Goal: Task Accomplishment & Management: Manage account settings

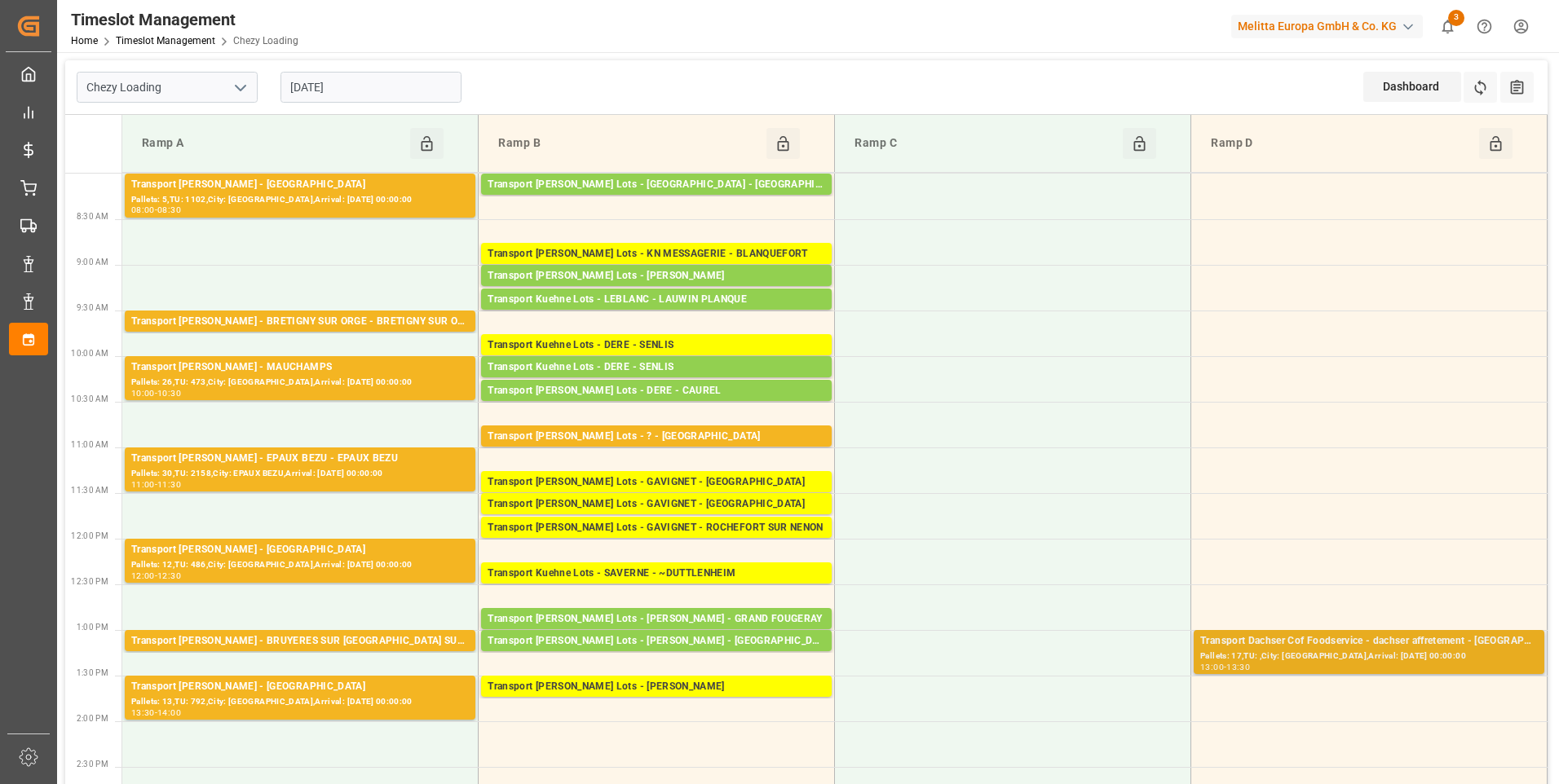
click at [1393, 651] on div "Pallets: 17,TU: ,City: [GEOGRAPHIC_DATA],Arrival: [DATE] 00:00:00" at bounding box center [1369, 657] width 338 height 14
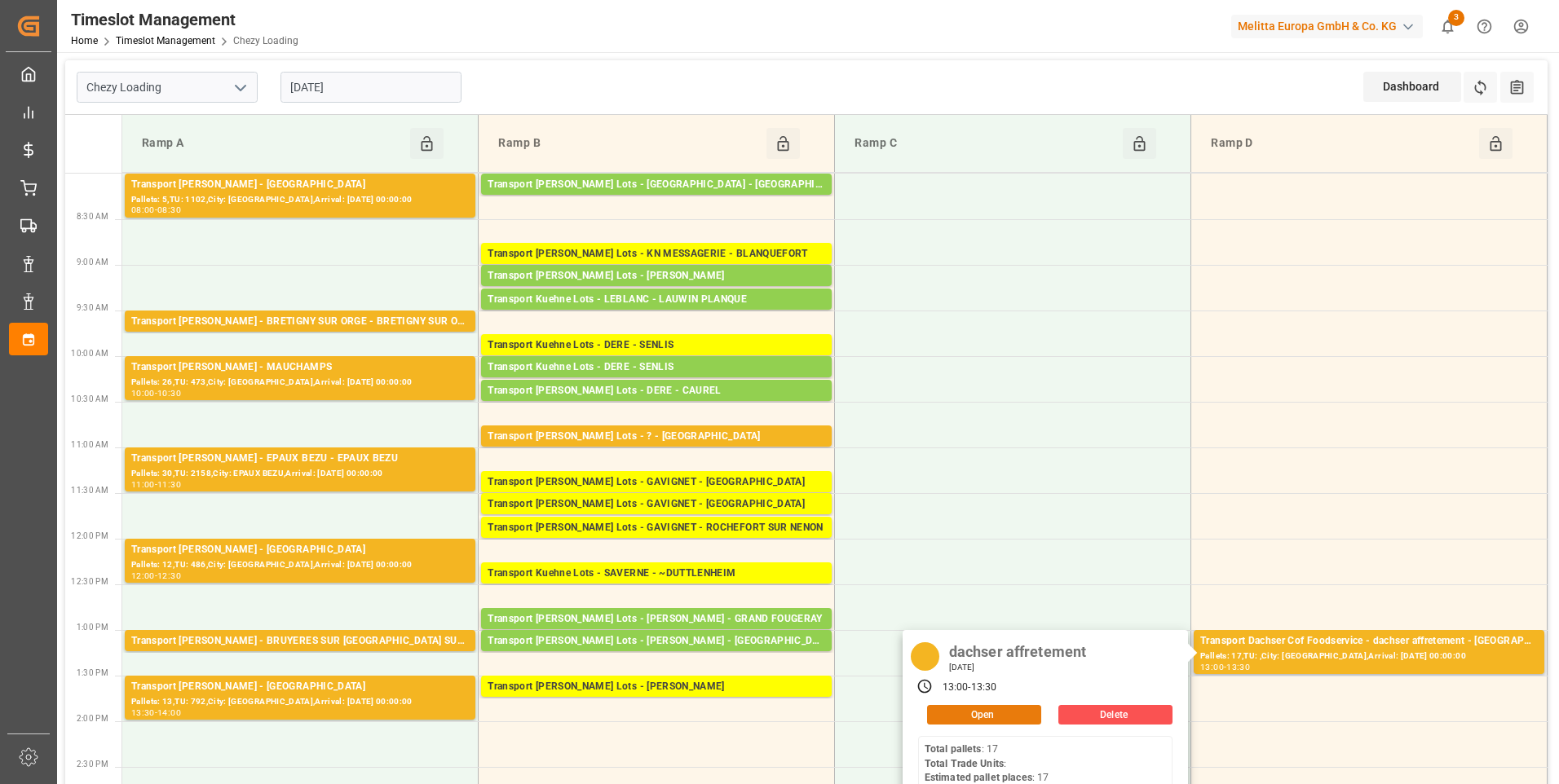
click at [995, 719] on button "Open" at bounding box center [984, 715] width 114 height 20
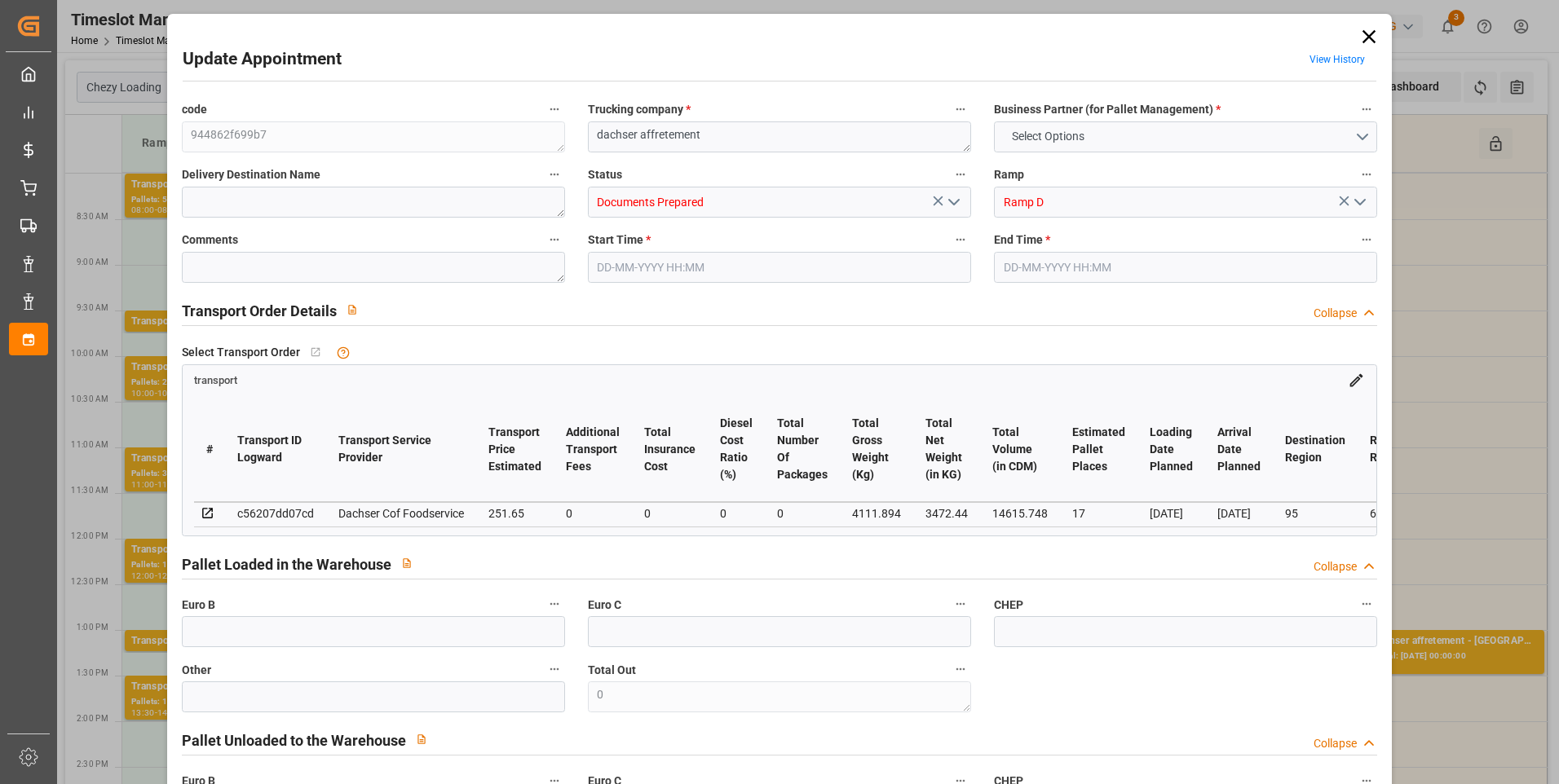
type input "17"
type input "251.65"
type input "0"
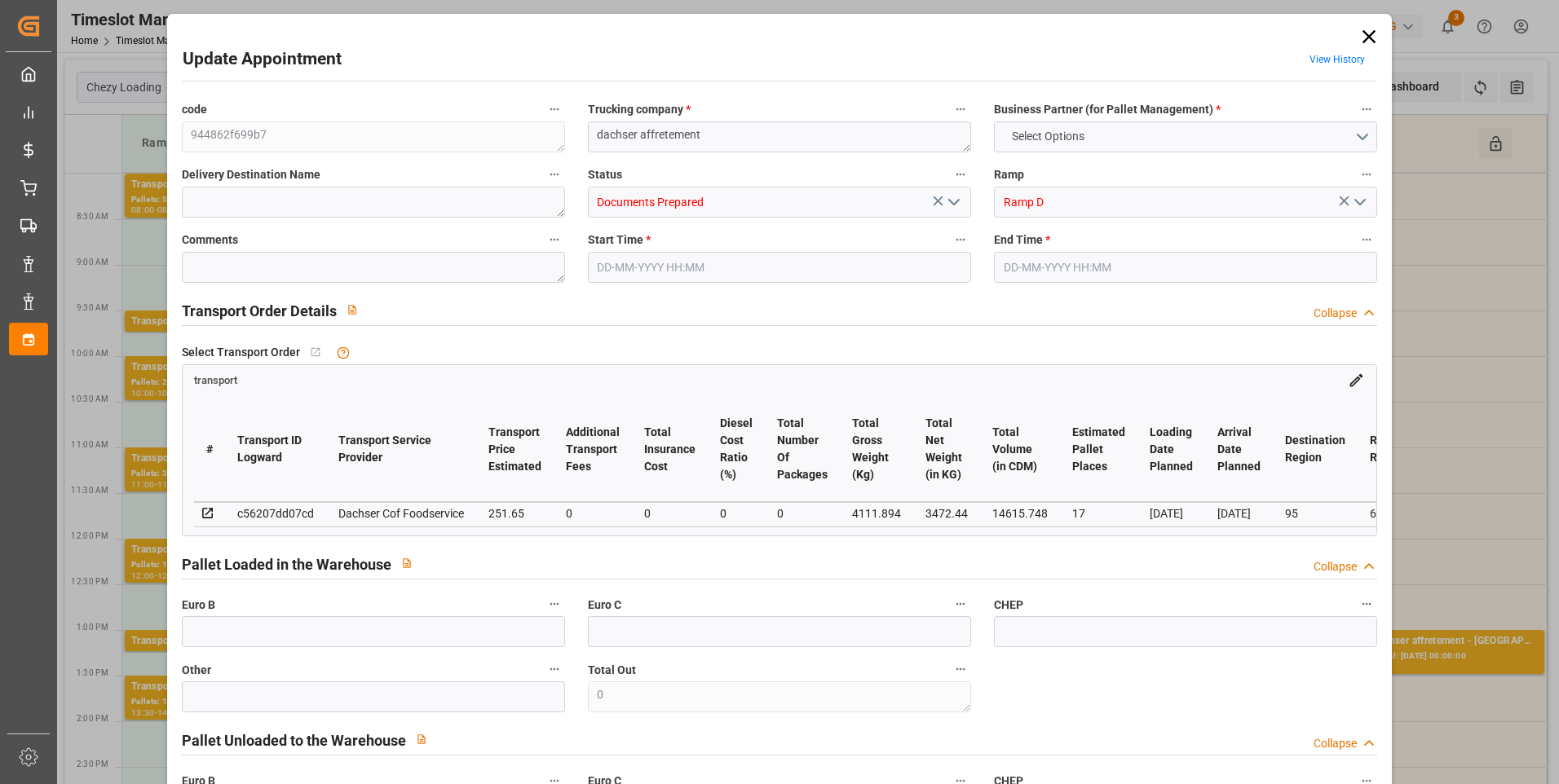
type input "244.9813"
type input "-6.6687"
type input "0"
type input "3472.44"
type input "4536"
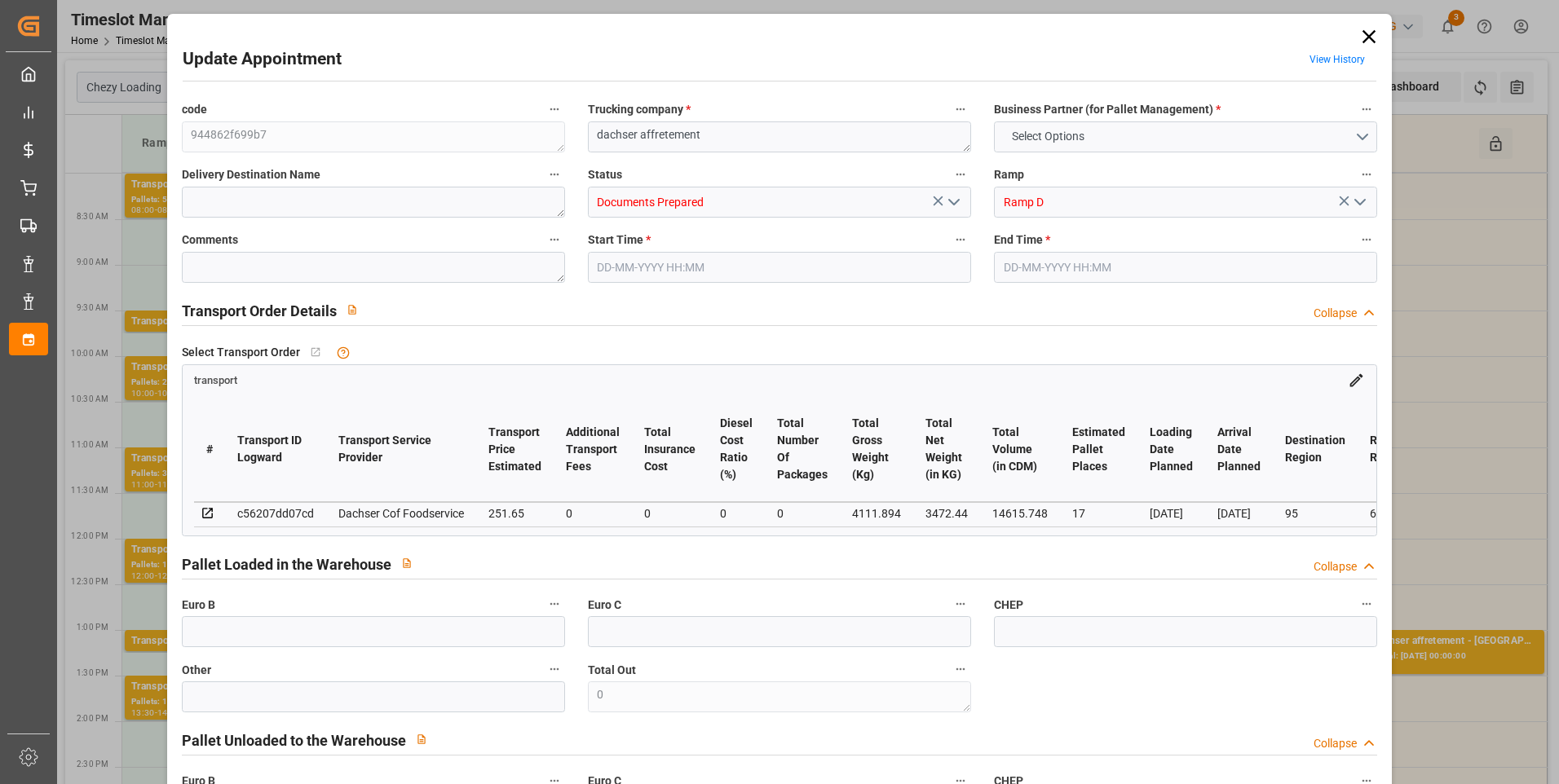
type input "14615.748"
type input "95"
type input "17"
type input "0"
type input "17"
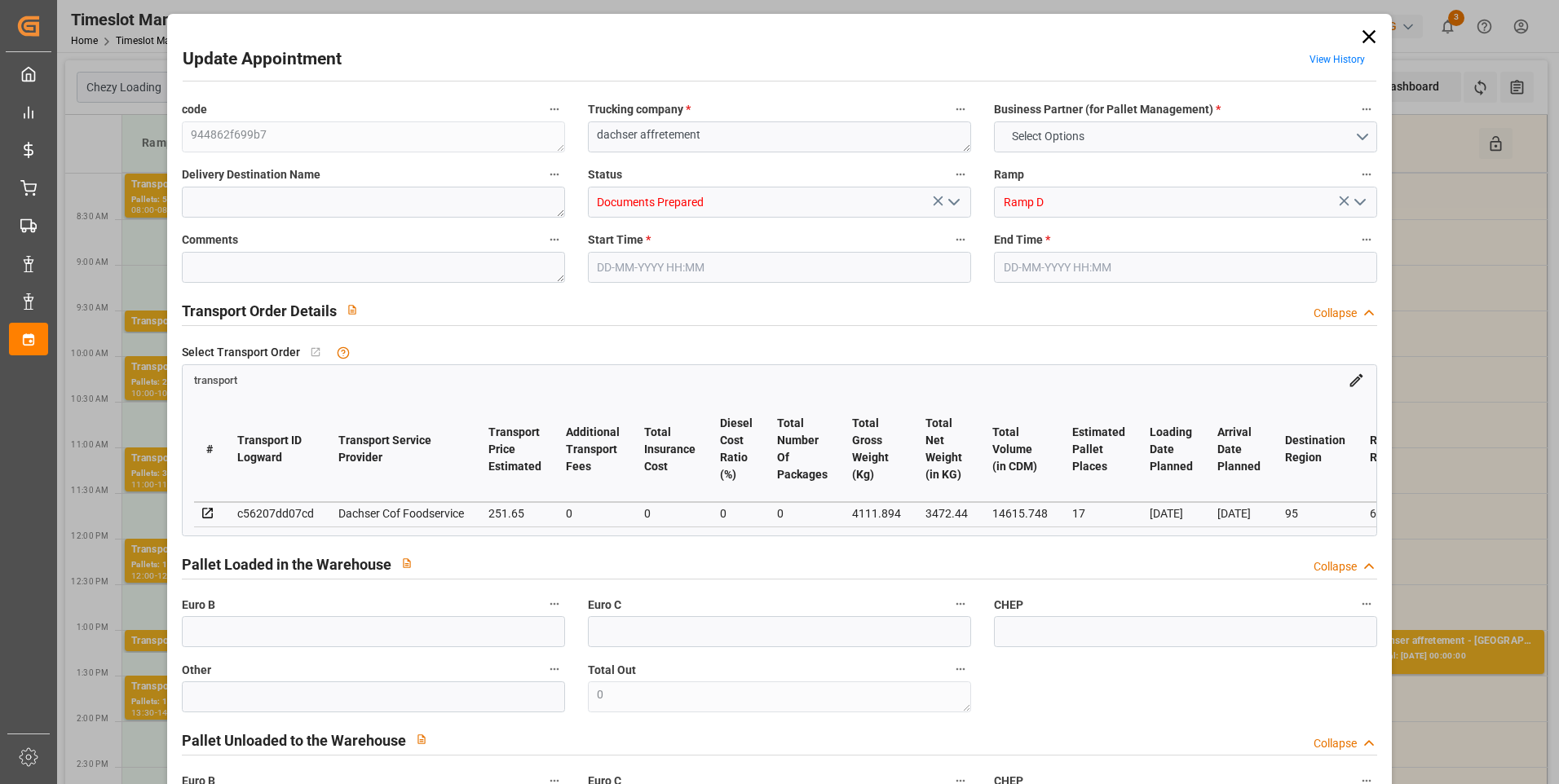
type input "101"
type input "4111.894"
type input "0"
type input "4710.8598"
type input "0"
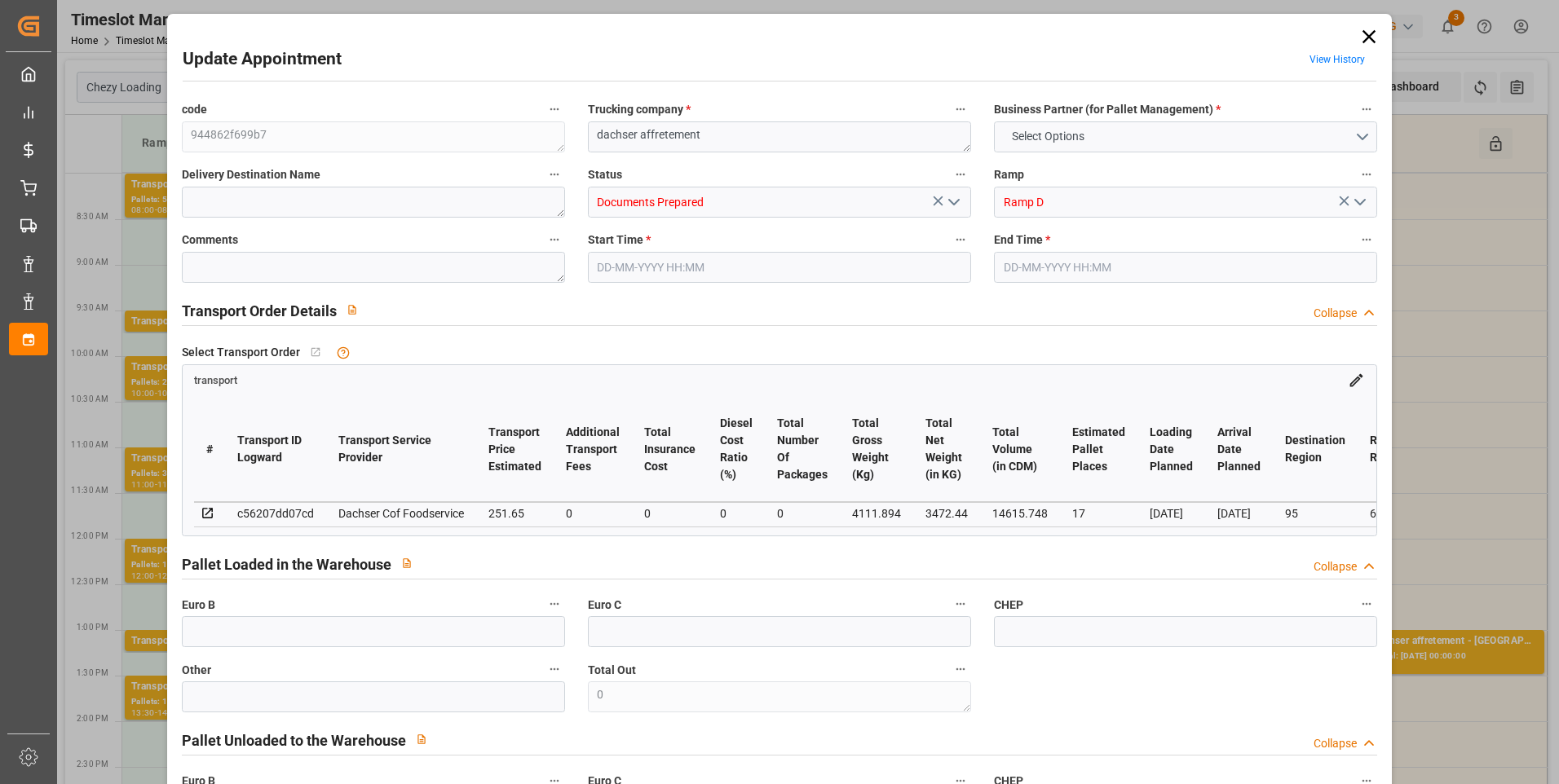
type input "0"
type input "21"
type input "35"
type input "21-08-2025 13:00"
type input "21-08-2025 13:30"
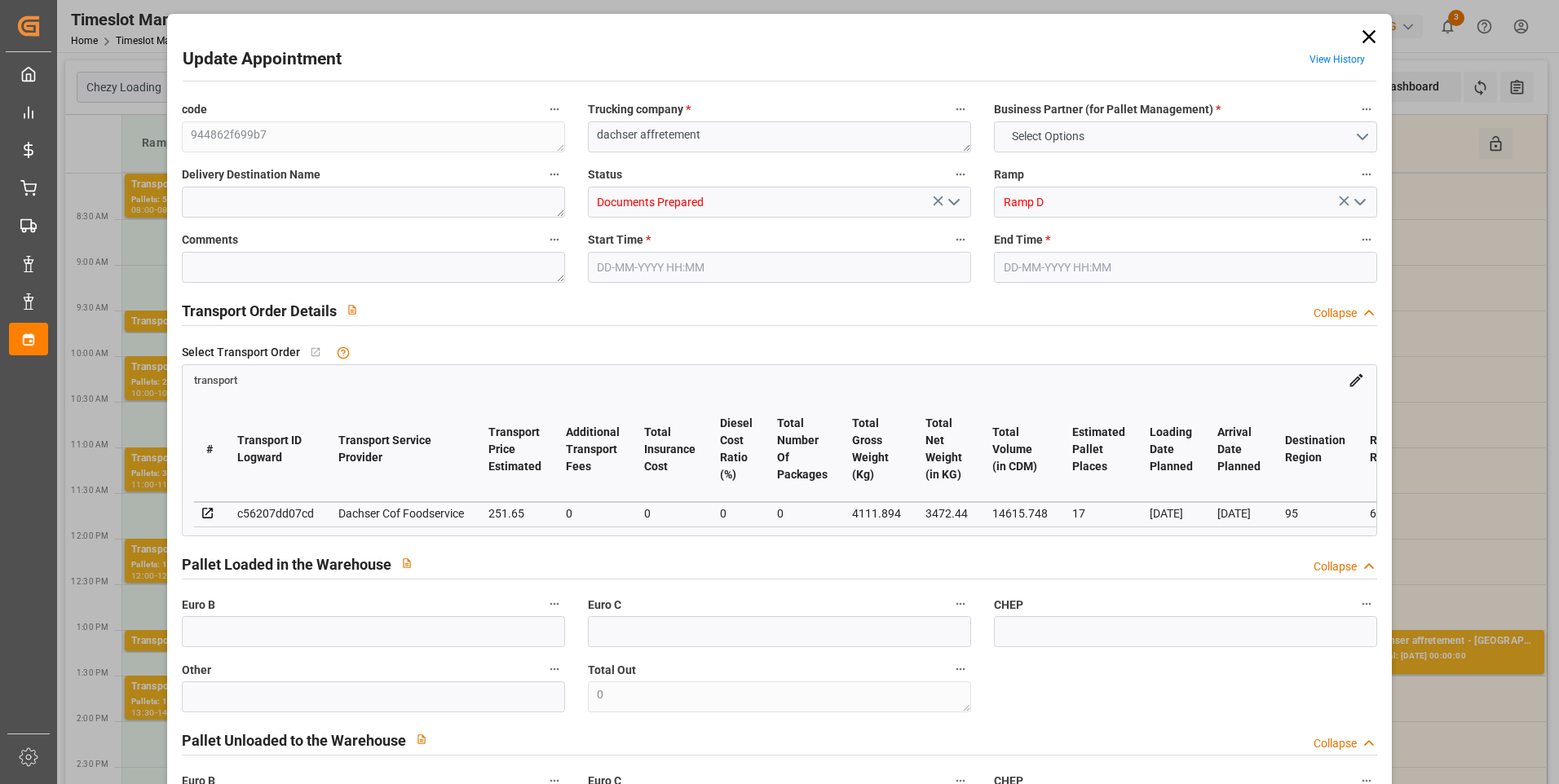
type input "13-08-2025 13:40"
type input "13-08-2025 12:22"
type input "[DATE]"
click at [953, 204] on icon "open menu" at bounding box center [954, 202] width 20 height 20
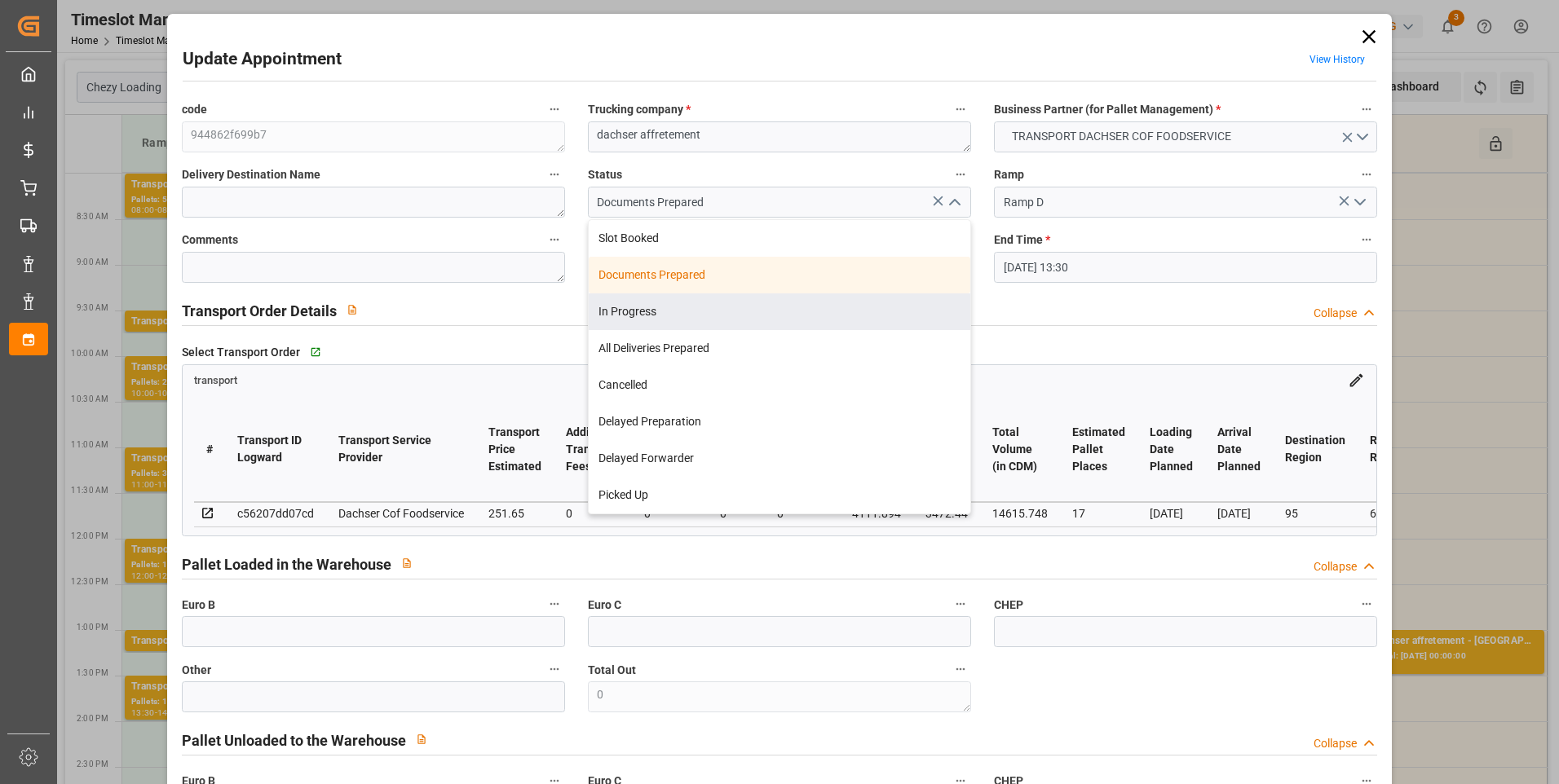
click at [1361, 42] on icon at bounding box center [1369, 36] width 23 height 23
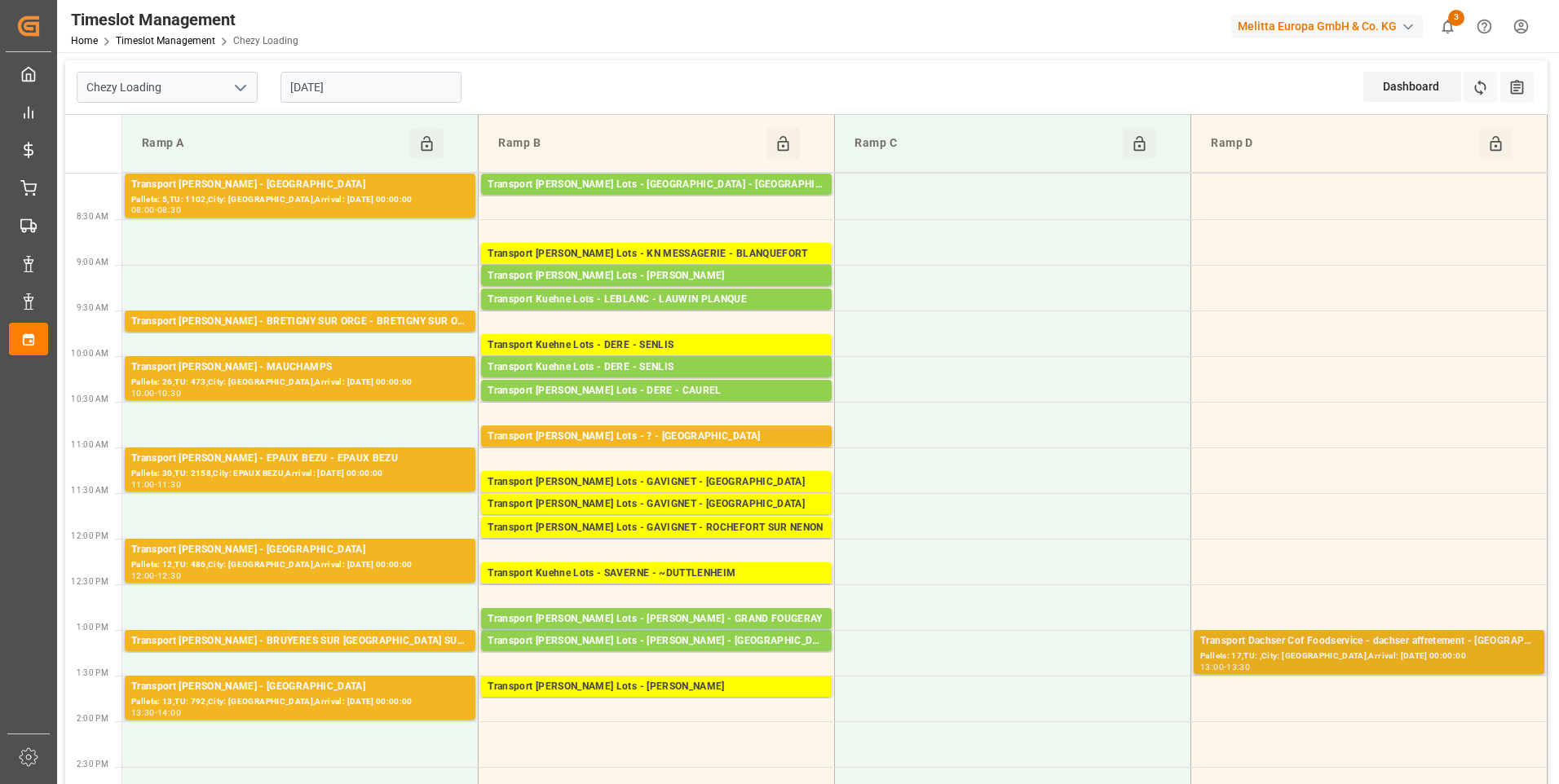
click at [1325, 645] on div "Transport Dachser Cof Foodservice - dachser affretement - BEAUMONT SUR OISE" at bounding box center [1369, 641] width 338 height 16
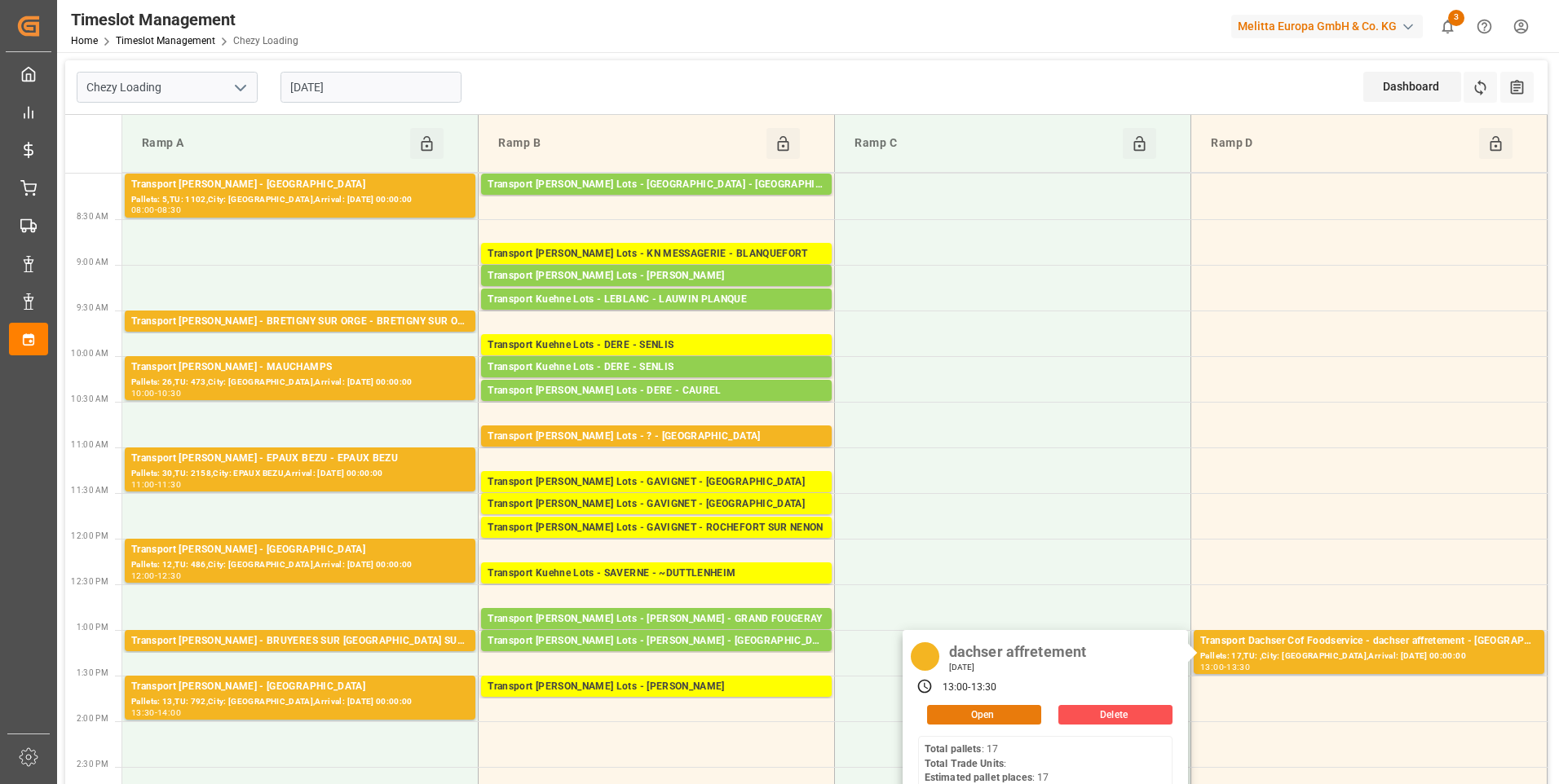
click at [978, 716] on button "Open" at bounding box center [984, 715] width 114 height 20
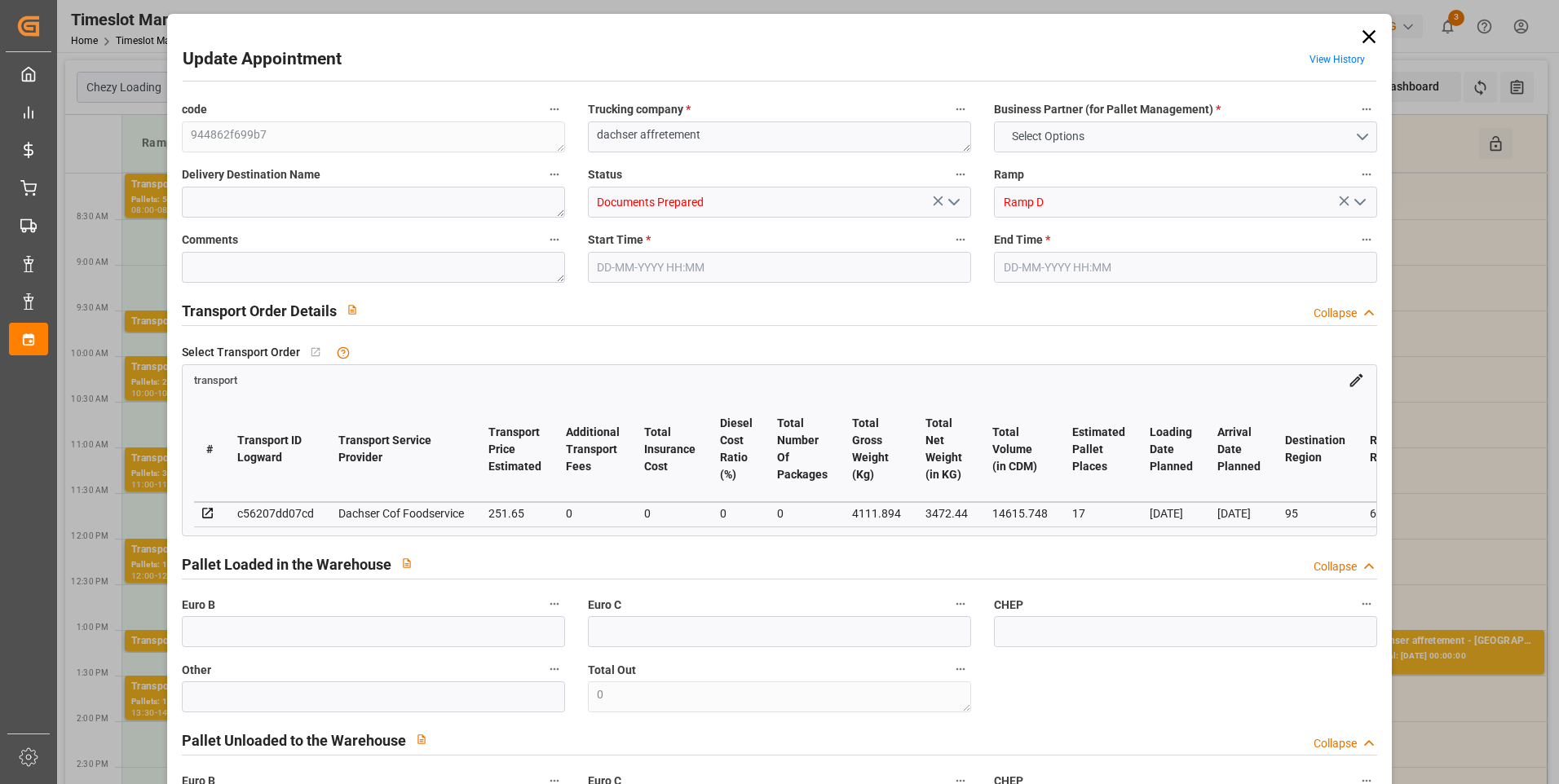
type input "17"
type input "251.65"
type input "0"
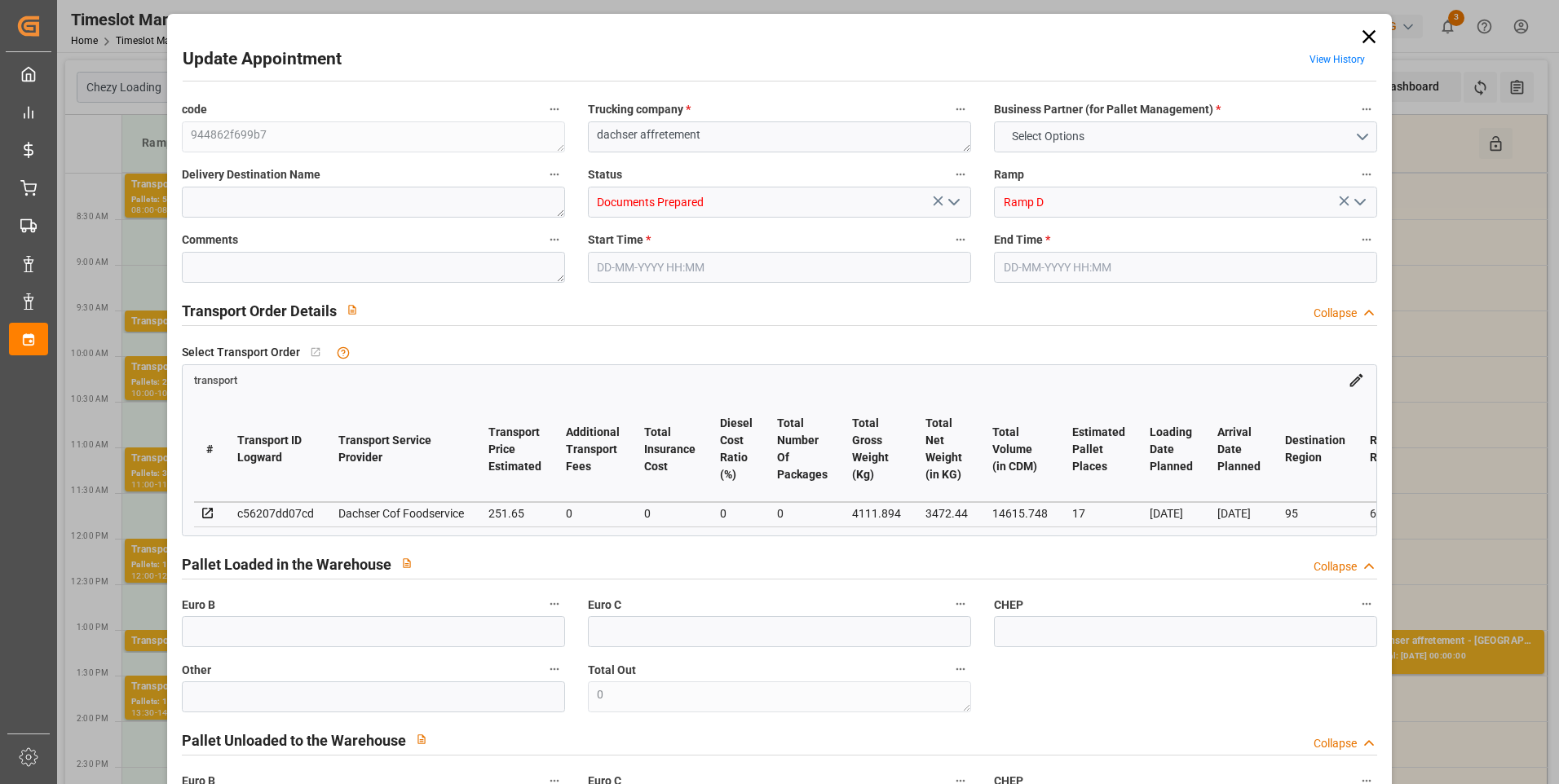
type input "244.9813"
type input "-6.6687"
type input "0"
type input "3472.44"
type input "4536"
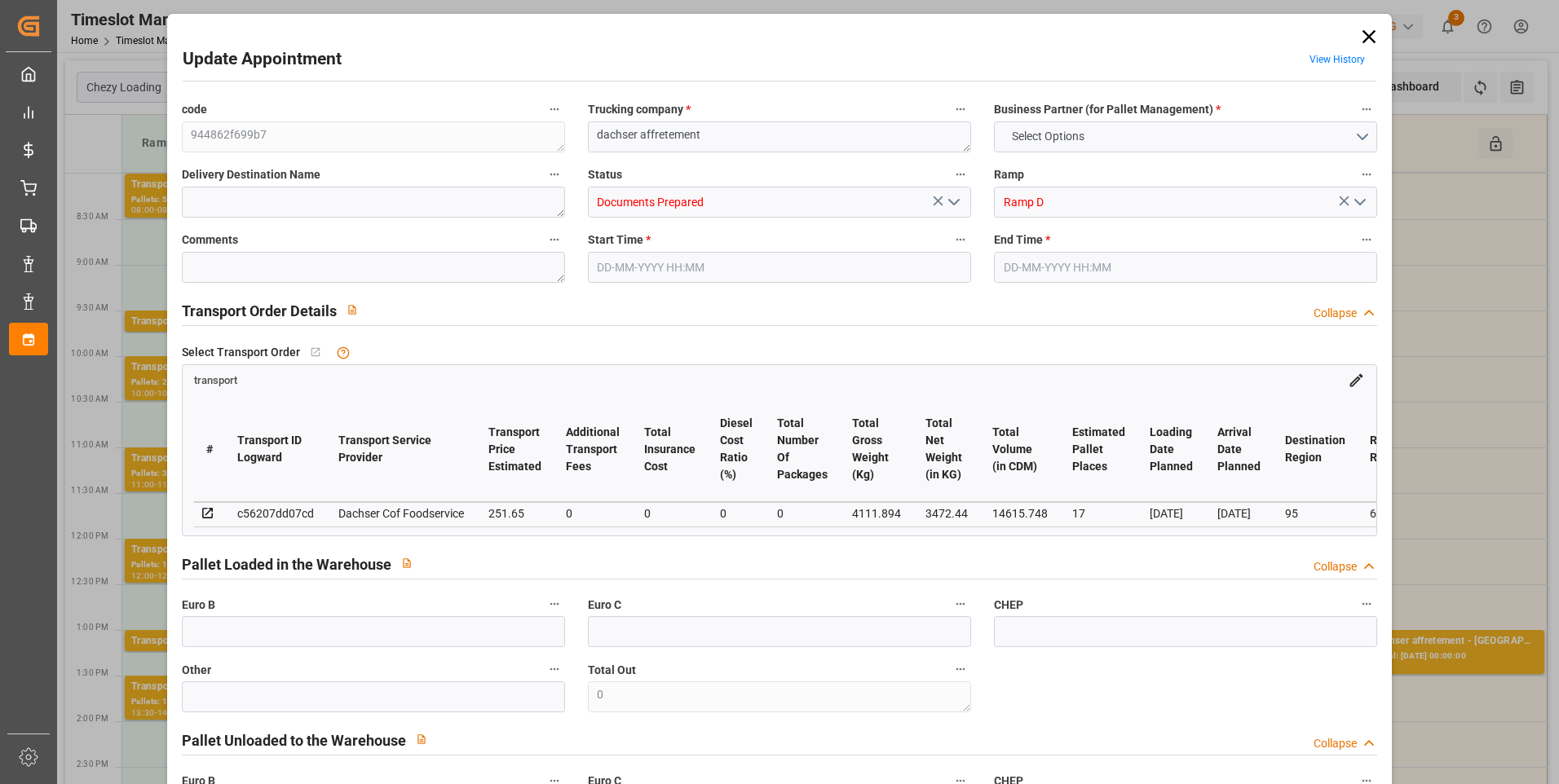
type input "14615.748"
type input "95"
type input "17"
type input "0"
type input "17"
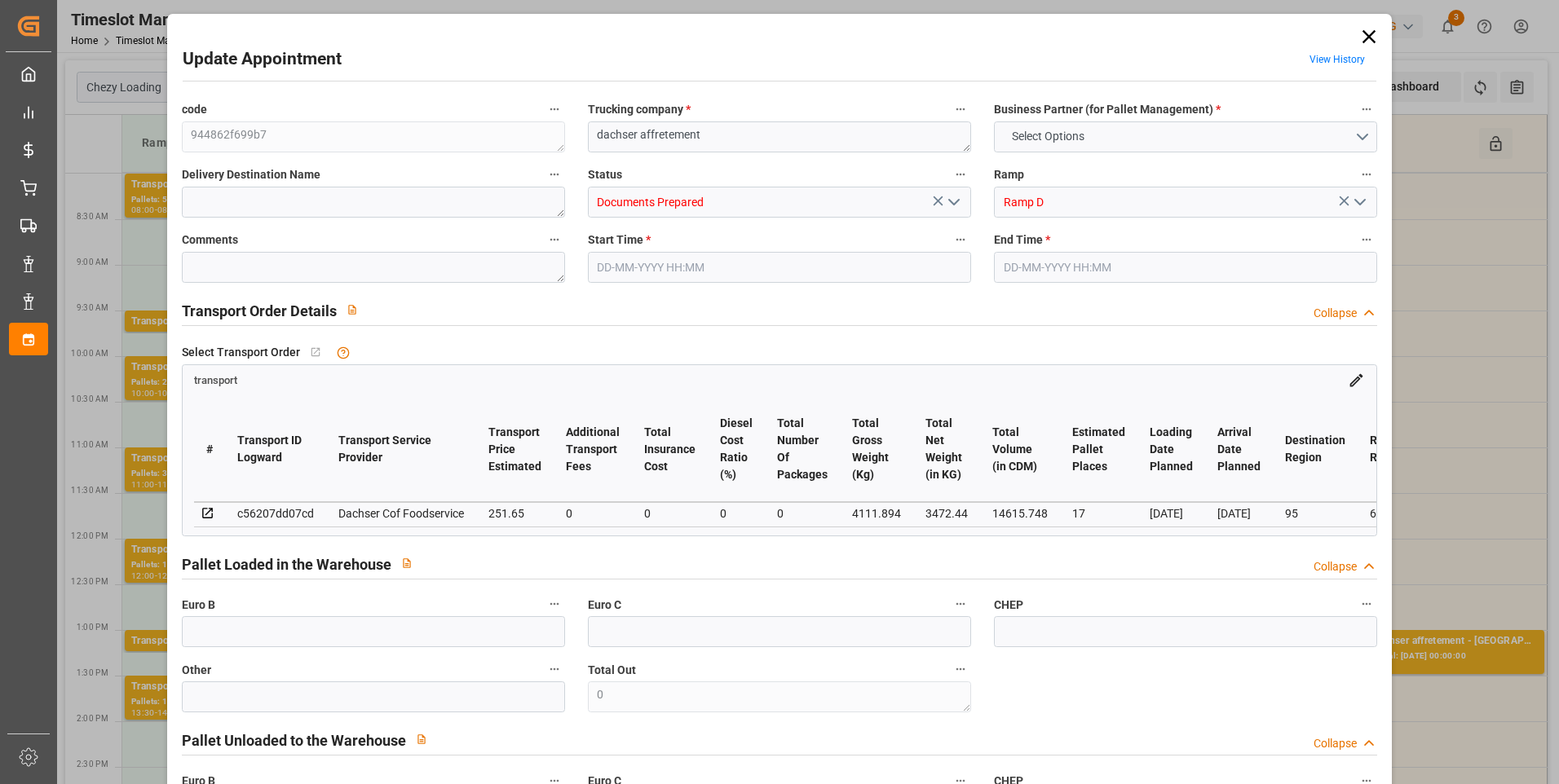
type input "101"
type input "4111.894"
type input "0"
type input "4710.8598"
type input "0"
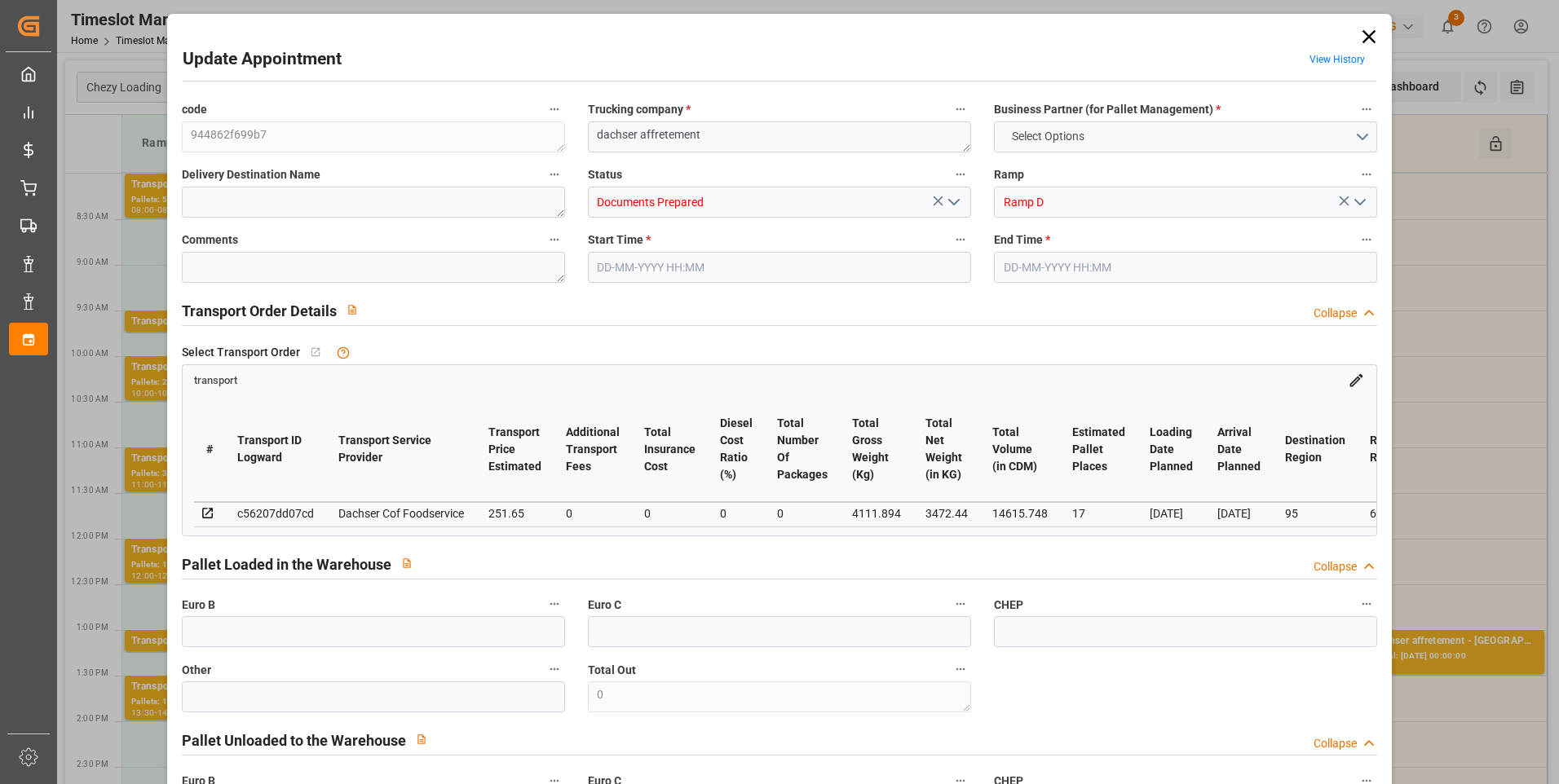
type input "0"
type input "21"
type input "35"
type input "21-08-2025 13:00"
type input "21-08-2025 13:30"
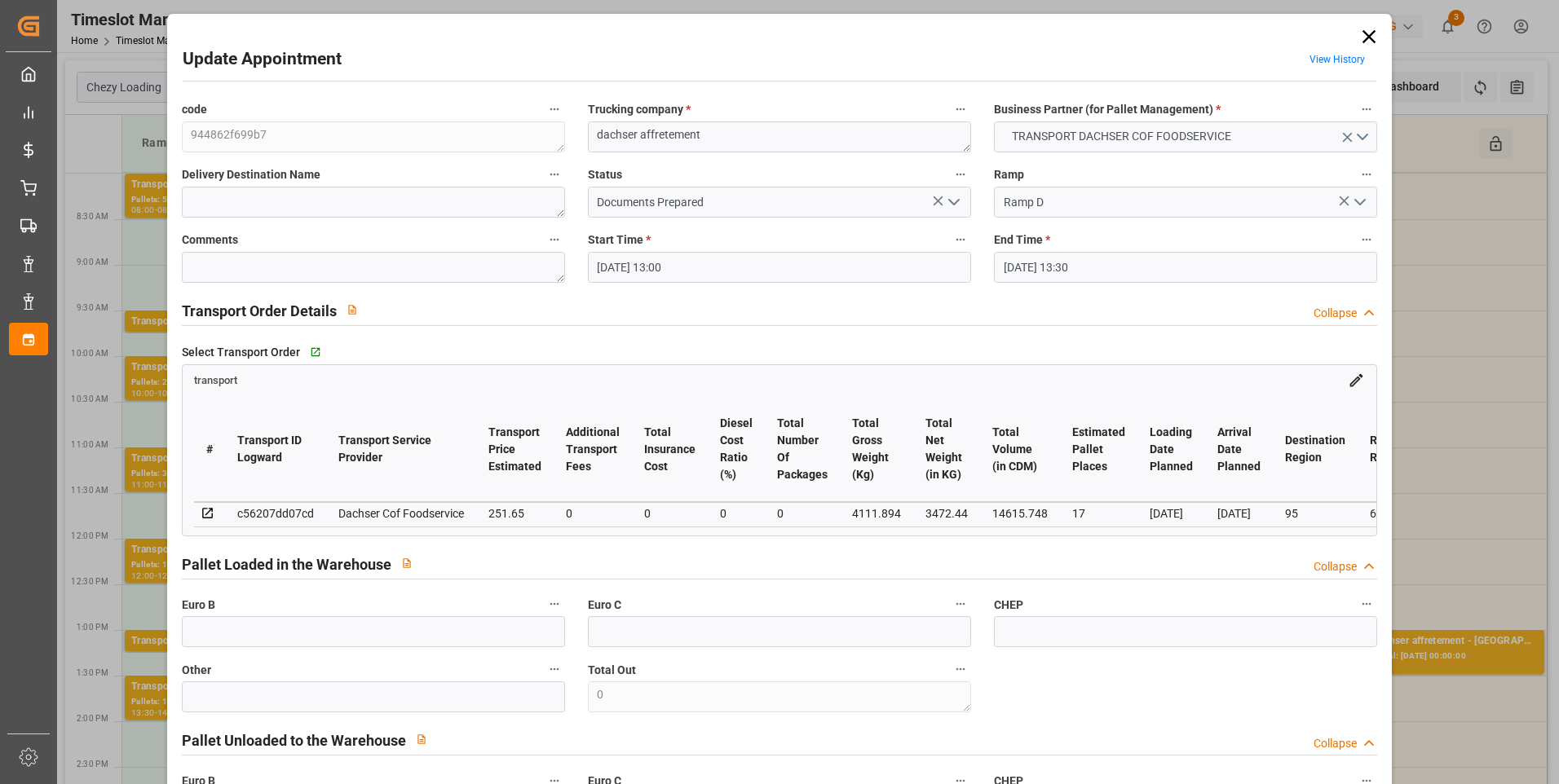
type input "13-08-2025 13:40"
type input "13-08-2025 12:22"
type input "[DATE]"
click at [956, 196] on icon "open menu" at bounding box center [954, 202] width 20 height 20
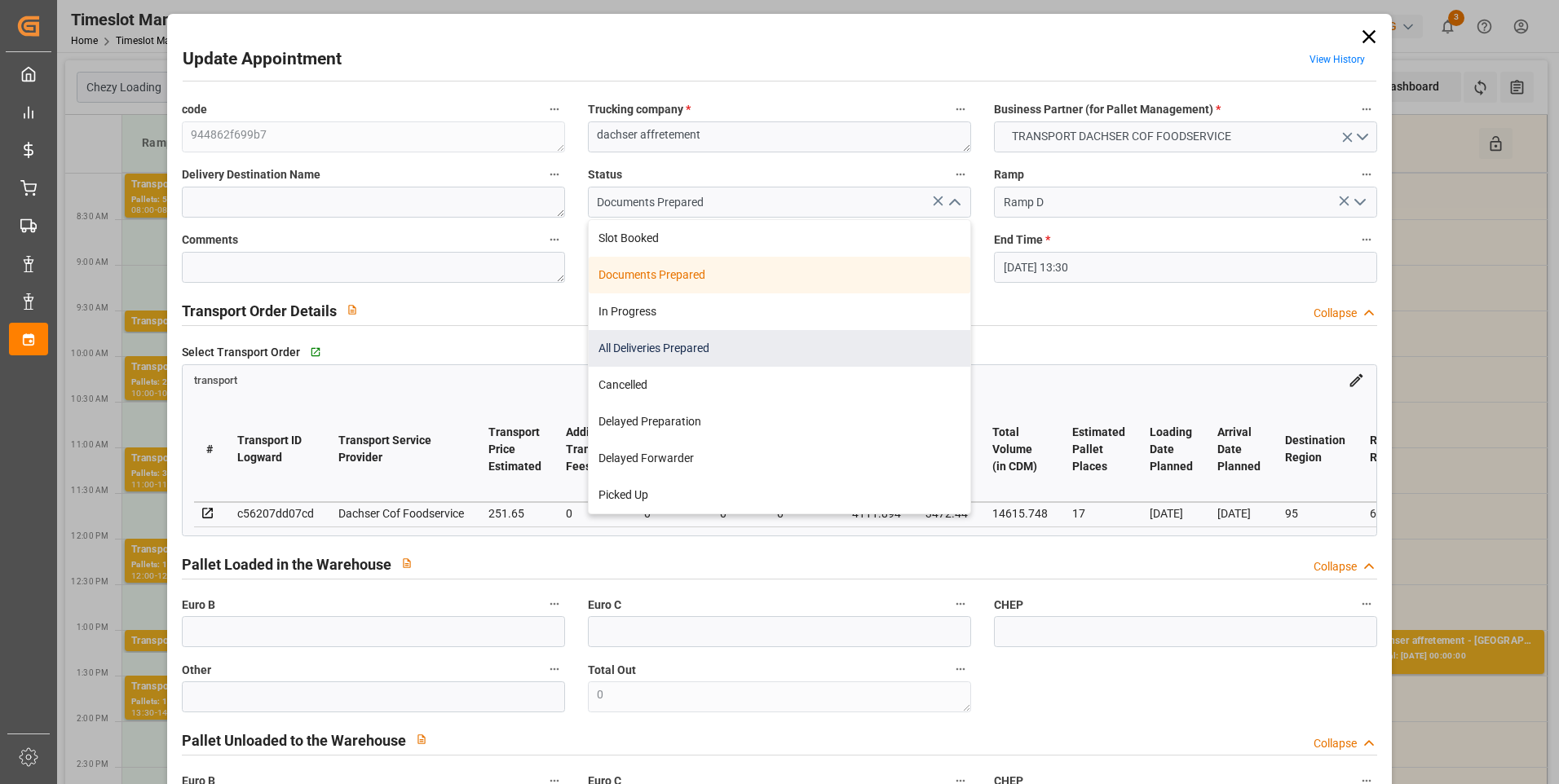
click at [670, 340] on div "All Deliveries Prepared" at bounding box center [779, 348] width 381 height 36
type input "All Deliveries Prepared"
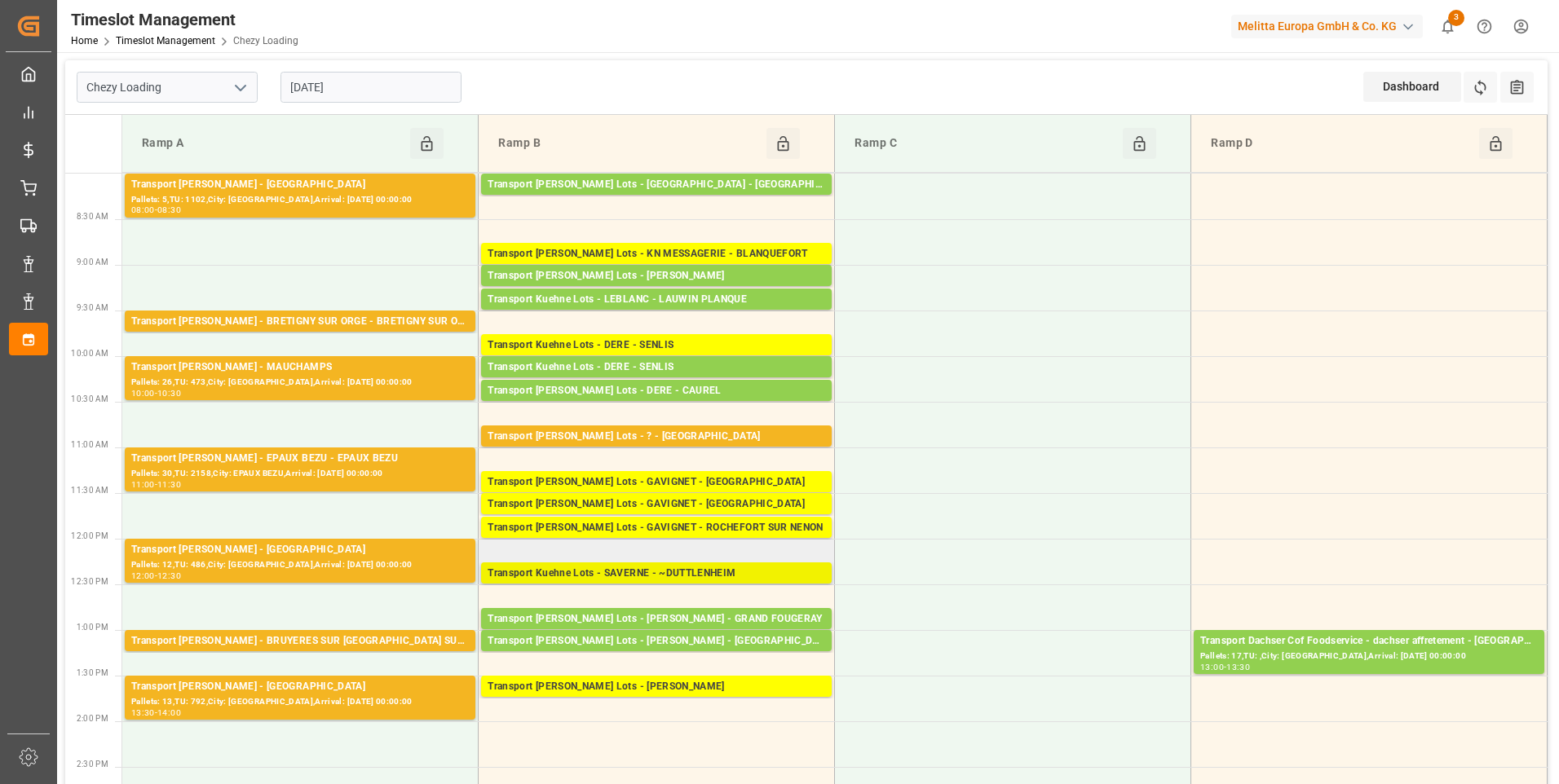
click at [672, 568] on div "Transport Kuehne Lots - SAVERNE - ~DUTTLENHEIM" at bounding box center [657, 573] width 338 height 16
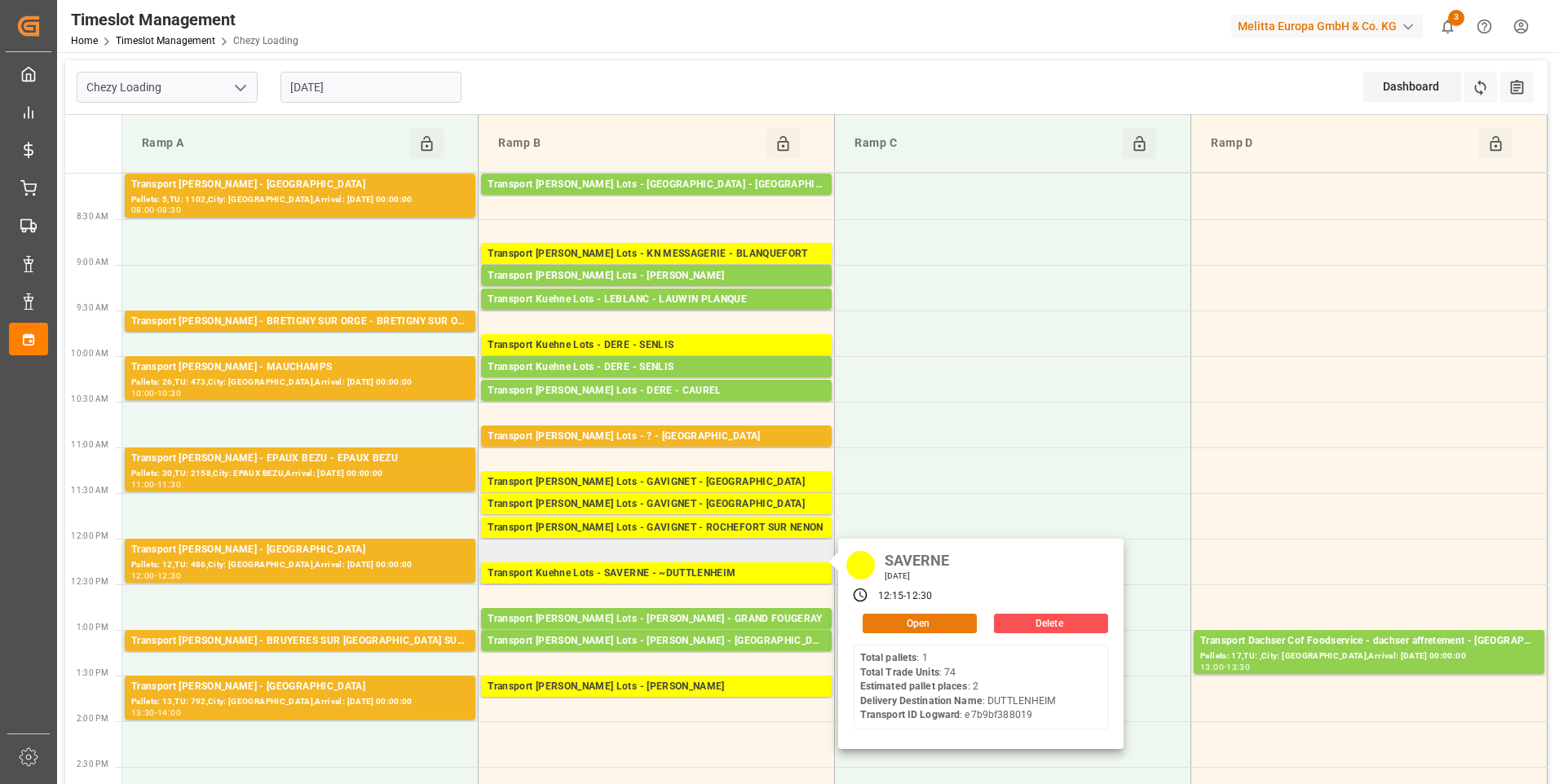
click at [909, 617] on button "Open" at bounding box center [920, 624] width 114 height 20
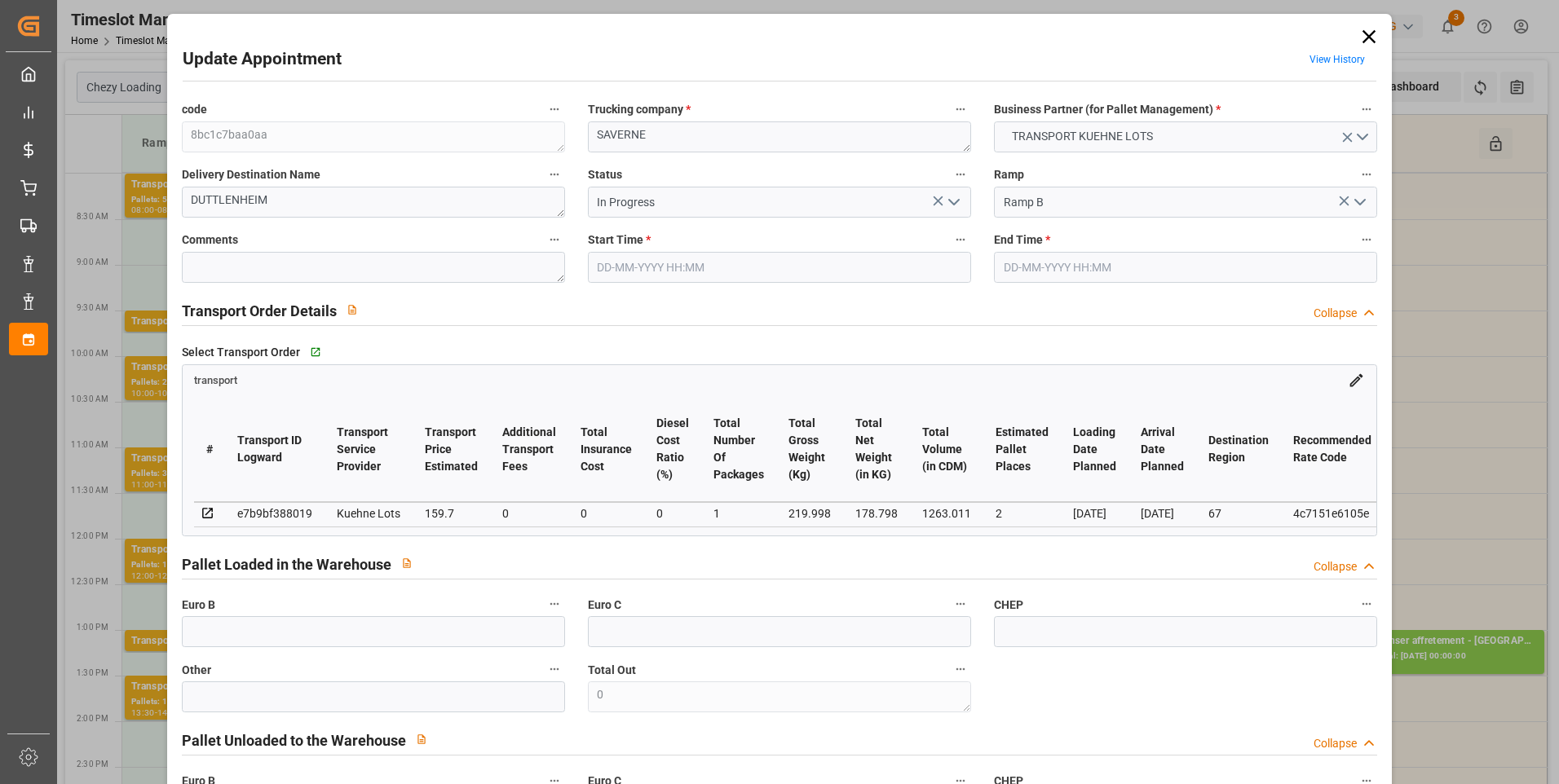
type input "2"
type input "159.7"
type input "0"
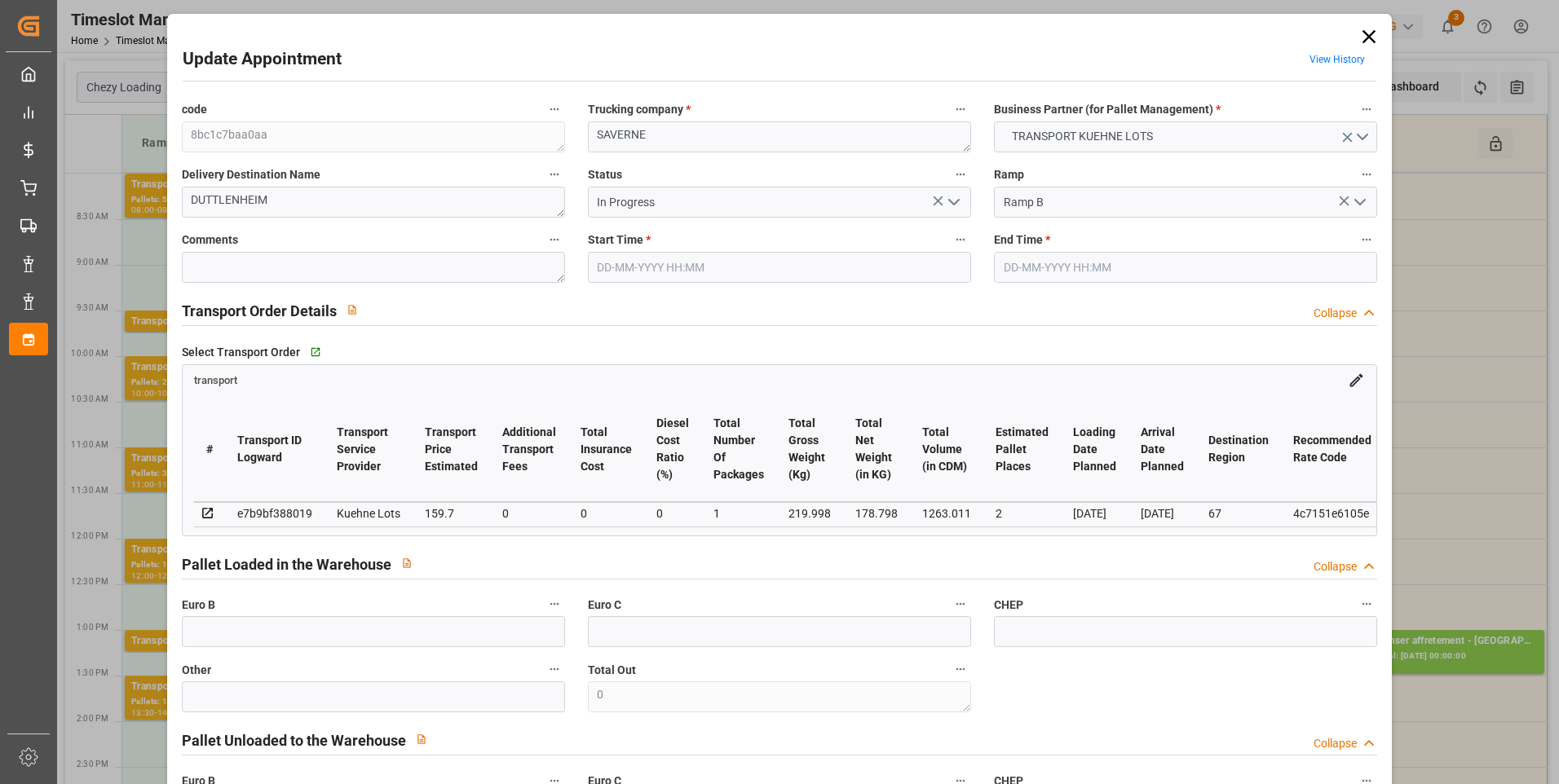
type input "159.7"
type input "0"
type input "1"
type input "178.798"
type input "269.838"
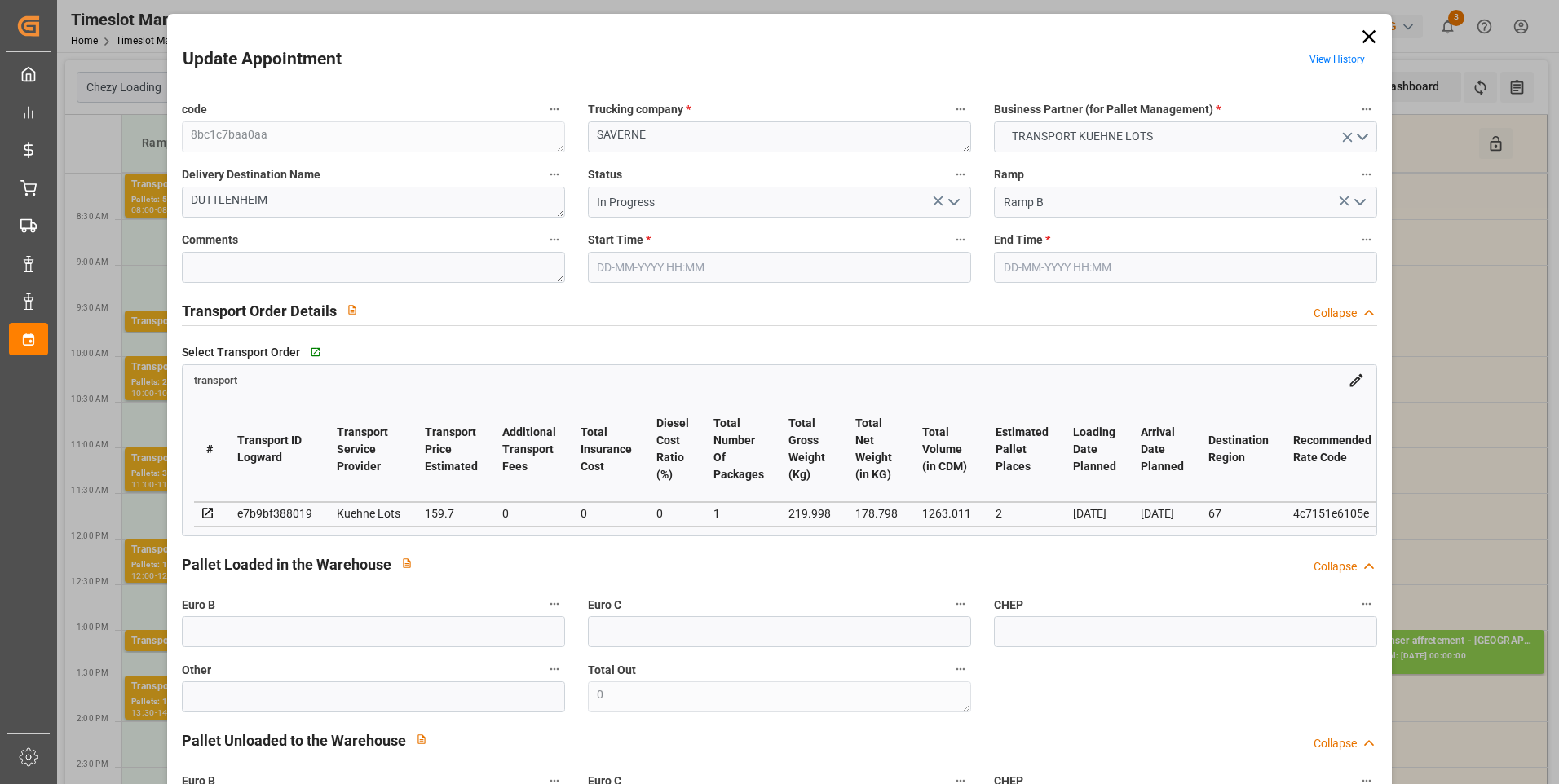
type input "1263.011"
type input "67"
type input "1"
type input "74"
type input "2"
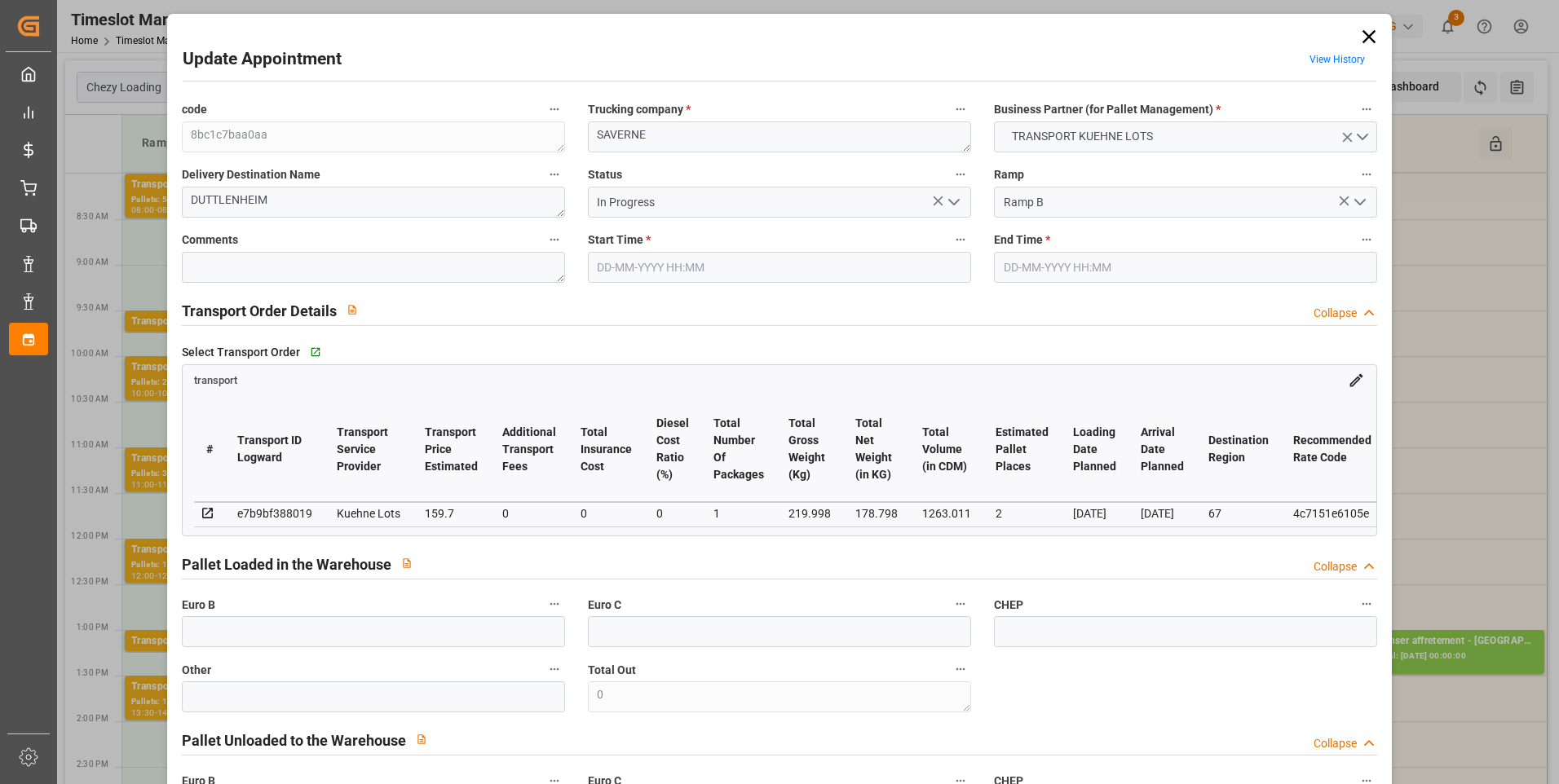
type input "101"
type input "219.998"
type input "0"
type input "4710.8598"
type input "0"
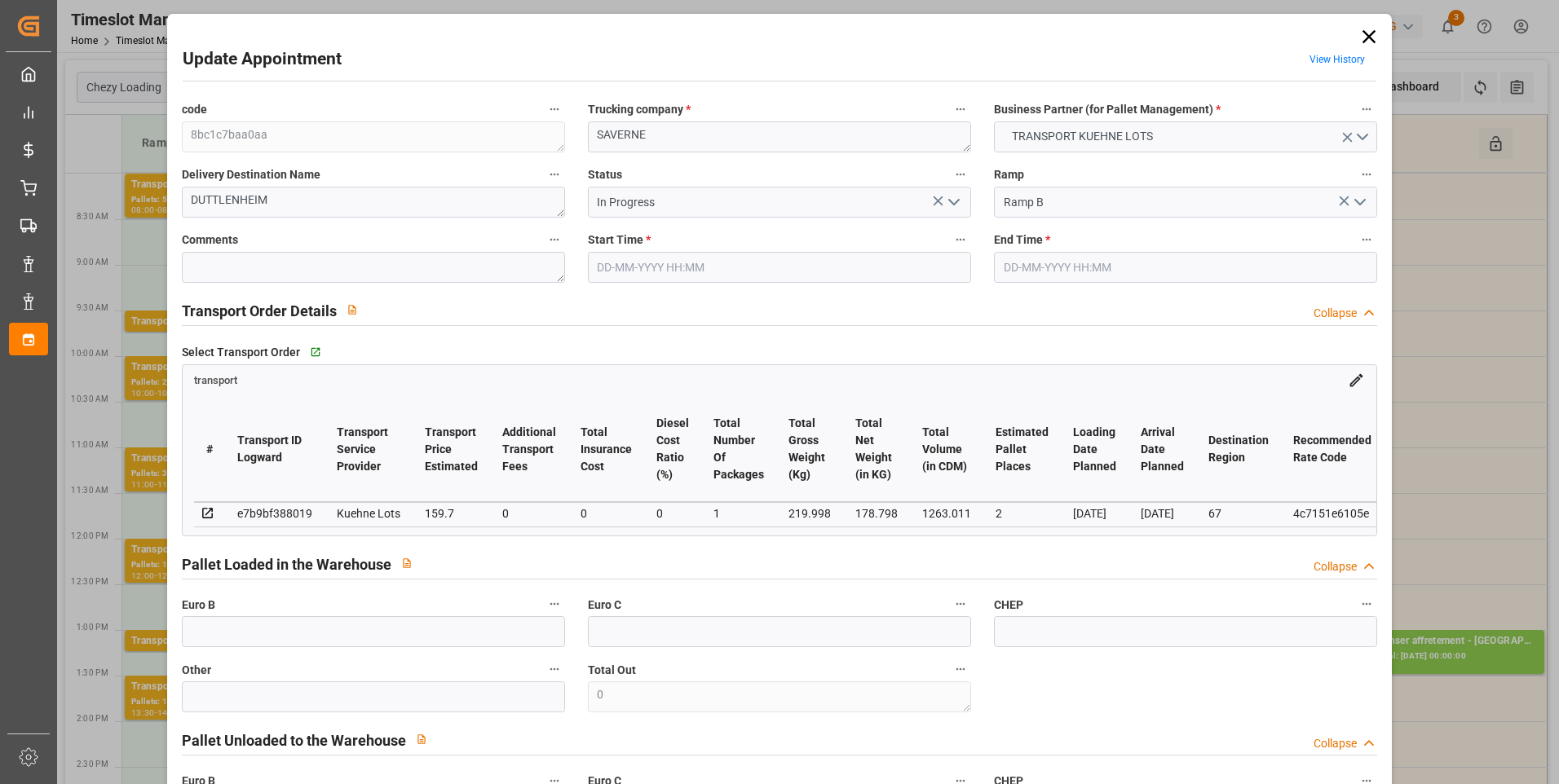
type input "0"
type input "21"
type input "35"
type input "21-08-2025 12:15"
type input "21-08-2025 12:30"
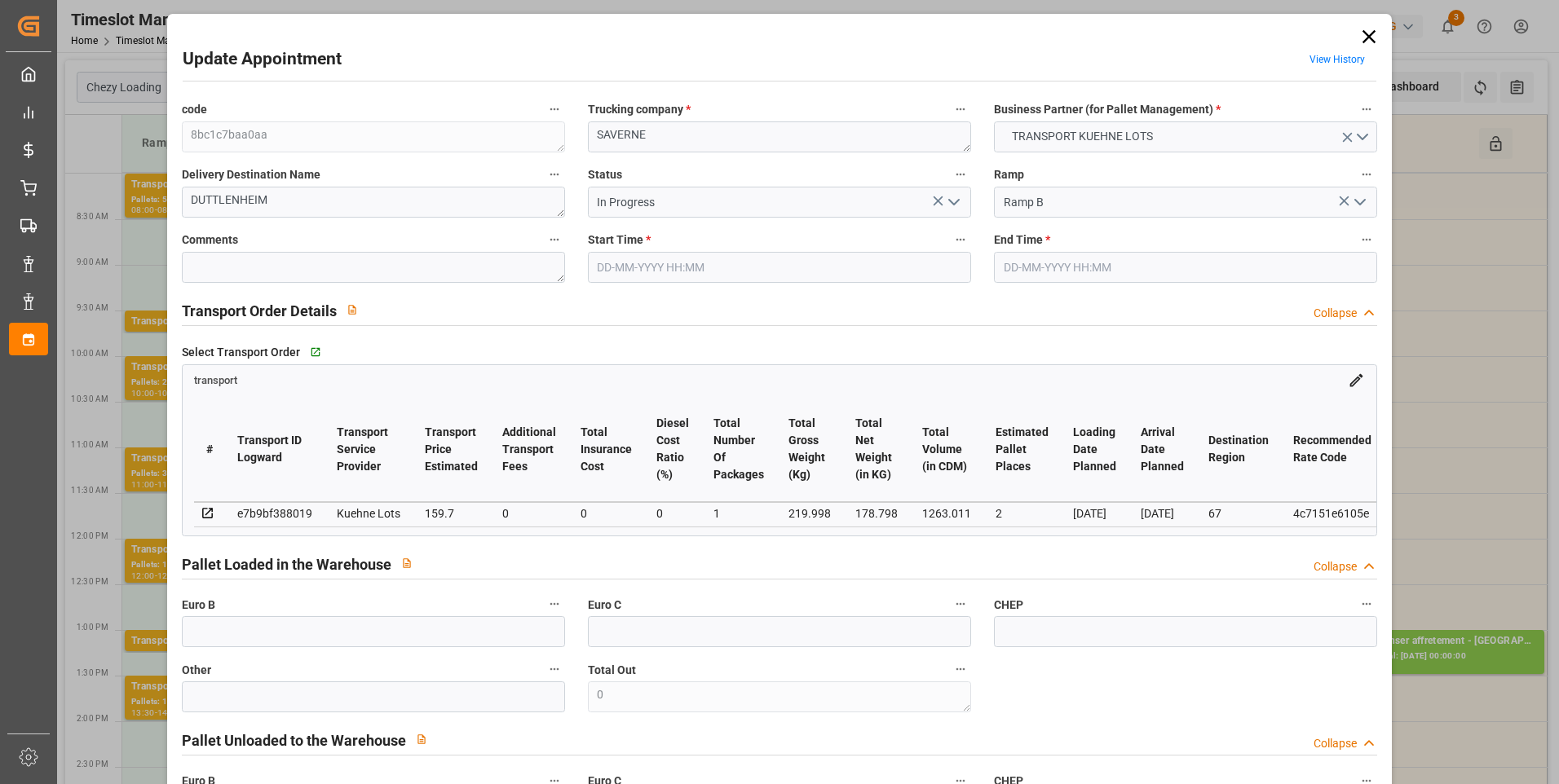
type input "19-08-2025 15:06"
type input "19-08-2025 11:27"
type input "25-08-2025"
type input "22-08-2025"
click at [953, 202] on polyline "open menu" at bounding box center [953, 203] width 10 height 5
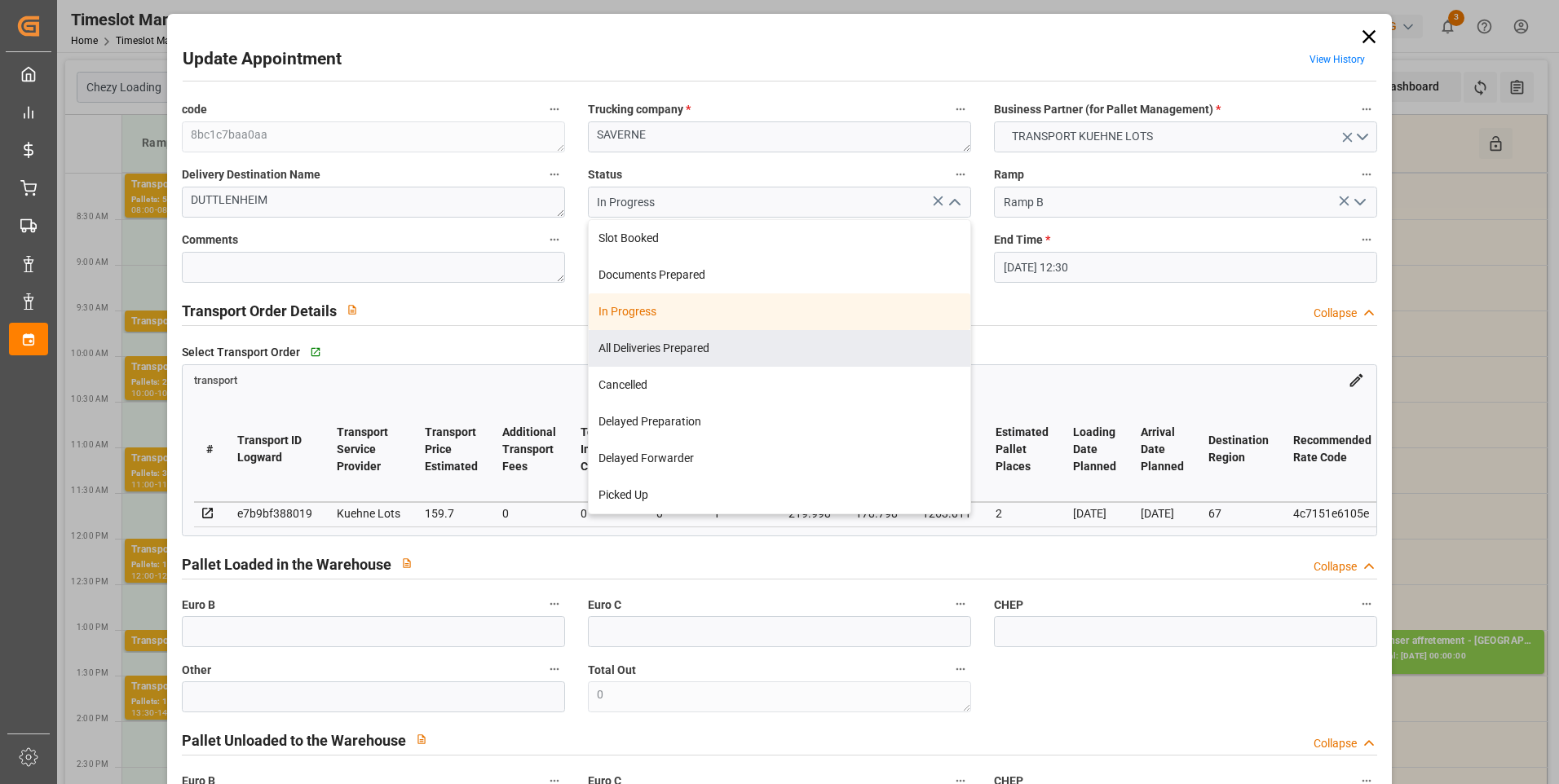
click at [615, 338] on div "All Deliveries Prepared" at bounding box center [779, 348] width 381 height 36
type input "All Deliveries Prepared"
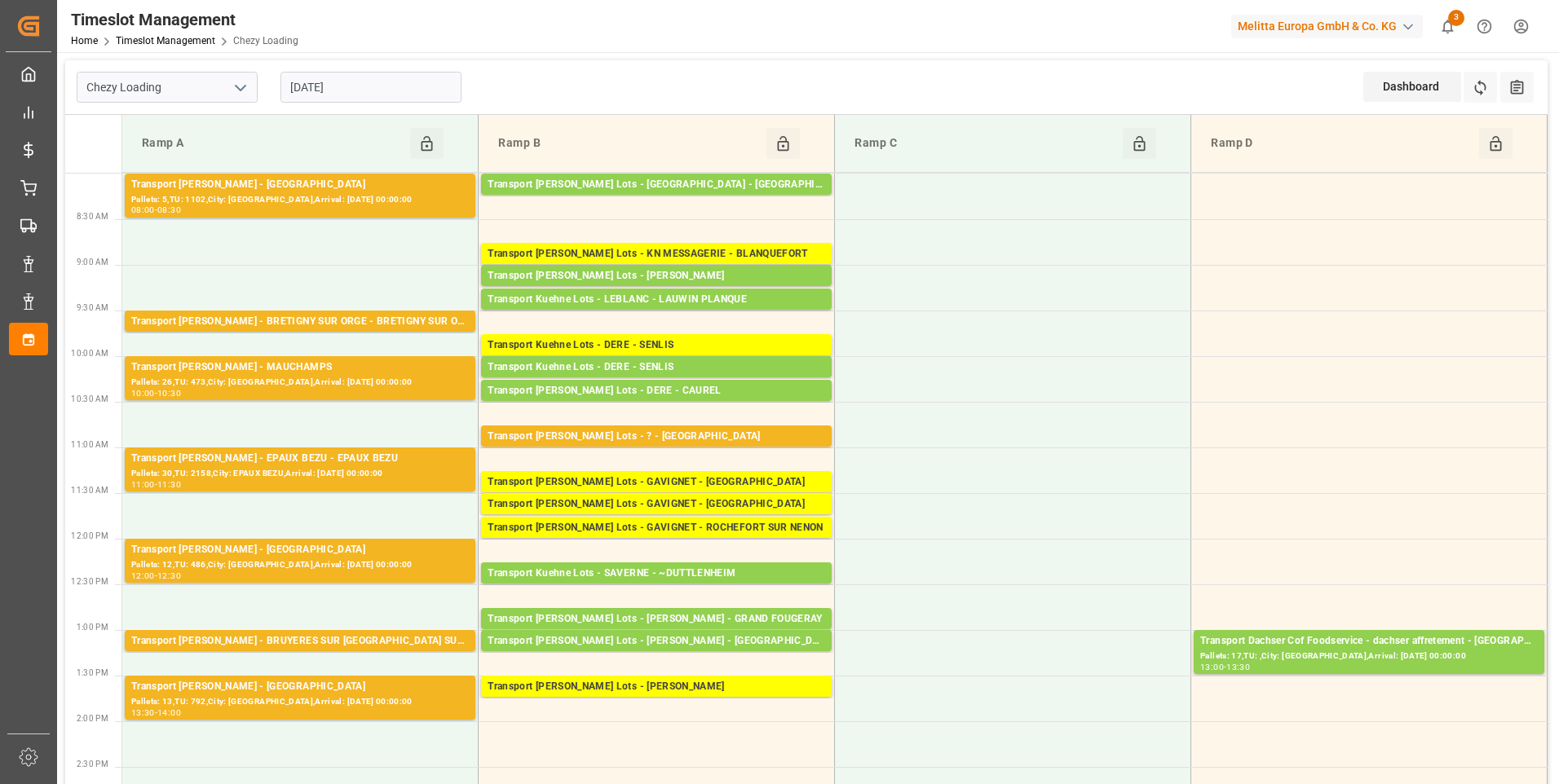
click at [241, 86] on icon "open menu" at bounding box center [240, 87] width 20 height 20
click at [153, 161] on div "Chezy Unloading" at bounding box center [166, 160] width 179 height 36
type input "Chezy Unloading"
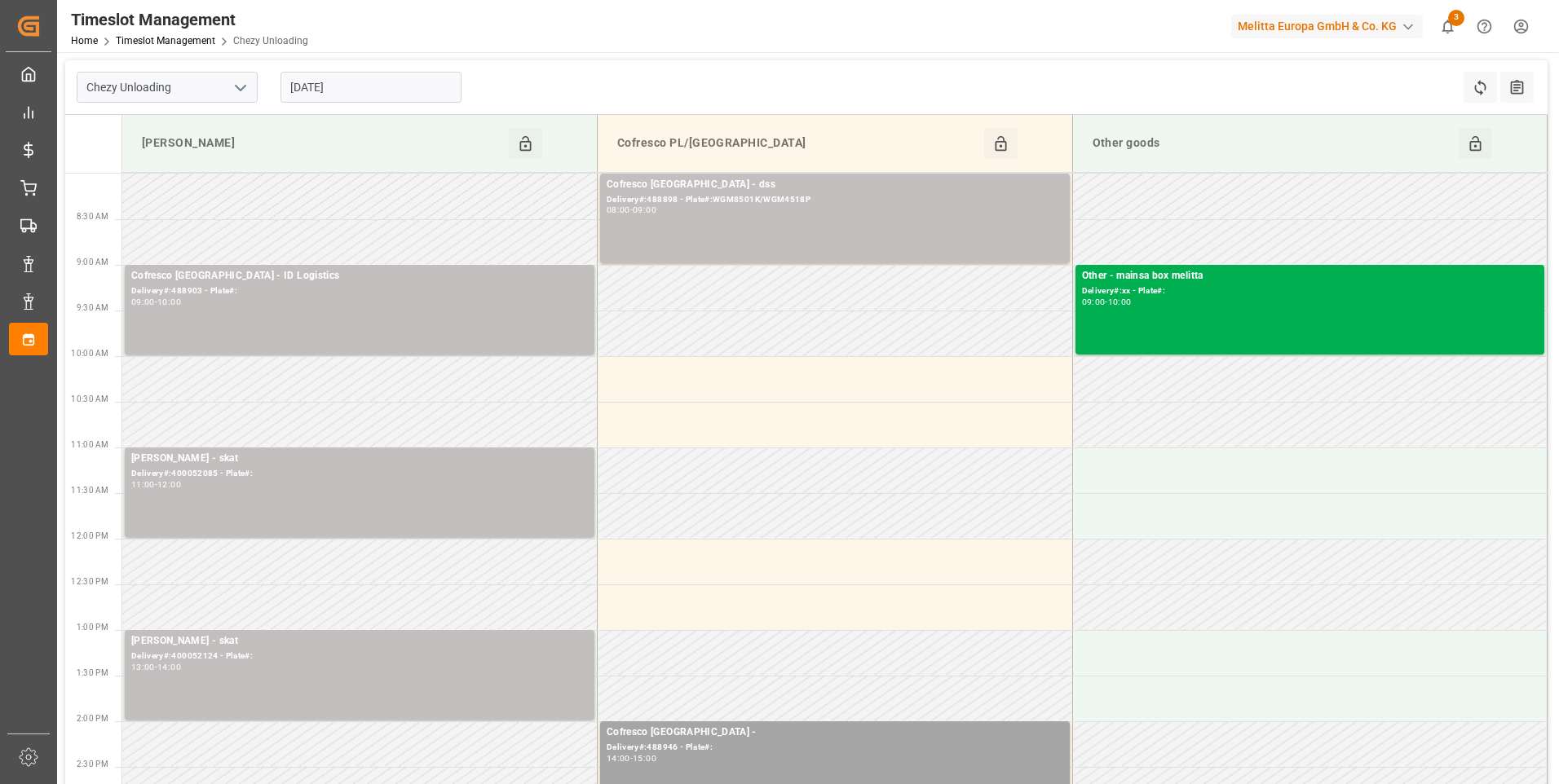
click at [347, 85] on input "[DATE]" at bounding box center [371, 87] width 181 height 31
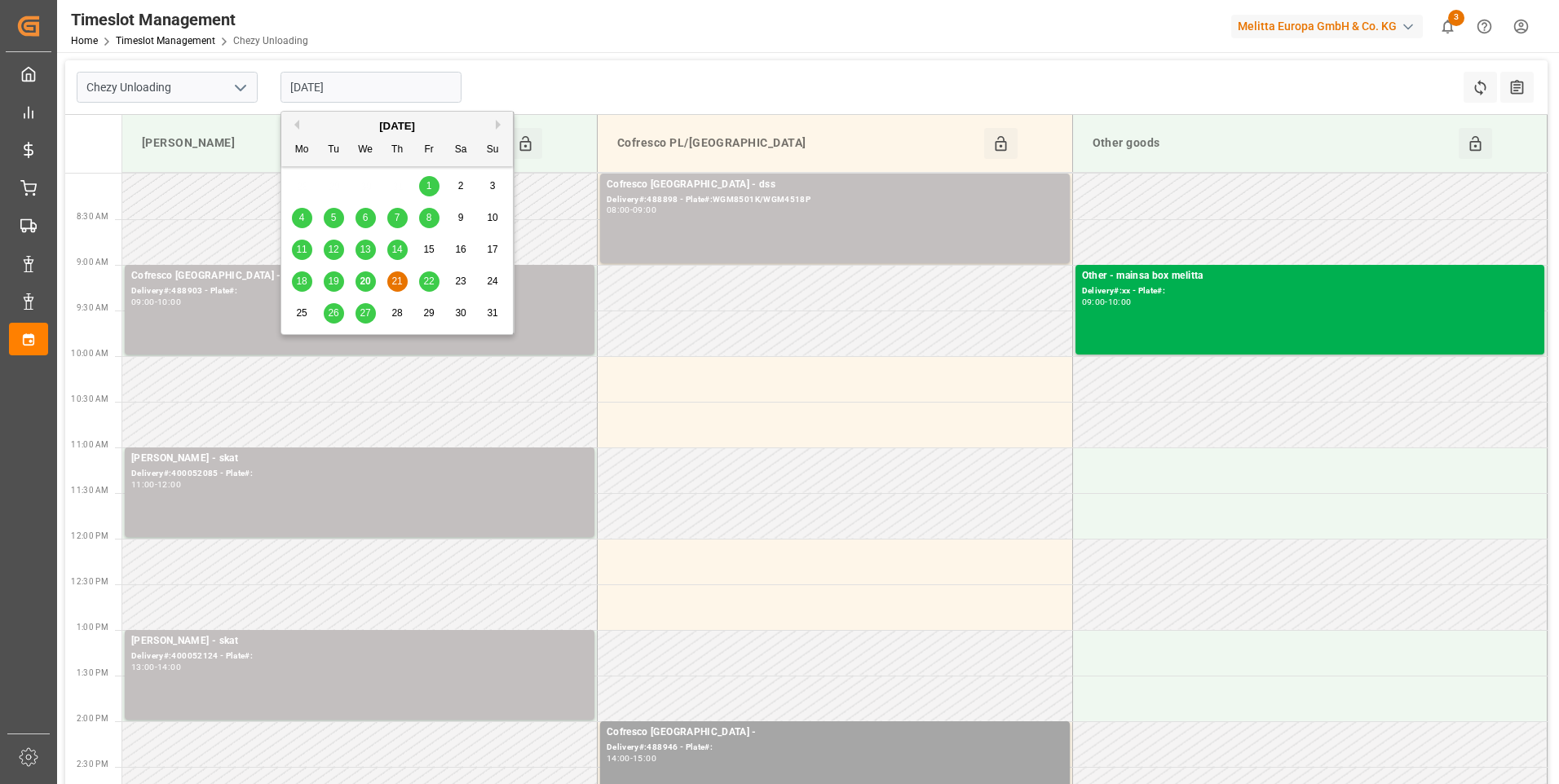
click at [363, 279] on span "20" at bounding box center [365, 281] width 10 height 11
type input "[DATE]"
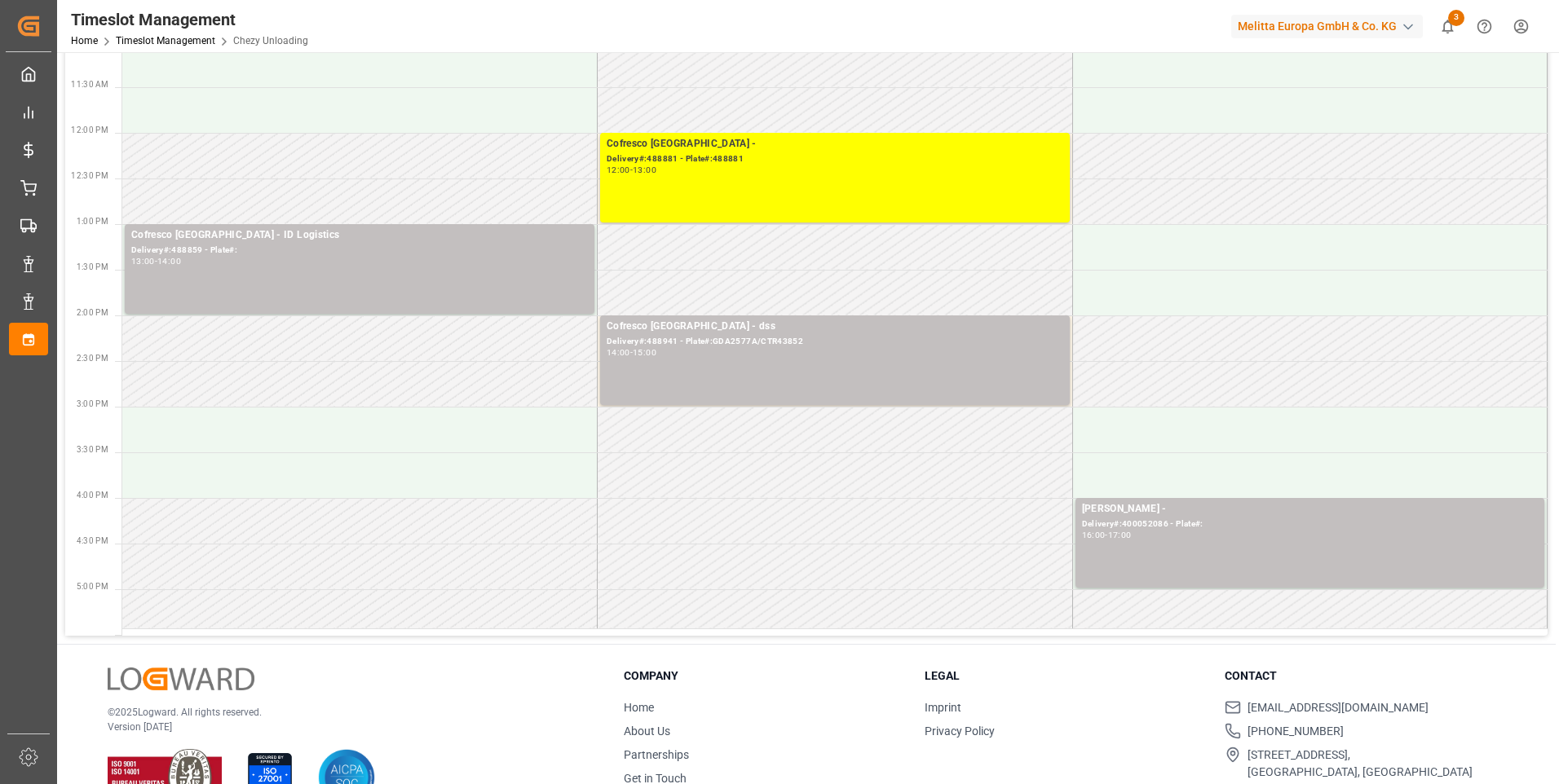
scroll to position [407, 0]
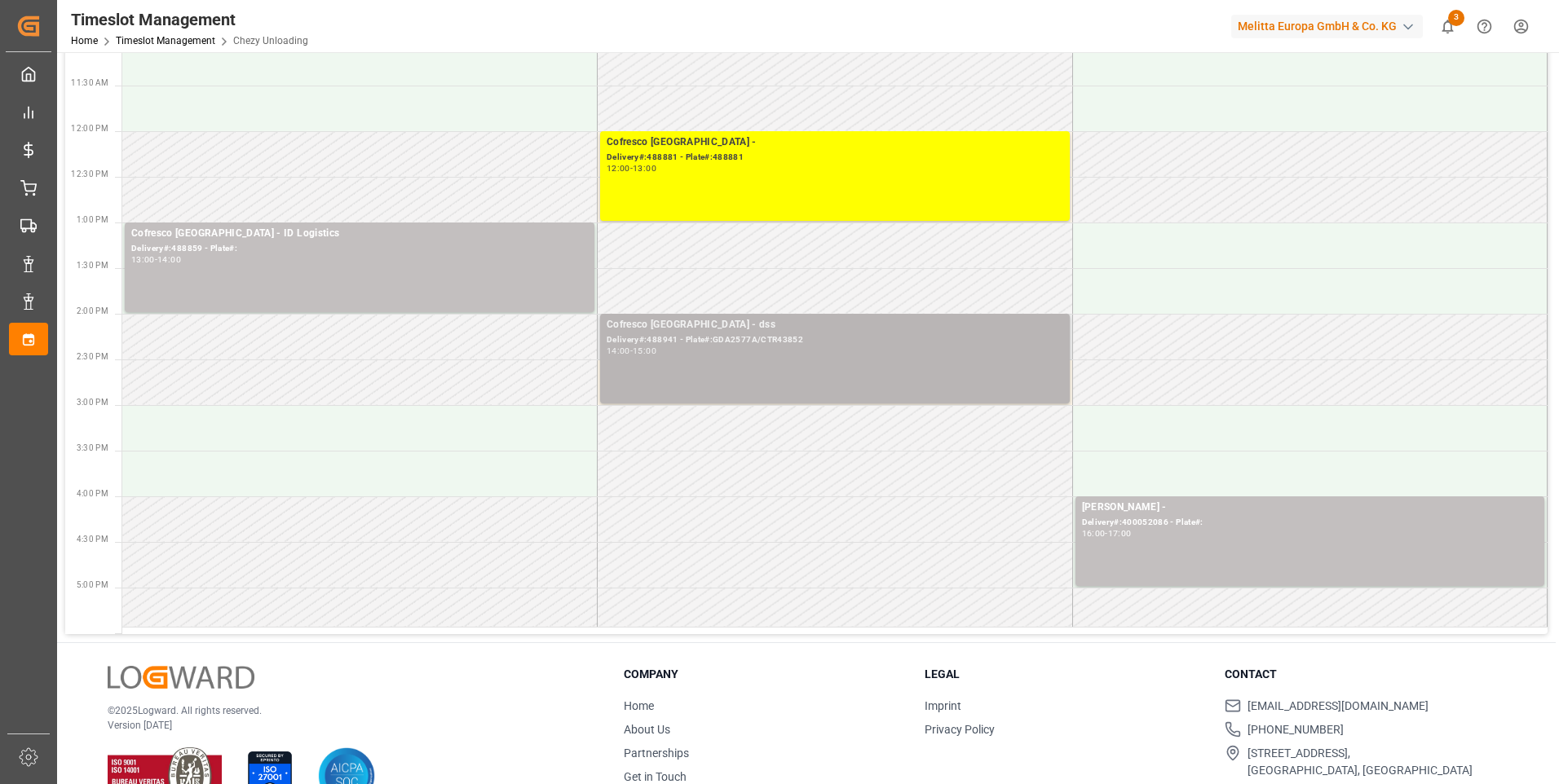
click at [683, 344] on div "Delivery#:488941 - Plate#:GDA2577A/CTR43852" at bounding box center [835, 340] width 457 height 14
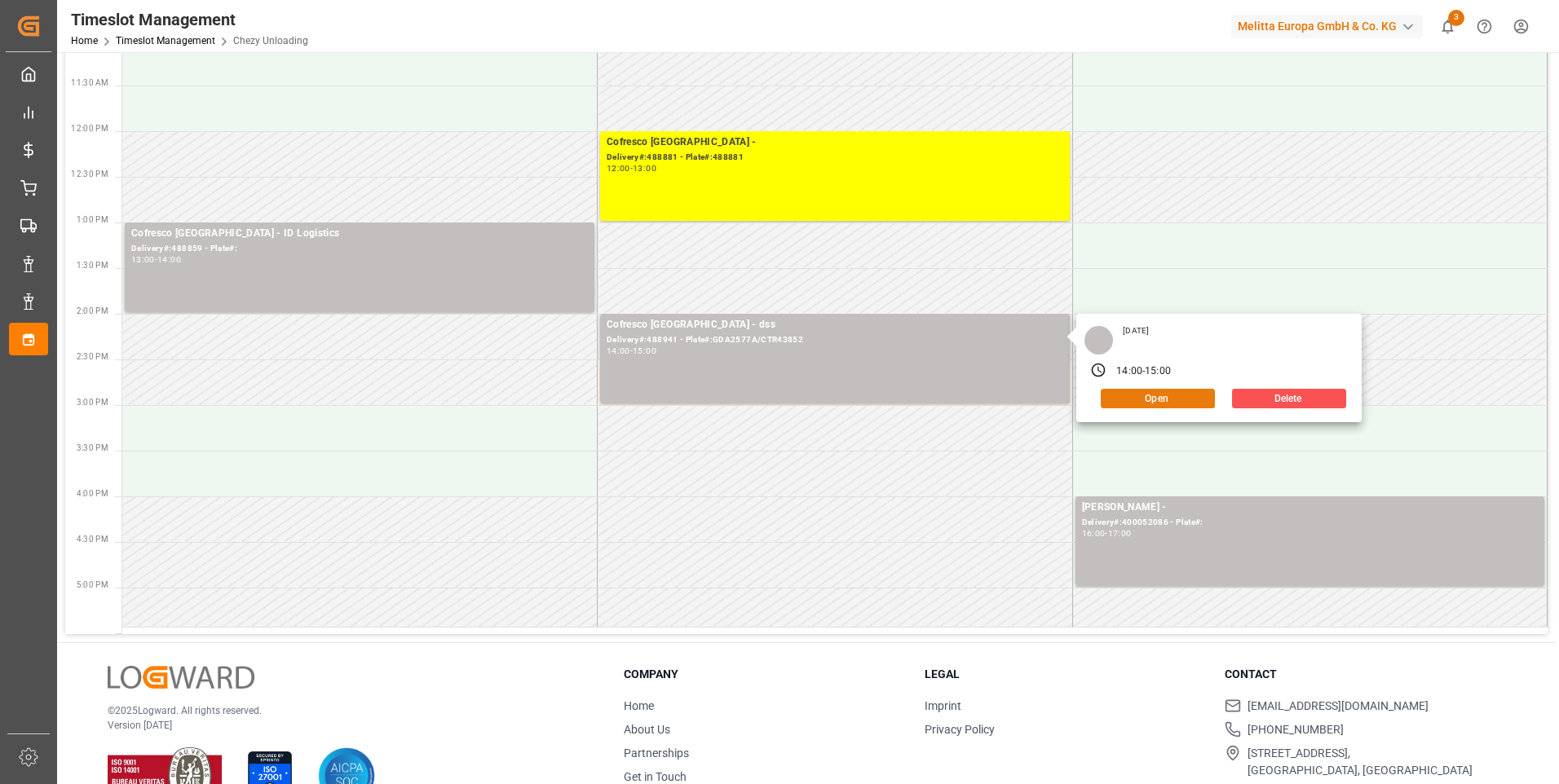
click at [1185, 394] on button "Open" at bounding box center [1158, 398] width 114 height 20
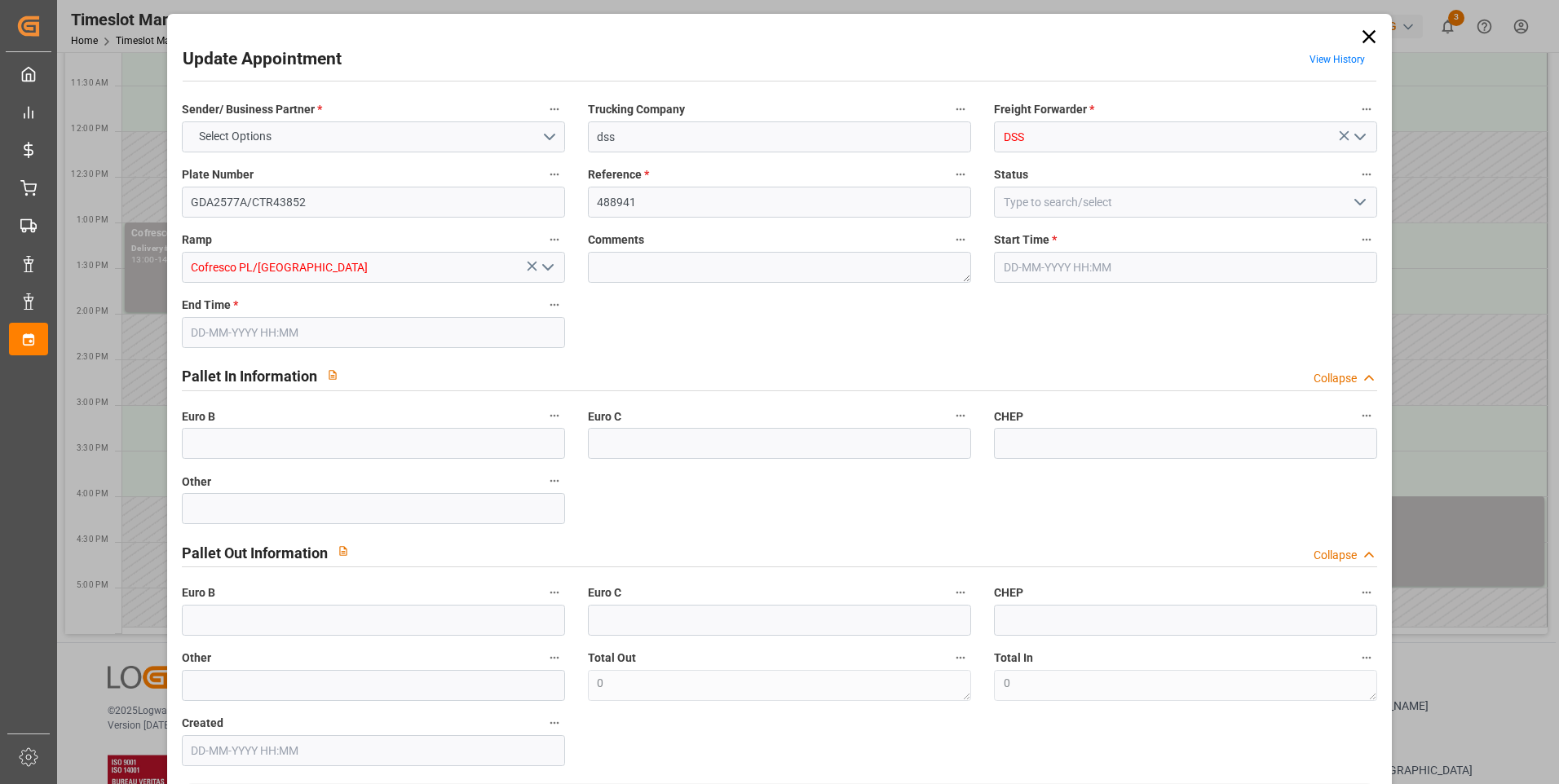
type input "2"
type input "159.7"
type input "0"
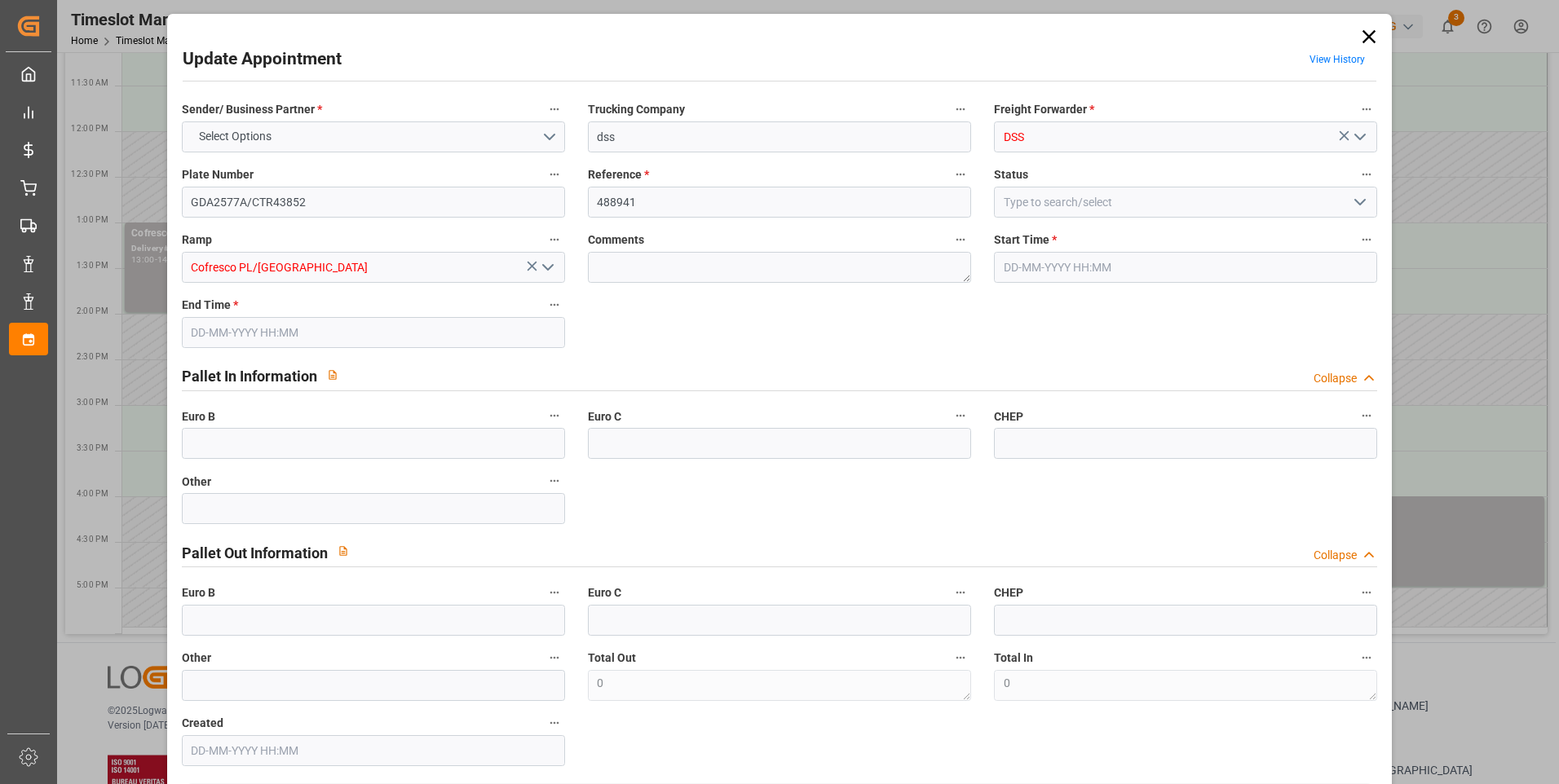
type input "159.7"
type input "0"
type input "1"
type input "178.798"
type input "269.838"
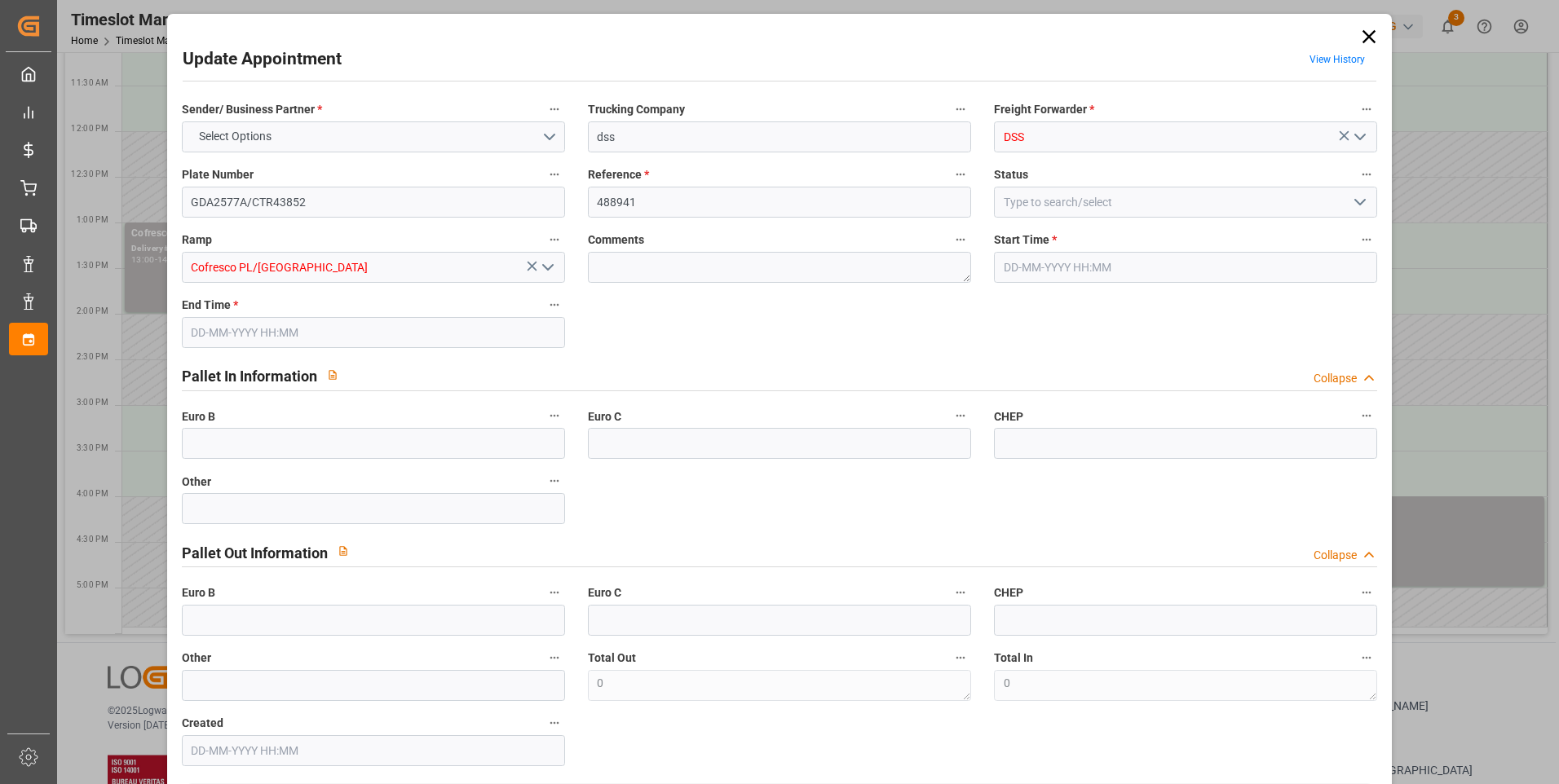
type input "1263.011"
type input "67"
type input "1"
type input "74"
type input "2"
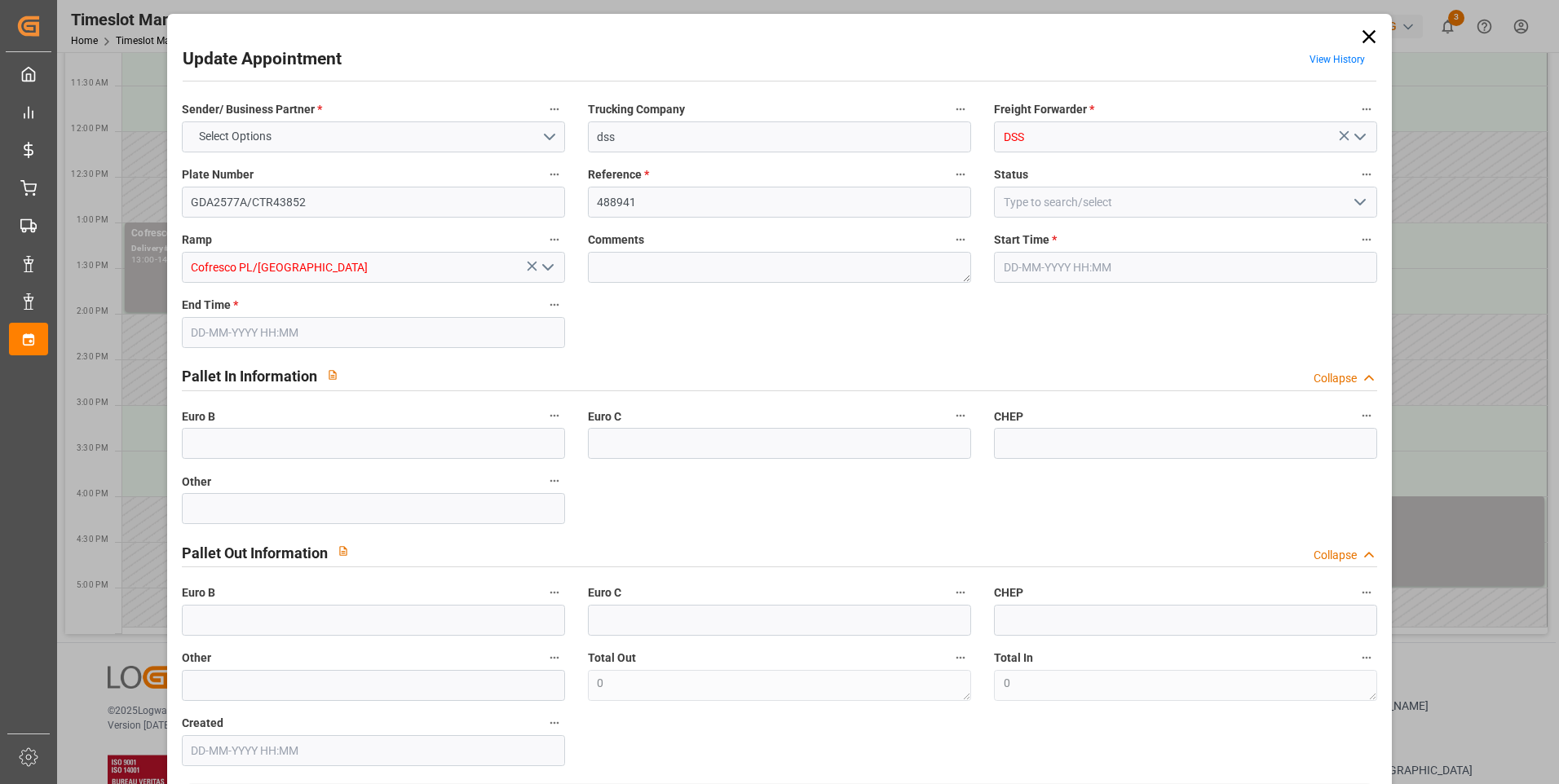
type input "101"
type input "219.998"
type input "0"
type input "4710.8598"
type input "0"
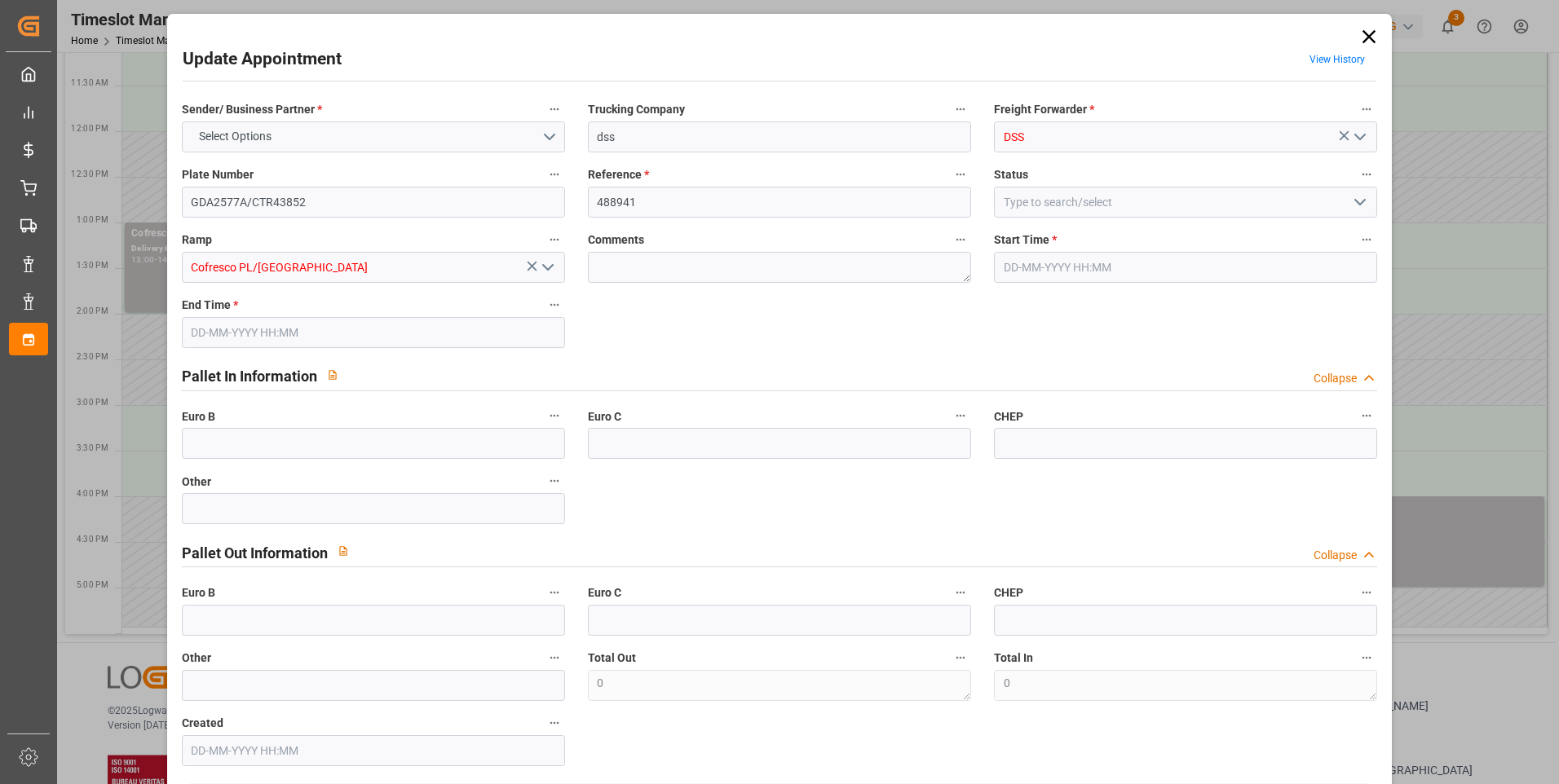
type input "0"
type input "21"
type input "35"
type input "[DATE] 14:00"
type input "20-08-2025 15:00"
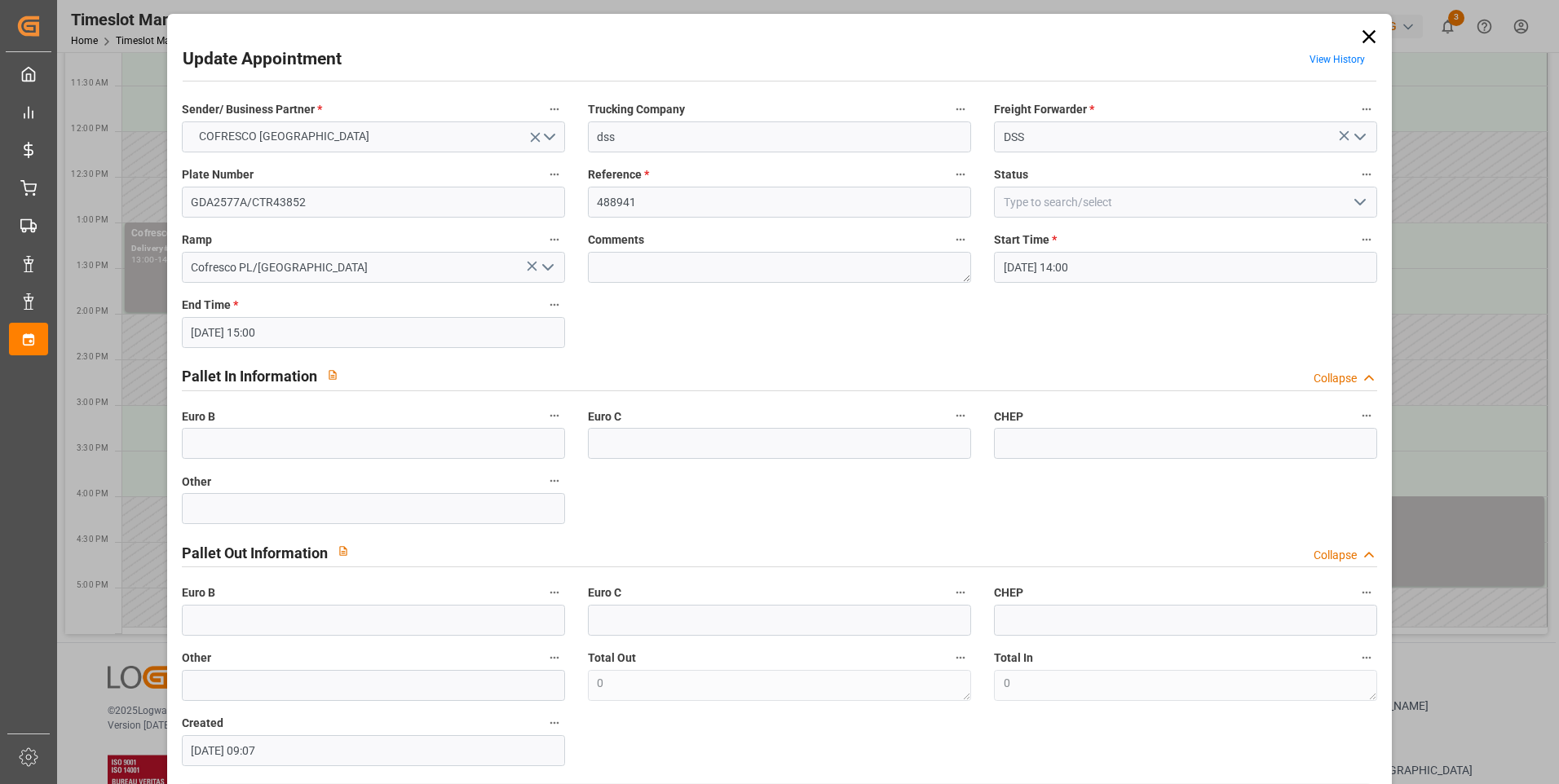
type input "13-08-2025 09:07"
type input "19-08-2025 11:27"
type input "25-08-2025"
type input "22-08-2025"
click at [548, 261] on icon "open menu" at bounding box center [548, 267] width 20 height 20
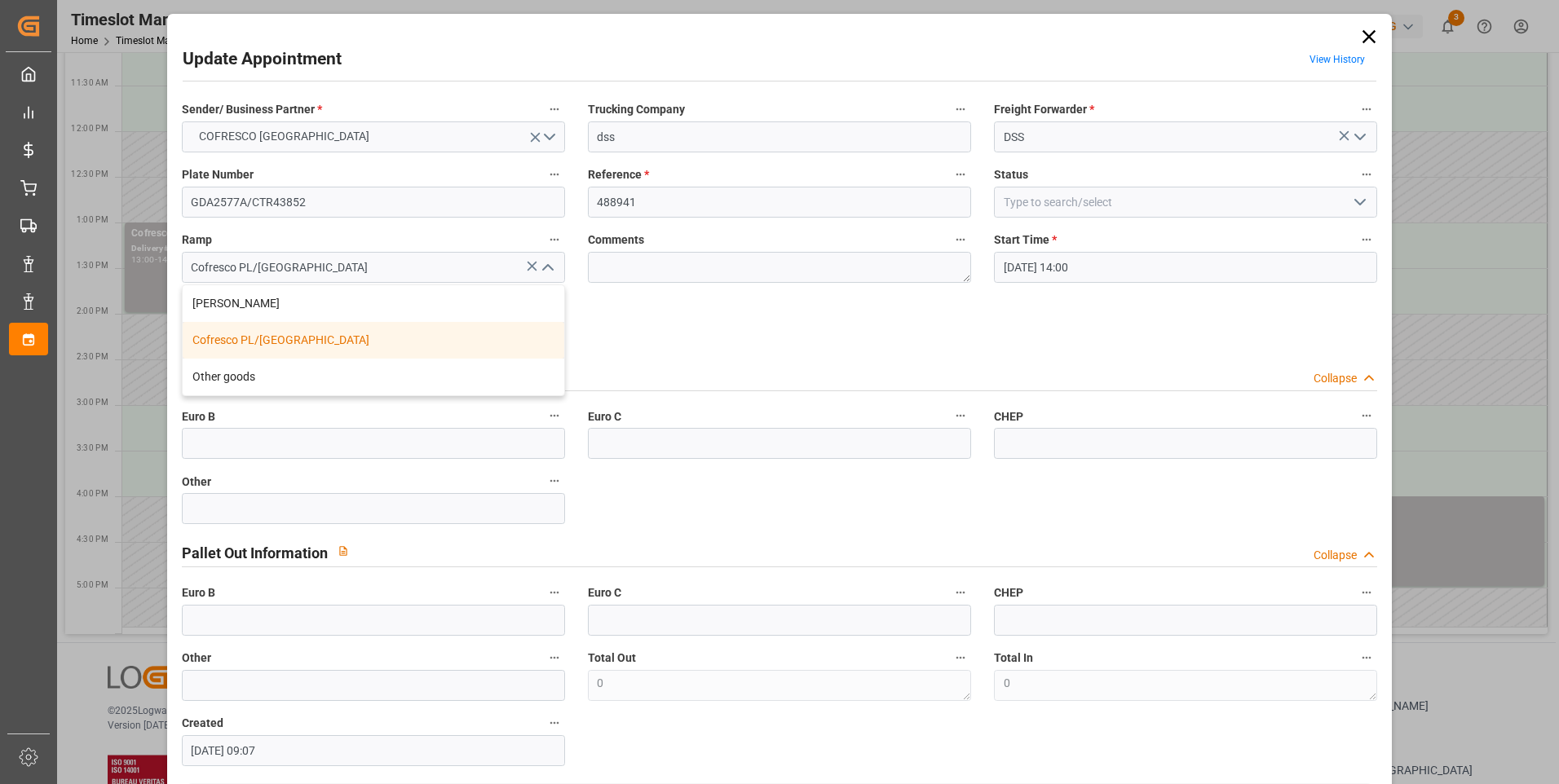
click at [720, 329] on div "Sender/ Business Partner * COFRESCO POLAND Trucking Company dss Freight Forward…" at bounding box center [780, 432] width 1219 height 679
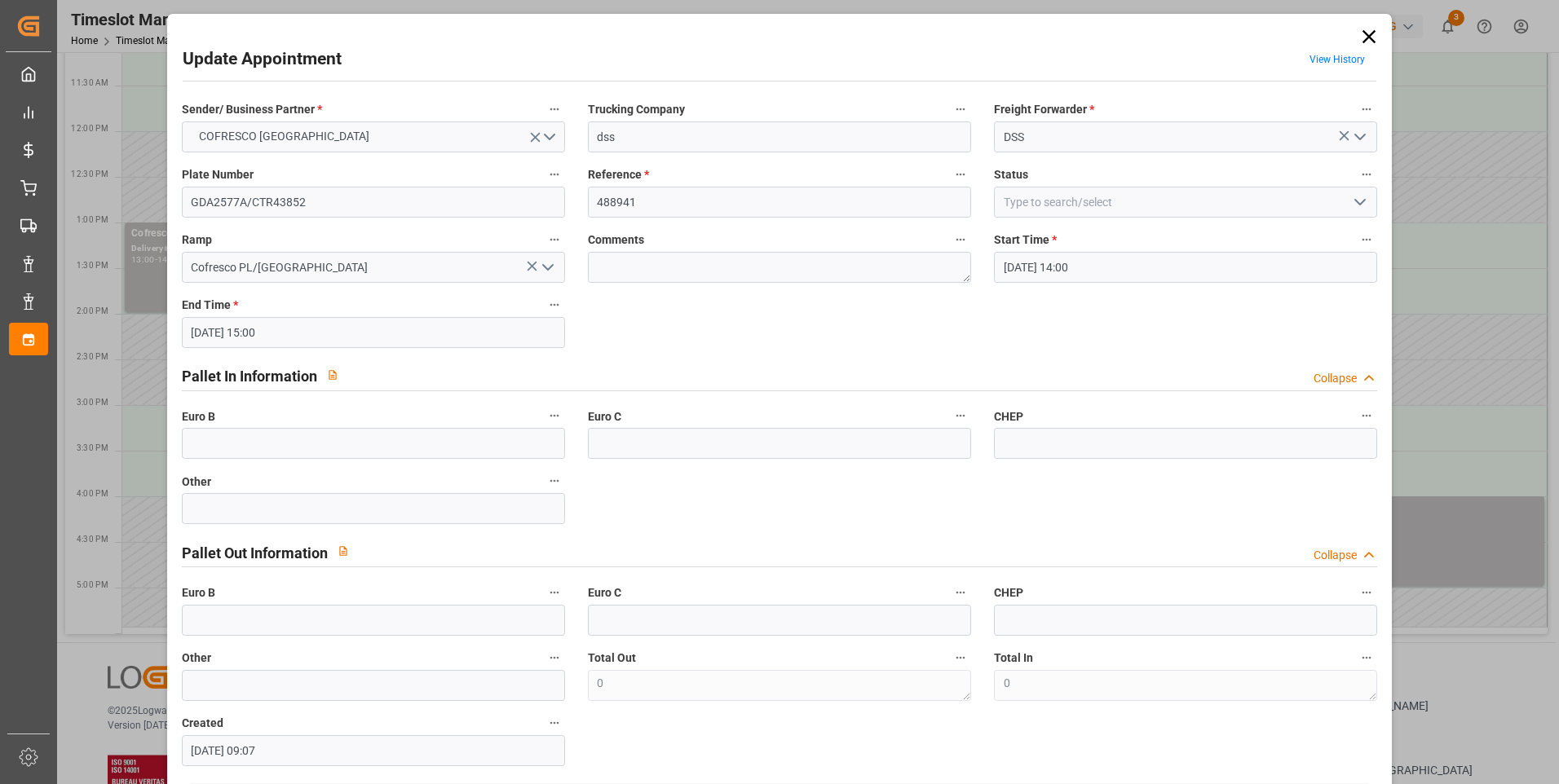
click at [1354, 199] on icon "open menu" at bounding box center [1360, 202] width 20 height 20
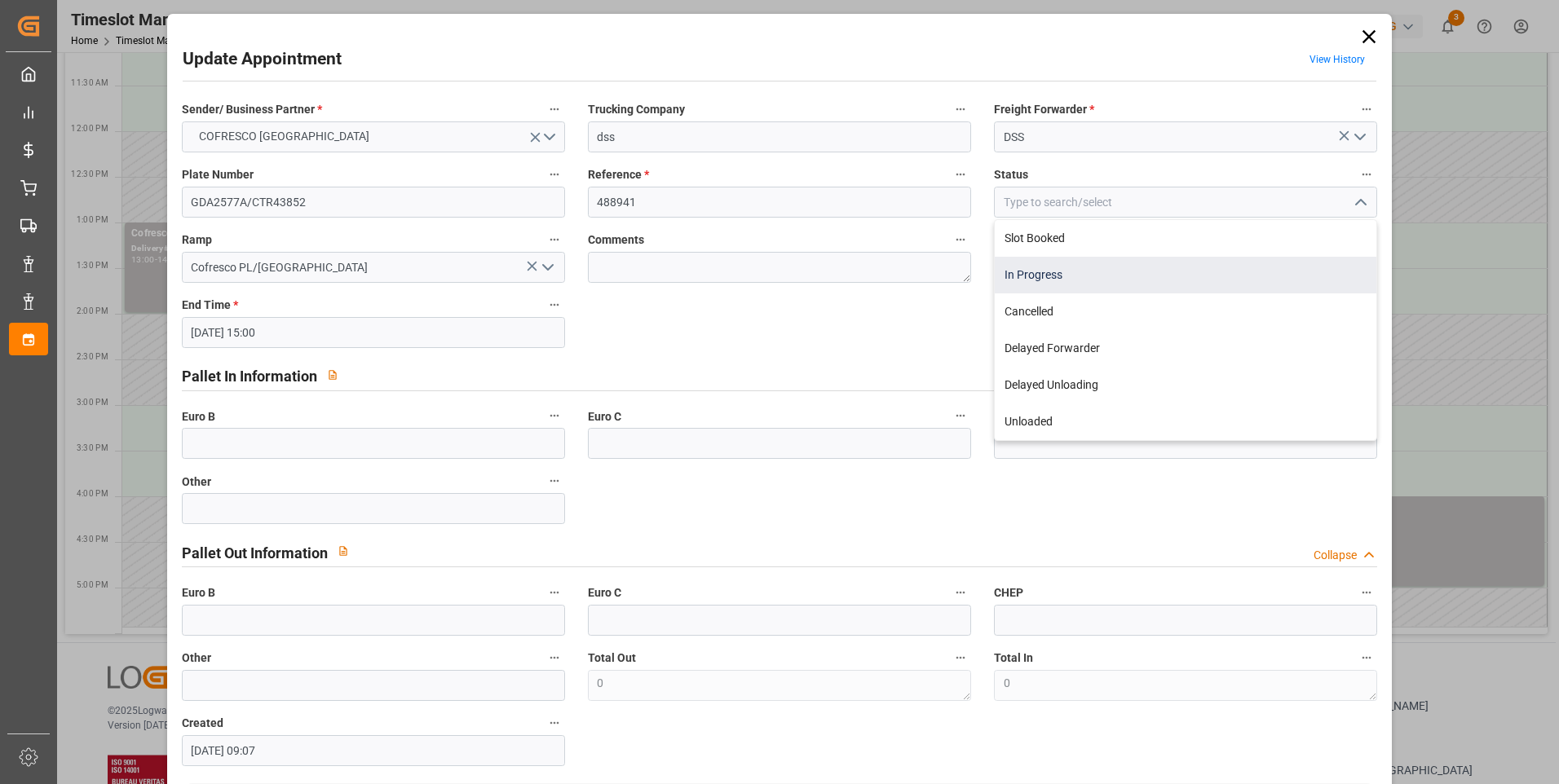
click at [1066, 269] on div "In Progress" at bounding box center [1185, 275] width 381 height 36
type input "In Progress"
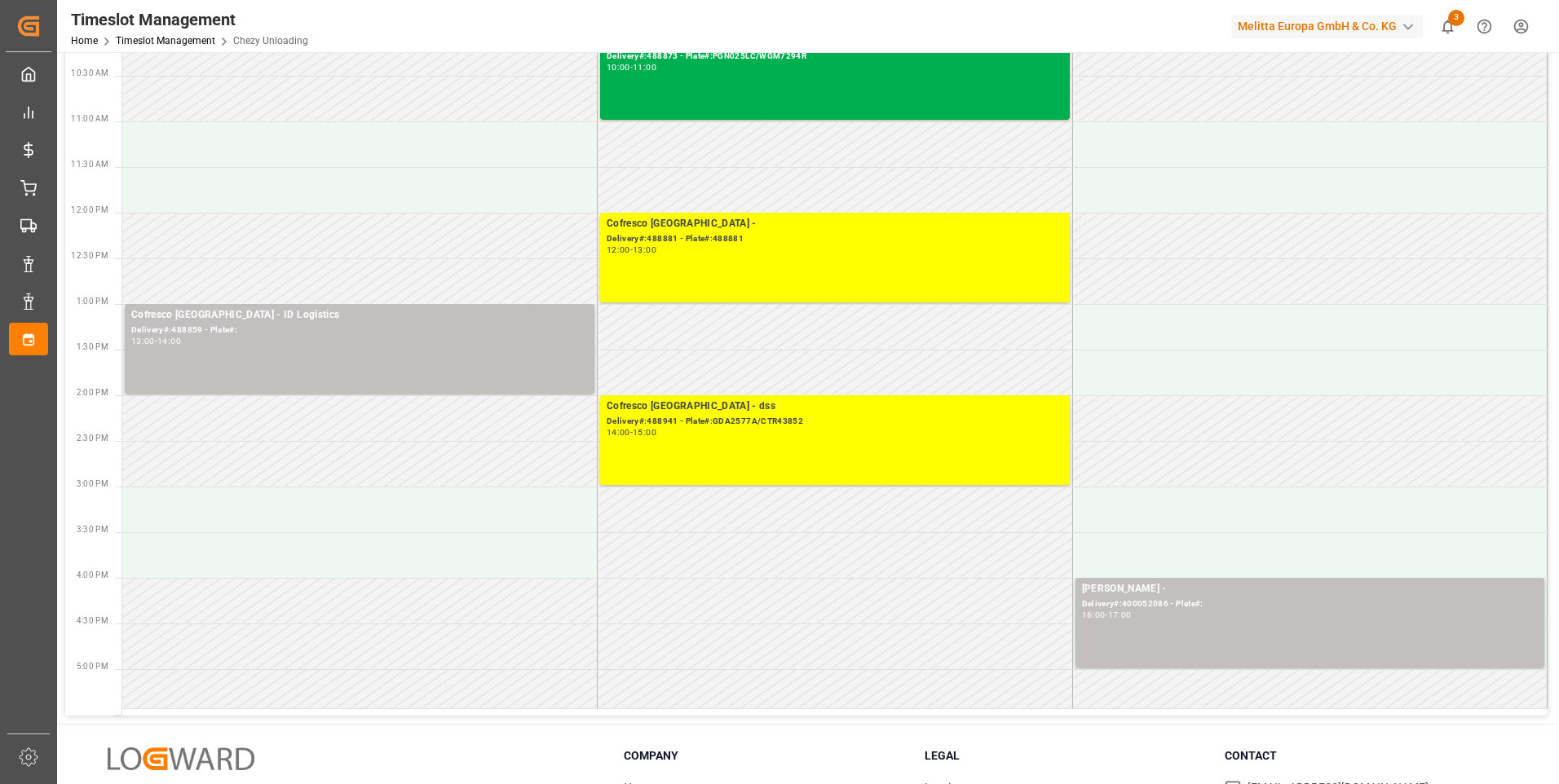
scroll to position [0, 0]
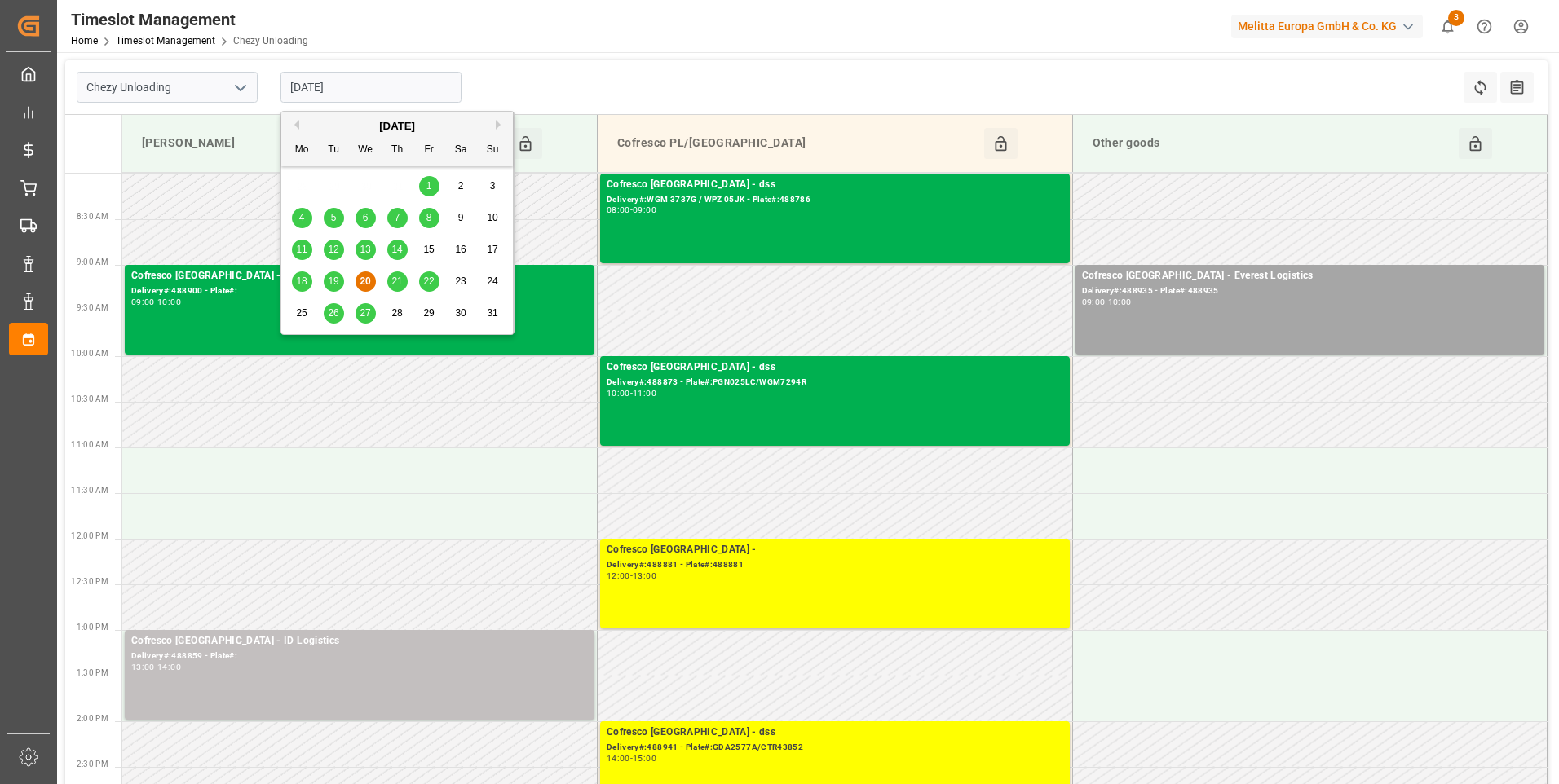
click at [402, 87] on input "[DATE]" at bounding box center [371, 87] width 181 height 31
click at [333, 283] on span "19" at bounding box center [333, 281] width 10 height 11
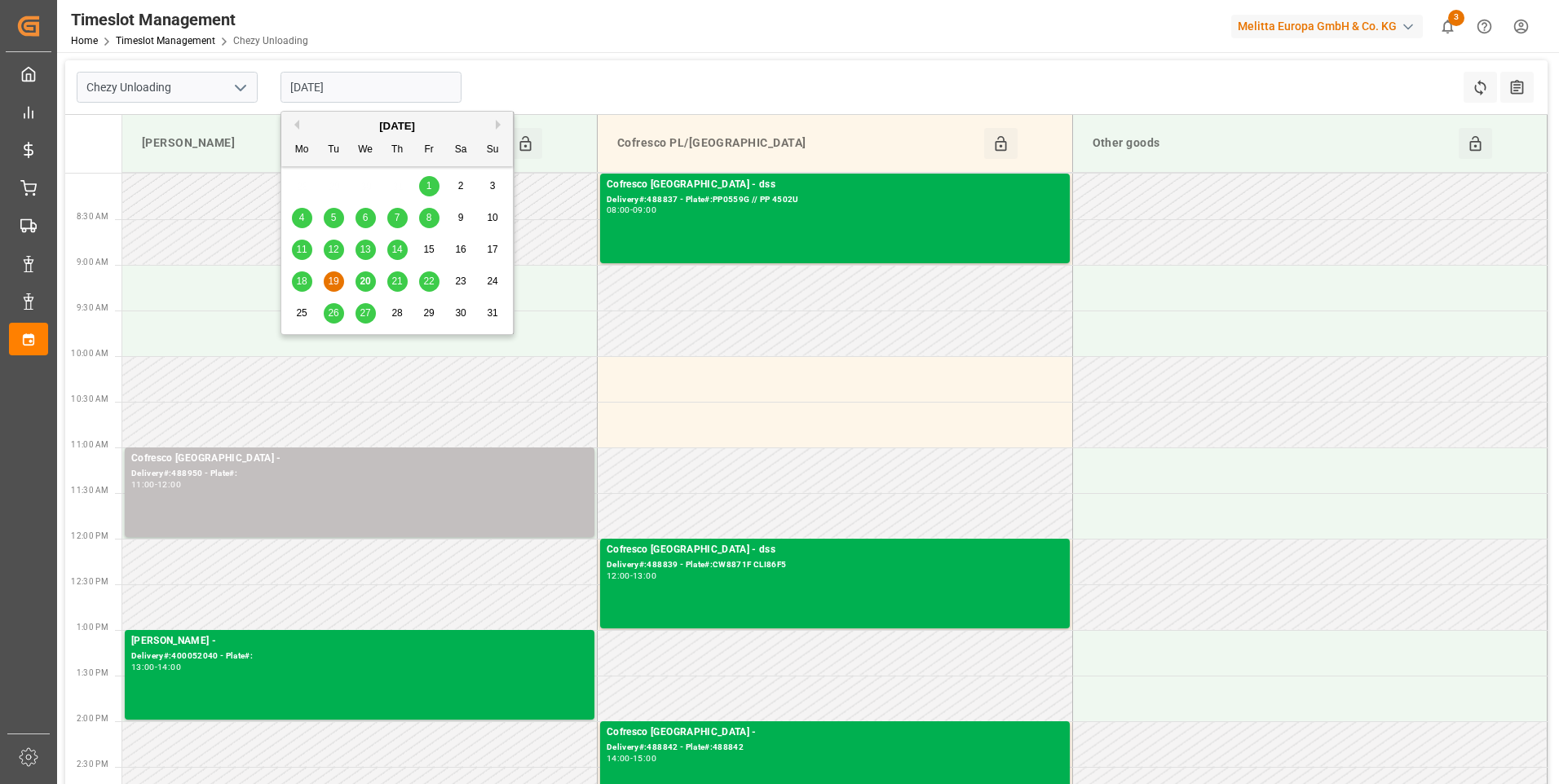
click at [303, 92] on input "[DATE]" at bounding box center [371, 87] width 181 height 31
click at [365, 282] on span "20" at bounding box center [365, 281] width 10 height 11
type input "[DATE]"
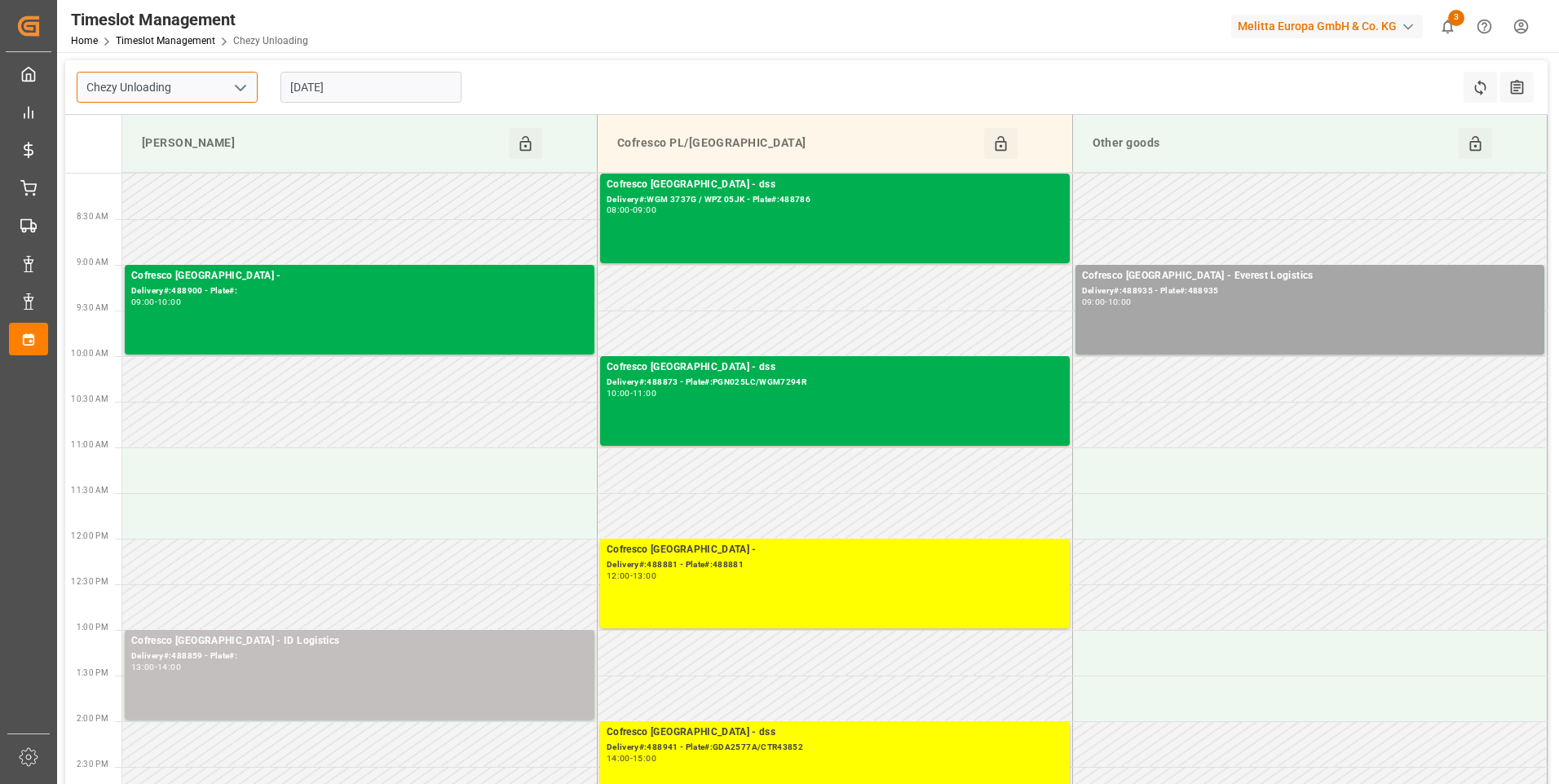
click at [236, 74] on input "Chezy Unloading" at bounding box center [166, 87] width 181 height 31
click at [238, 85] on icon "open menu" at bounding box center [240, 87] width 20 height 20
click at [154, 122] on div "Chezy Loading" at bounding box center [166, 123] width 179 height 36
type input "Chezy Loading"
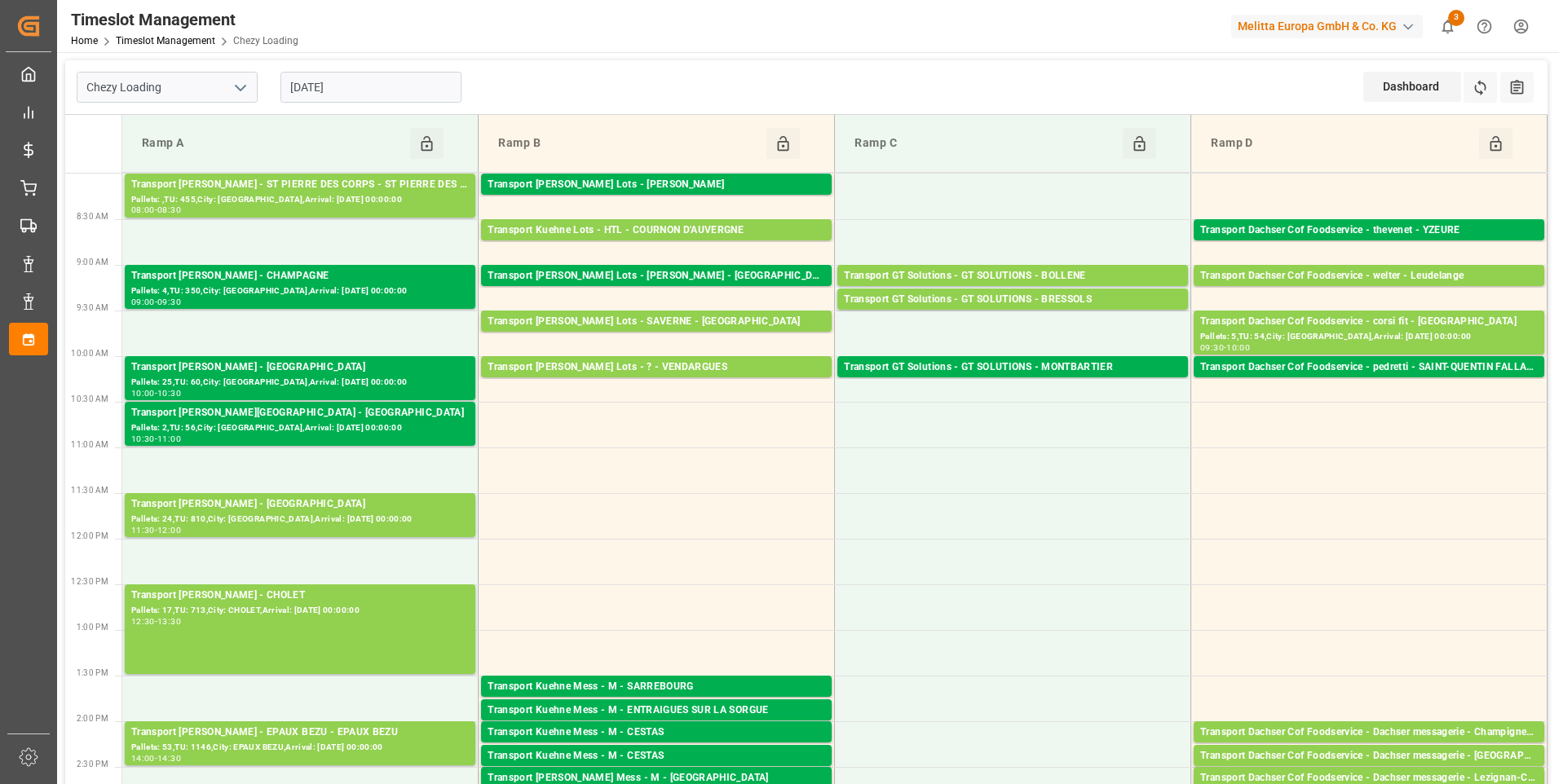
click at [354, 91] on input "[DATE]" at bounding box center [371, 87] width 181 height 31
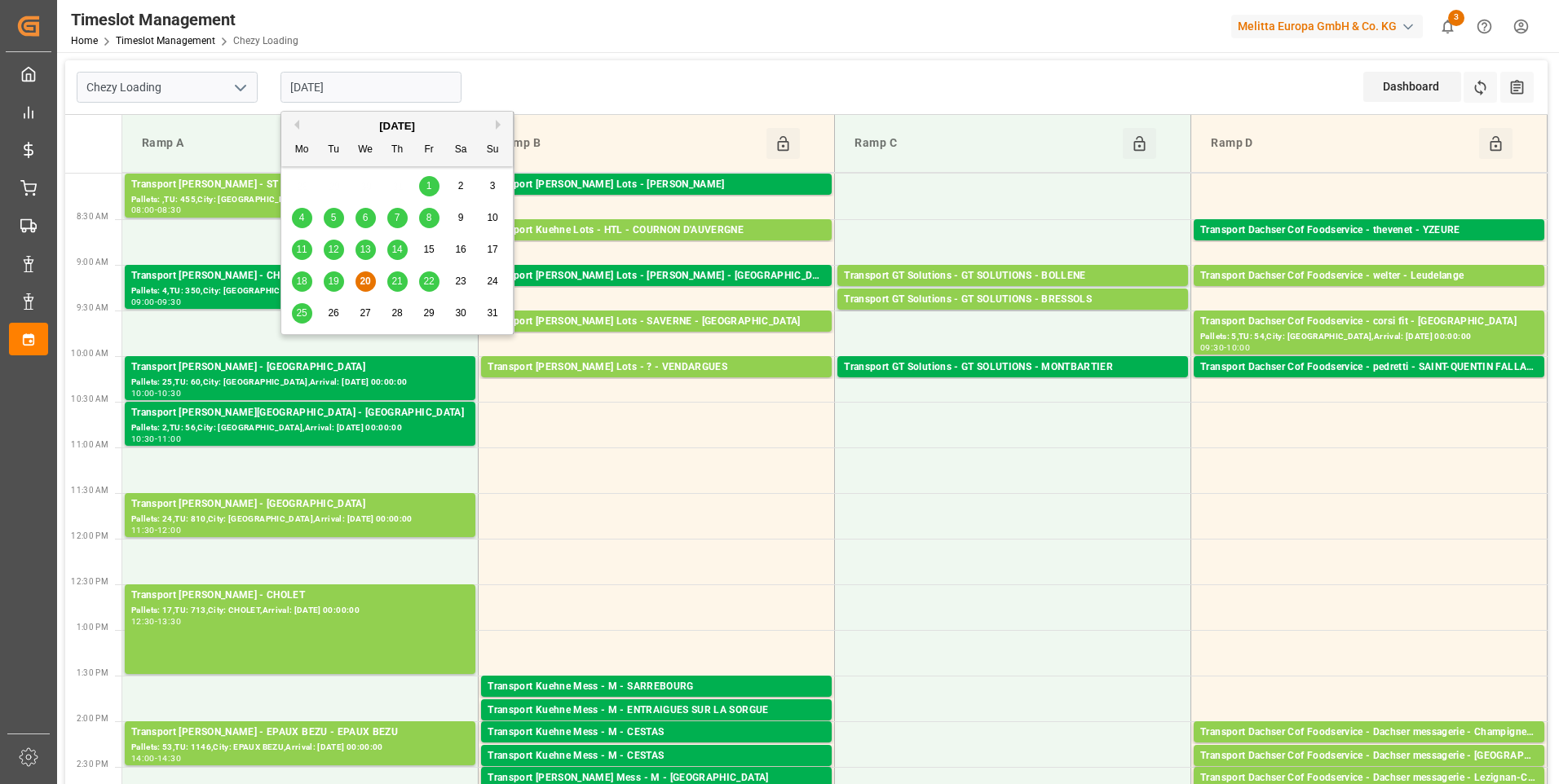
click at [392, 282] on span "21" at bounding box center [397, 281] width 10 height 11
type input "[DATE]"
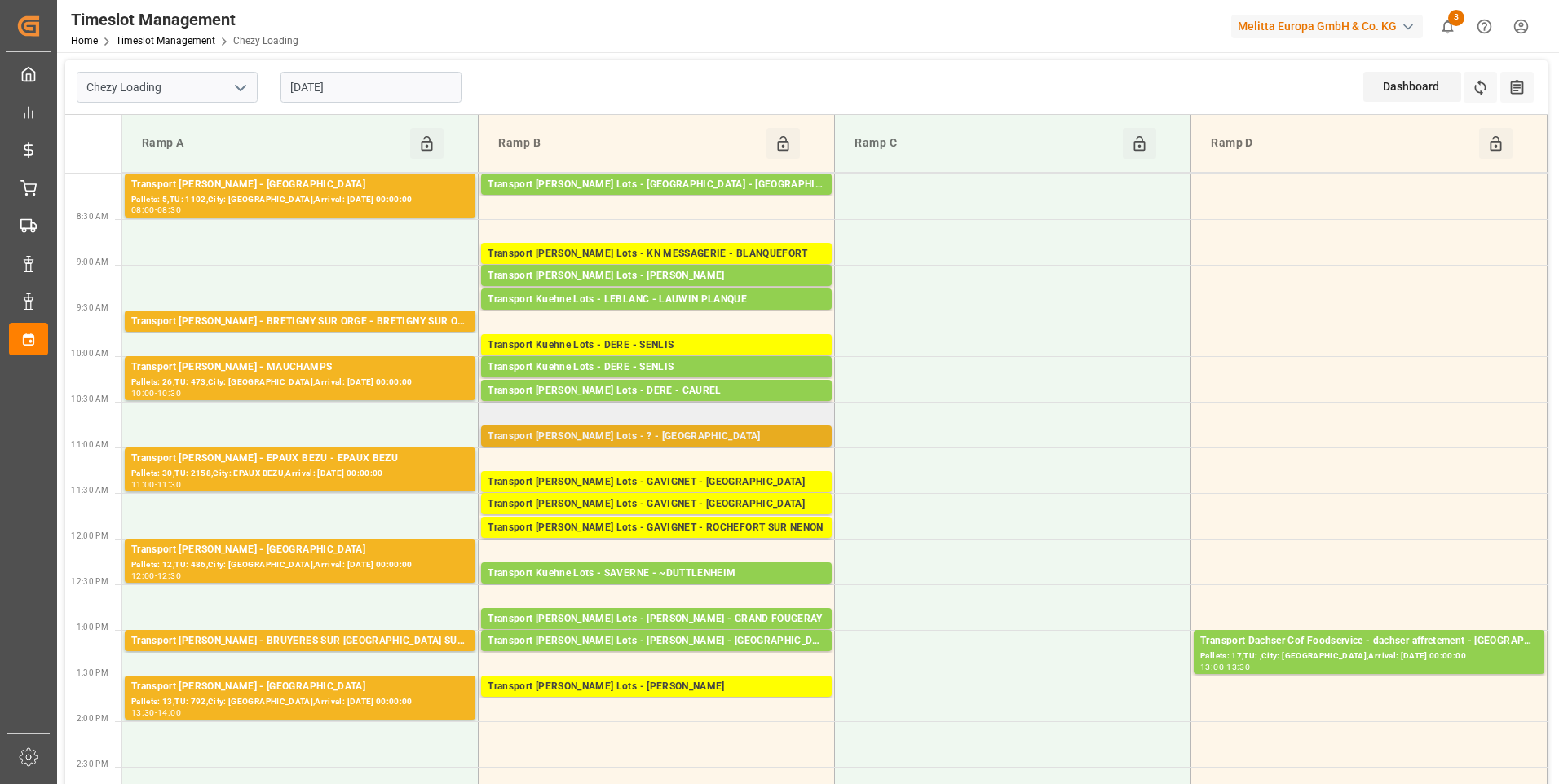
click at [633, 431] on div "Transport Kuehne Lots - ? - MAUCHAMPS" at bounding box center [657, 437] width 338 height 16
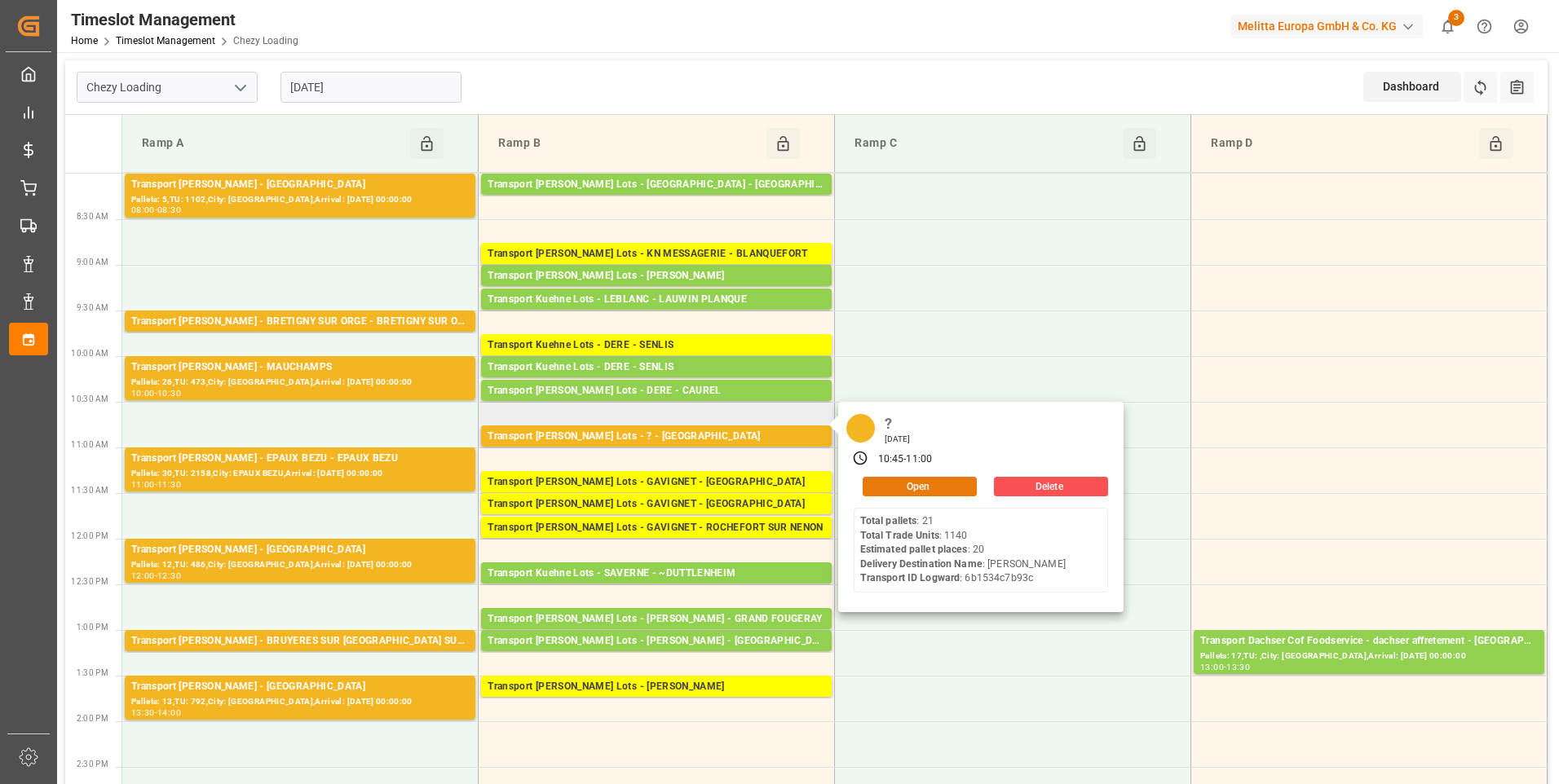
click at [917, 477] on button "Open" at bounding box center [920, 486] width 114 height 20
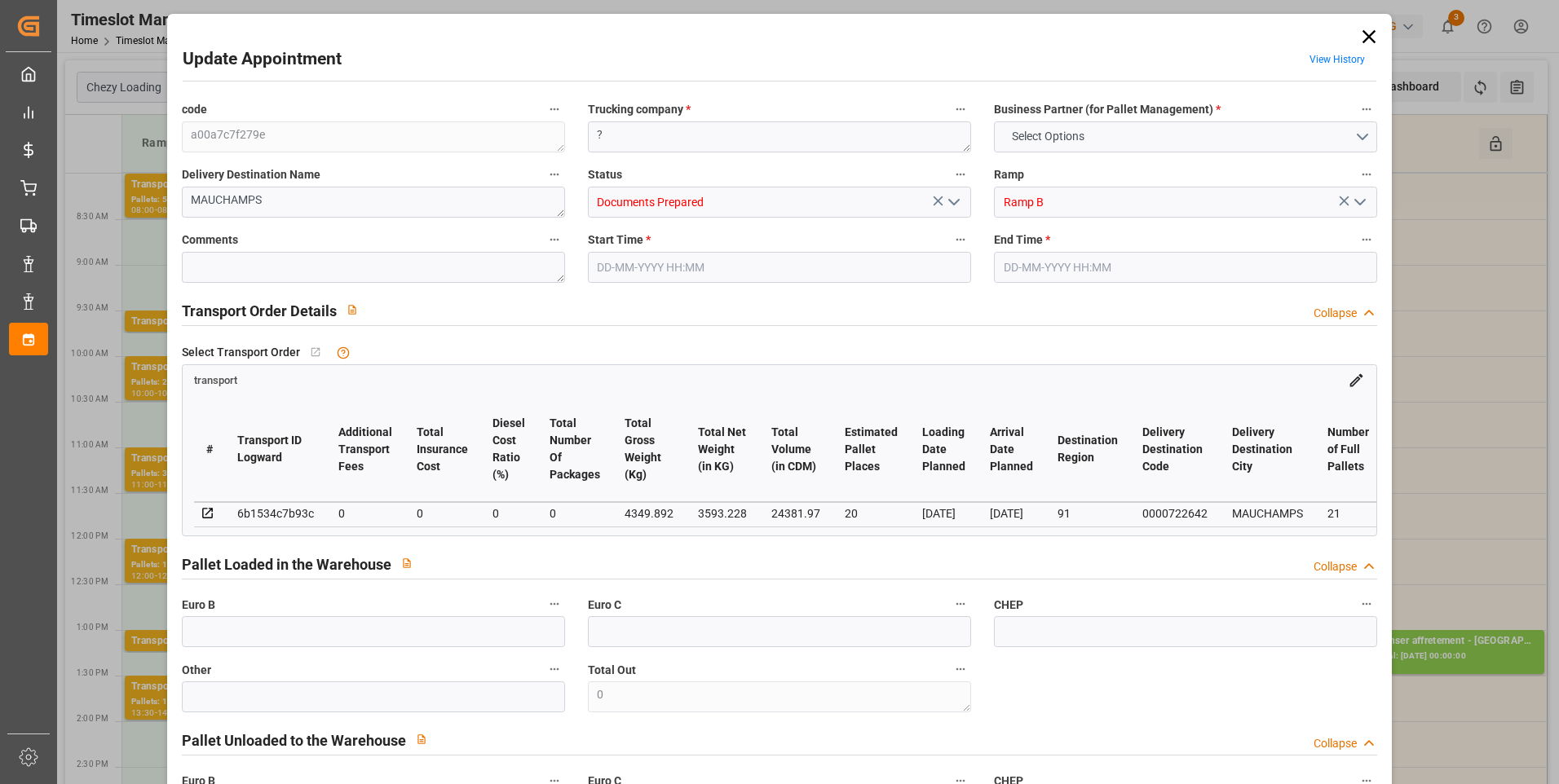
type input "20"
type input "0"
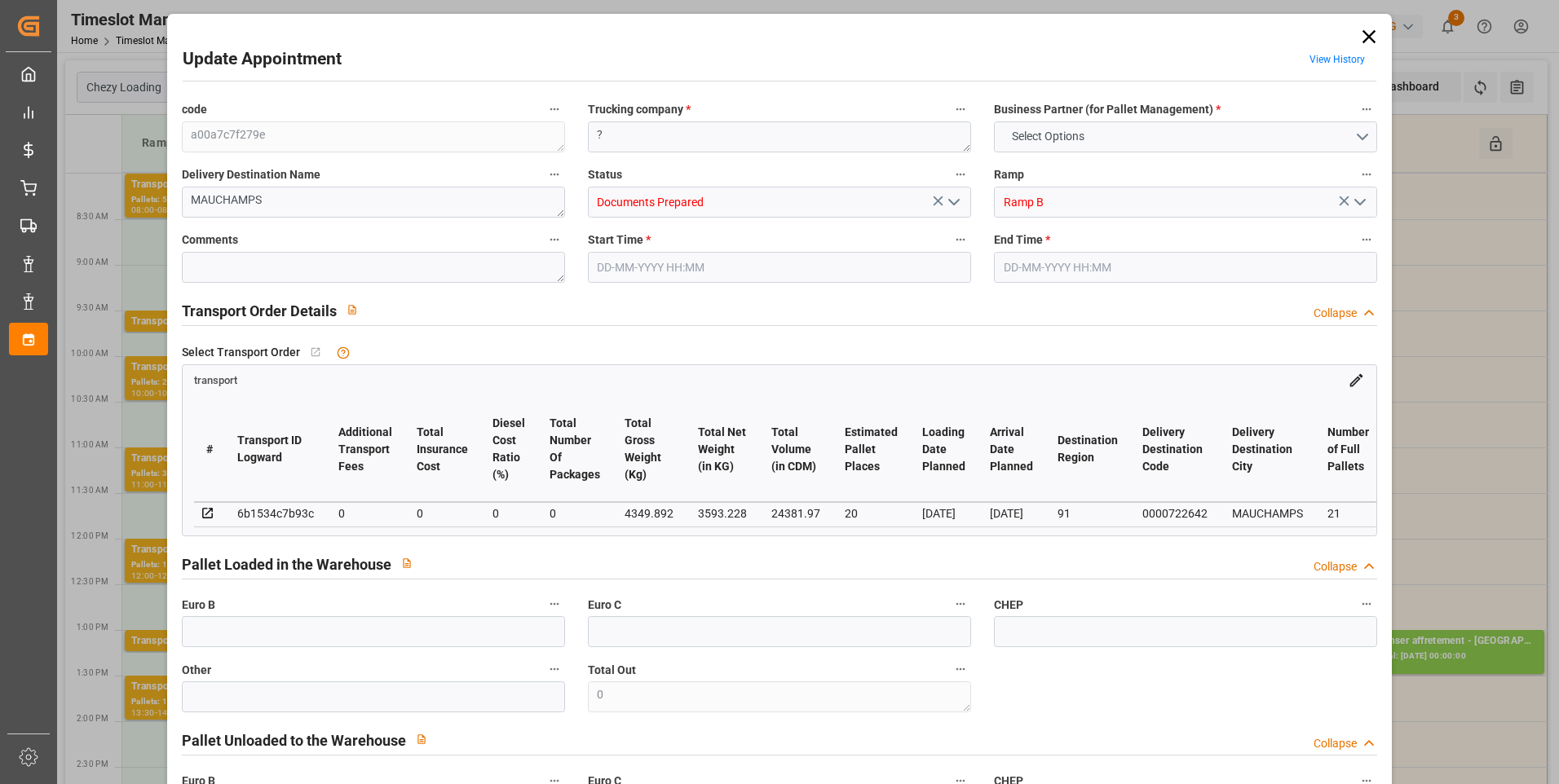
type input "0"
type input "3593.228"
type input "5325.162"
type input "24381.97"
type input "91"
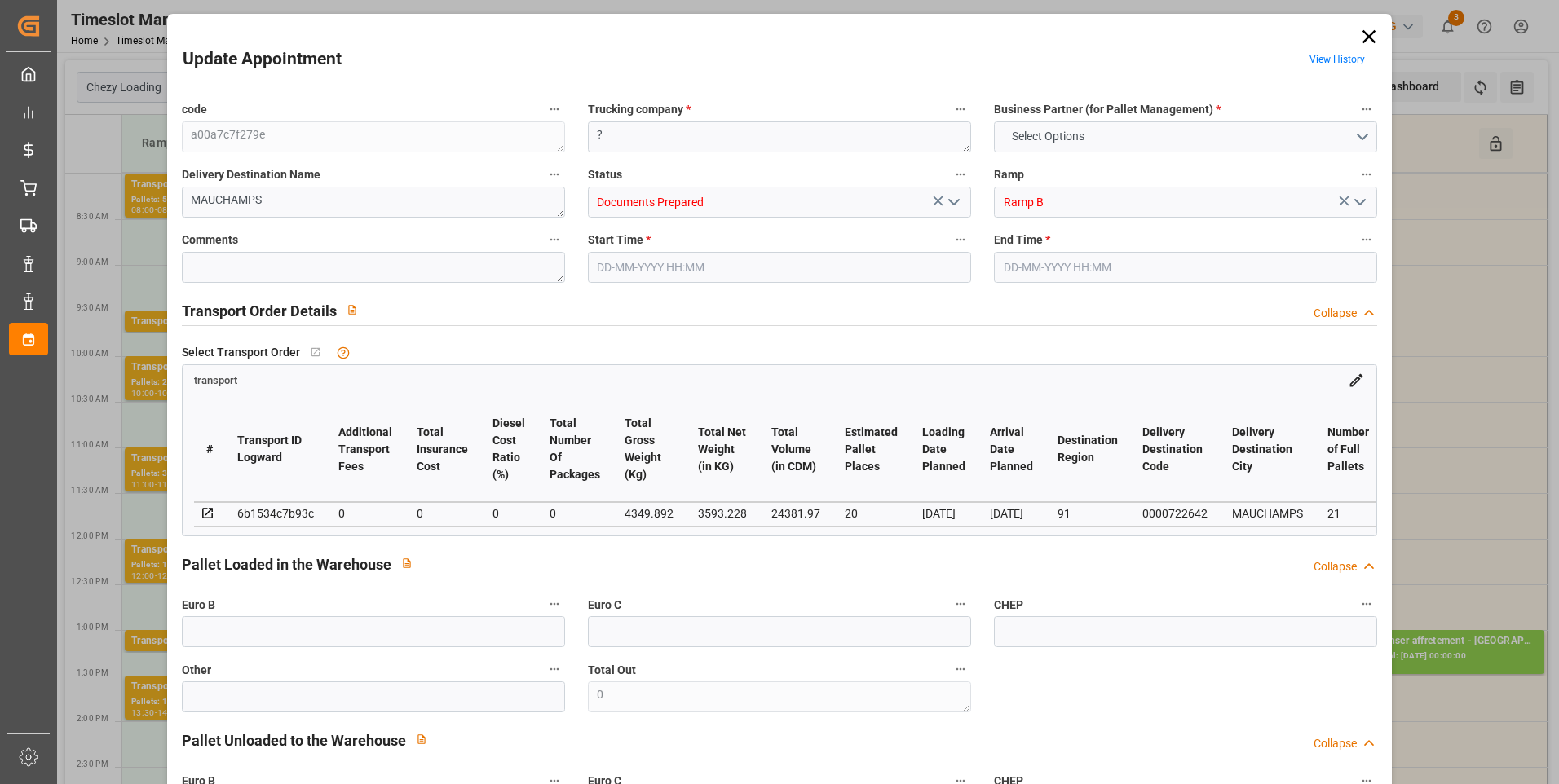
type input "21"
type input "1140"
type input "34"
type input "101"
type input "4349.892"
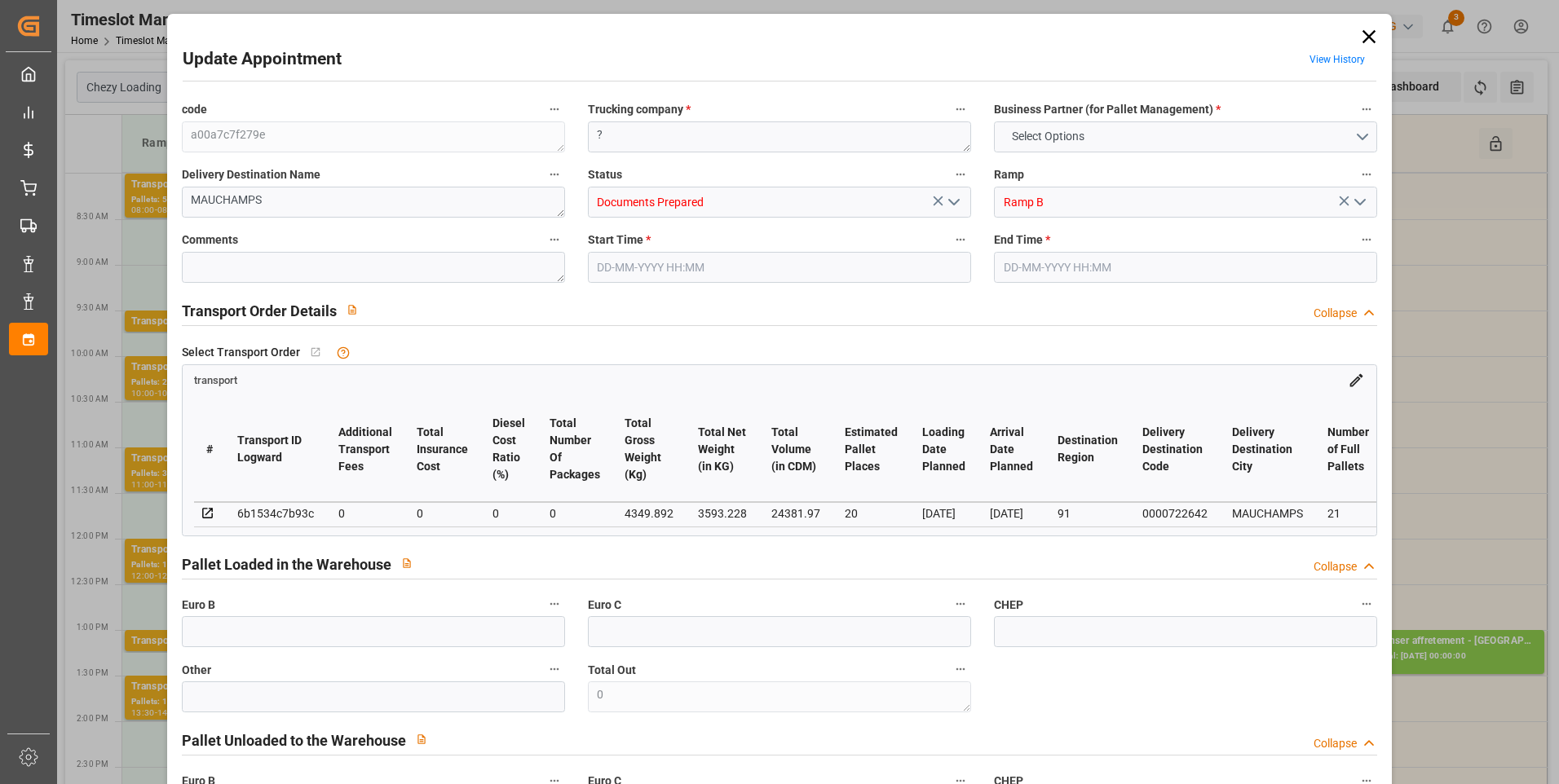
type input "0"
type input "4710.8598"
type input "0"
type input "21"
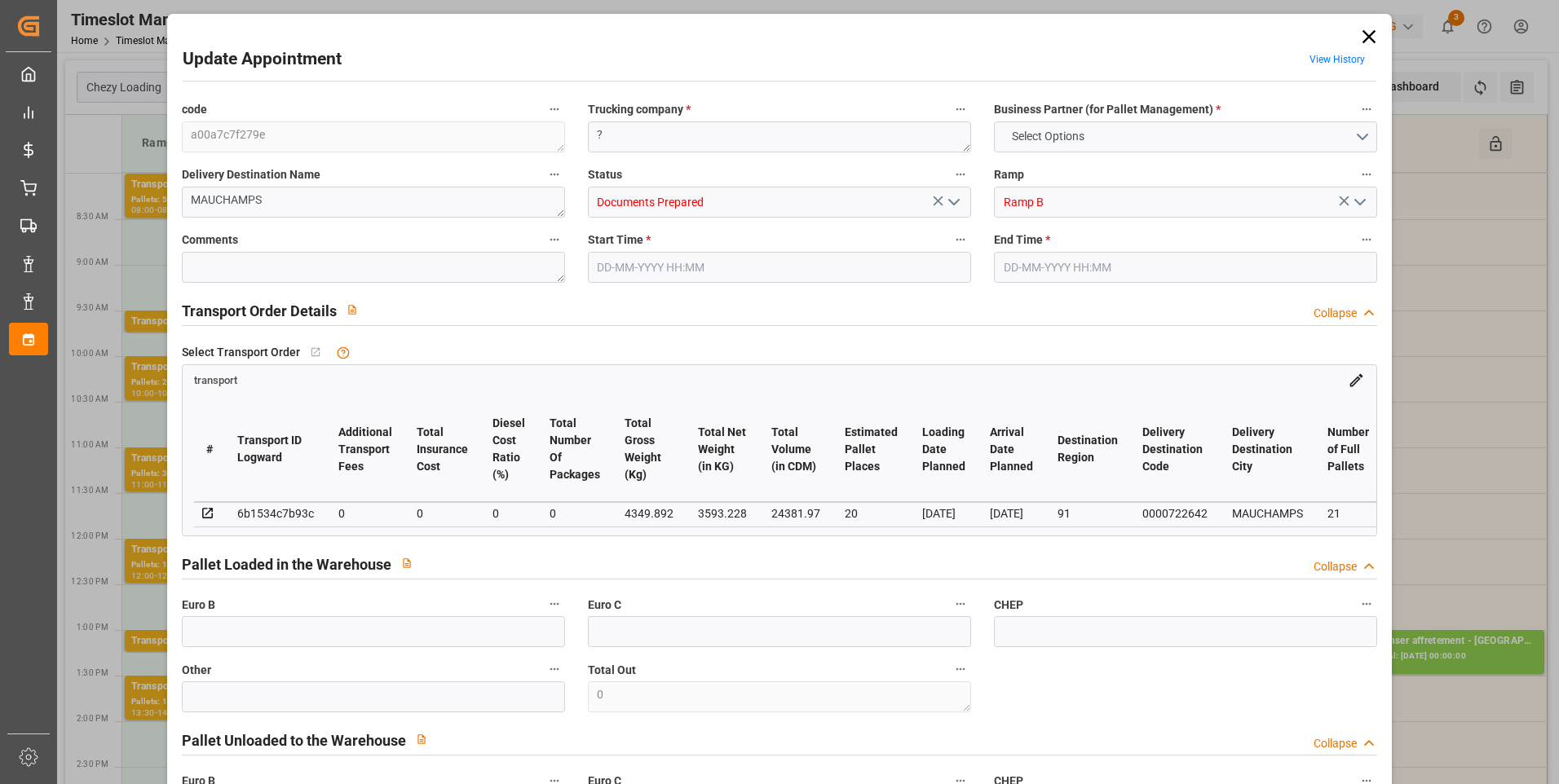
type input "35"
type input "21-08-2025 10:45"
type input "21-08-2025 11:00"
type input "18-08-2025 14:51"
type input "18-08-2025 11:33"
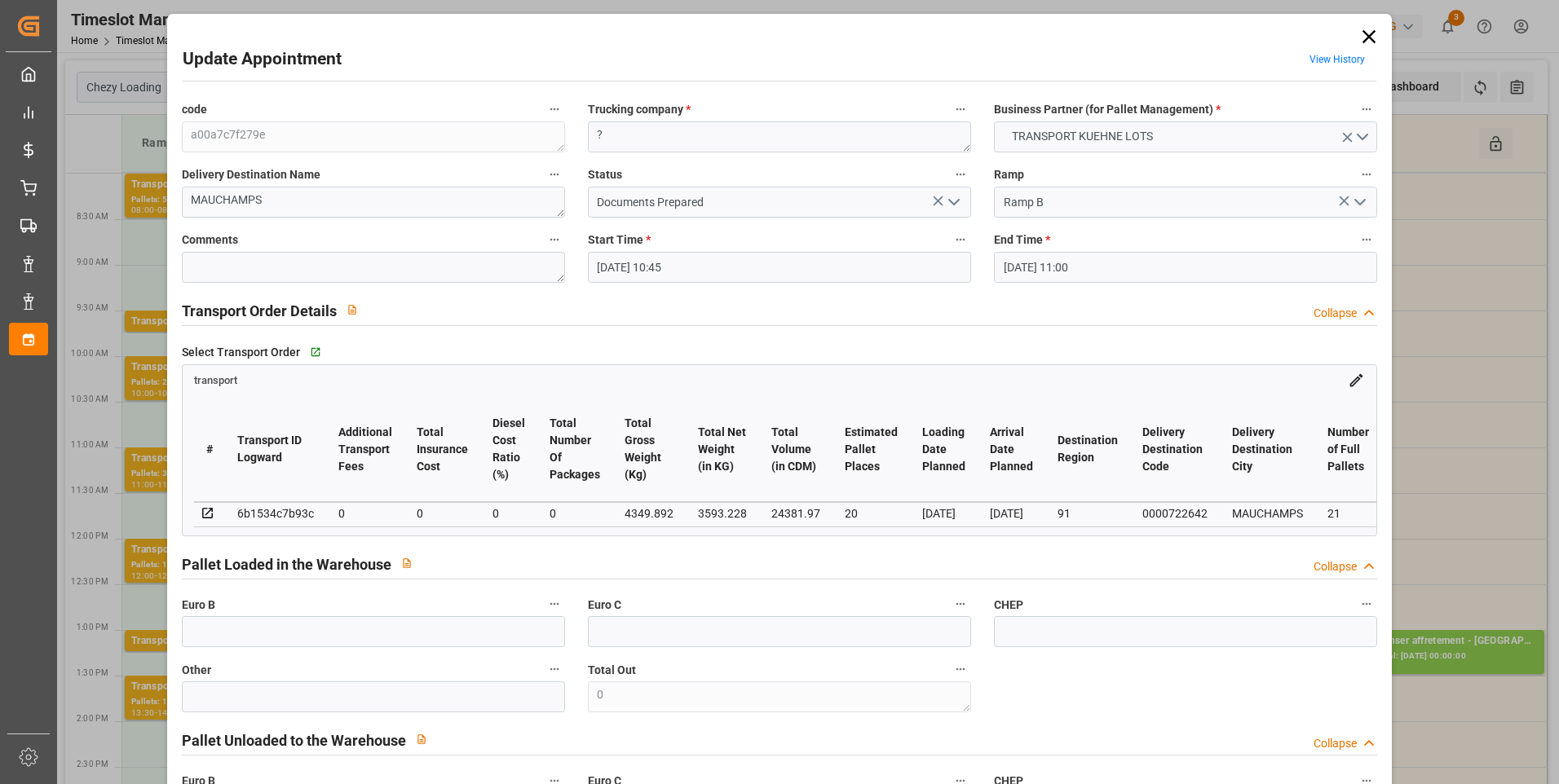
type input "22-08-2025"
type input "[DATE]"
click at [952, 199] on icon "open menu" at bounding box center [954, 202] width 20 height 20
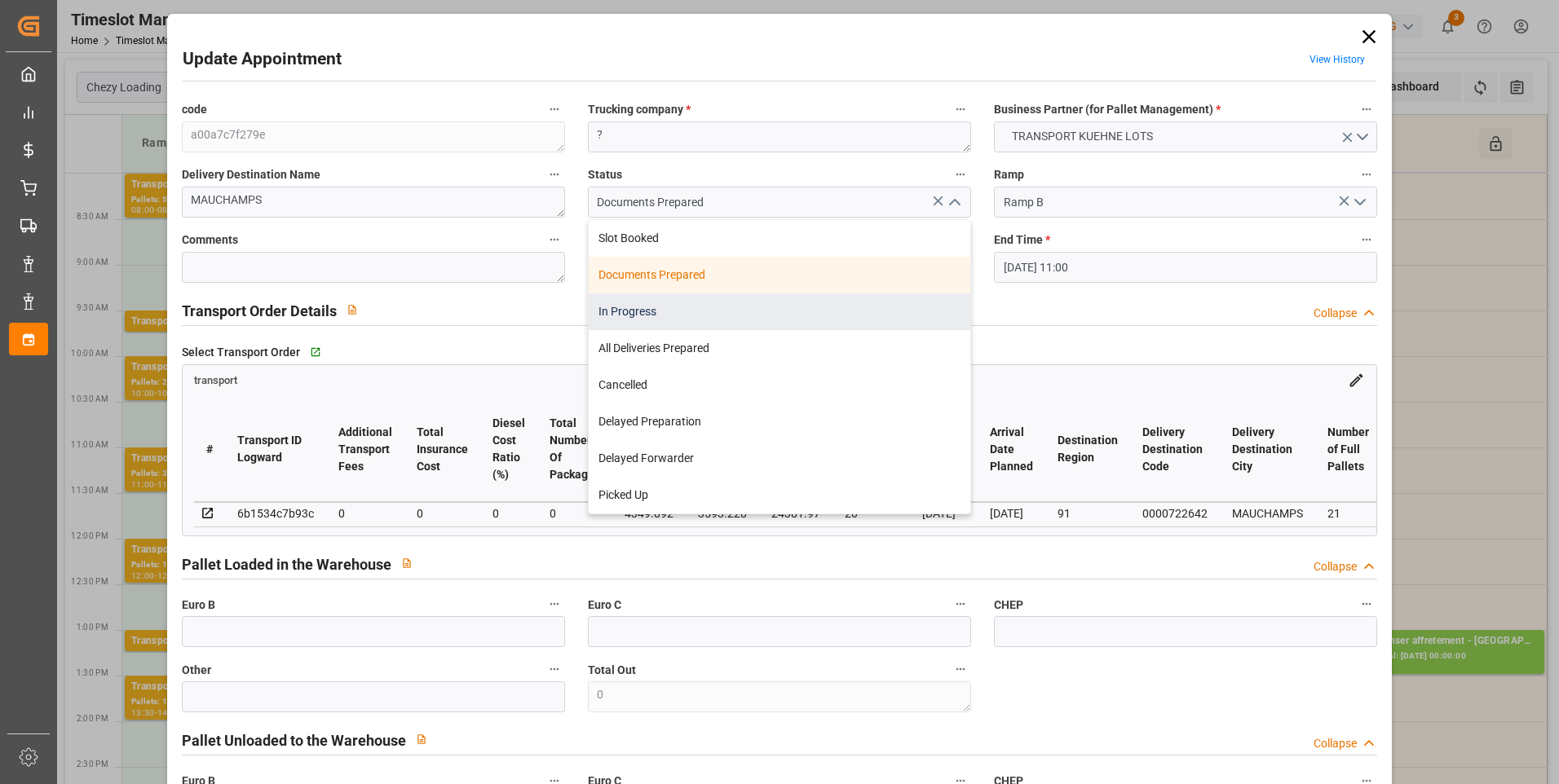
click at [622, 308] on div "In Progress" at bounding box center [779, 312] width 381 height 36
type input "In Progress"
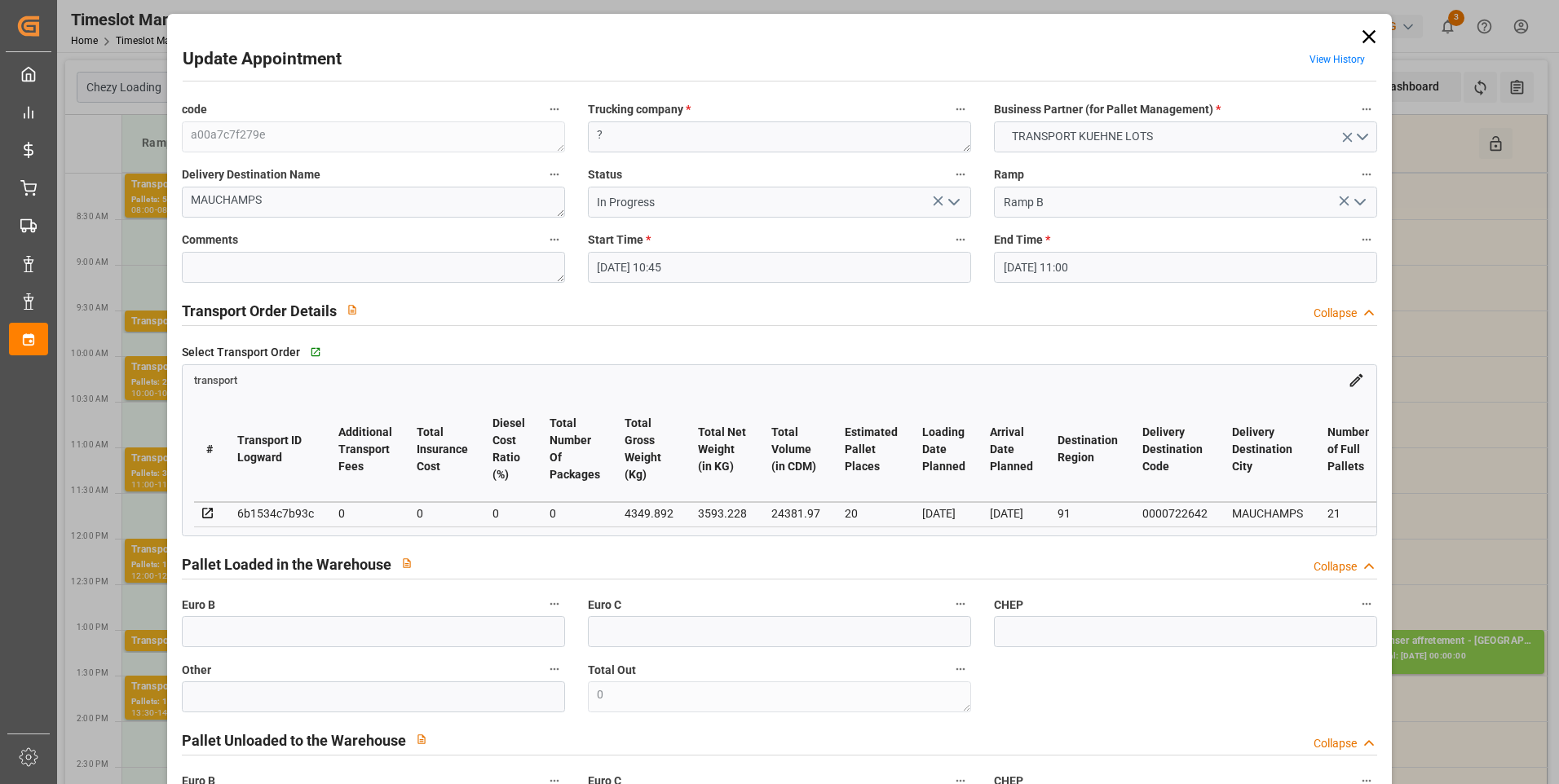
click at [949, 200] on polyline "open menu" at bounding box center [953, 203] width 10 height 5
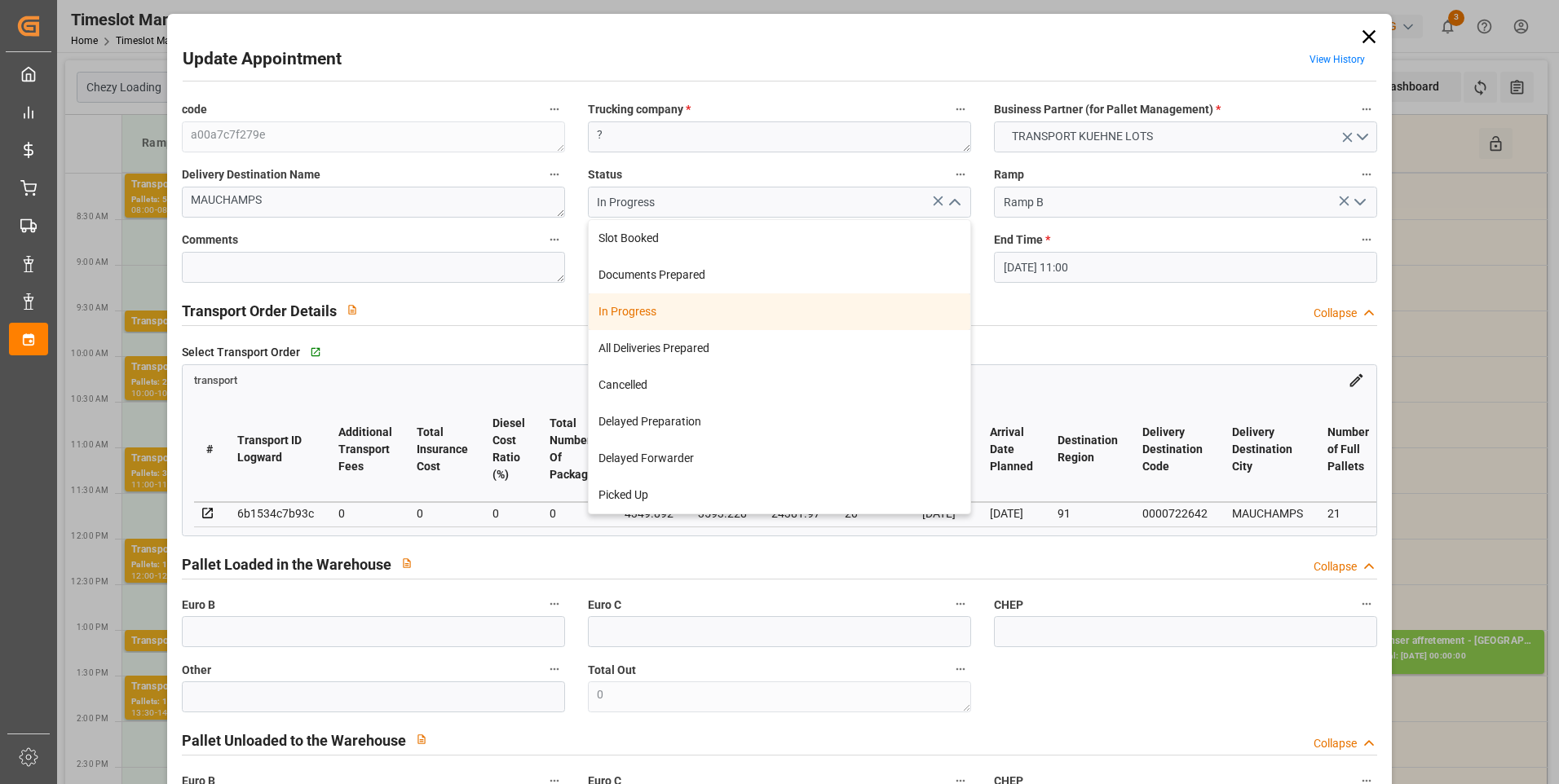
click at [629, 310] on div "In Progress" at bounding box center [779, 312] width 381 height 36
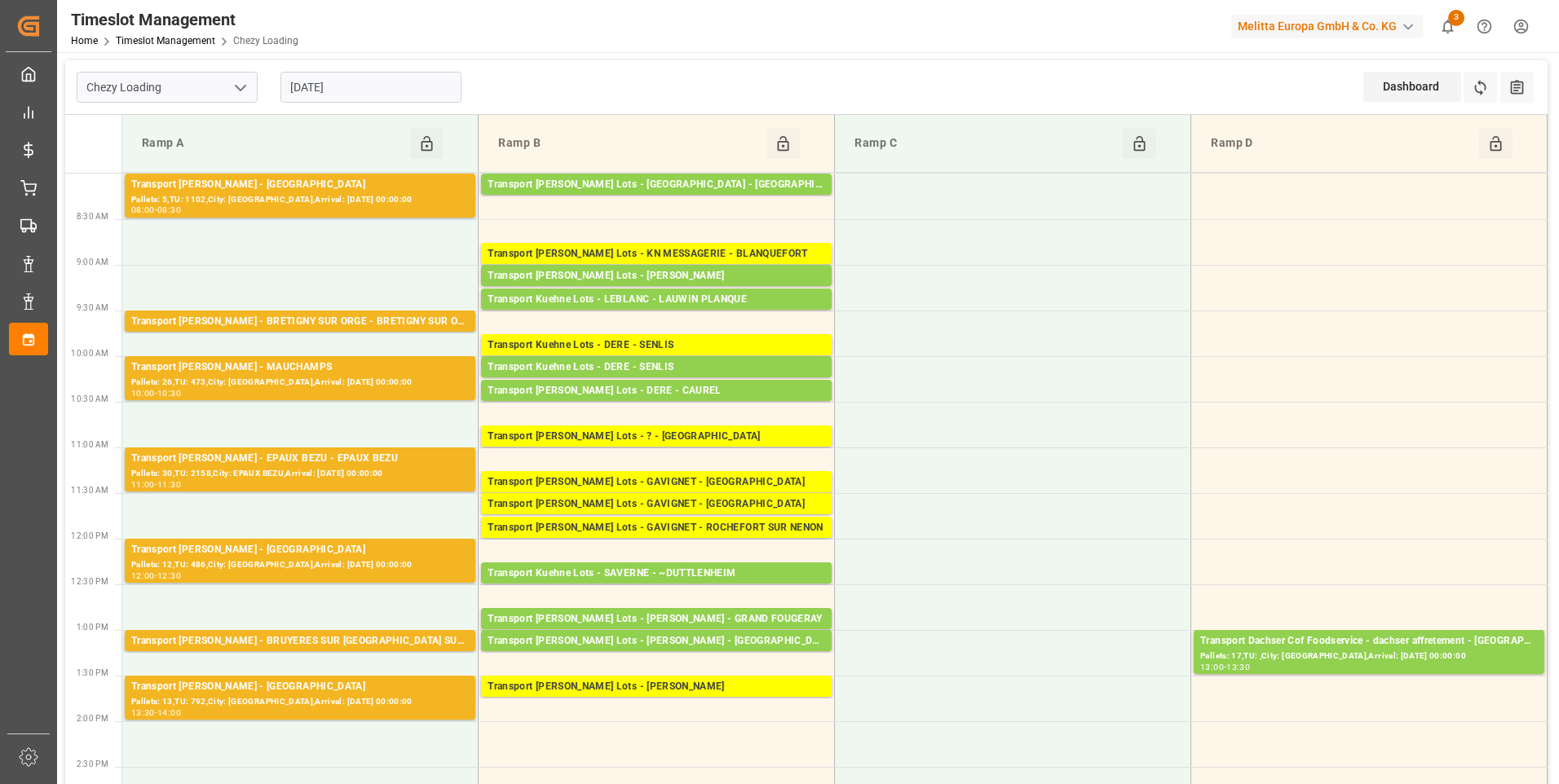
click at [380, 94] on input "[DATE]" at bounding box center [371, 87] width 181 height 31
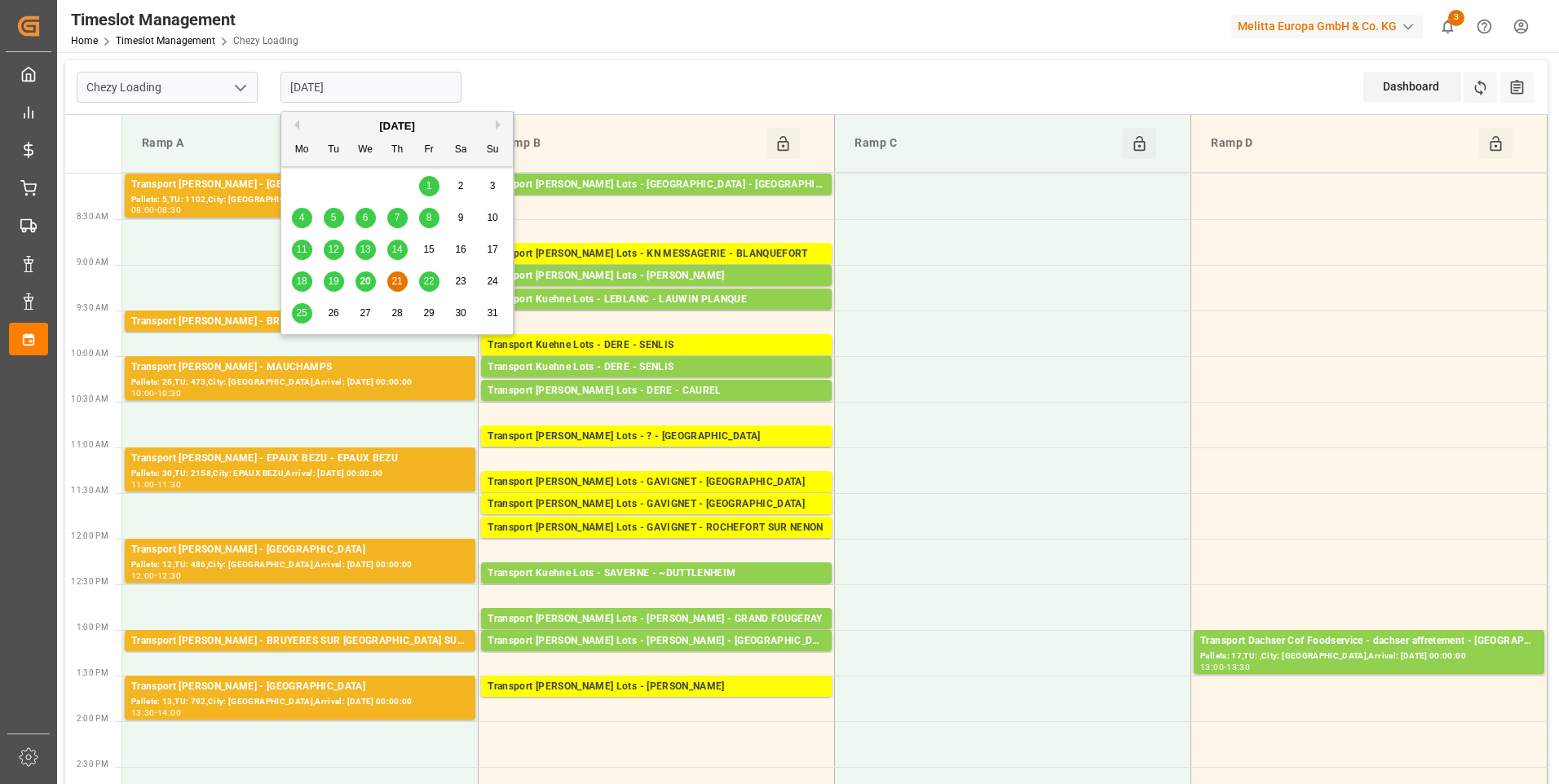
click at [433, 275] on div "22" at bounding box center [430, 282] width 21 height 20
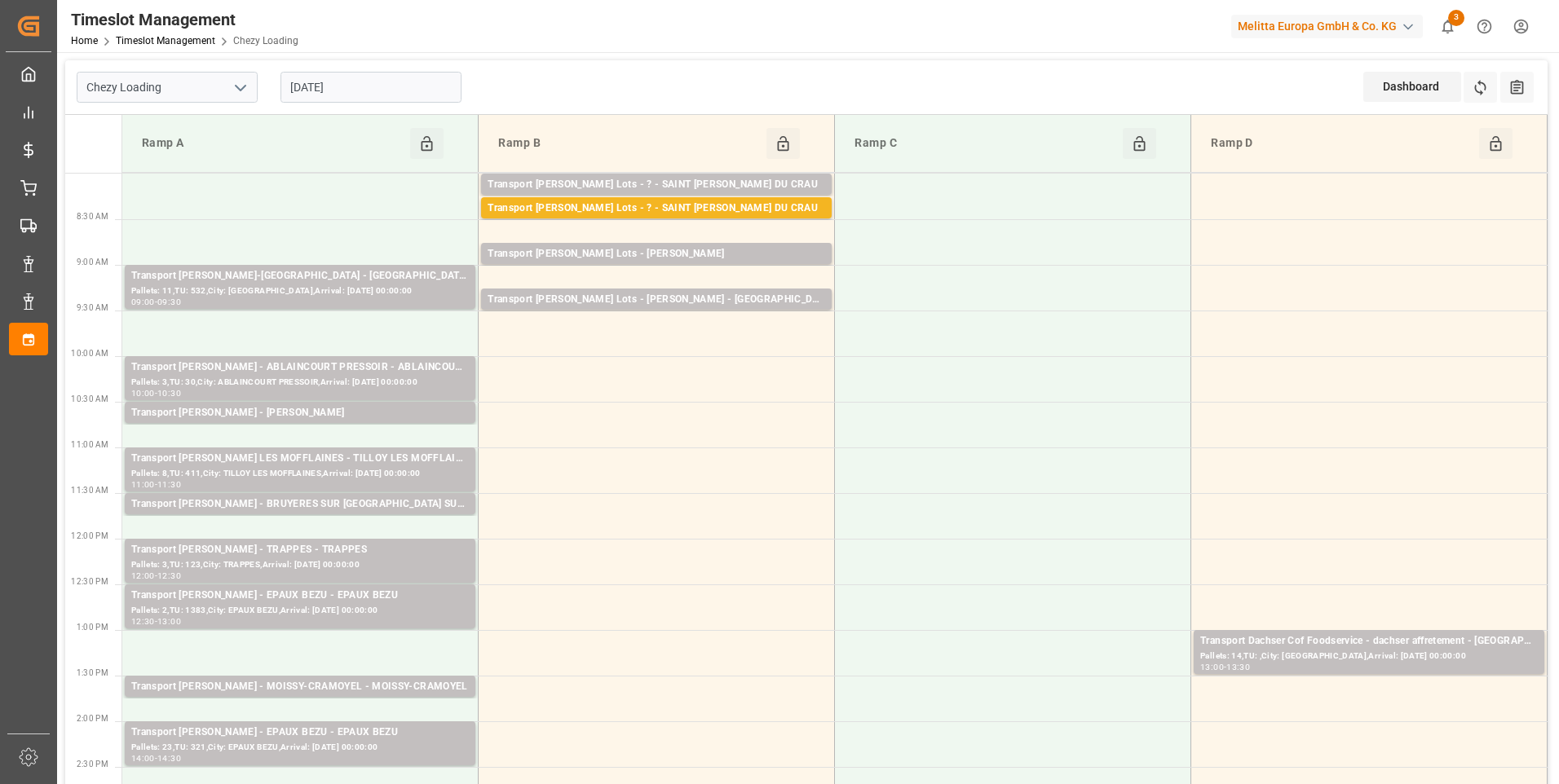
click at [375, 83] on input "22-08-2025" at bounding box center [371, 87] width 181 height 31
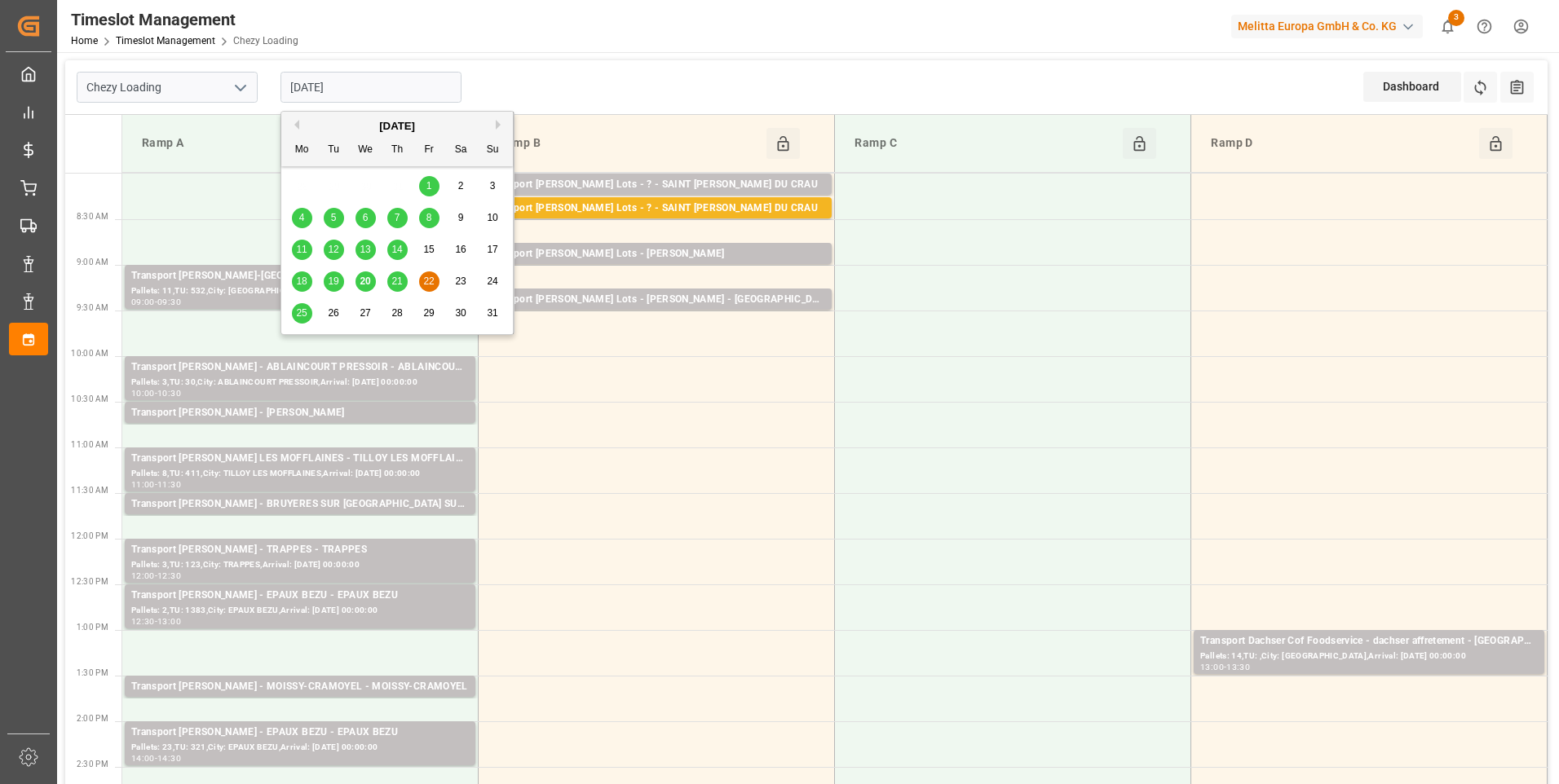
click at [395, 281] on span "21" at bounding box center [397, 281] width 10 height 11
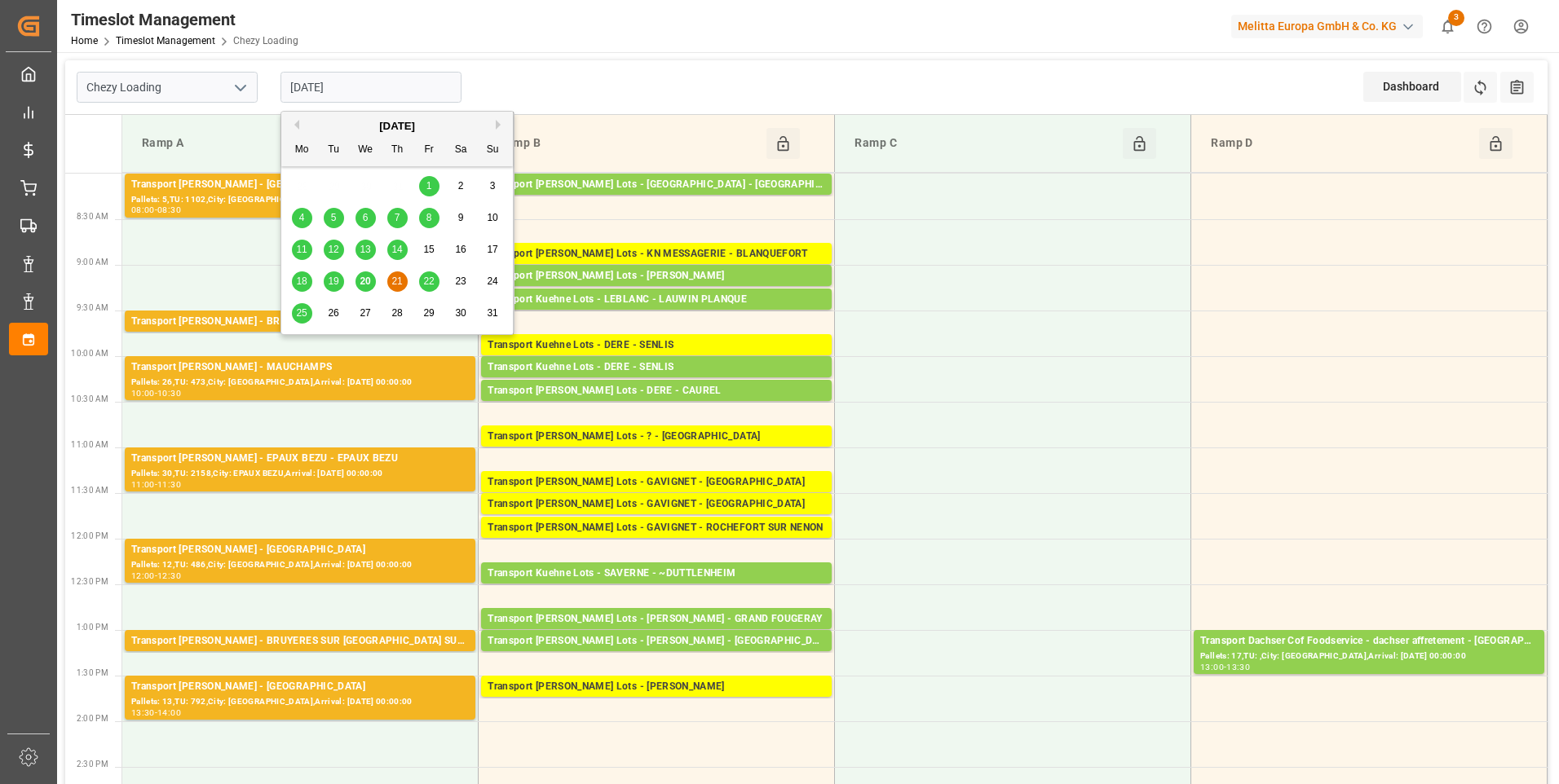
click at [389, 84] on input "[DATE]" at bounding box center [371, 87] width 181 height 31
click at [366, 280] on span "20" at bounding box center [365, 281] width 10 height 11
type input "[DATE]"
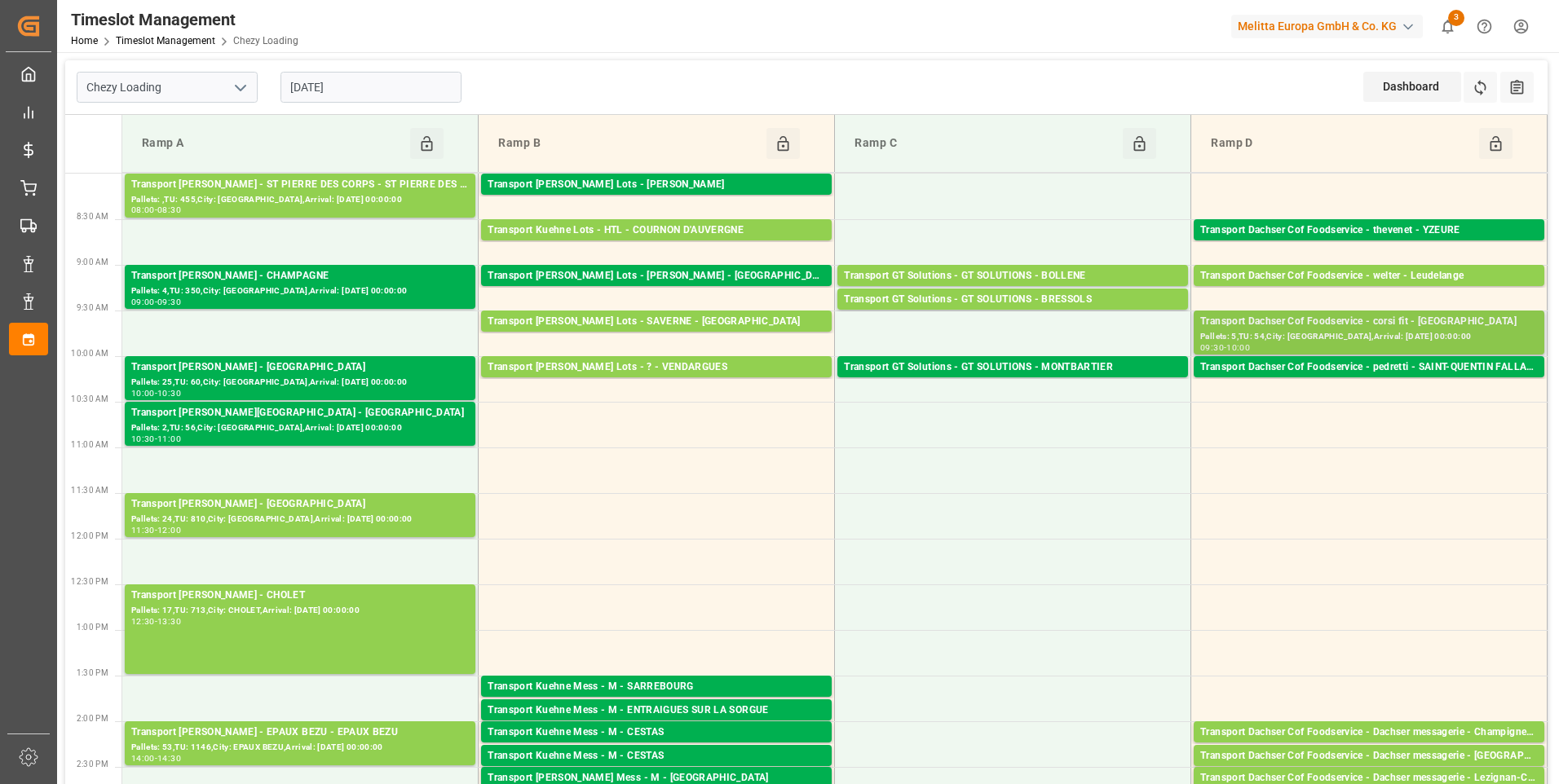
click at [1247, 325] on div "Transport Dachser Cof Foodservice - corsi fit - [GEOGRAPHIC_DATA]" at bounding box center [1369, 321] width 338 height 16
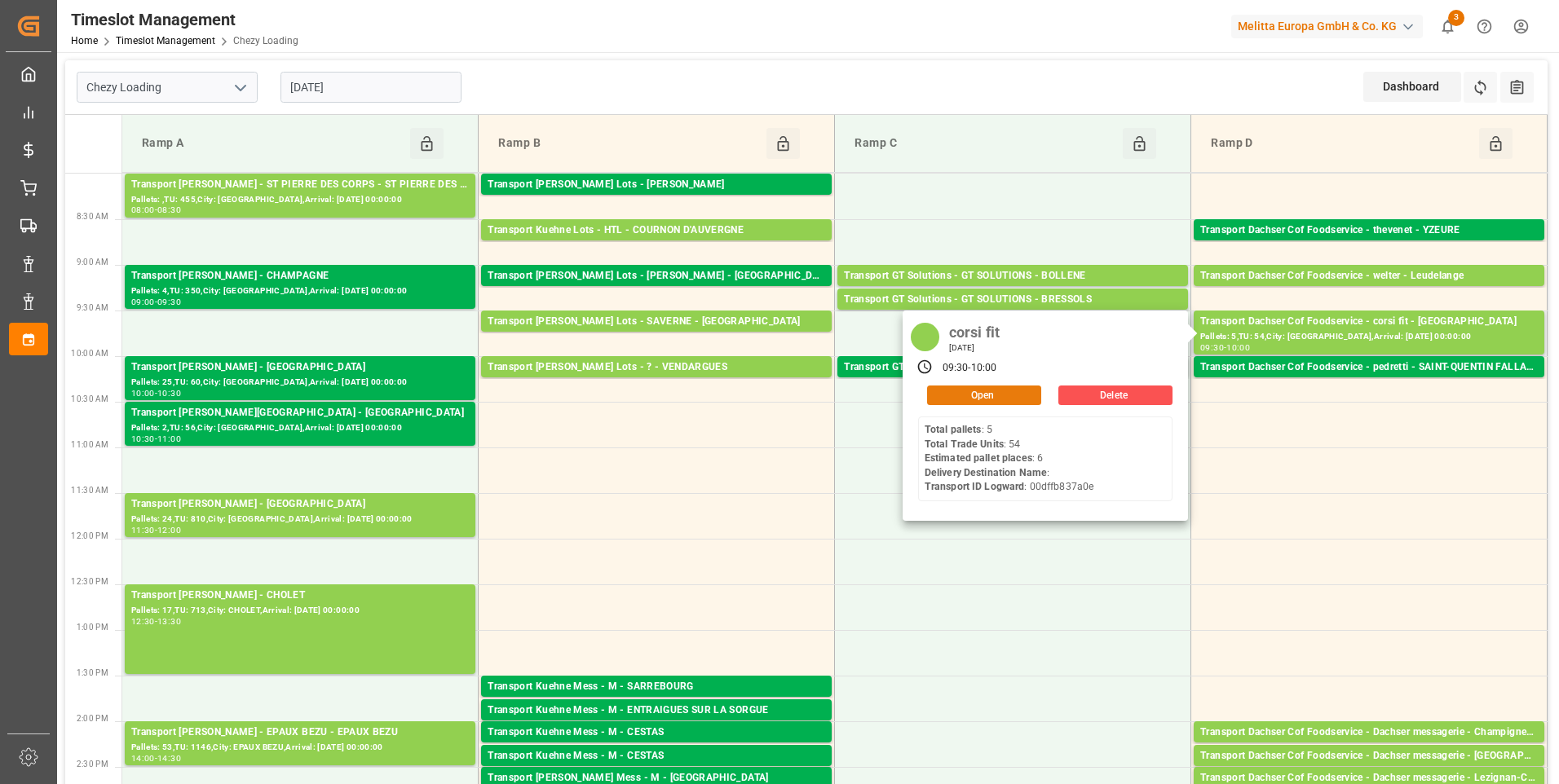
click at [971, 392] on button "Open" at bounding box center [984, 395] width 114 height 20
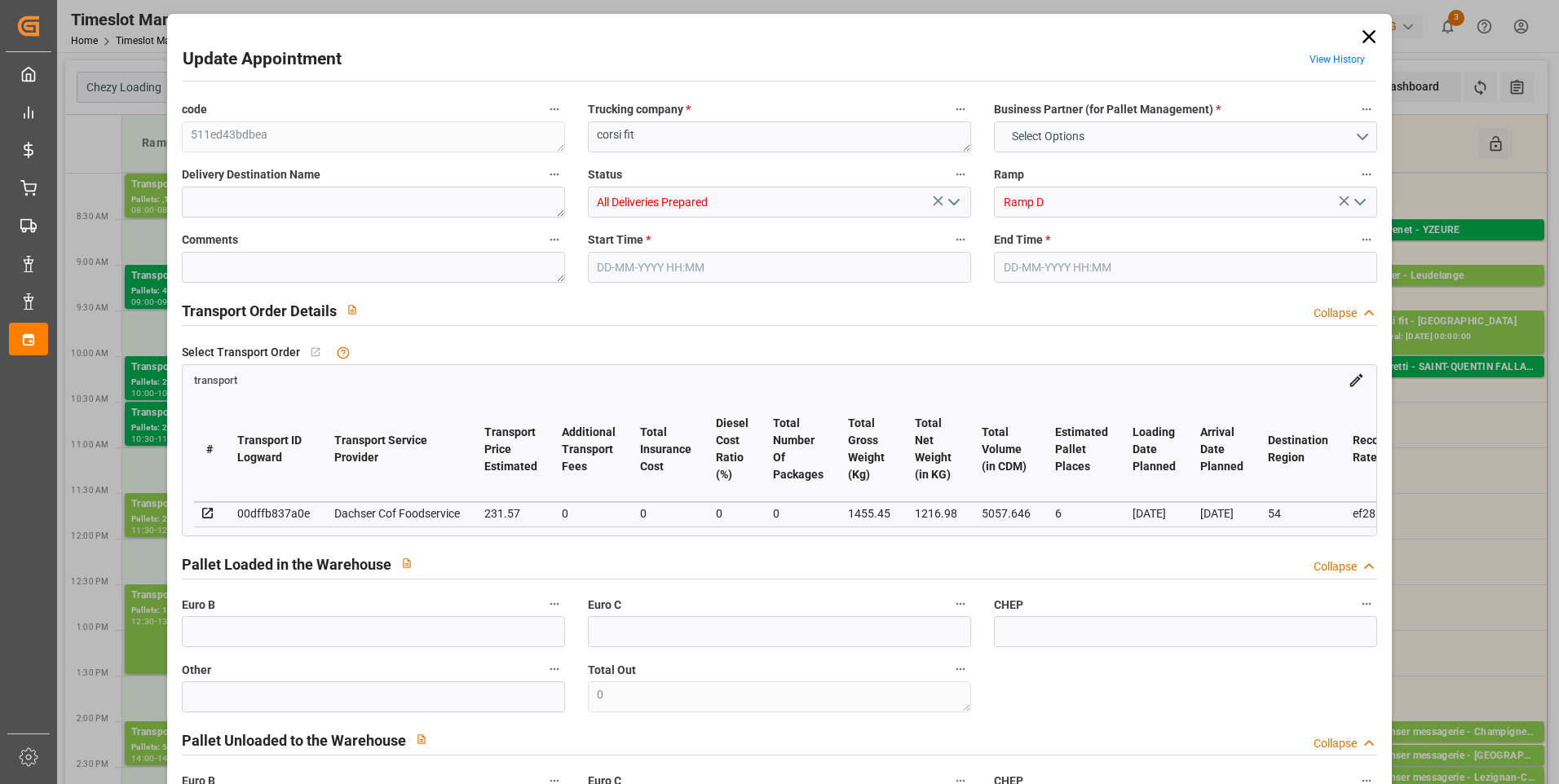
type input "6"
type input "231.57"
type input "0"
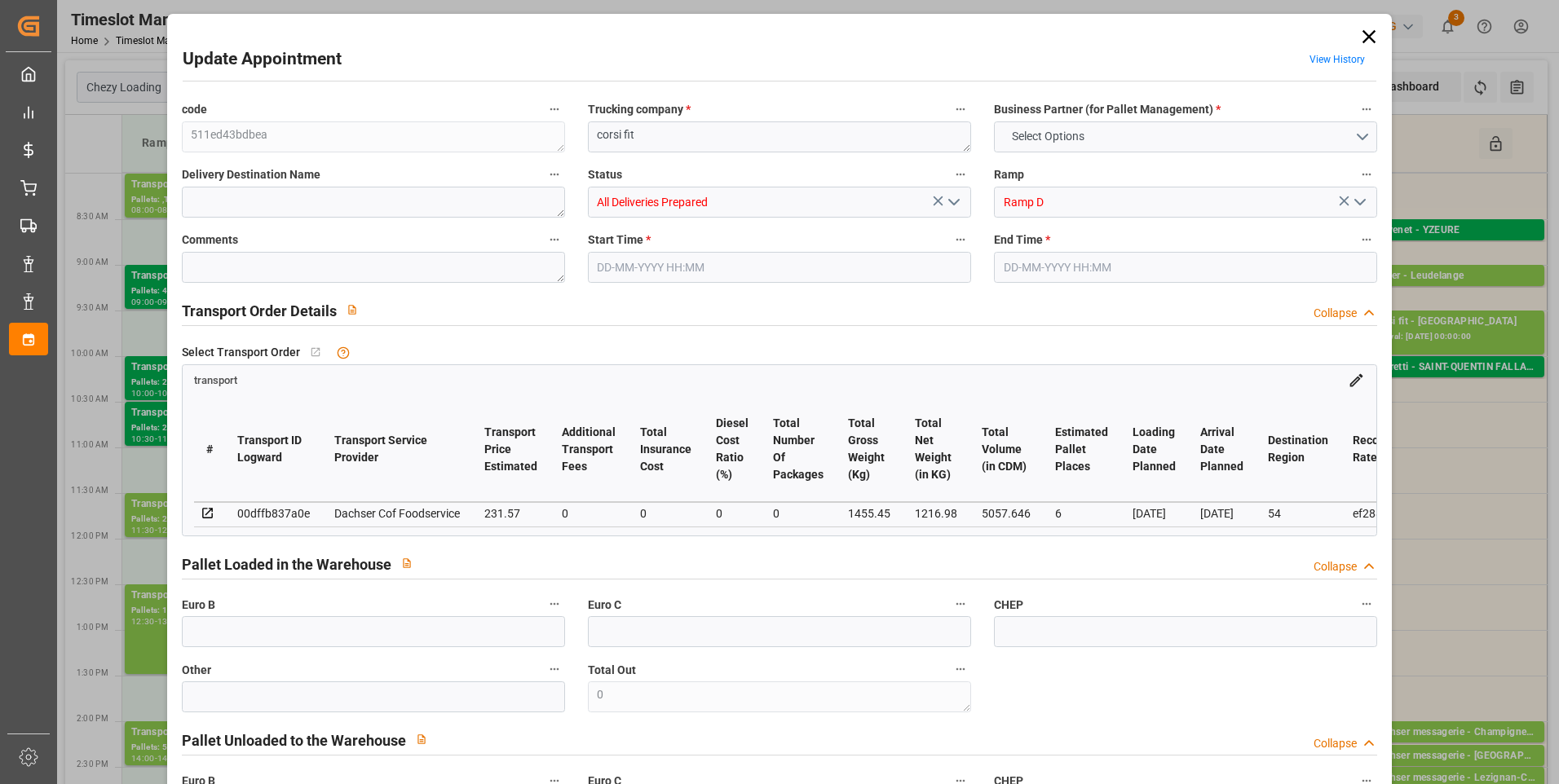
type input "225.4334"
type input "-6.1366"
type input "0"
type input "1216.98"
type input "1603.9"
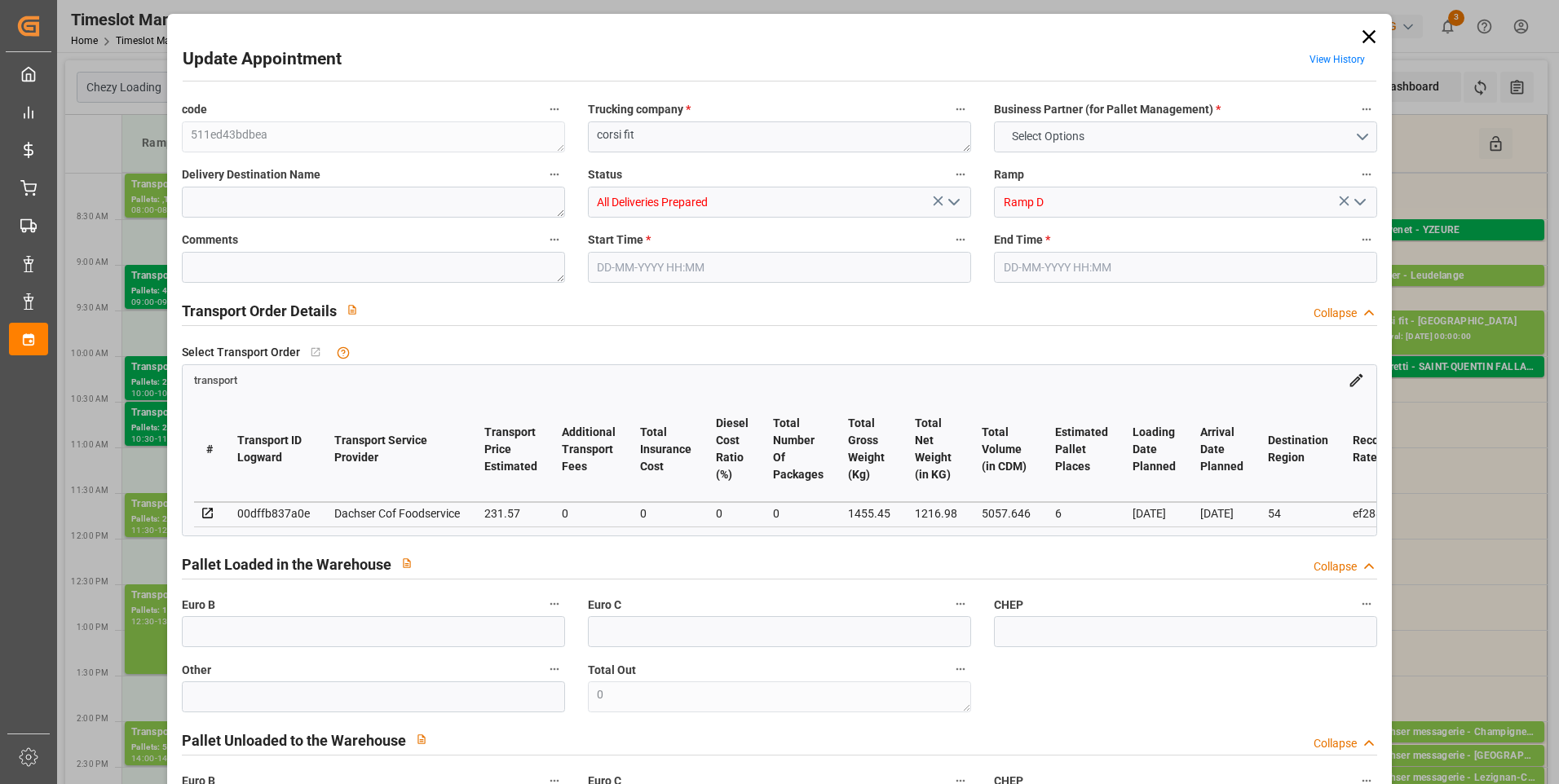
type input "5057.646"
type input "54"
type input "5"
type input "54"
type input "6"
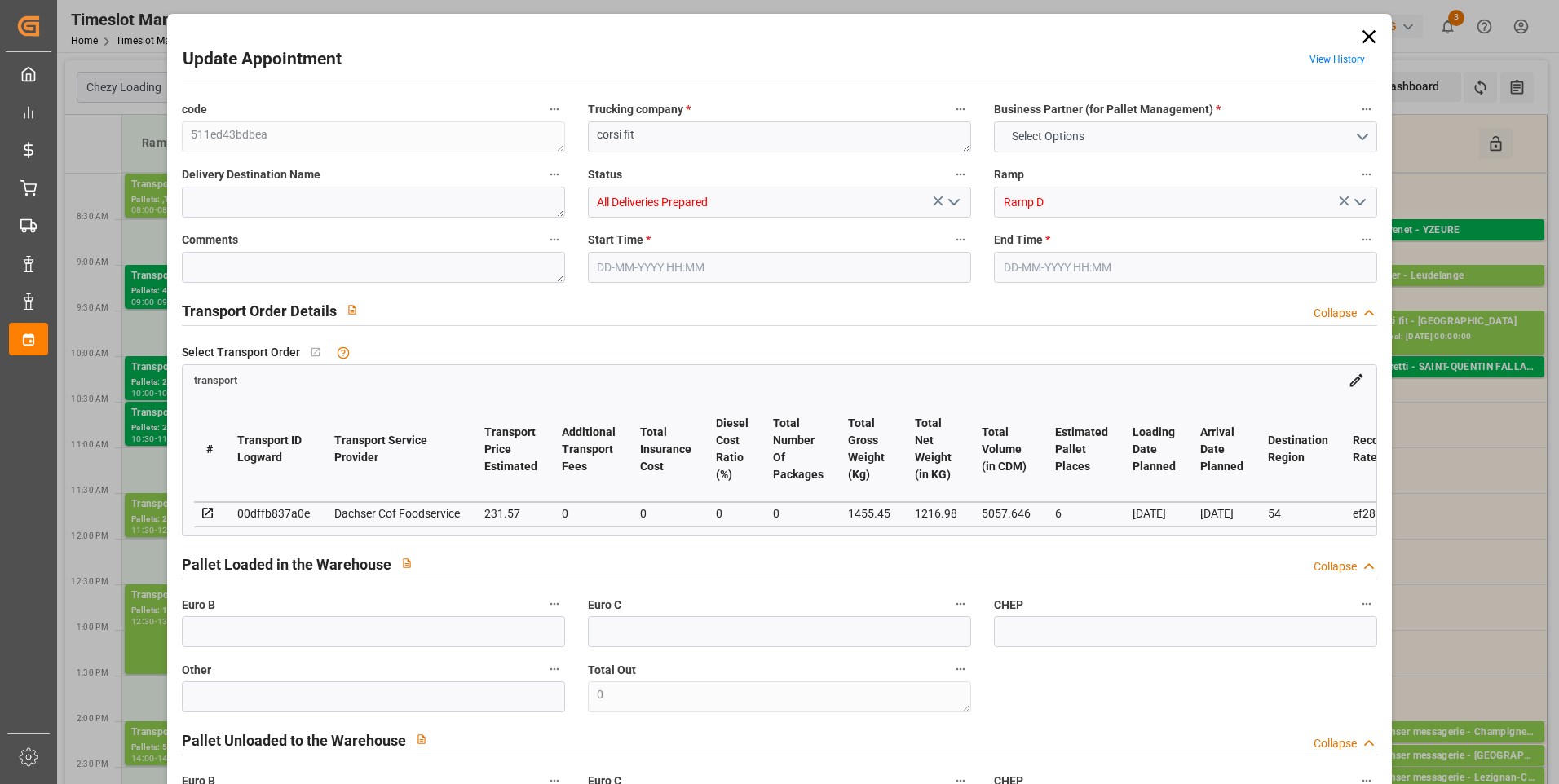
type input "101"
type input "1455.45"
type input "0"
type input "4710.8598"
type input "0"
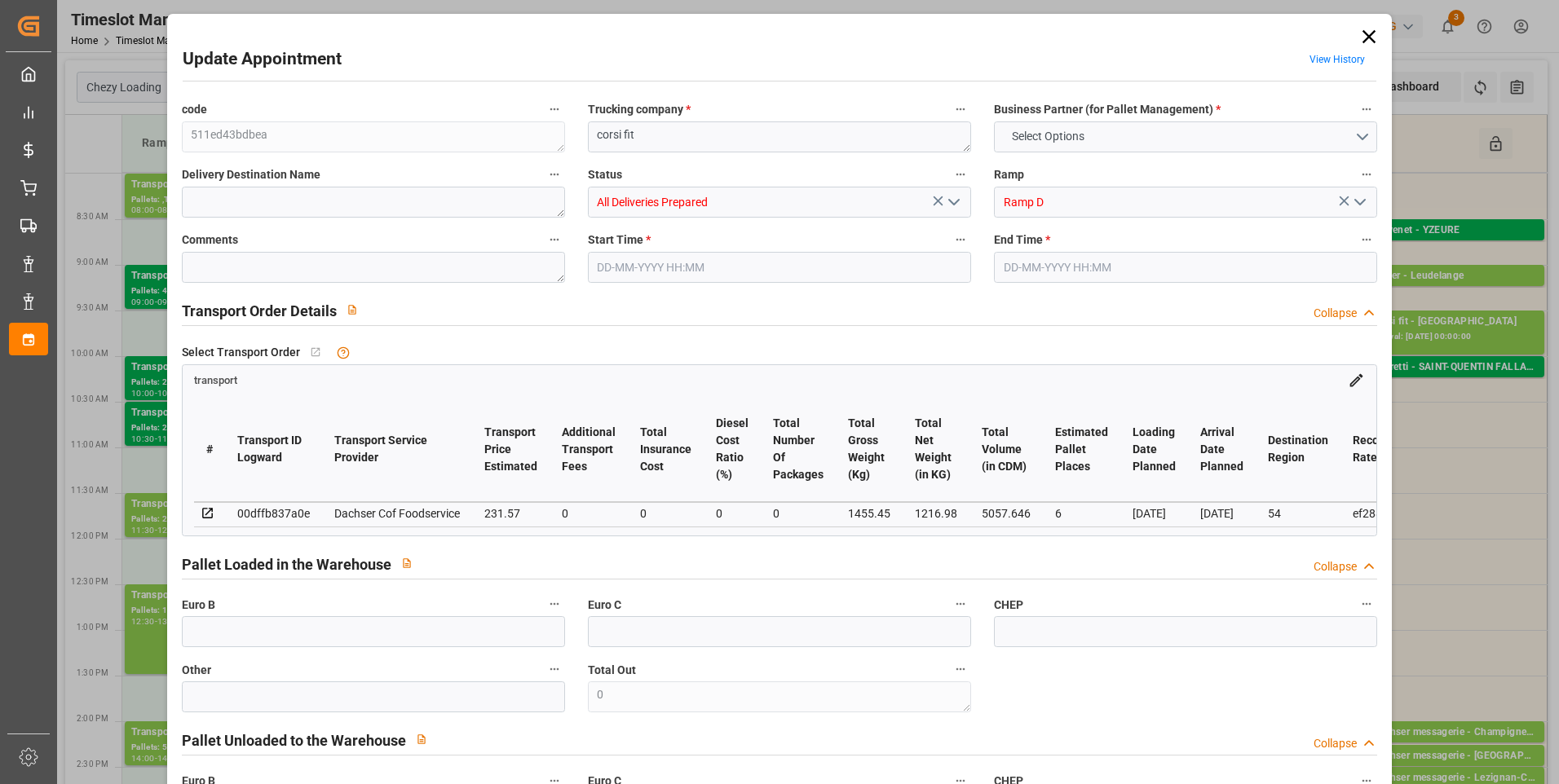
type input "0"
type input "21"
type input "35"
type input "20-08-2025 09:30"
type input "20-08-2025 10:00"
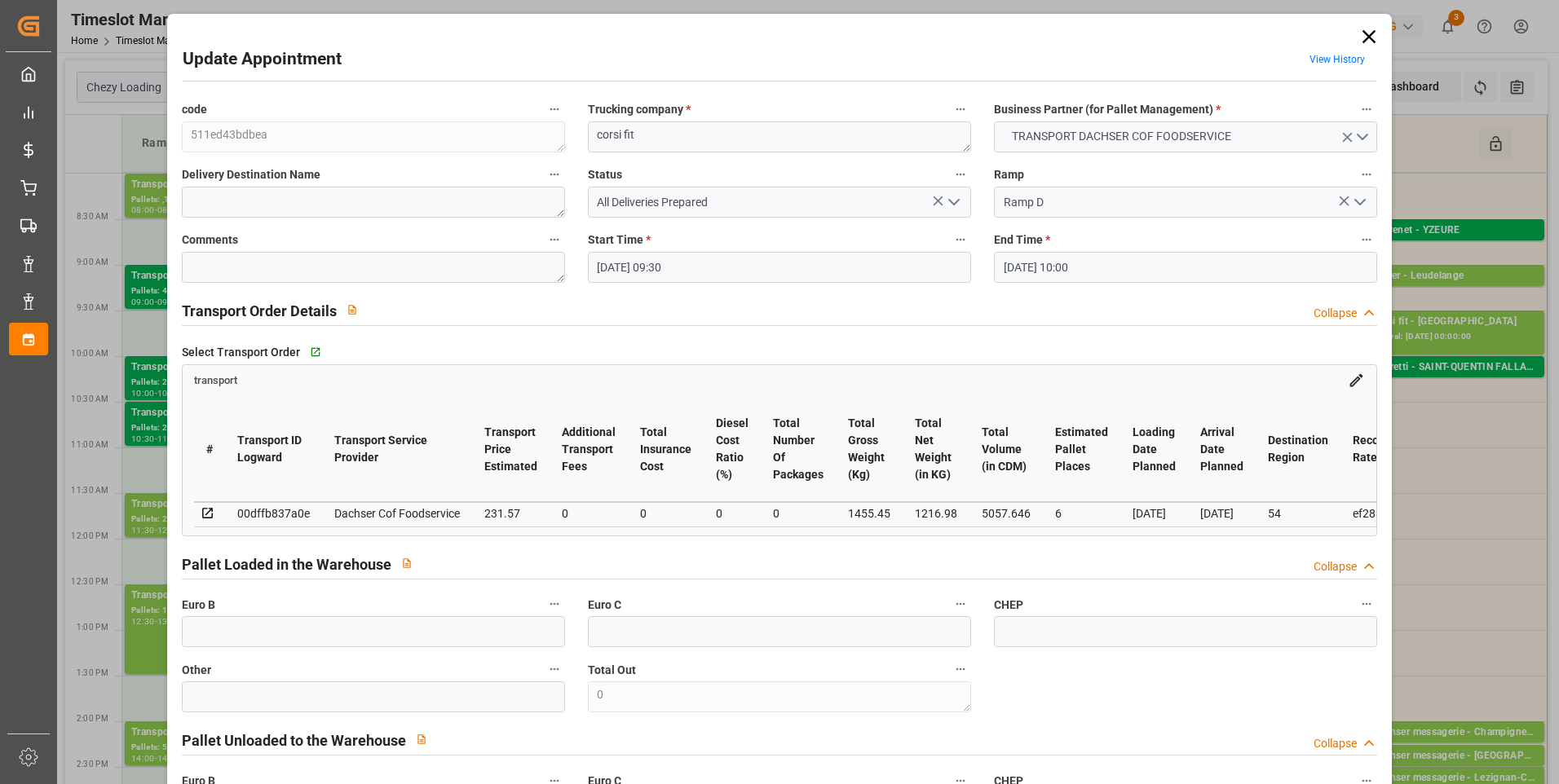
type input "18-08-2025 12:15"
type input "18-08-2025 11:45"
type input "25-08-2025"
type input "[DATE]"
click at [1363, 40] on icon at bounding box center [1369, 36] width 23 height 23
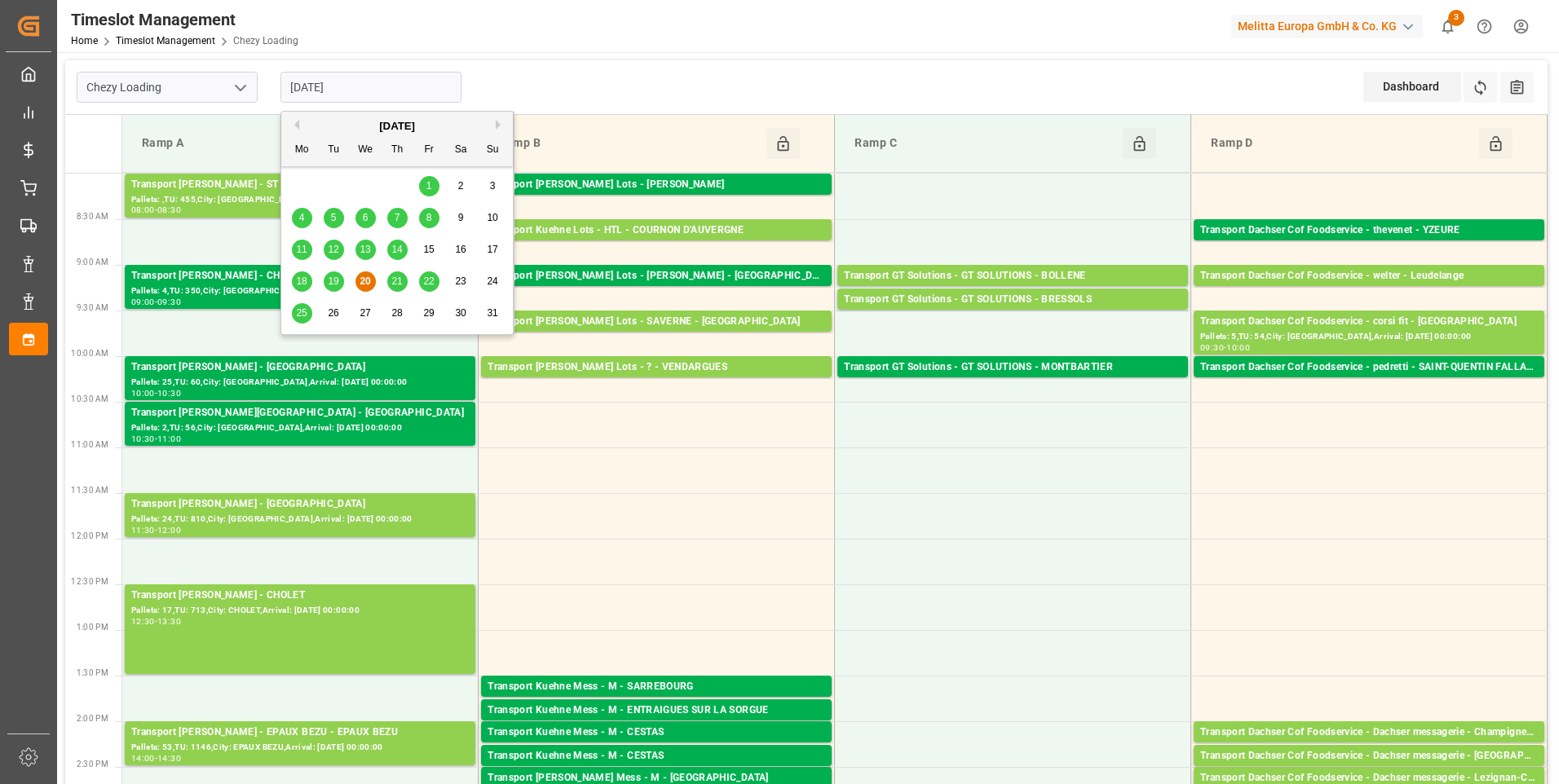
click at [369, 92] on input "[DATE]" at bounding box center [371, 87] width 181 height 31
click at [399, 280] on span "21" at bounding box center [397, 281] width 10 height 11
type input "[DATE]"
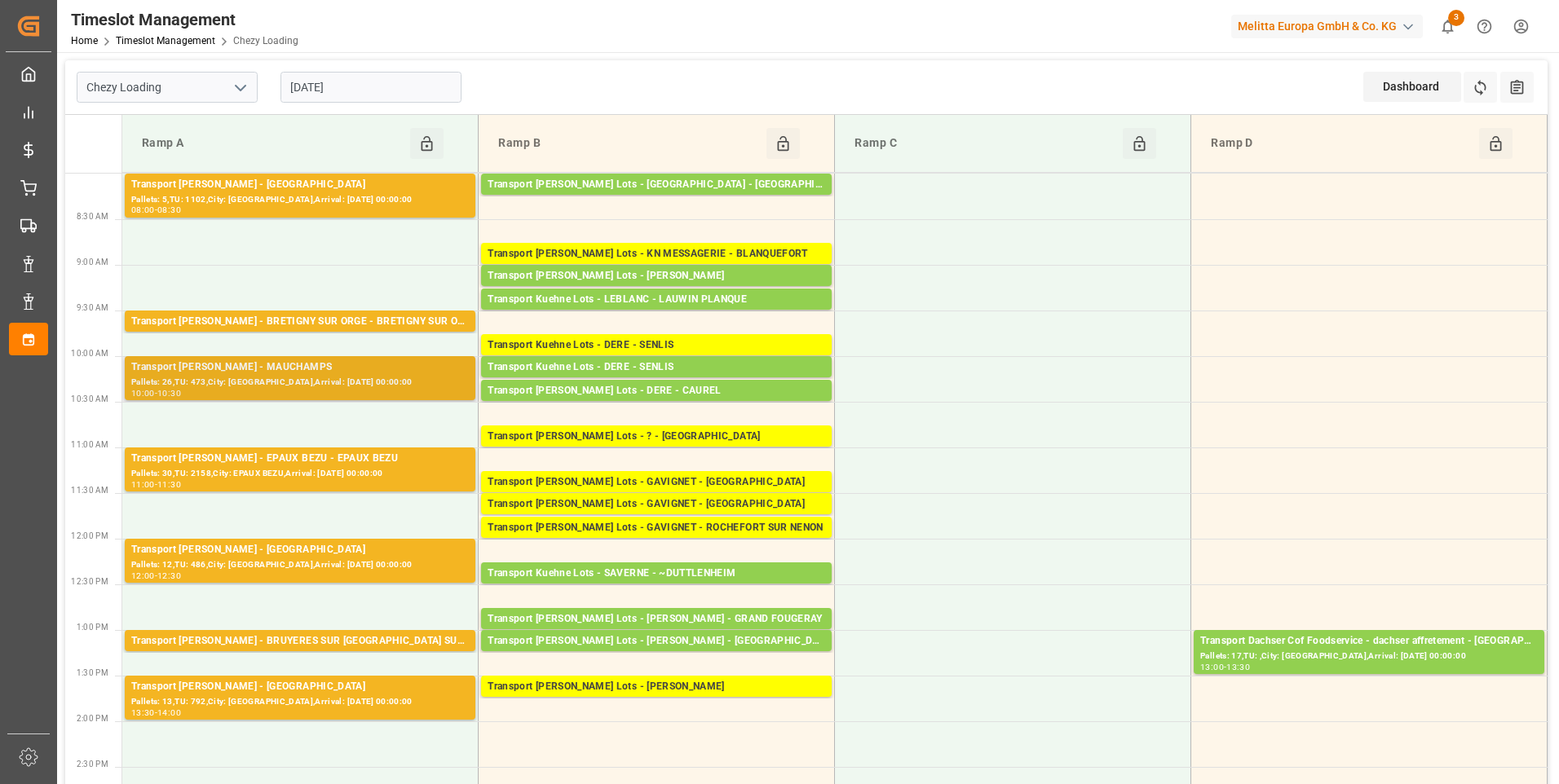
click at [316, 374] on div "Transport Delisle - MAUCHAMPS - MAUCHAMPS" at bounding box center [300, 367] width 338 height 16
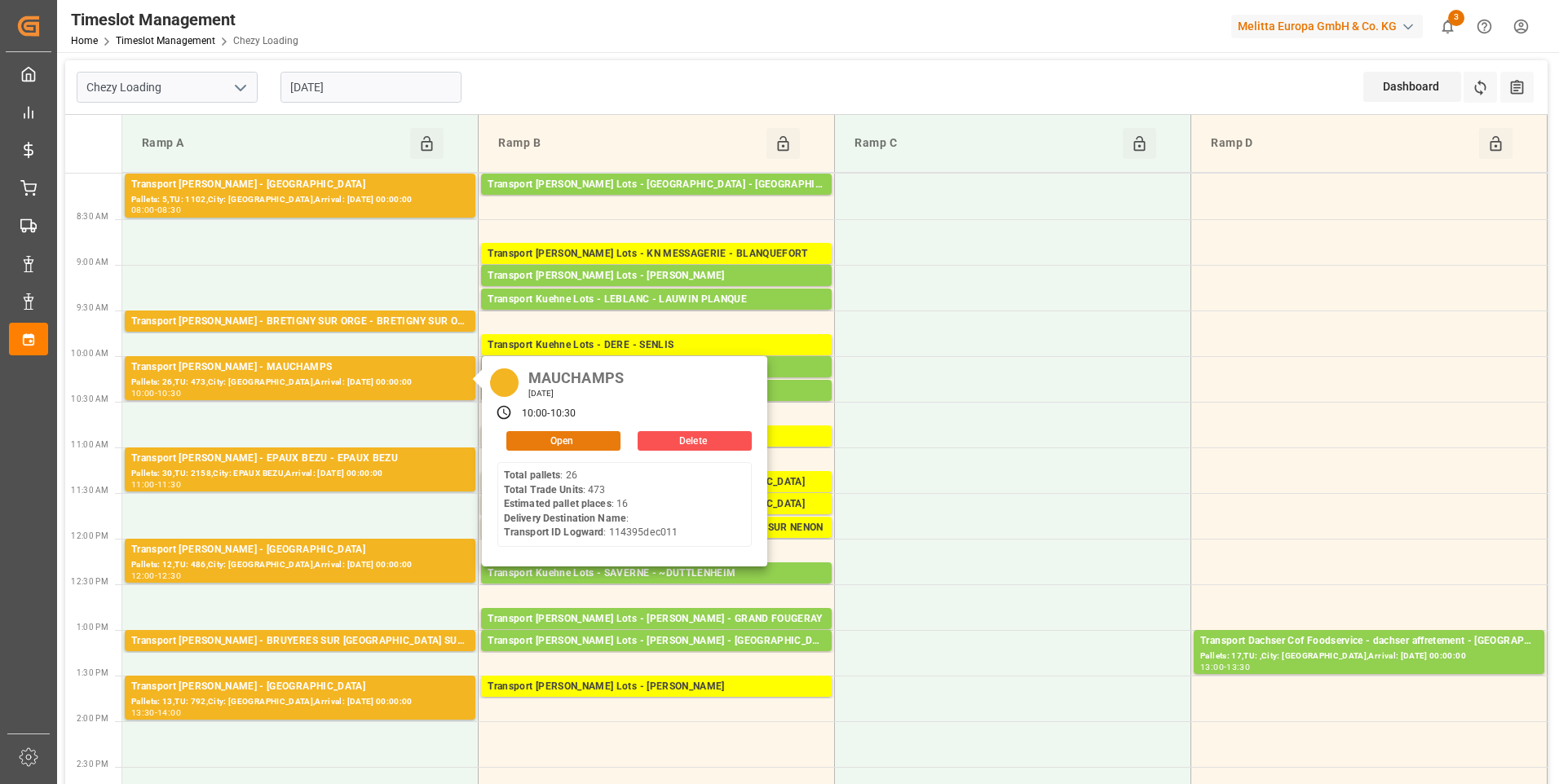
click at [549, 440] on button "Open" at bounding box center [563, 441] width 114 height 20
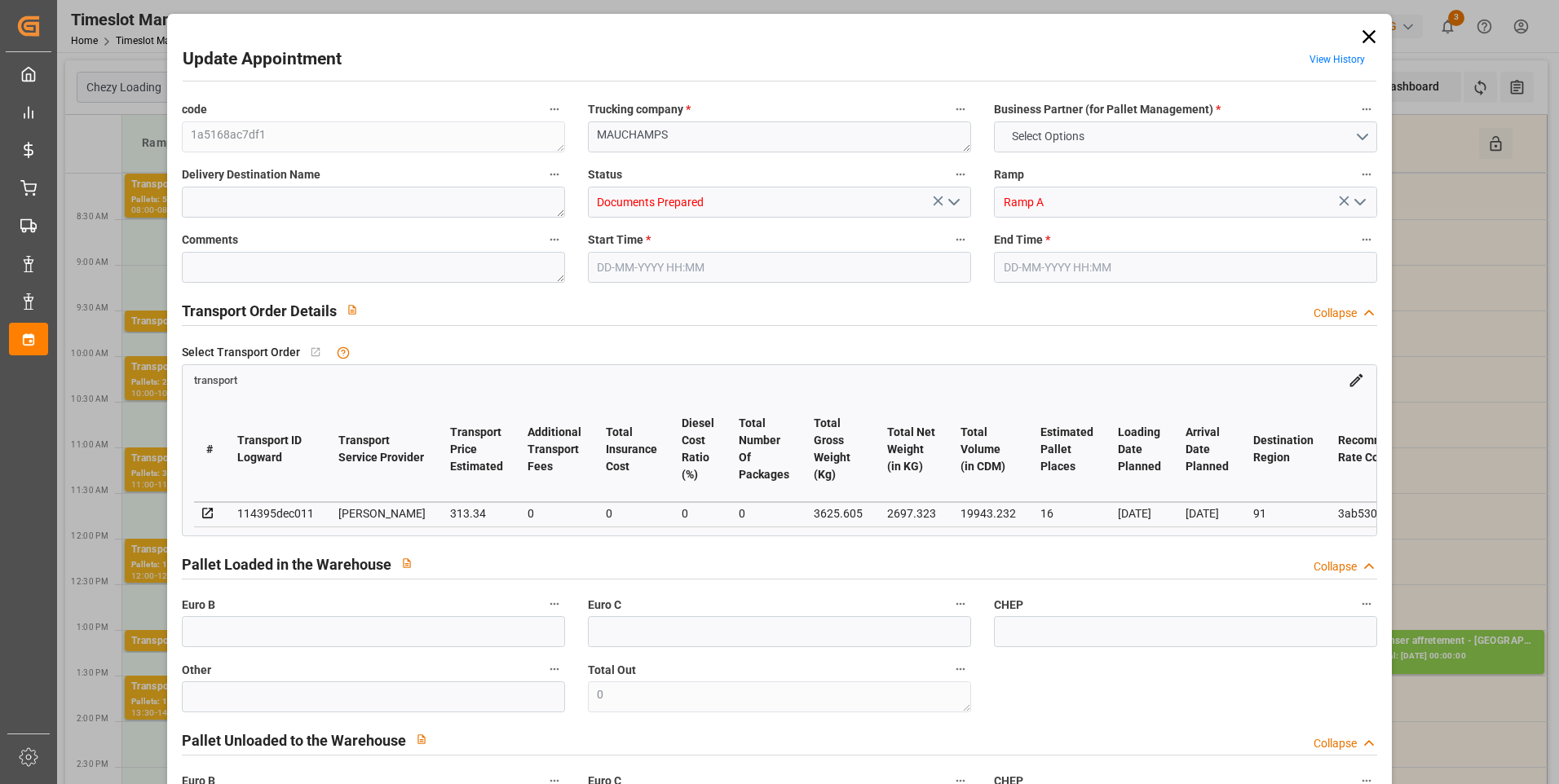
type input "16"
type input "313.34"
type input "0"
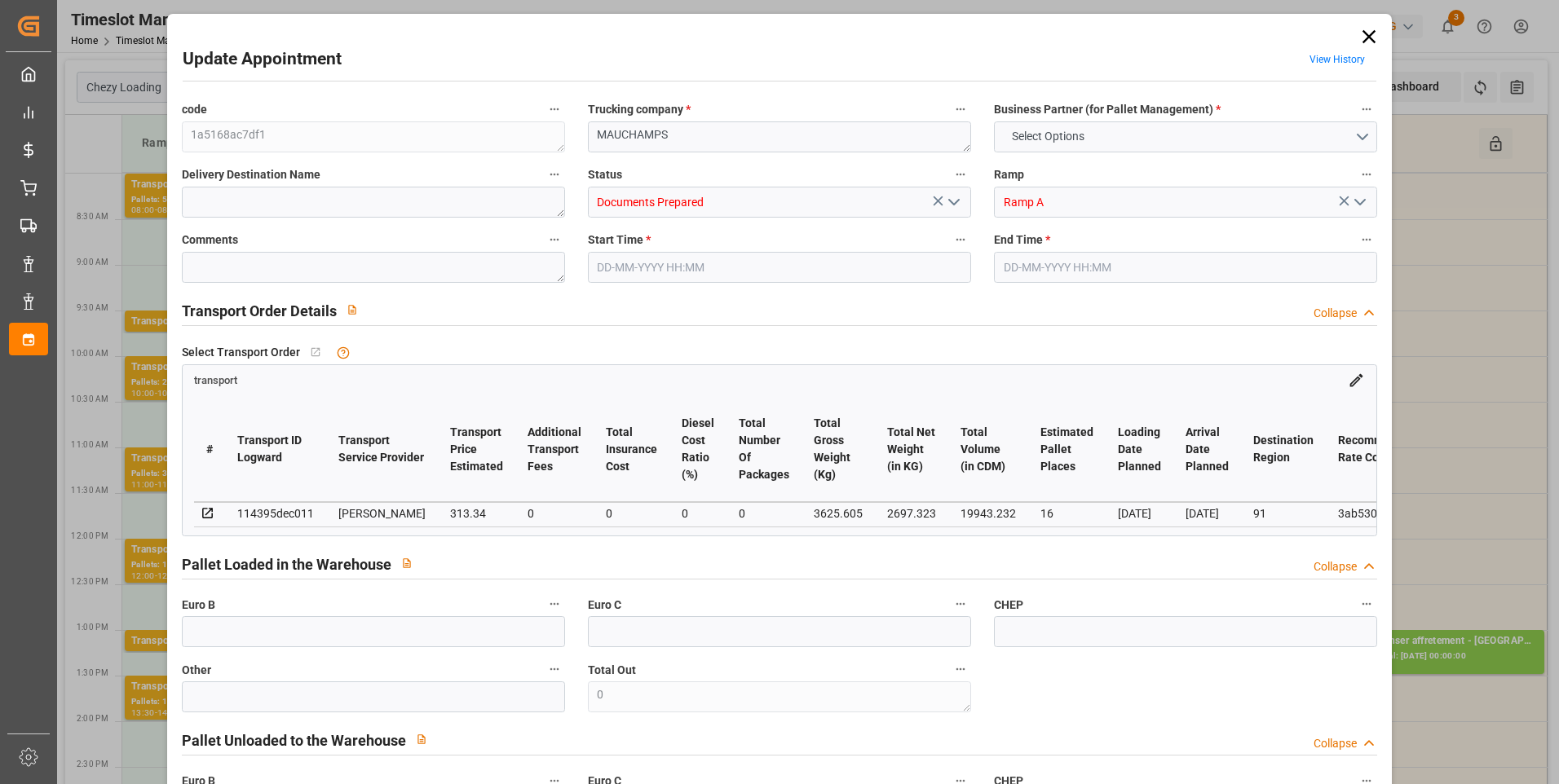
type input "300.6497"
type input "-12.6903"
type input "0"
type input "2697.323"
type input "4489.949"
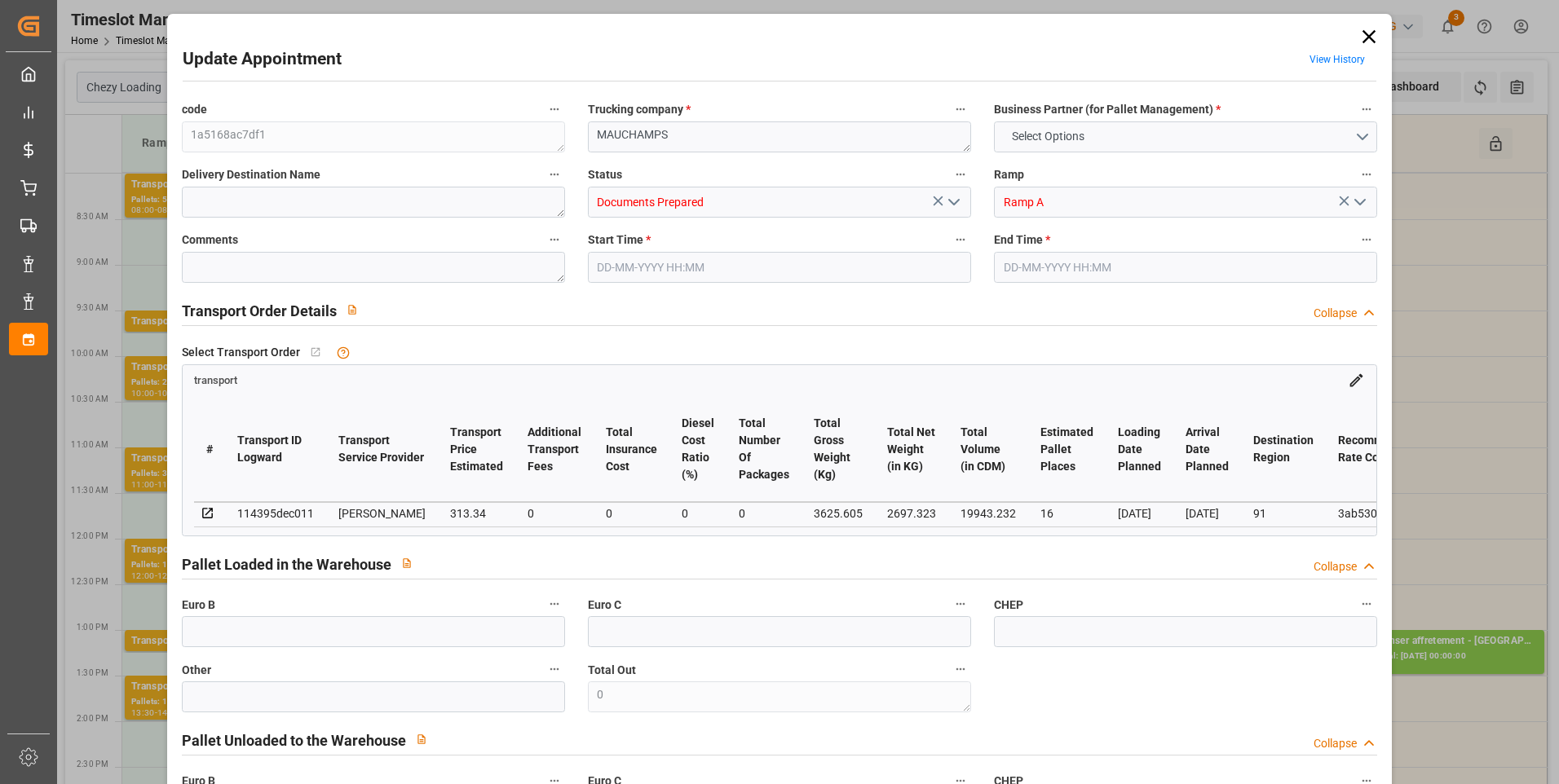
type input "19943.232"
type input "91"
type input "26"
click at [951, 205] on icon "open menu" at bounding box center [954, 202] width 20 height 20
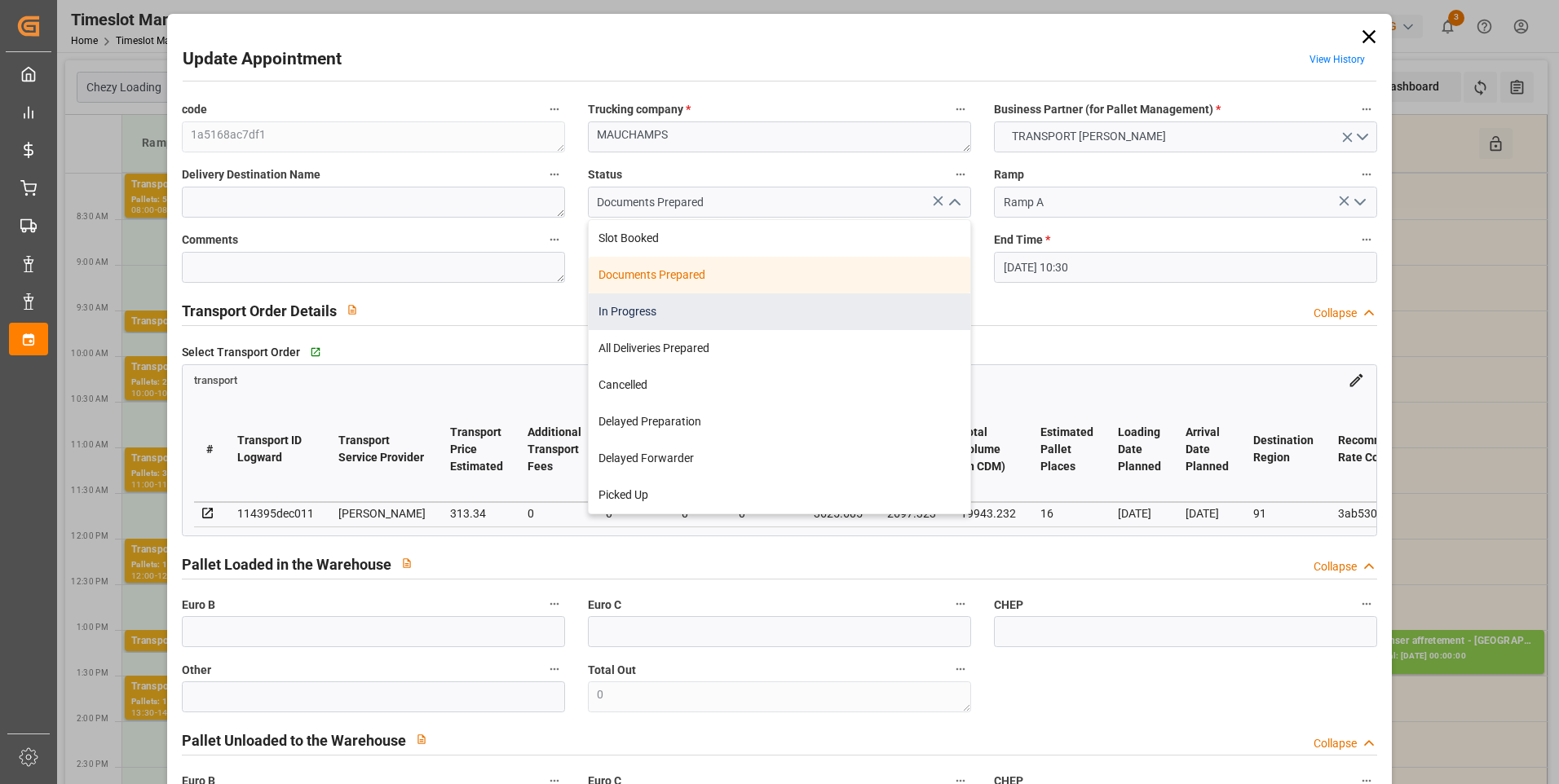
click at [642, 314] on div "In Progress" at bounding box center [779, 312] width 381 height 36
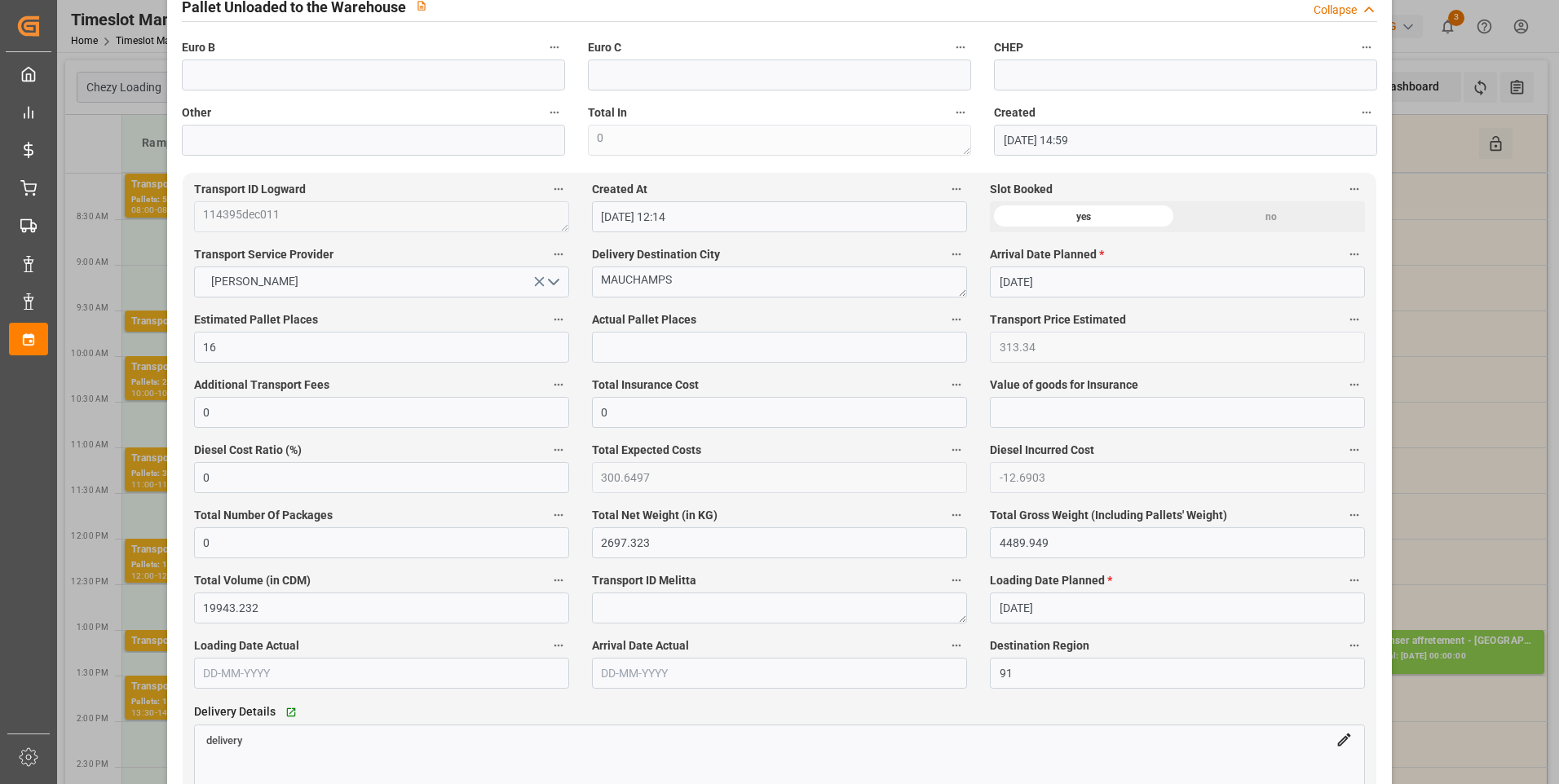
scroll to position [1141, 0]
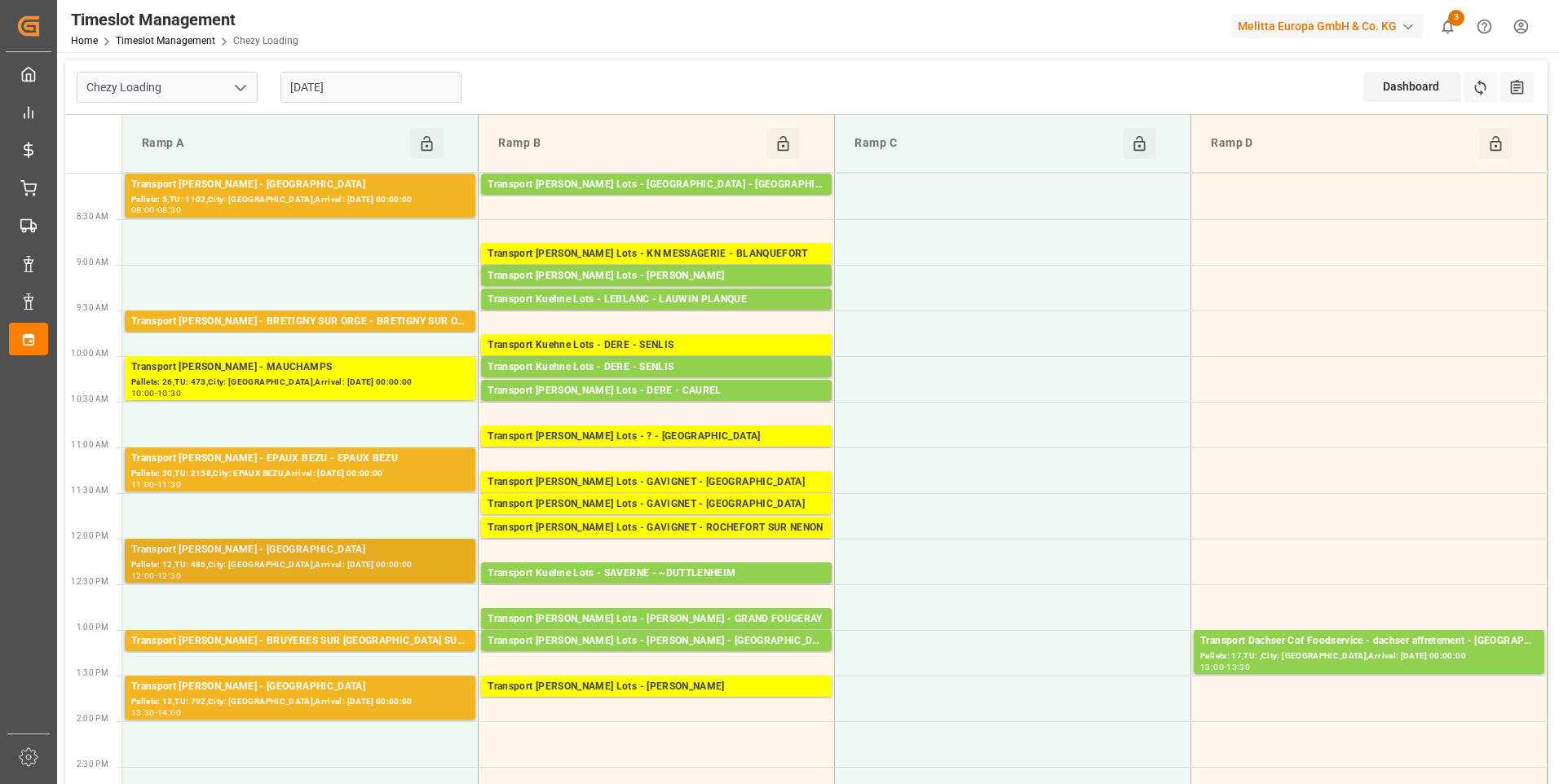
click at [341, 556] on div "Transport [PERSON_NAME] - [GEOGRAPHIC_DATA]" at bounding box center [300, 550] width 338 height 16
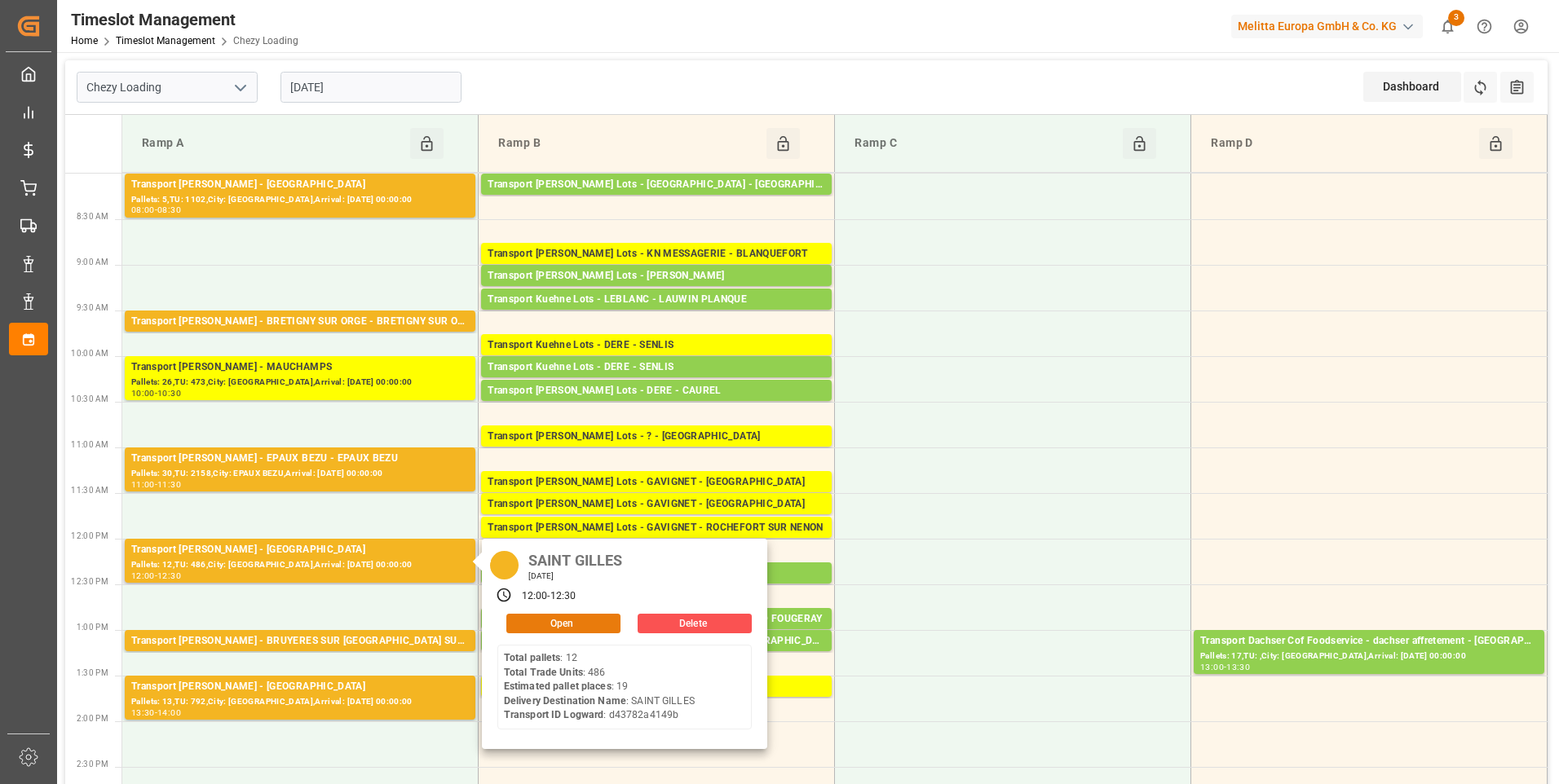
click at [560, 619] on button "Open" at bounding box center [563, 624] width 114 height 20
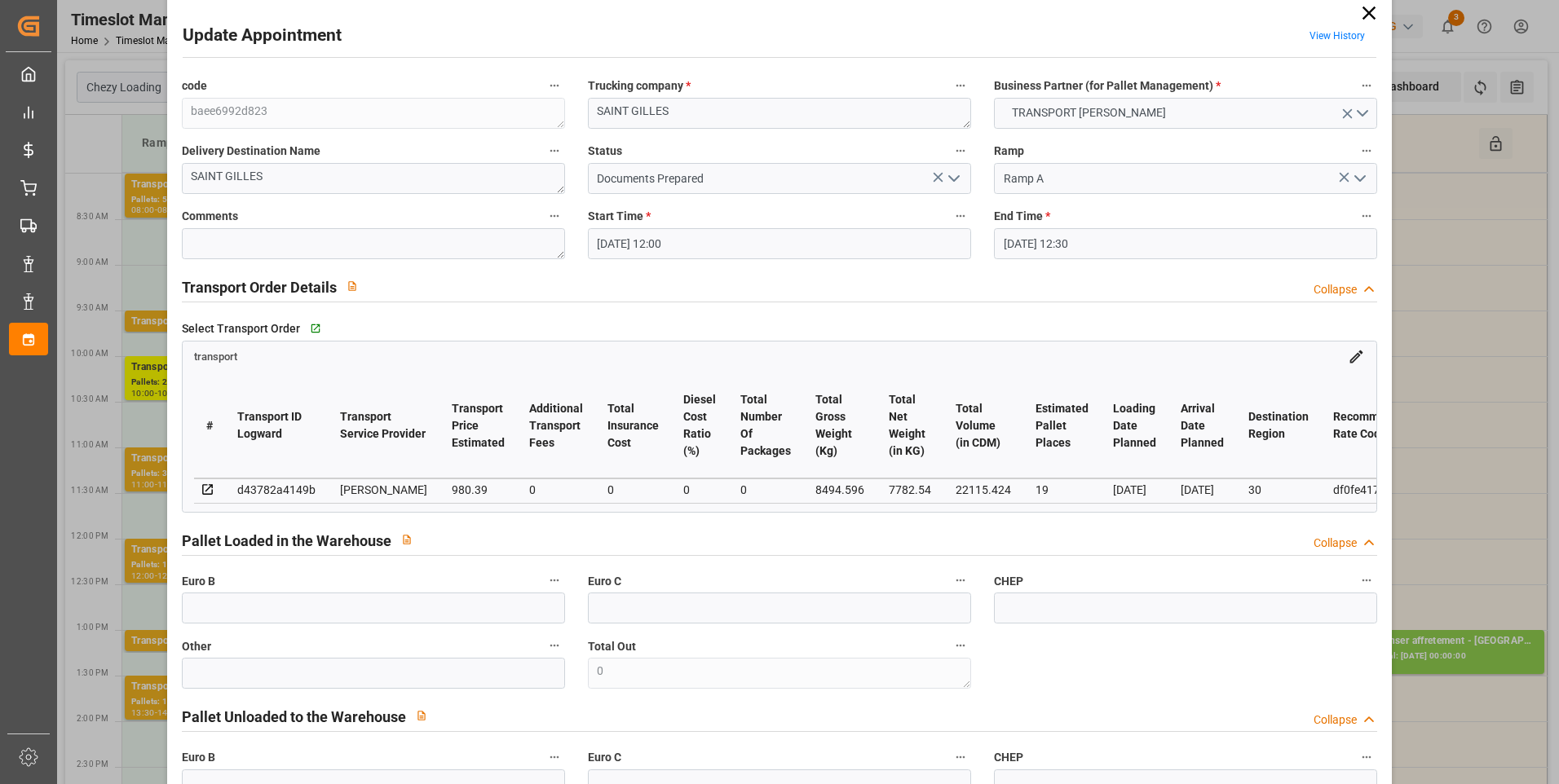
scroll to position [0, 0]
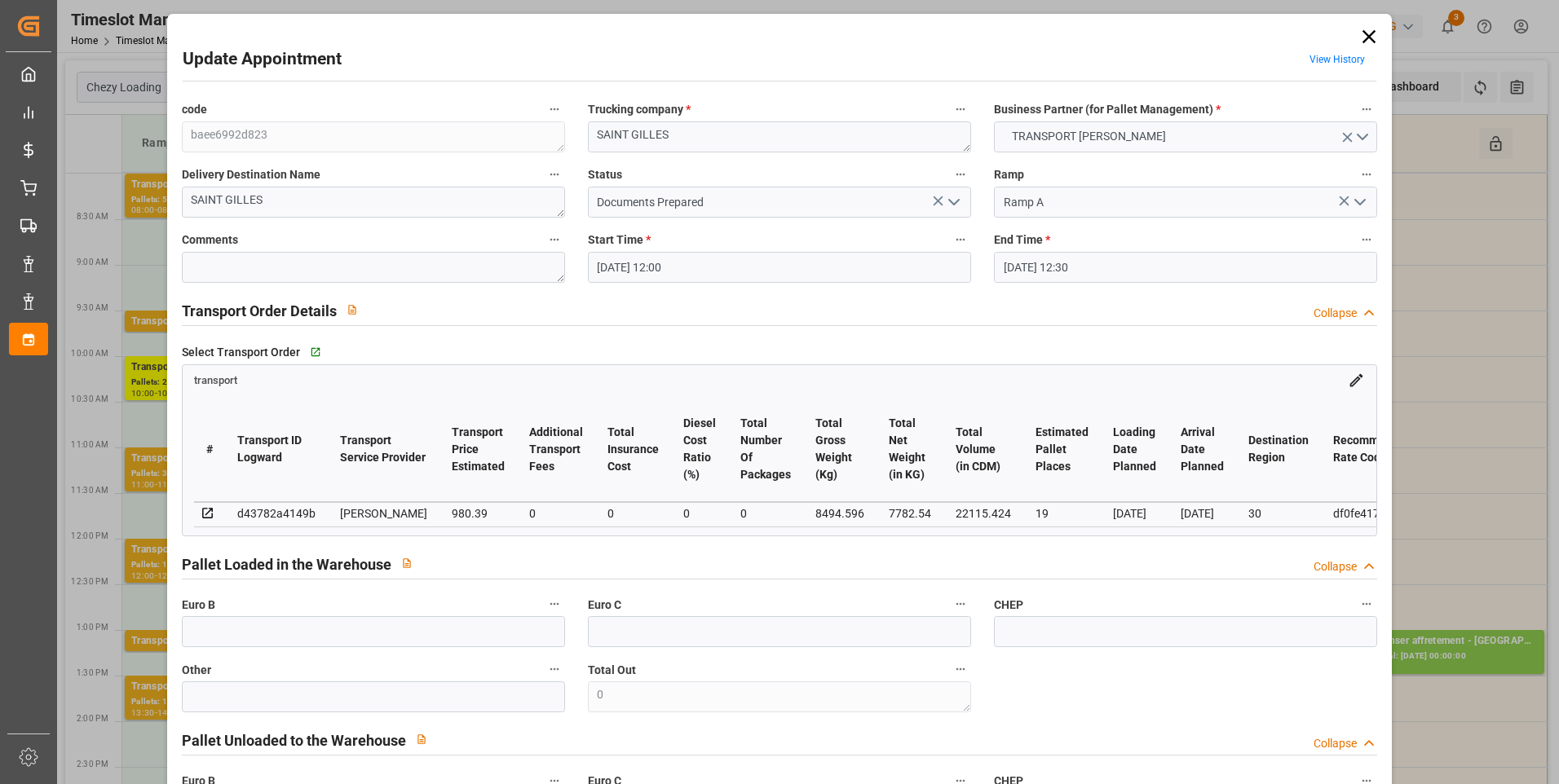
click at [1367, 29] on icon at bounding box center [1369, 36] width 23 height 23
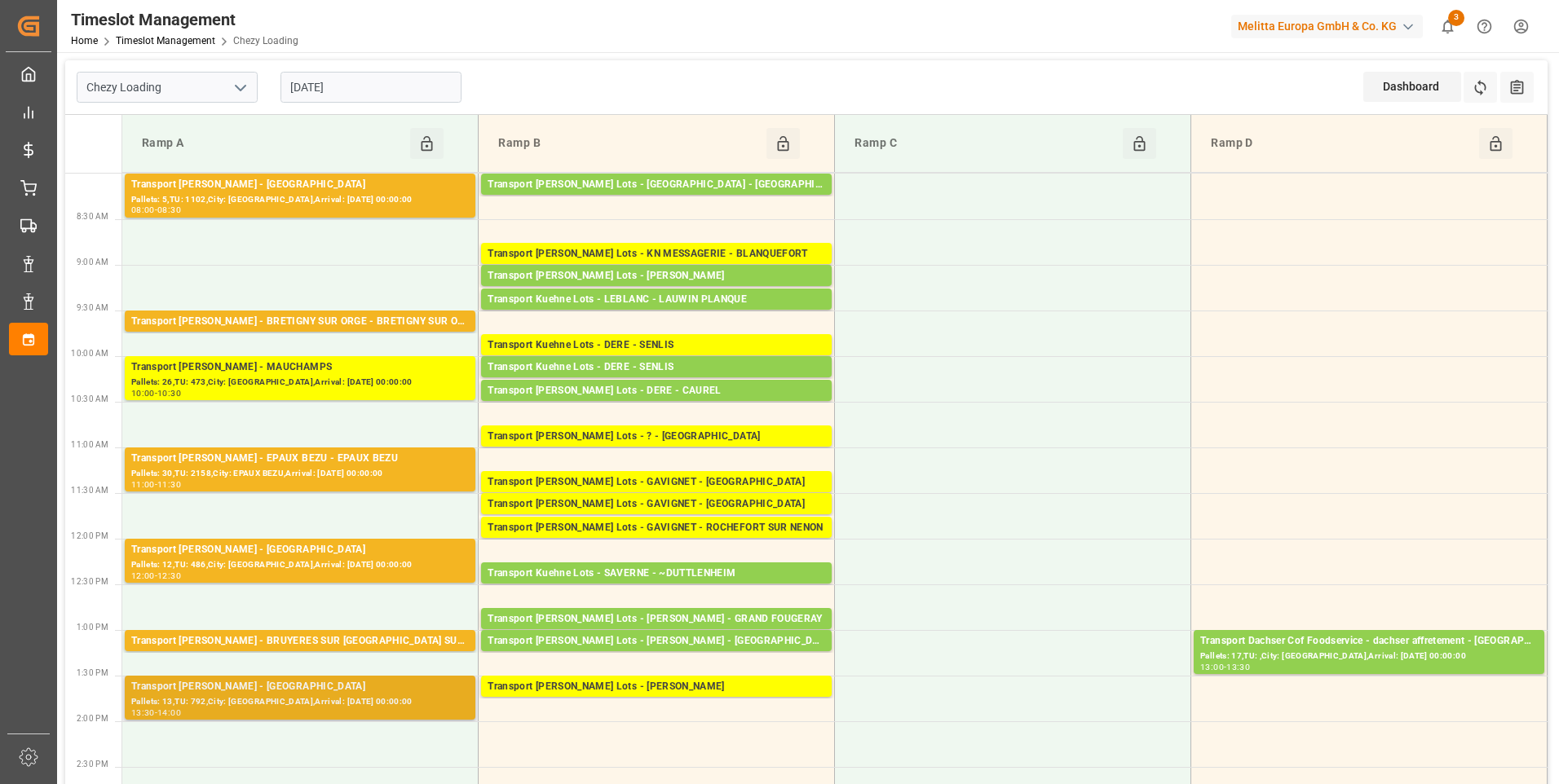
click at [303, 696] on div "Pallets: 13,TU: 792,City: SAINT GILLES,Arrival: 2025-08-25 00:00:00" at bounding box center [300, 703] width 338 height 14
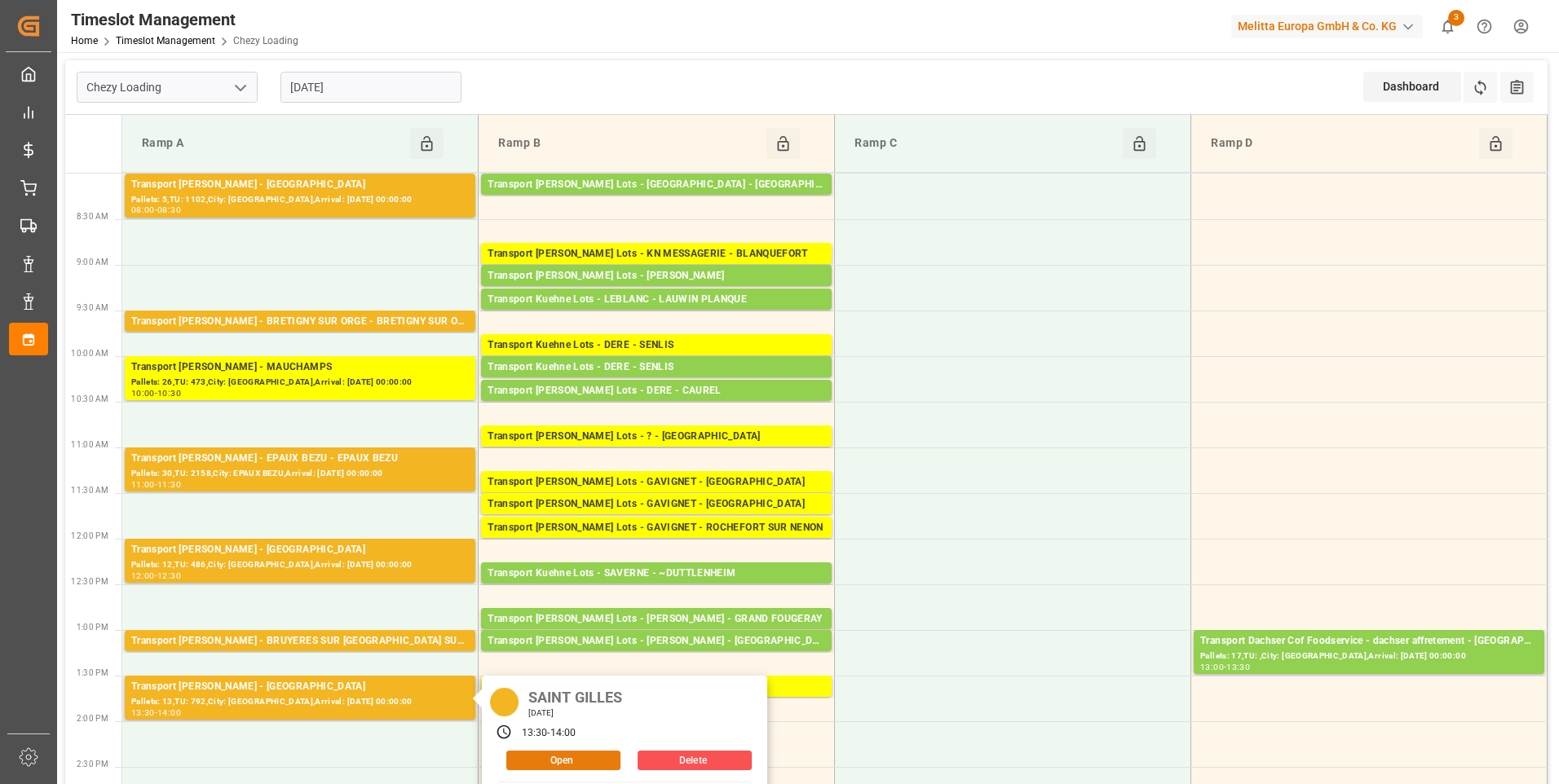
click at [553, 753] on button "Open" at bounding box center [563, 761] width 114 height 20
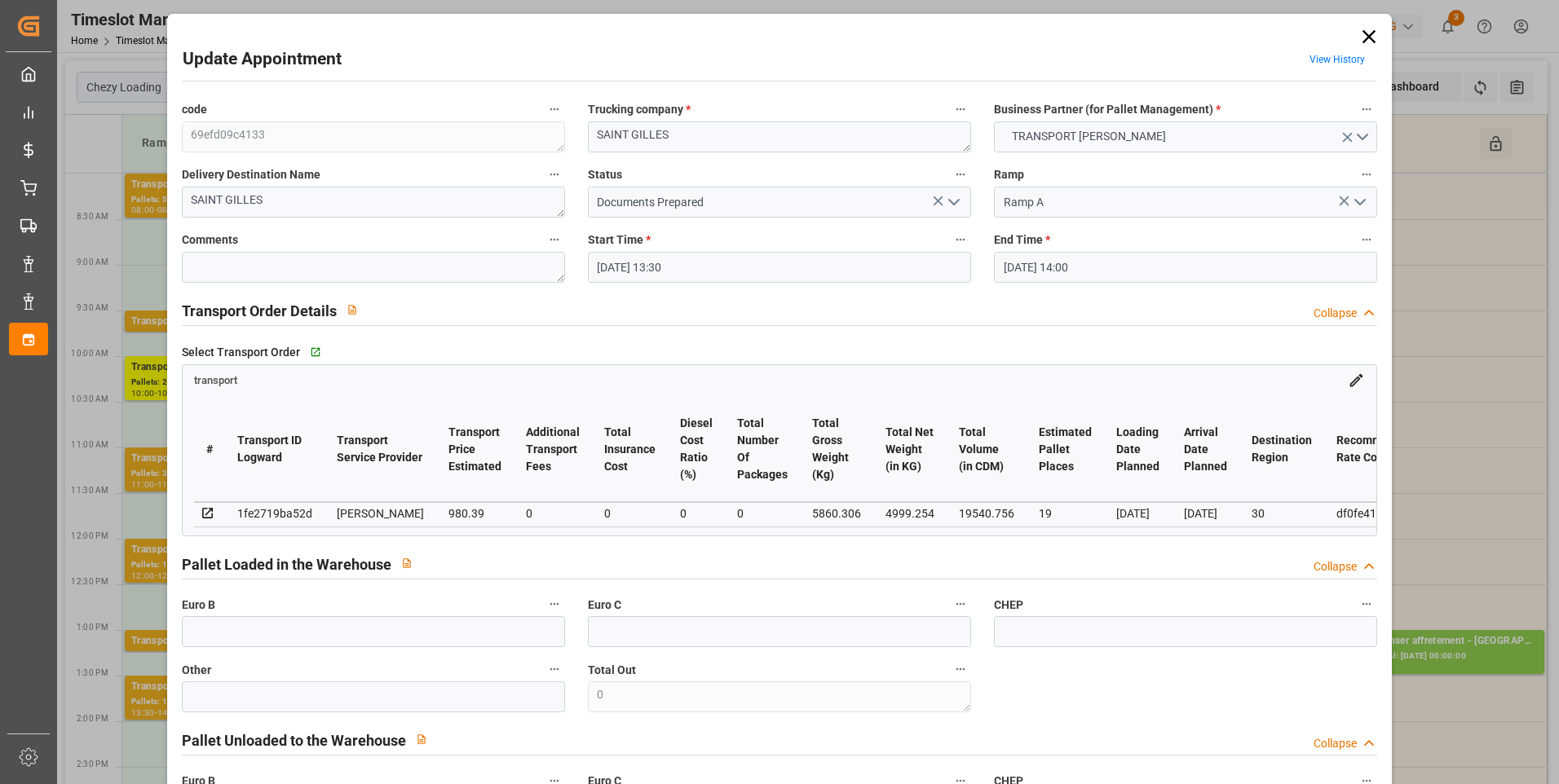
click at [1368, 32] on icon at bounding box center [1368, 36] width 13 height 13
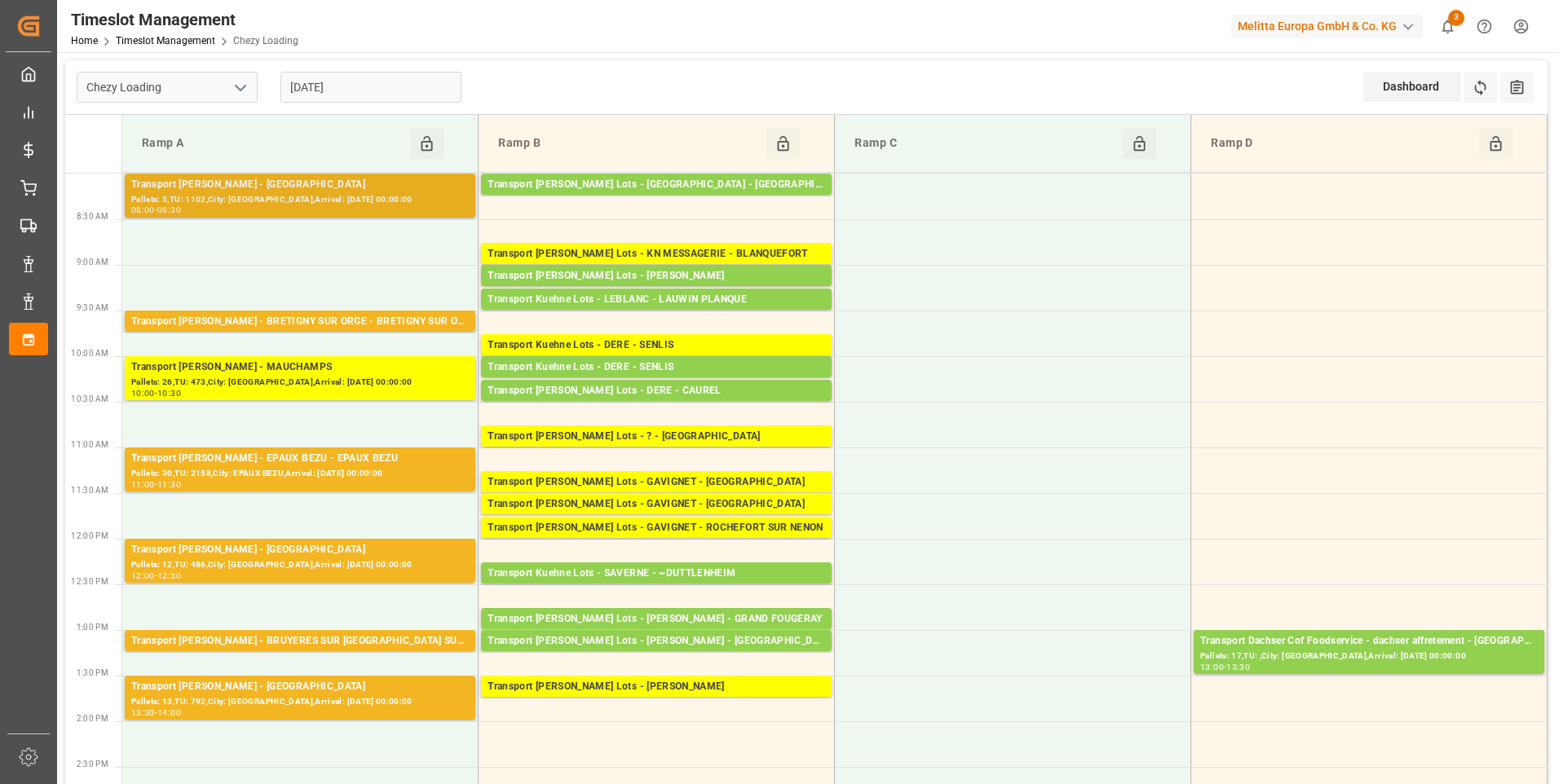
click at [331, 197] on div "Pallets: 5,TU: 1102,City: SAINT GILLES,Arrival: 2025-08-20 00:00:00" at bounding box center [300, 200] width 338 height 14
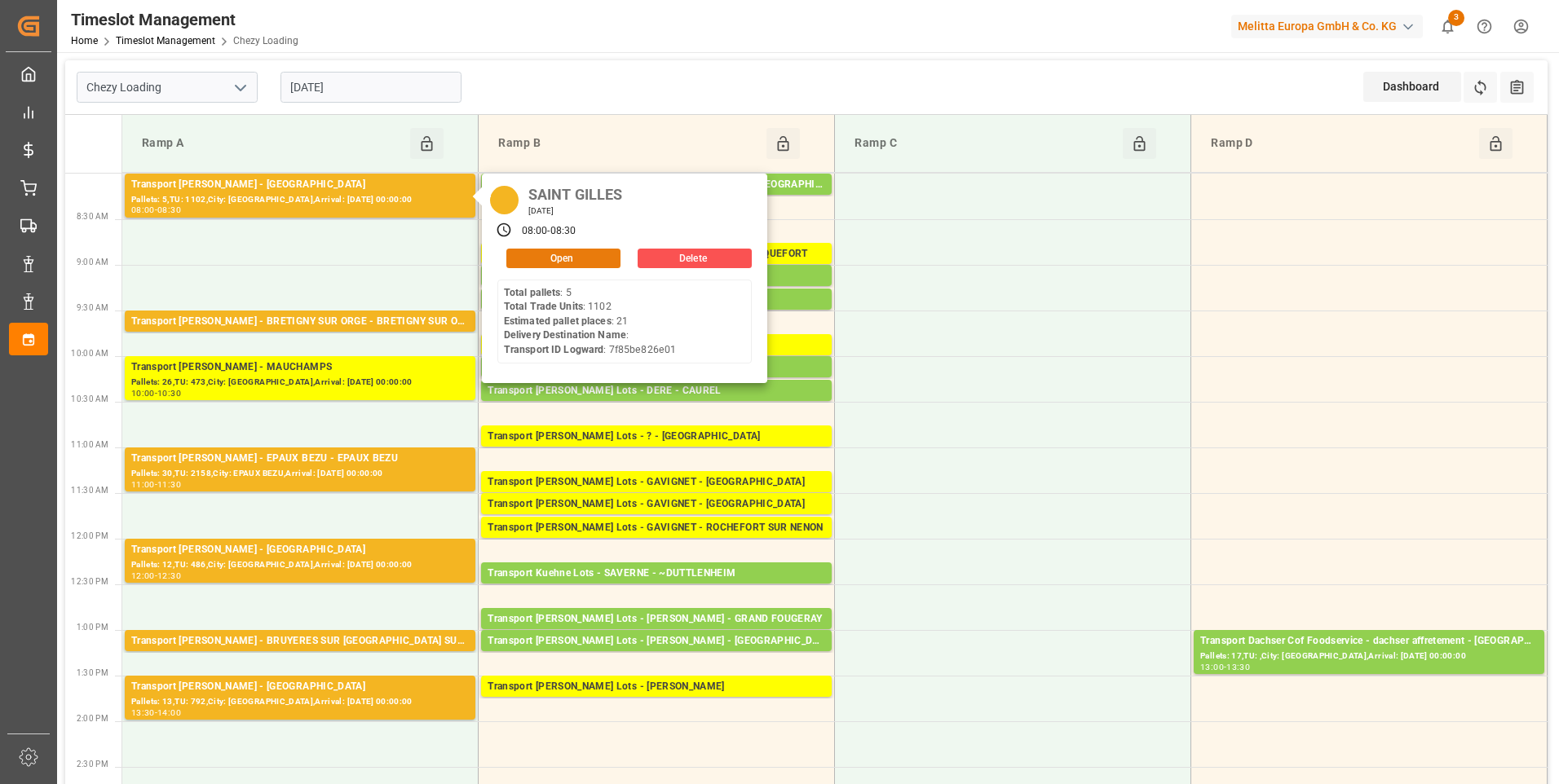
click at [573, 259] on button "Open" at bounding box center [563, 258] width 114 height 20
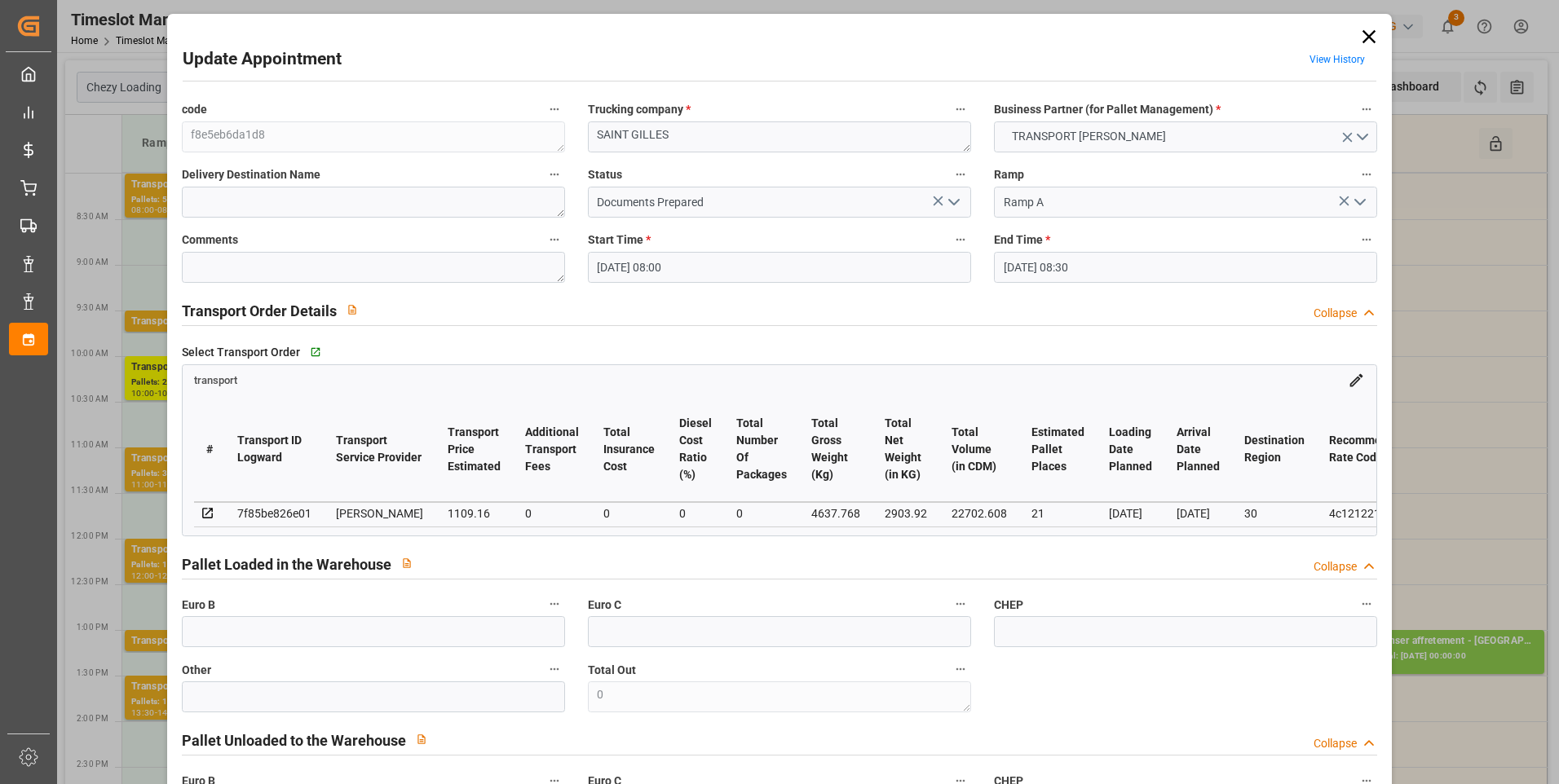
click at [949, 194] on icon "open menu" at bounding box center [954, 202] width 20 height 20
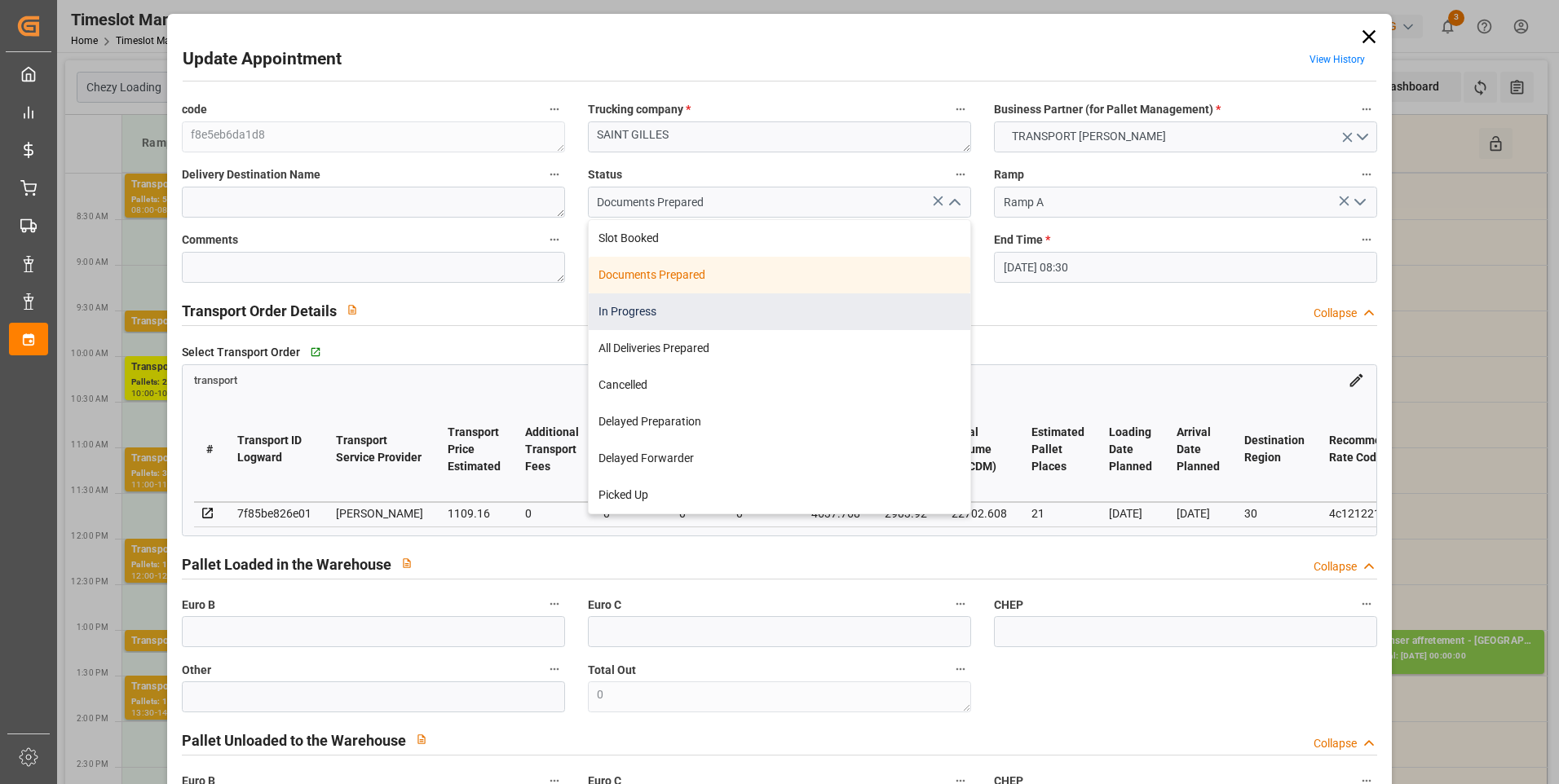
click at [633, 311] on div "In Progress" at bounding box center [779, 312] width 381 height 36
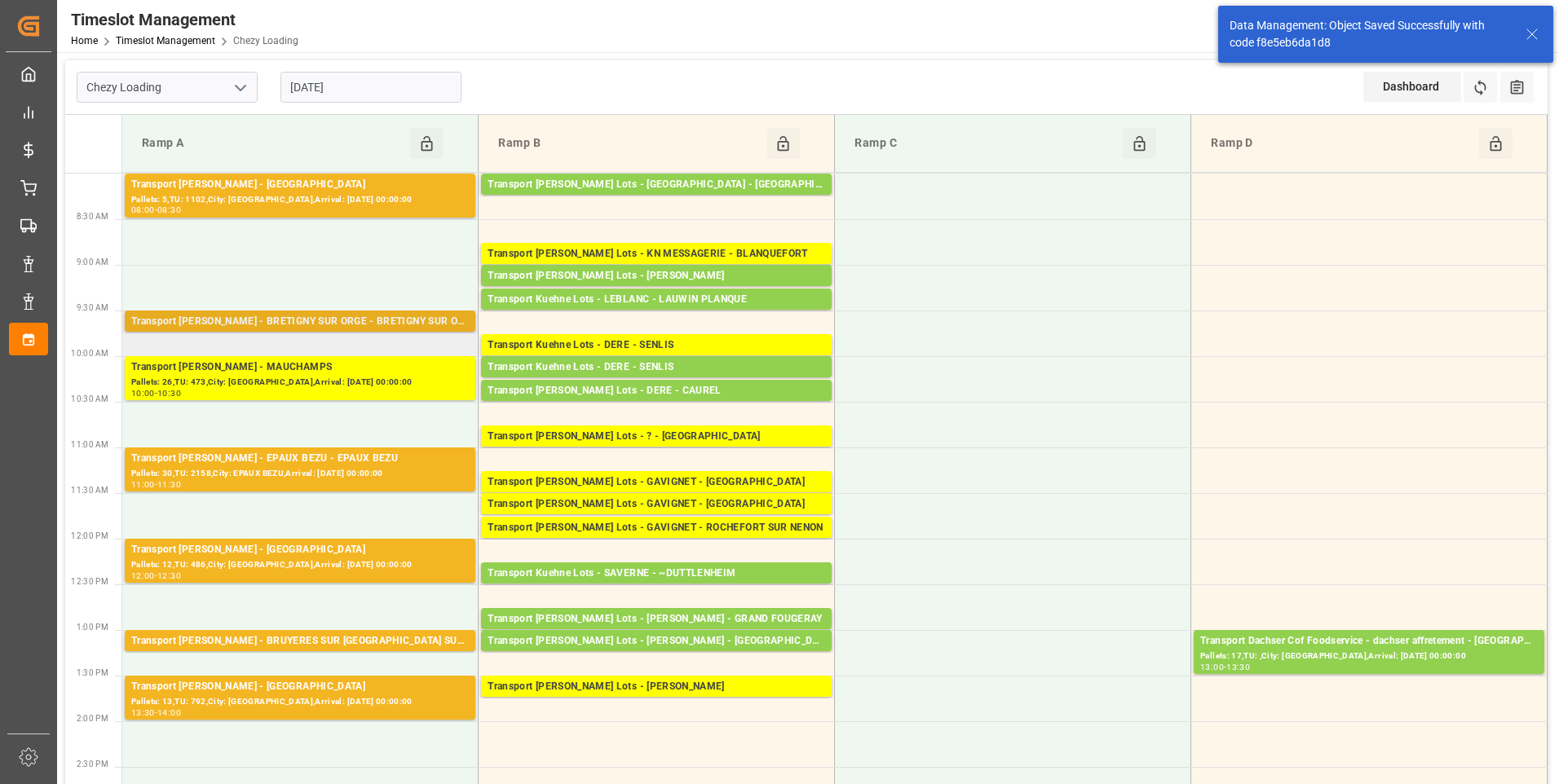
click at [358, 316] on div "Transport Delisle - BRETIGNY SUR ORGE - BRETIGNY SUR ORGE" at bounding box center [300, 321] width 338 height 16
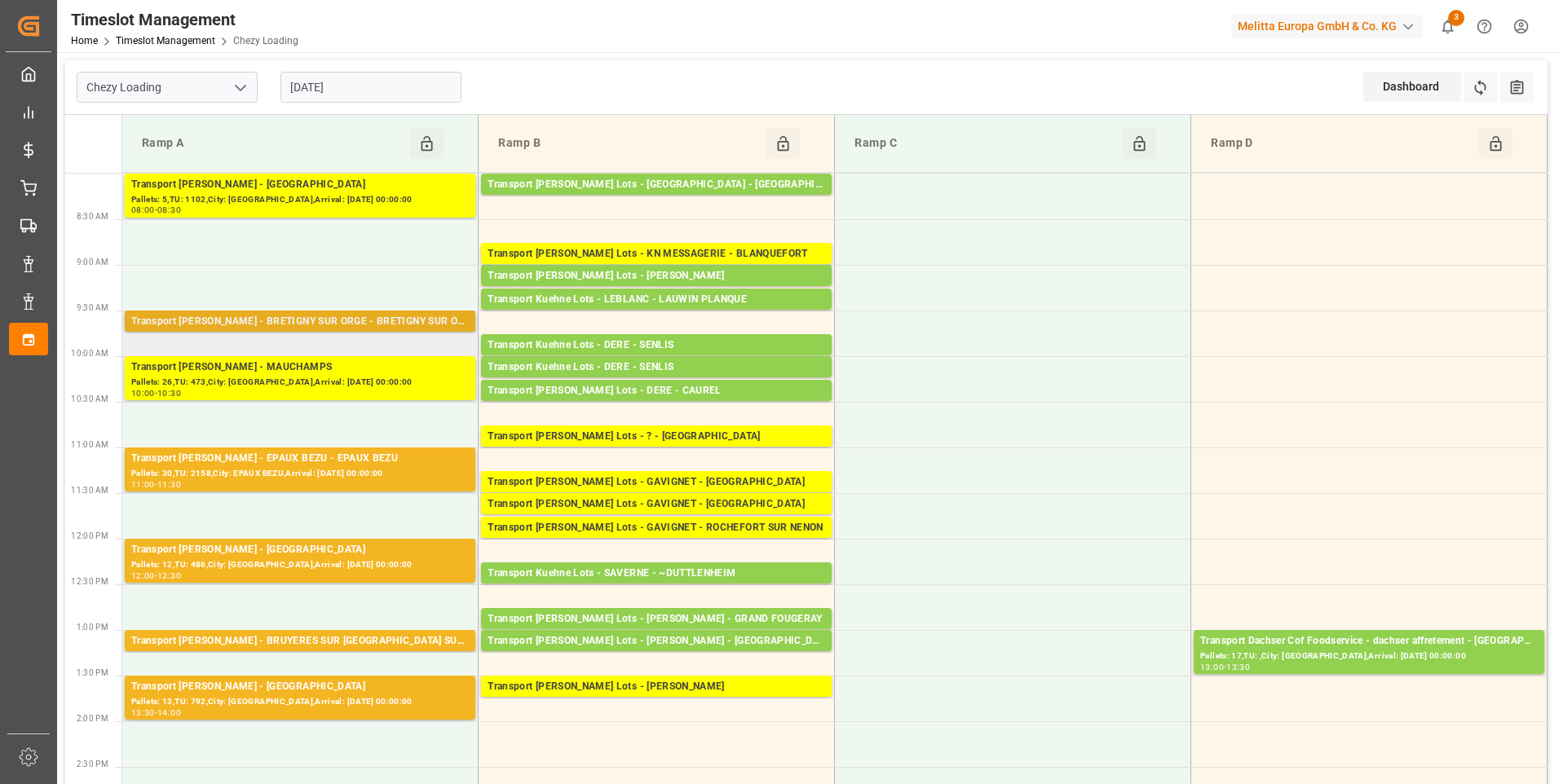
click at [454, 318] on div "Transport Delisle - BRETIGNY SUR ORGE - BRETIGNY SUR ORGE" at bounding box center [300, 321] width 338 height 16
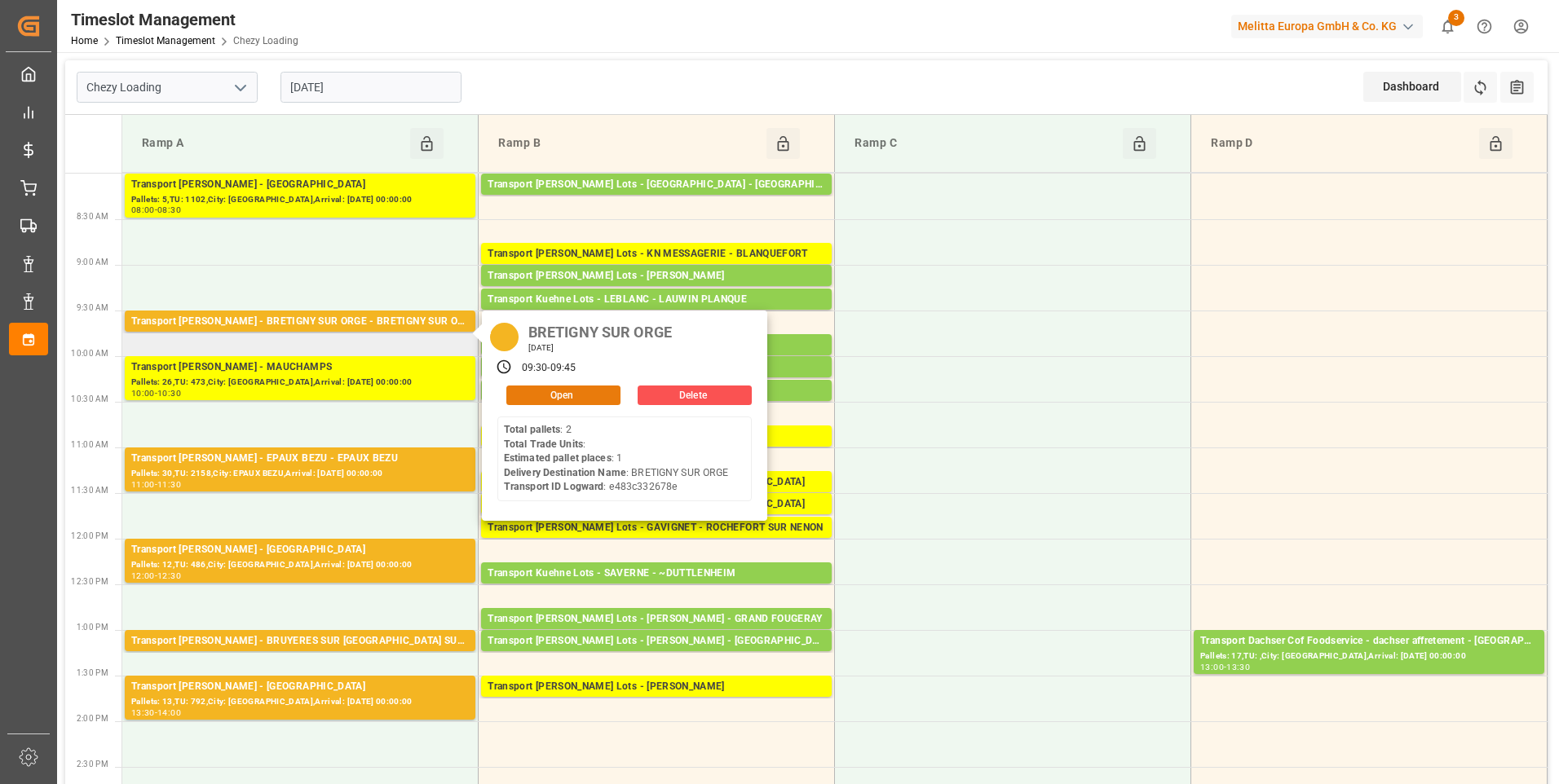
click at [555, 393] on button "Open" at bounding box center [563, 395] width 114 height 20
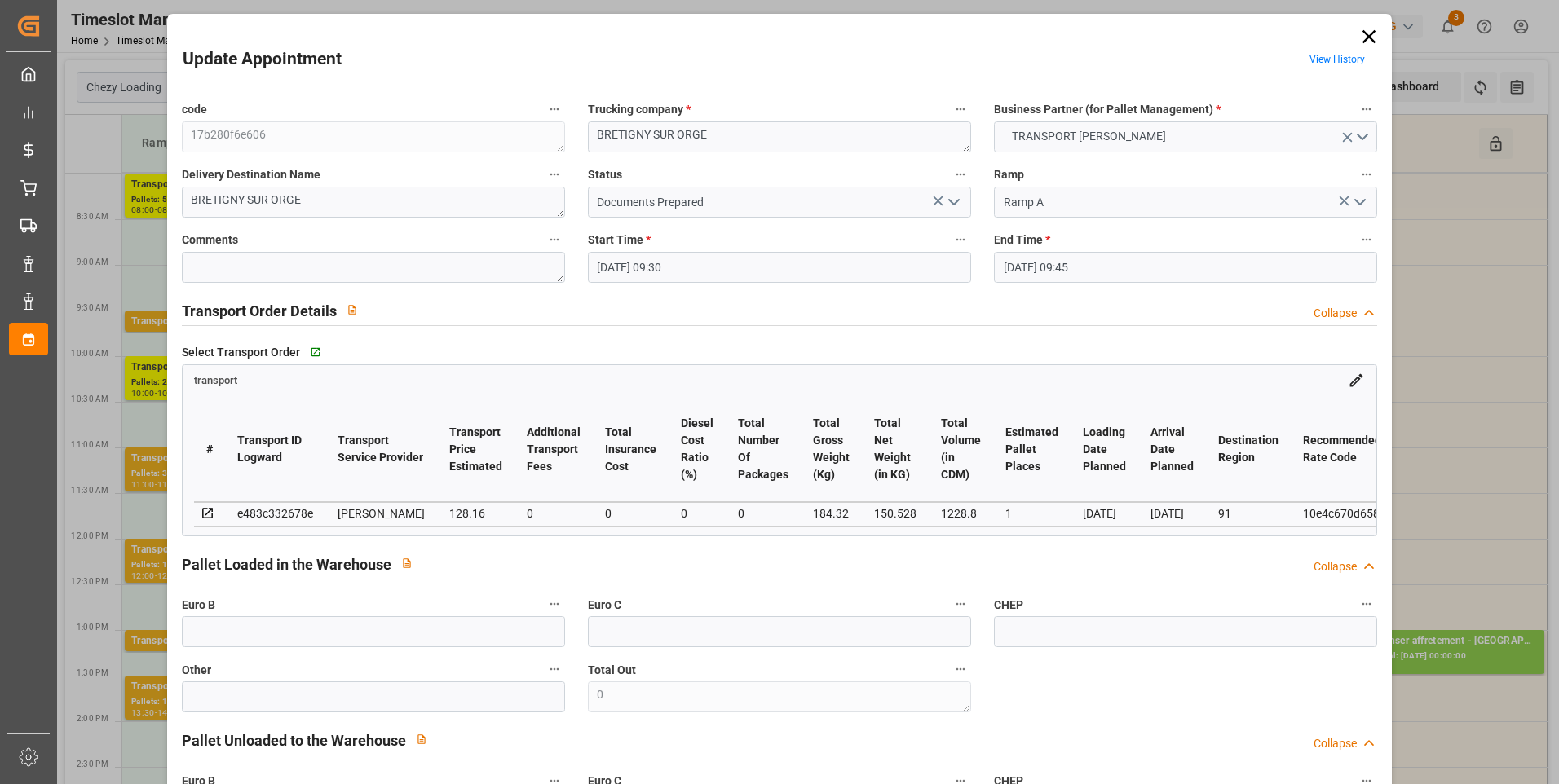
click at [954, 204] on icon "open menu" at bounding box center [954, 202] width 20 height 20
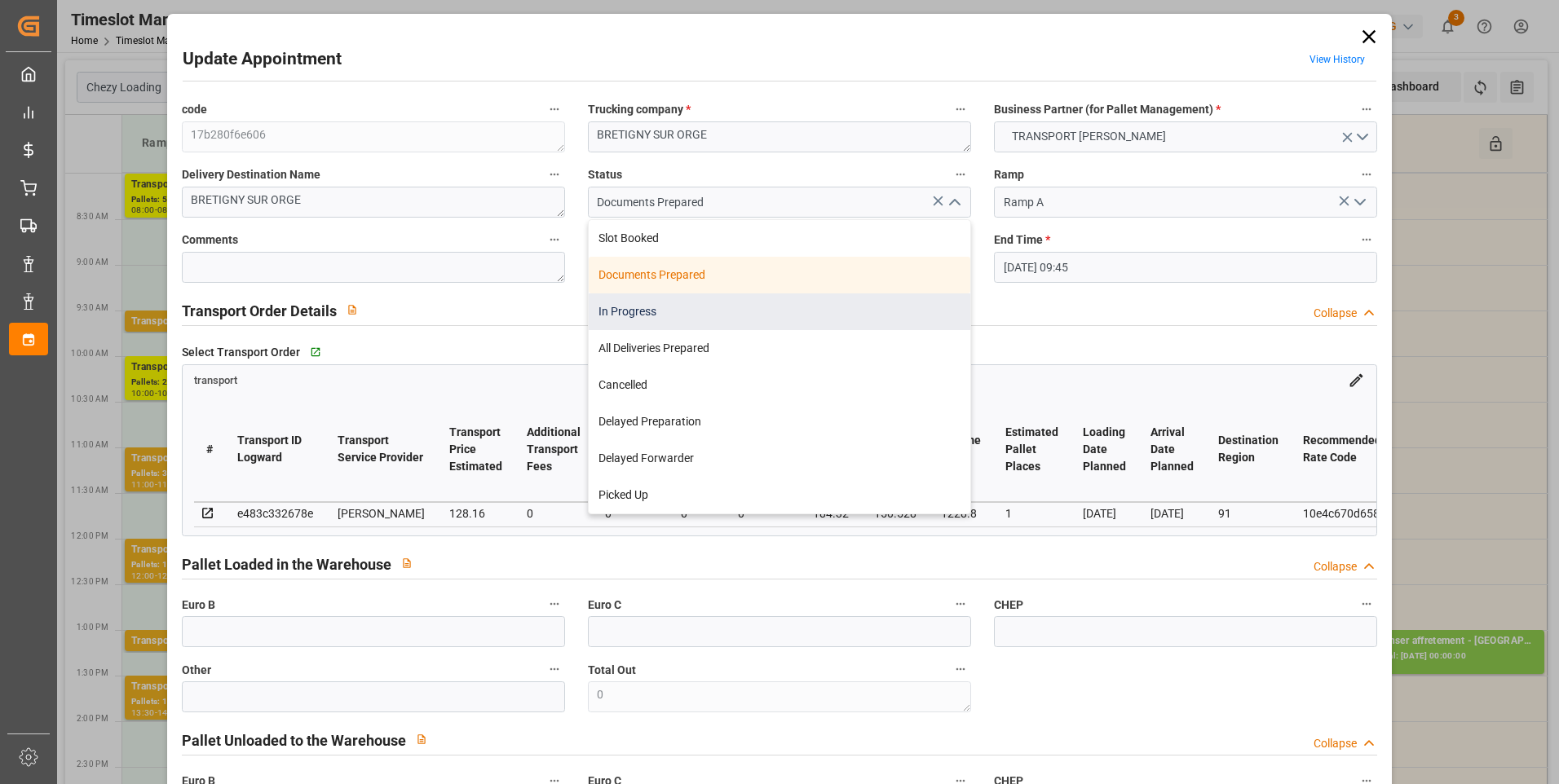
click at [614, 314] on div "In Progress" at bounding box center [779, 312] width 381 height 36
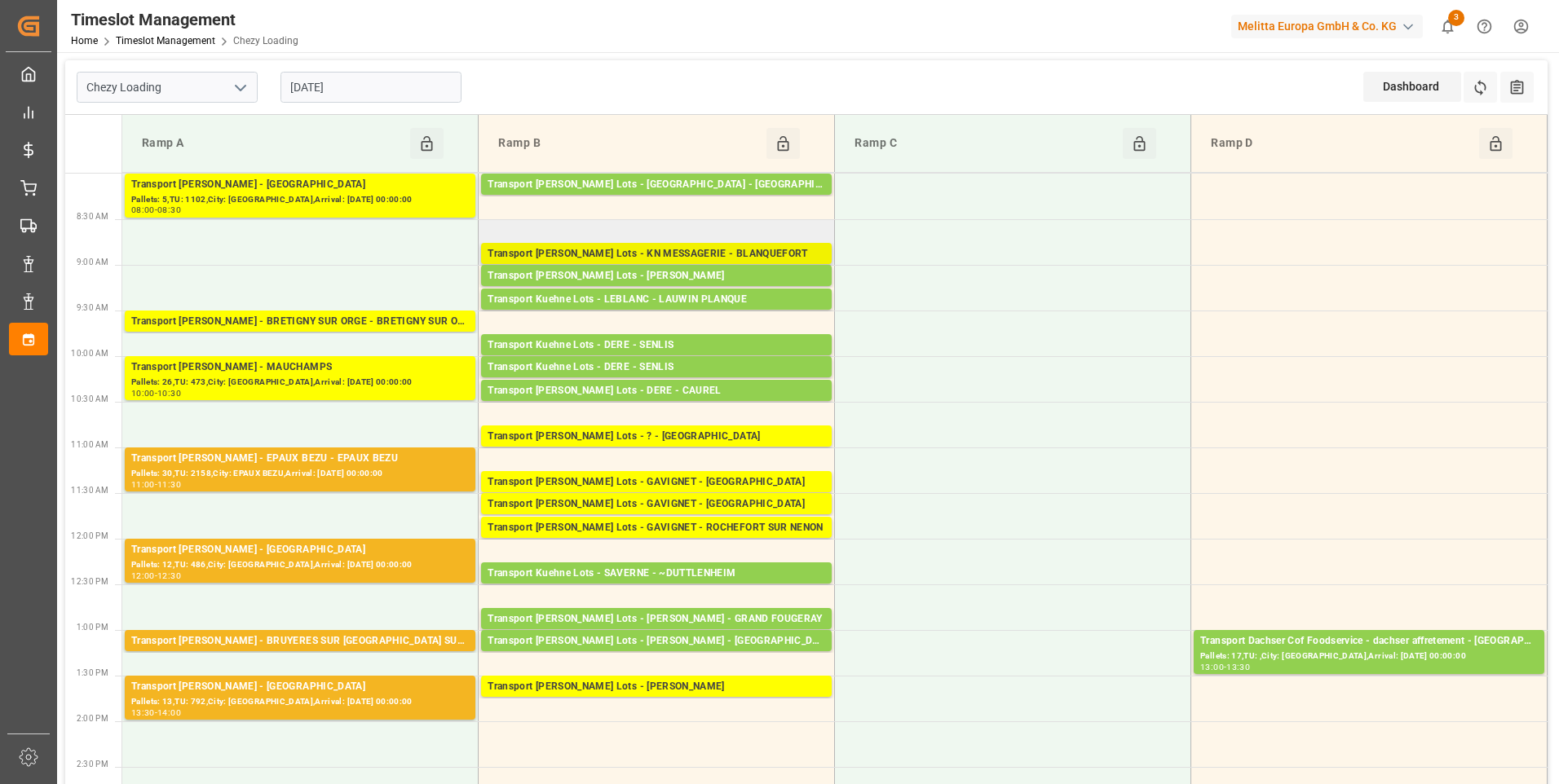
click at [703, 247] on div "Transport Kuehne Lots - KN MESSAGERIE - BLANQUEFORT" at bounding box center [657, 254] width 338 height 16
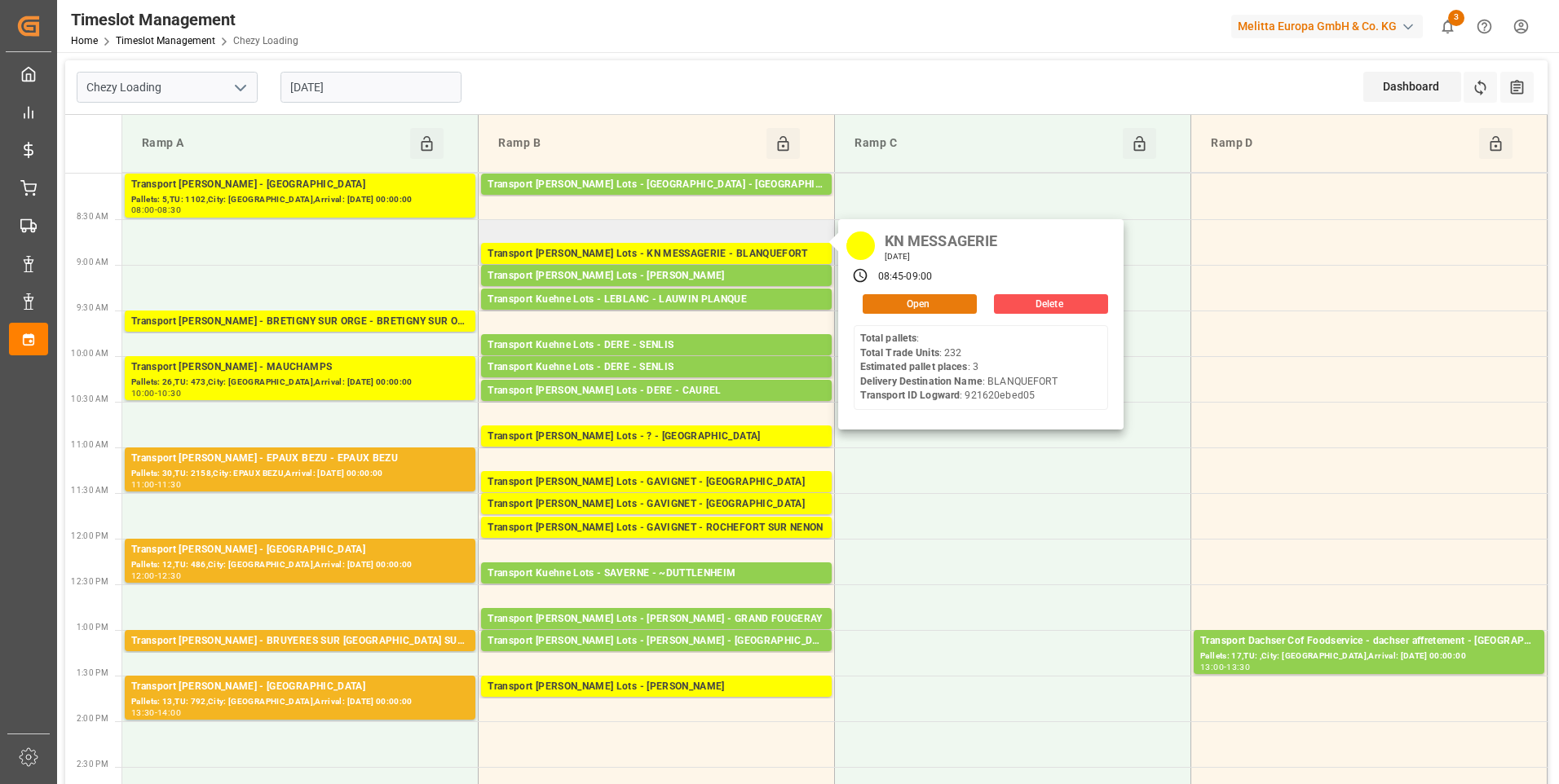
click at [919, 296] on button "Open" at bounding box center [920, 304] width 114 height 20
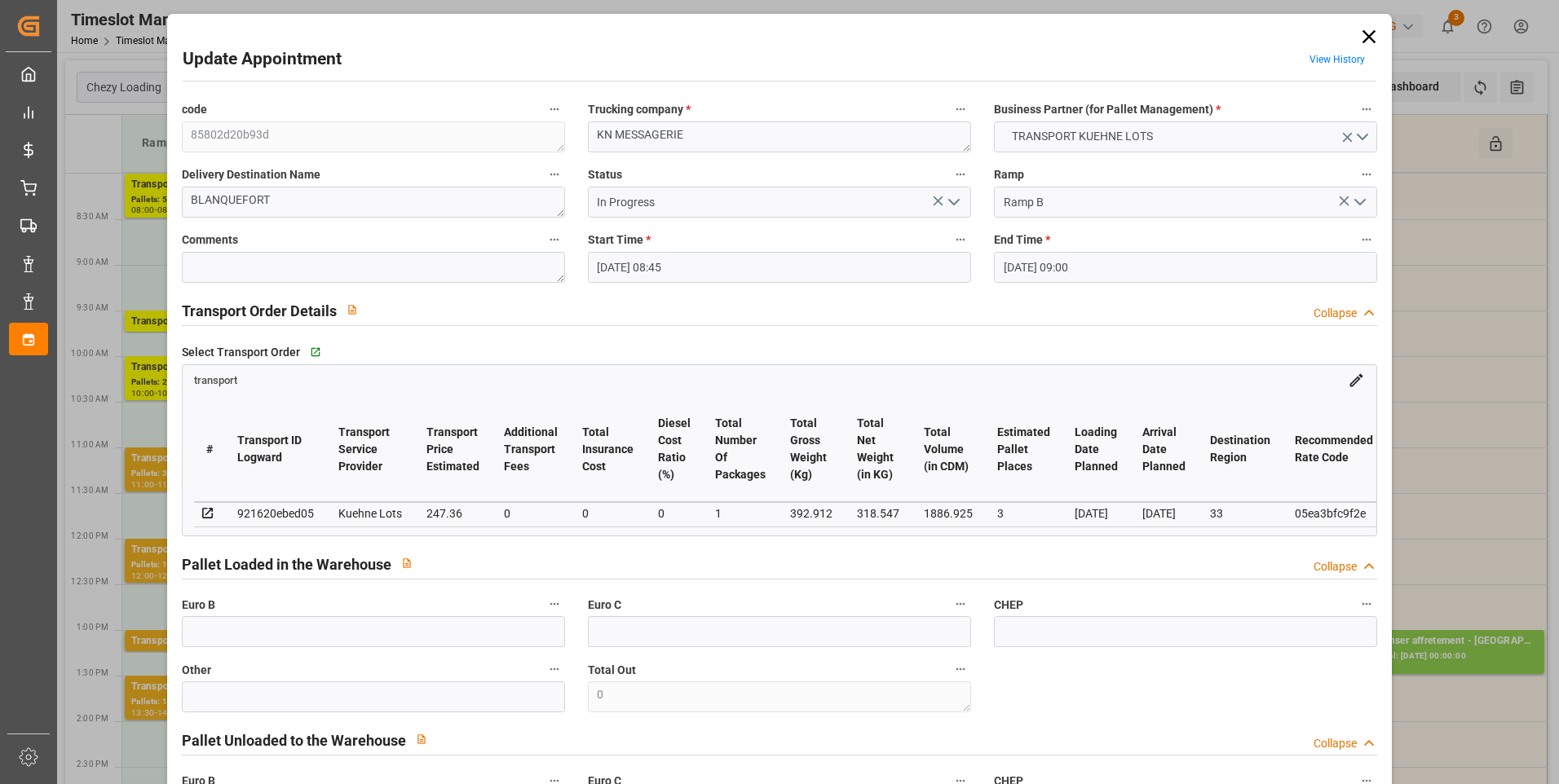
click at [952, 200] on icon "open menu" at bounding box center [954, 202] width 20 height 20
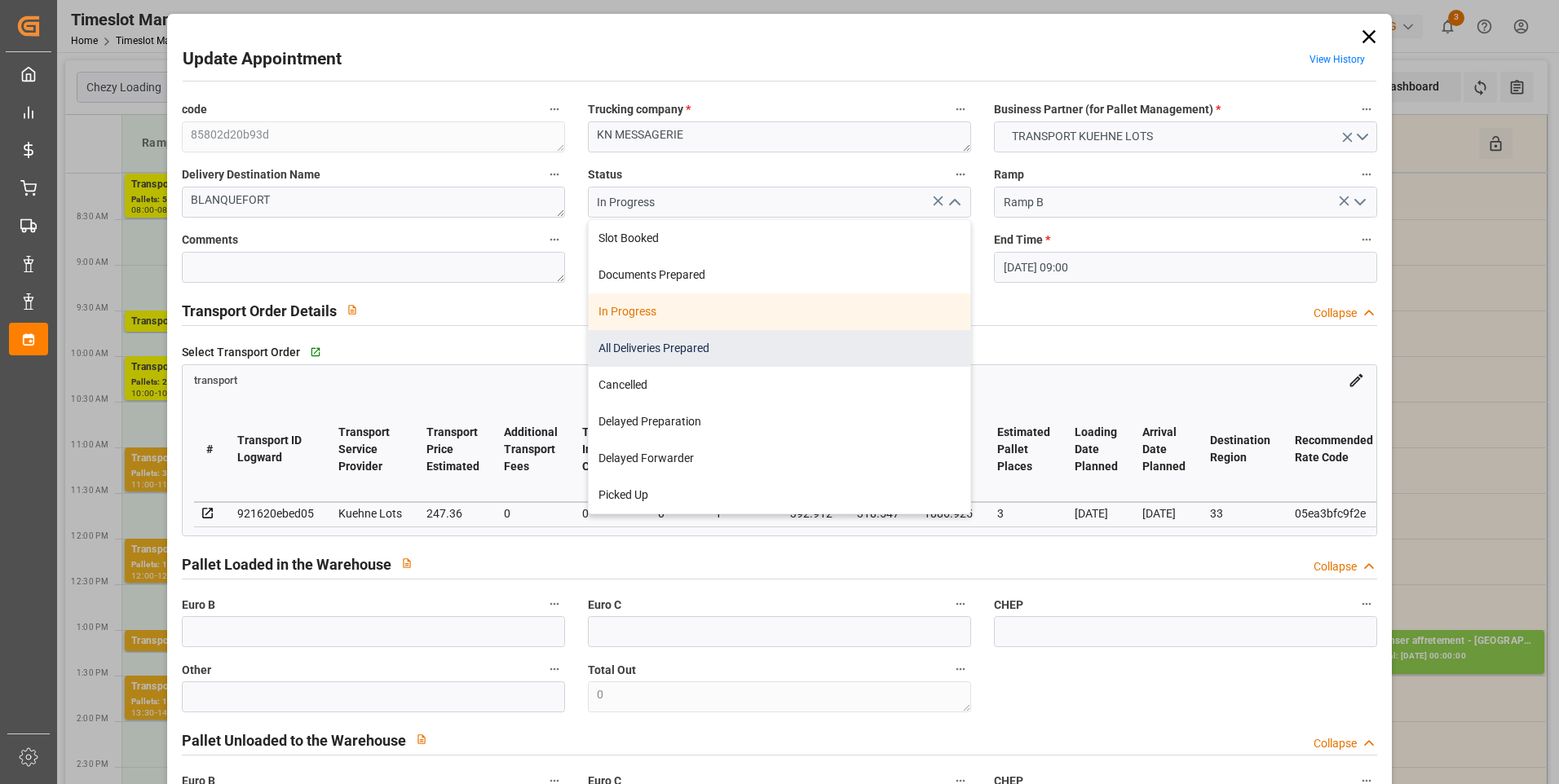
click at [657, 347] on div "All Deliveries Prepared" at bounding box center [779, 348] width 381 height 36
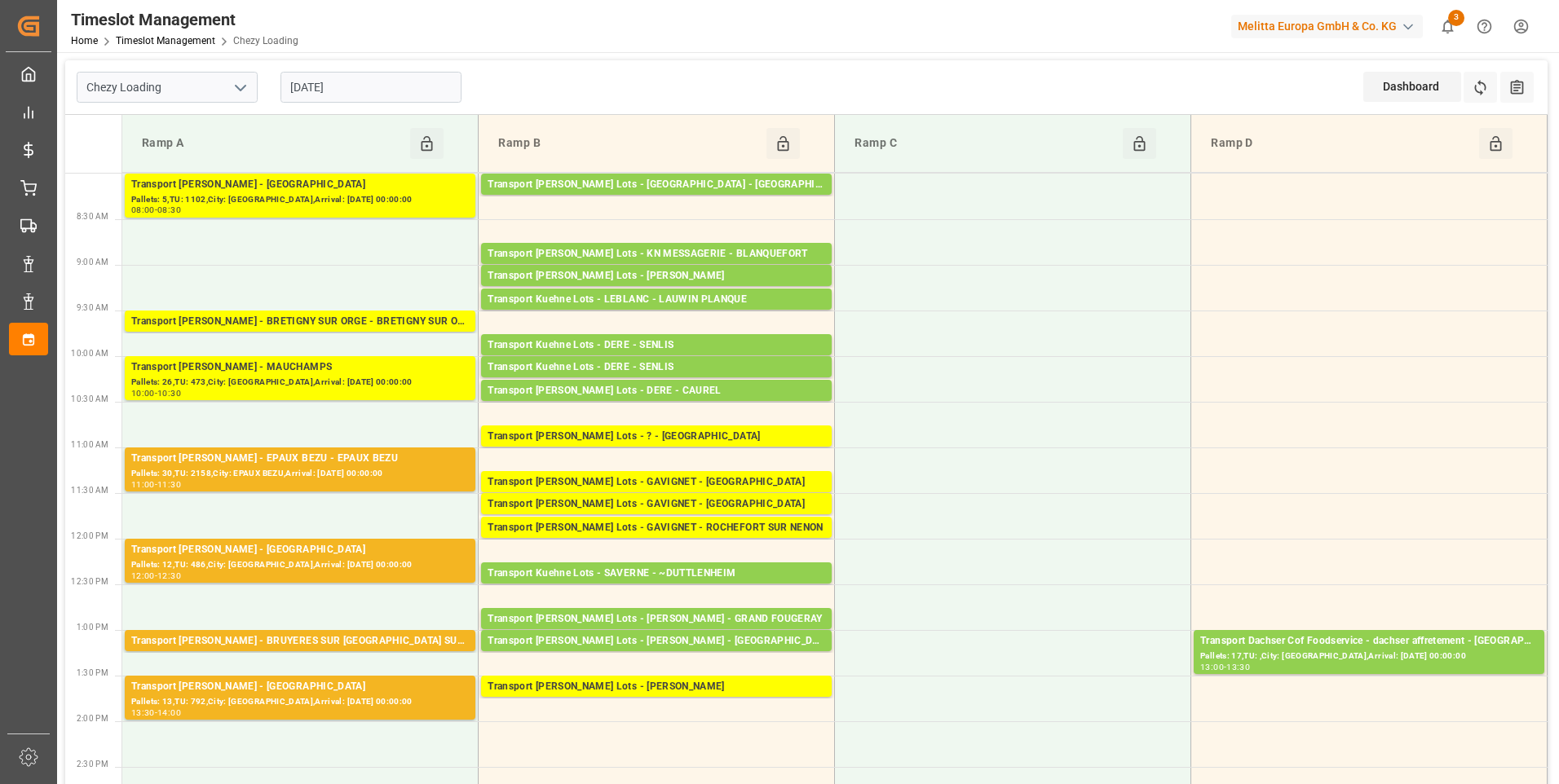
click at [367, 80] on input "[DATE]" at bounding box center [371, 87] width 181 height 31
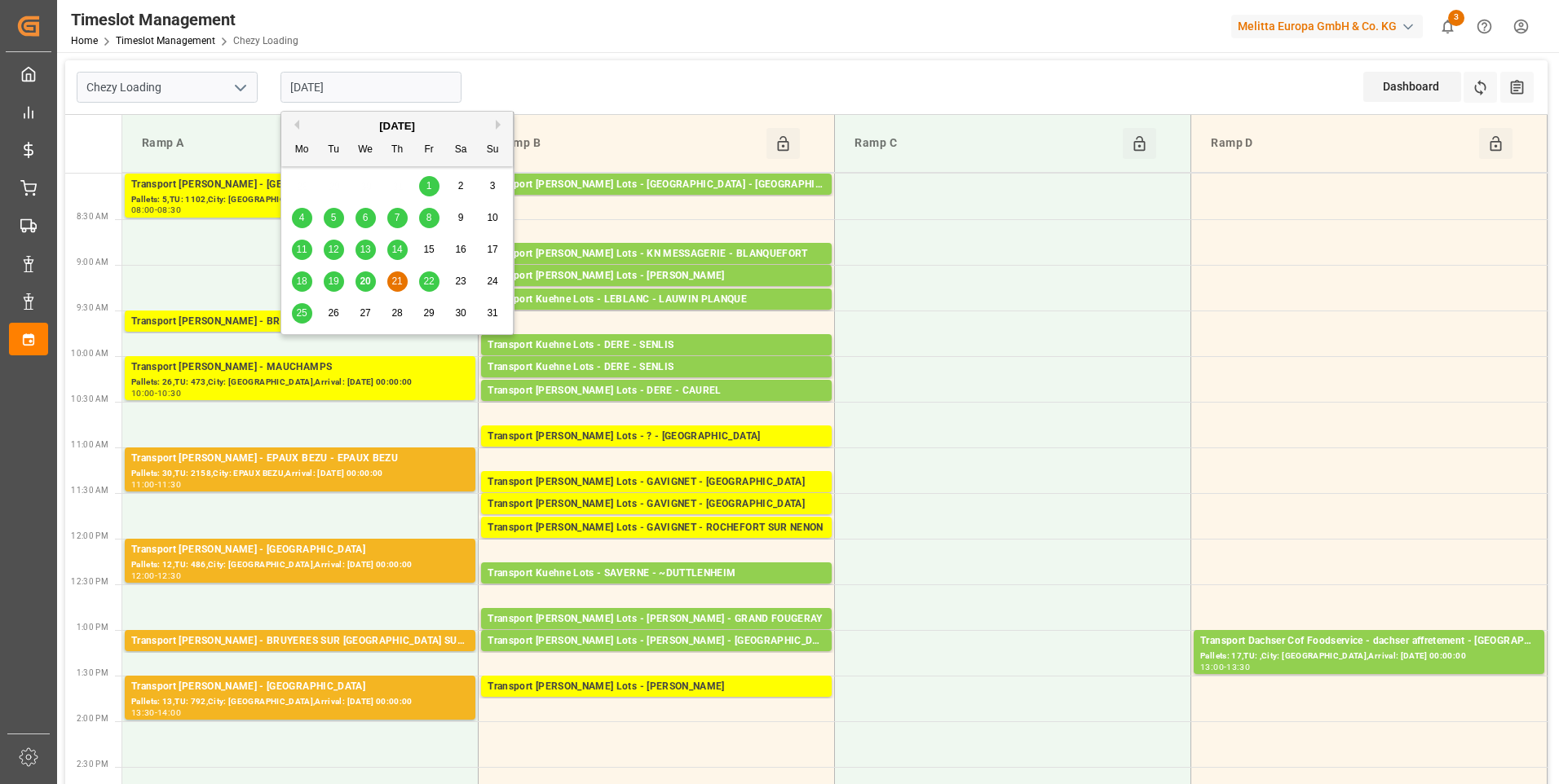
click at [367, 282] on span "20" at bounding box center [365, 281] width 10 height 11
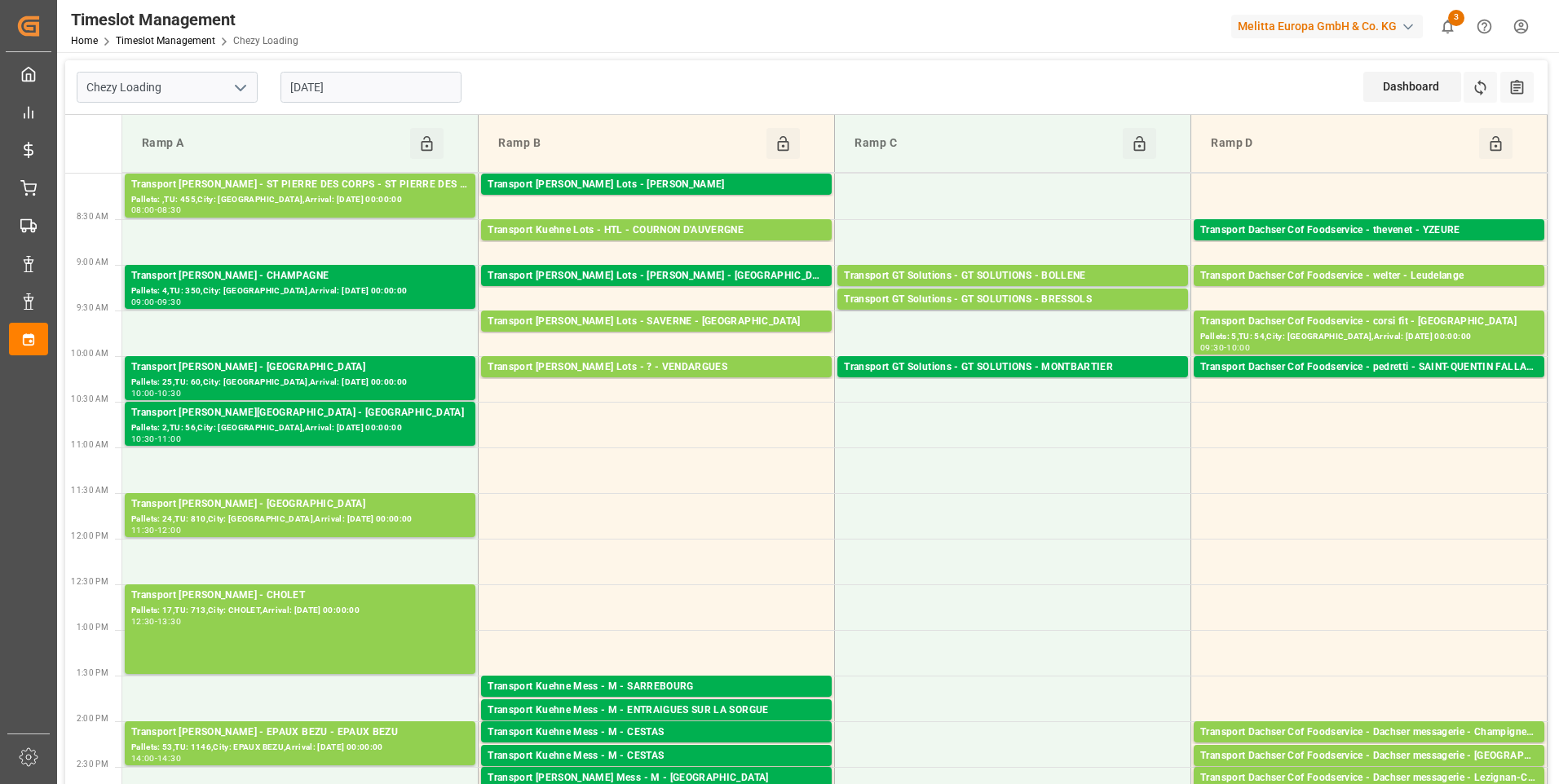
click at [241, 86] on icon "open menu" at bounding box center [240, 87] width 20 height 20
click at [127, 126] on div "Chezy Loading" at bounding box center [166, 123] width 179 height 36
click at [244, 91] on icon "open menu" at bounding box center [240, 87] width 20 height 20
click at [204, 165] on div "Chezy Unloading" at bounding box center [166, 160] width 179 height 36
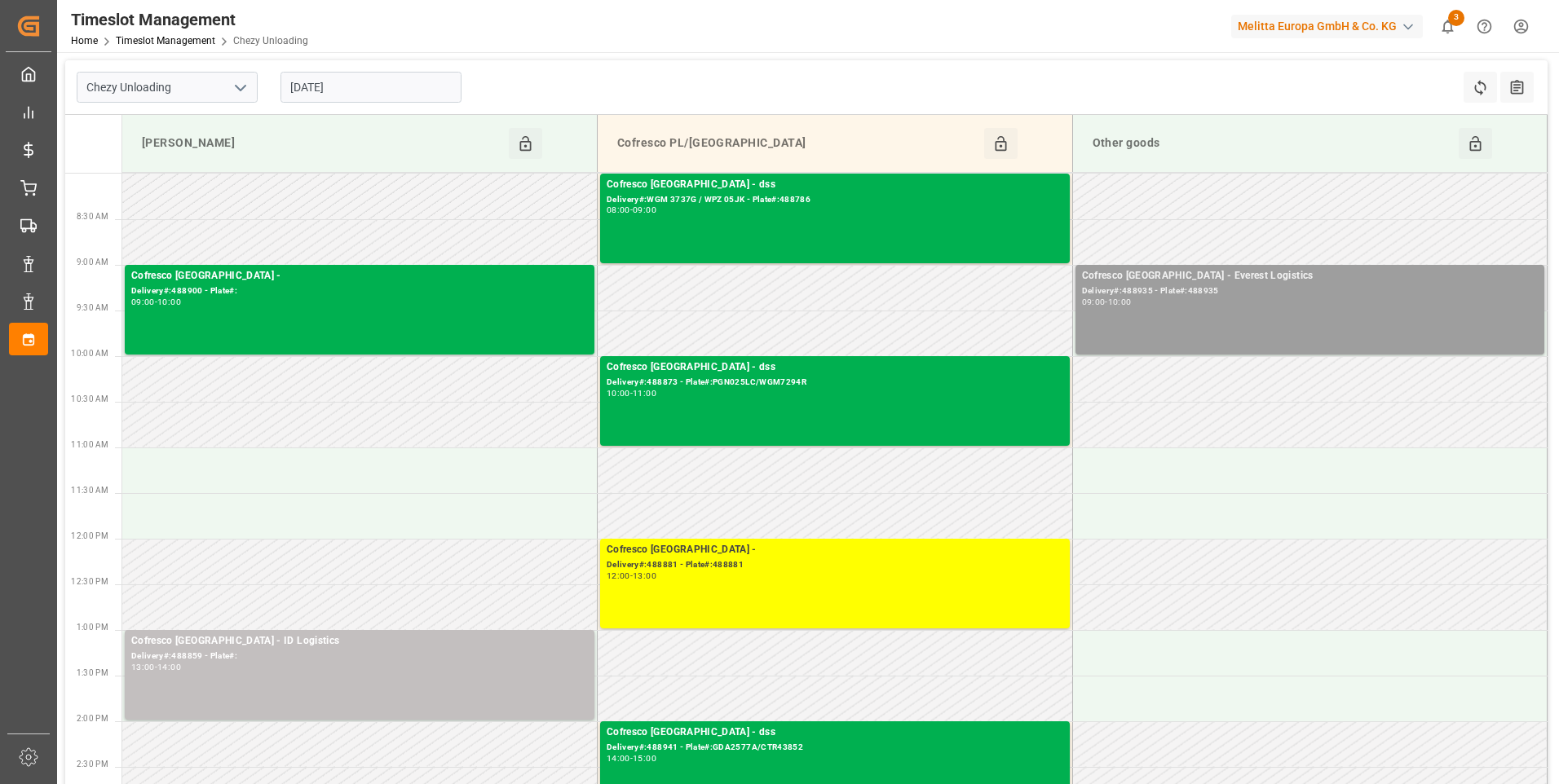
click at [1172, 288] on div "Delivery#:488935 - Plate#:488935" at bounding box center [1310, 291] width 457 height 14
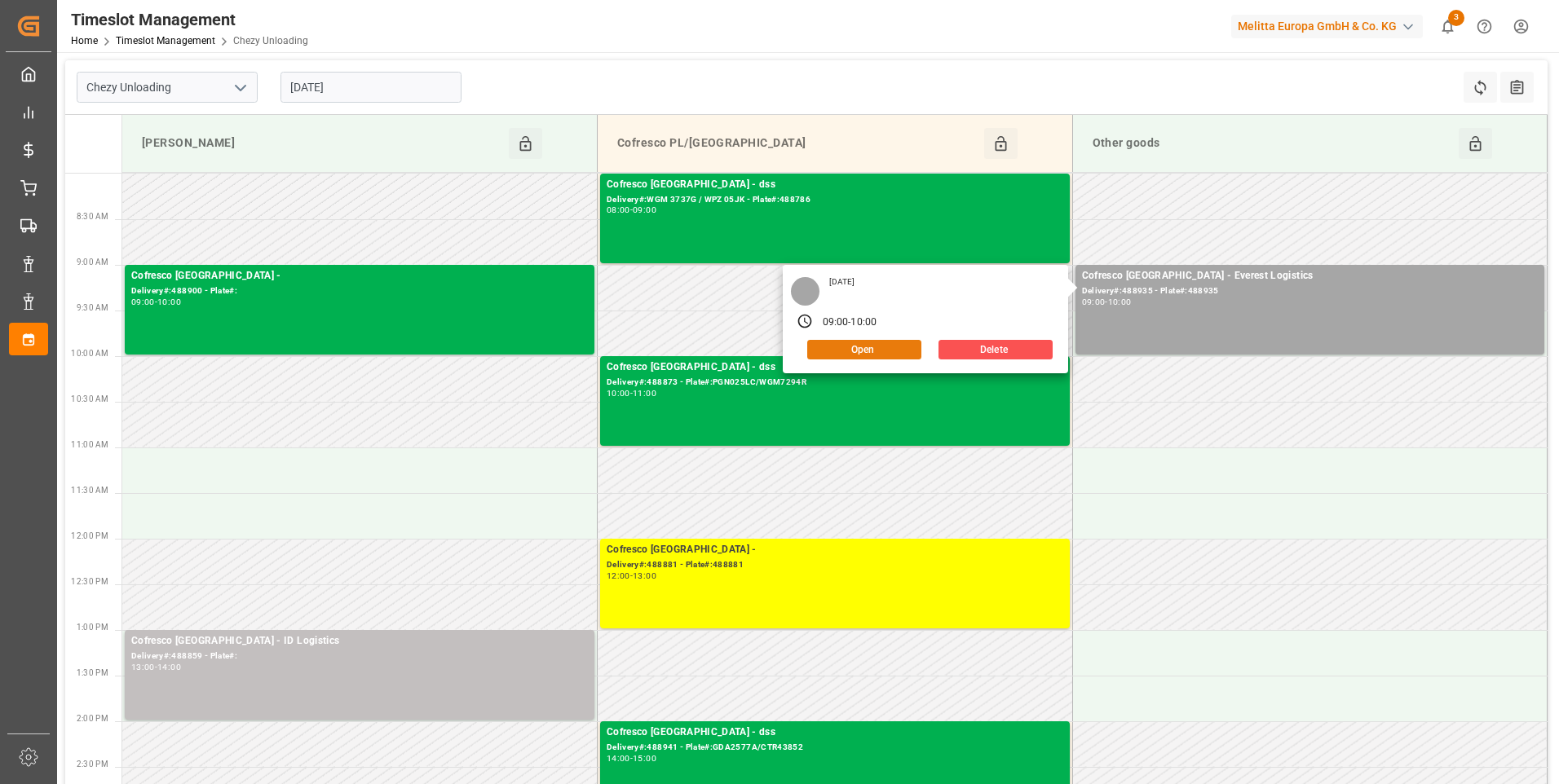
click at [861, 346] on button "Open" at bounding box center [865, 349] width 114 height 20
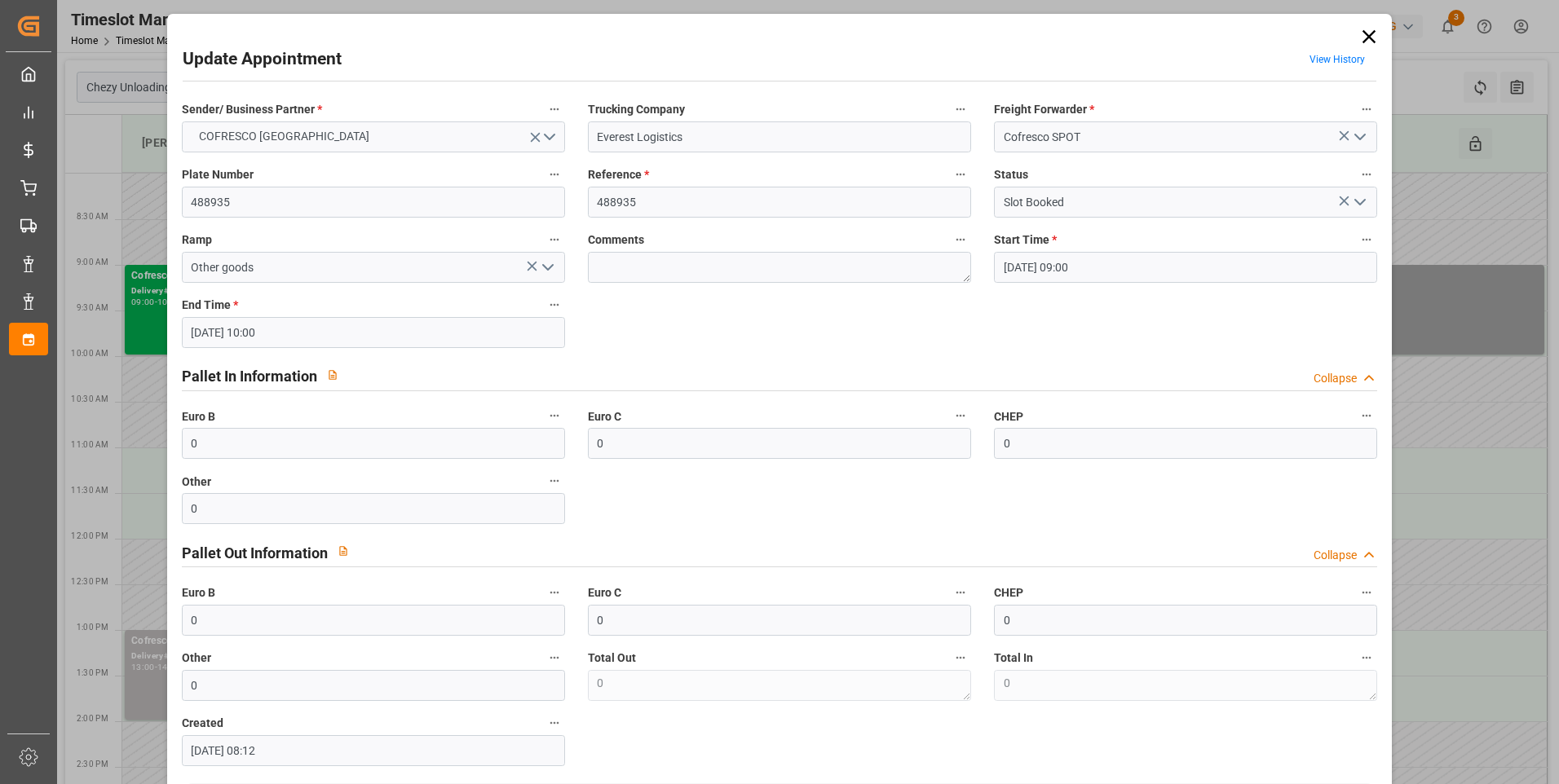
click at [545, 269] on polyline "open menu" at bounding box center [548, 268] width 10 height 5
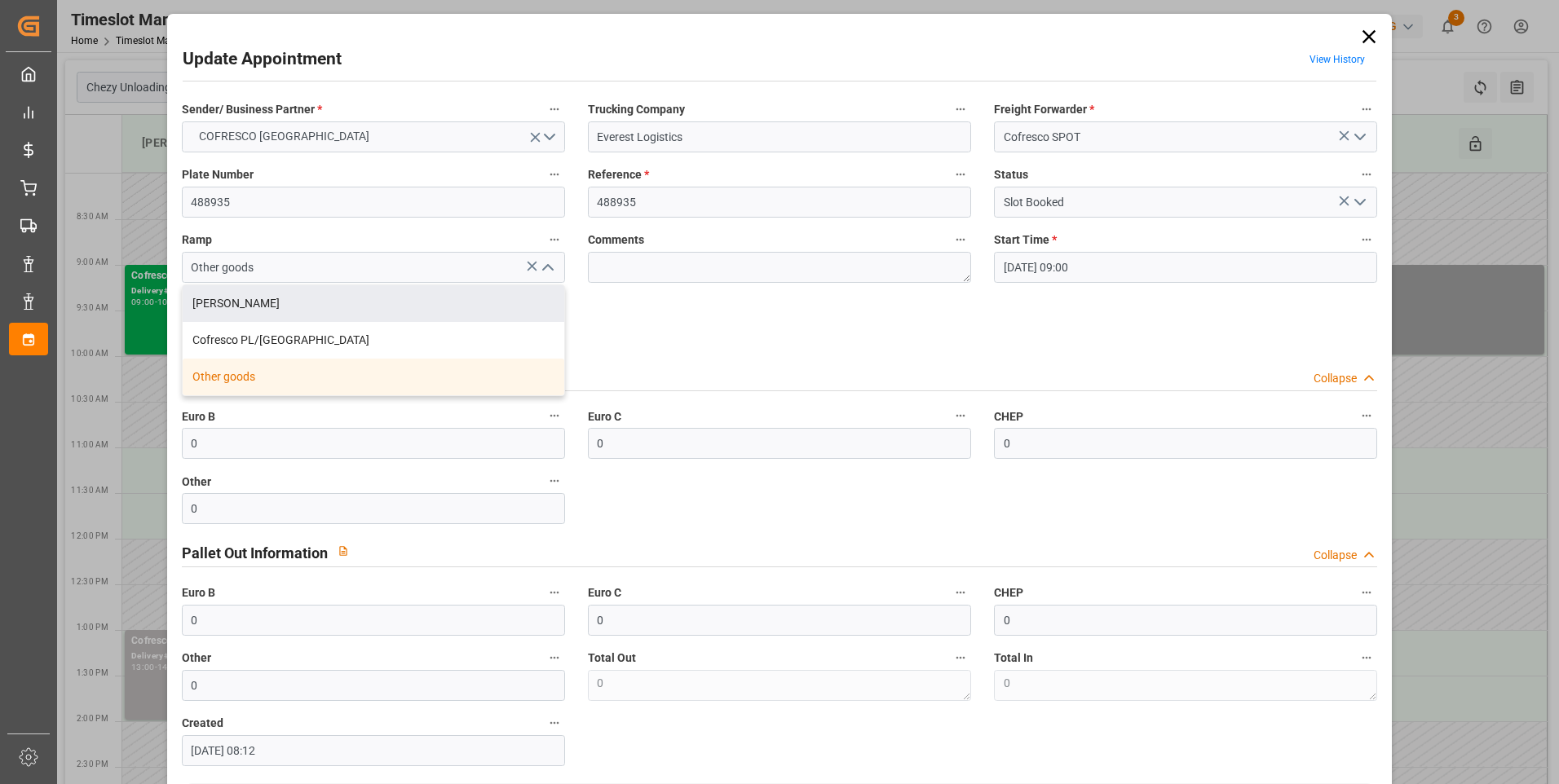
click at [1361, 204] on icon "open menu" at bounding box center [1360, 202] width 20 height 20
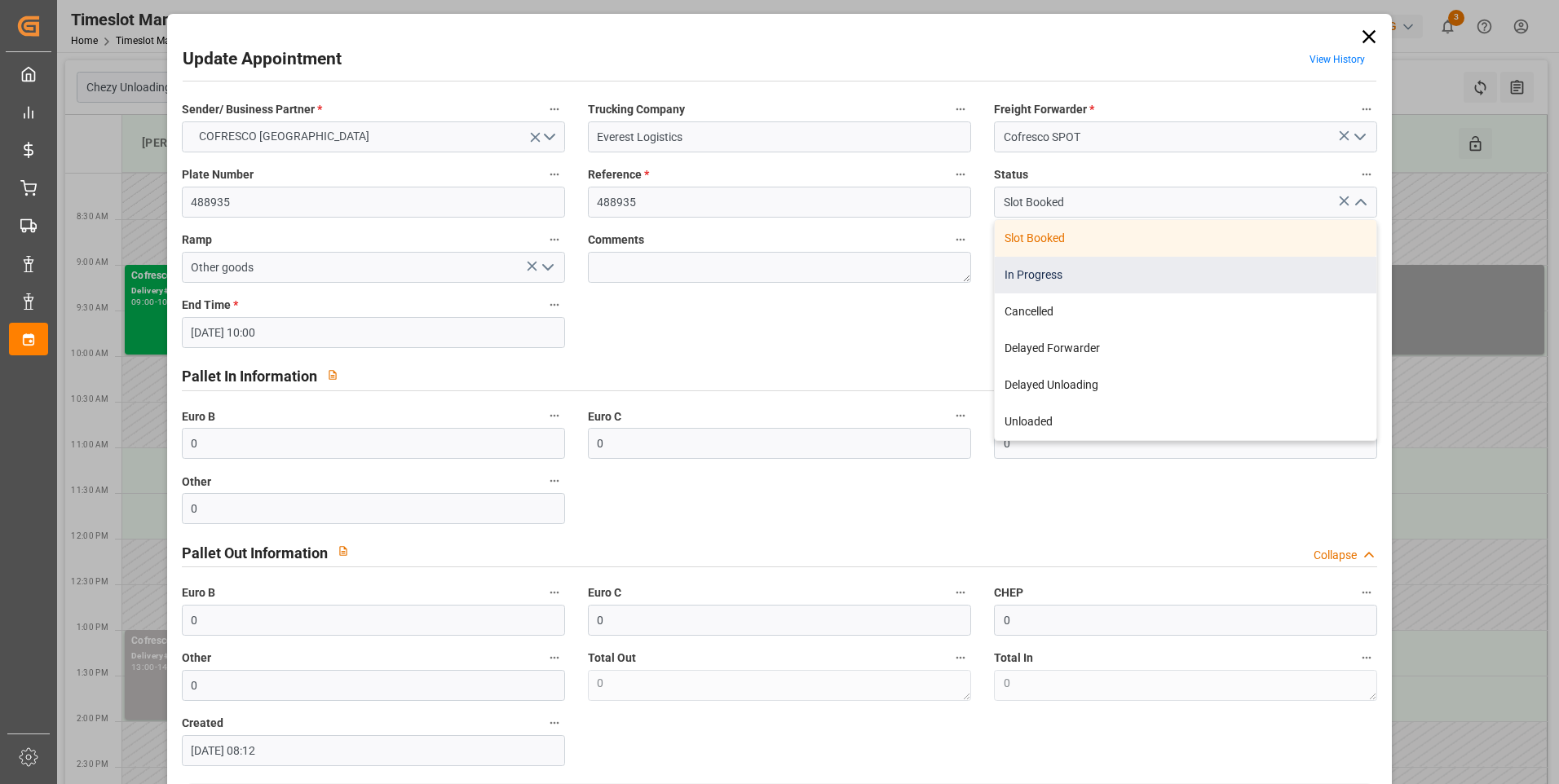
click at [1017, 274] on div "In Progress" at bounding box center [1185, 275] width 381 height 36
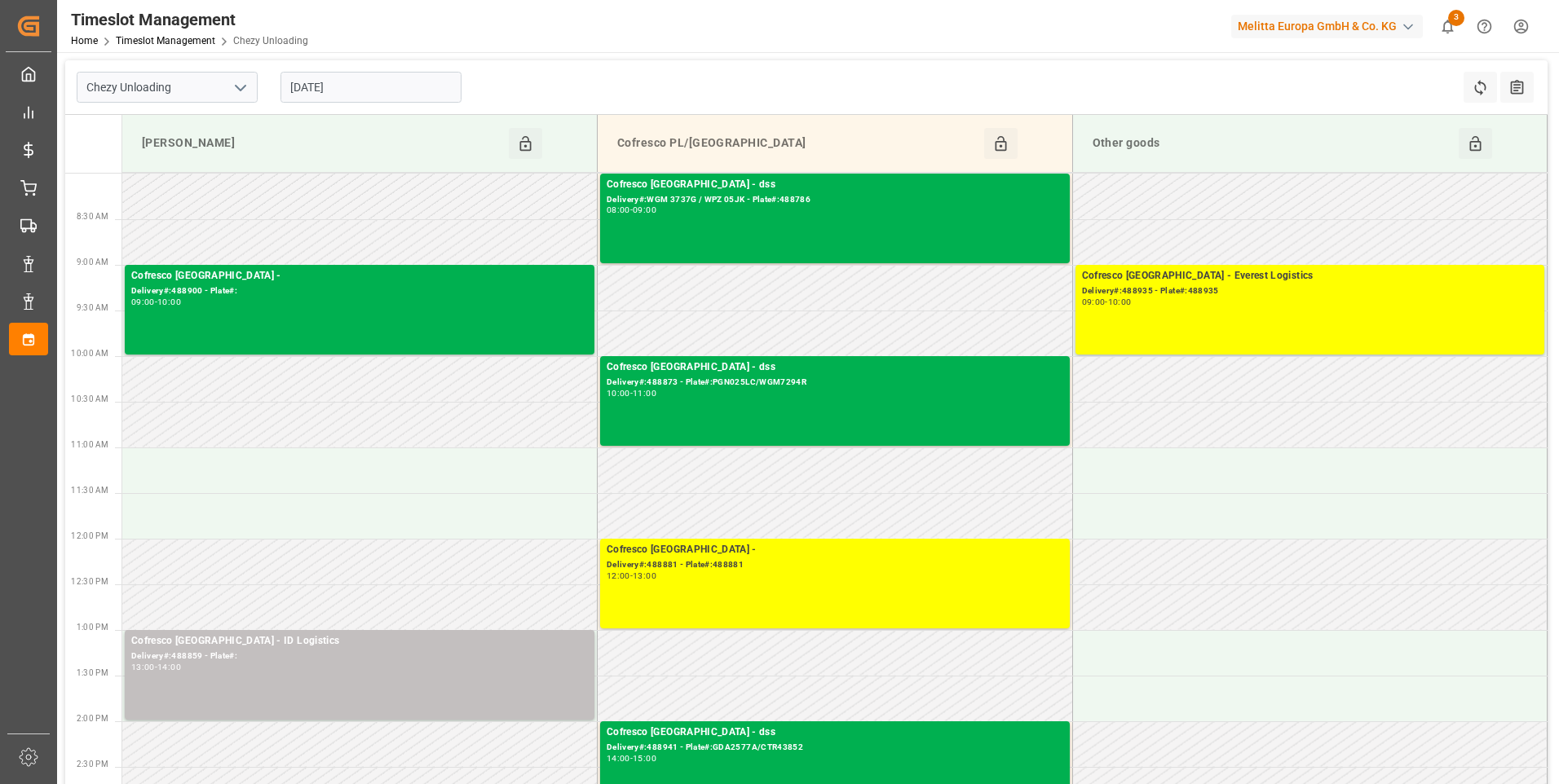
click at [231, 89] on icon "open menu" at bounding box center [240, 87] width 20 height 20
click at [209, 133] on div "Chezy Loading" at bounding box center [166, 123] width 179 height 36
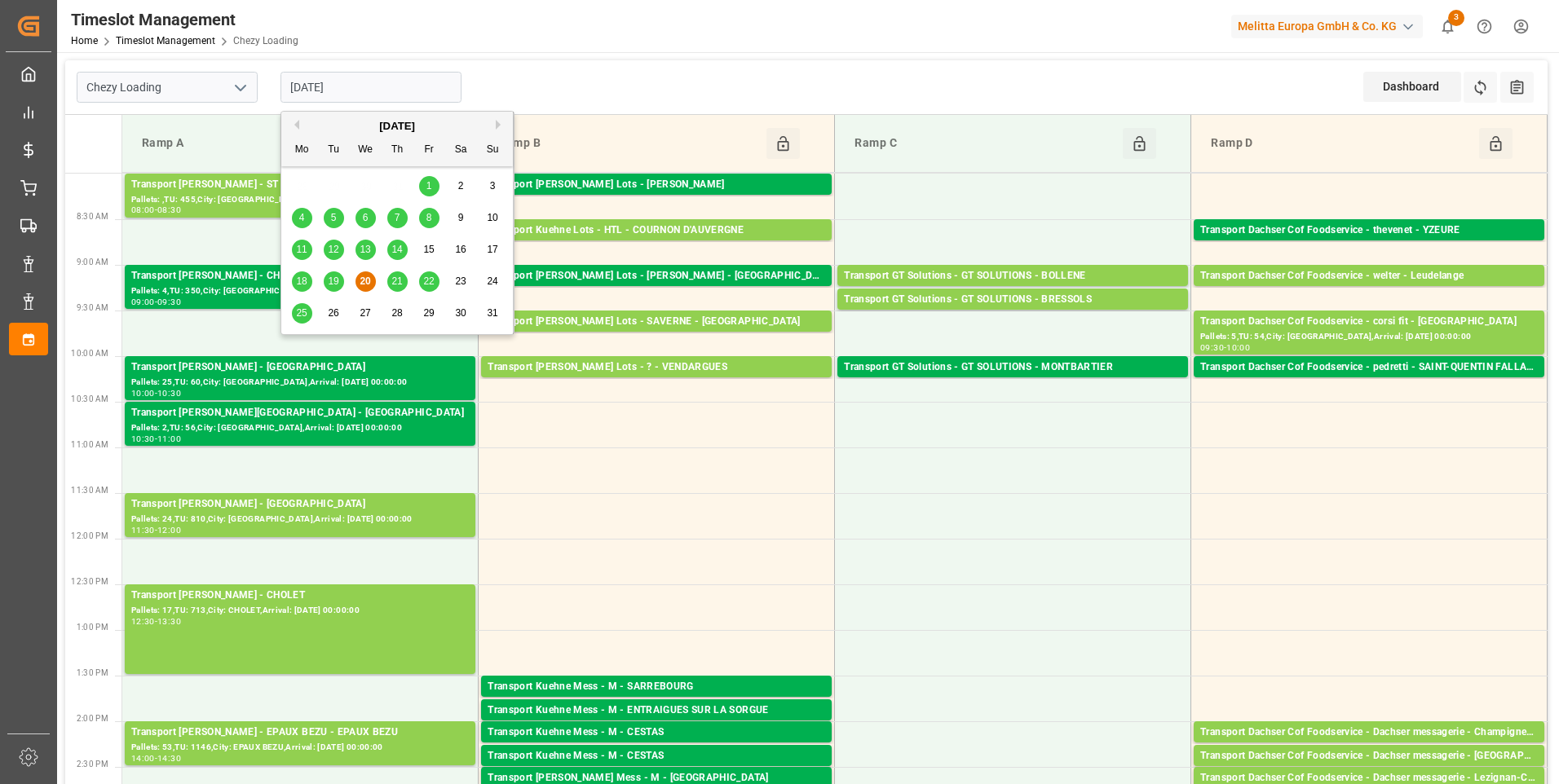
click at [408, 89] on input "[DATE]" at bounding box center [371, 87] width 181 height 31
click at [403, 288] on div "21" at bounding box center [398, 282] width 21 height 20
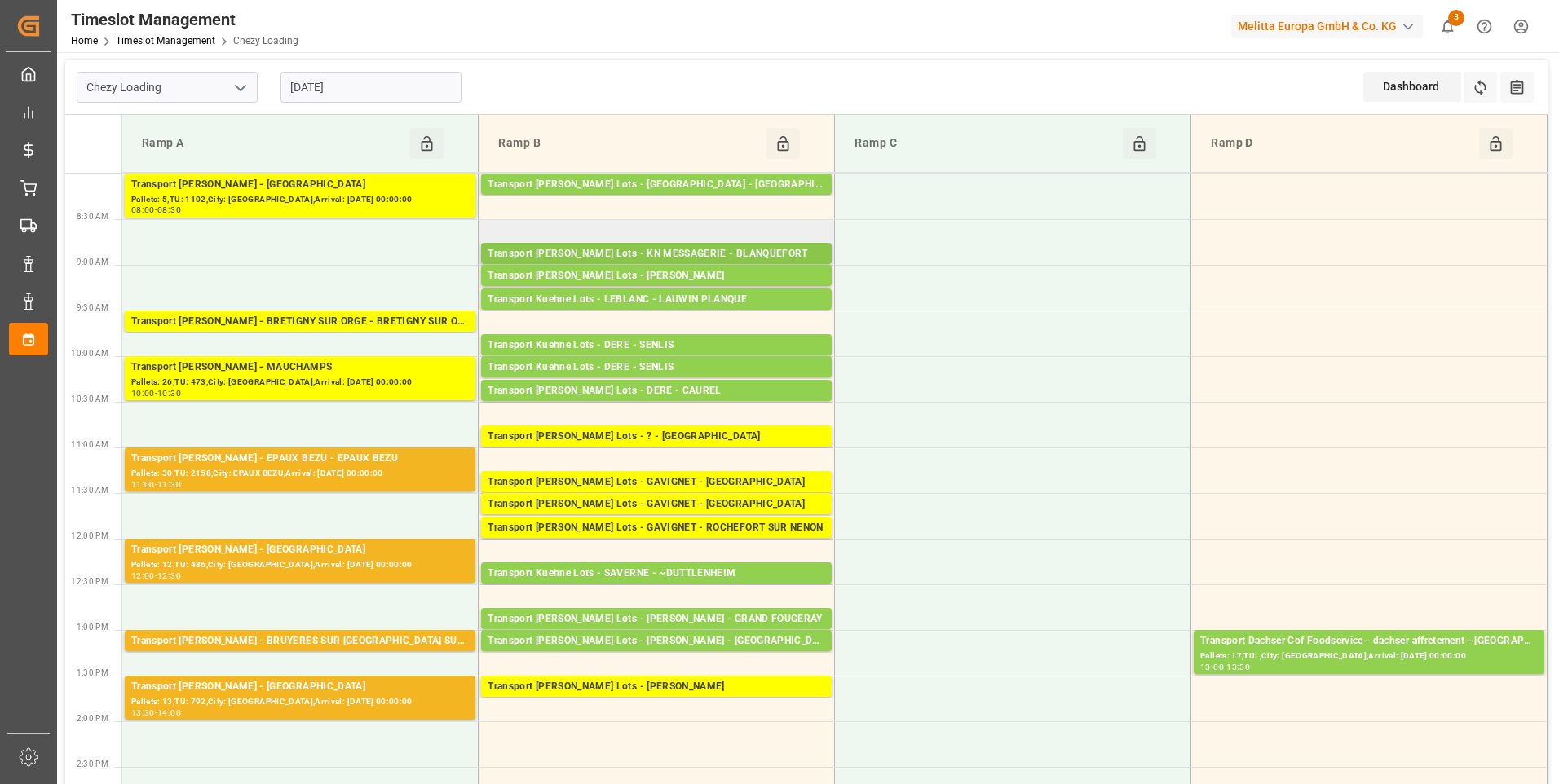
click at [721, 252] on div "Transport Kuehne Lots - KN MESSAGERIE - BLANQUEFORT" at bounding box center [657, 254] width 338 height 16
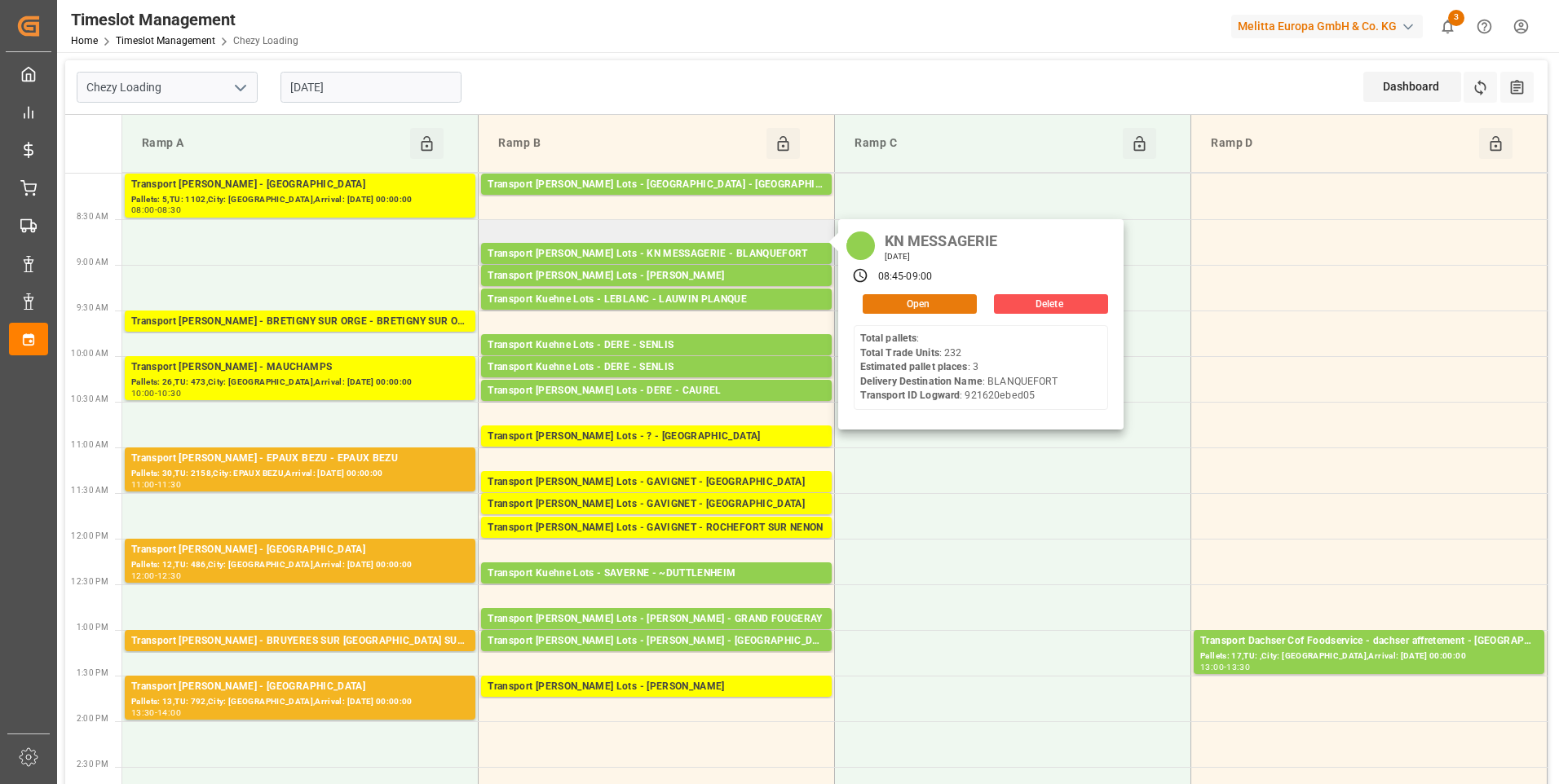
click at [939, 301] on button "Open" at bounding box center [920, 304] width 114 height 20
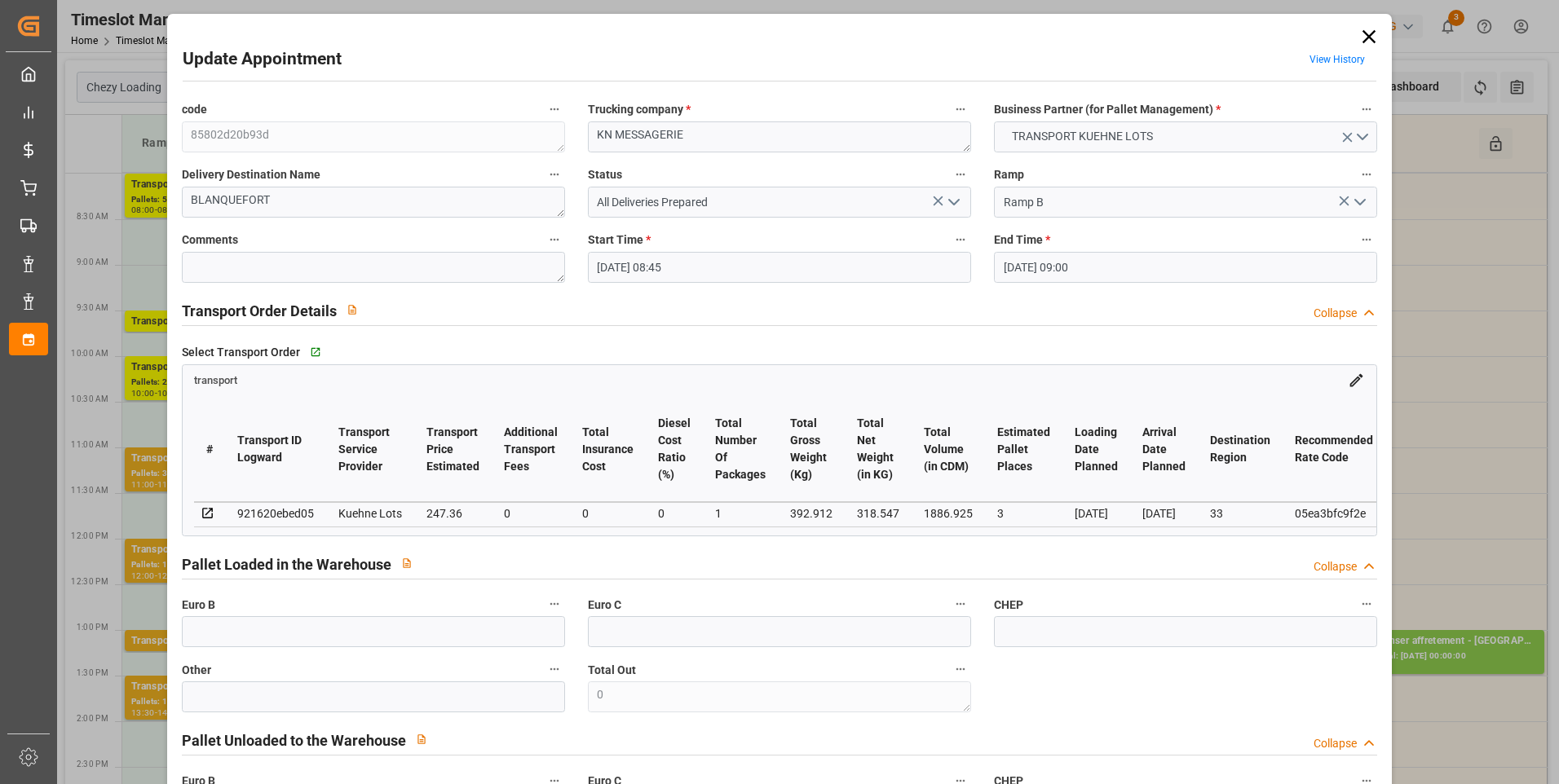
click at [951, 198] on icon "open menu" at bounding box center [954, 202] width 20 height 20
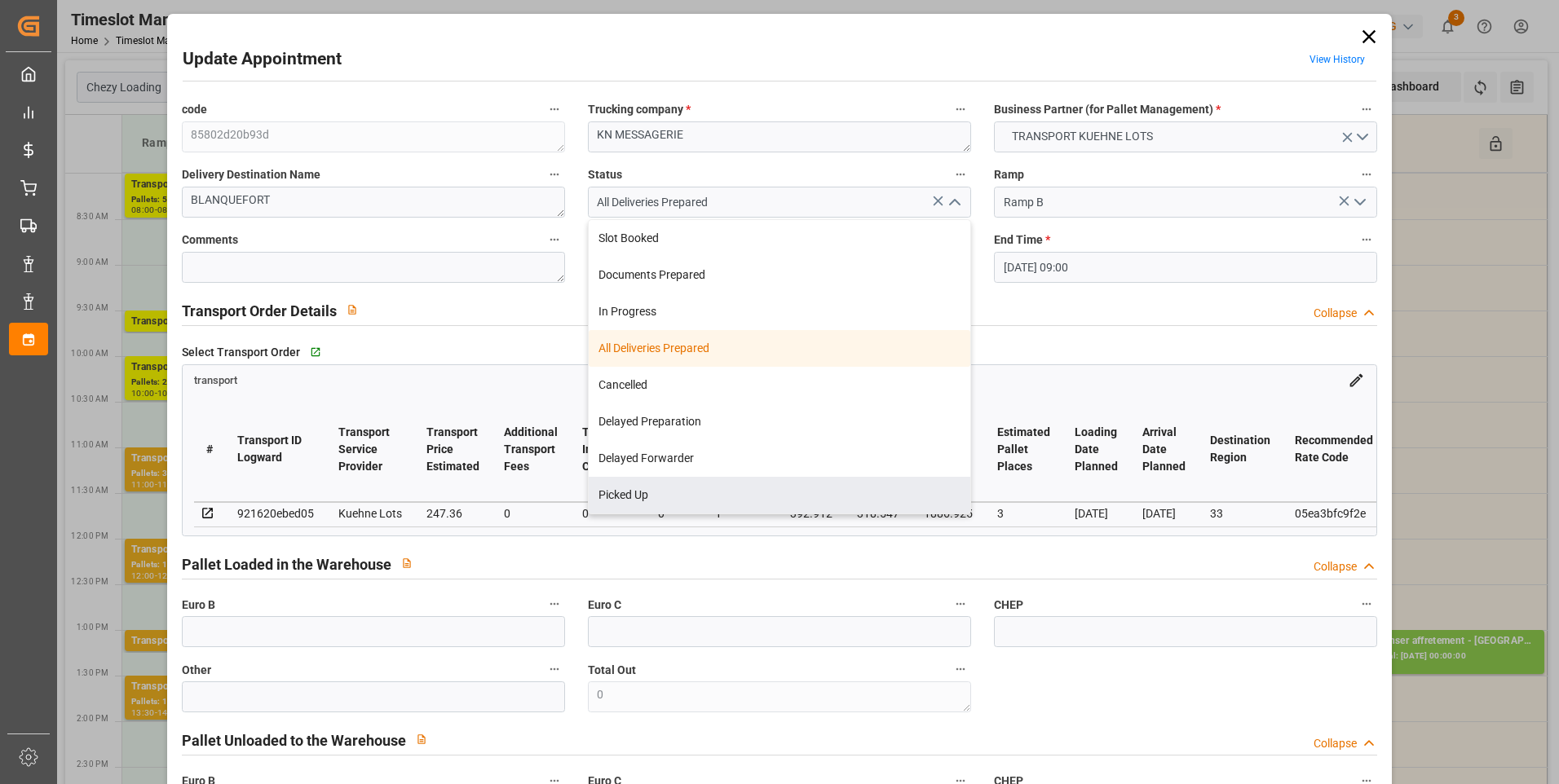
click at [1099, 598] on div "CHEP" at bounding box center [1185, 619] width 406 height 65
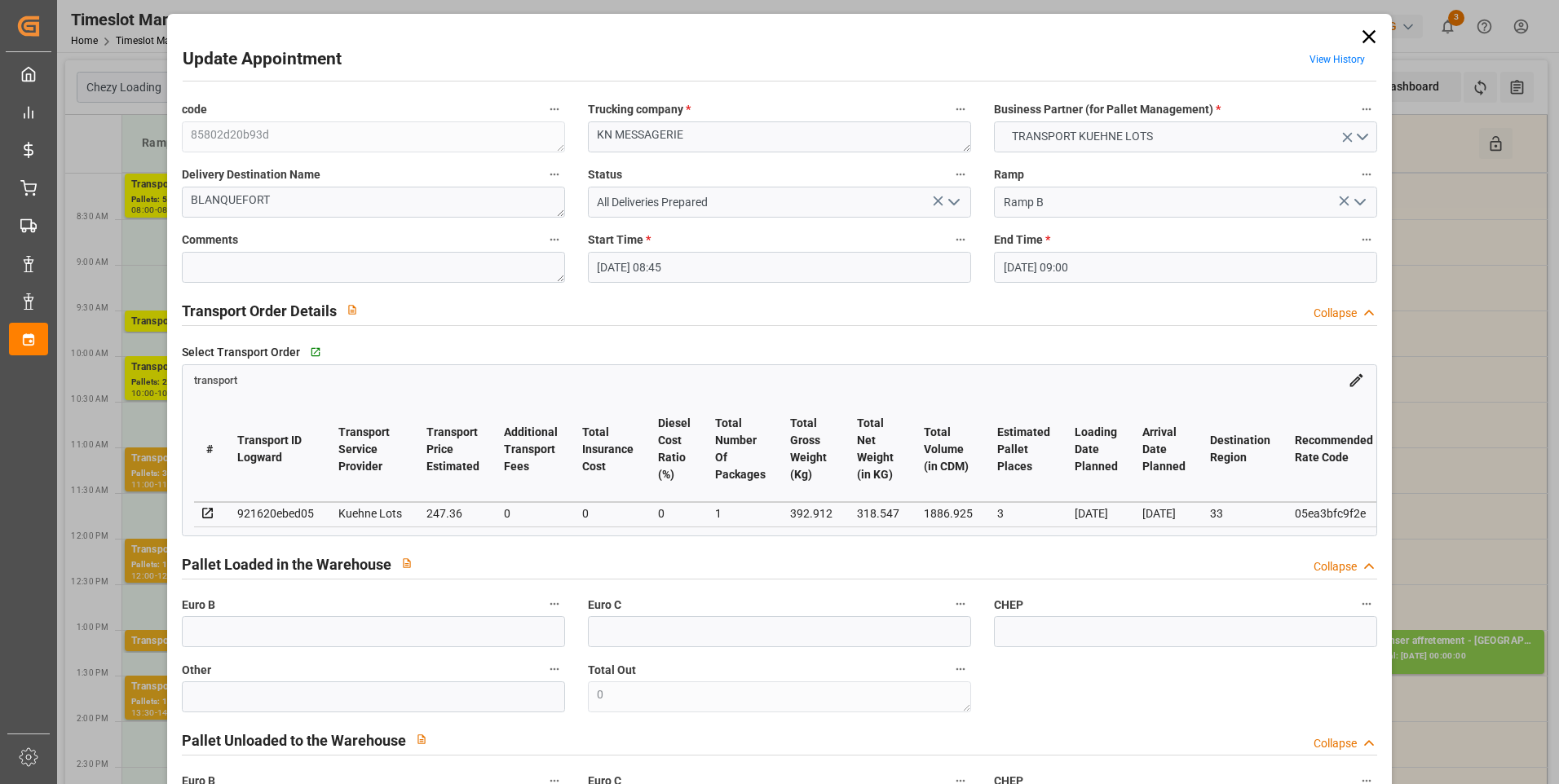
click at [693, 256] on input "21-08-2025 08:45" at bounding box center [779, 268] width 383 height 31
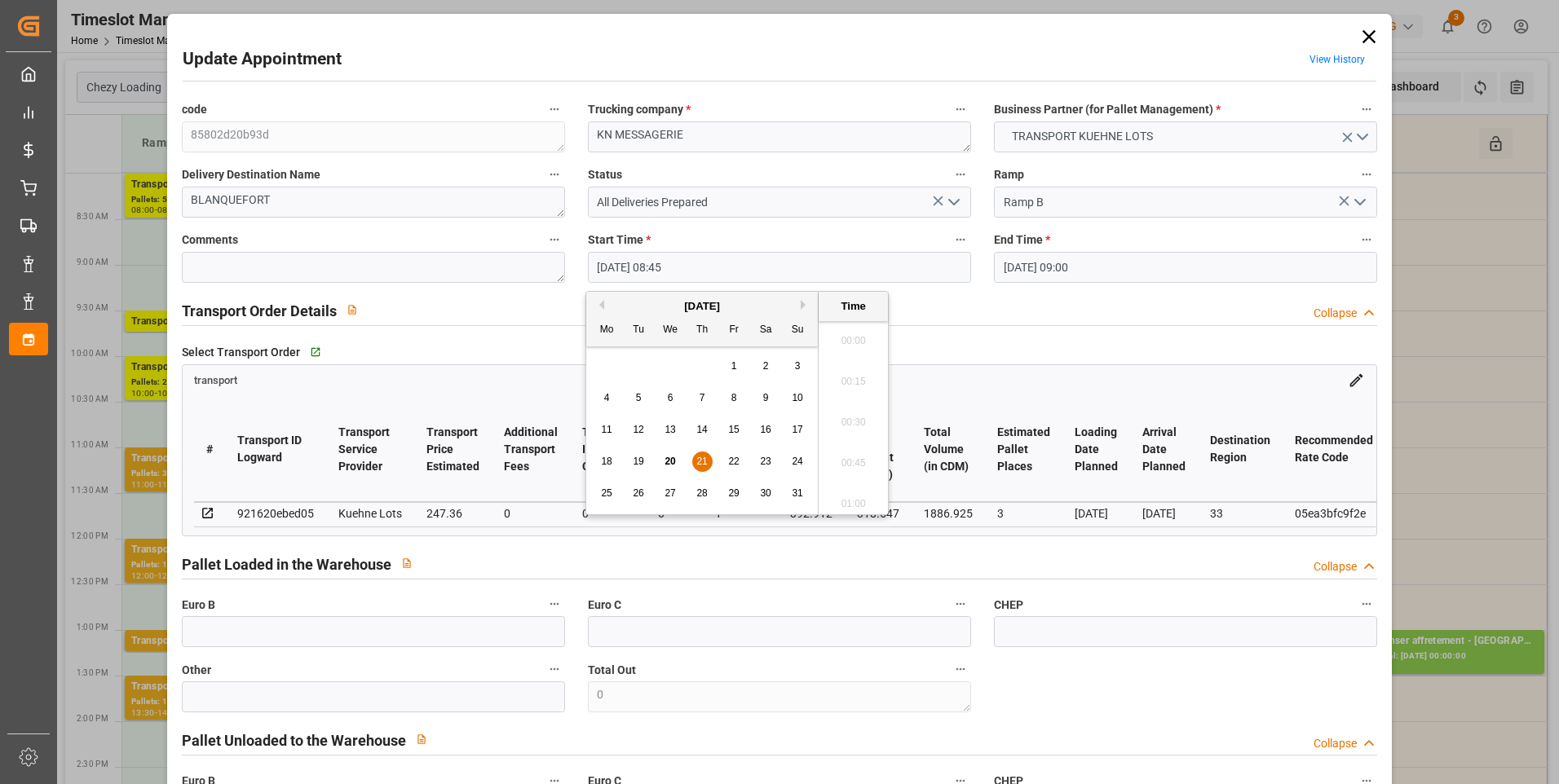
scroll to position [1351, 0]
click at [704, 465] on span "21" at bounding box center [702, 461] width 10 height 11
click at [854, 404] on li "14:45" at bounding box center [854, 417] width 69 height 41
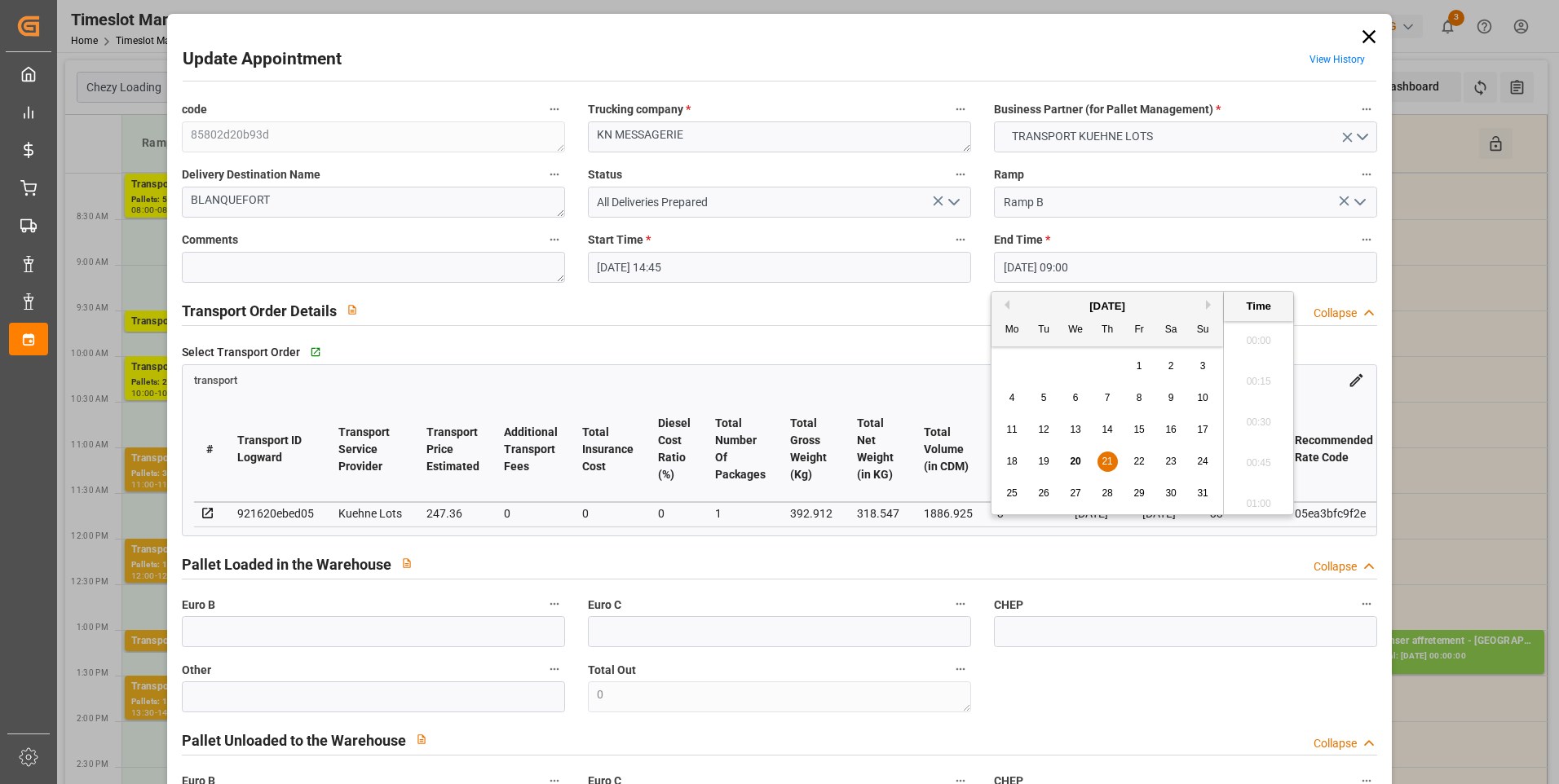
click at [1032, 266] on input "21-08-2025 09:00" at bounding box center [1185, 268] width 383 height 31
click at [1108, 462] on span "21" at bounding box center [1107, 461] width 10 height 11
click at [1264, 418] on li "15:00" at bounding box center [1258, 417] width 69 height 41
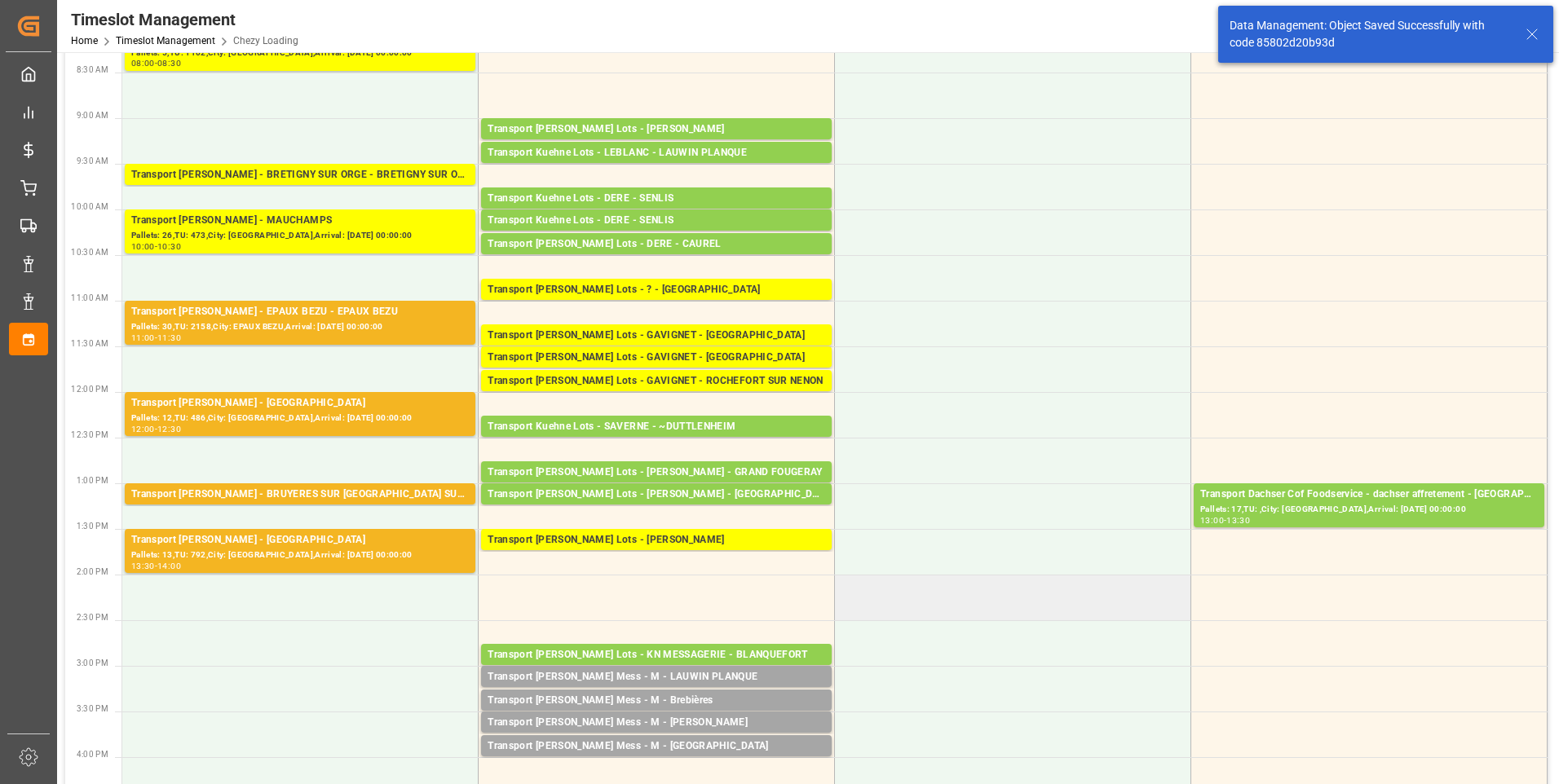
scroll to position [0, 0]
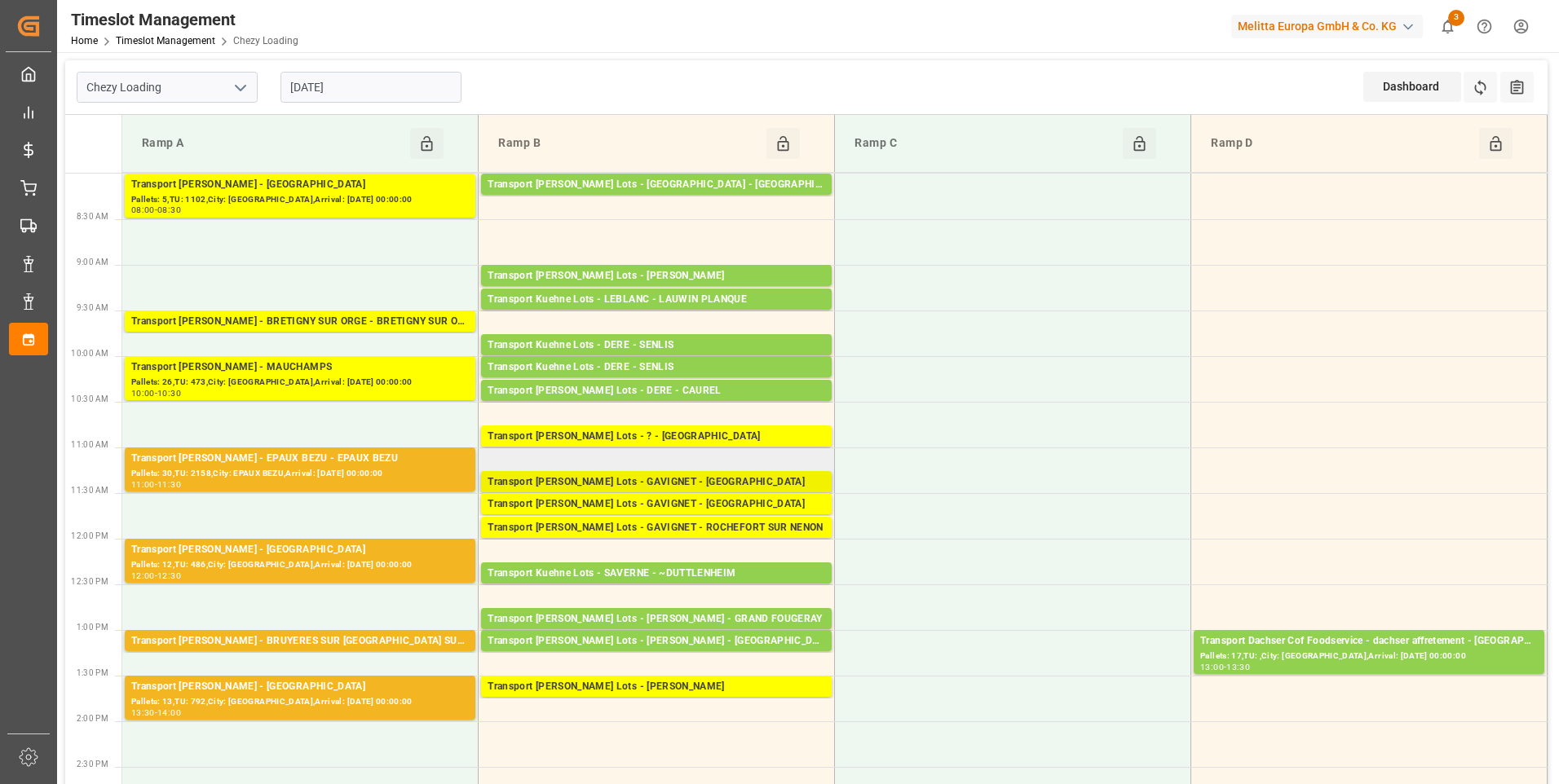
click at [682, 476] on div "Transport Kuehne Lots - GAVIGNET - SAINT VIT" at bounding box center [657, 483] width 338 height 16
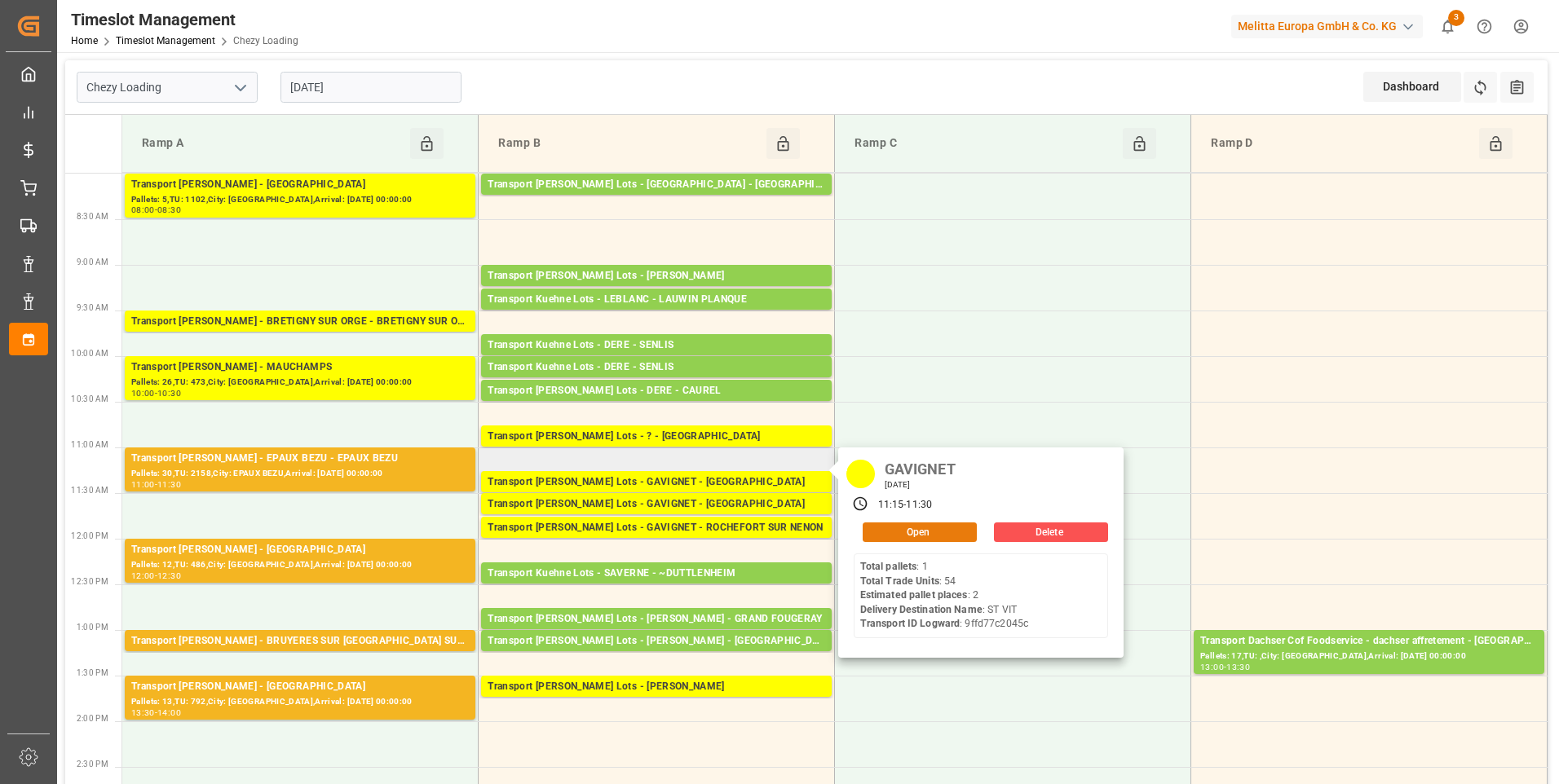
click at [895, 536] on button "Open" at bounding box center [920, 532] width 114 height 20
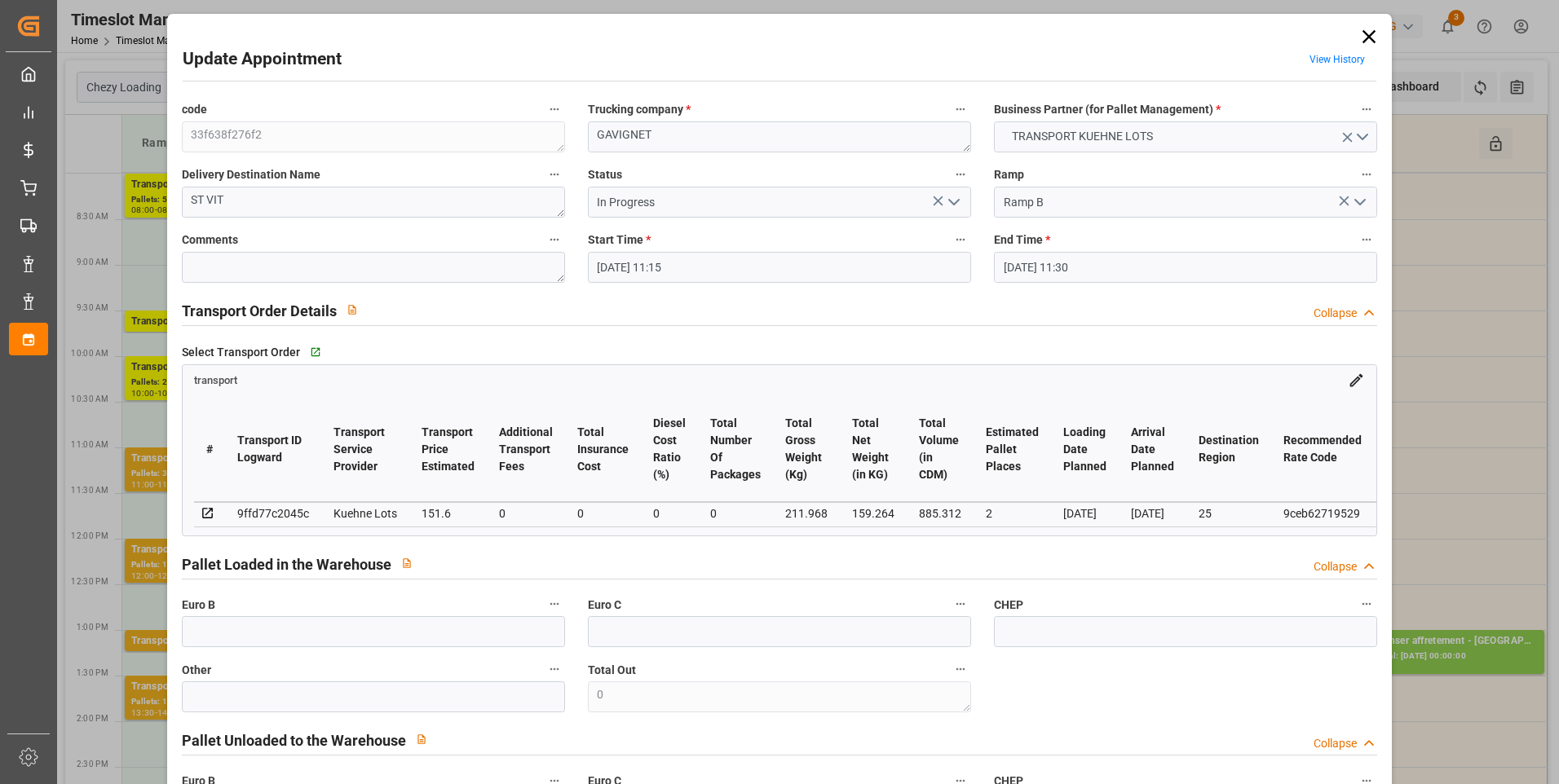
click at [954, 200] on polyline "open menu" at bounding box center [953, 203] width 10 height 5
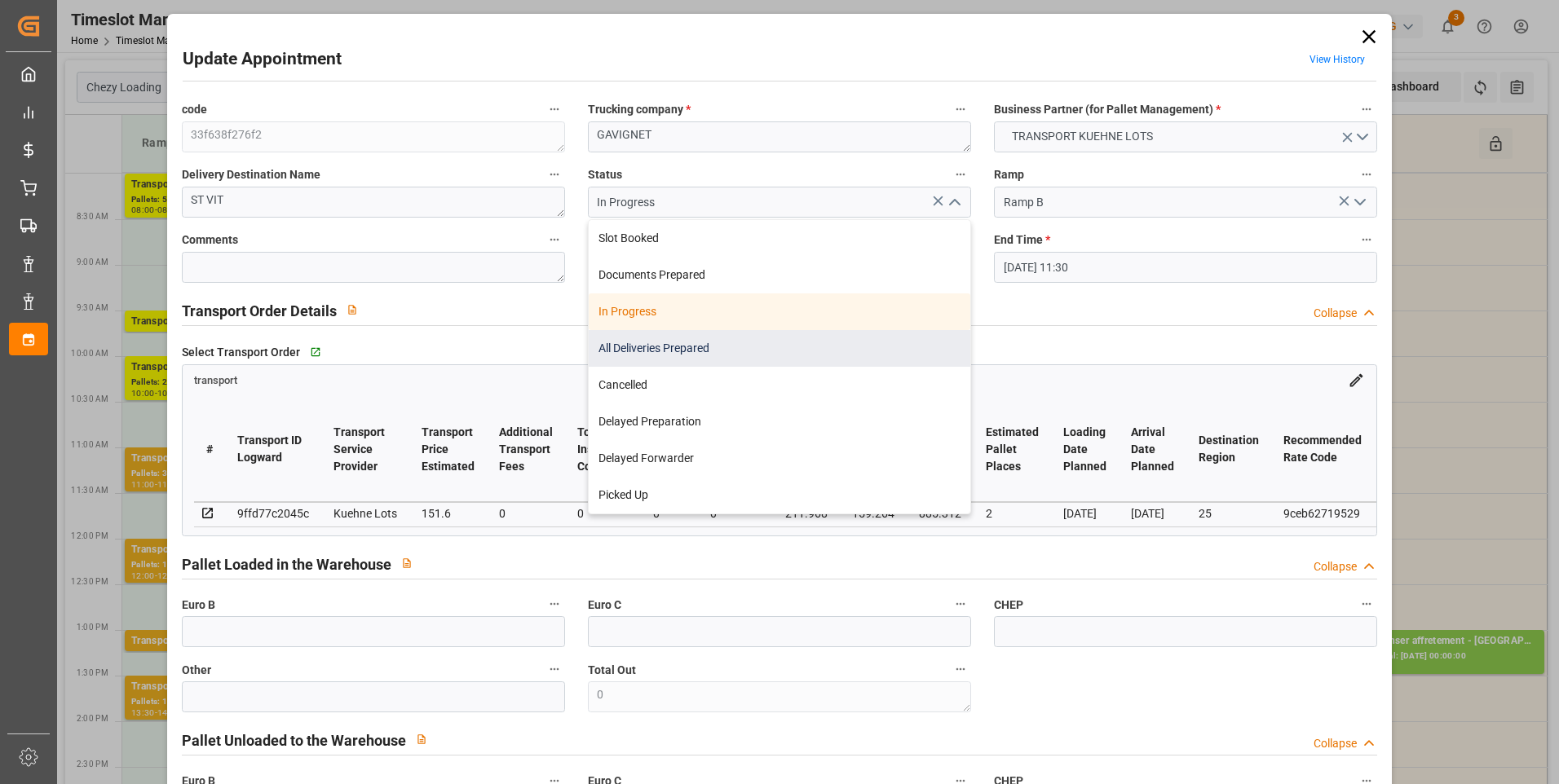
click at [649, 344] on div "All Deliveries Prepared" at bounding box center [779, 348] width 381 height 36
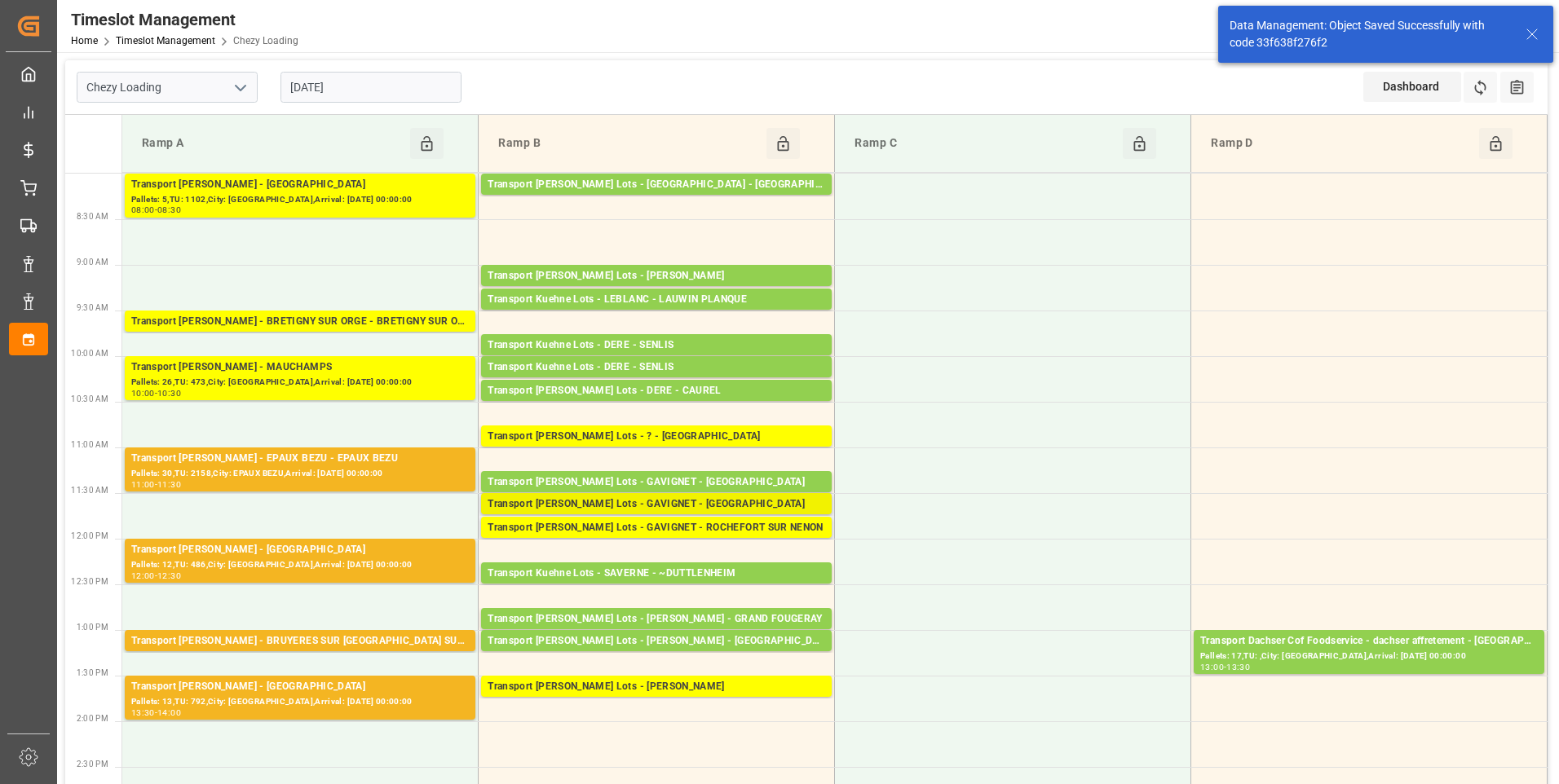
click at [718, 496] on div "Transport Kuehne Lots - GAVIGNET - SAINT VIT" at bounding box center [657, 504] width 338 height 16
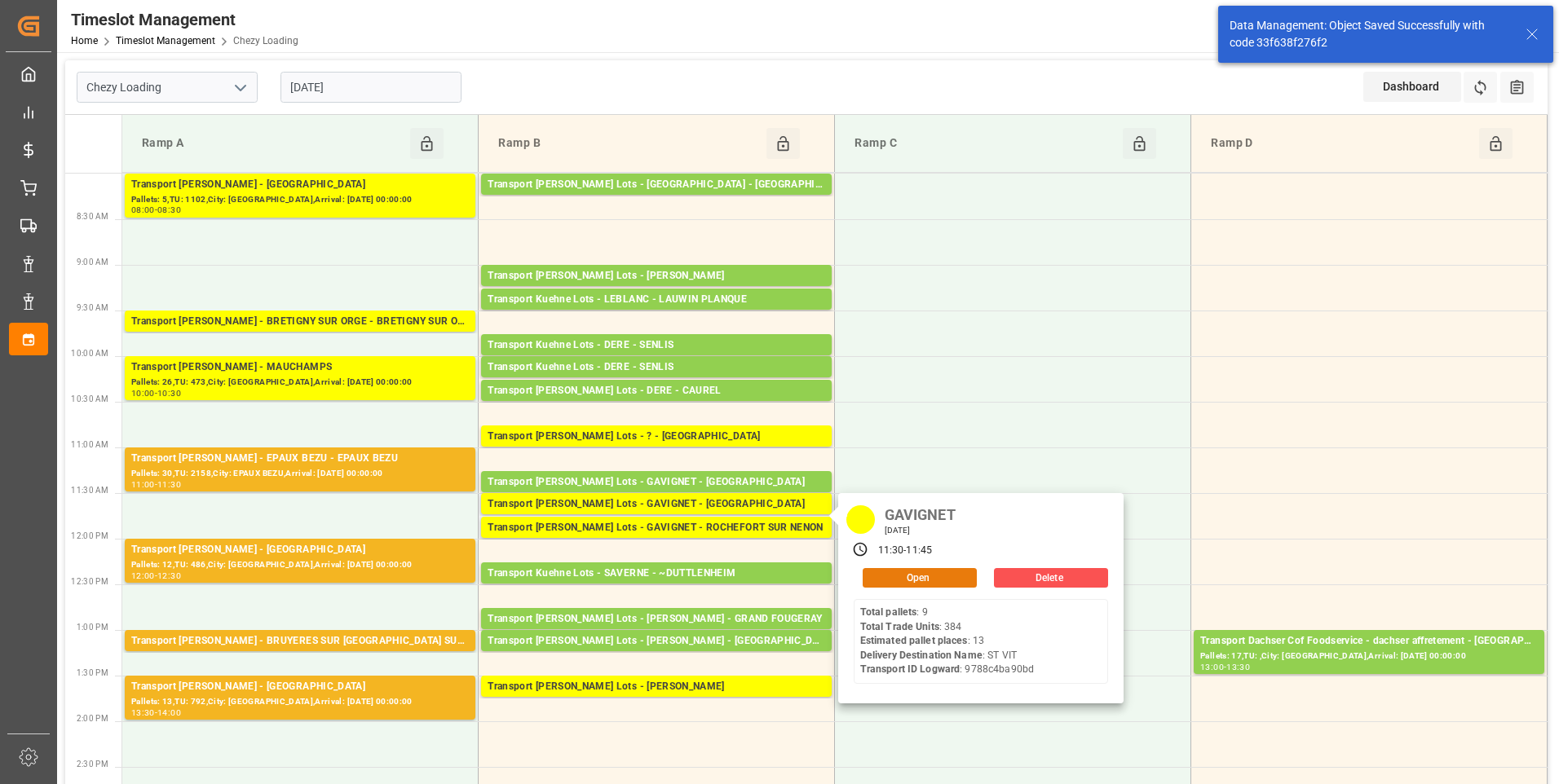
click at [900, 580] on button "Open" at bounding box center [920, 578] width 114 height 20
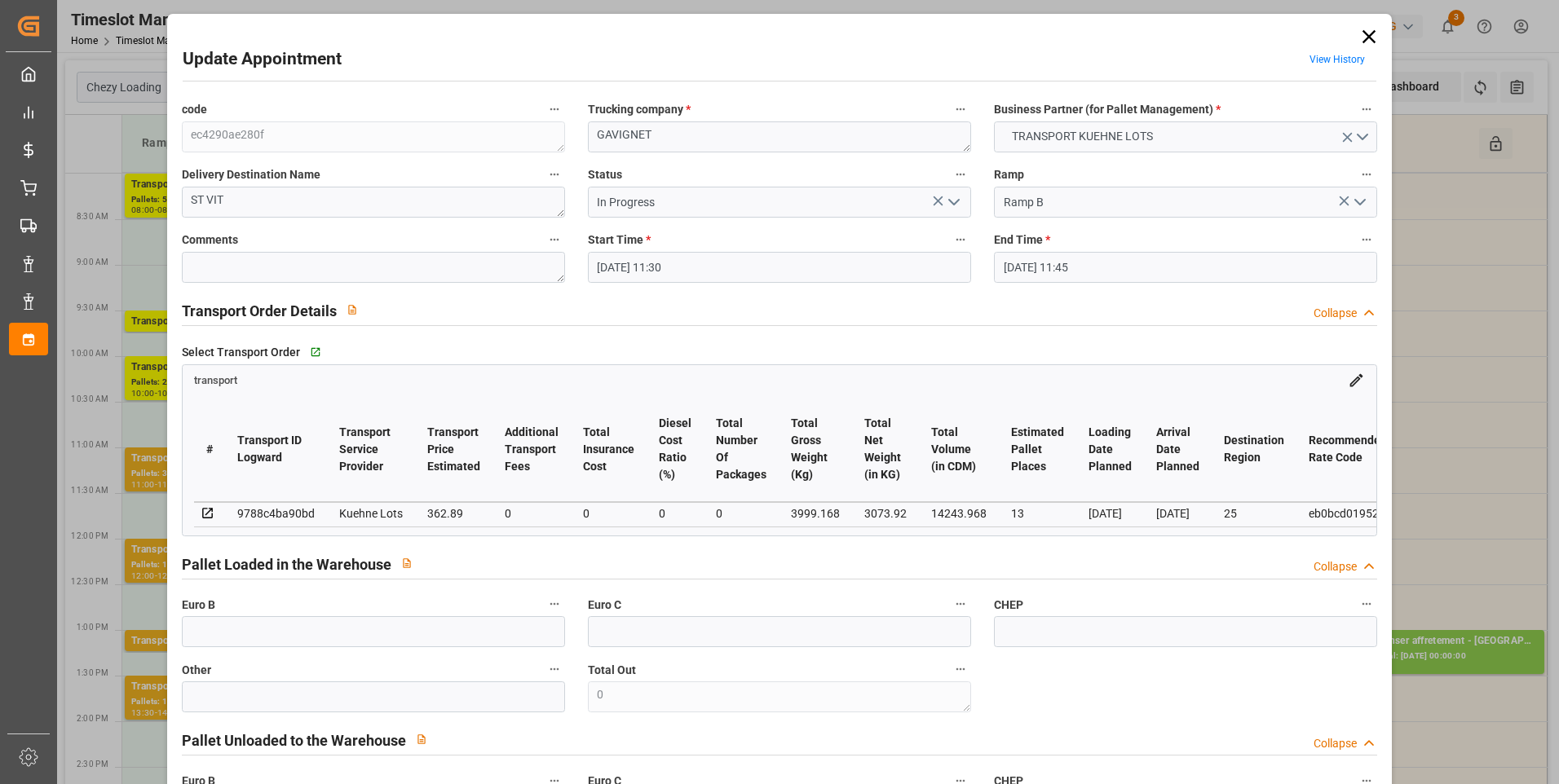
click at [952, 195] on icon "open menu" at bounding box center [954, 202] width 20 height 20
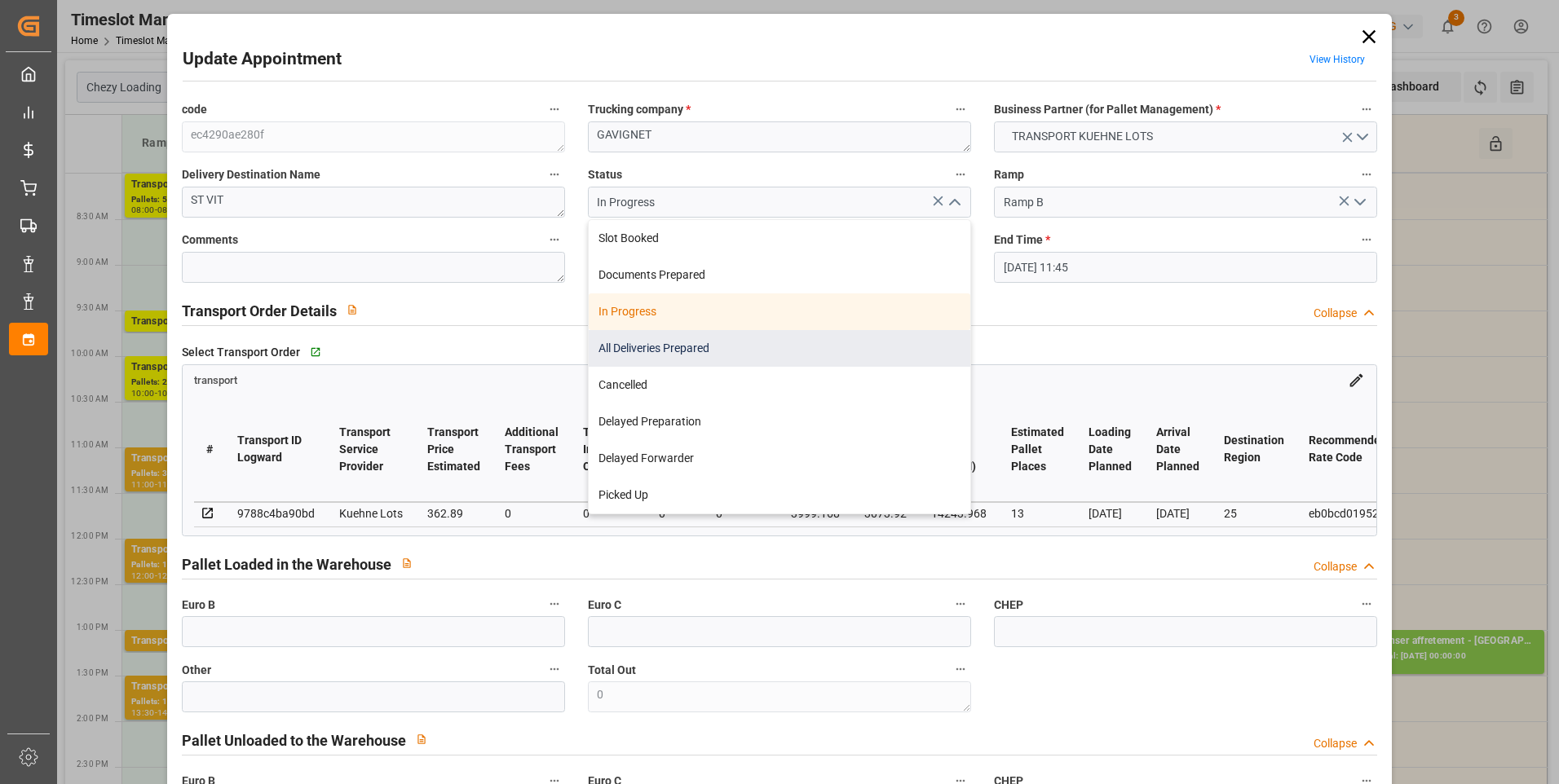
click at [633, 350] on div "All Deliveries Prepared" at bounding box center [779, 348] width 381 height 36
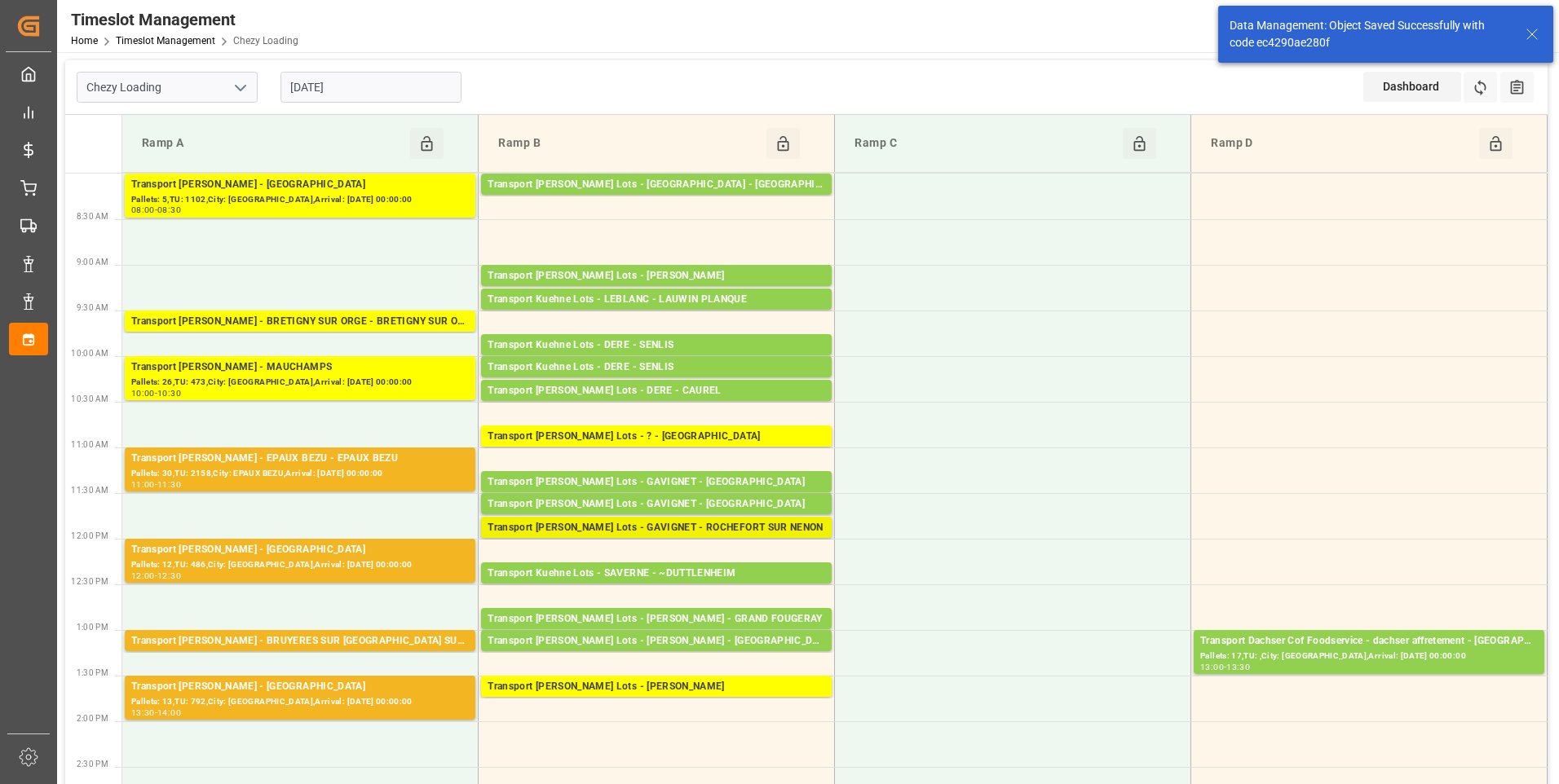
click at [672, 522] on div "Transport Kuehne Lots - GAVIGNET - ROCHEFORT SUR NENON" at bounding box center [657, 528] width 338 height 16
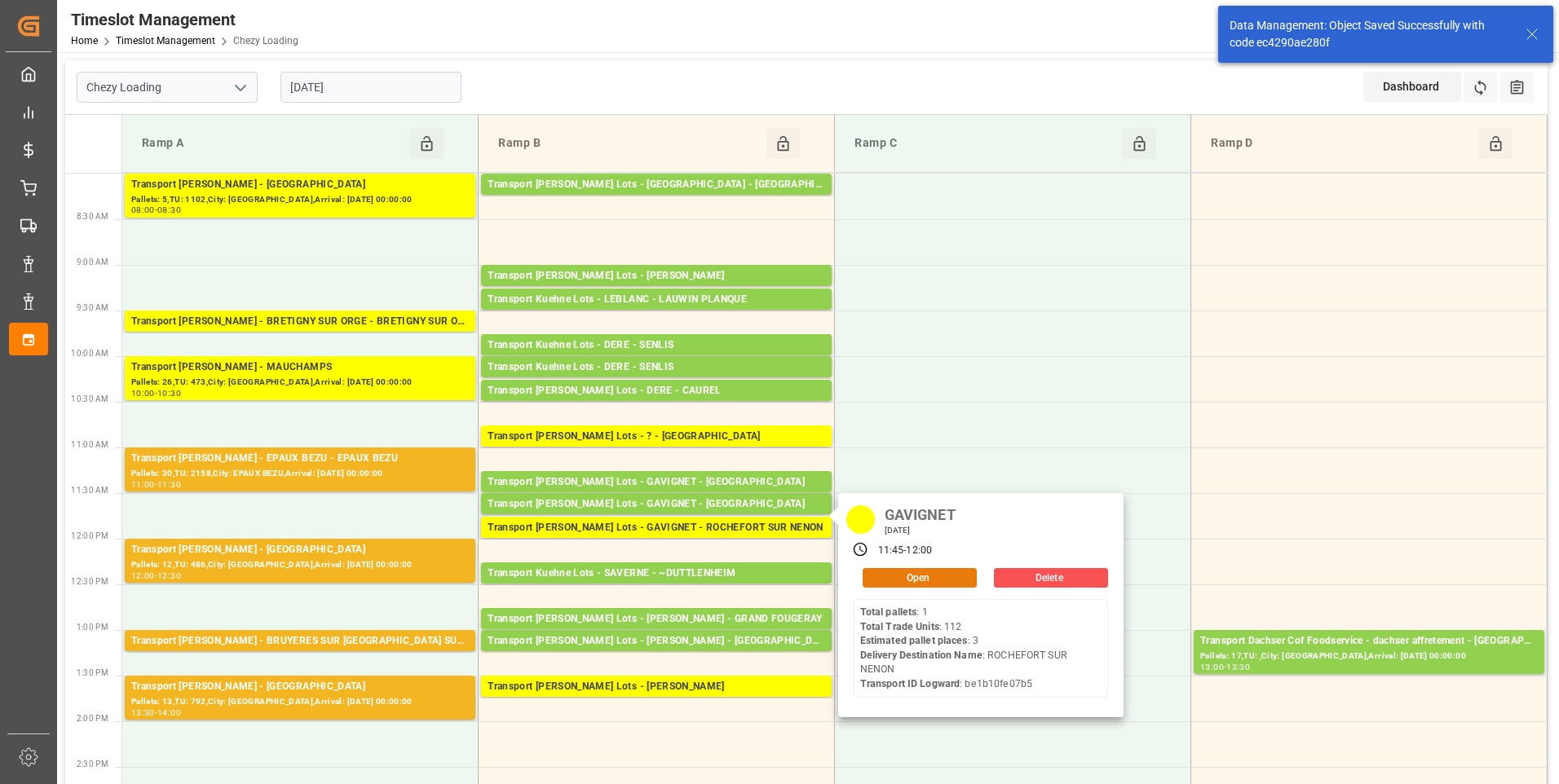
click at [932, 575] on button "Open" at bounding box center [920, 578] width 114 height 20
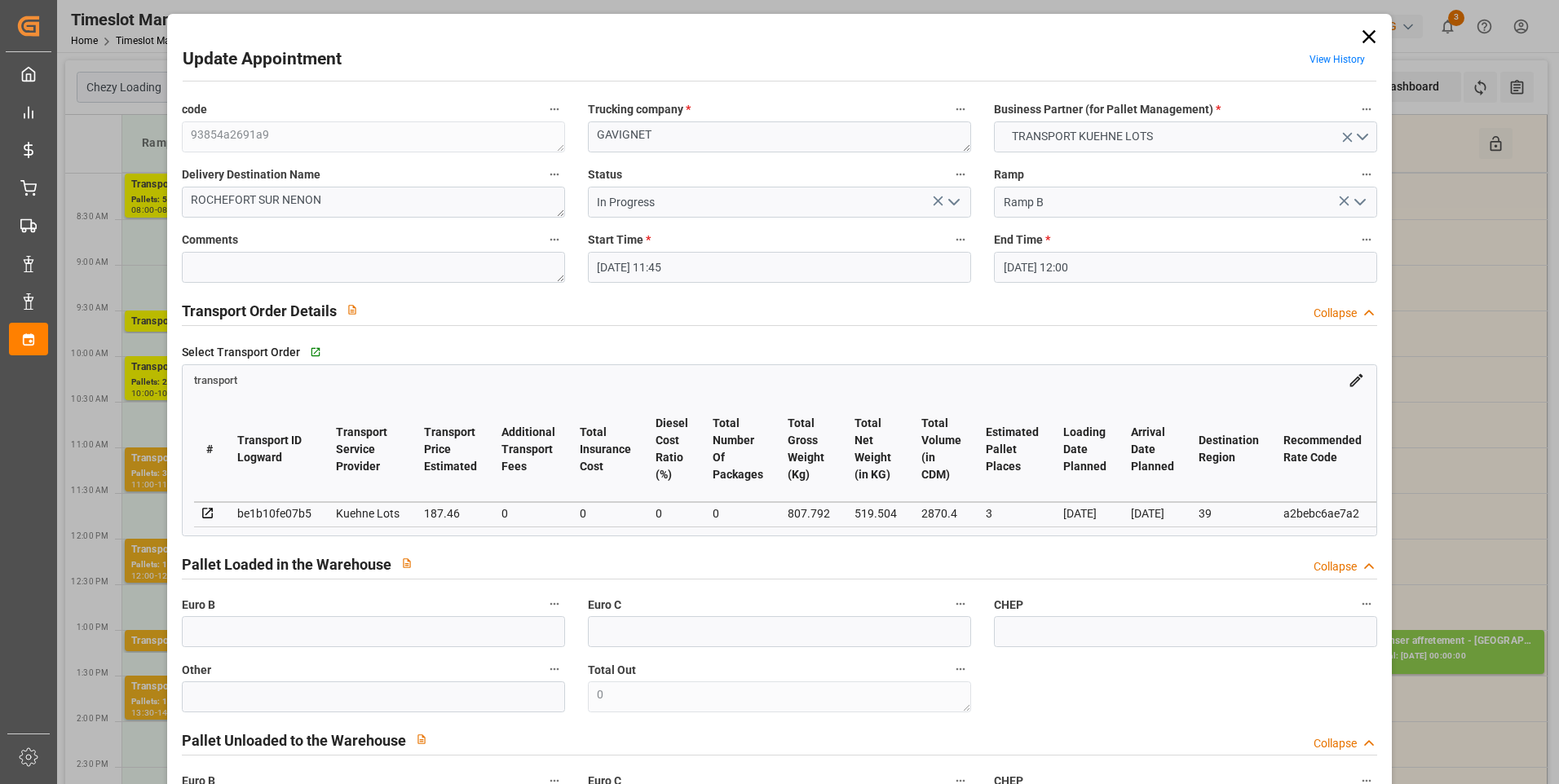
click at [952, 199] on icon "open menu" at bounding box center [954, 202] width 20 height 20
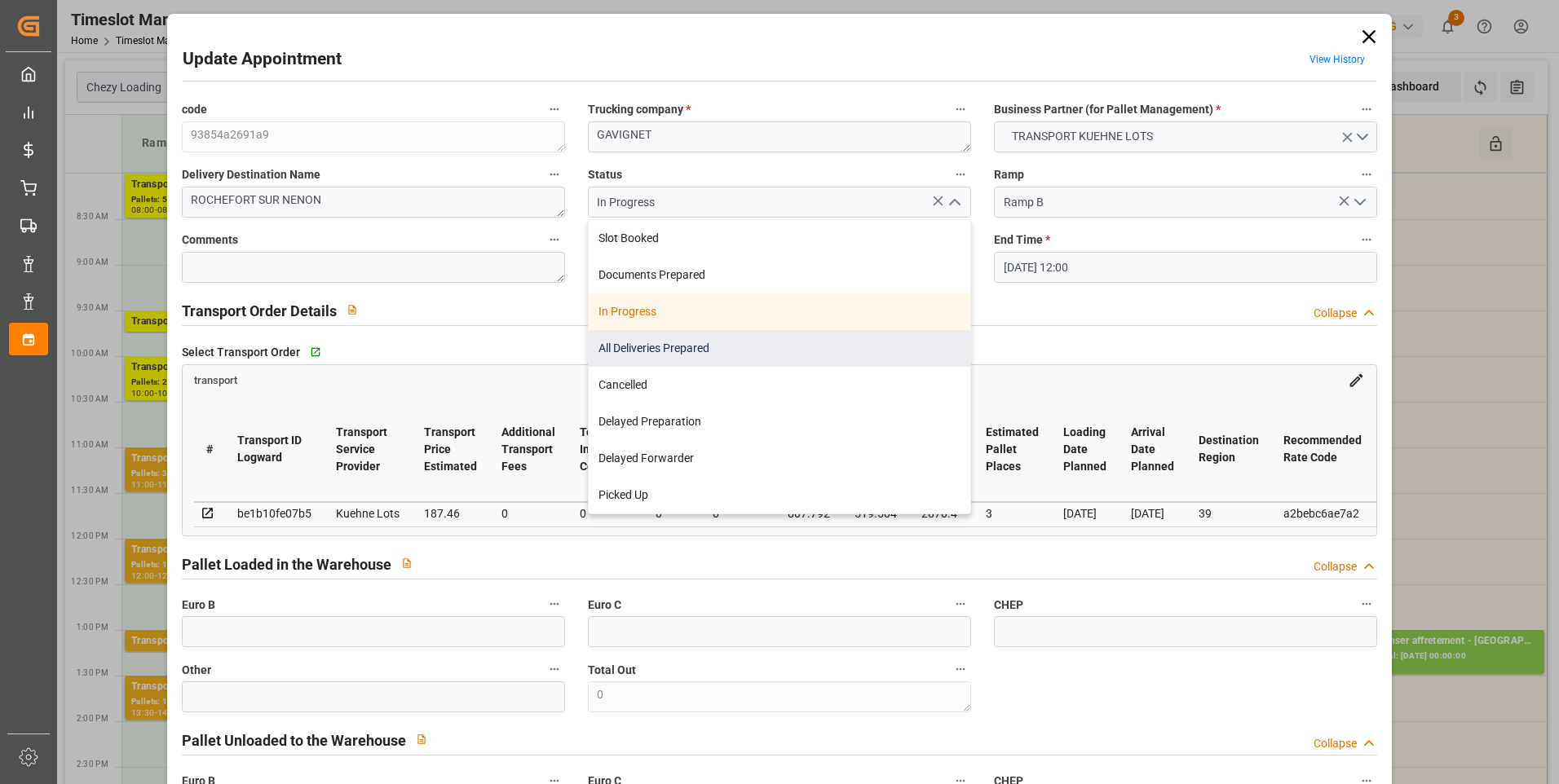
click at [633, 348] on div "All Deliveries Prepared" at bounding box center [779, 348] width 381 height 36
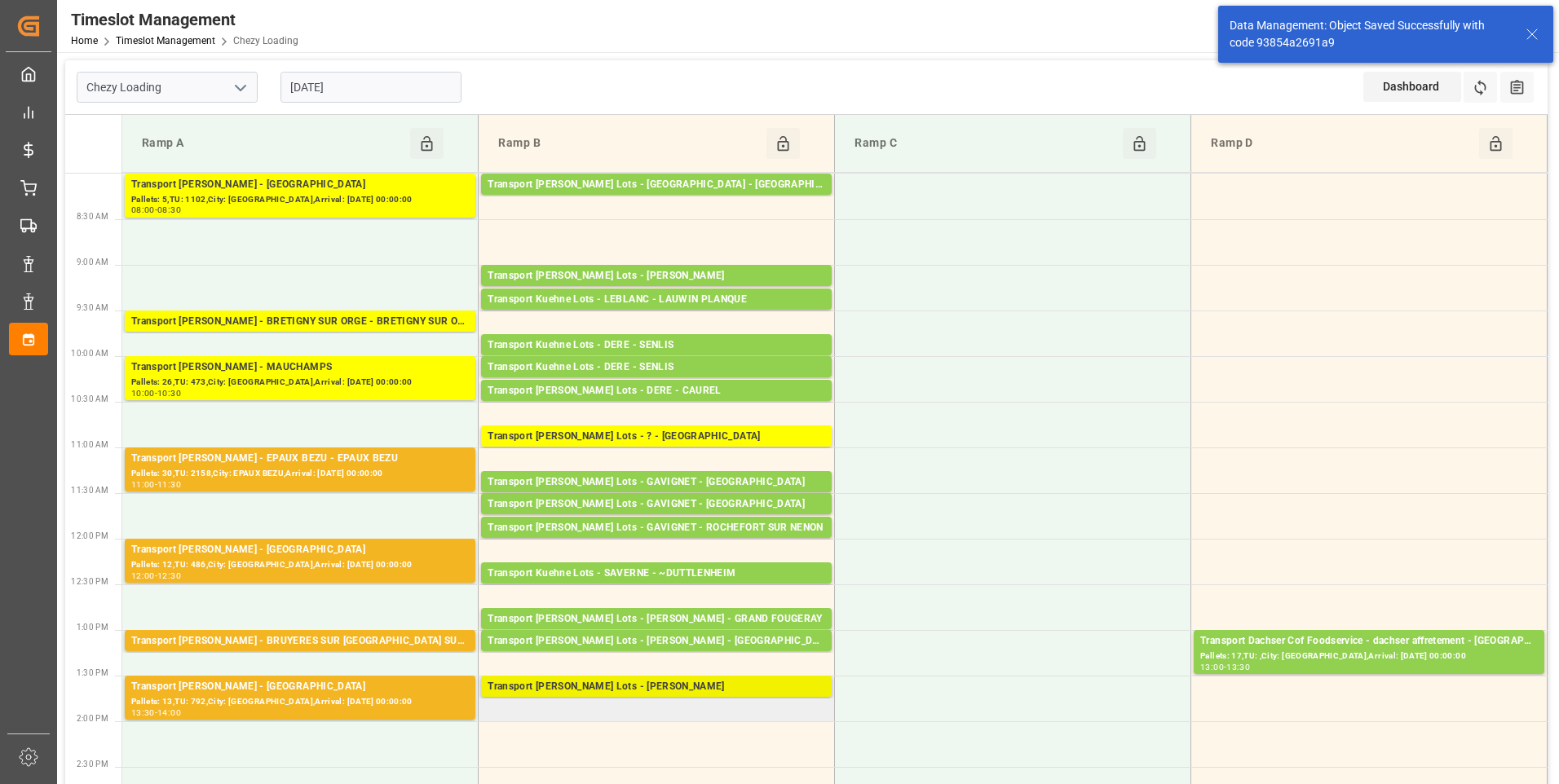
click at [733, 692] on div "Transport [PERSON_NAME] Lots - [PERSON_NAME]" at bounding box center [657, 687] width 338 height 16
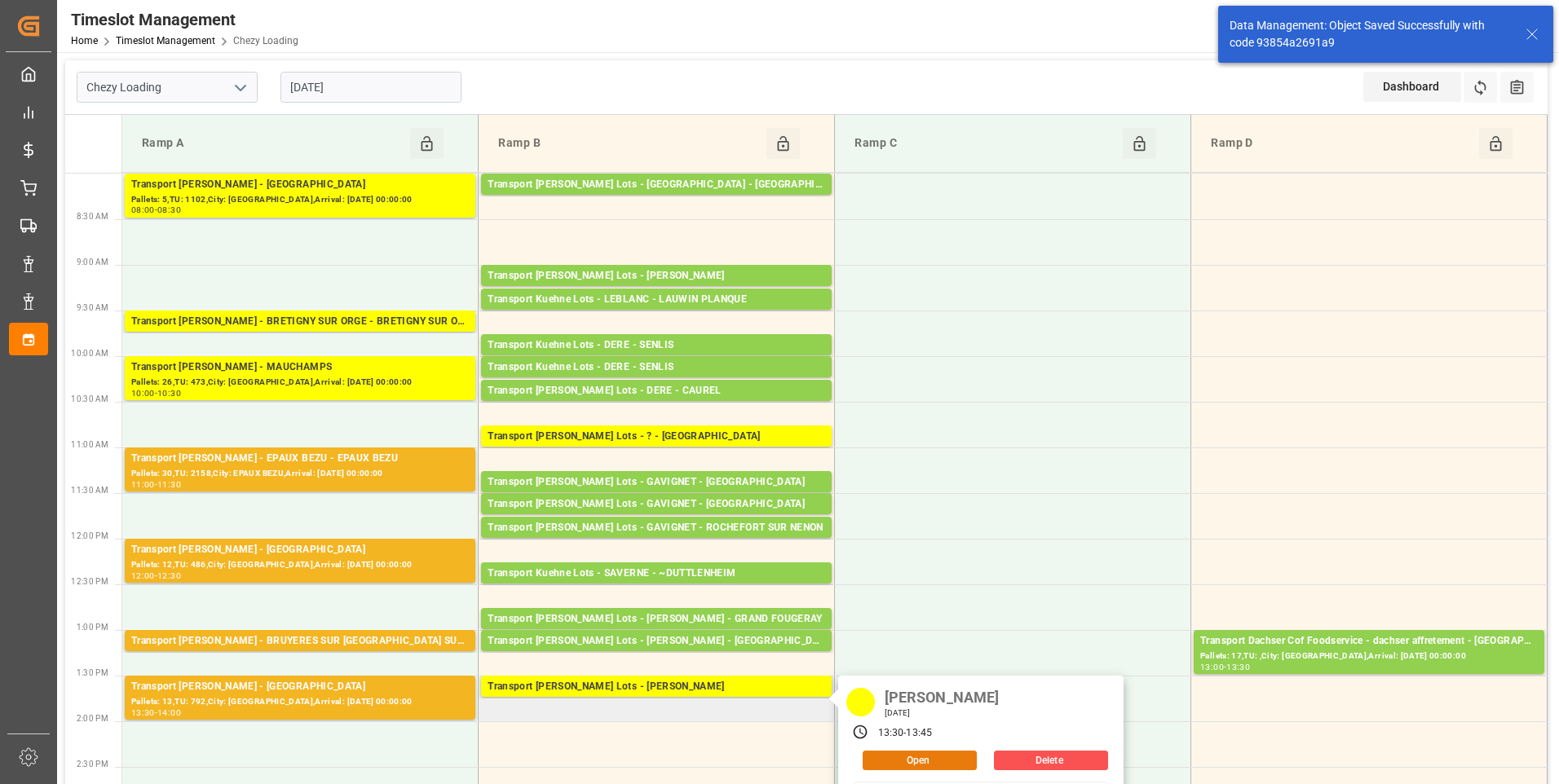
click at [913, 756] on button "Open" at bounding box center [920, 761] width 114 height 20
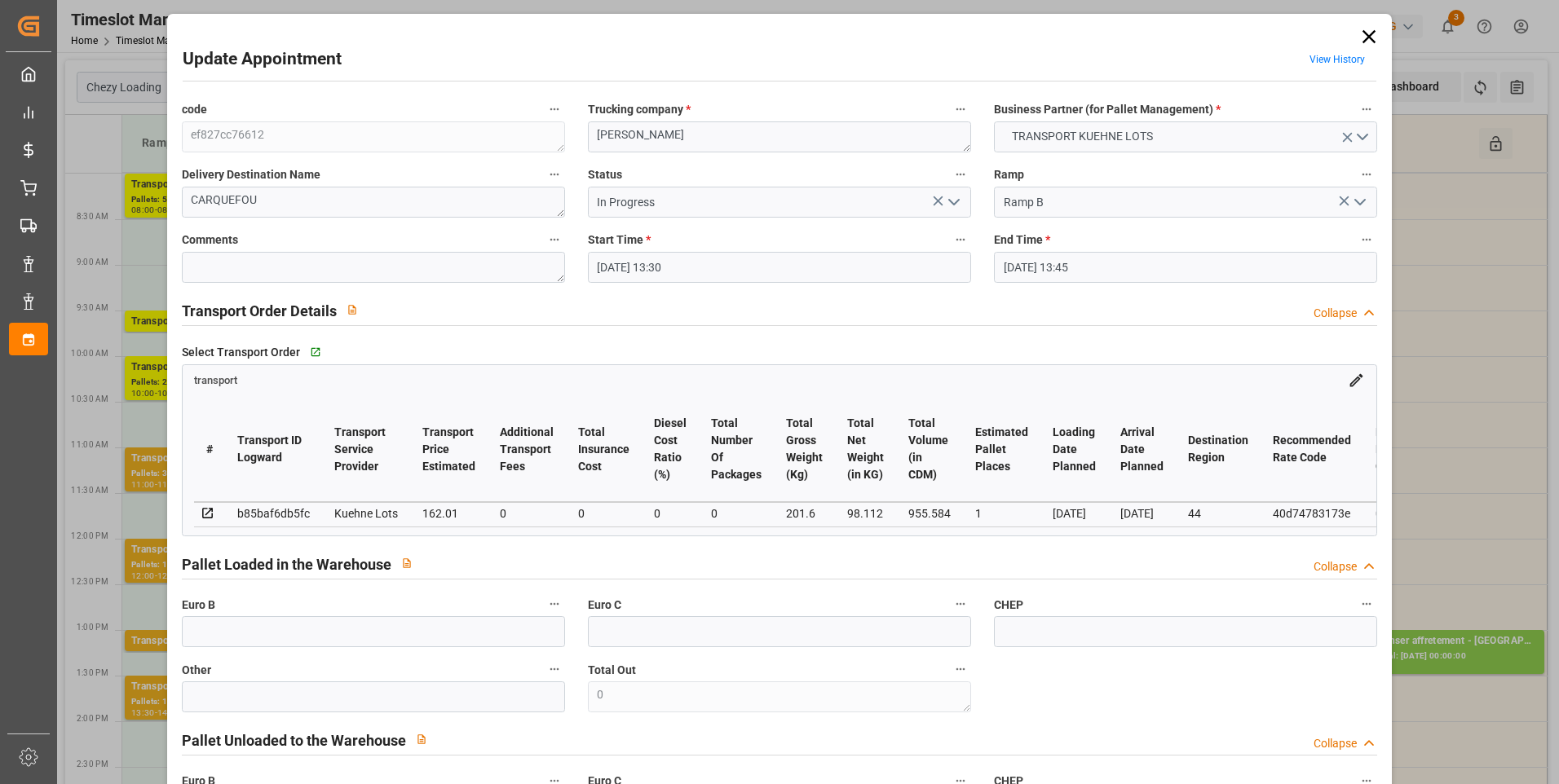
click at [957, 198] on icon "open menu" at bounding box center [954, 202] width 20 height 20
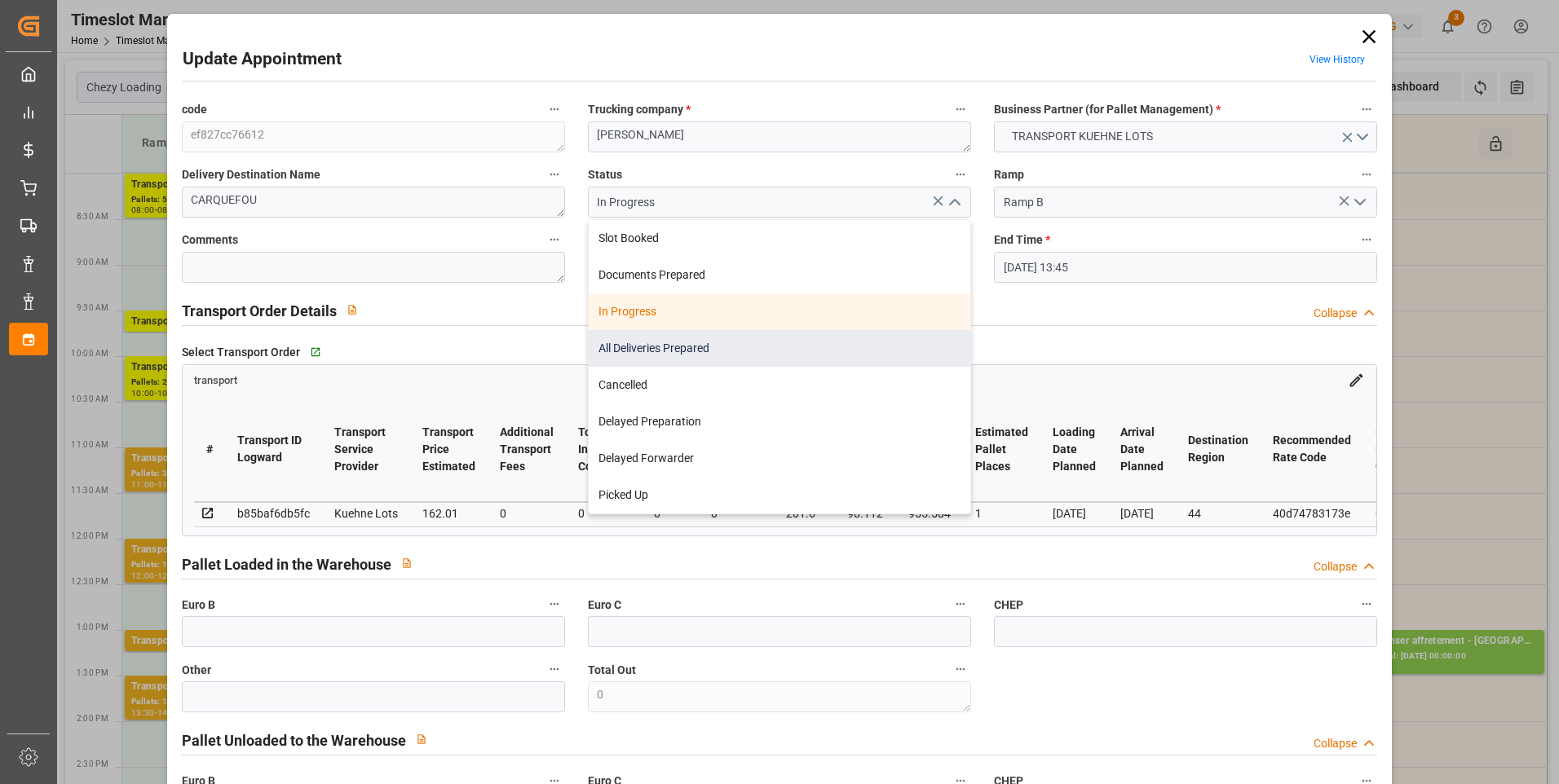
click at [710, 347] on div "All Deliveries Prepared" at bounding box center [779, 348] width 381 height 36
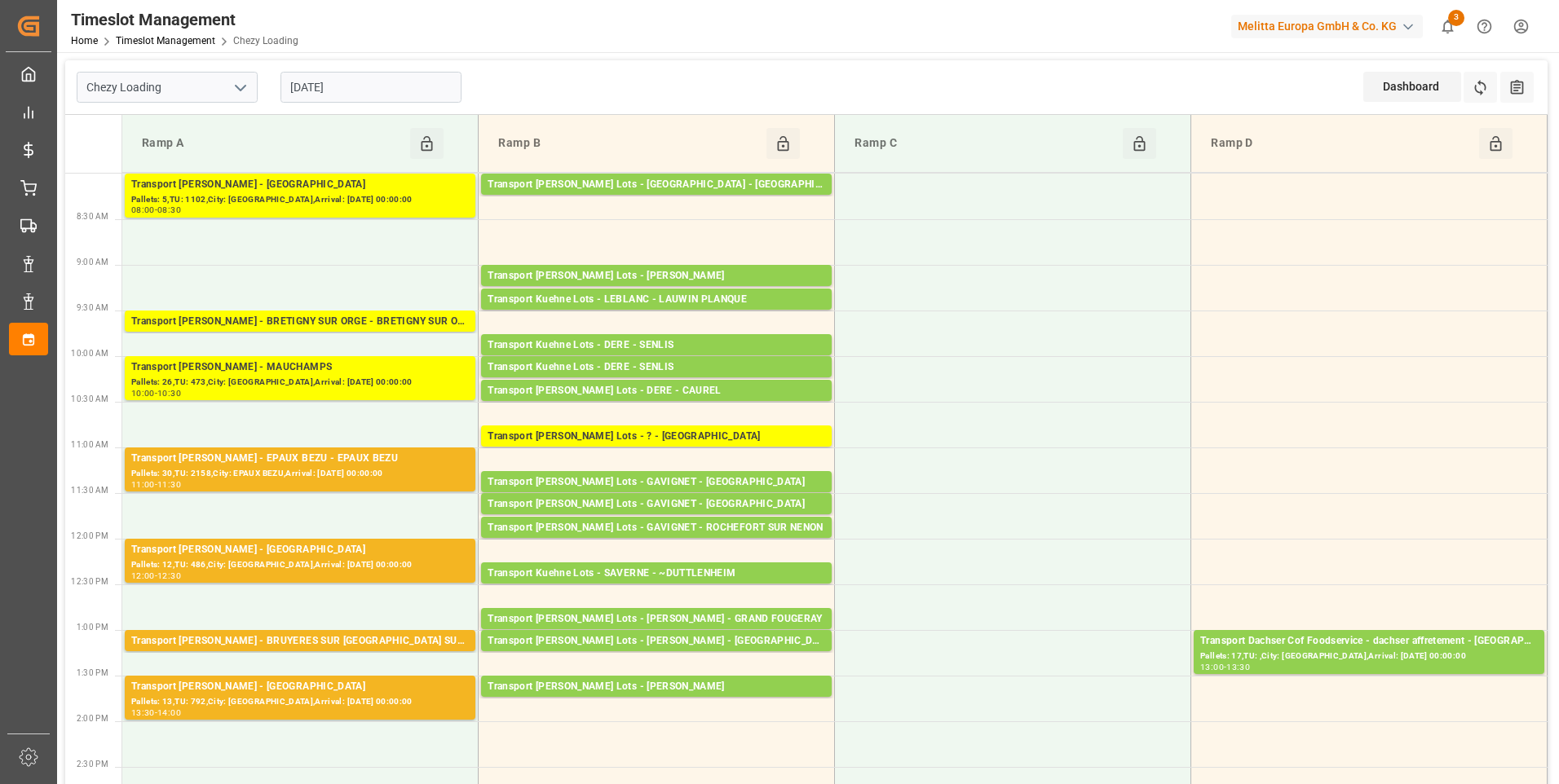
click at [375, 93] on input "[DATE]" at bounding box center [371, 87] width 181 height 31
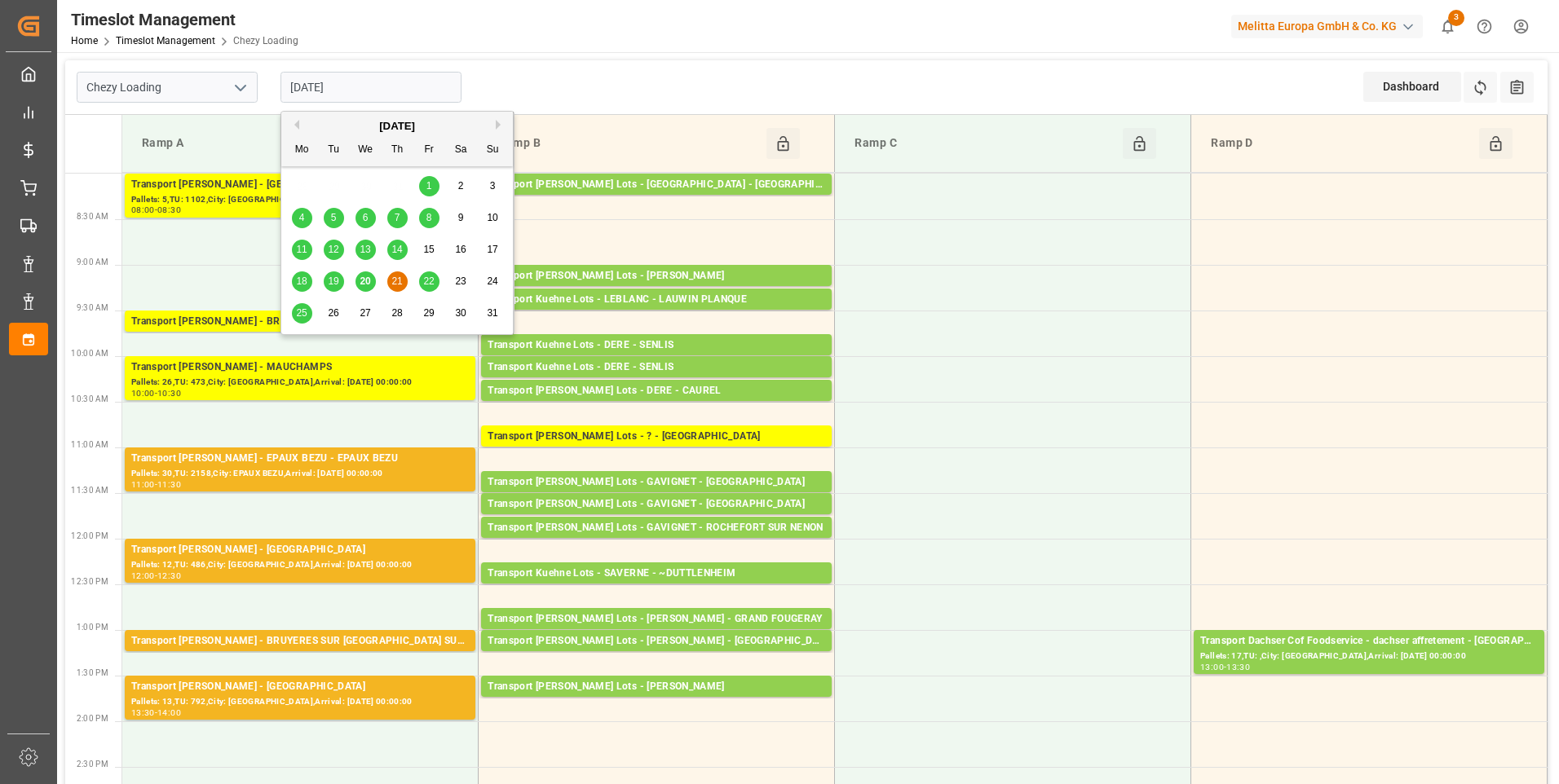
click at [432, 282] on span "22" at bounding box center [428, 281] width 10 height 11
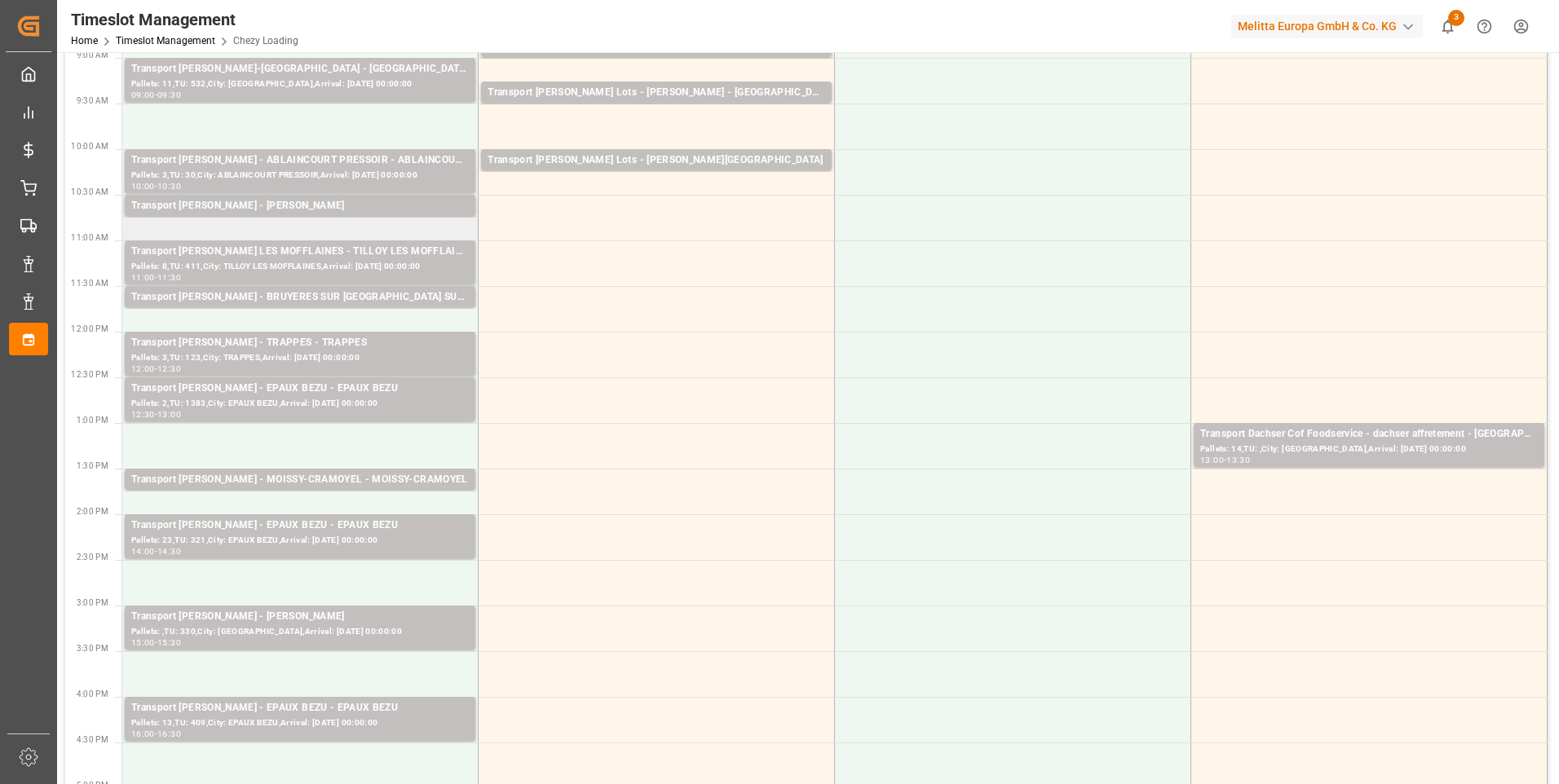
scroll to position [244, 0]
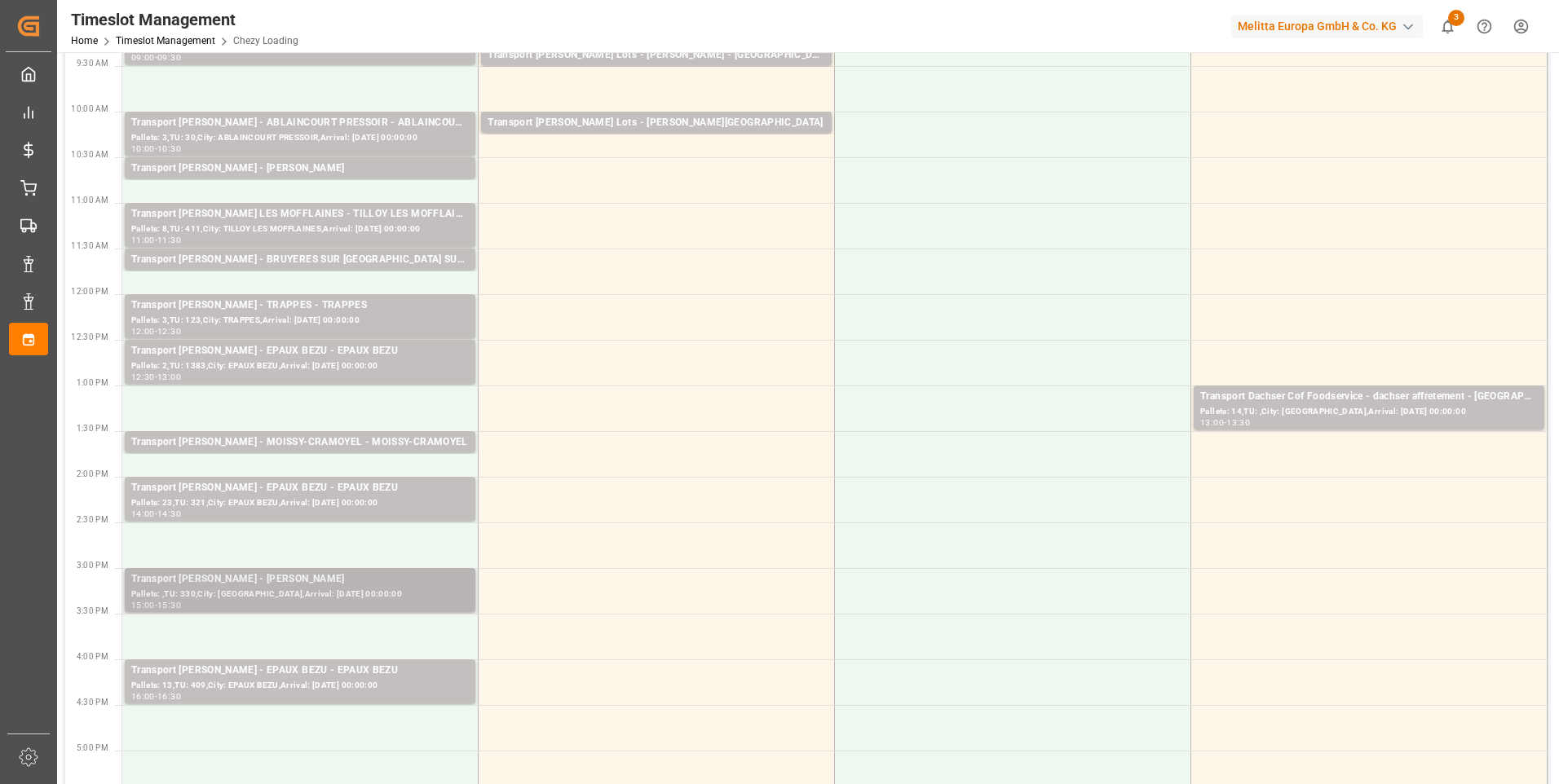
click at [297, 586] on div "Transport Delisle - REAU - REAU" at bounding box center [300, 580] width 338 height 16
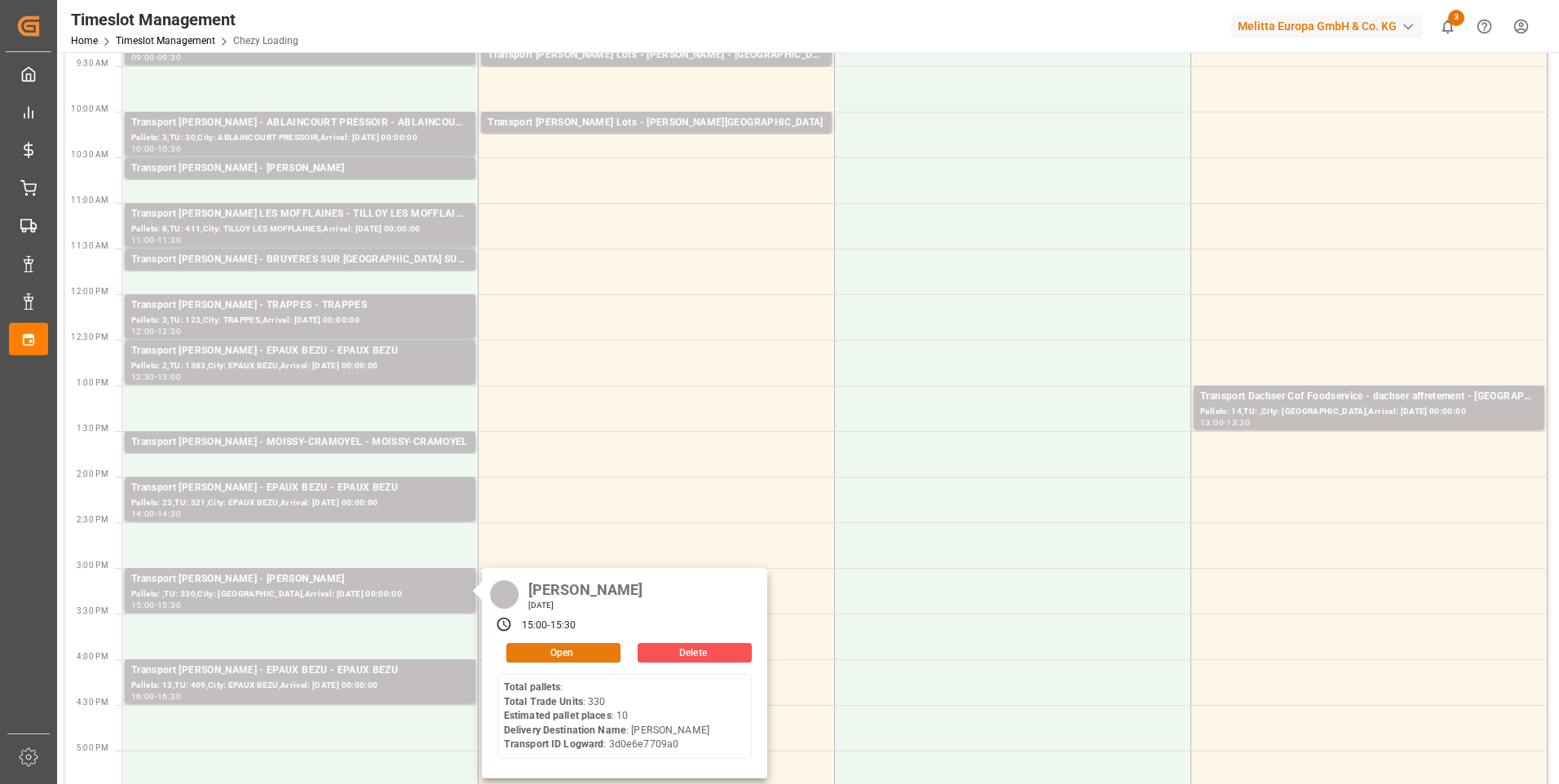
click at [549, 648] on button "Open" at bounding box center [563, 652] width 114 height 20
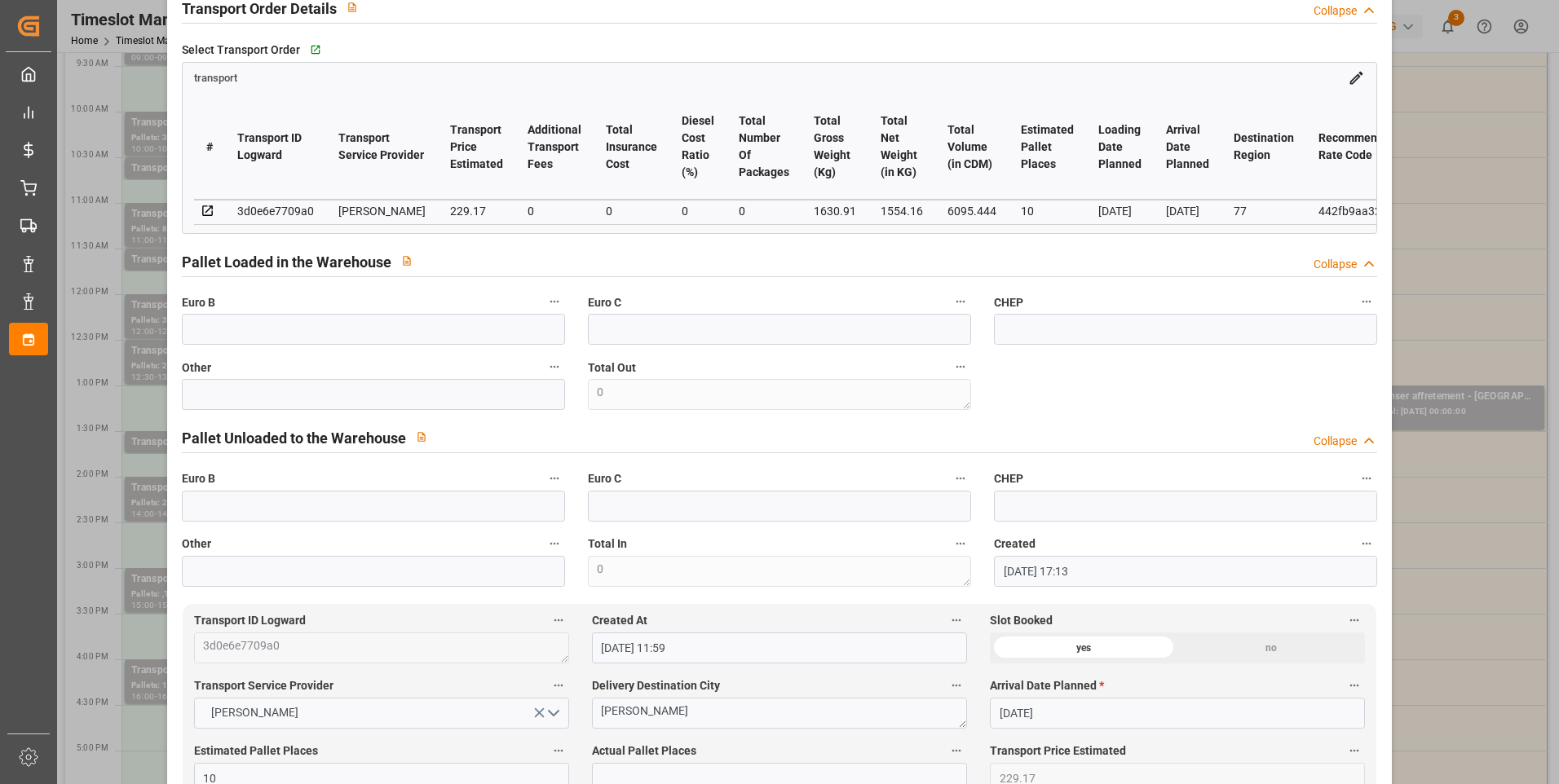
scroll to position [0, 0]
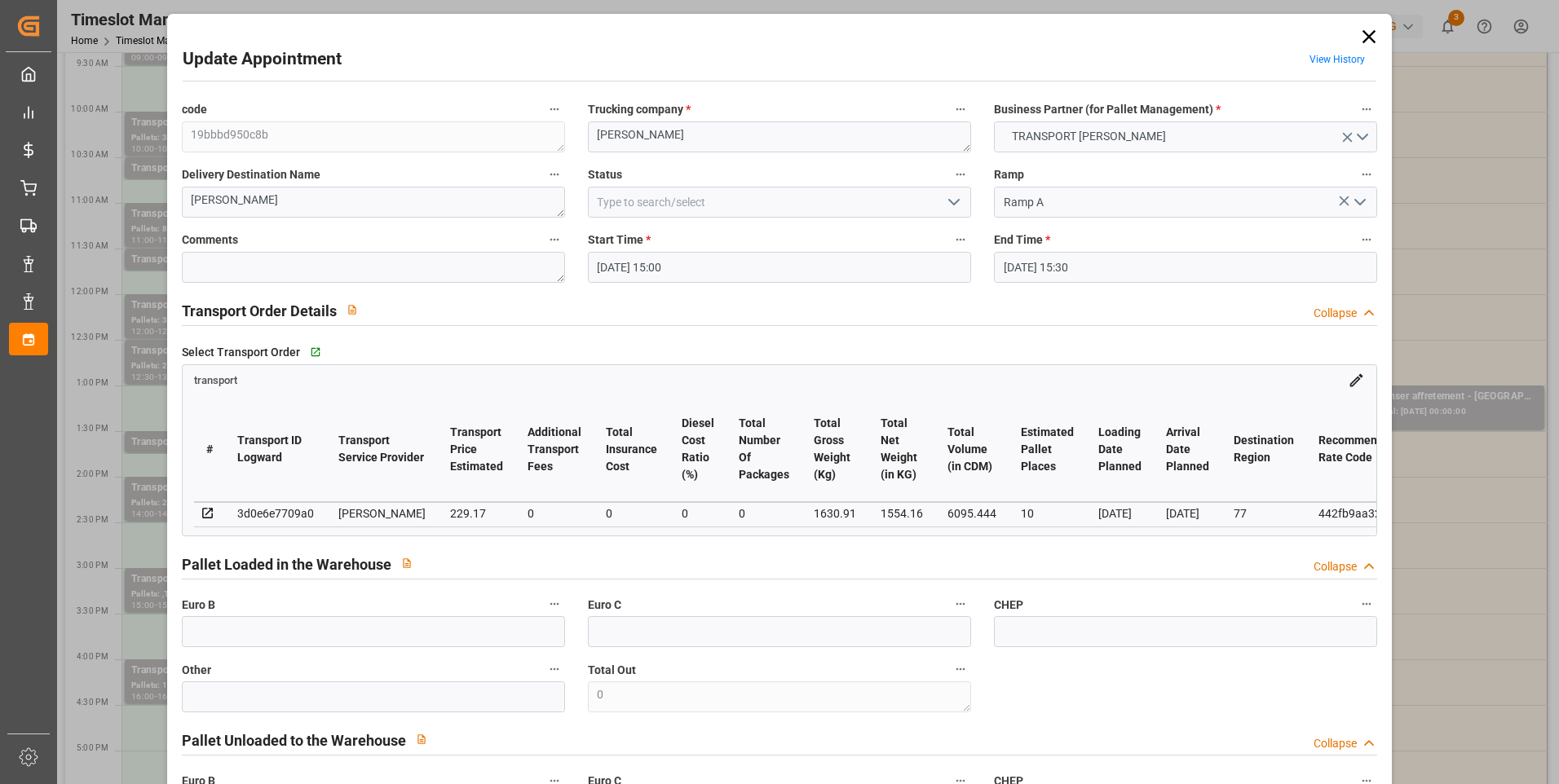
click at [1358, 29] on icon at bounding box center [1369, 36] width 23 height 23
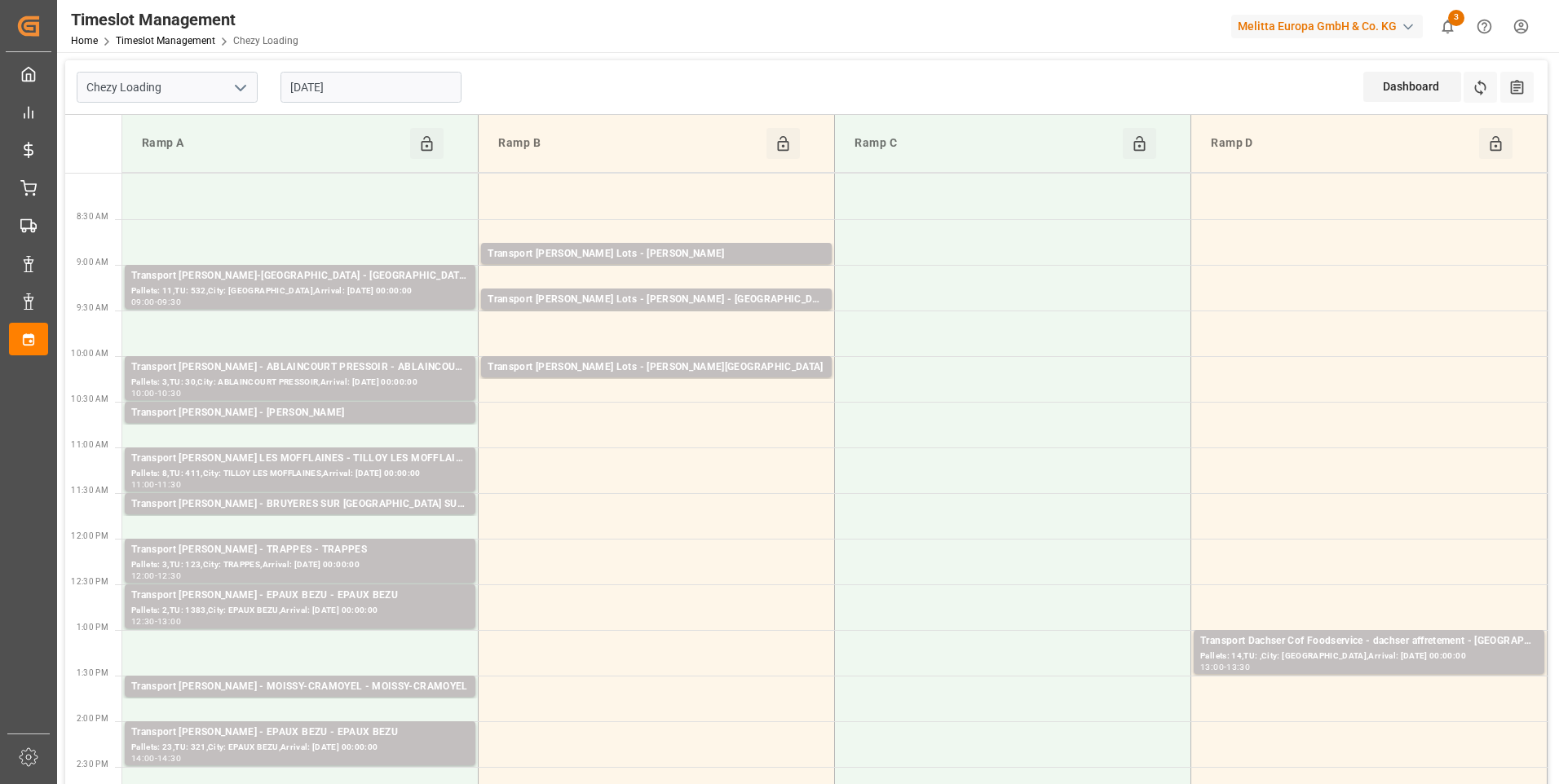
click at [334, 88] on input "22-08-2025" at bounding box center [371, 87] width 181 height 31
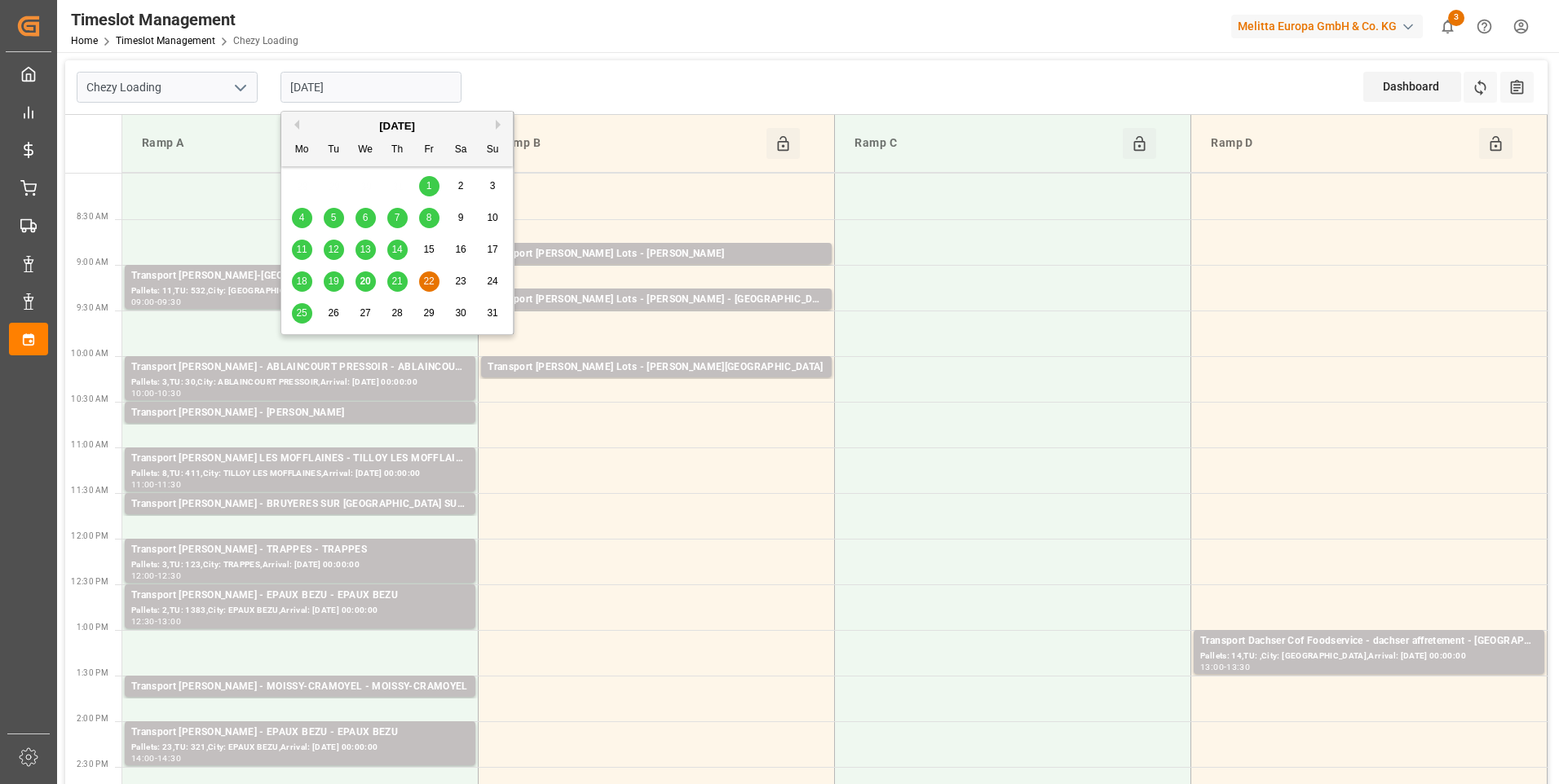
click at [371, 283] on div "20" at bounding box center [366, 282] width 21 height 20
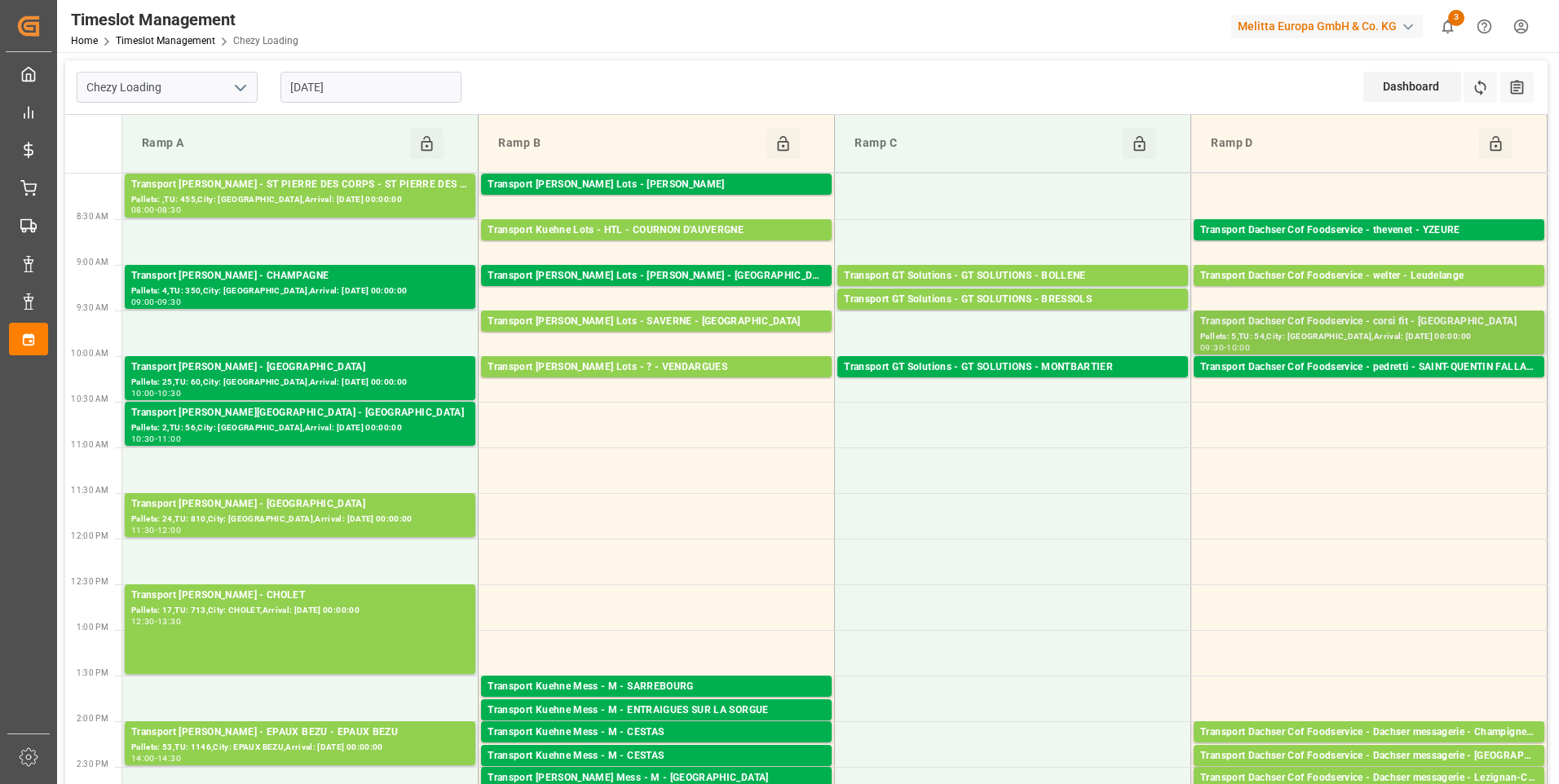
click at [1348, 325] on div "Transport Dachser Cof Foodservice - corsi fit - [GEOGRAPHIC_DATA]" at bounding box center [1369, 321] width 338 height 16
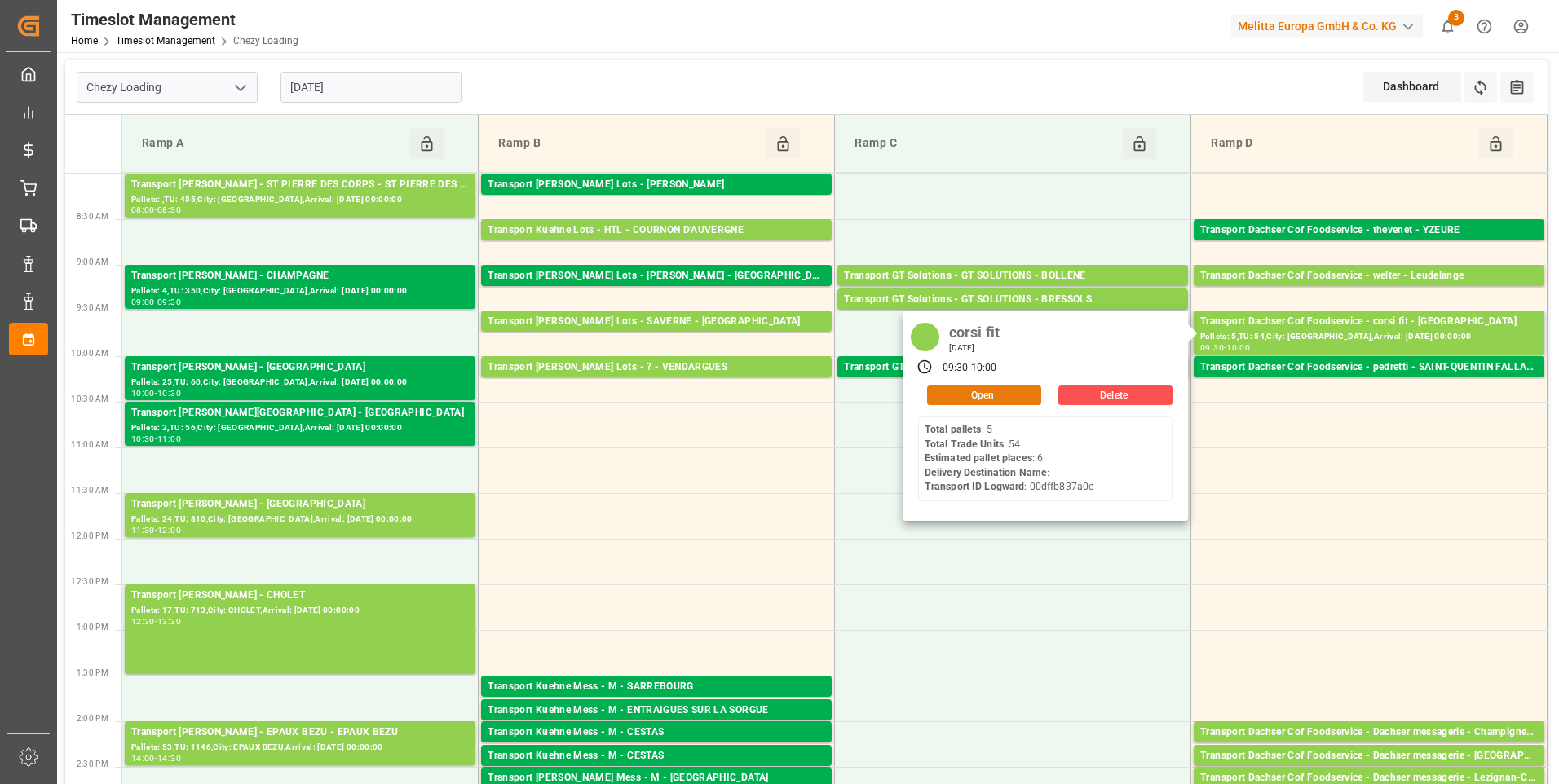
click at [974, 395] on button "Open" at bounding box center [984, 395] width 114 height 20
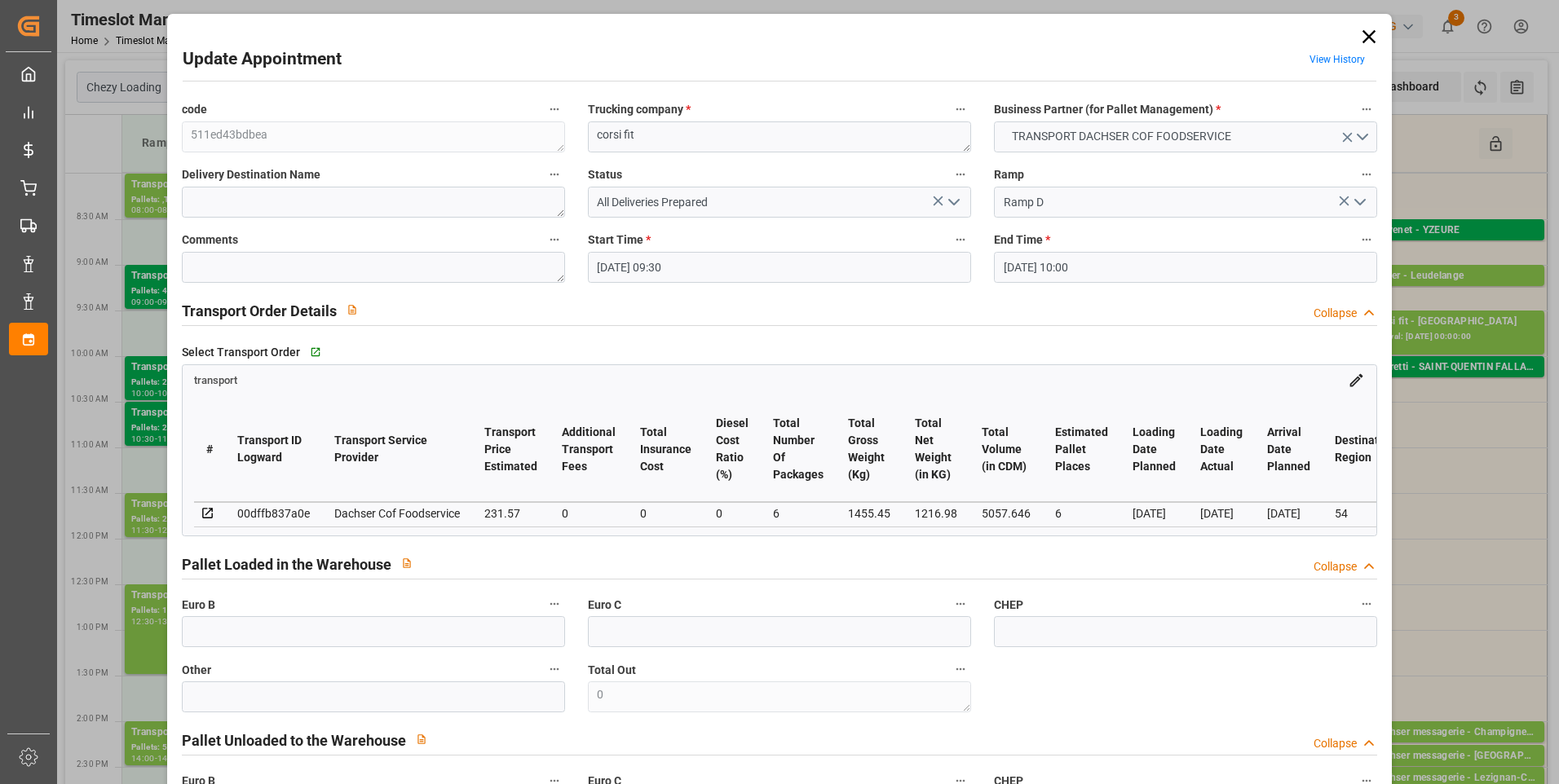
click at [947, 199] on icon "open menu" at bounding box center [954, 202] width 20 height 20
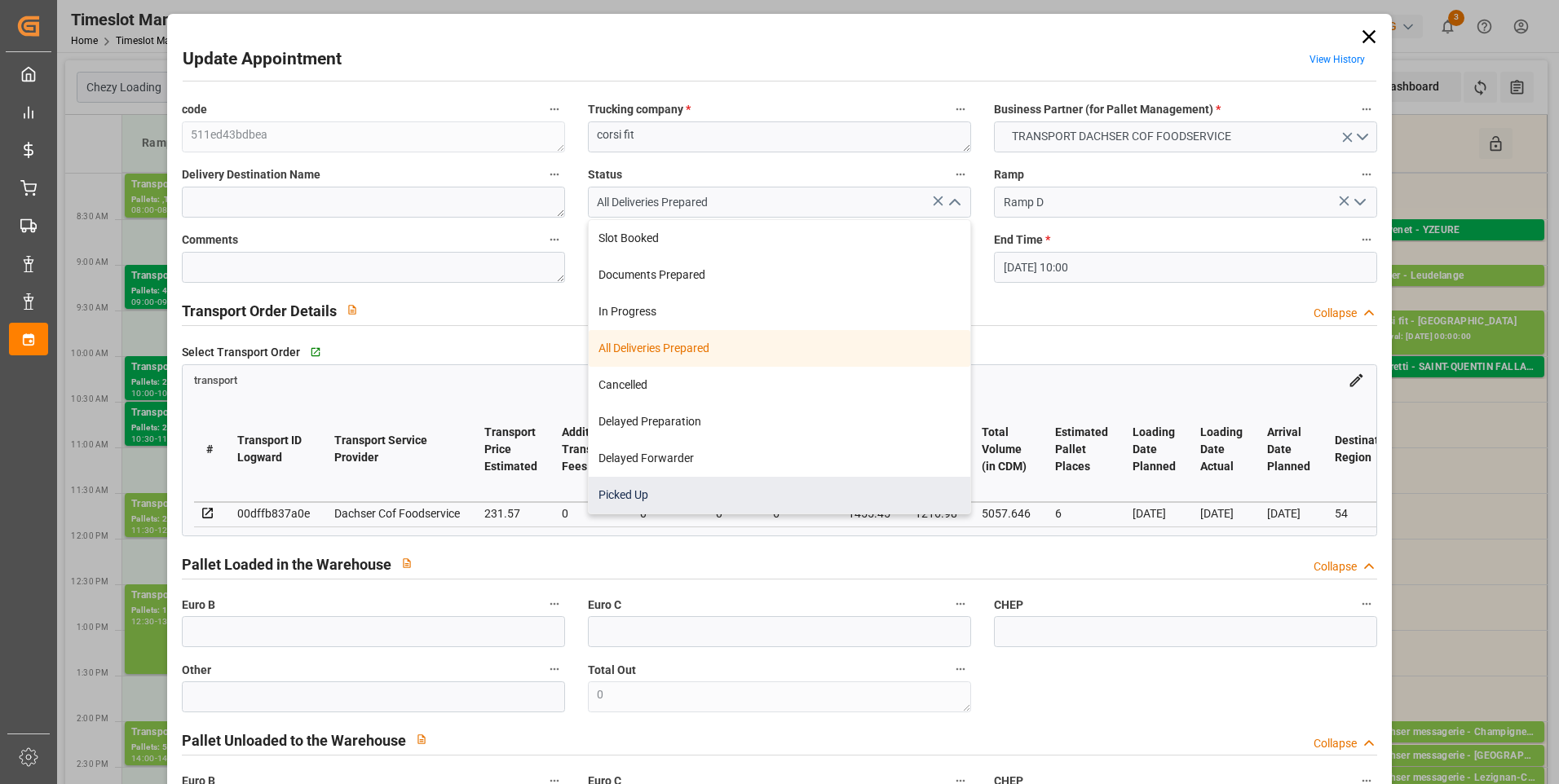
click at [644, 496] on div "Picked Up" at bounding box center [779, 495] width 381 height 36
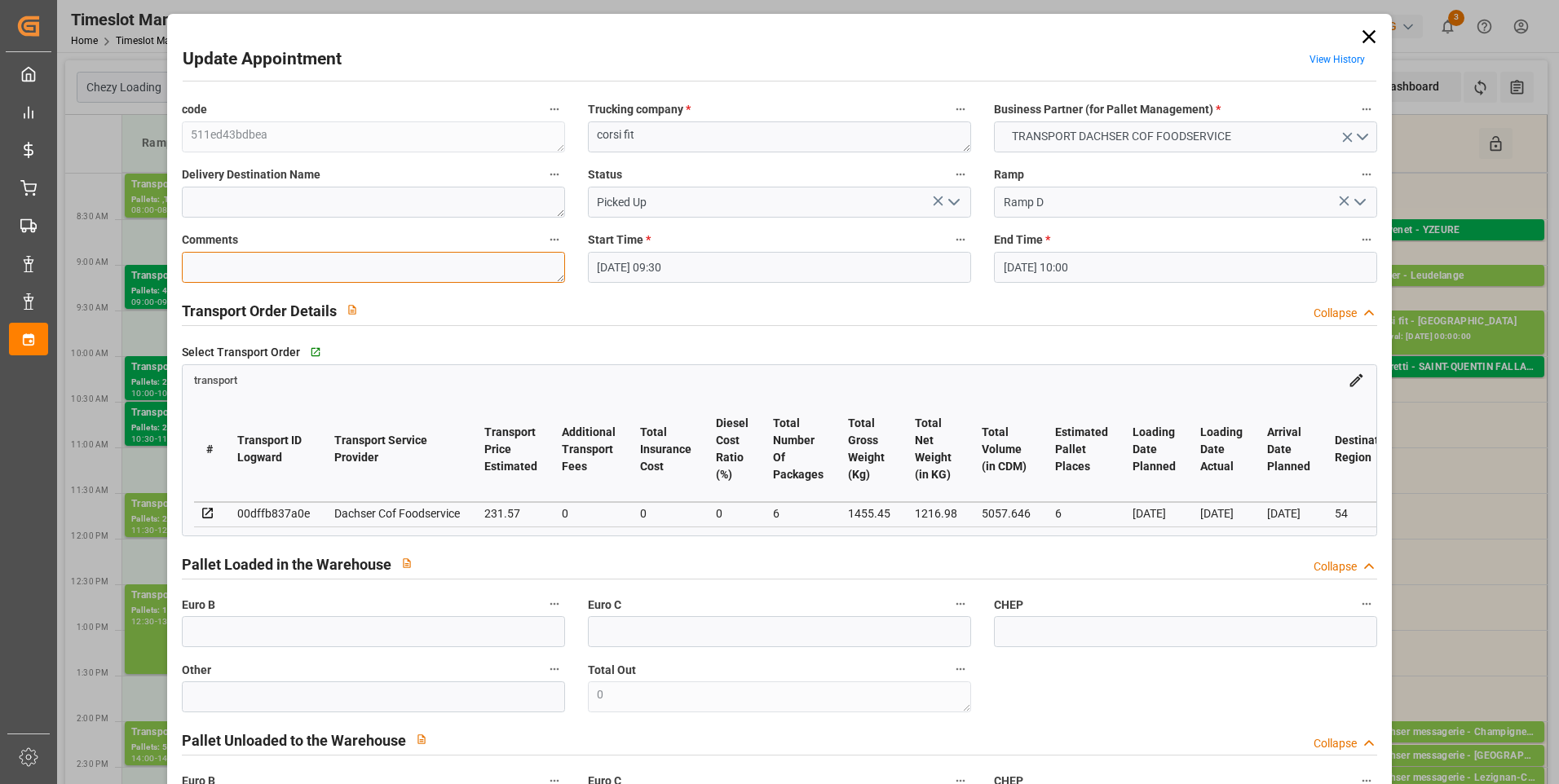
click at [301, 269] on textarea at bounding box center [374, 268] width 383 height 31
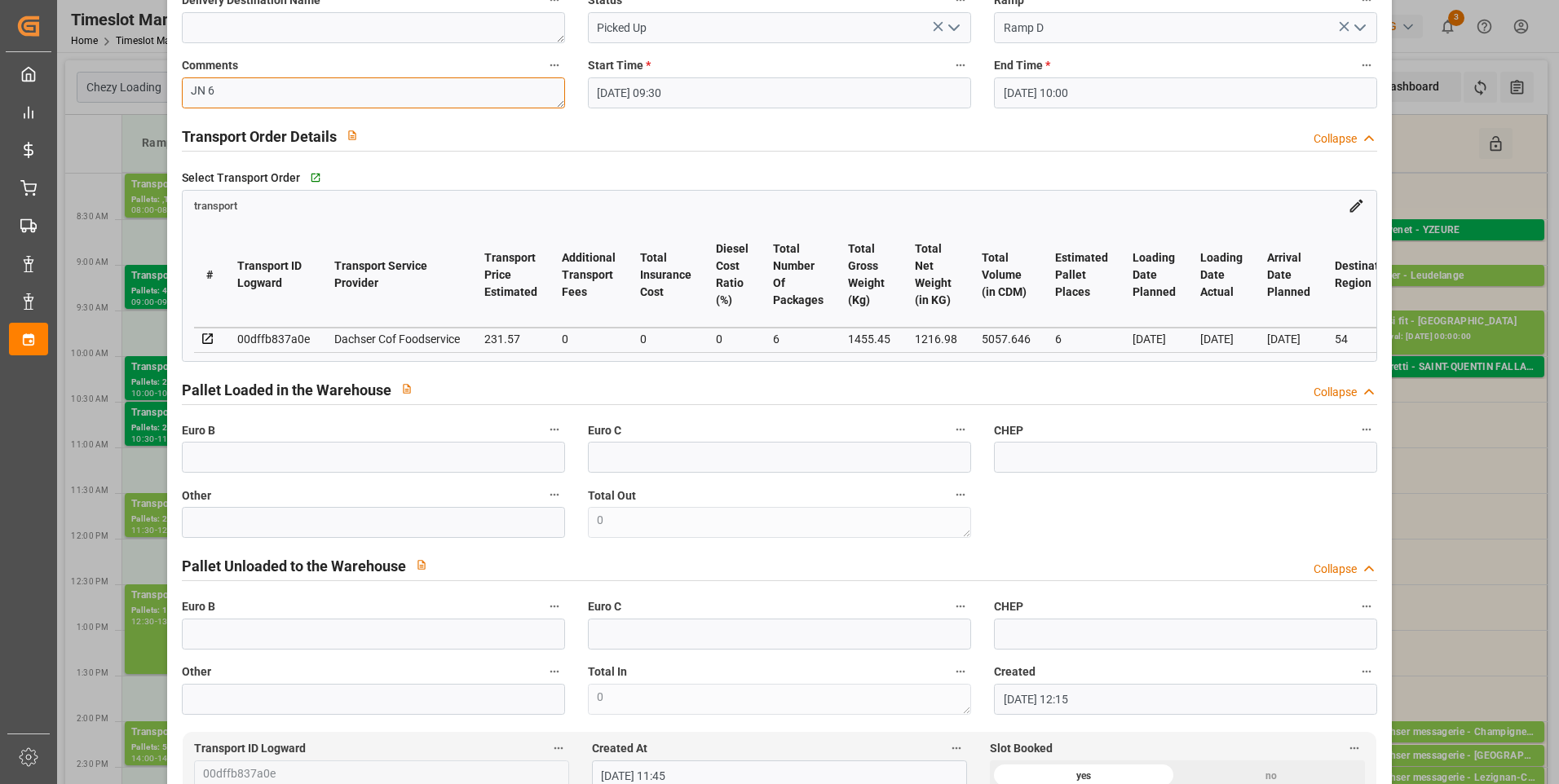
scroll to position [652, 0]
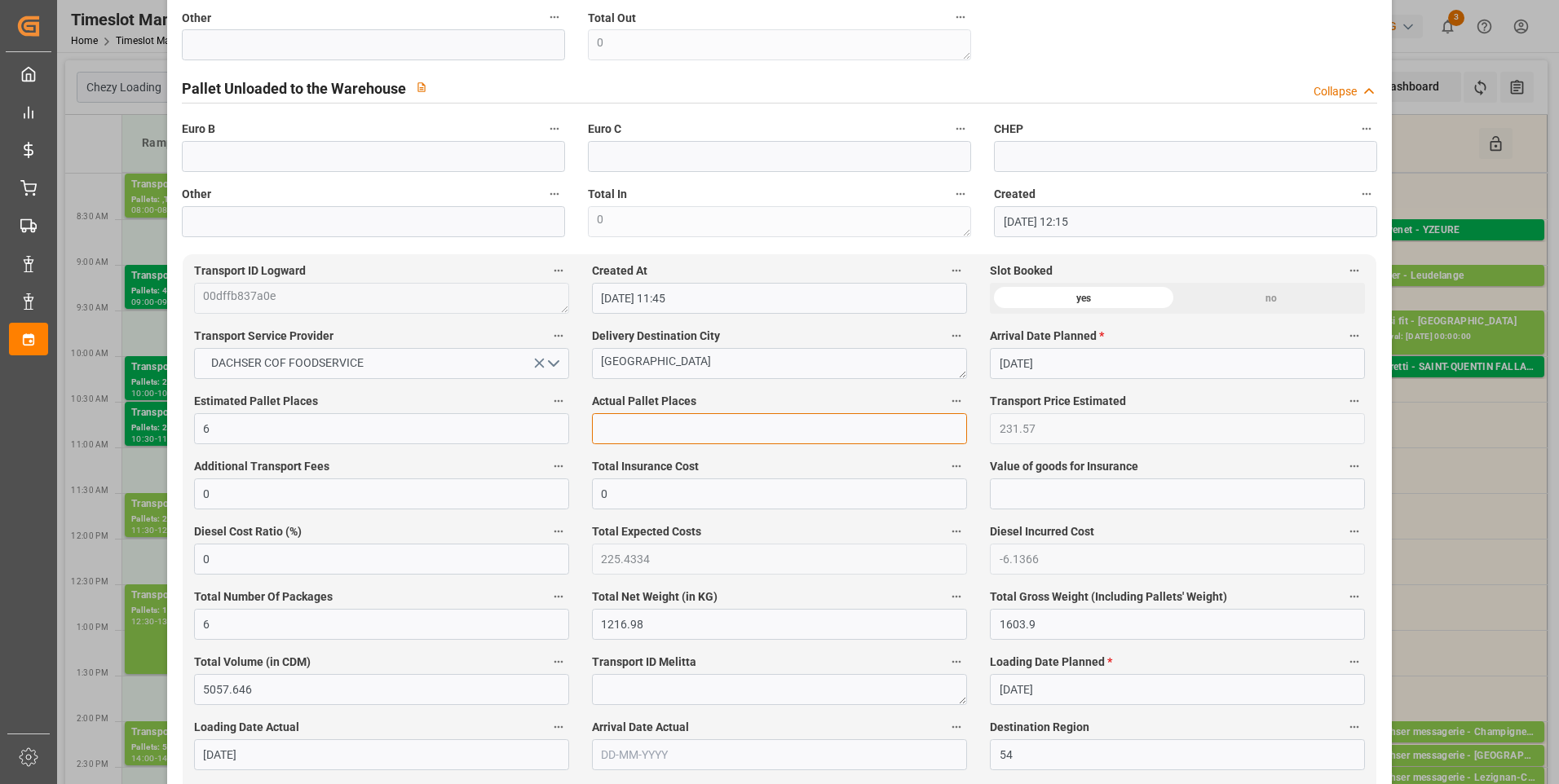
click at [614, 430] on input "text" at bounding box center [779, 429] width 375 height 31
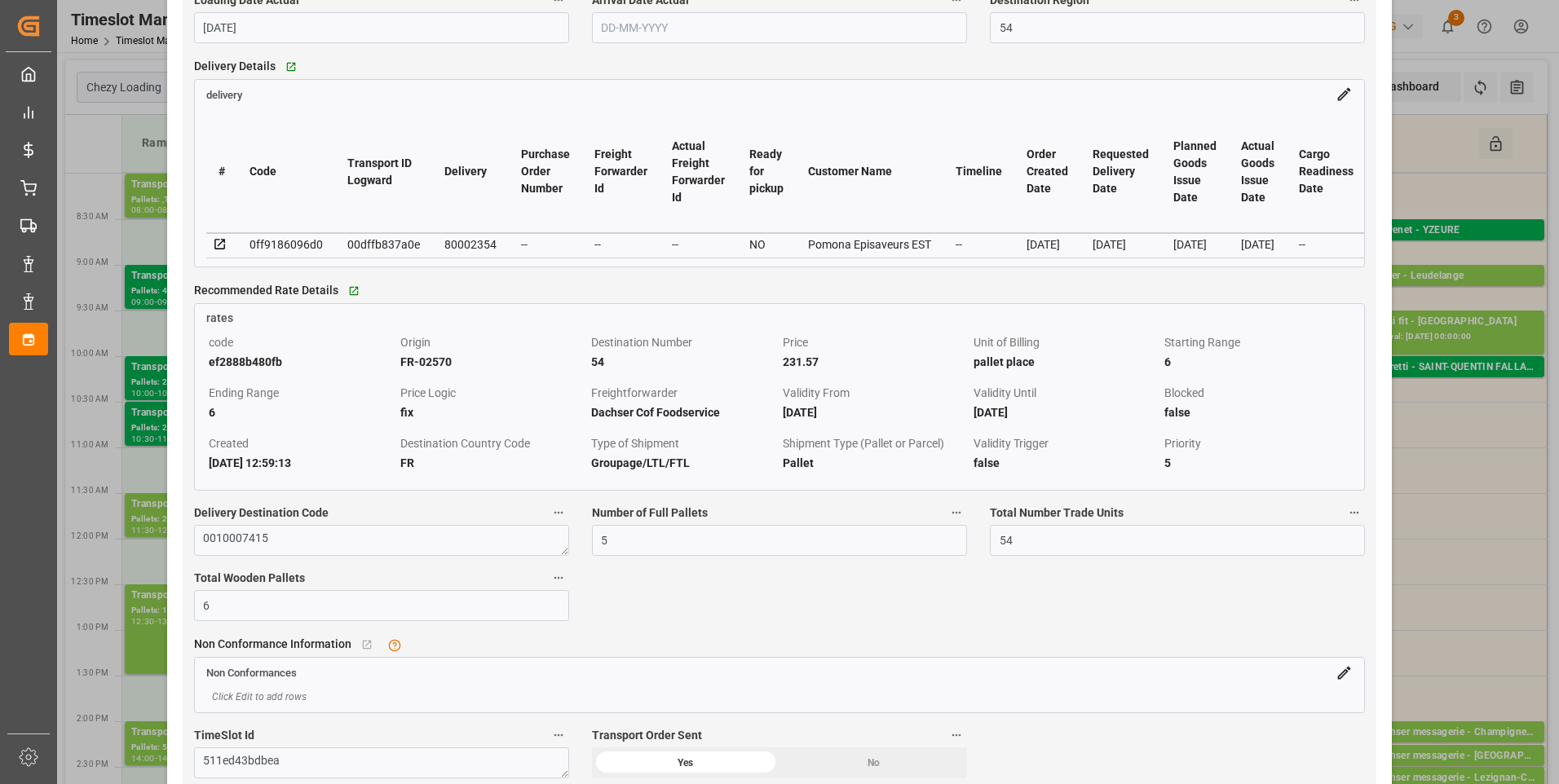
scroll to position [1468, 0]
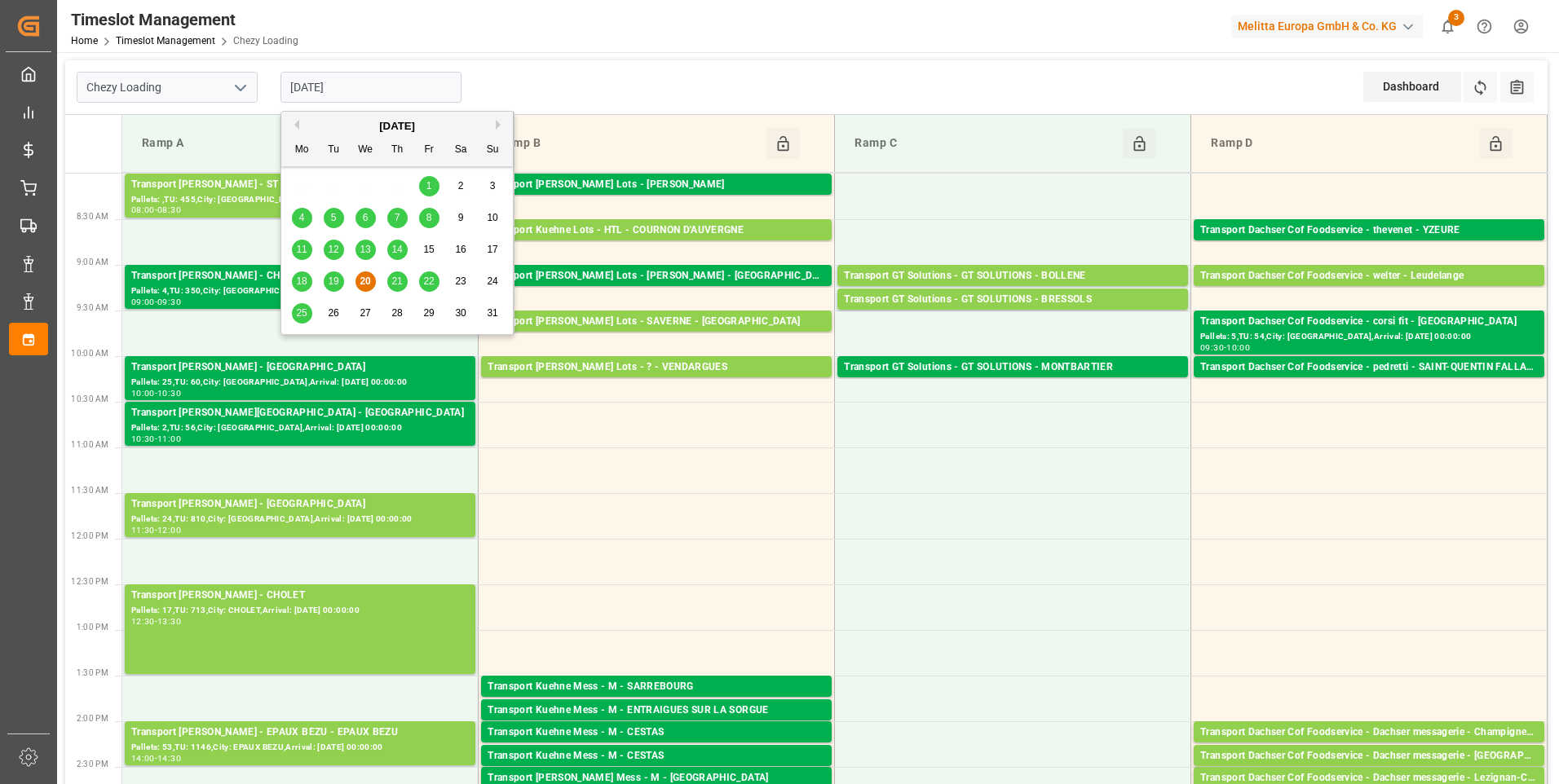
click at [378, 94] on input "[DATE]" at bounding box center [371, 87] width 181 height 31
click at [399, 282] on span "21" at bounding box center [397, 281] width 10 height 11
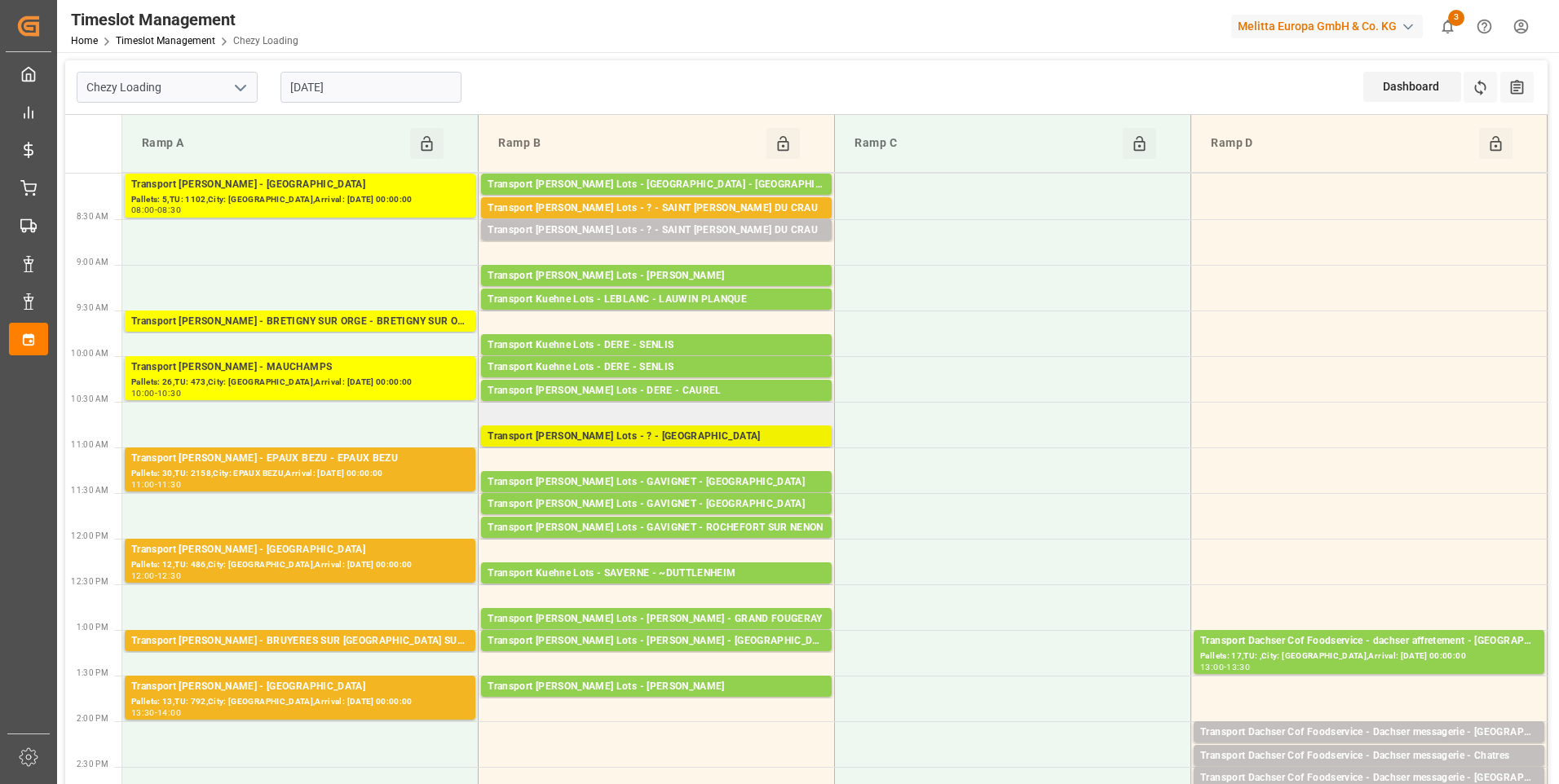
click at [689, 433] on div "Transport Kuehne Lots - ? - MAUCHAMPS" at bounding box center [657, 437] width 338 height 16
click at [671, 435] on div "Transport Kuehne Lots - ? - MAUCHAMPS" at bounding box center [657, 437] width 338 height 16
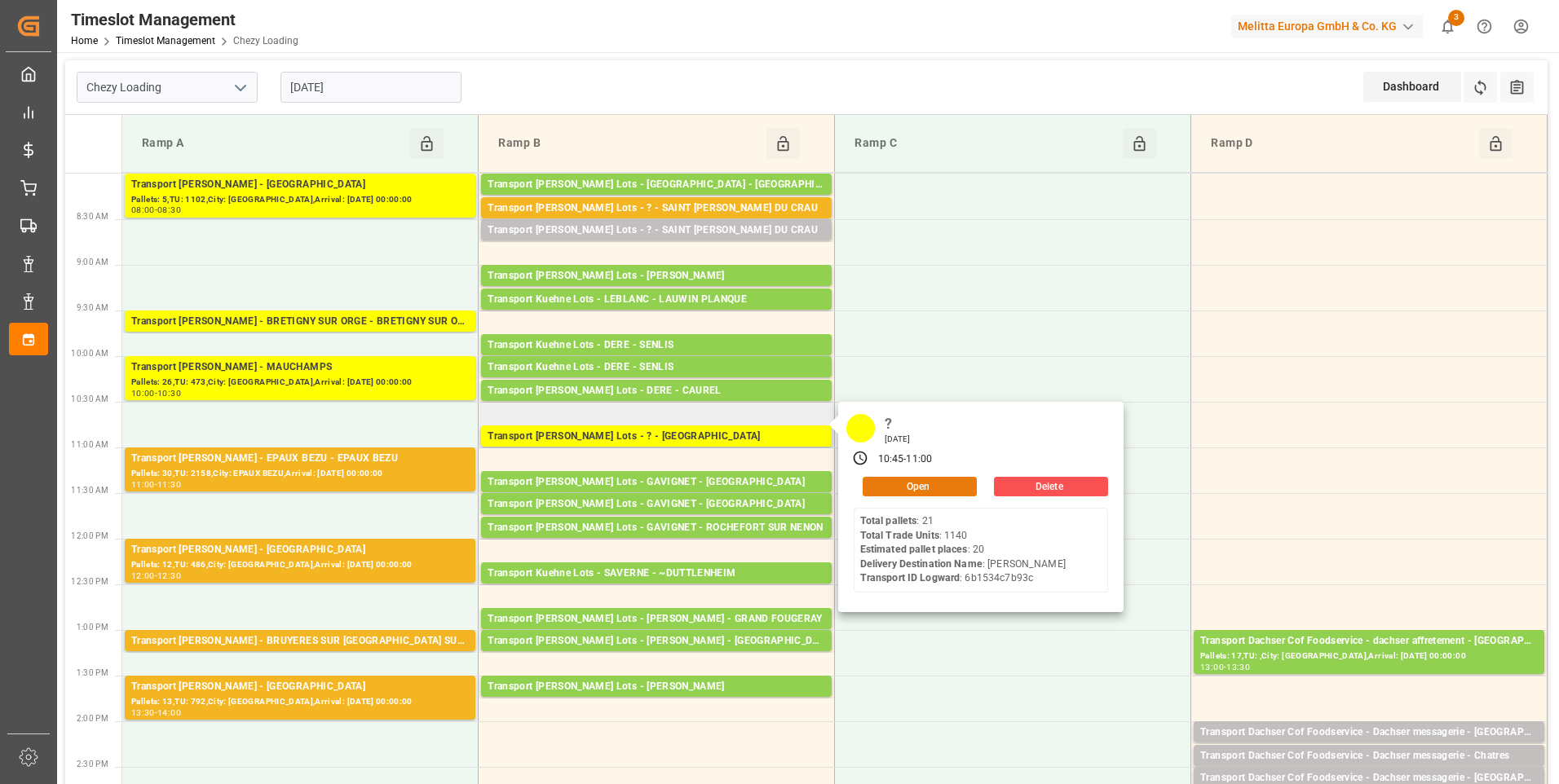
click at [932, 489] on button "Open" at bounding box center [920, 486] width 114 height 20
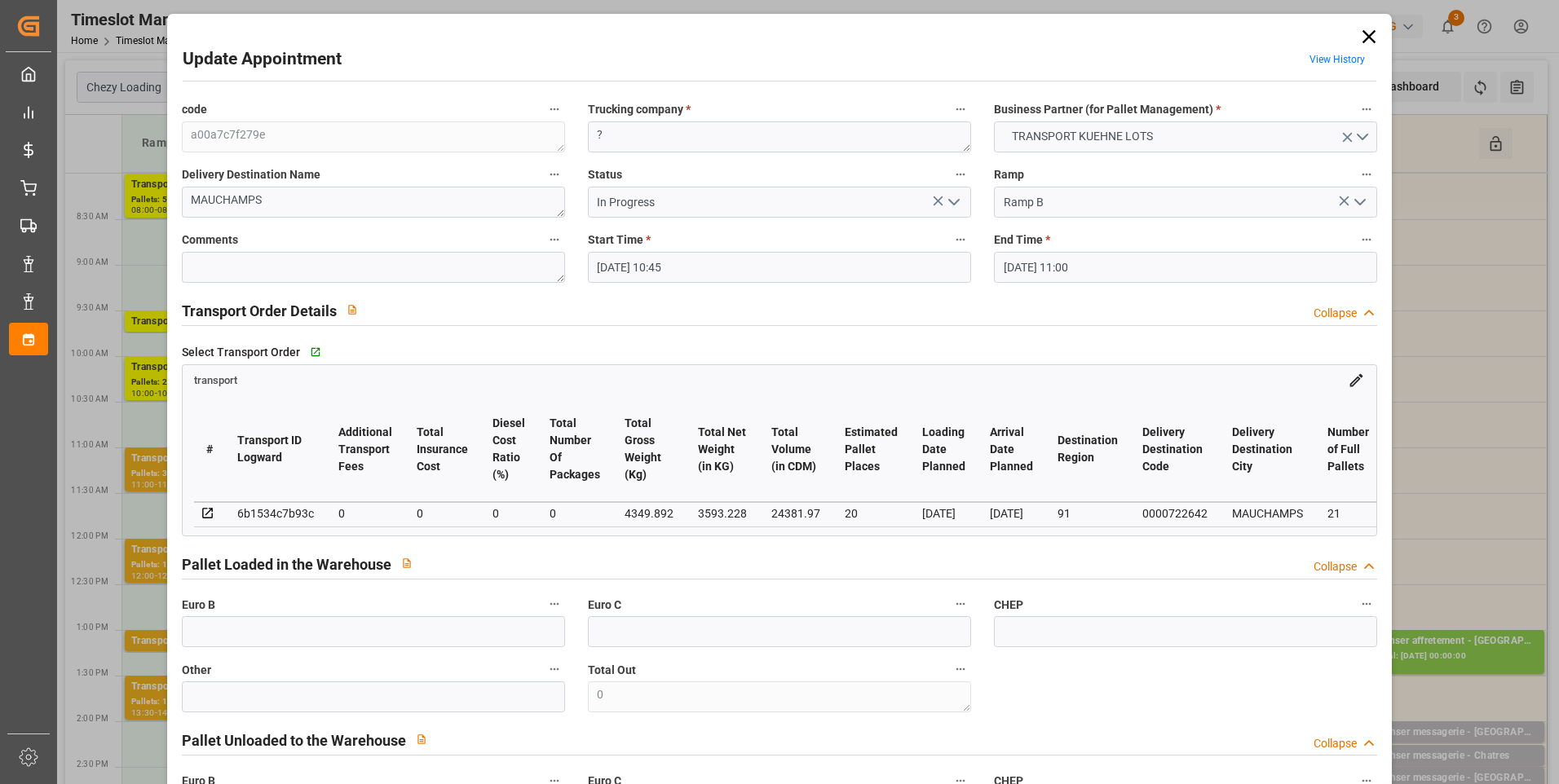
click at [953, 200] on icon "open menu" at bounding box center [954, 202] width 20 height 20
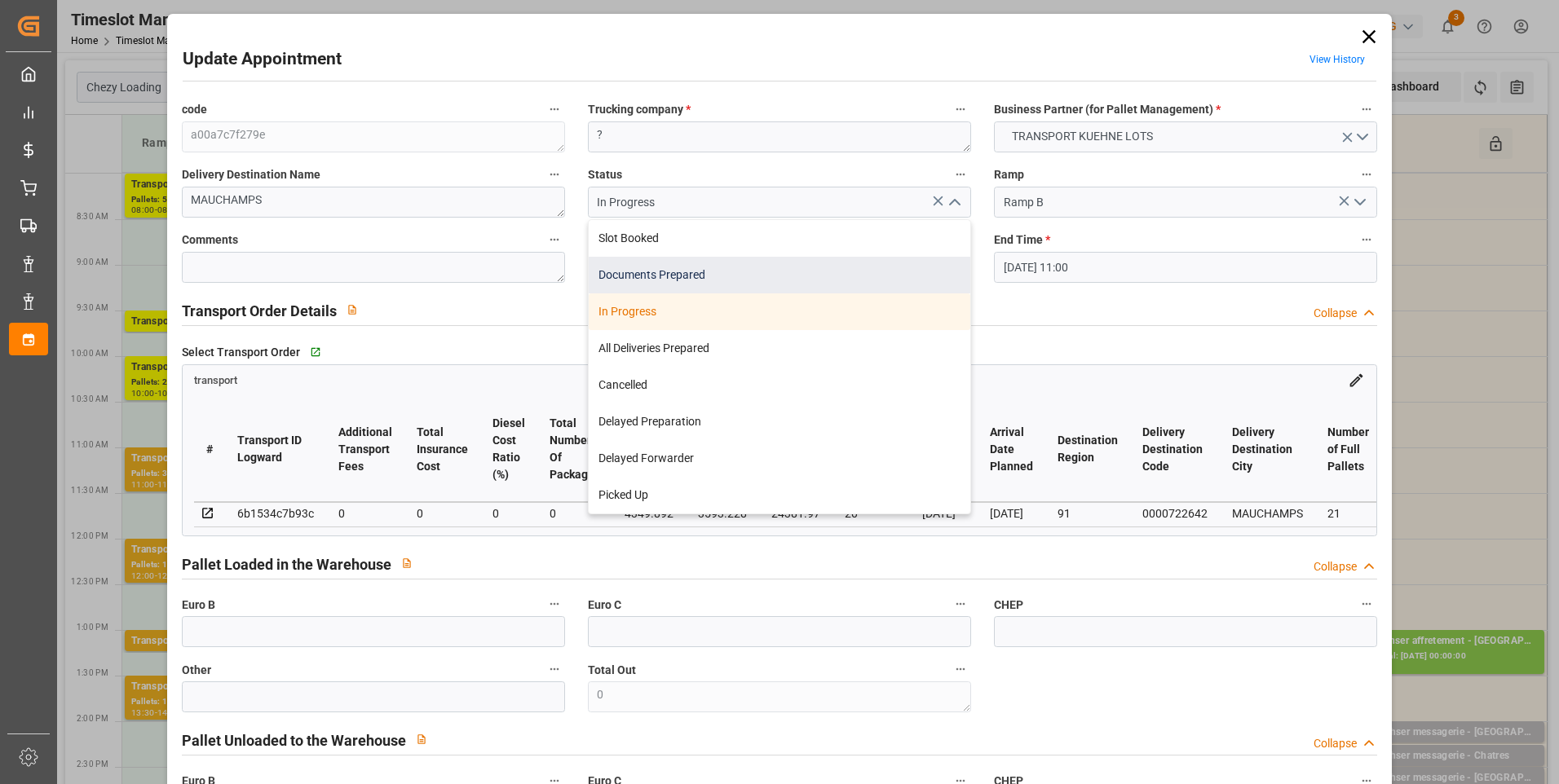
click at [650, 269] on div "Documents Prepared" at bounding box center [779, 275] width 381 height 36
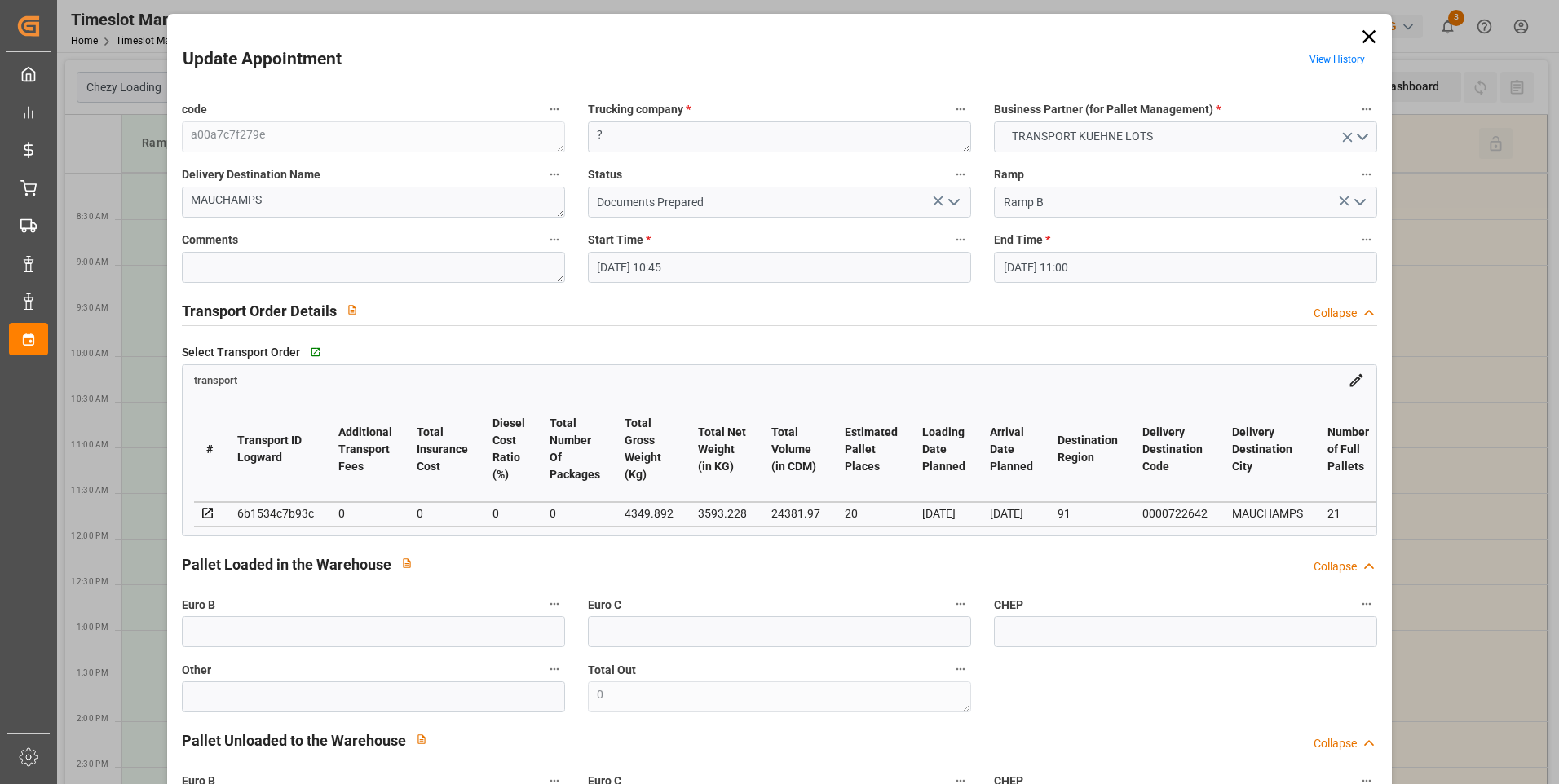
click at [955, 200] on polyline "open menu" at bounding box center [953, 203] width 10 height 5
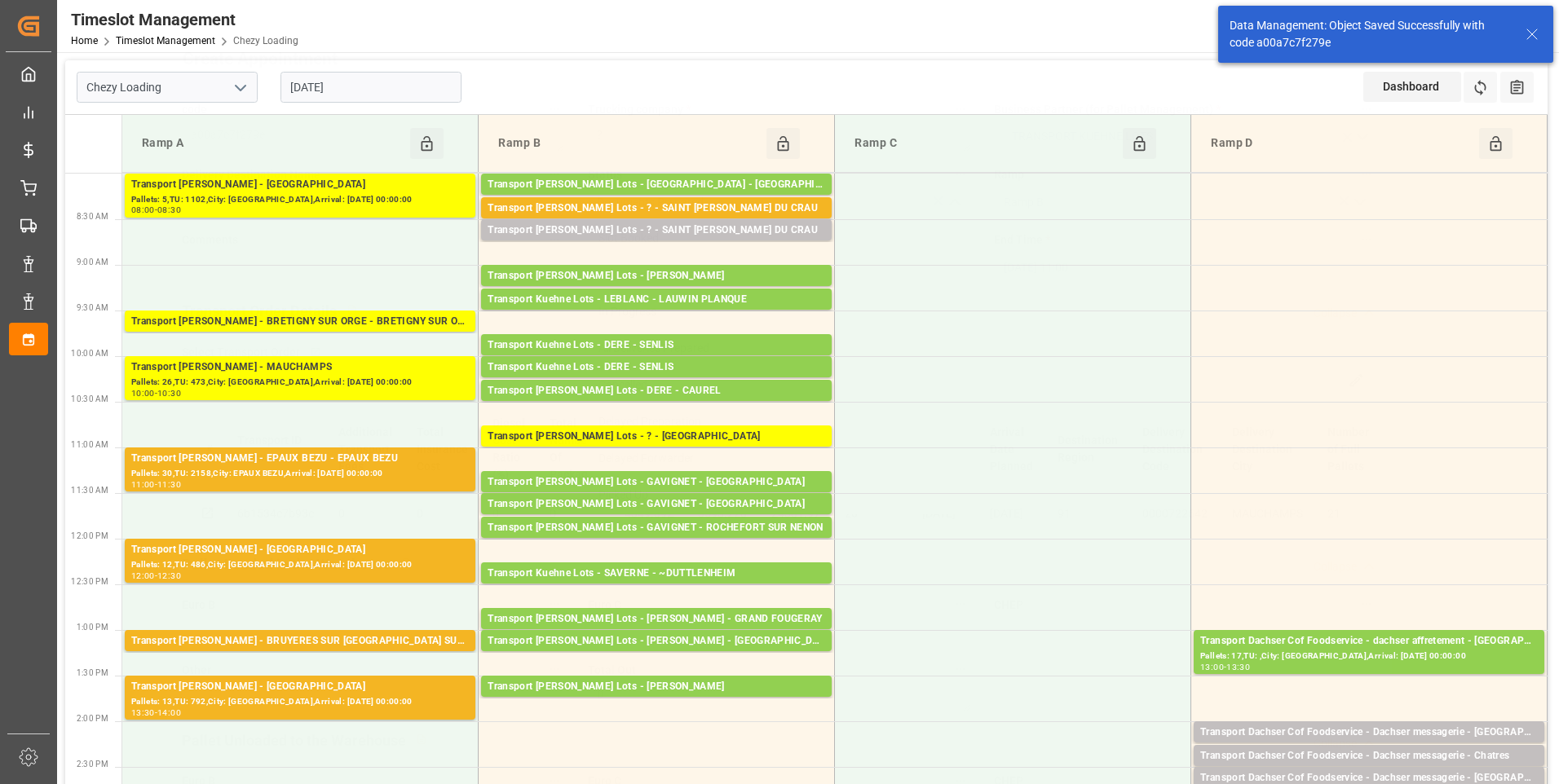
click at [661, 344] on div "All Deliveries Prepared" at bounding box center [779, 348] width 381 height 36
click at [666, 433] on div "Transport Kuehne Lots - ? - MAUCHAMPS" at bounding box center [657, 437] width 338 height 16
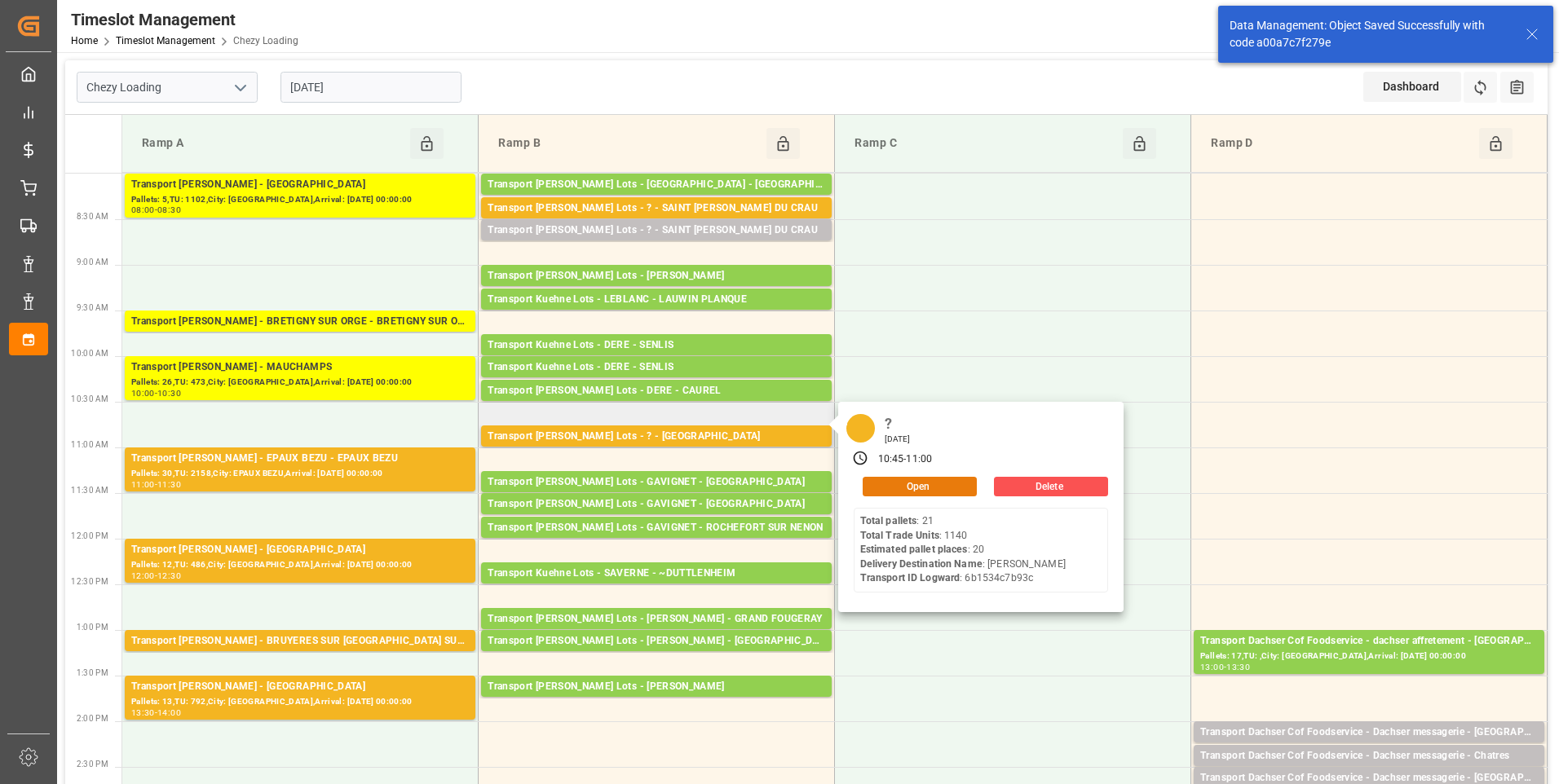
click at [891, 483] on button "Open" at bounding box center [920, 486] width 114 height 20
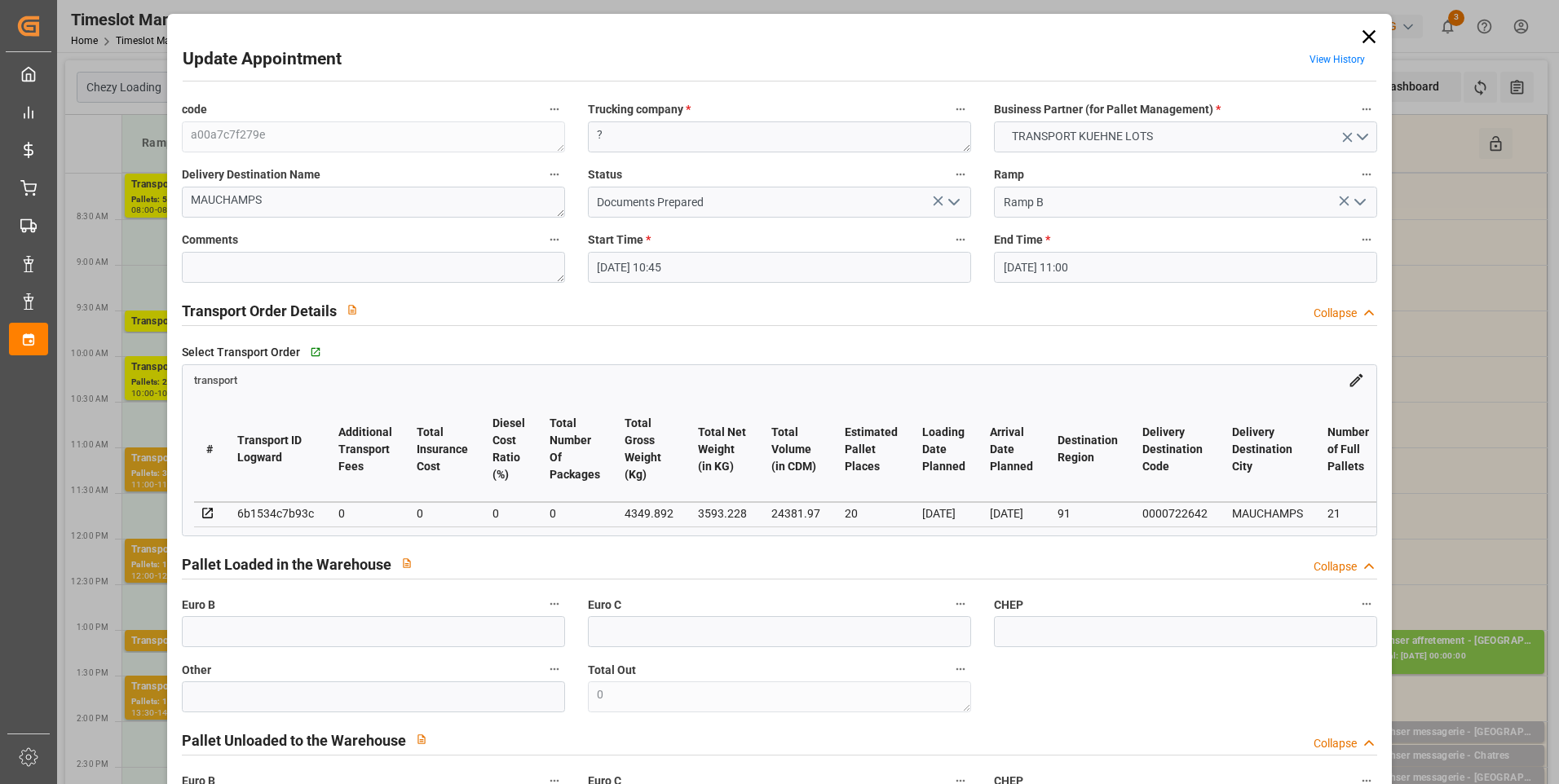
click at [947, 200] on icon "open menu" at bounding box center [954, 202] width 20 height 20
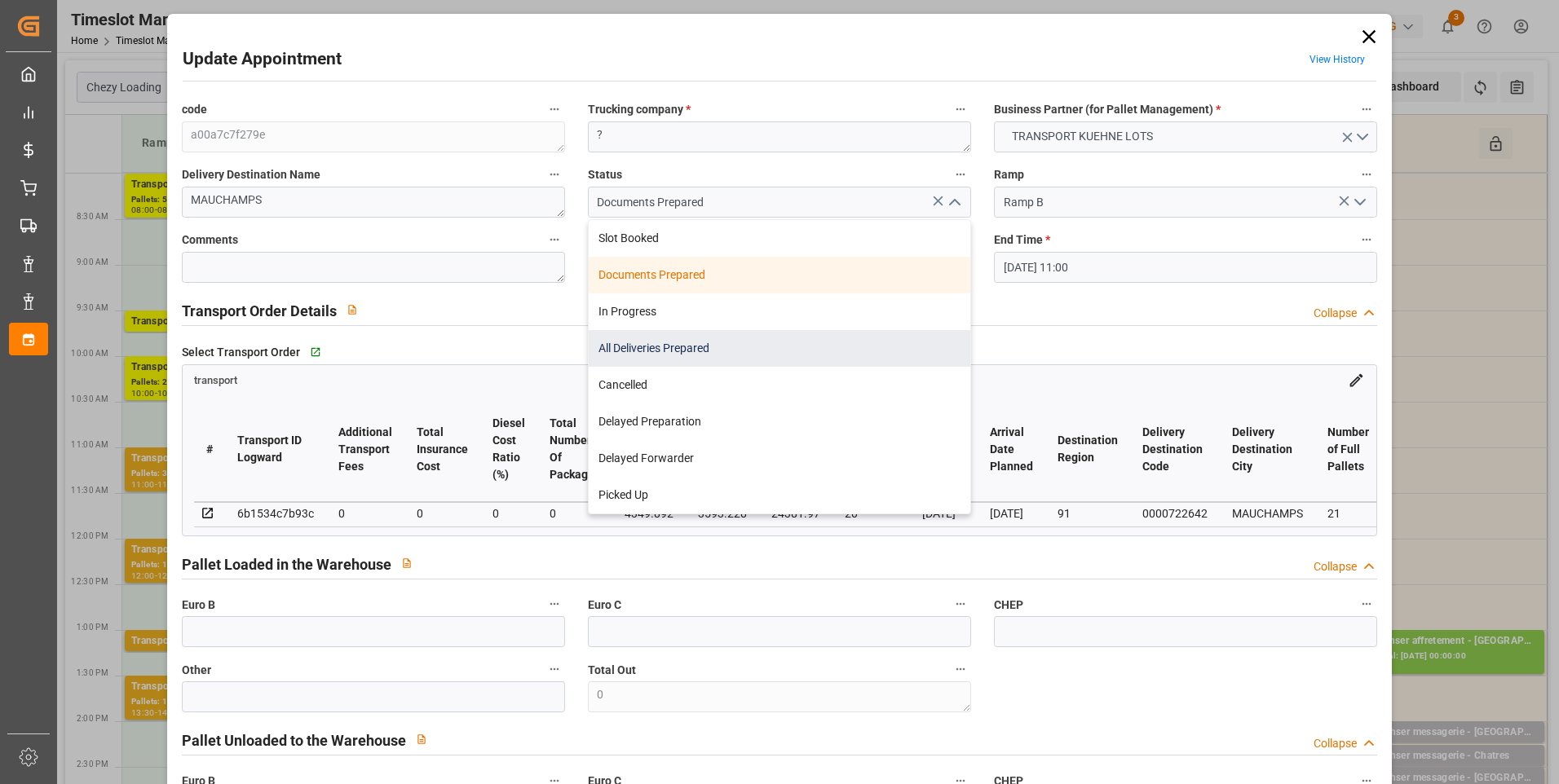
click at [666, 349] on div "All Deliveries Prepared" at bounding box center [779, 348] width 381 height 36
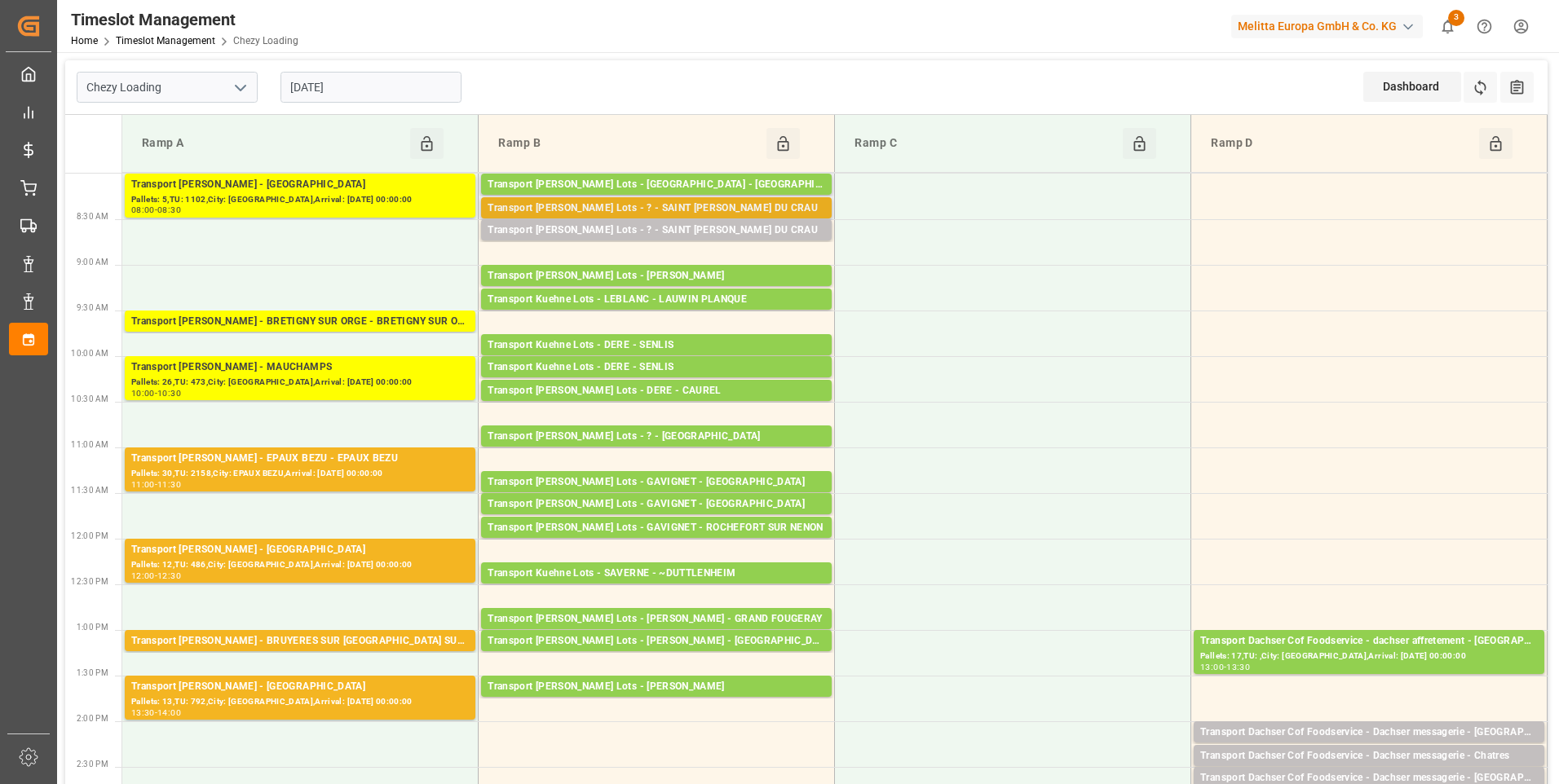
click at [688, 204] on div "Transport Kuehne Lots - ? - SAINT MARTIN DU CRAU" at bounding box center [657, 208] width 338 height 16
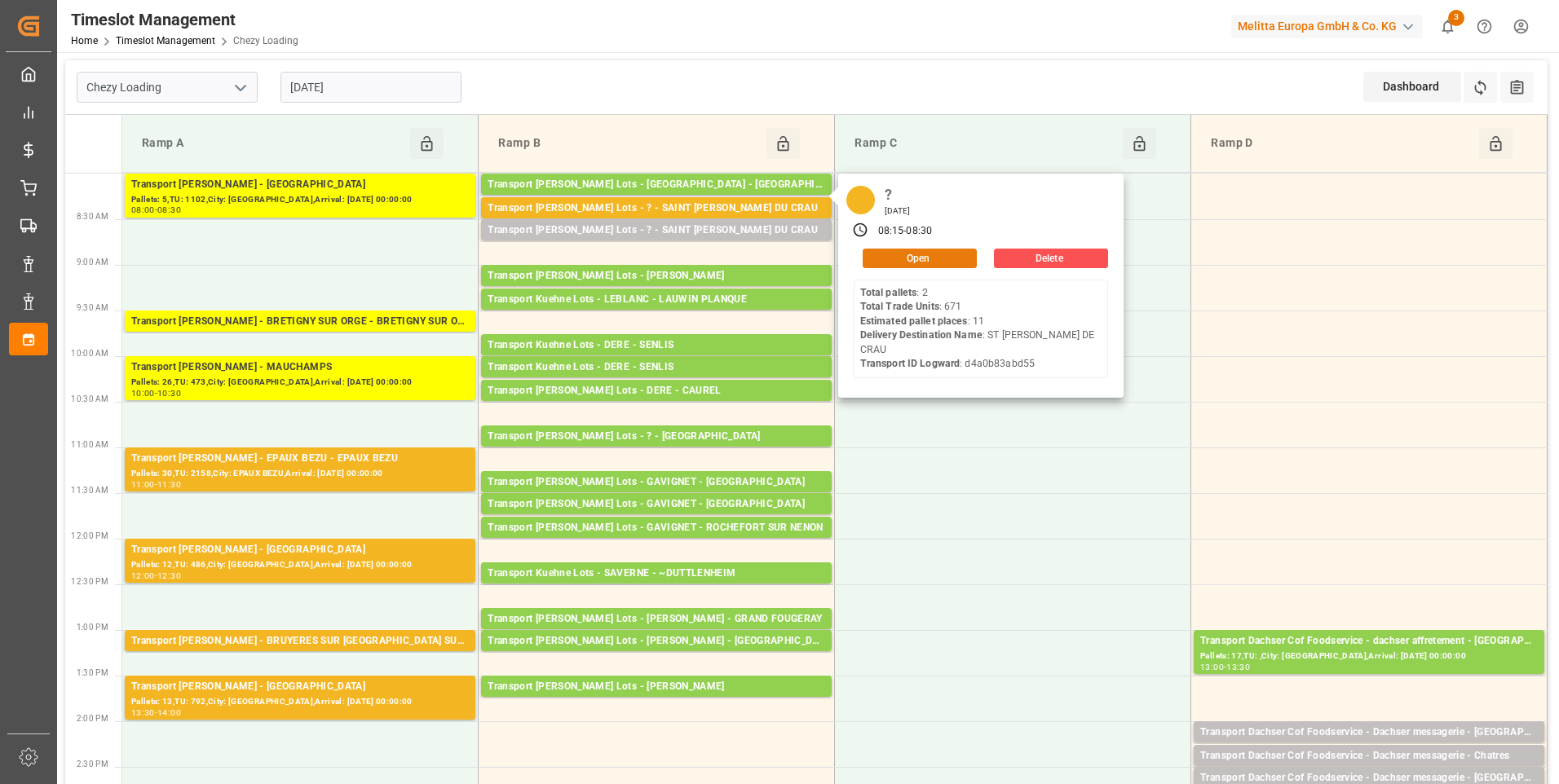
click at [890, 254] on button "Open" at bounding box center [920, 258] width 114 height 20
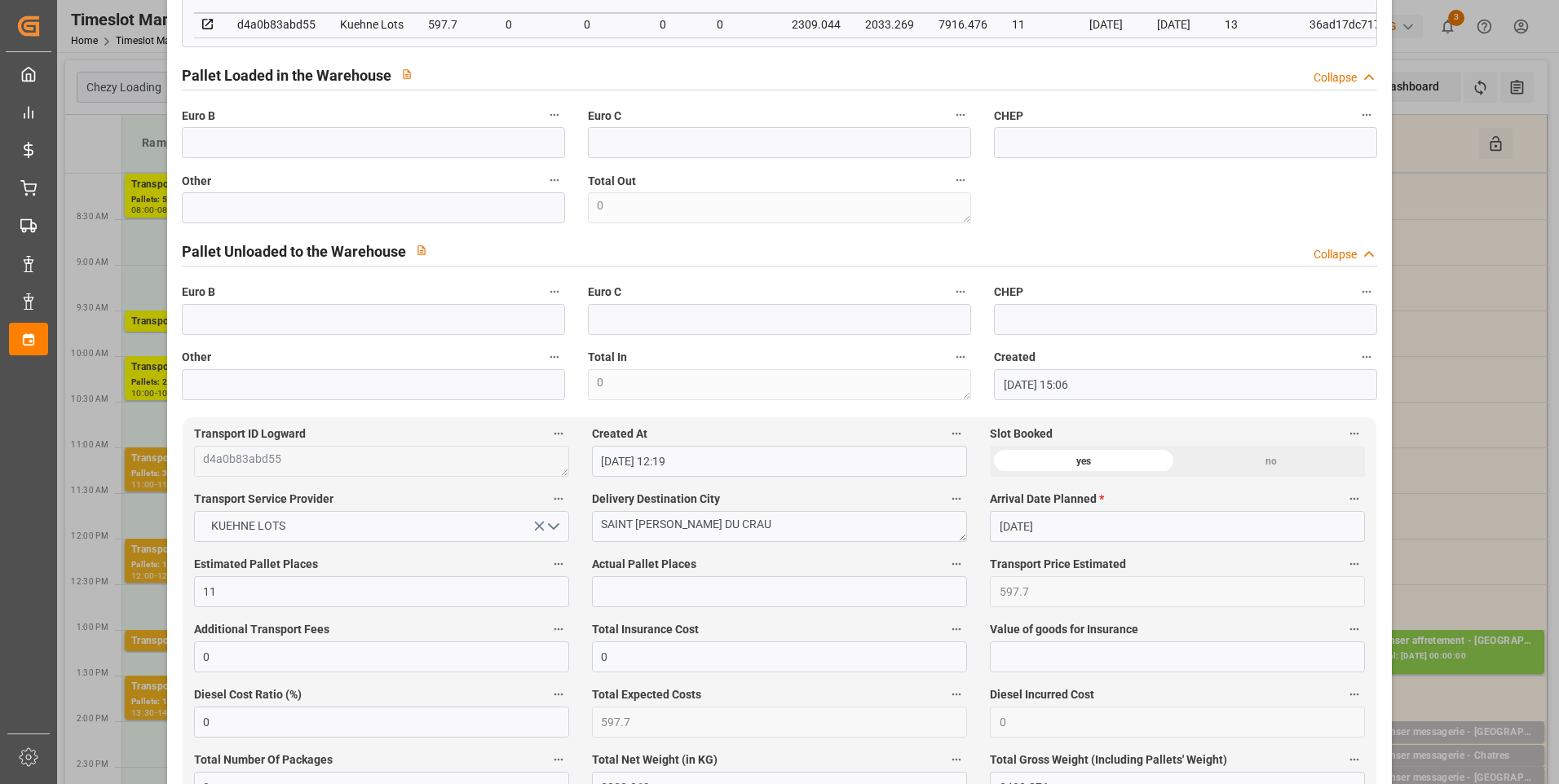
scroll to position [0, 0]
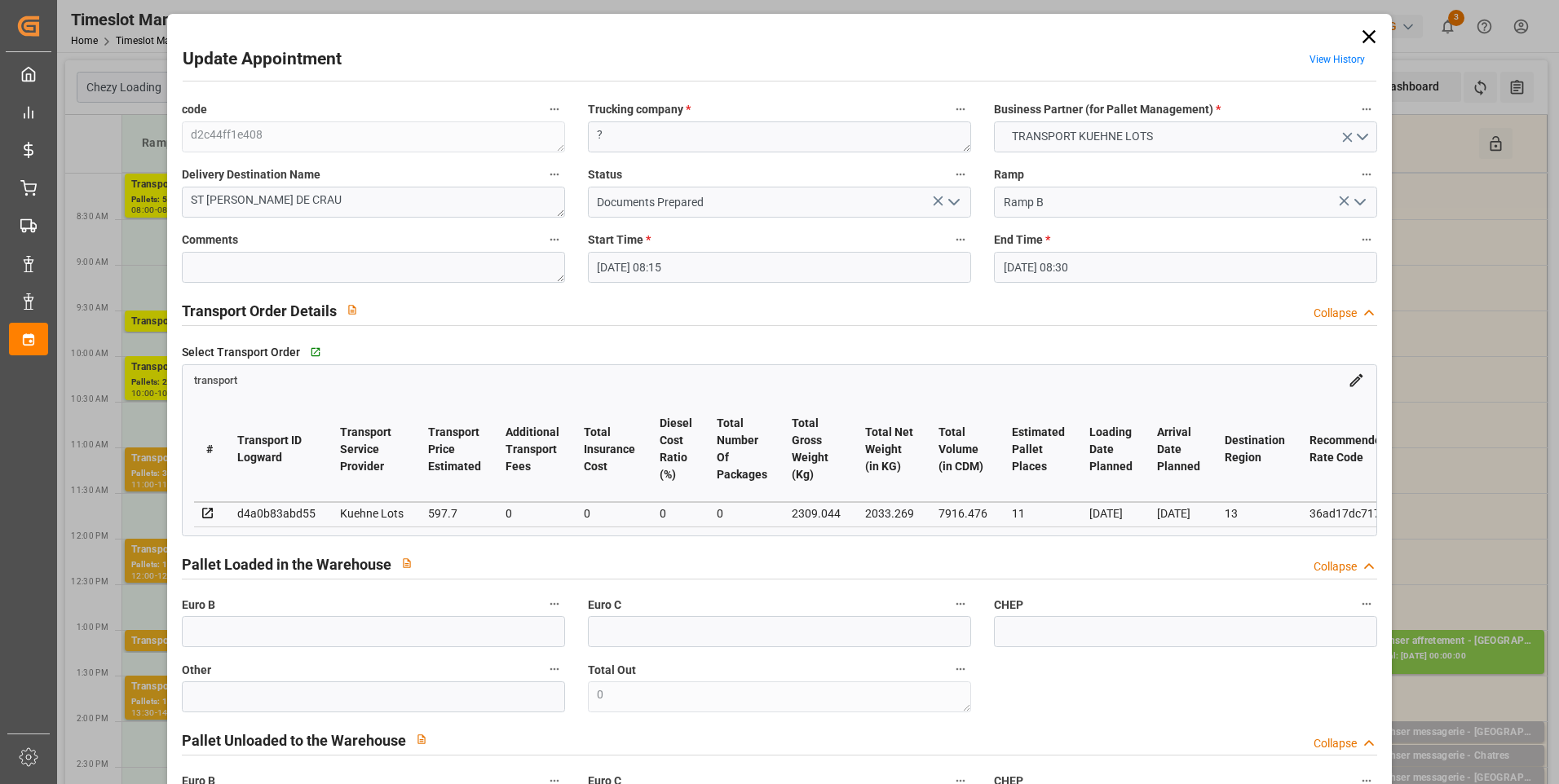
click at [948, 199] on icon "open menu" at bounding box center [954, 202] width 20 height 20
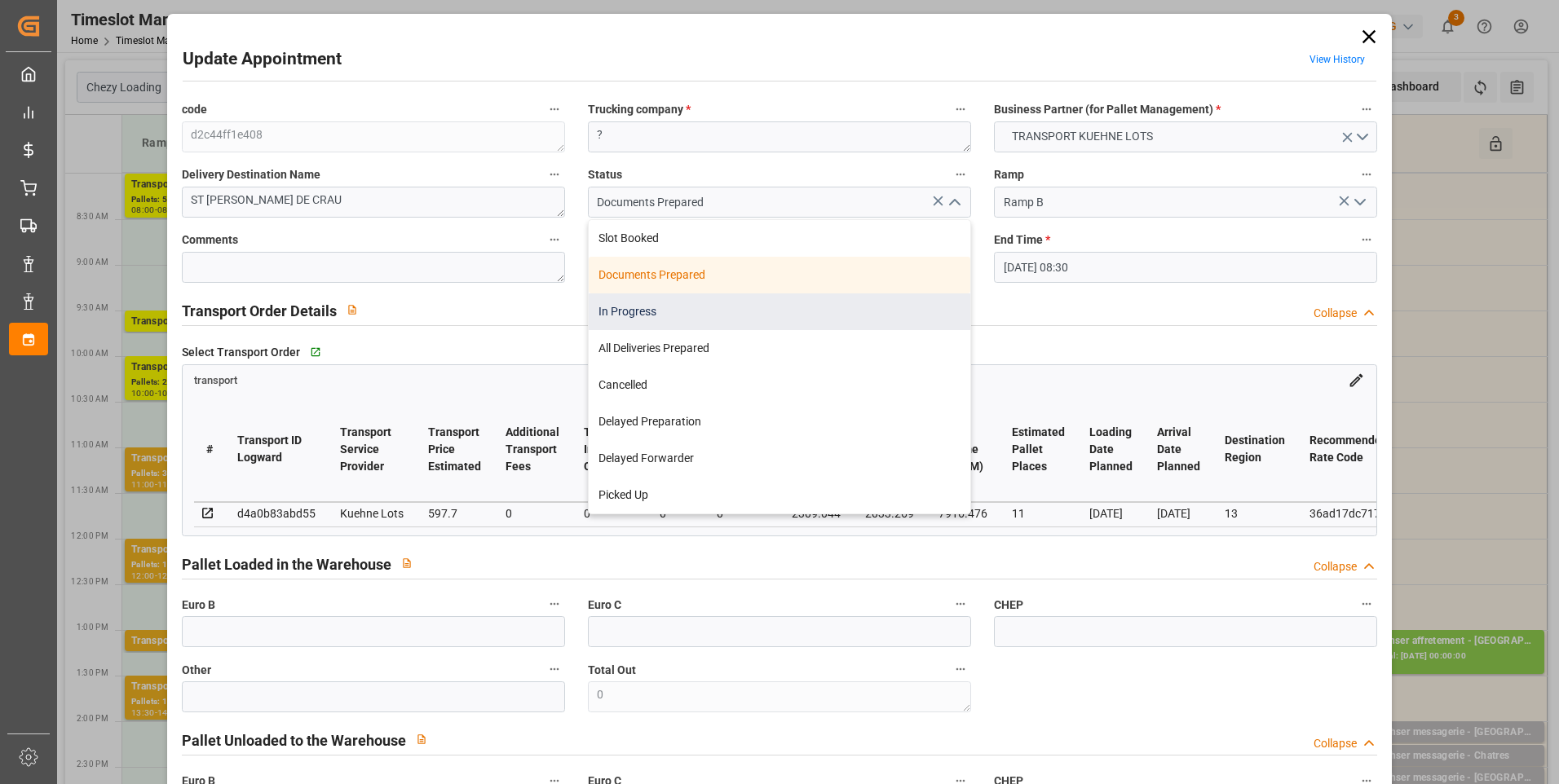
click at [648, 295] on div "In Progress" at bounding box center [779, 312] width 381 height 36
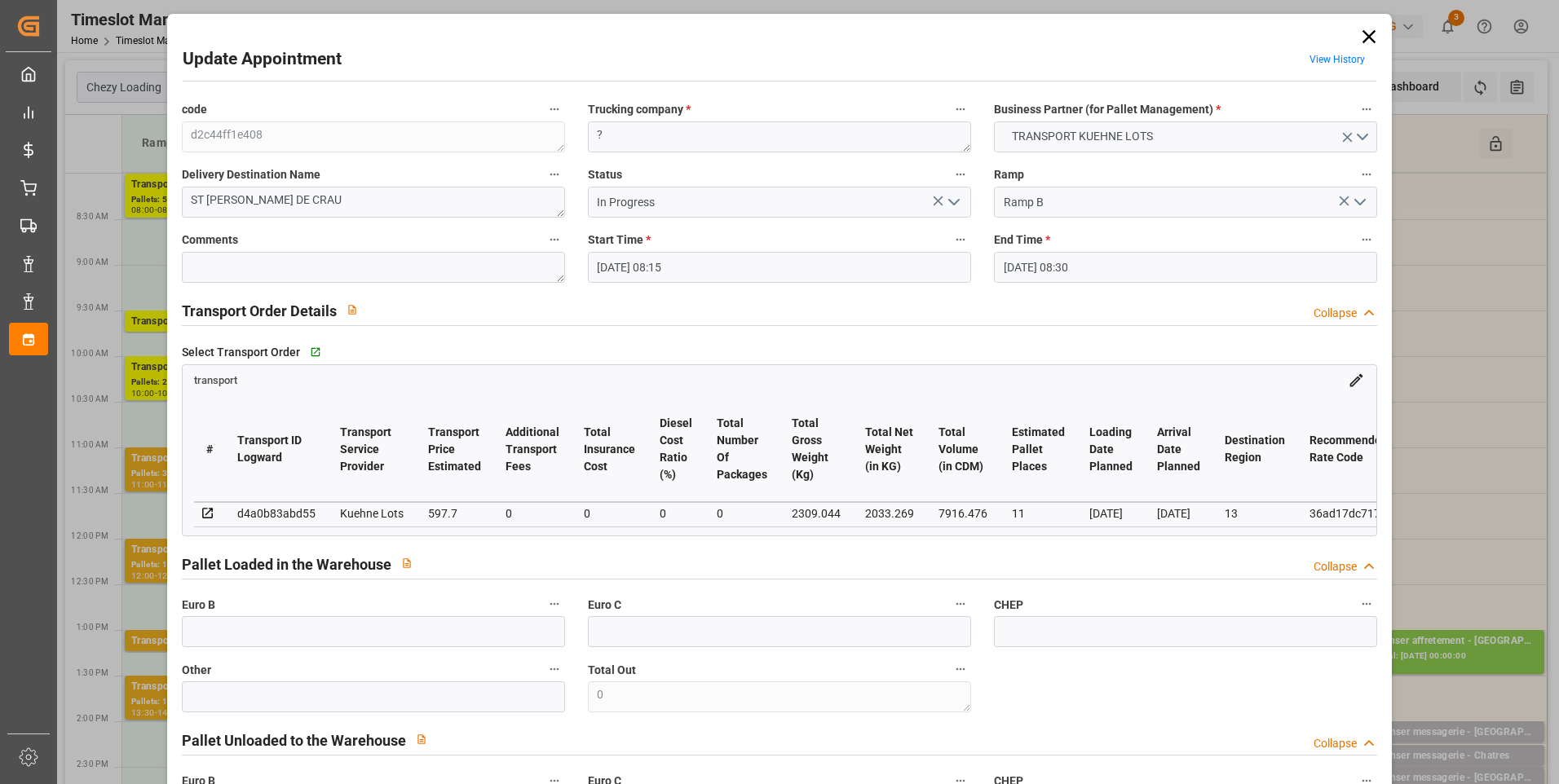
click at [952, 200] on icon "open menu" at bounding box center [954, 202] width 20 height 20
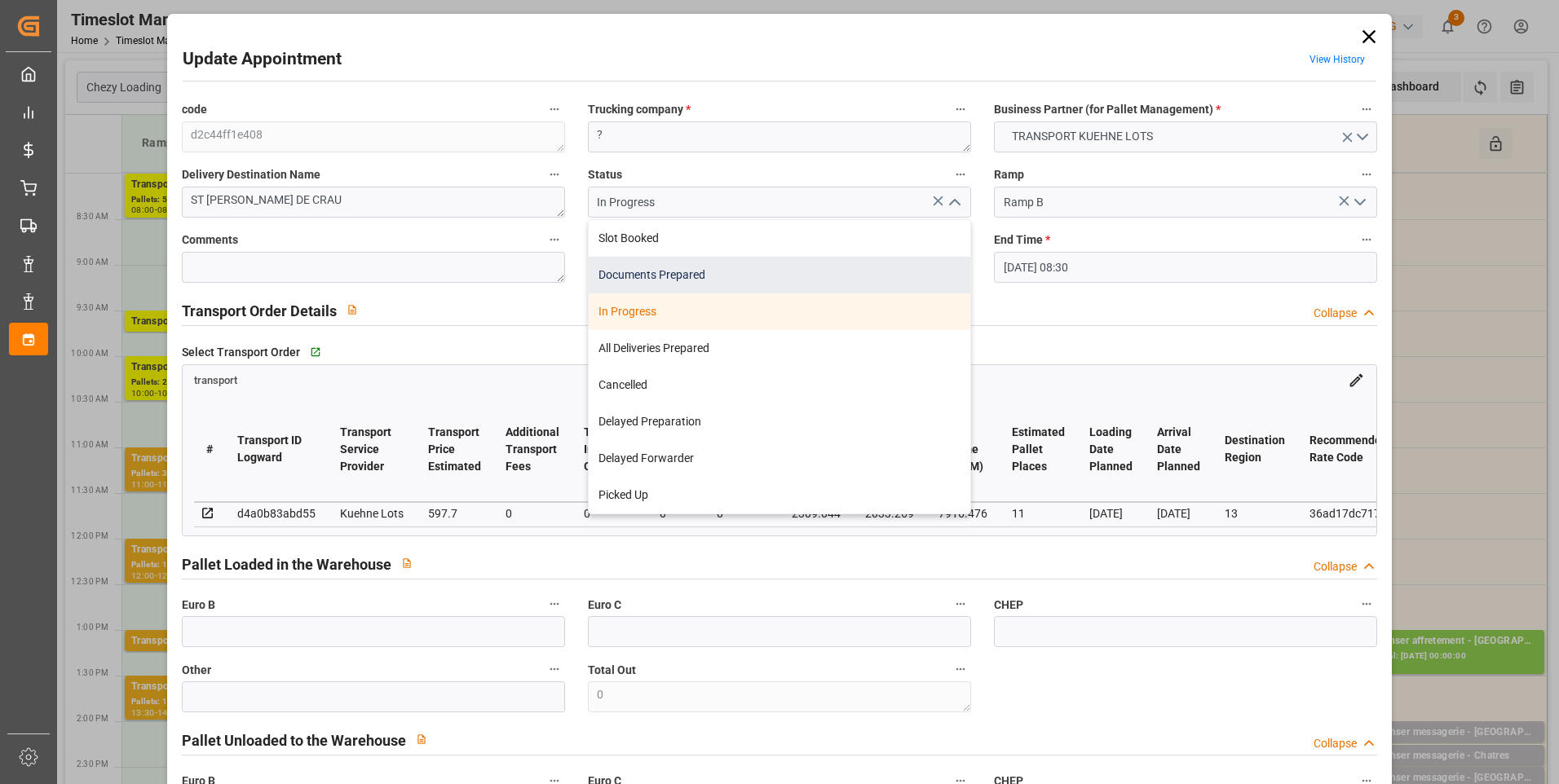
click at [646, 269] on div "Documents Prepared" at bounding box center [779, 275] width 381 height 36
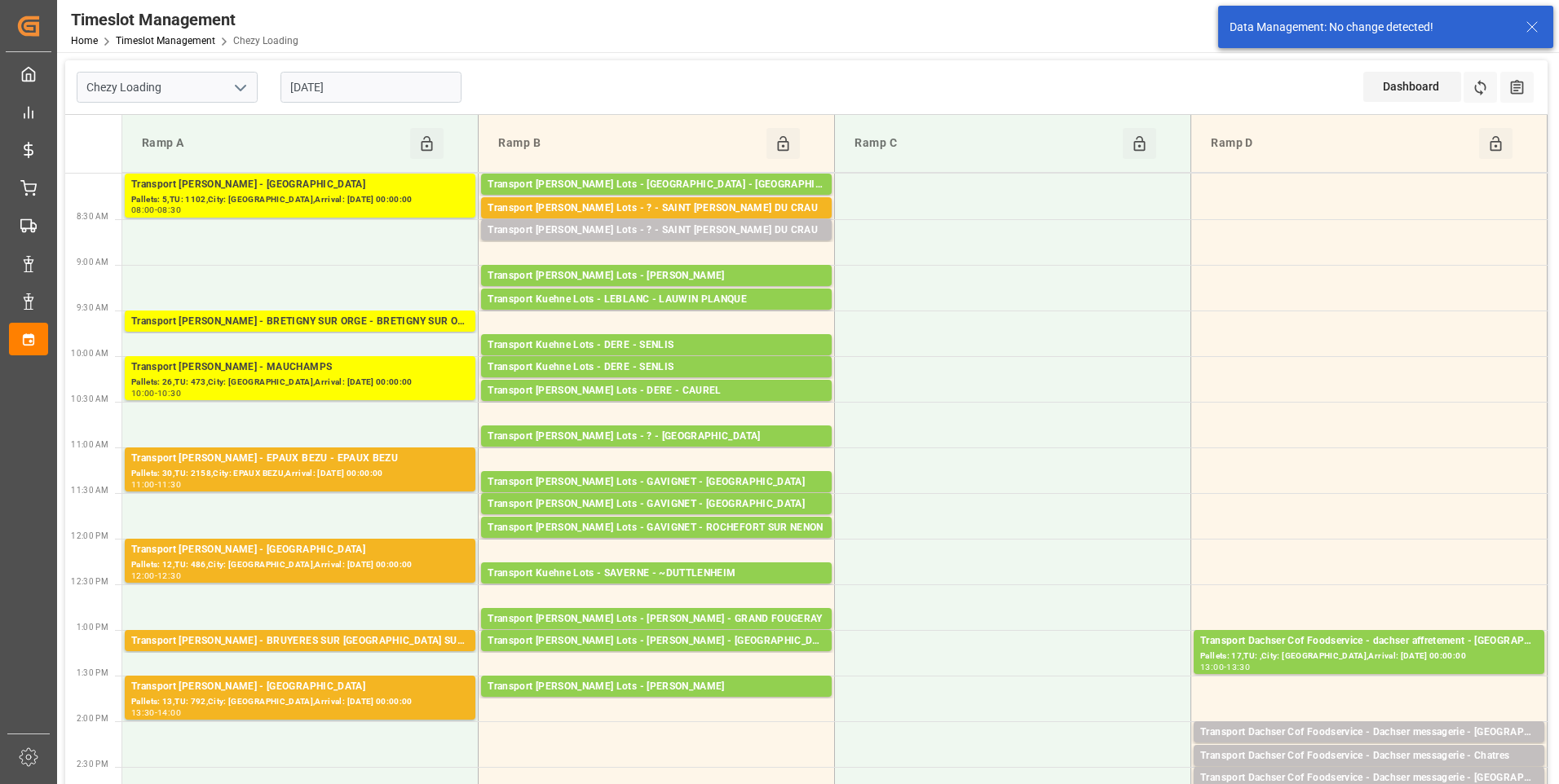
click at [685, 224] on div "Transport Kuehne Lots - ? - SAINT MARTIN DU CRAU" at bounding box center [657, 230] width 338 height 16
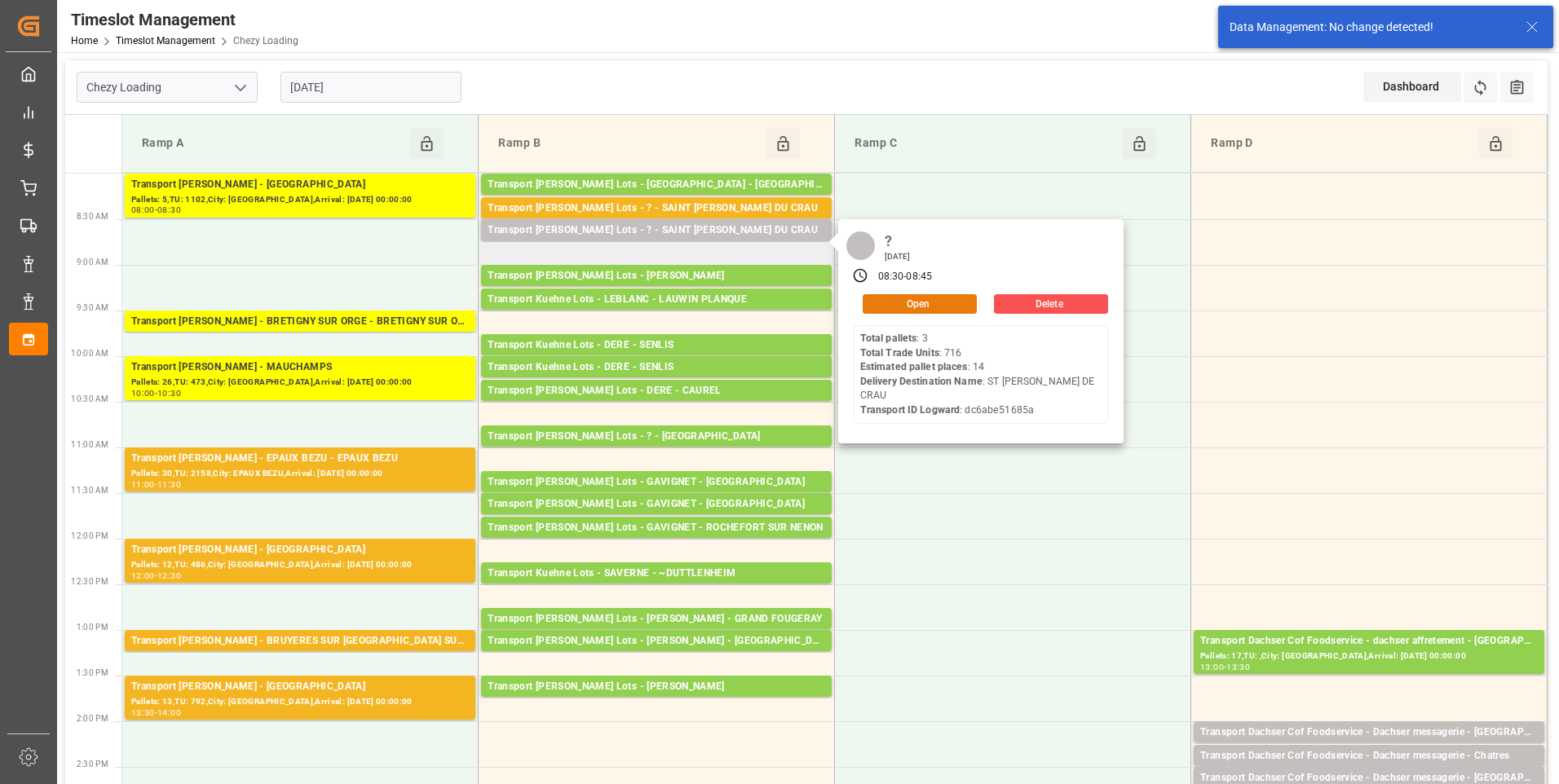
click at [891, 302] on button "Open" at bounding box center [920, 304] width 114 height 20
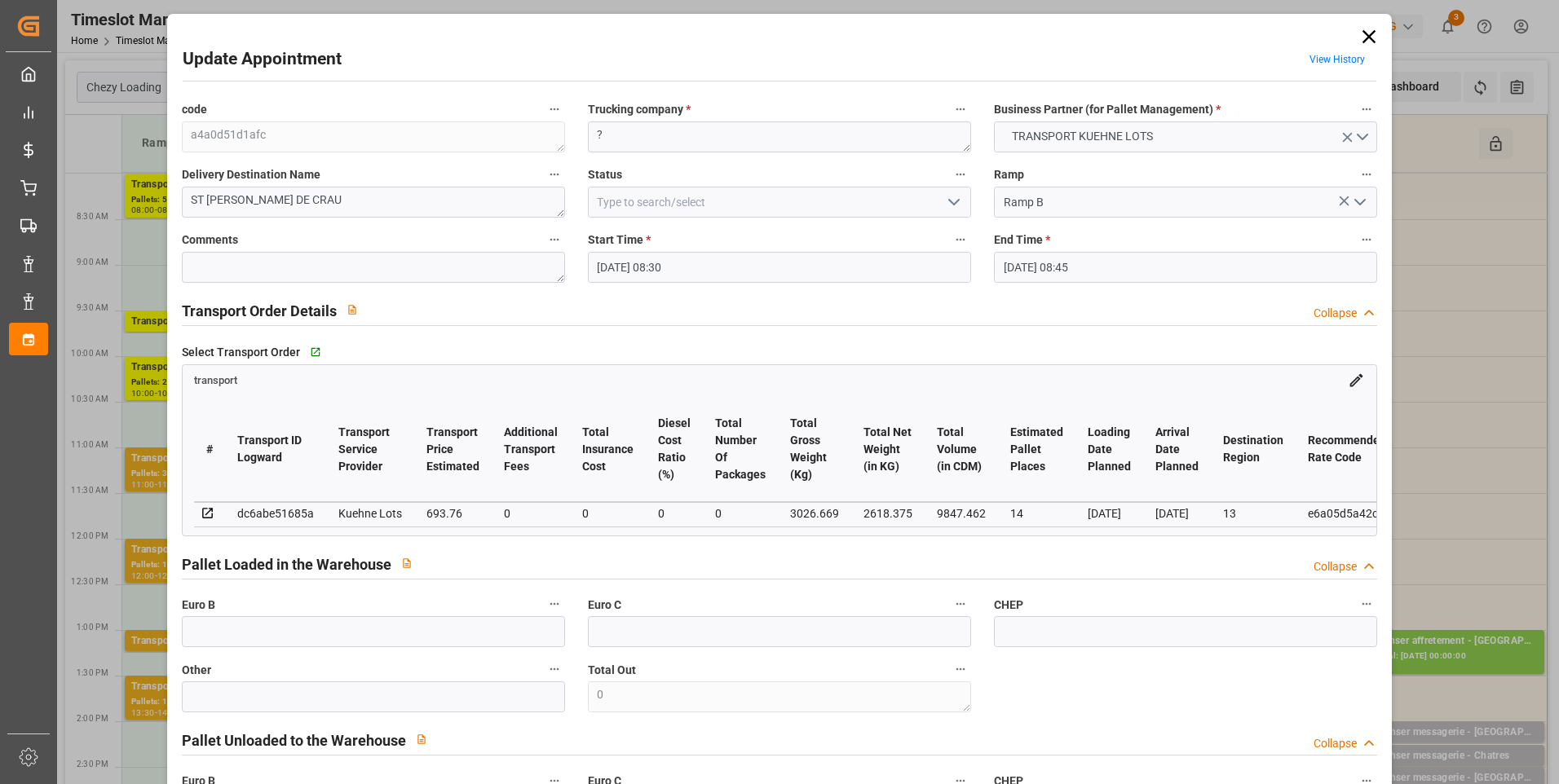
click at [946, 196] on icon "open menu" at bounding box center [954, 202] width 20 height 20
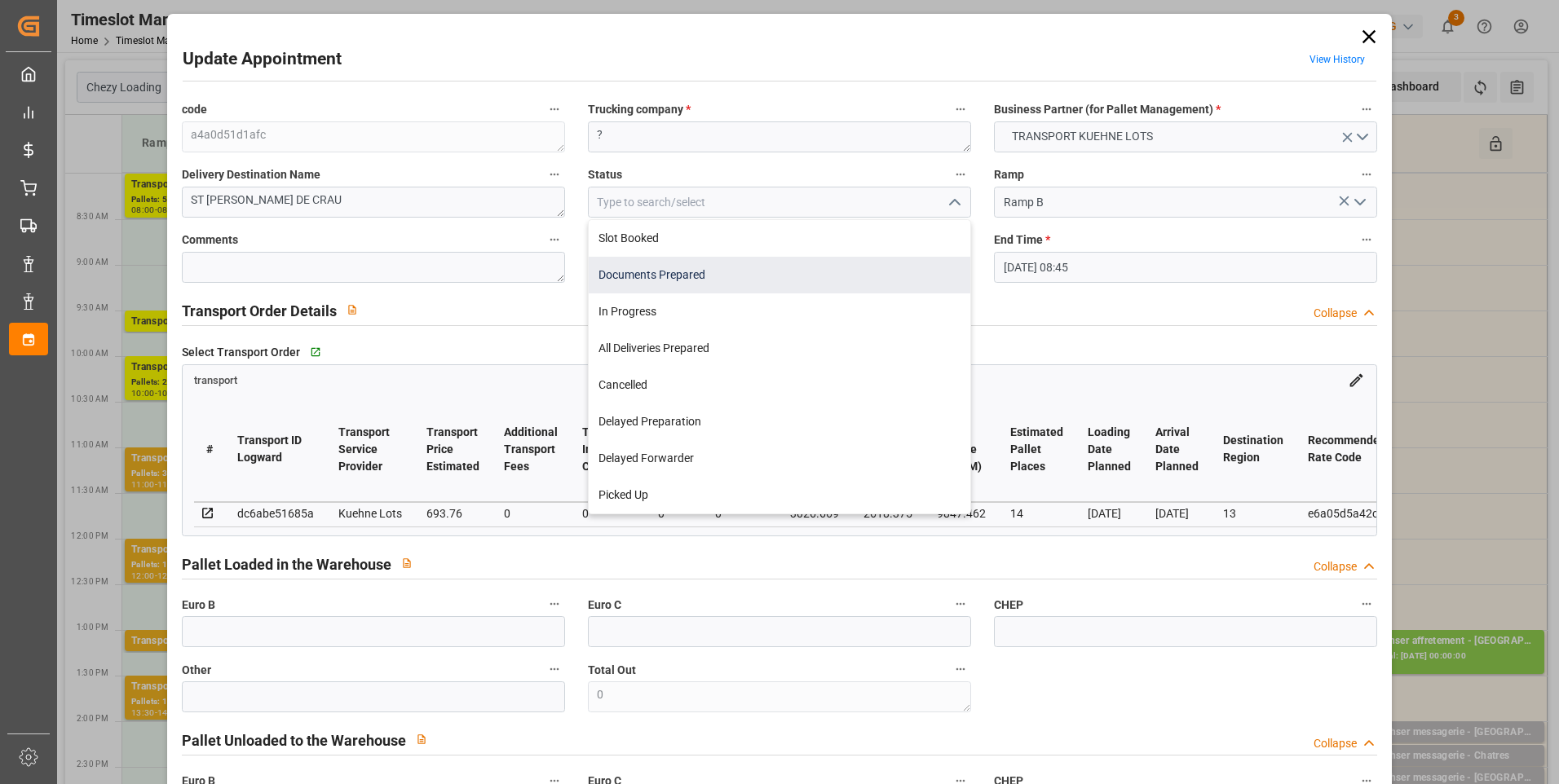
click at [639, 260] on div "Documents Prepared" at bounding box center [779, 275] width 381 height 36
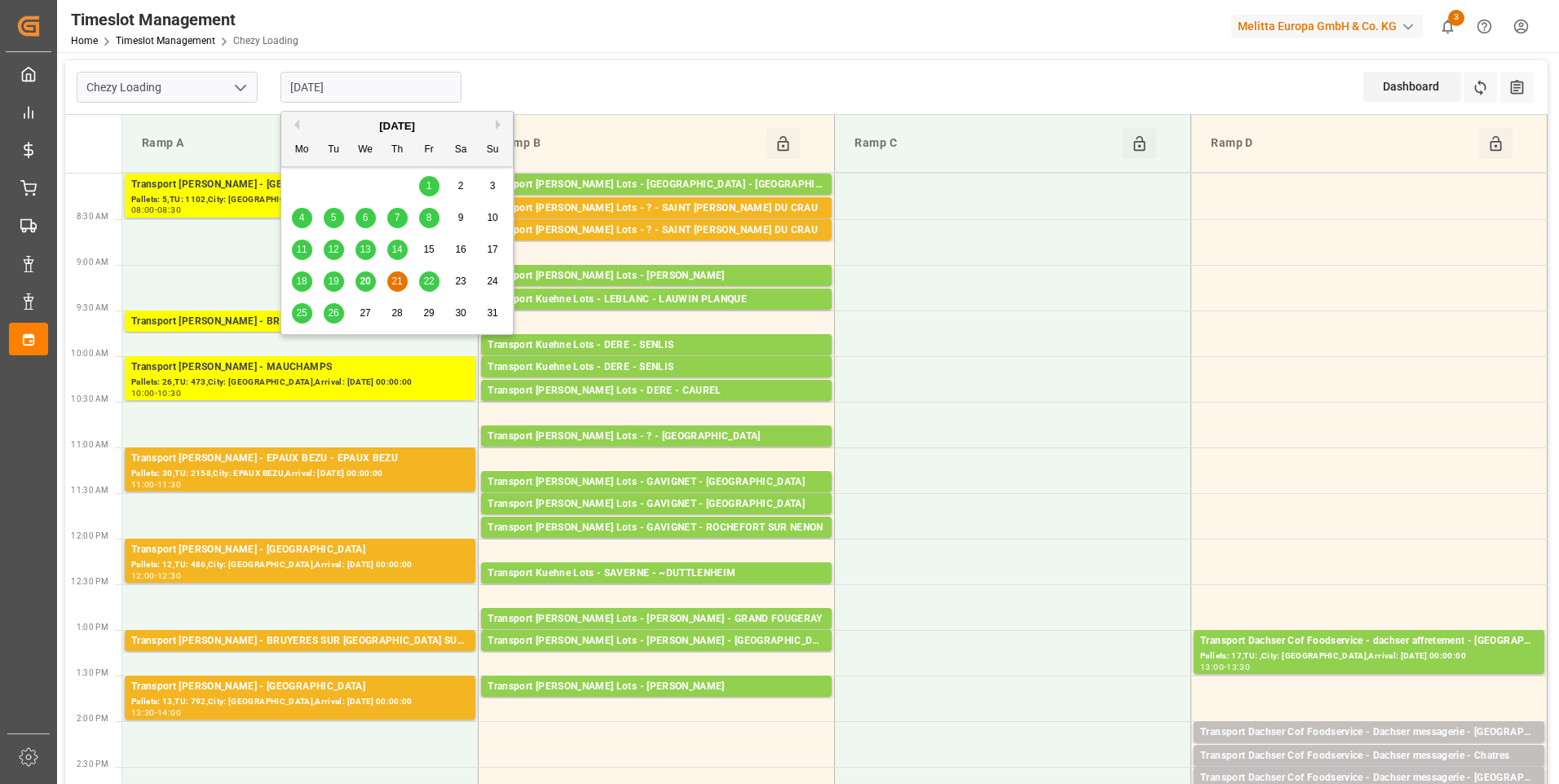
click at [401, 86] on input "[DATE]" at bounding box center [371, 87] width 181 height 31
click at [429, 281] on span "22" at bounding box center [428, 281] width 10 height 11
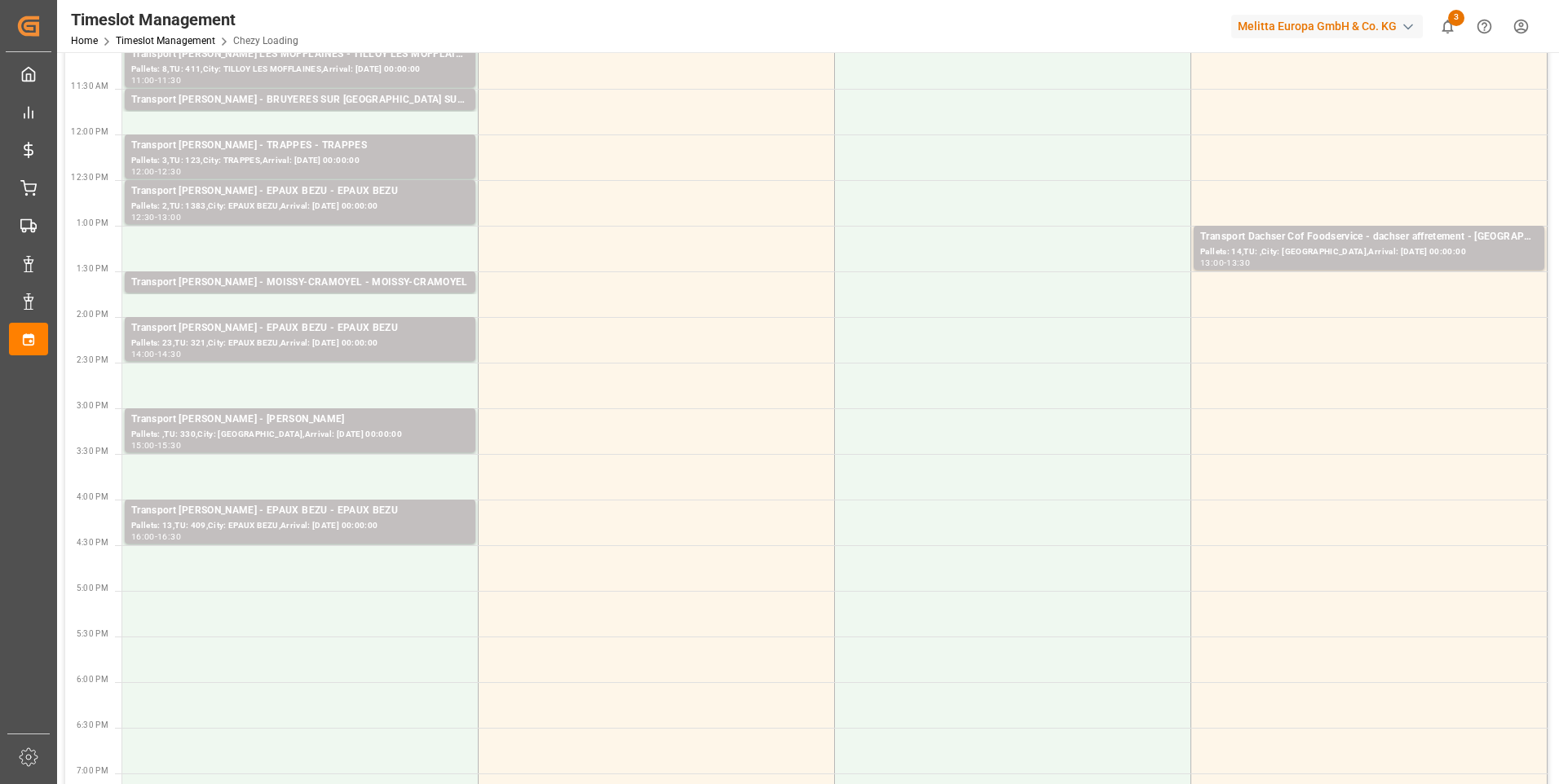
scroll to position [407, 0]
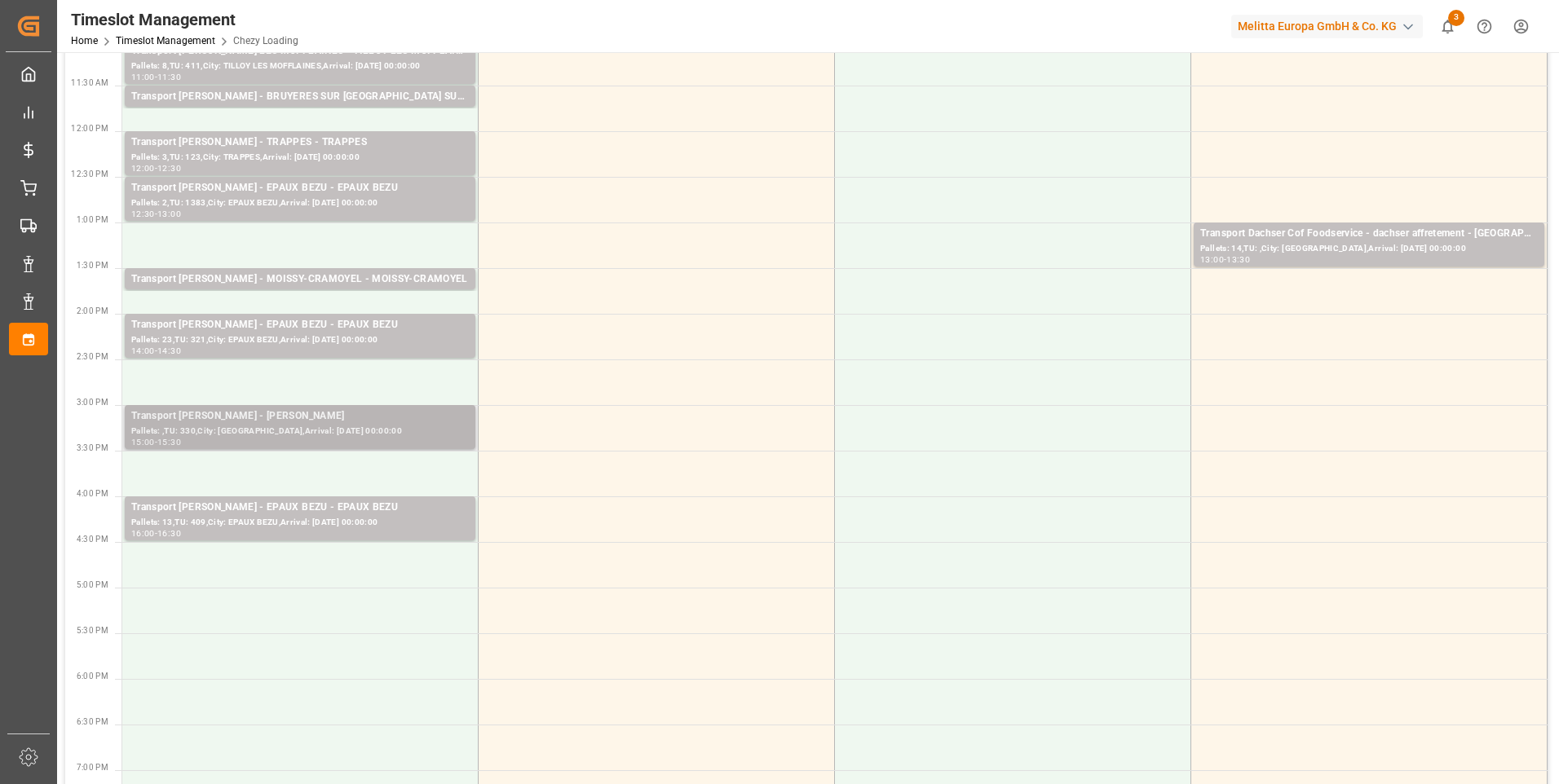
click at [291, 430] on div "Pallets: ,TU: 330,City: REAU,Arrival: 2025-08-25 00:00:00" at bounding box center [300, 431] width 338 height 14
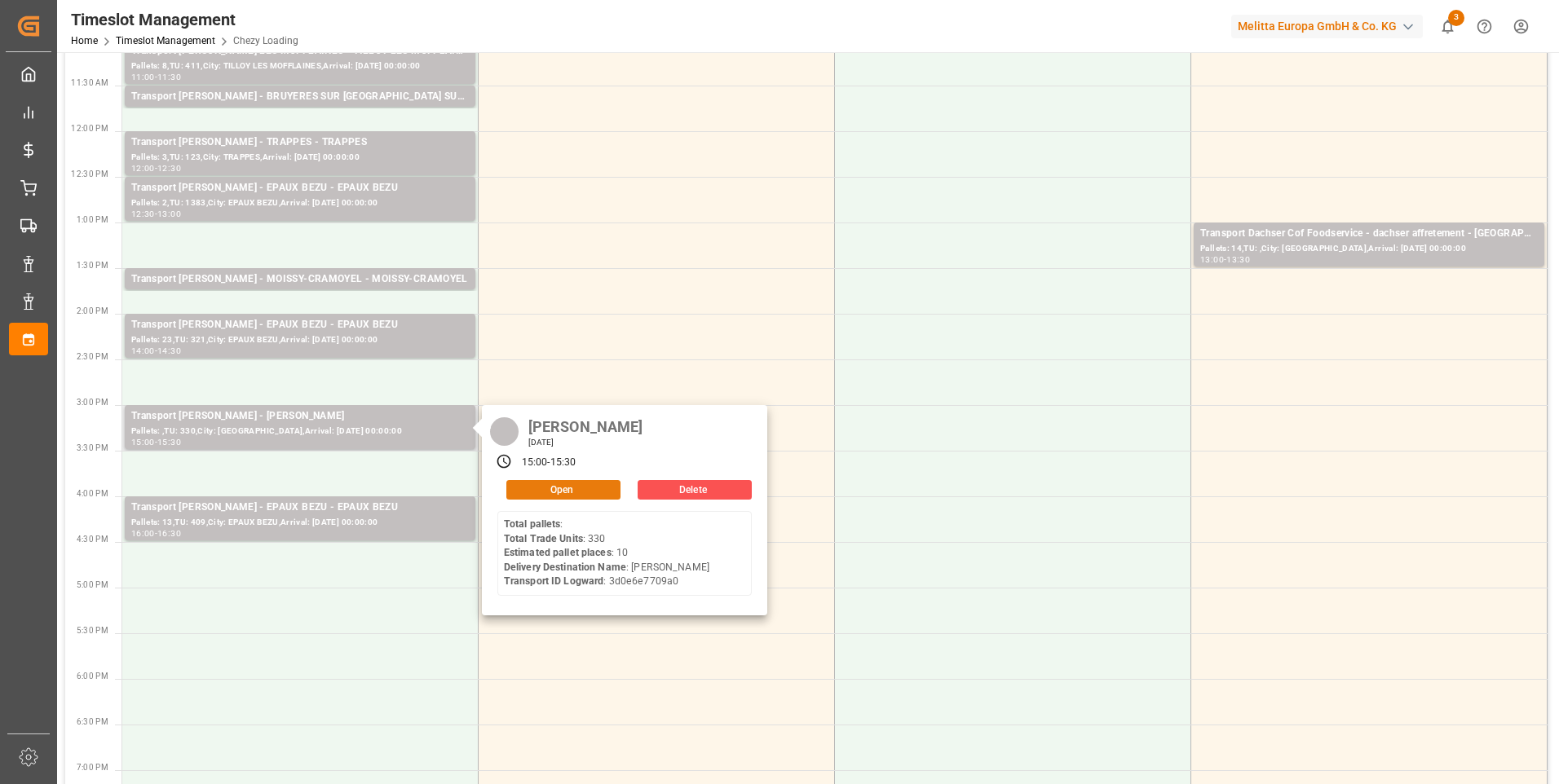
click at [562, 483] on button "Open" at bounding box center [563, 489] width 114 height 20
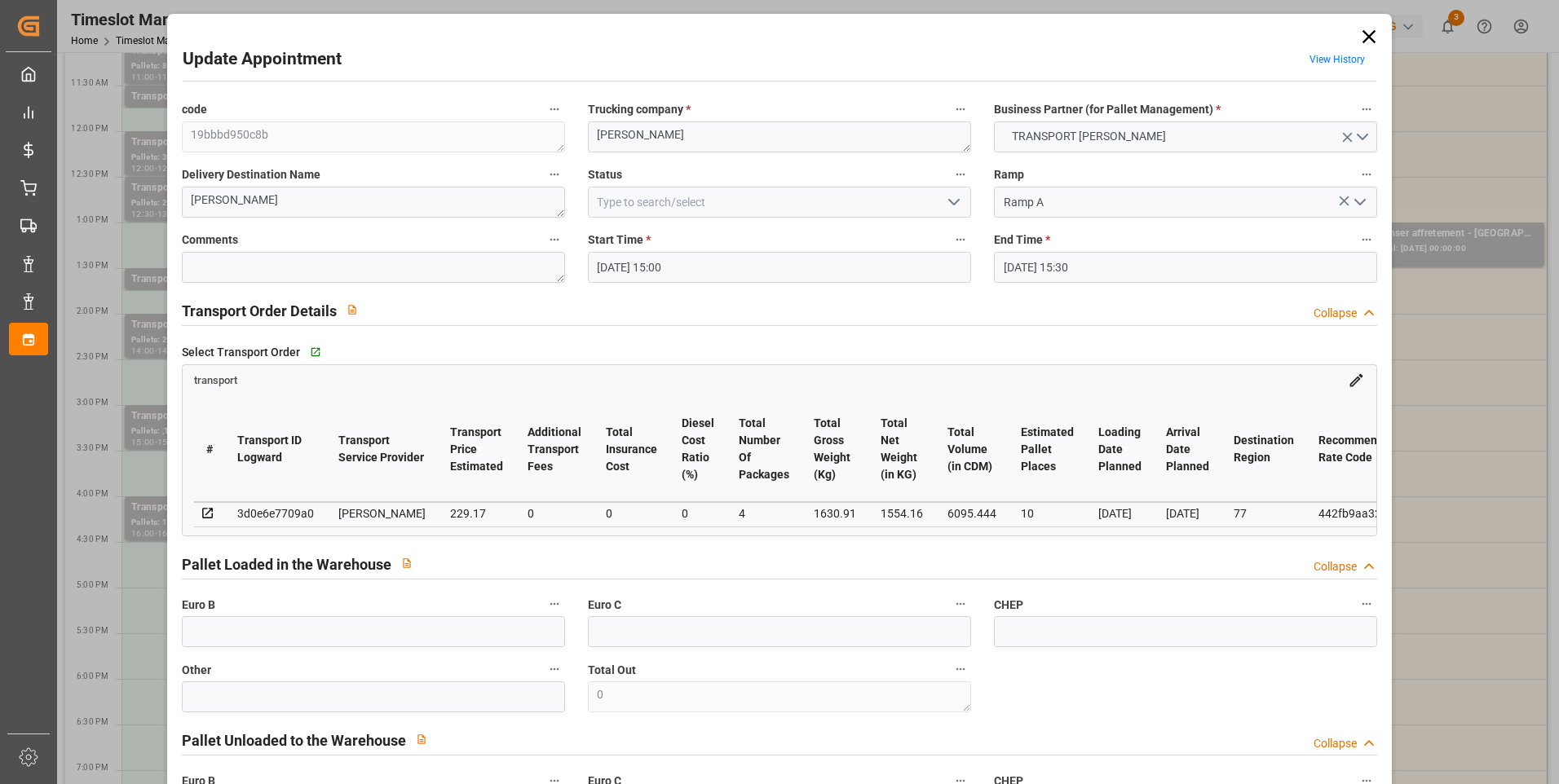
click at [952, 192] on icon "open menu" at bounding box center [954, 202] width 20 height 20
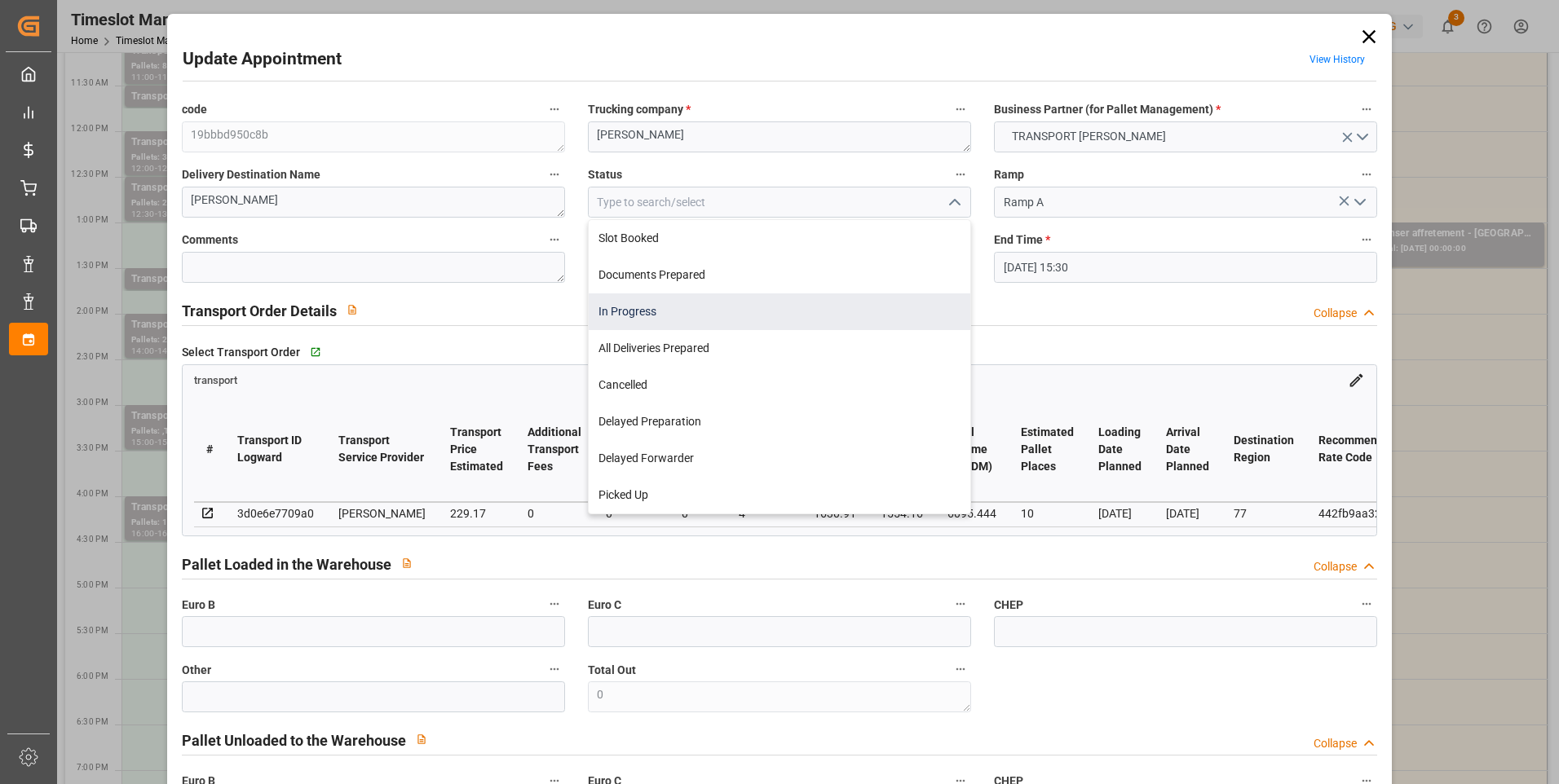
click at [638, 311] on div "In Progress" at bounding box center [779, 312] width 381 height 36
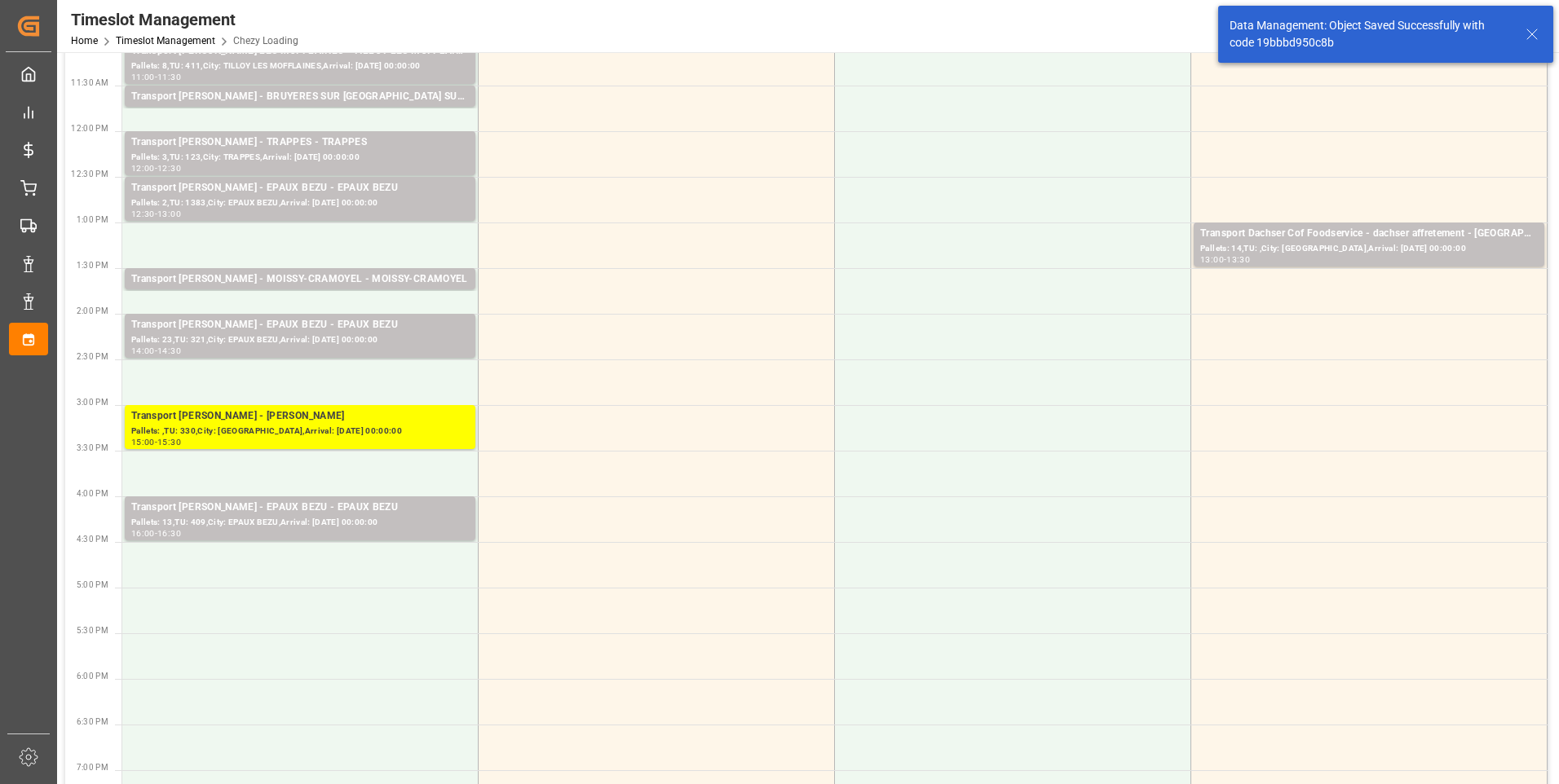
scroll to position [0, 0]
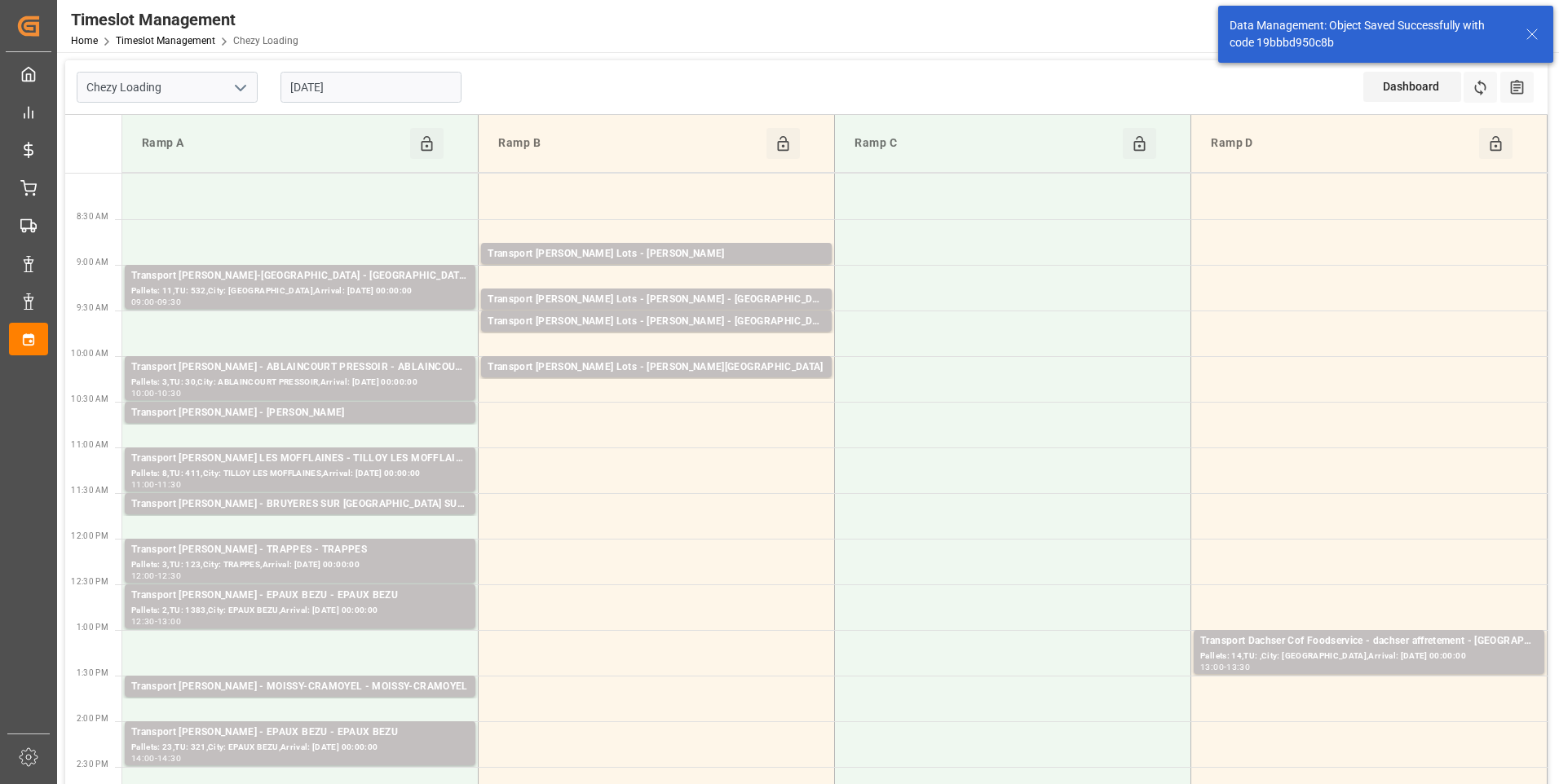
click at [407, 77] on input "22-08-2025" at bounding box center [371, 87] width 181 height 31
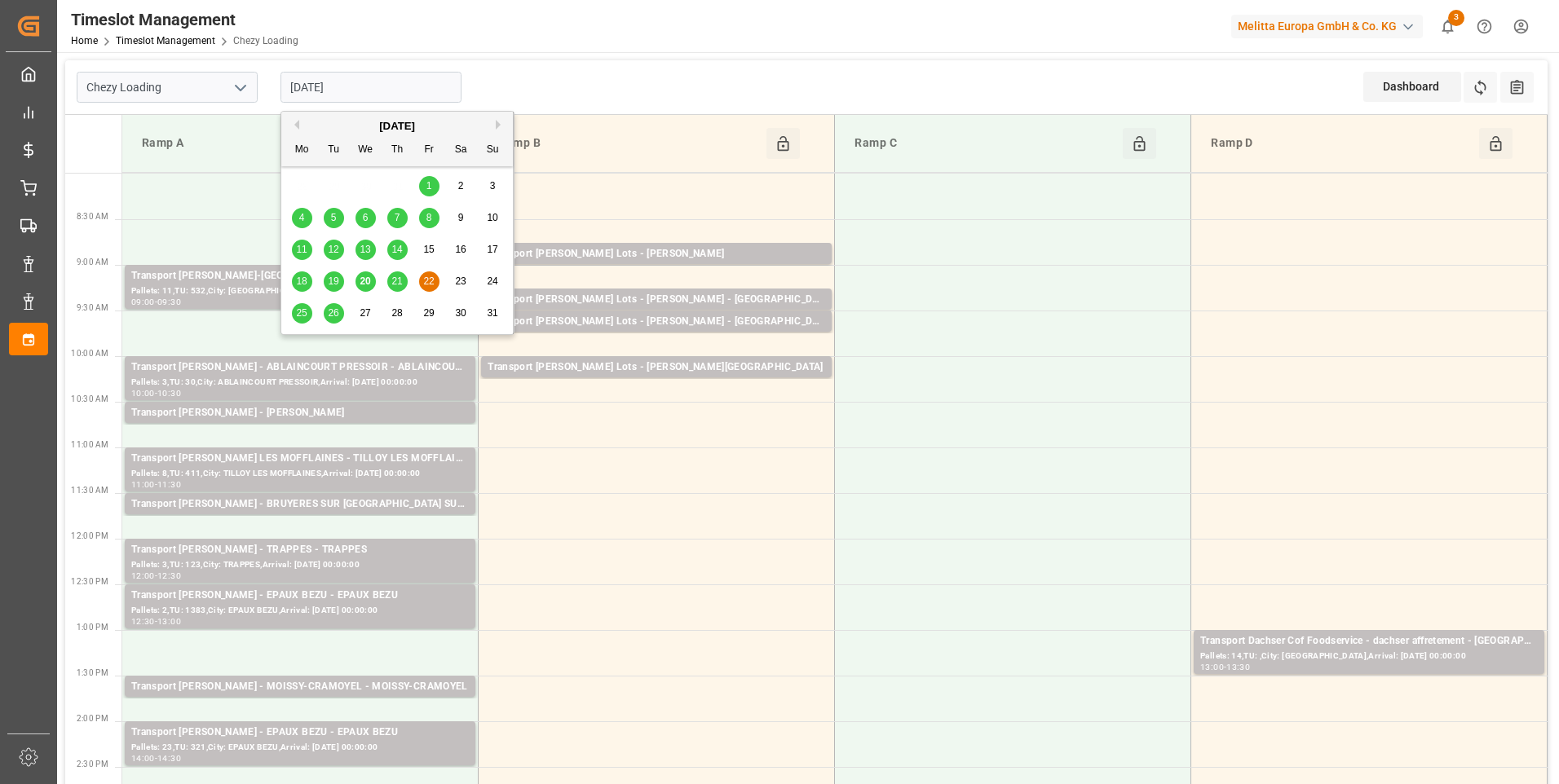
click at [393, 274] on div "21" at bounding box center [398, 282] width 21 height 20
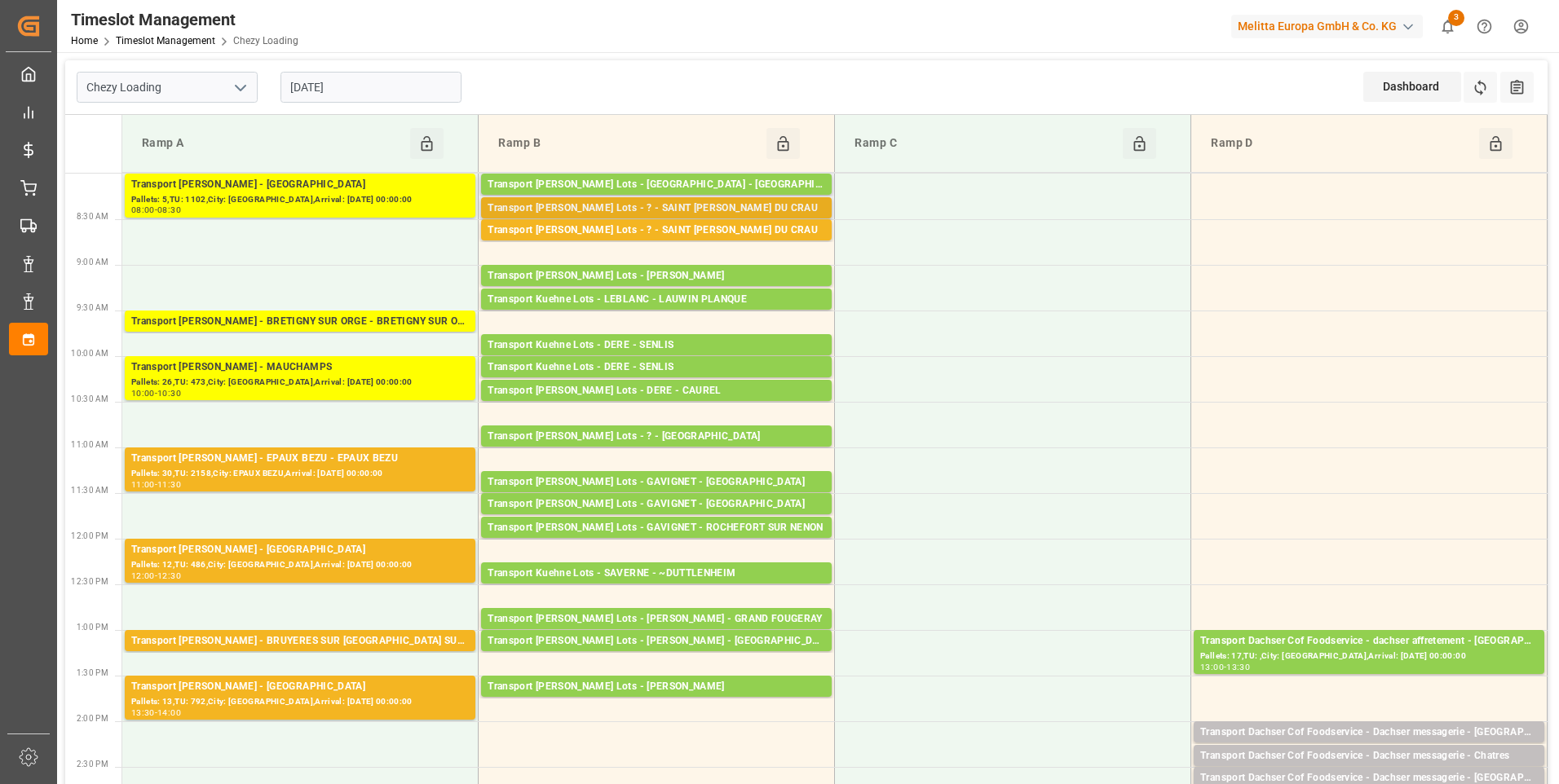
click at [734, 200] on div "Transport Kuehne Lots - ? - SAINT MARTIN DU CRAU" at bounding box center [657, 208] width 338 height 16
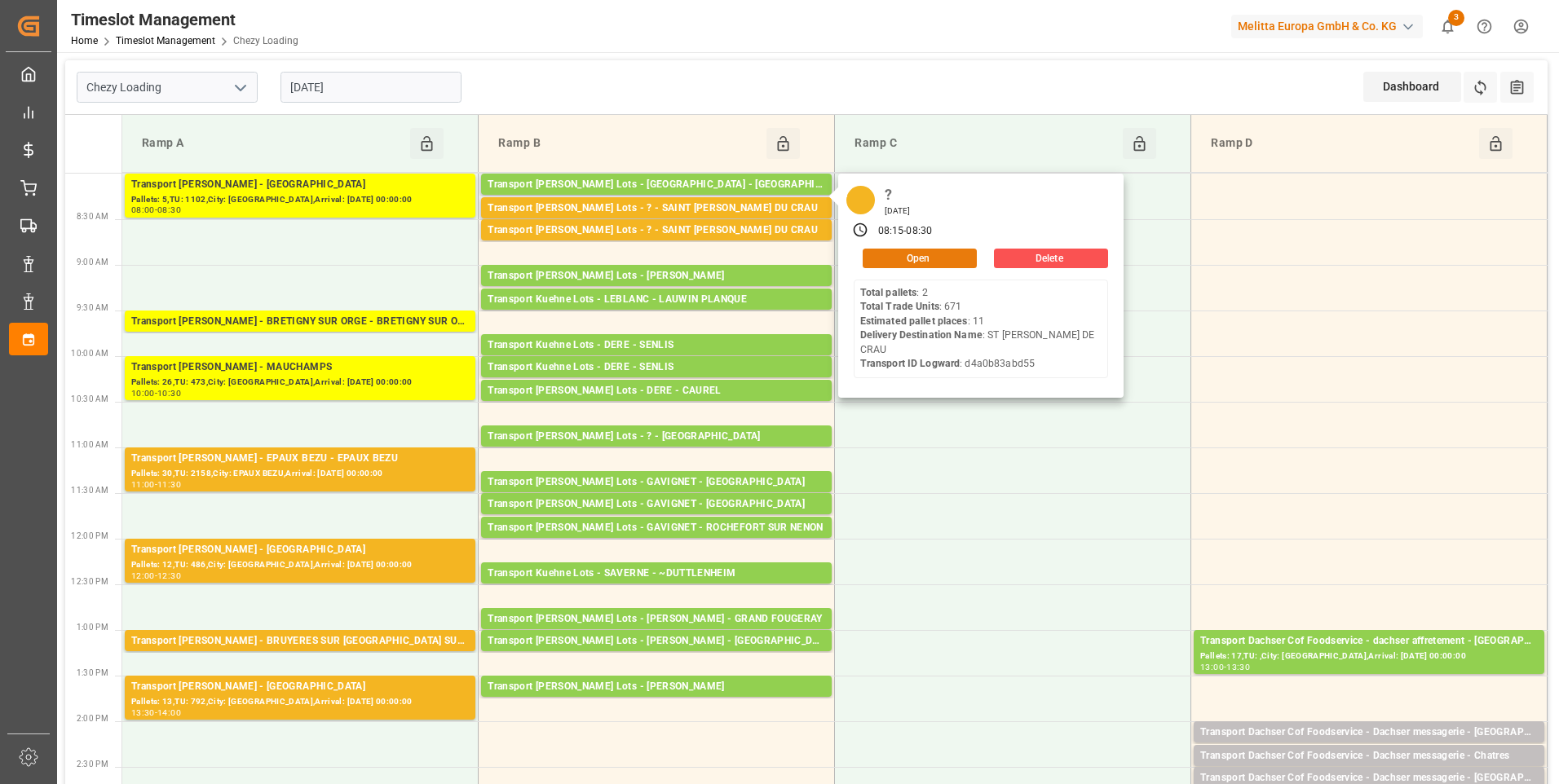
click at [933, 263] on button "Open" at bounding box center [920, 258] width 114 height 20
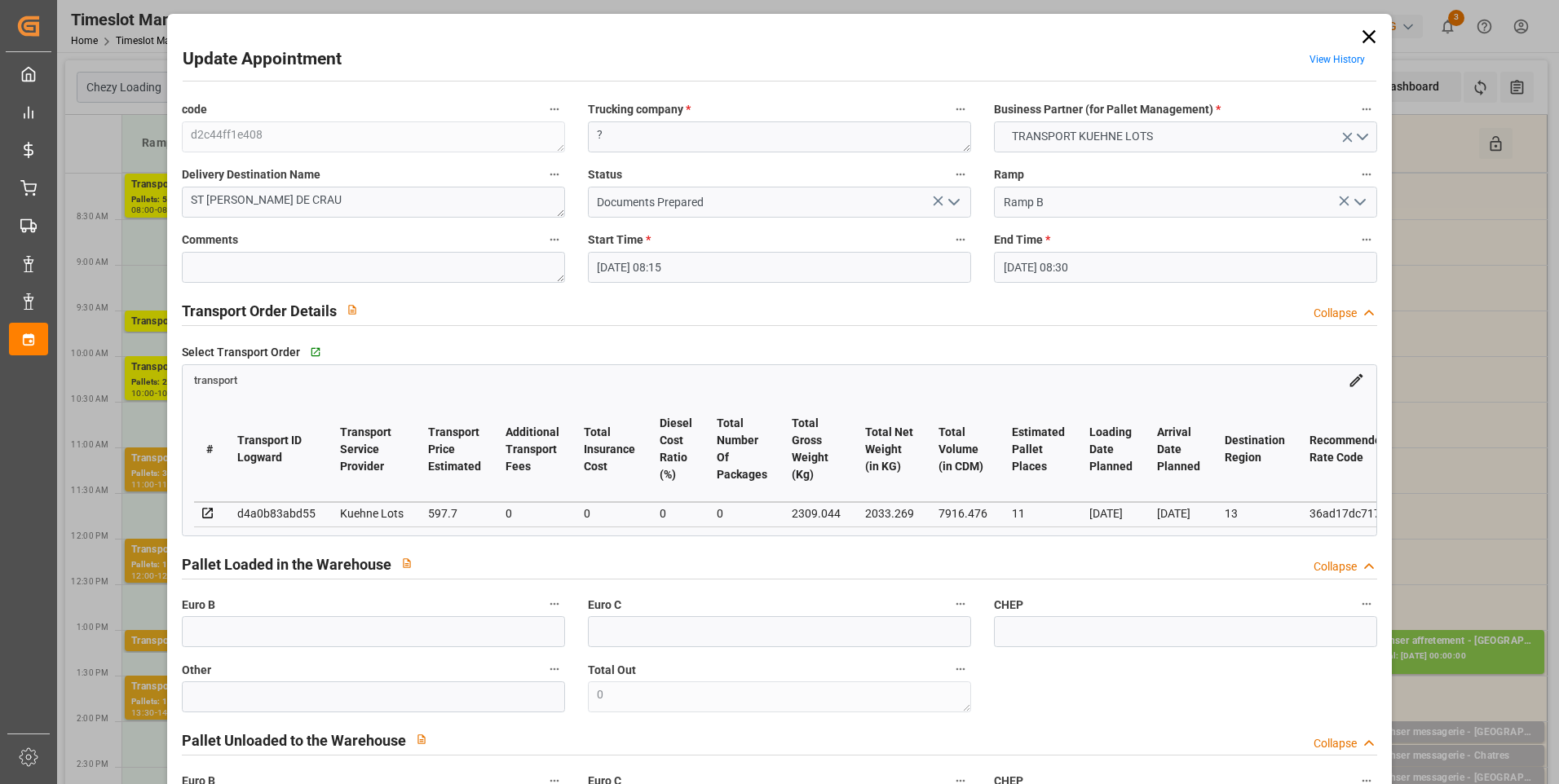
click at [953, 200] on icon "open menu" at bounding box center [954, 202] width 20 height 20
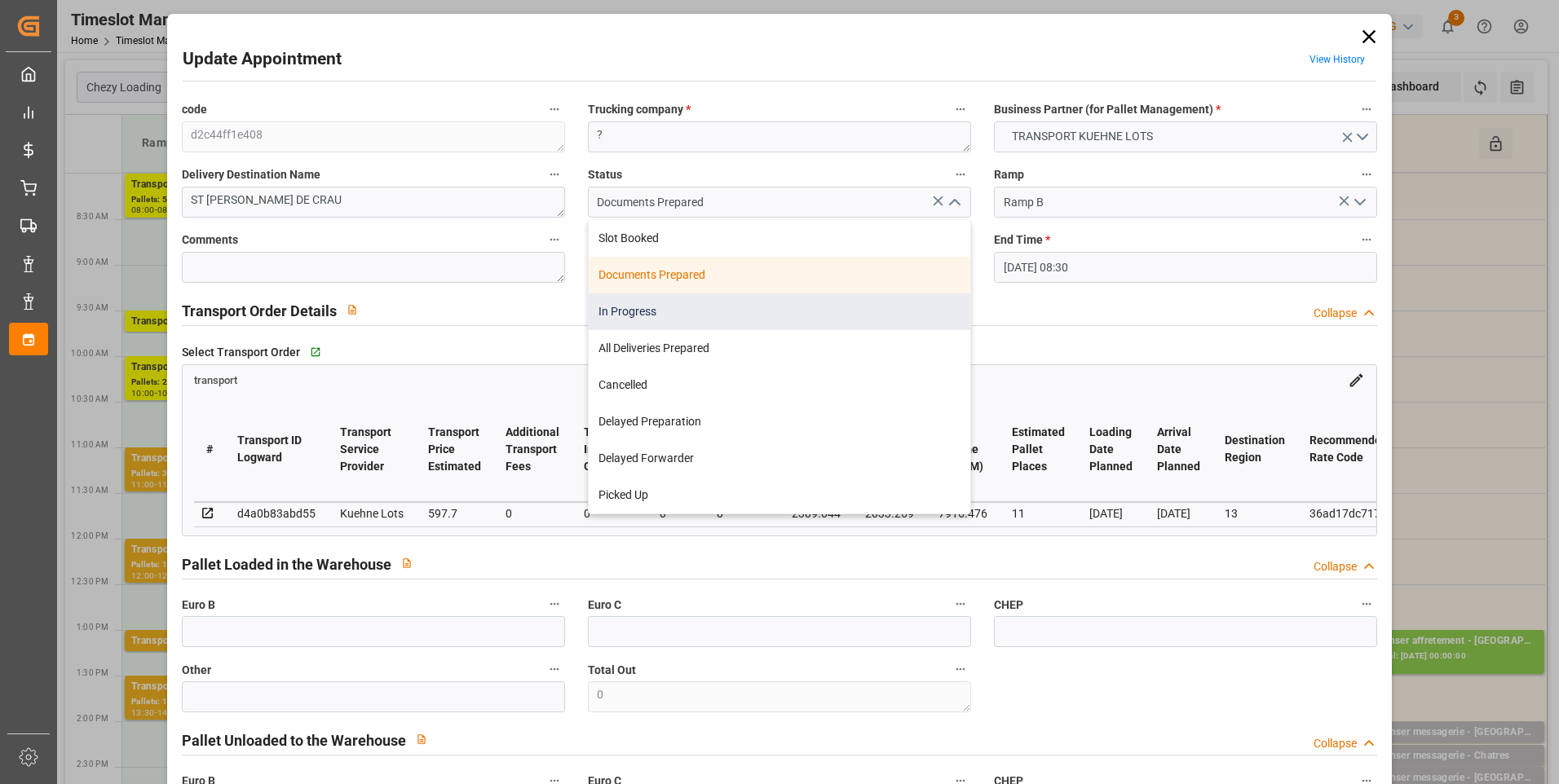
click at [607, 308] on div "In Progress" at bounding box center [779, 312] width 381 height 36
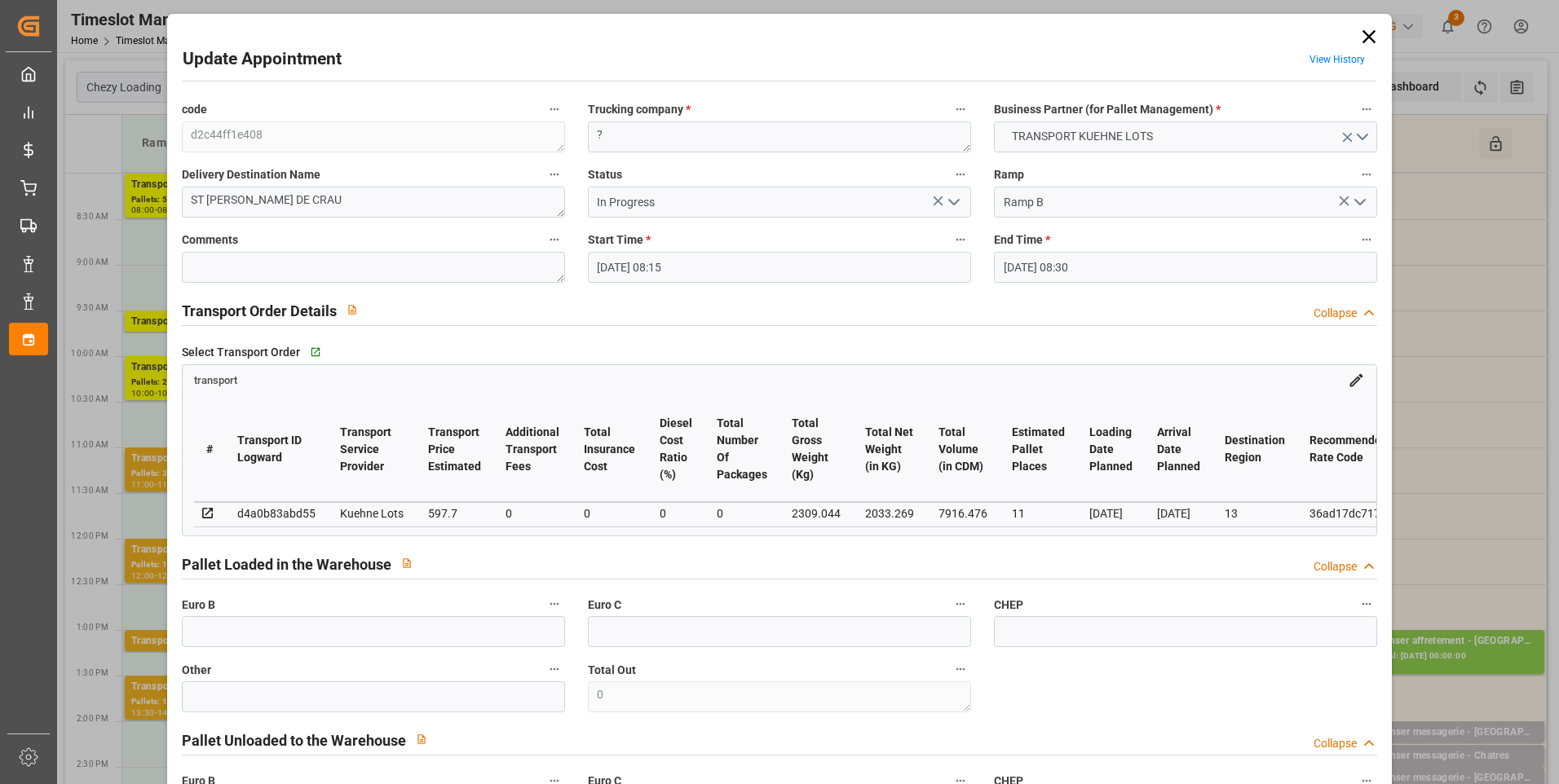
click at [1362, 34] on icon at bounding box center [1368, 36] width 13 height 13
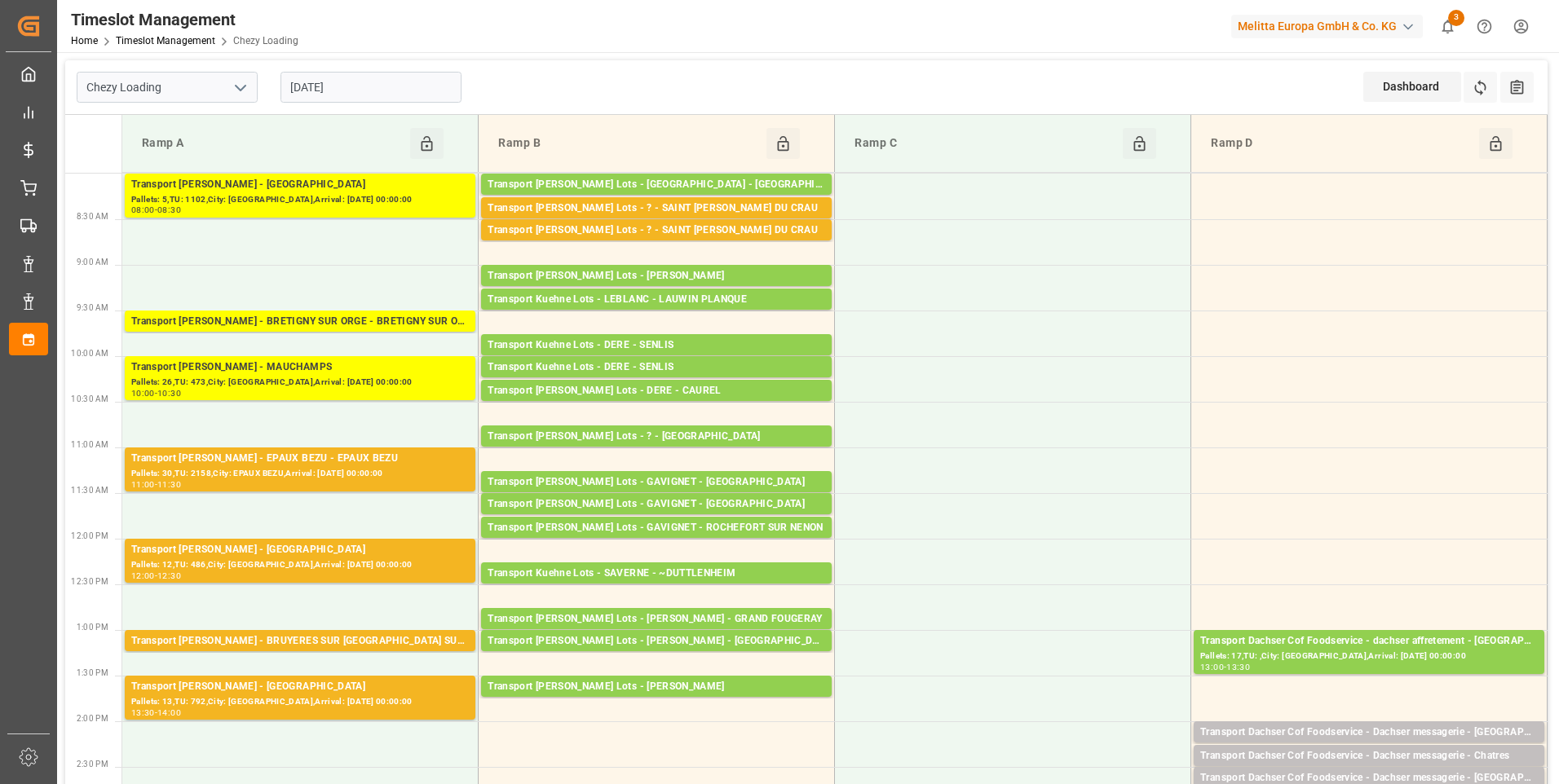
click at [353, 90] on input "[DATE]" at bounding box center [371, 87] width 181 height 31
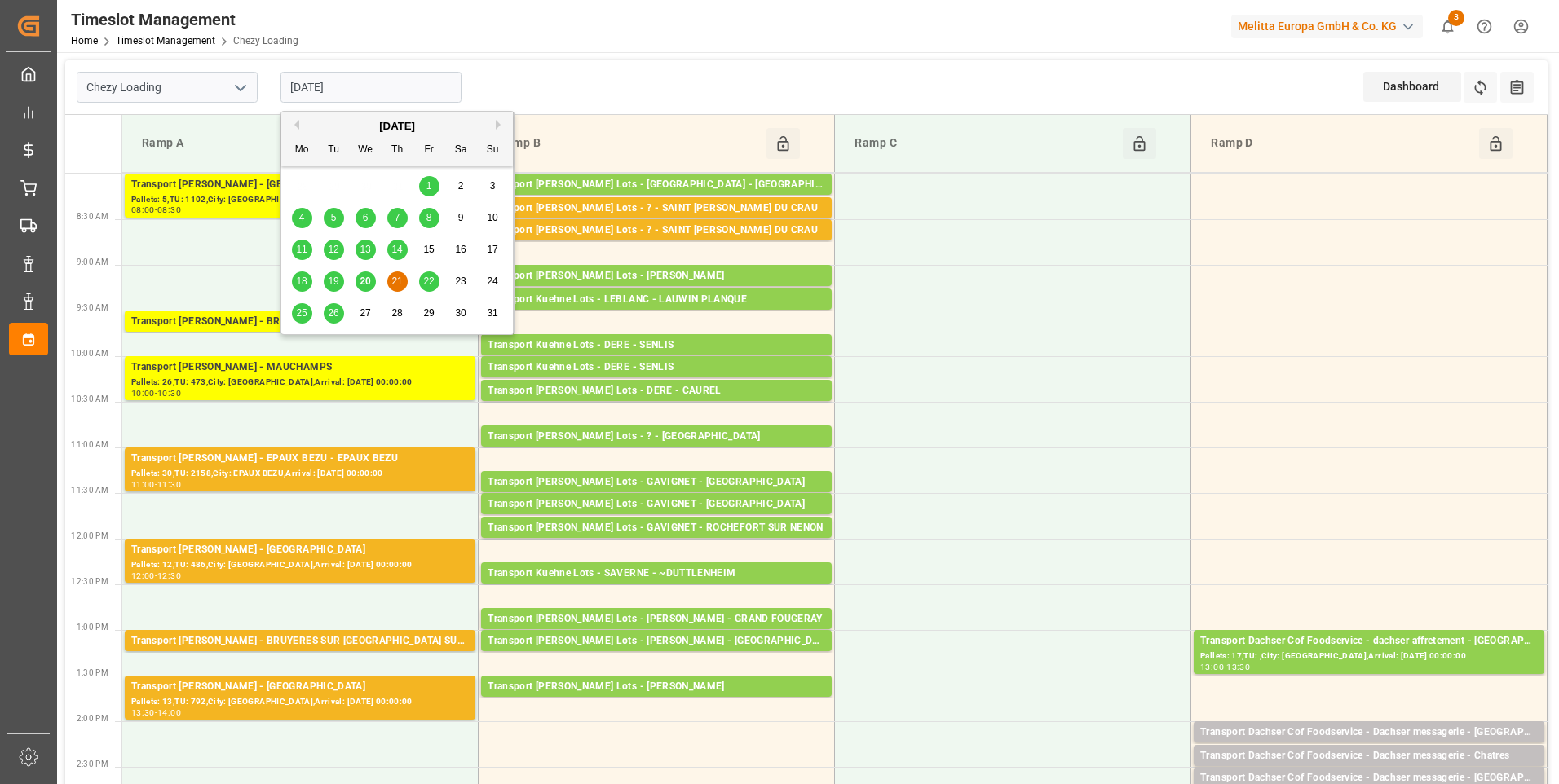
click at [366, 282] on span "20" at bounding box center [365, 281] width 10 height 11
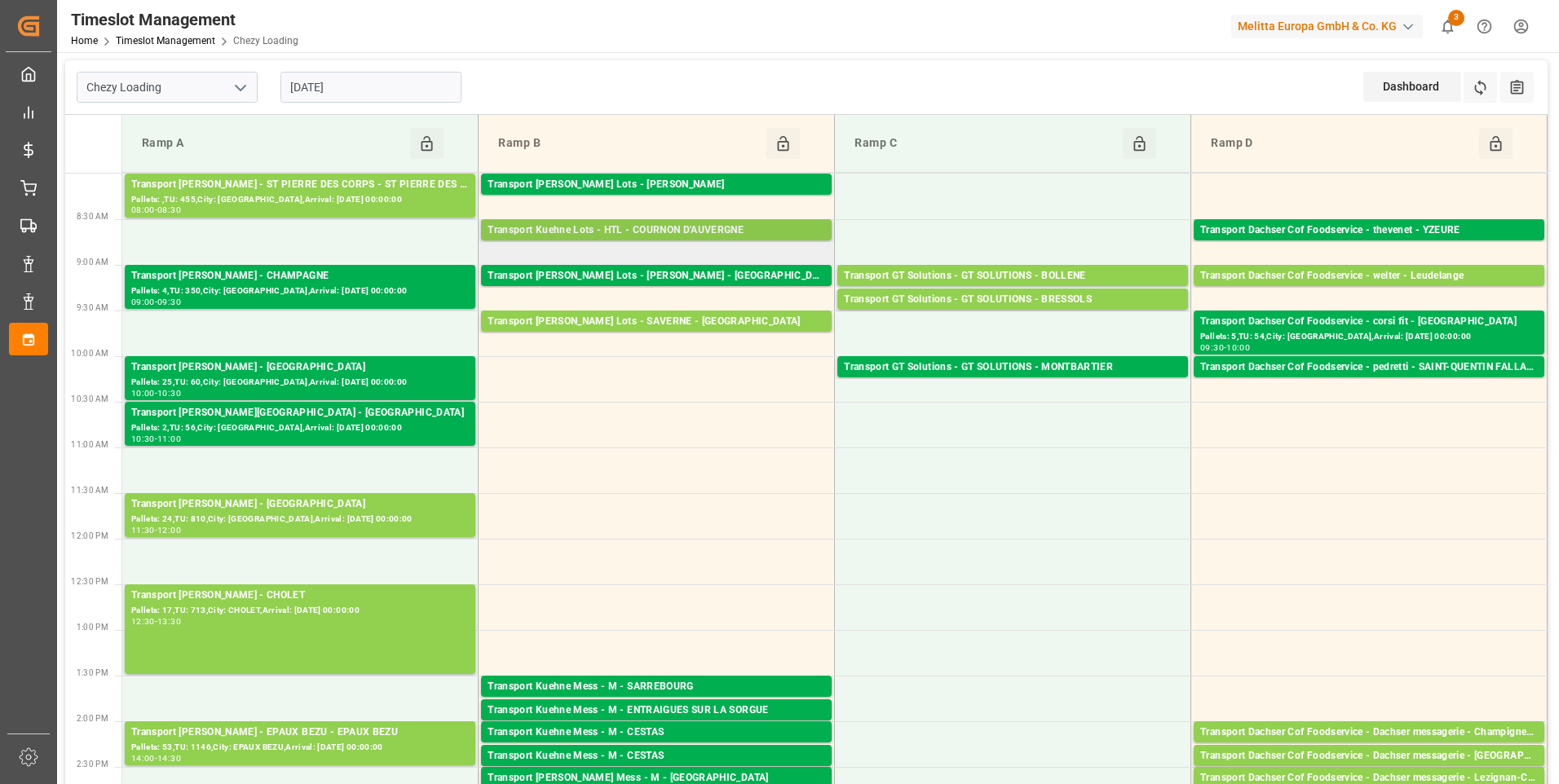
click at [674, 229] on div "Transport Kuehne Lots - HTL - COURNON D'AUVERGNE" at bounding box center [657, 230] width 338 height 16
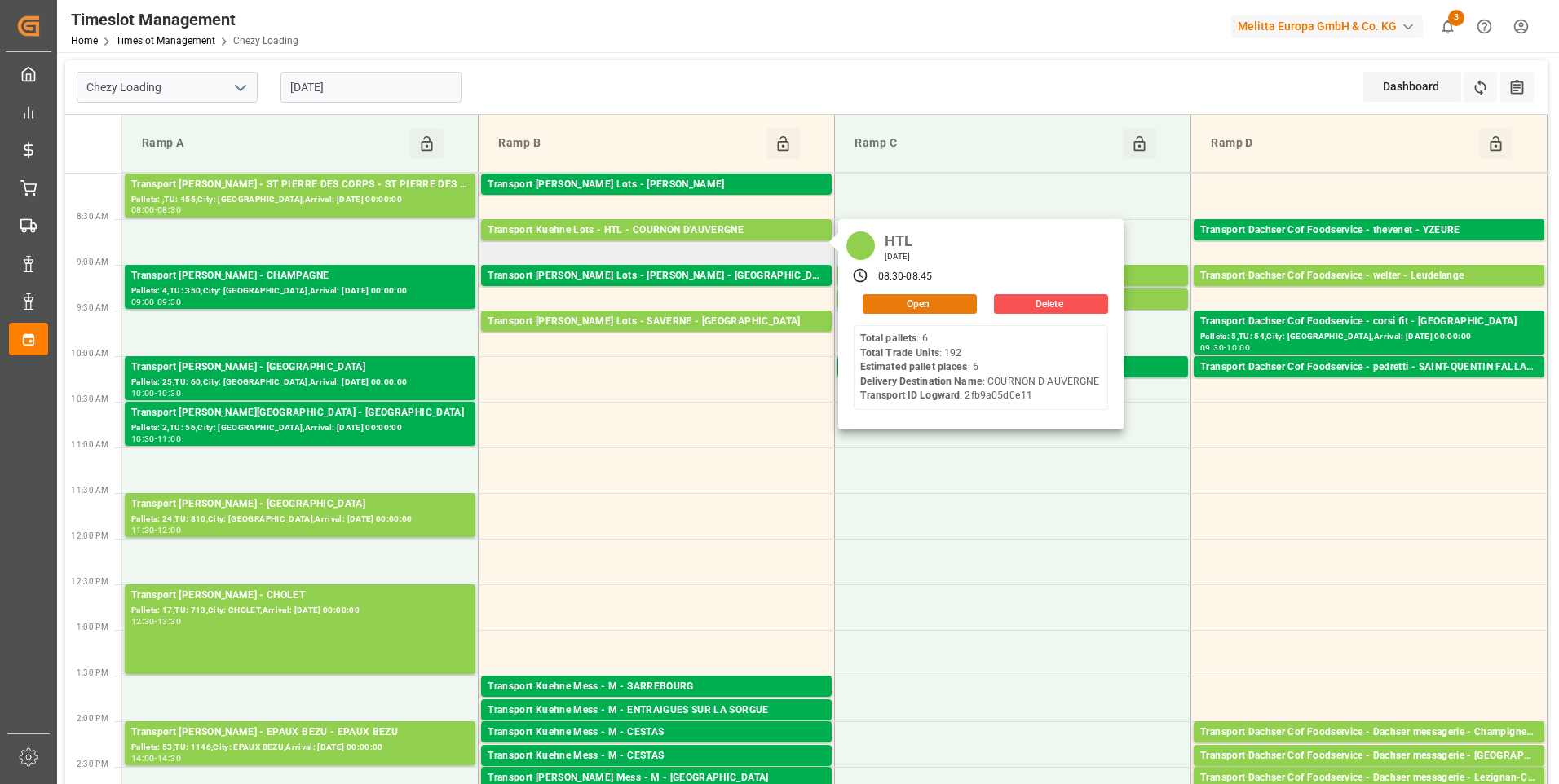
click at [902, 301] on button "Open" at bounding box center [920, 304] width 114 height 20
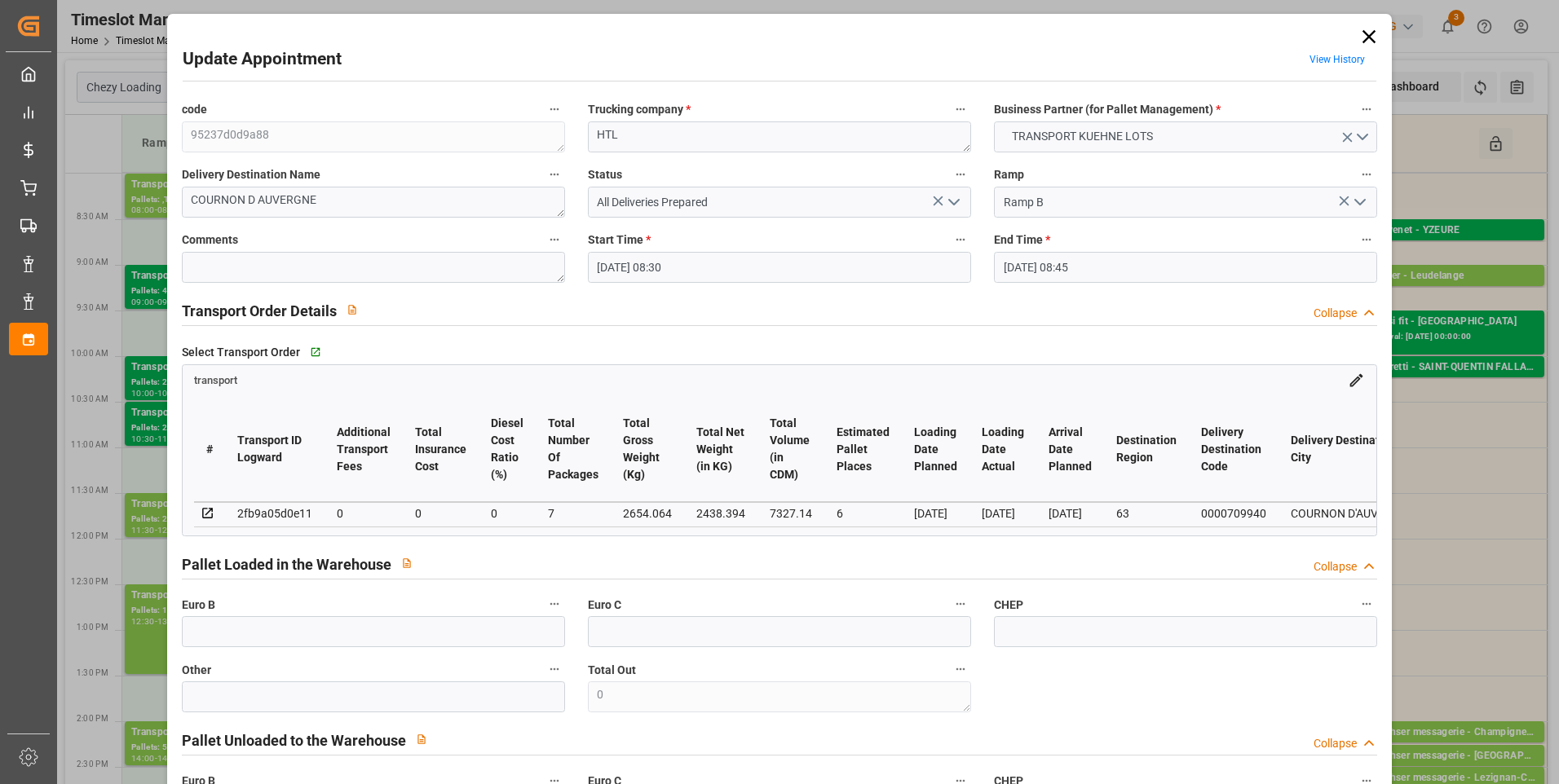
click at [950, 199] on icon "open menu" at bounding box center [954, 202] width 20 height 20
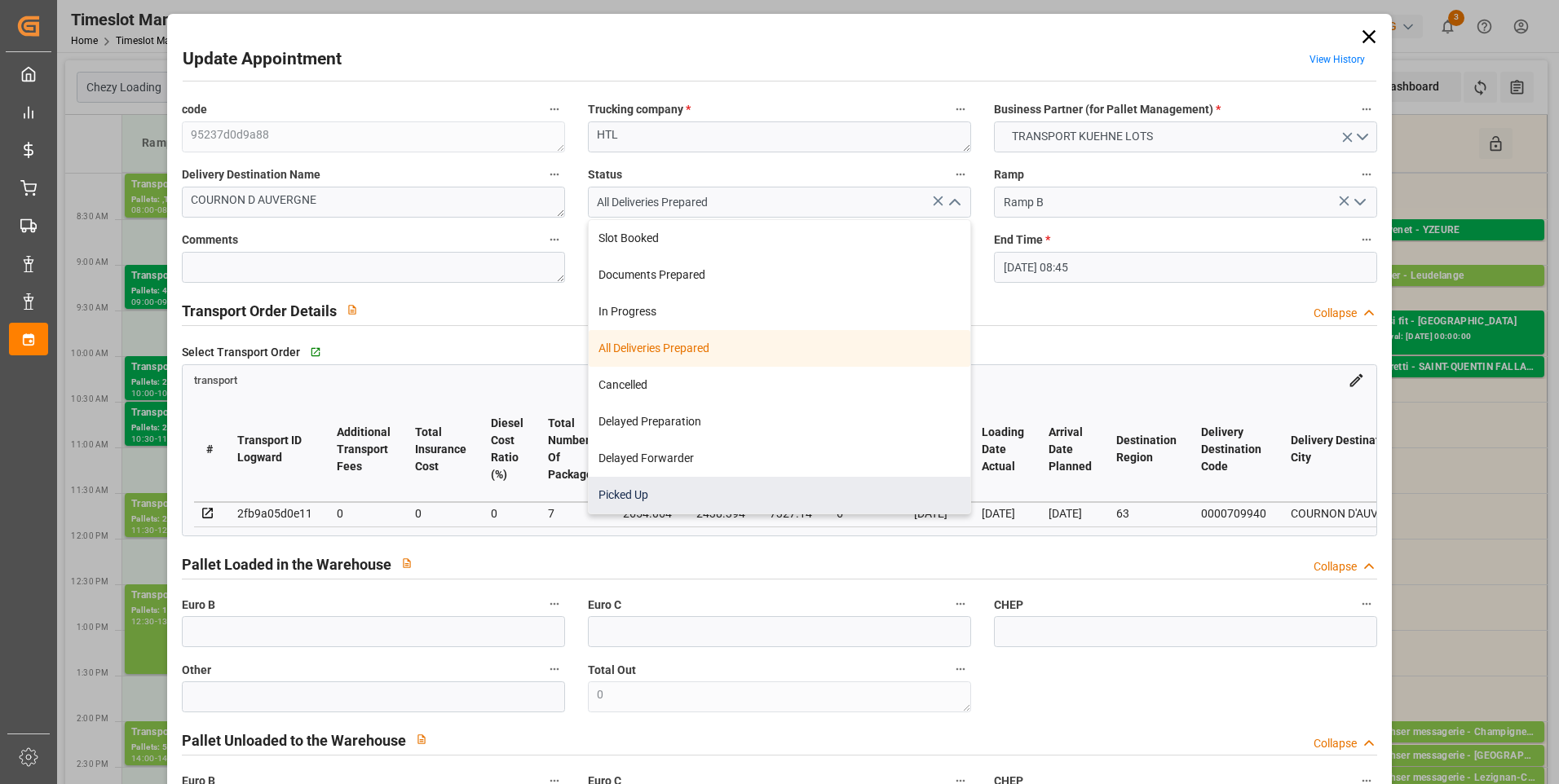
click at [646, 493] on div "Picked Up" at bounding box center [779, 495] width 381 height 36
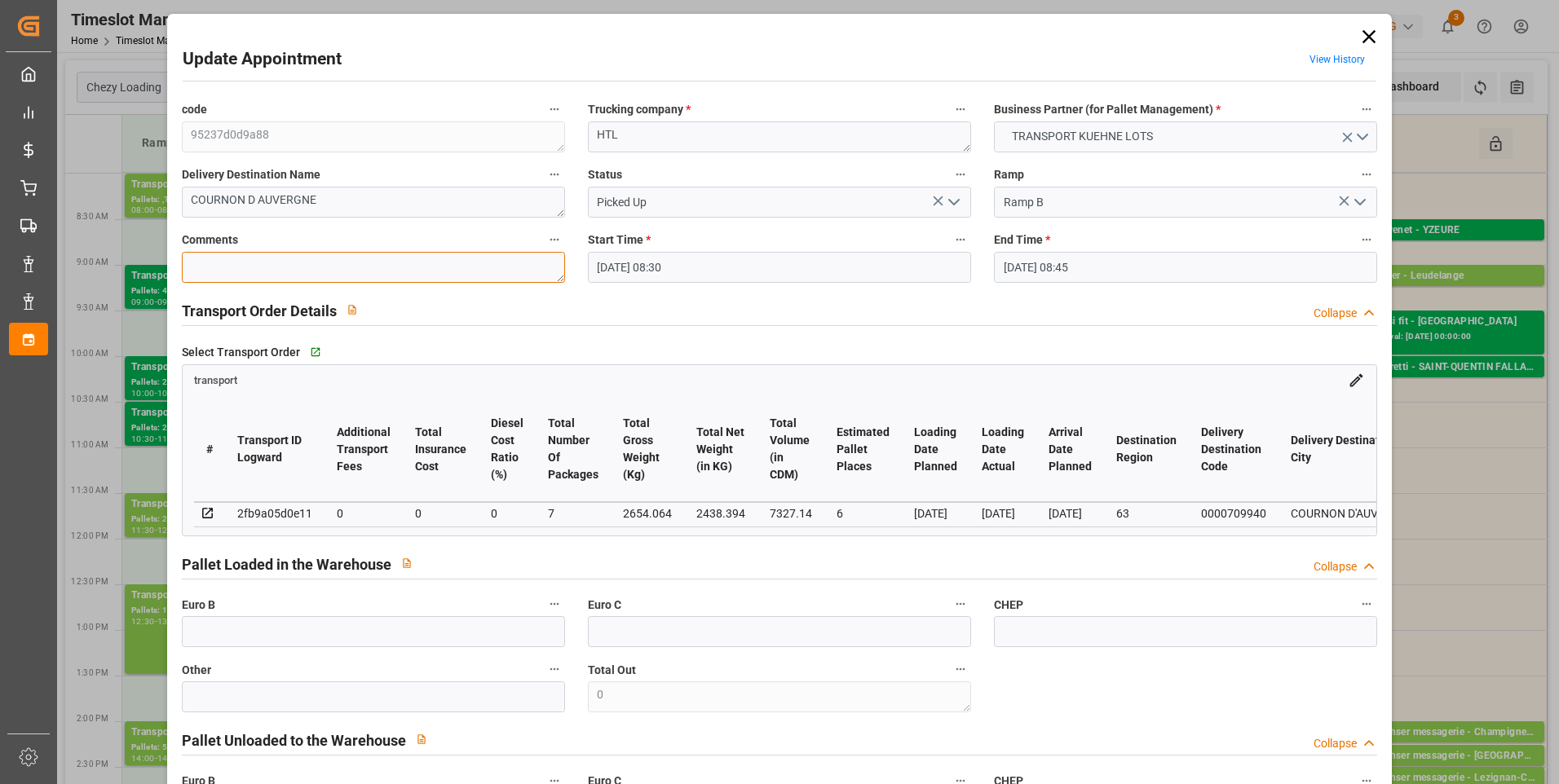
click at [223, 273] on textarea at bounding box center [374, 268] width 383 height 31
click at [247, 629] on input "text" at bounding box center [374, 632] width 383 height 31
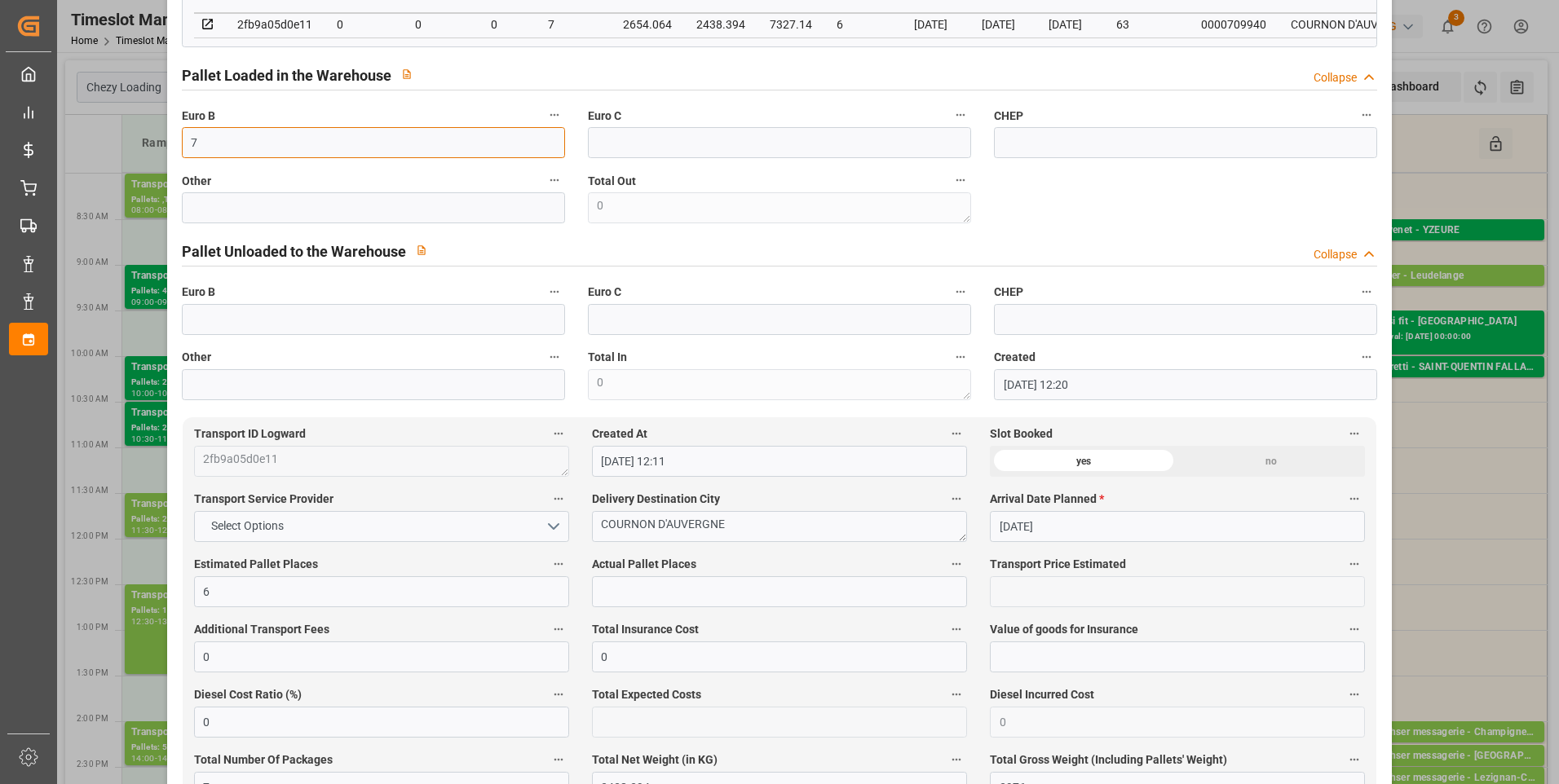
scroll to position [571, 0]
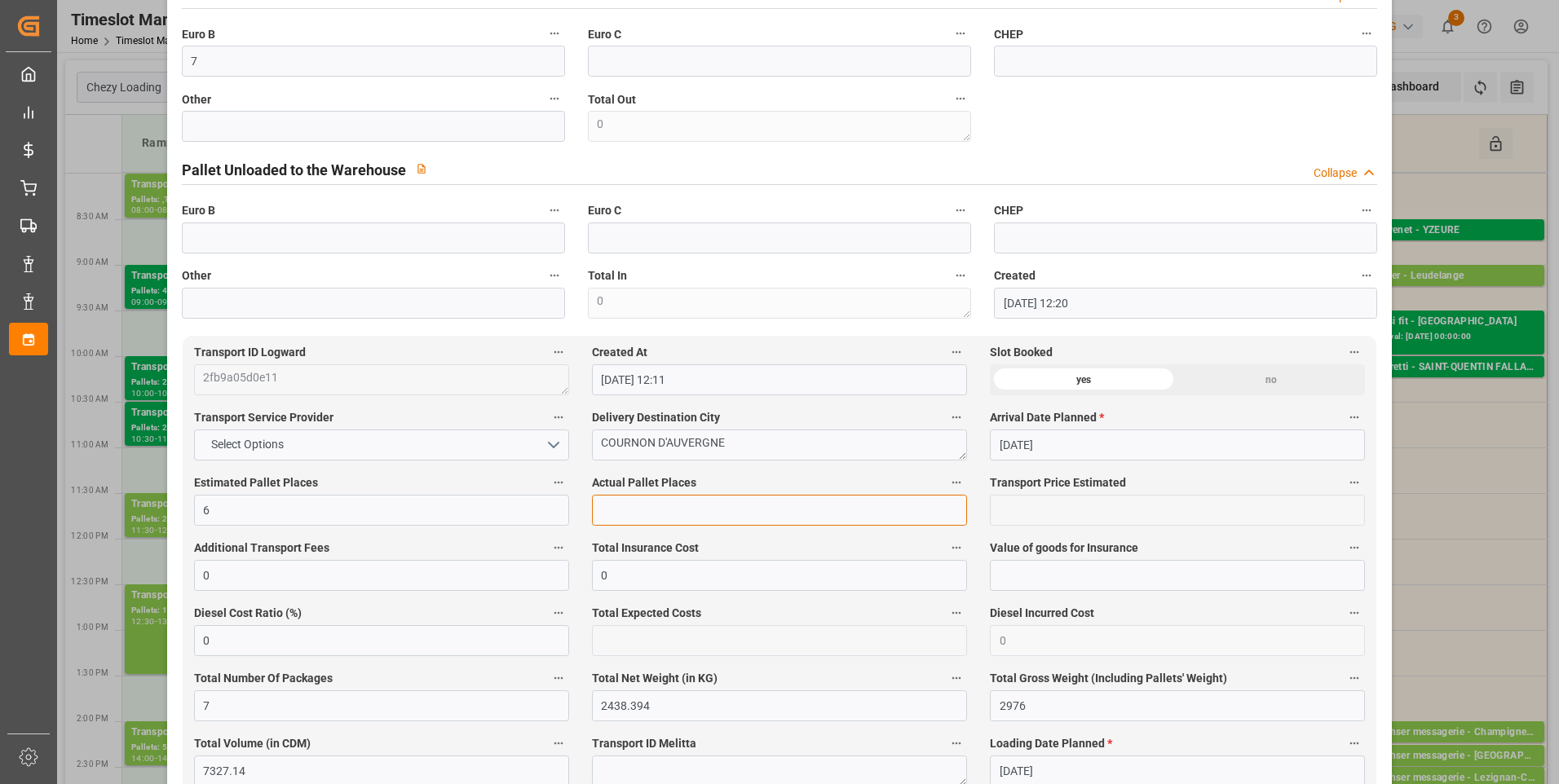
click at [632, 517] on input "text" at bounding box center [779, 510] width 375 height 31
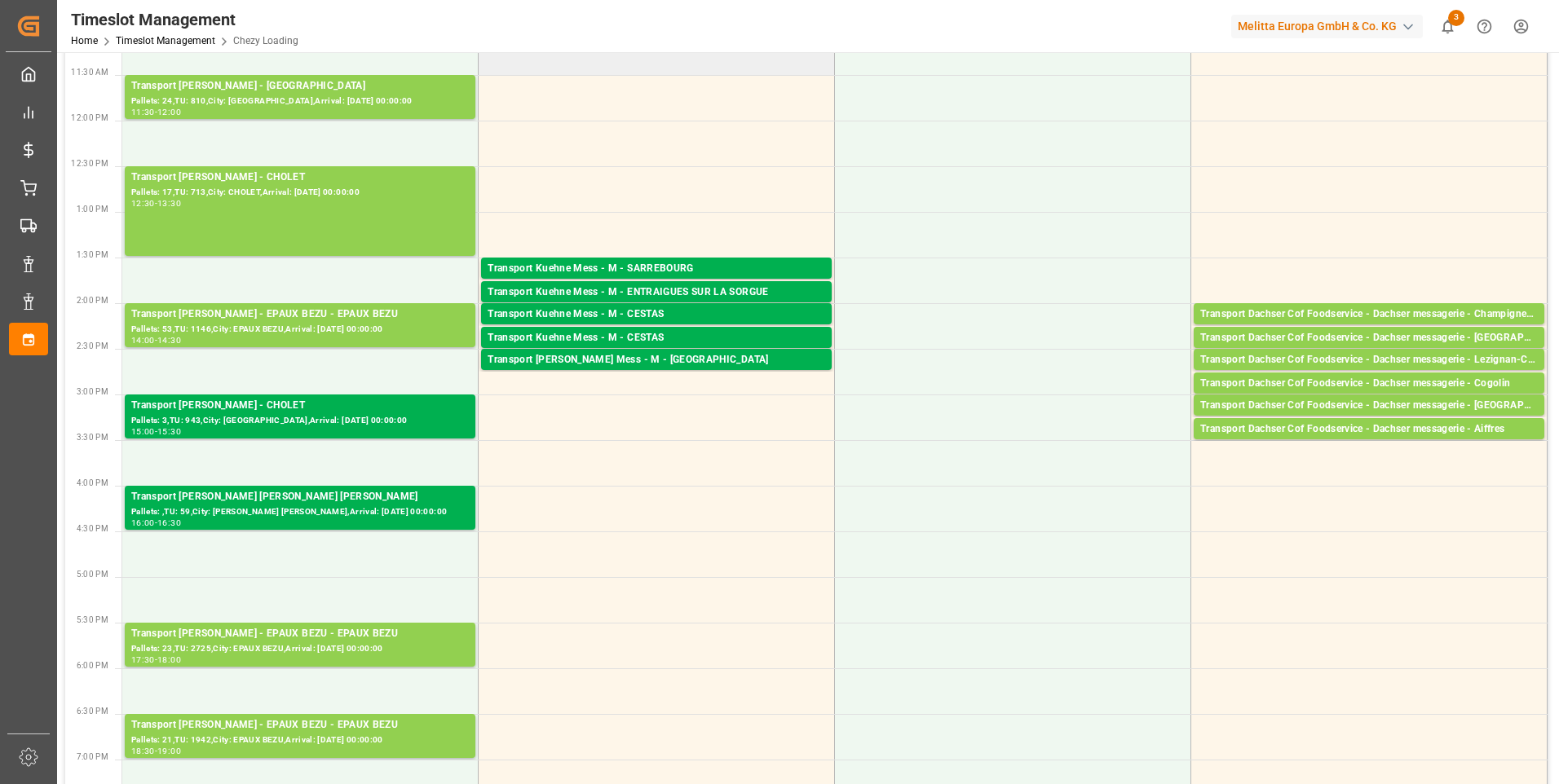
scroll to position [0, 0]
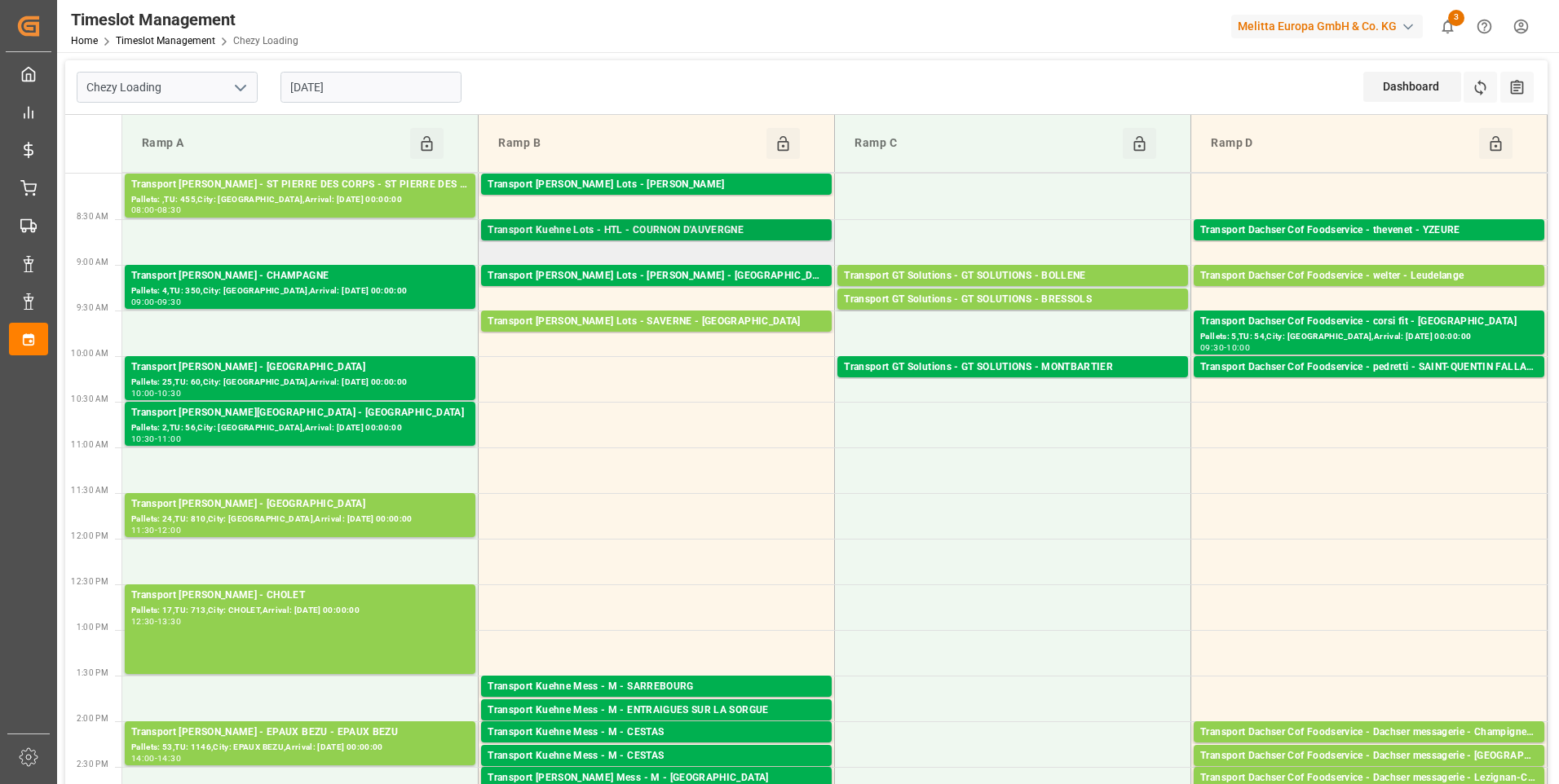
click at [652, 228] on div "Transport Kuehne Lots - HTL - COURNON D'AUVERGNE" at bounding box center [657, 230] width 338 height 16
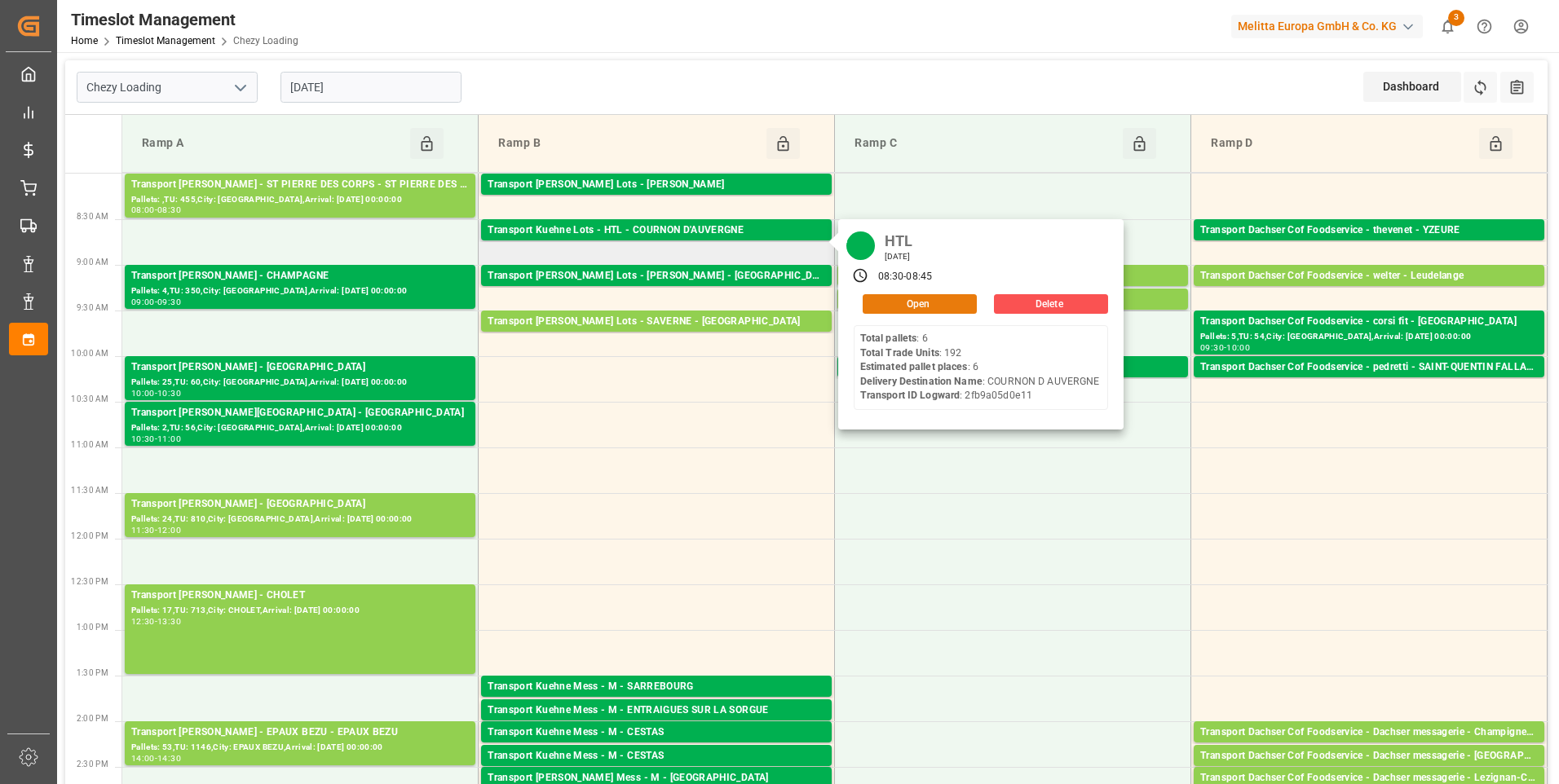
click at [904, 308] on button "Open" at bounding box center [920, 304] width 114 height 20
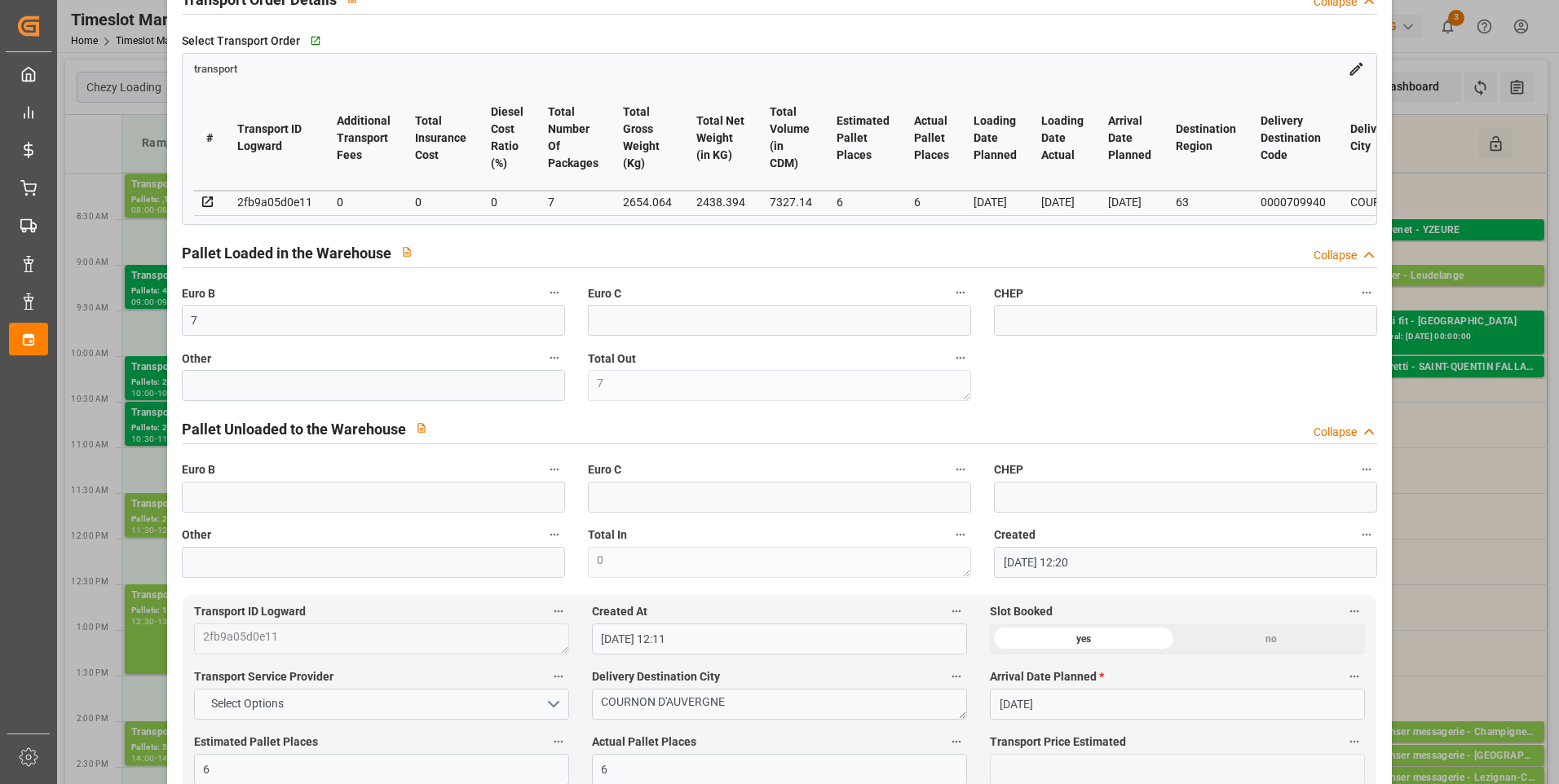
scroll to position [326, 0]
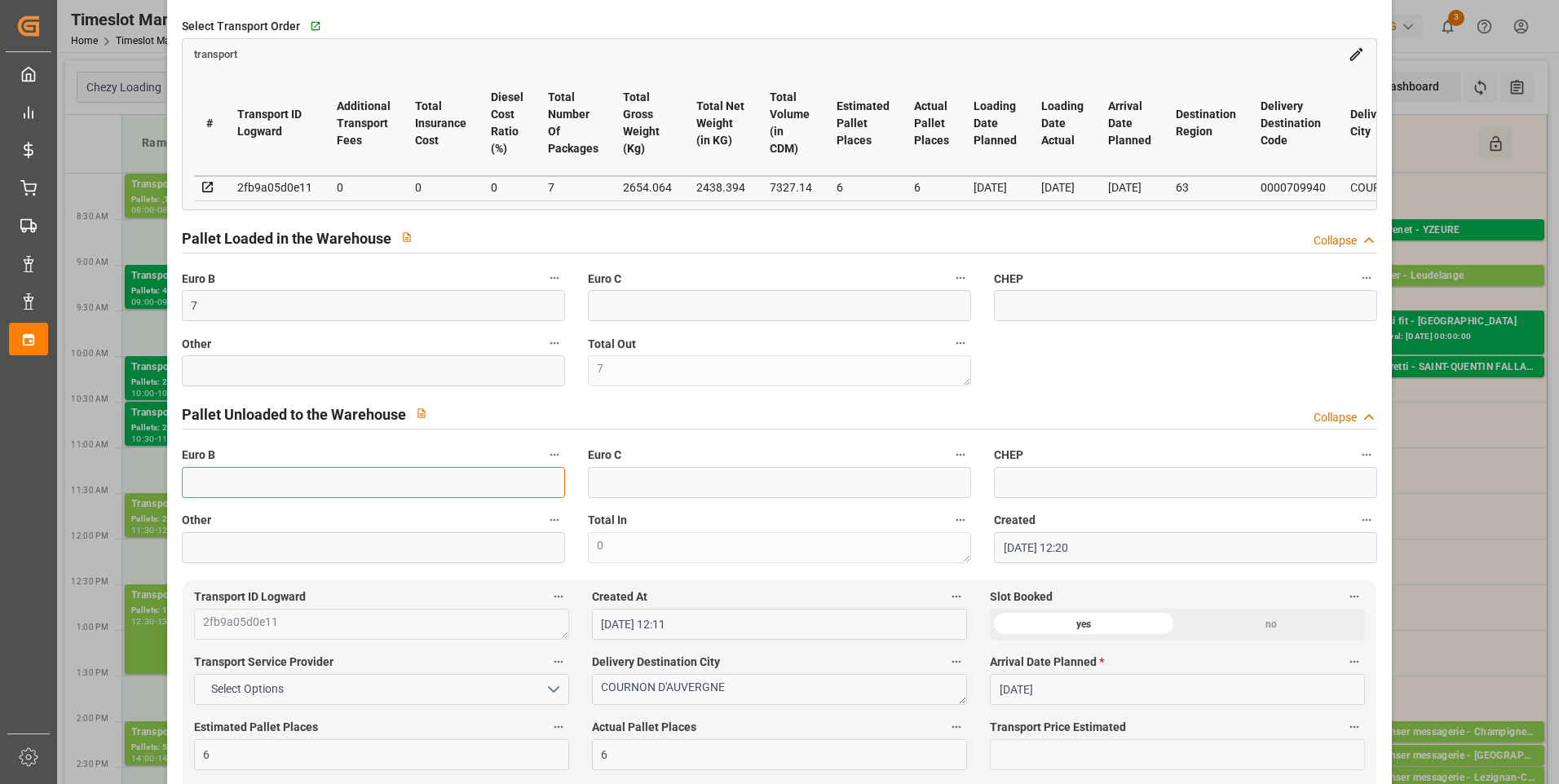
click at [216, 490] on input "text" at bounding box center [374, 483] width 383 height 31
click at [1087, 387] on div "code 95237d0d9a88 Trucking company * HTL Business Partner (for Pallet Managemen…" at bounding box center [780, 168] width 1219 height 802
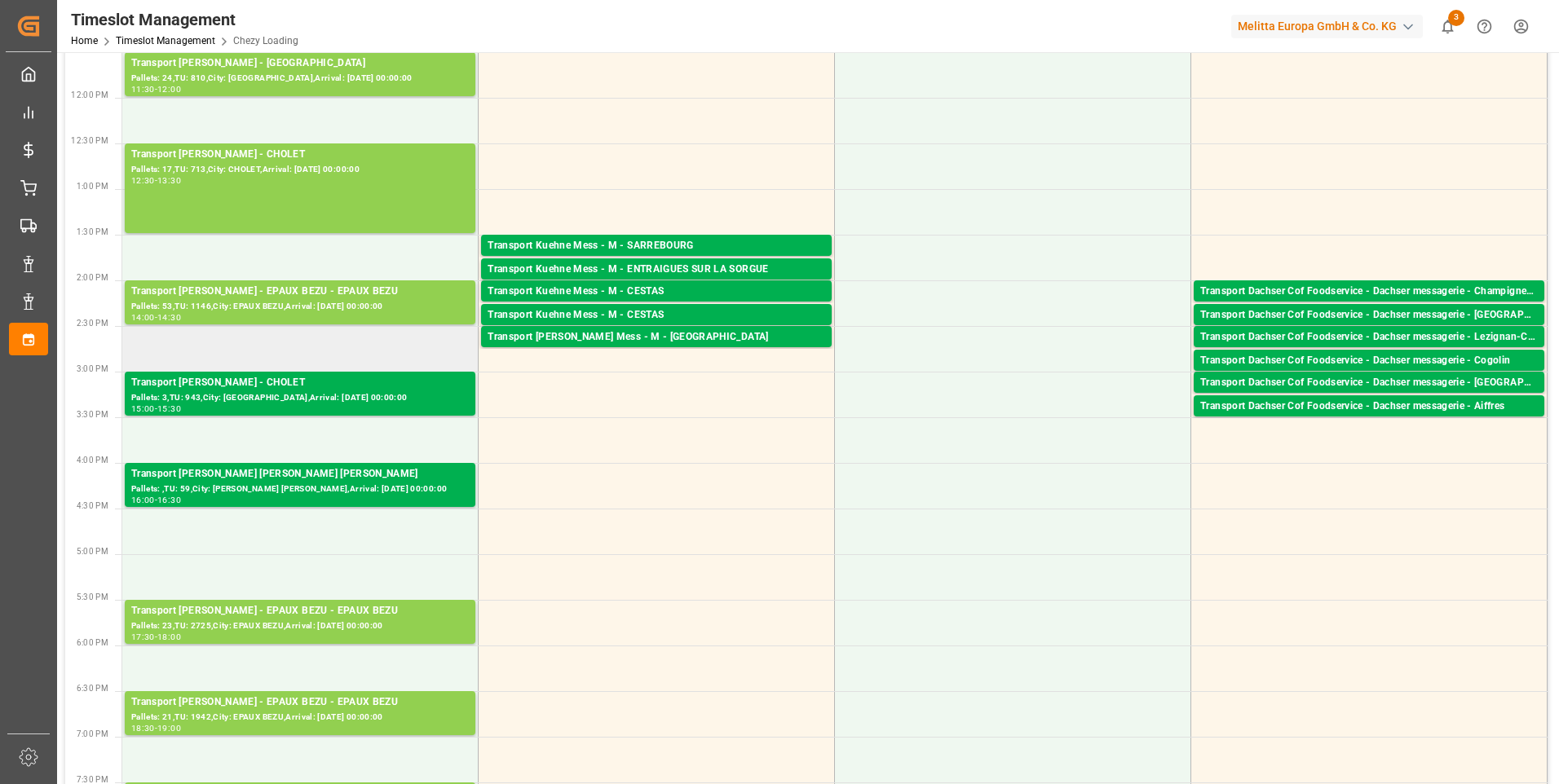
scroll to position [652, 0]
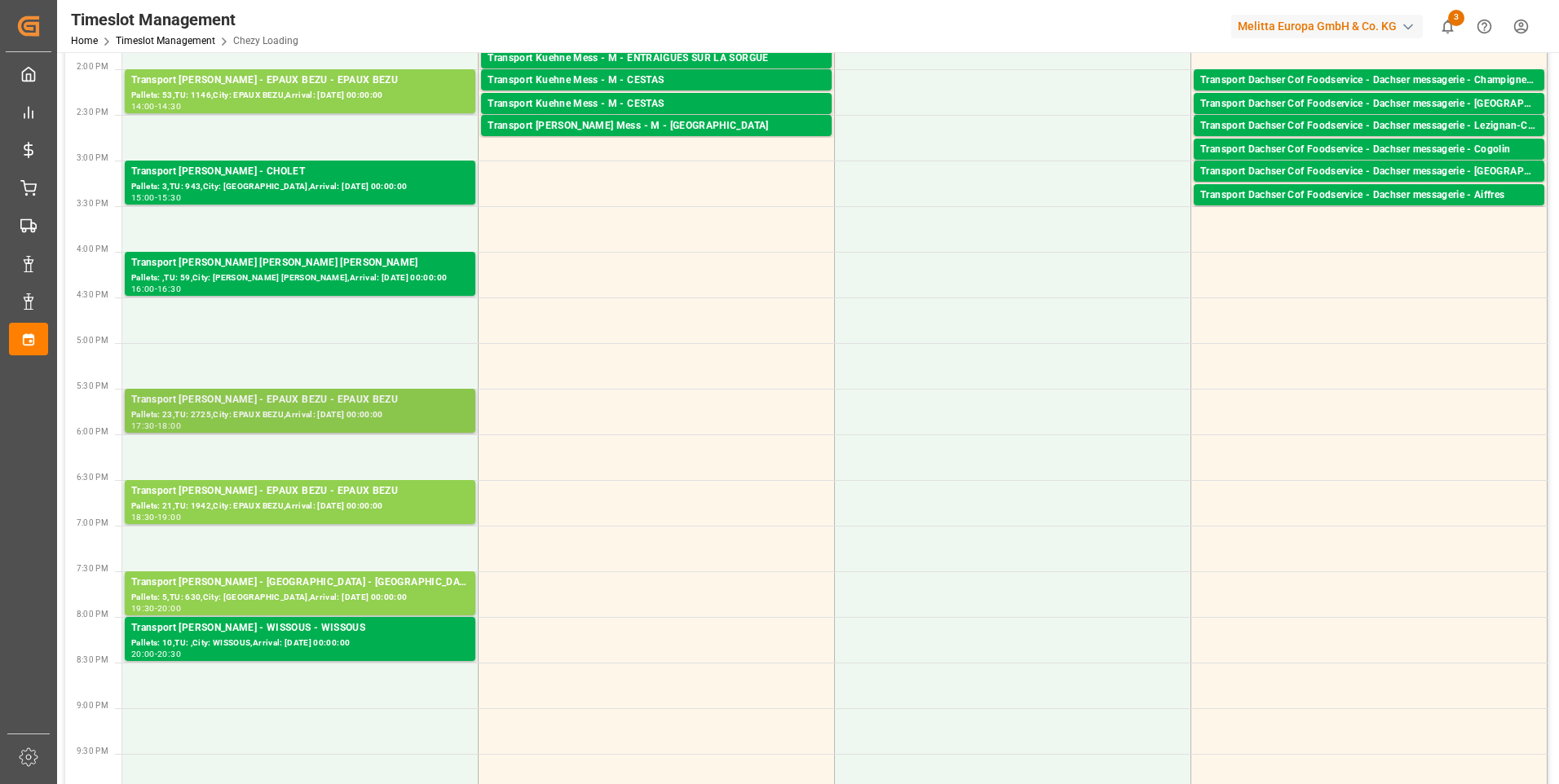
click at [300, 415] on div "Pallets: 23,TU: 2725,City: EPAUX BEZU,Arrival: [DATE] 00:00:00" at bounding box center [300, 415] width 338 height 14
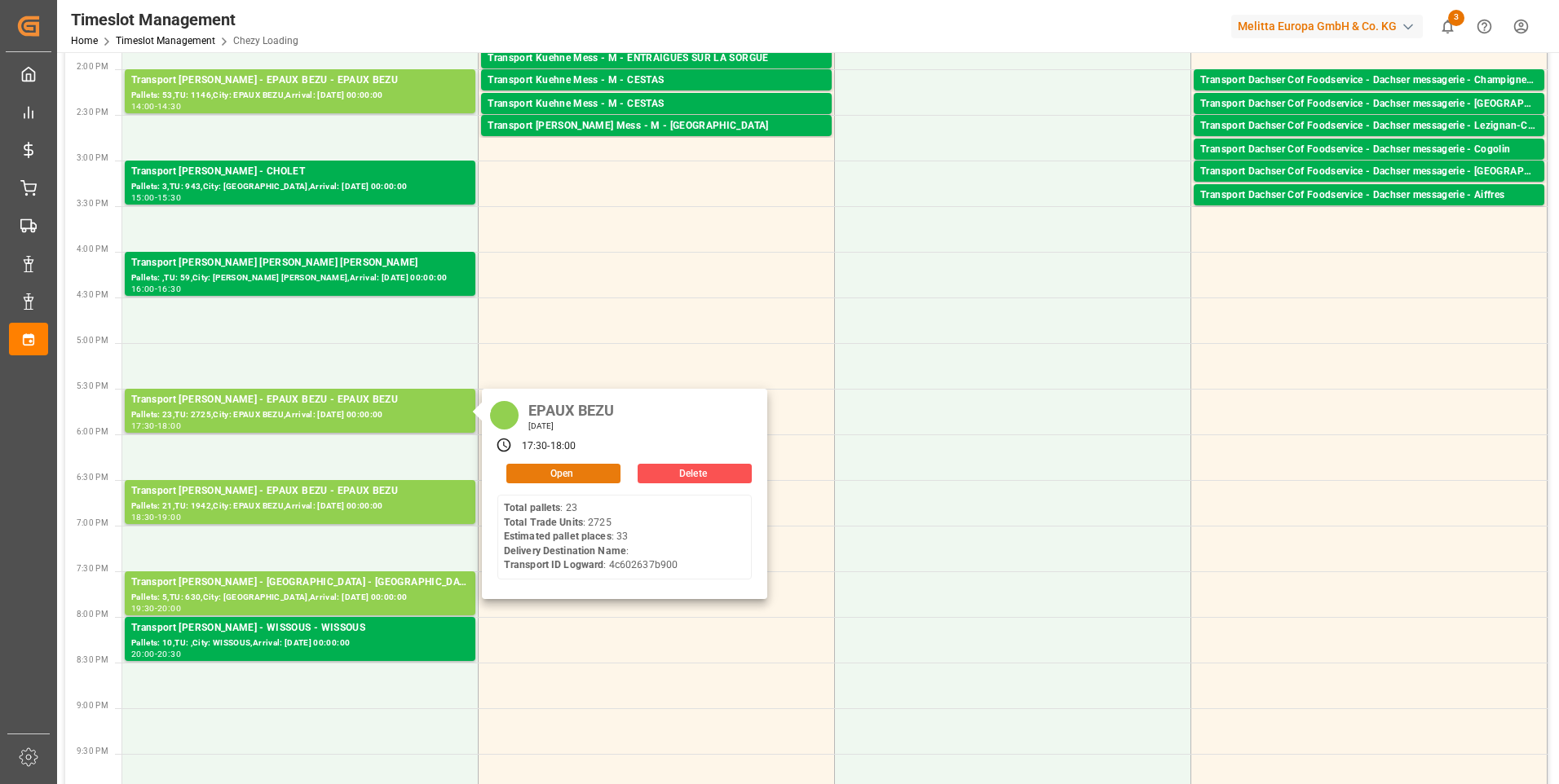
click at [575, 467] on button "Open" at bounding box center [563, 473] width 114 height 20
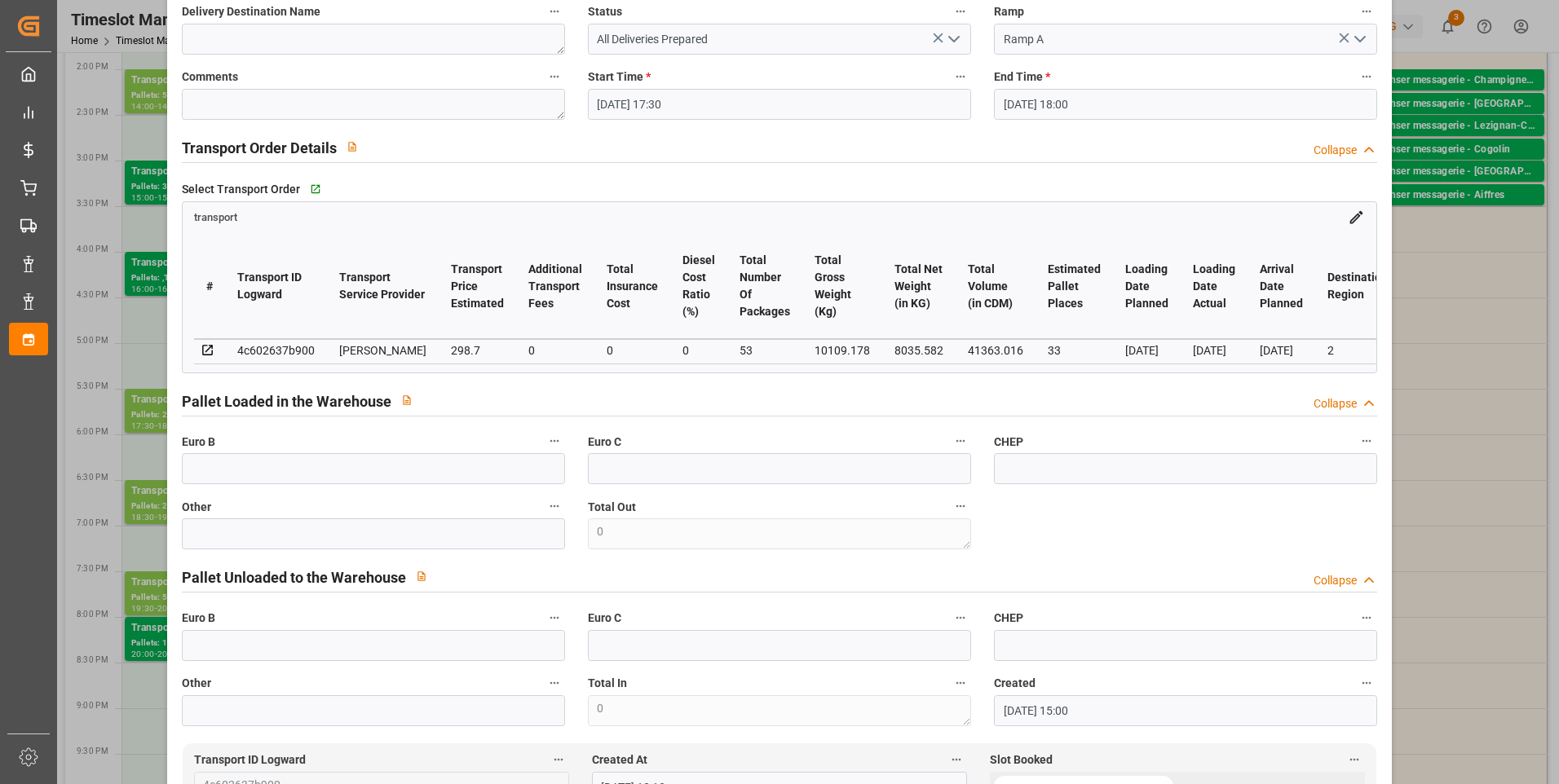
scroll to position [0, 0]
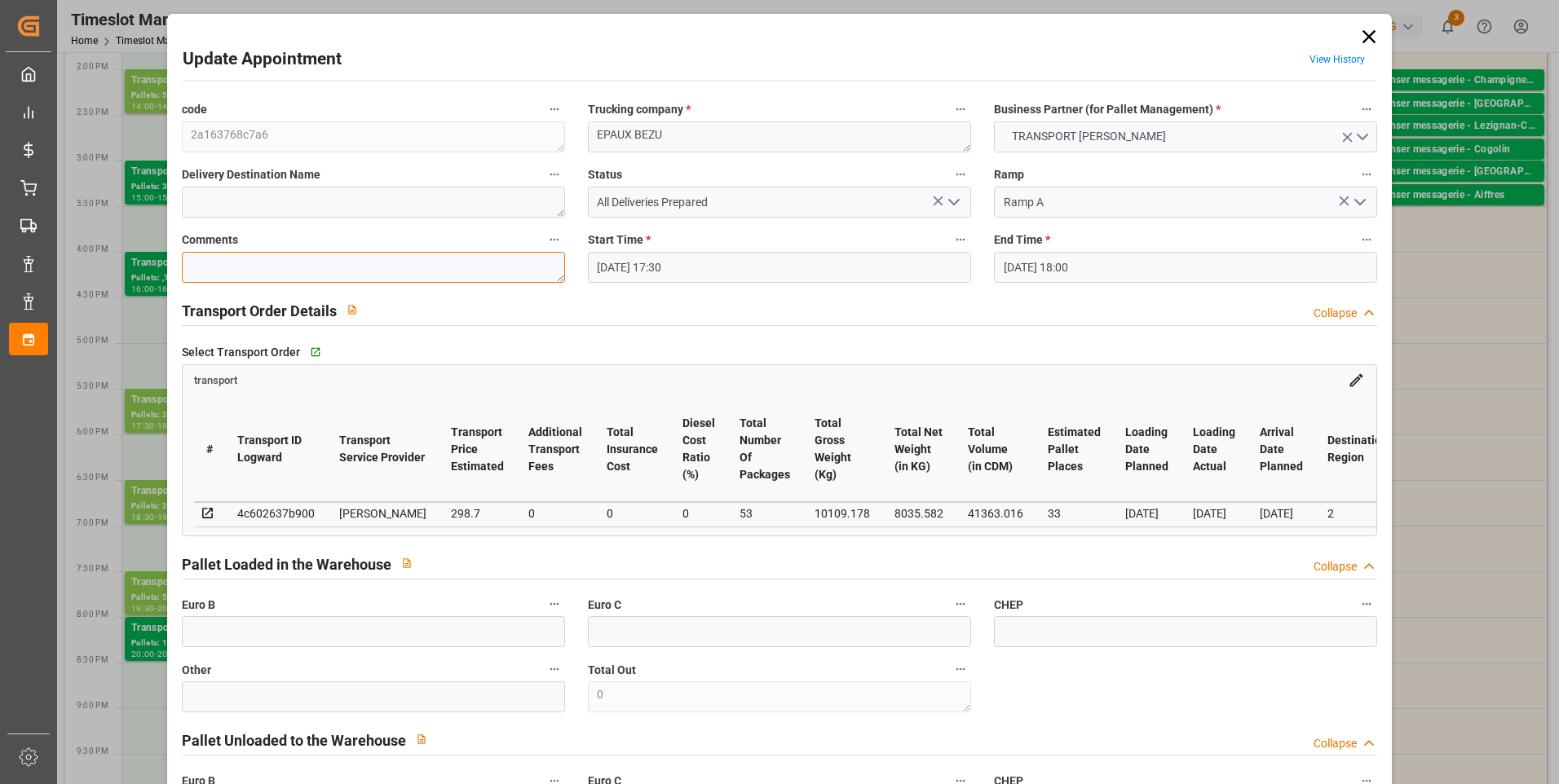
click at [293, 269] on textarea at bounding box center [374, 268] width 383 height 31
click at [235, 641] on input "text" at bounding box center [374, 632] width 383 height 31
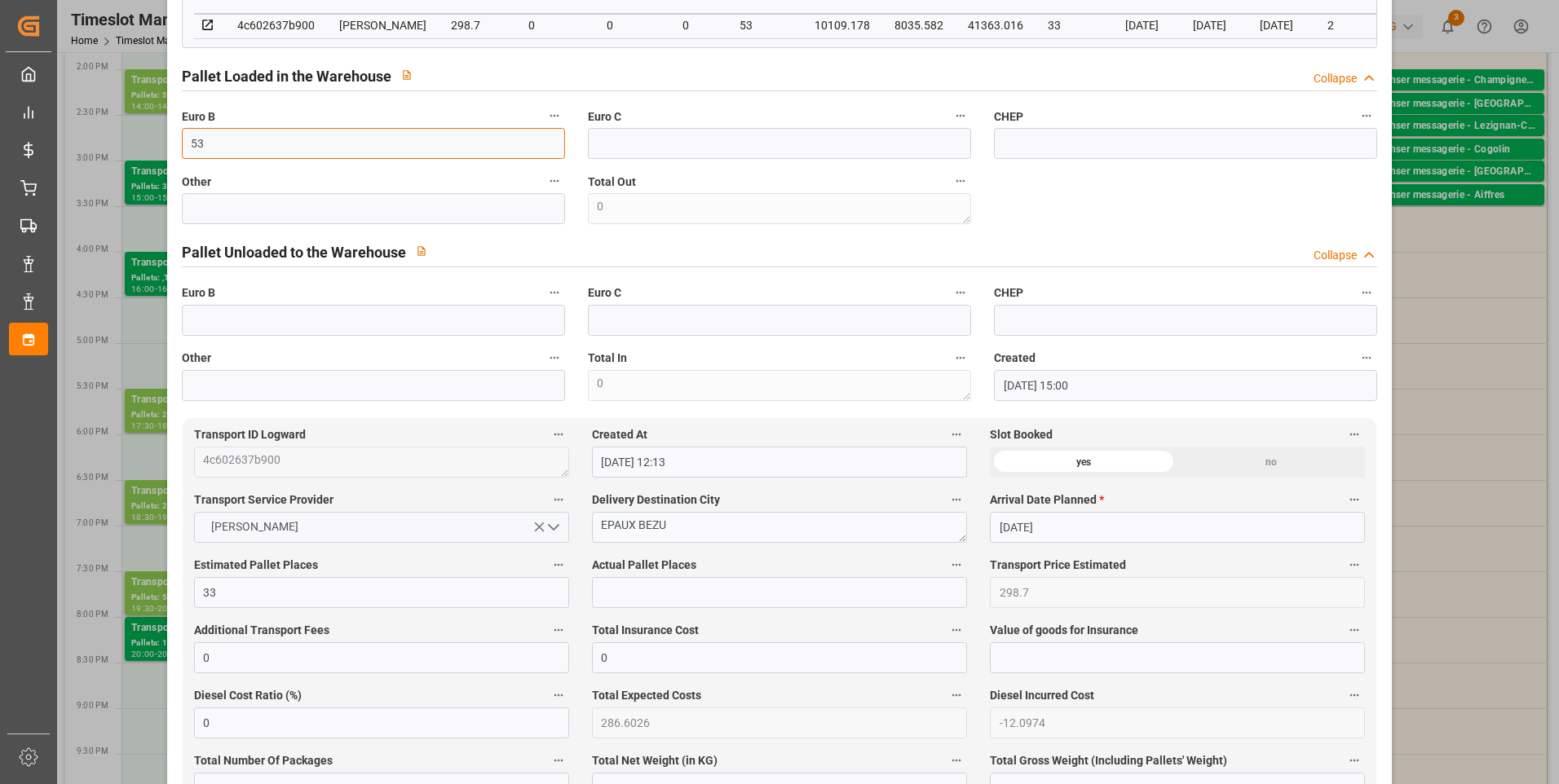
scroll to position [489, 0]
click at [616, 600] on input "text" at bounding box center [779, 592] width 375 height 31
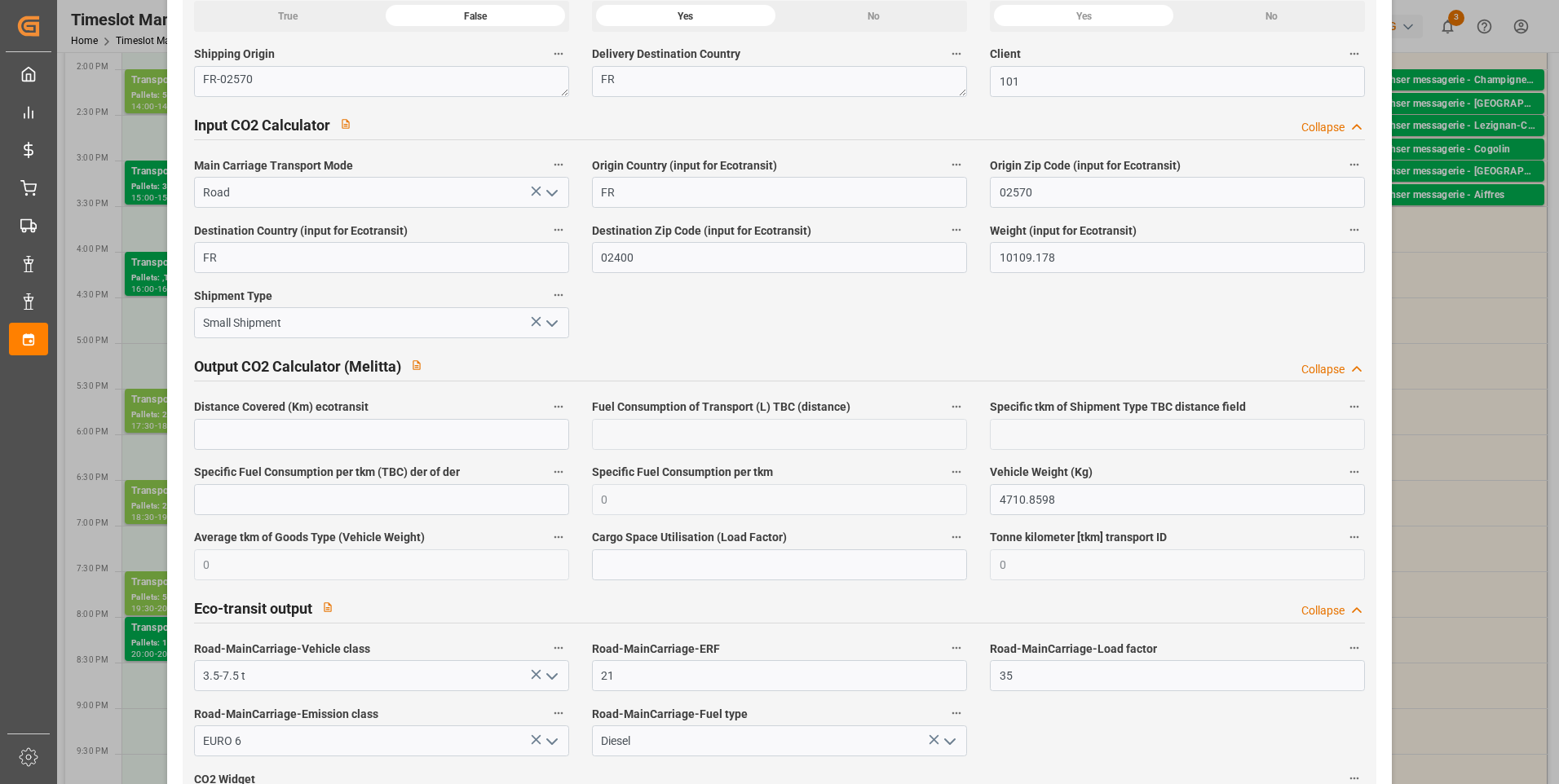
scroll to position [2653, 0]
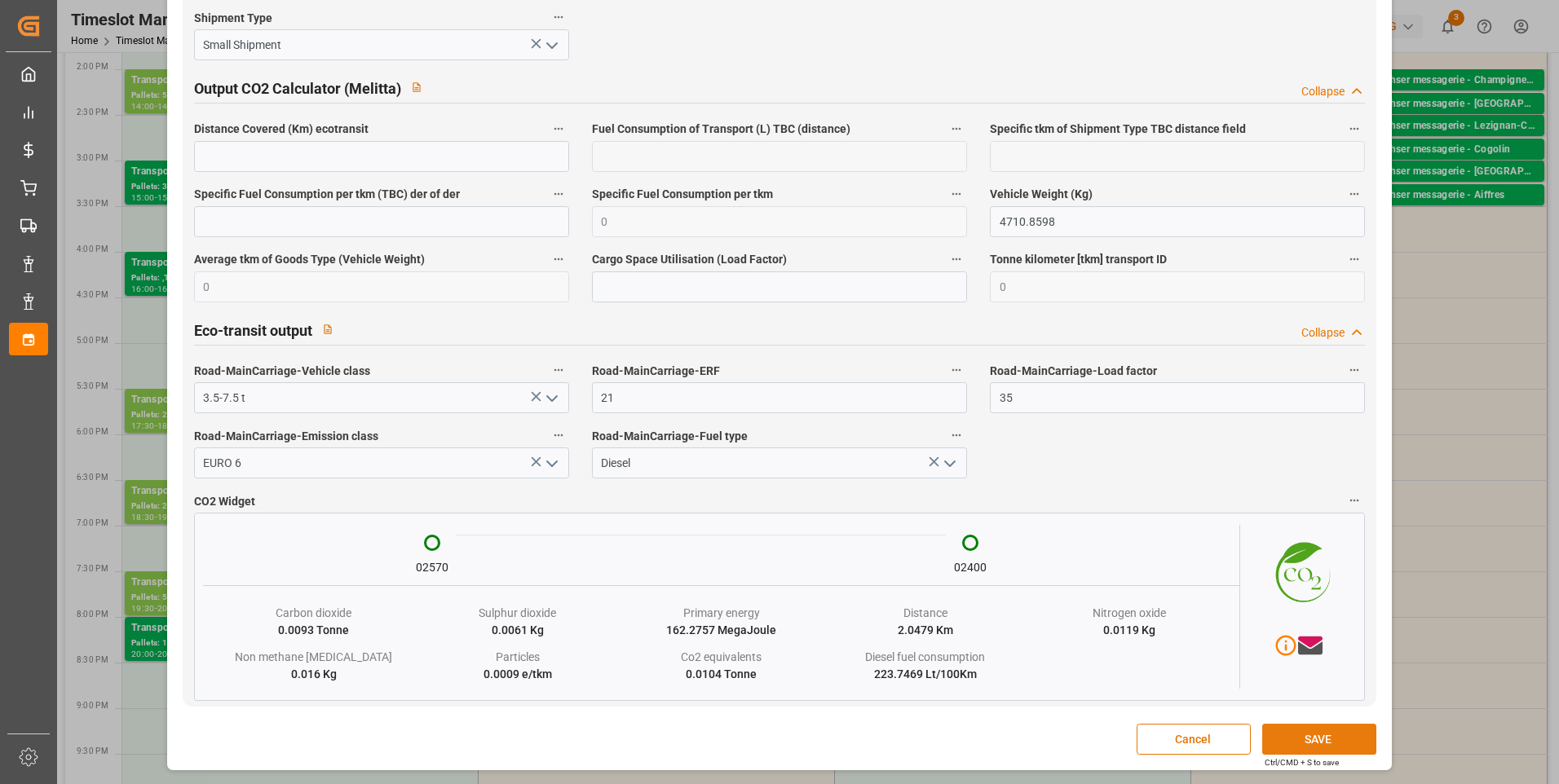
click at [1320, 742] on button "SAVE" at bounding box center [1320, 740] width 114 height 31
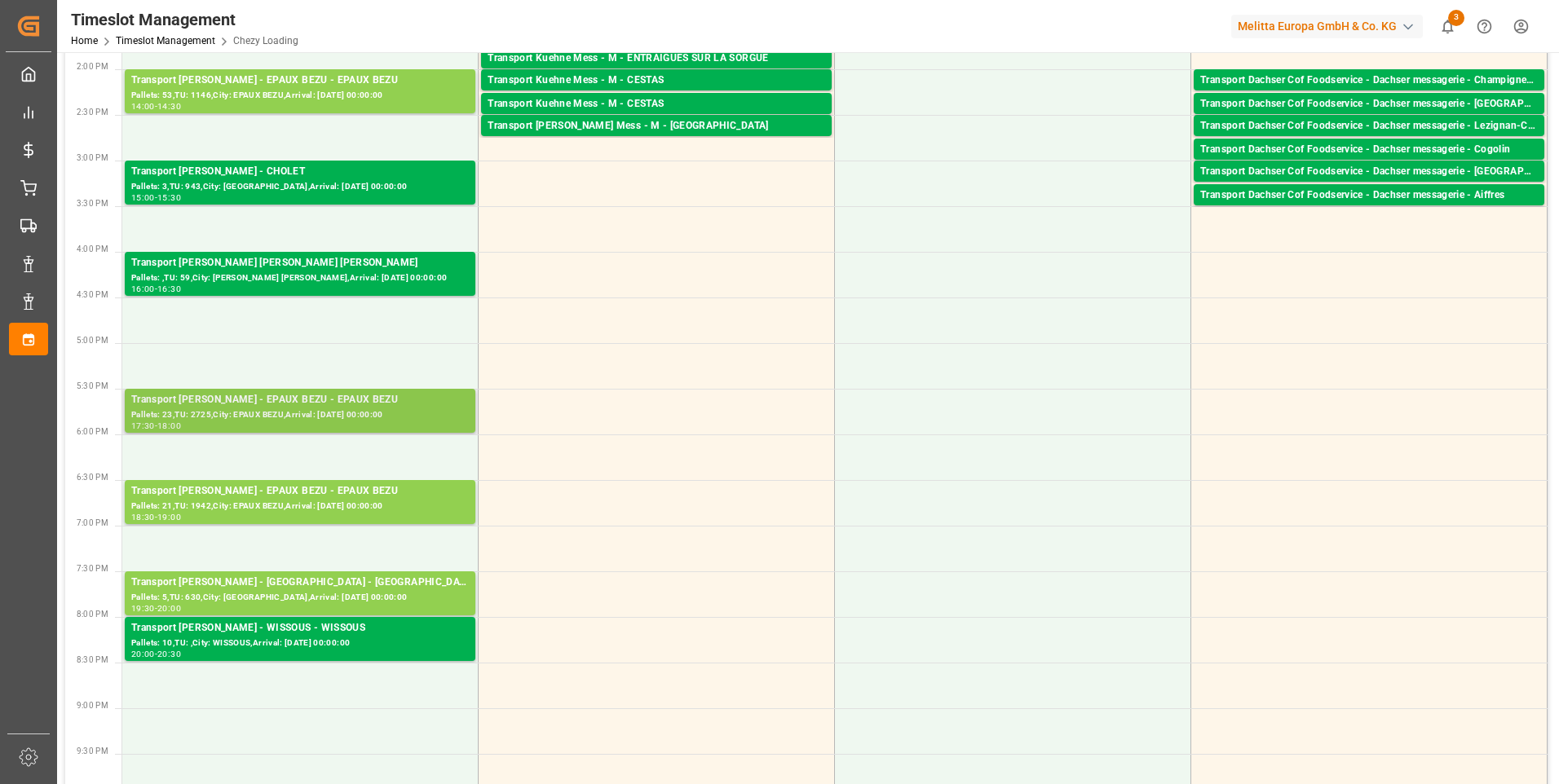
click at [398, 411] on div "Pallets: 23,TU: 2725,City: EPAUX BEZU,Arrival: [DATE] 00:00:00" at bounding box center [300, 415] width 338 height 14
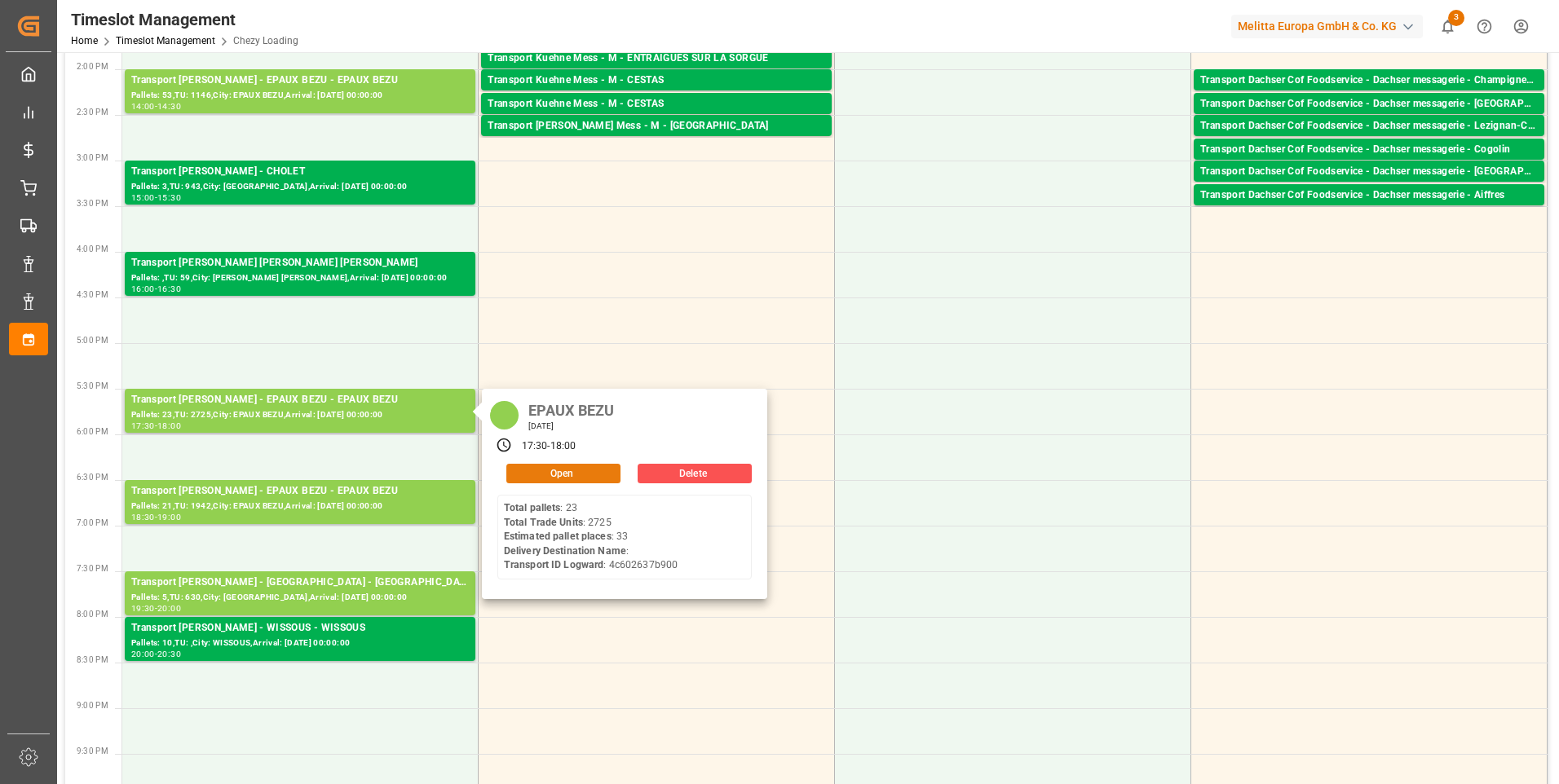
click at [579, 472] on button "Open" at bounding box center [563, 473] width 114 height 20
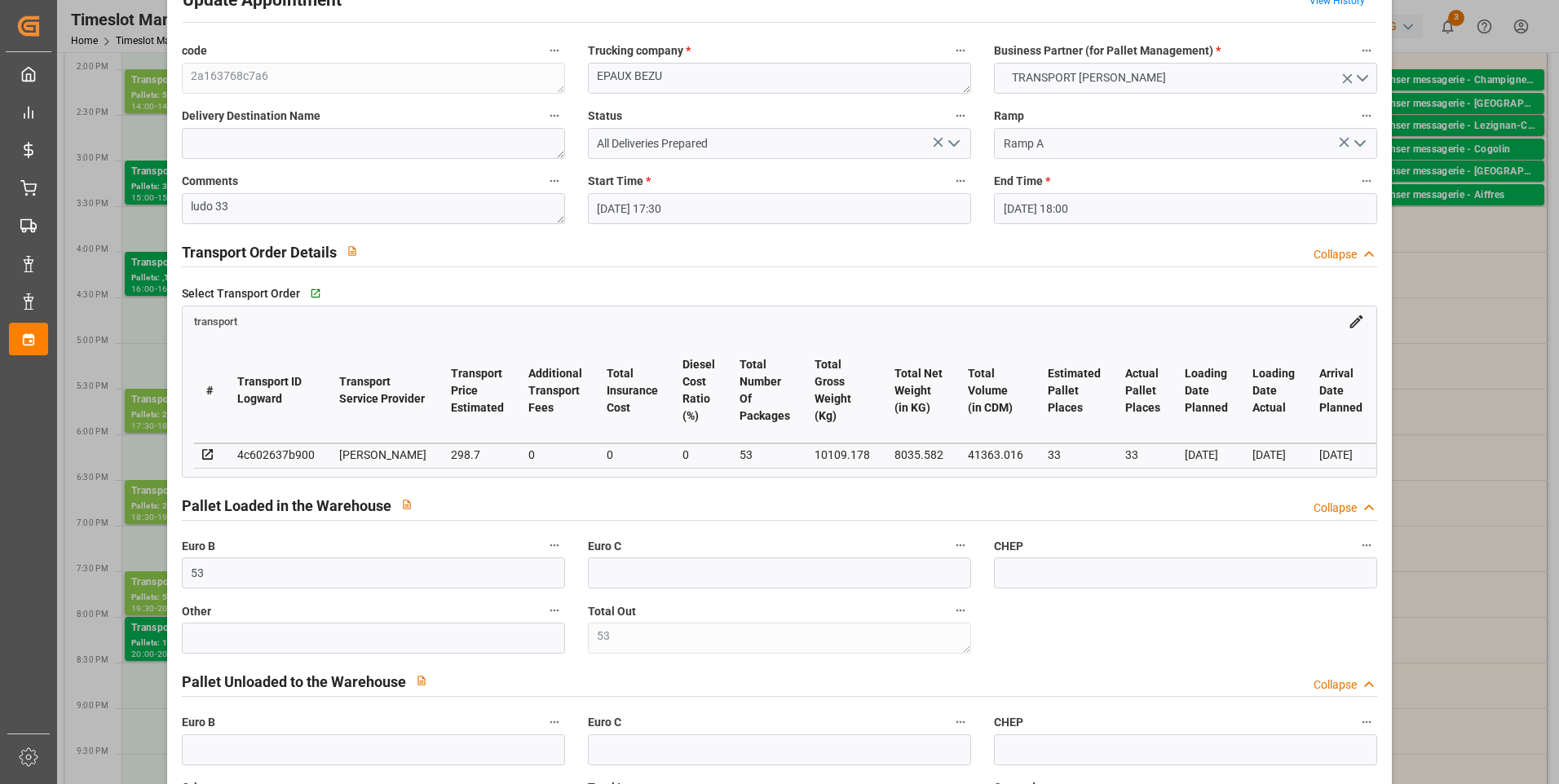
scroll to position [0, 0]
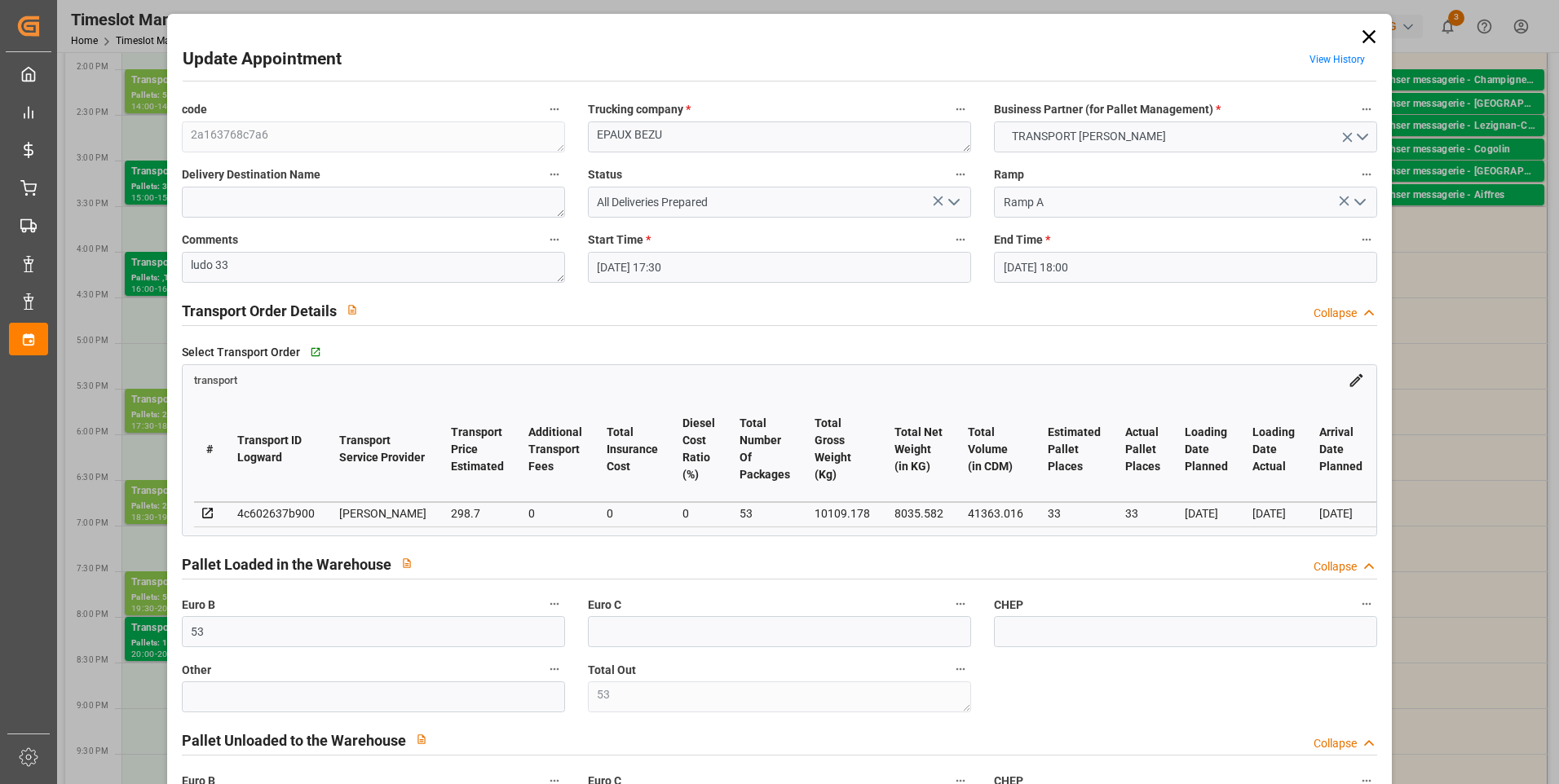
click at [949, 203] on polyline "open menu" at bounding box center [953, 203] width 10 height 5
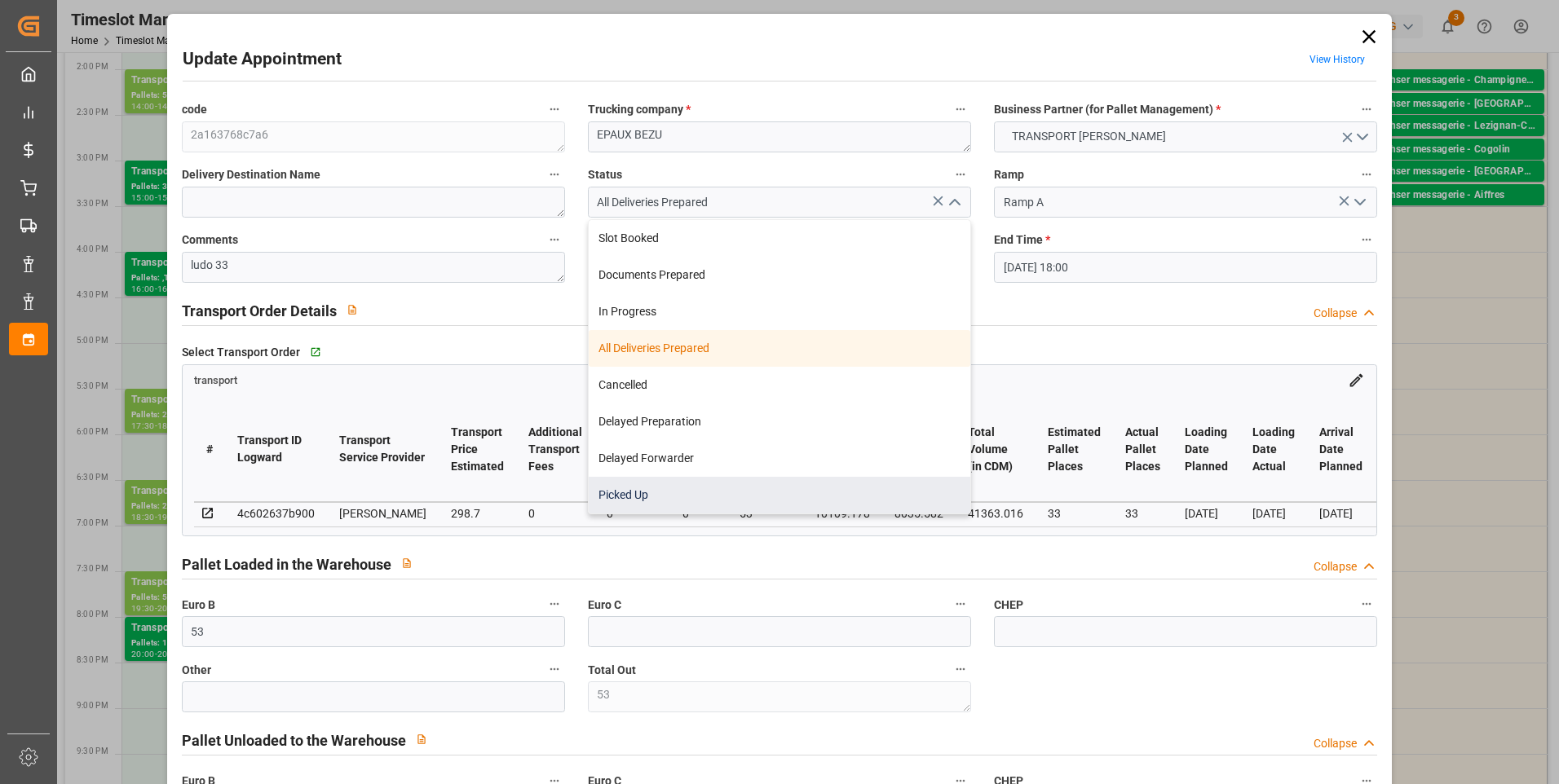
click at [659, 496] on div "Picked Up" at bounding box center [779, 495] width 381 height 36
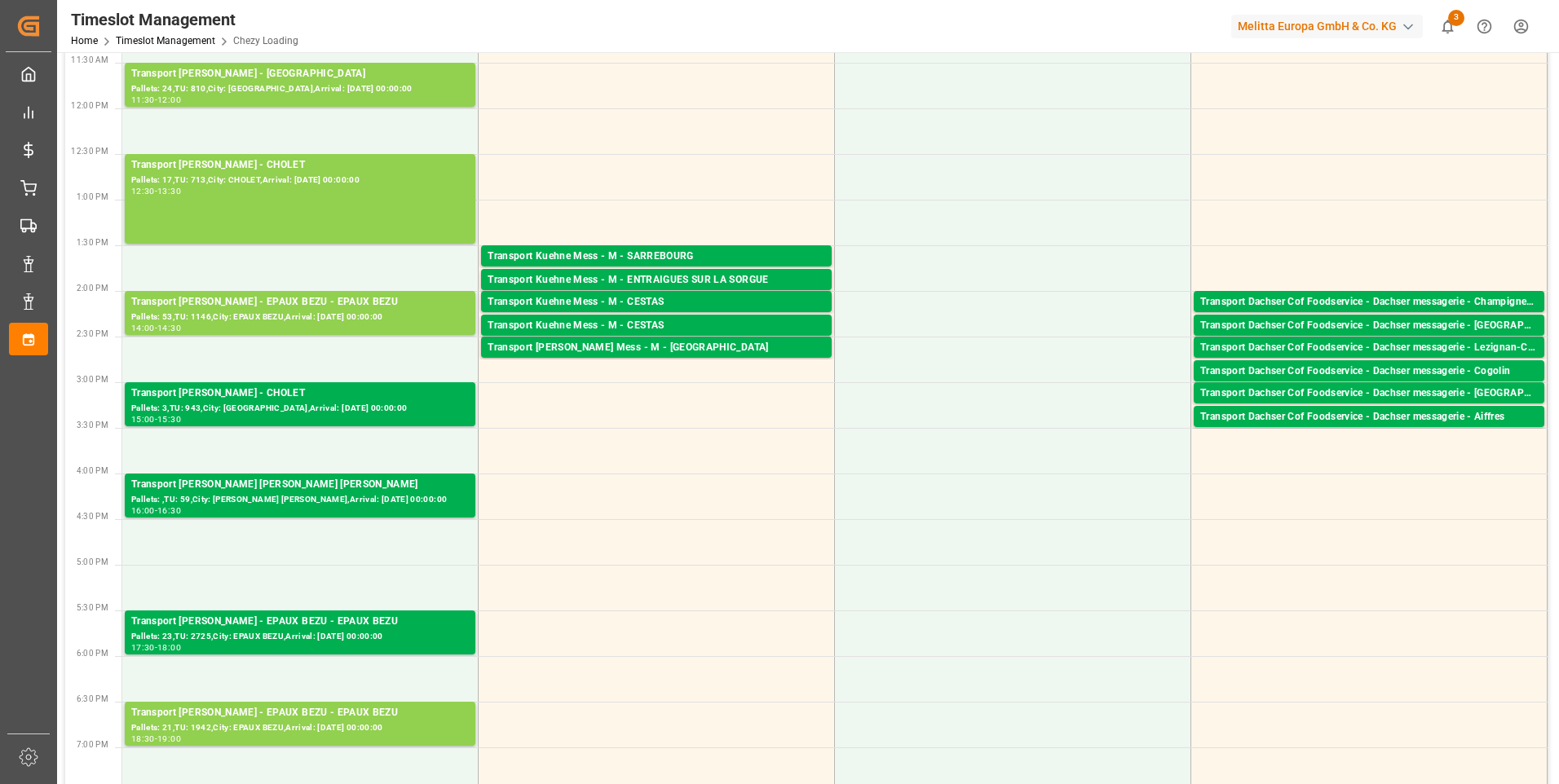
scroll to position [407, 0]
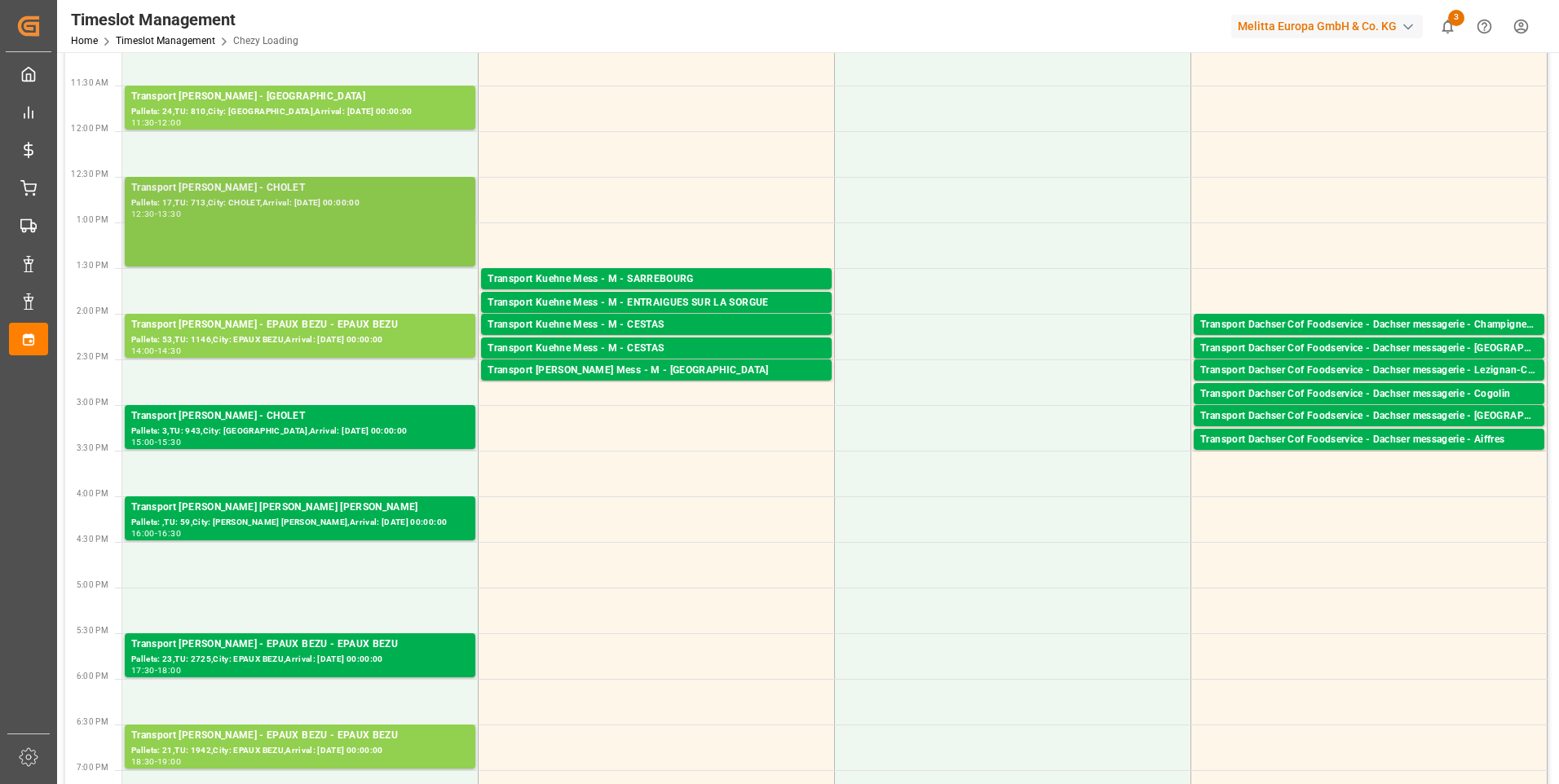
click at [283, 194] on div "Transport [PERSON_NAME] - CHOLET" at bounding box center [300, 188] width 338 height 16
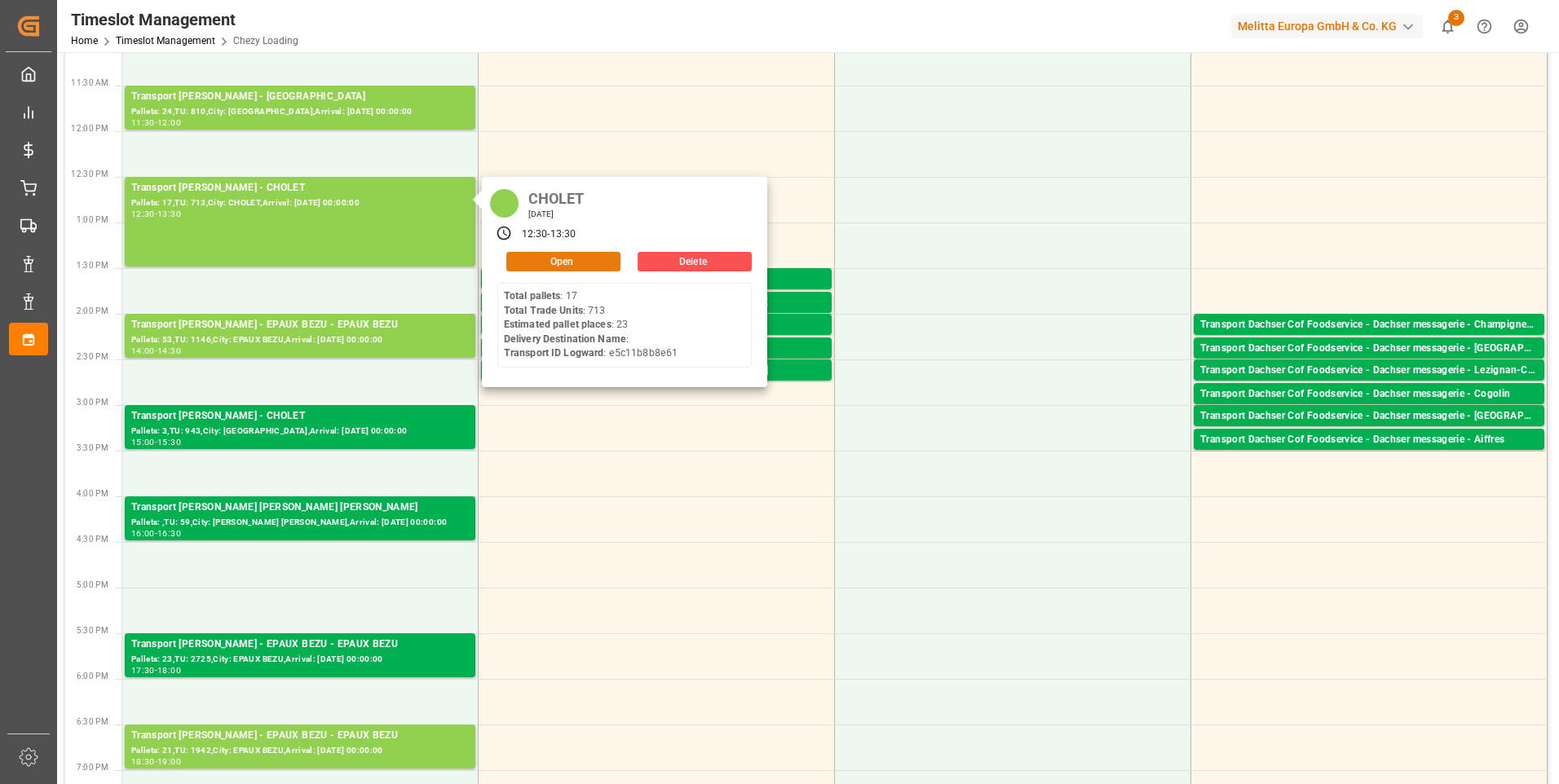
click at [550, 255] on button "Open" at bounding box center [563, 262] width 114 height 20
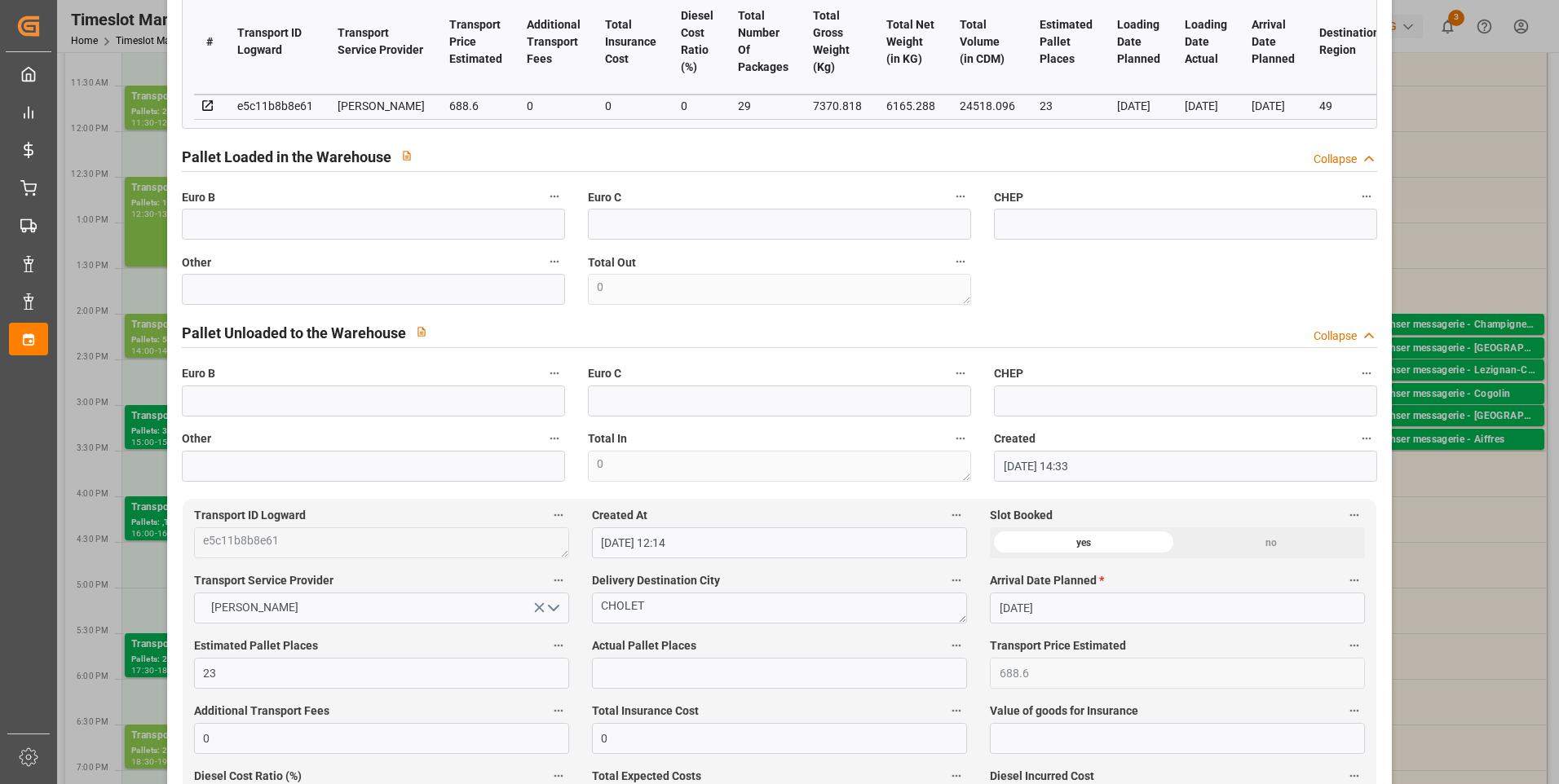
scroll to position [0, 0]
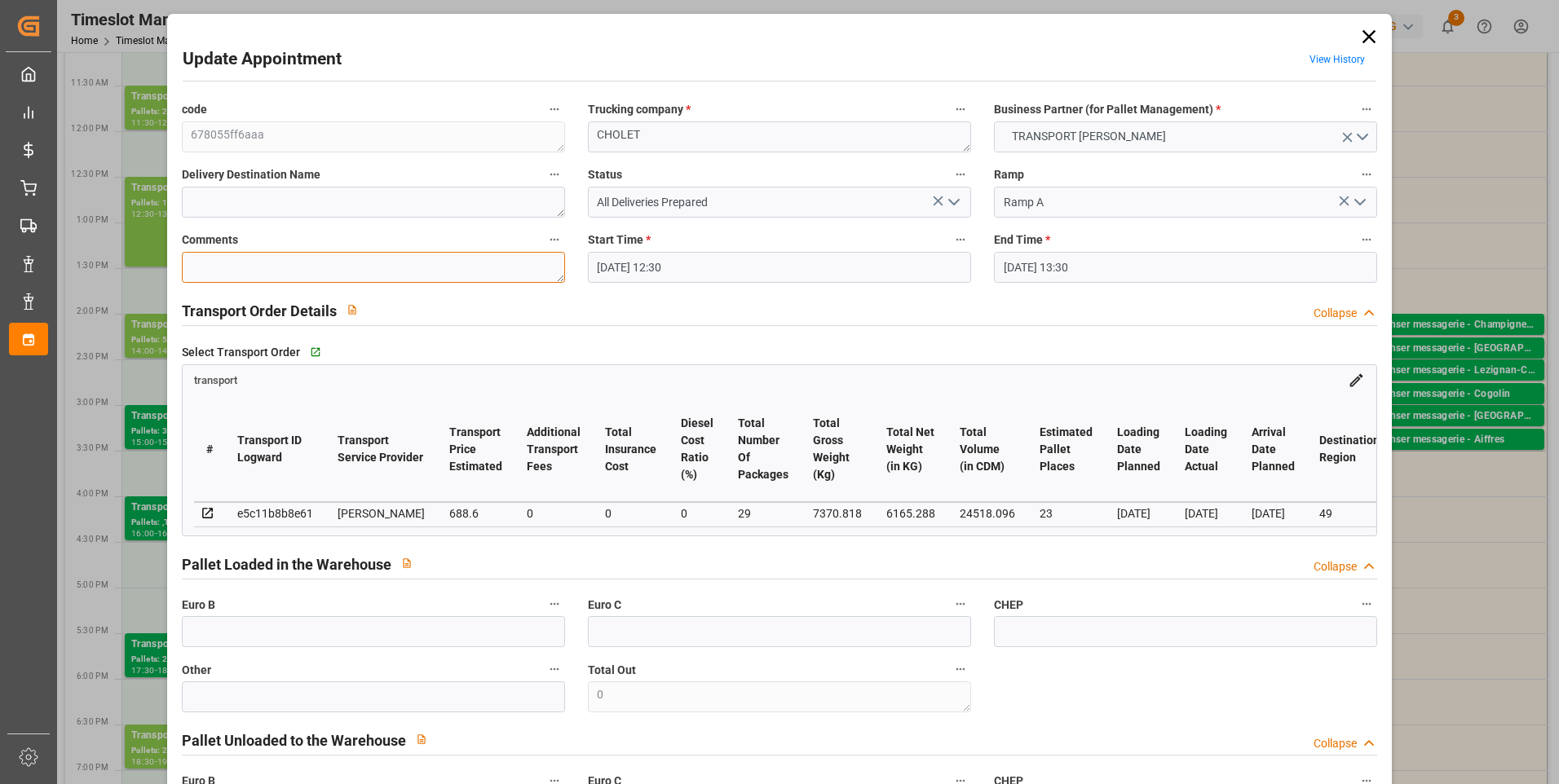
click at [214, 261] on textarea at bounding box center [374, 268] width 383 height 31
click at [952, 204] on polyline "open menu" at bounding box center [953, 203] width 10 height 5
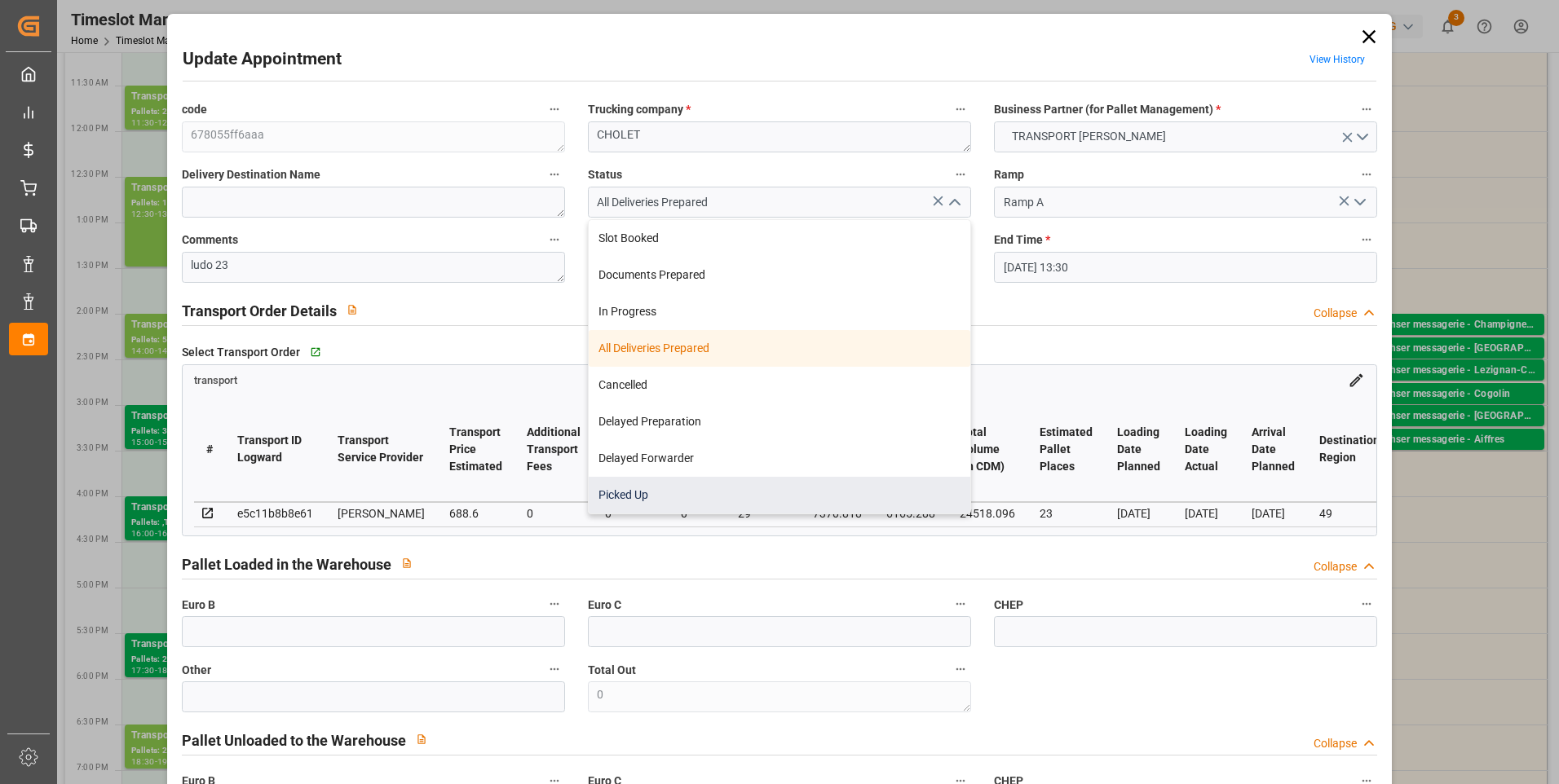
click at [641, 499] on div "Picked Up" at bounding box center [779, 495] width 381 height 36
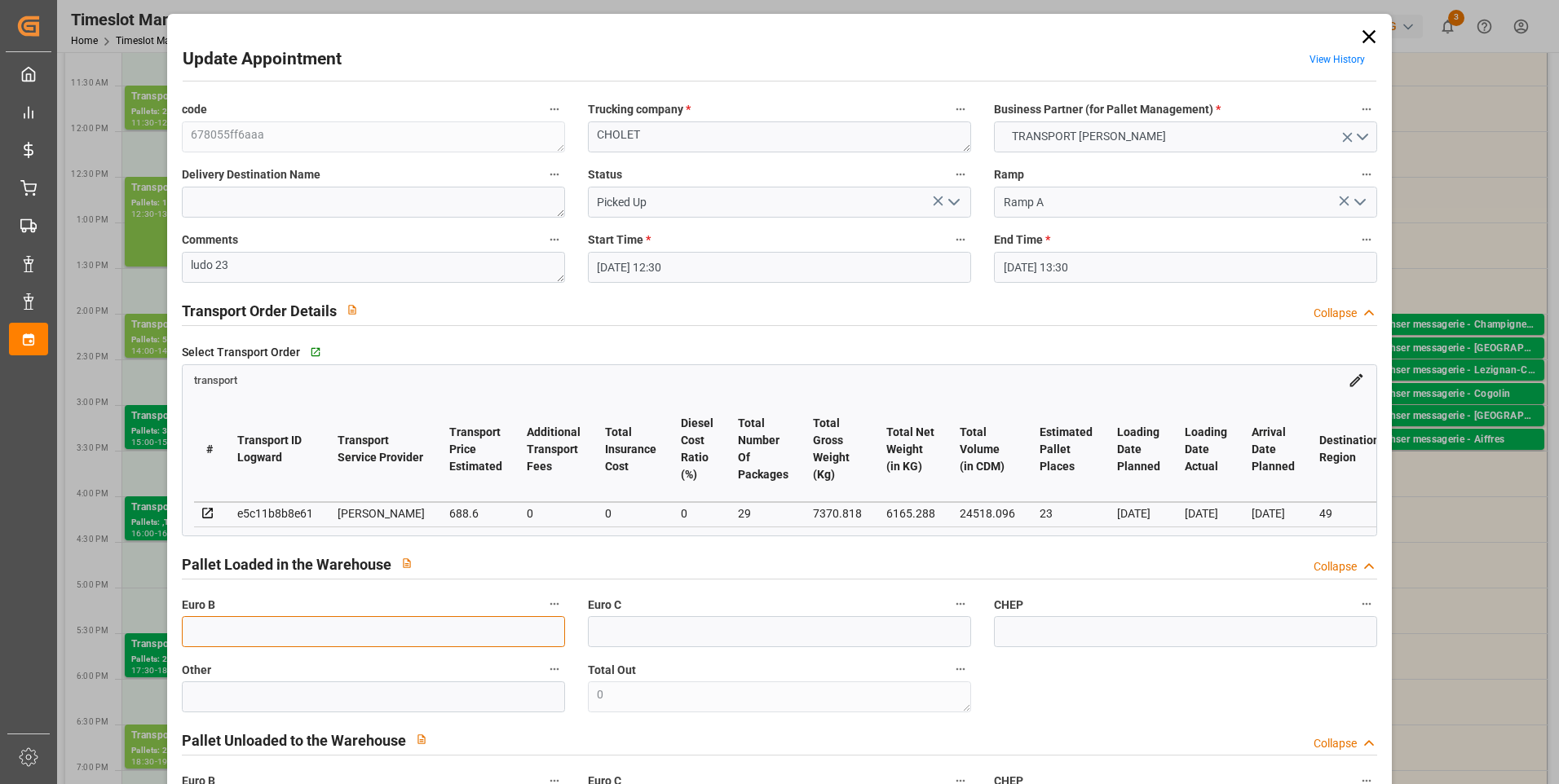
click at [214, 645] on input "text" at bounding box center [374, 632] width 383 height 31
click at [825, 555] on div "Pallet Loaded in the Warehouse Collapse" at bounding box center [780, 563] width 1196 height 31
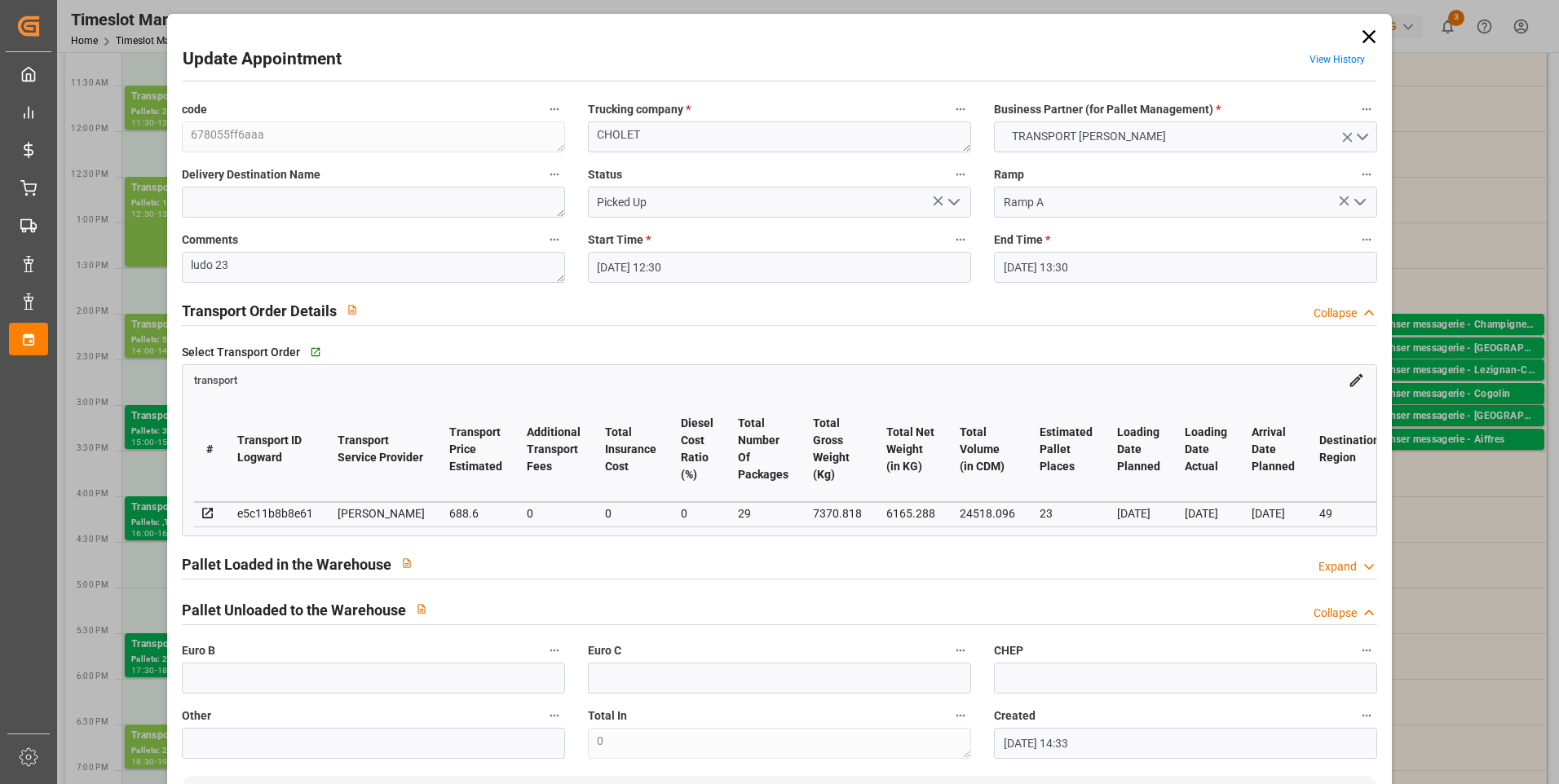
click at [1354, 570] on div "Expand" at bounding box center [1348, 567] width 59 height 17
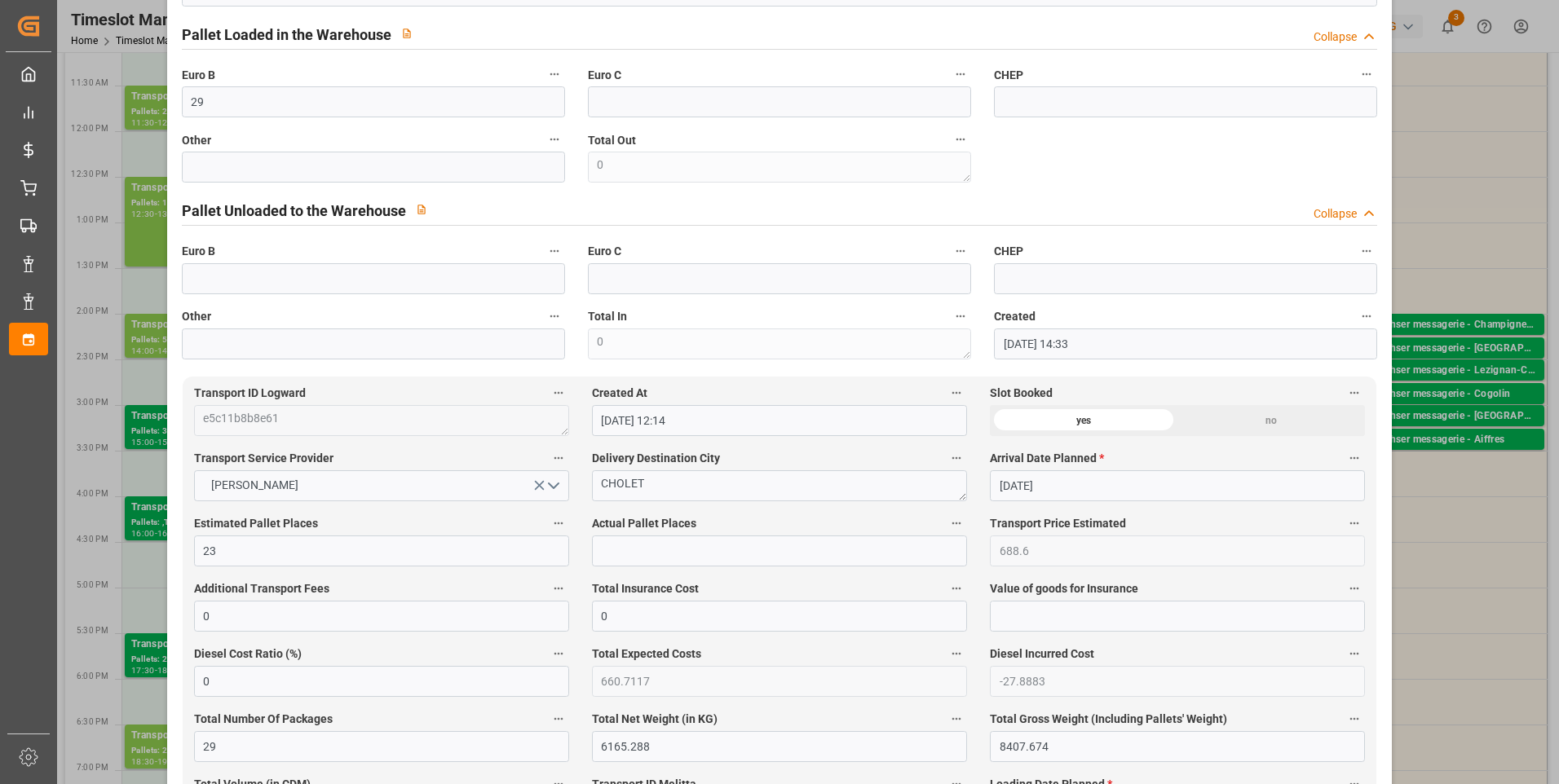
scroll to position [571, 0]
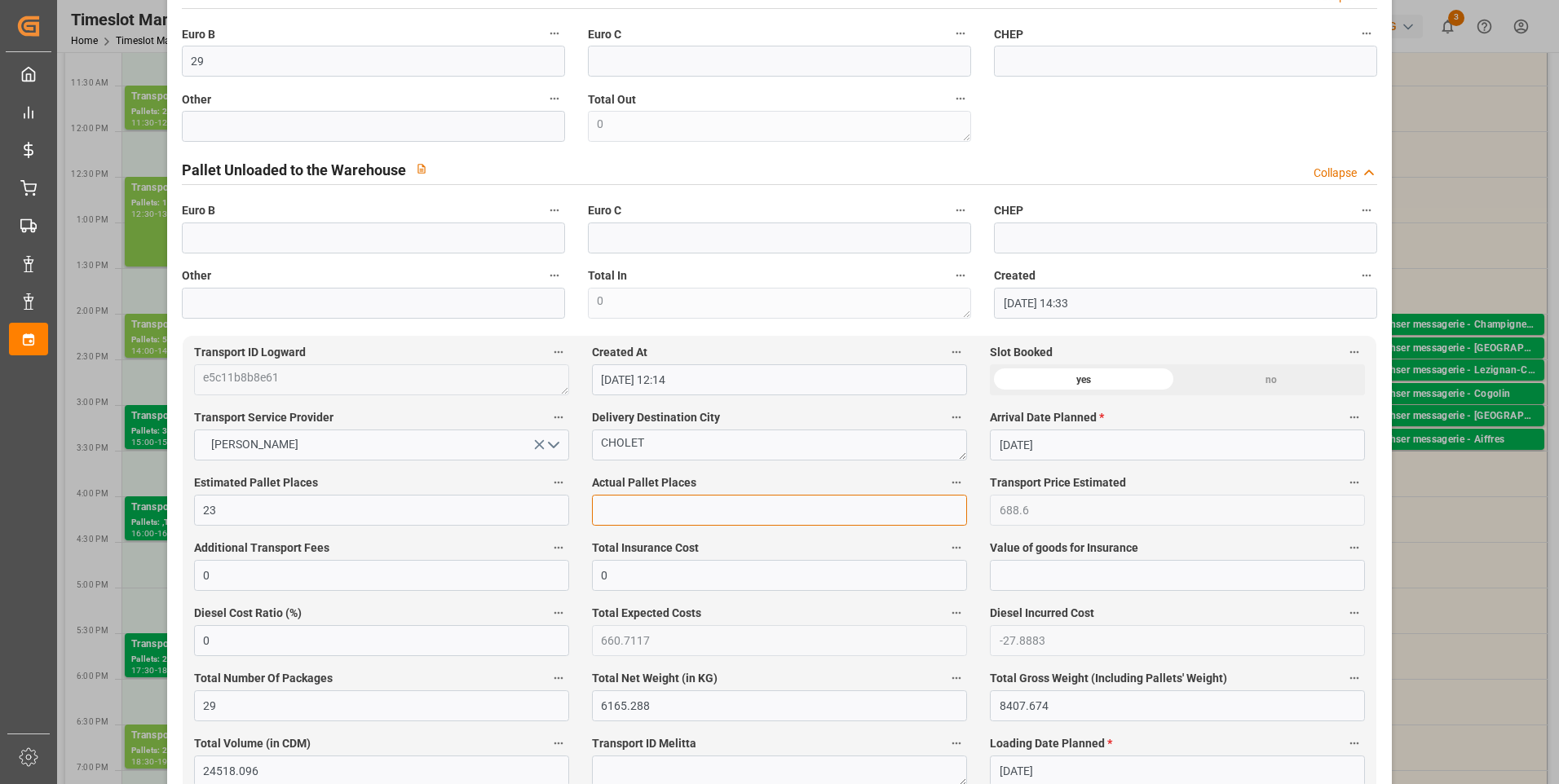
click at [640, 515] on input "text" at bounding box center [779, 510] width 375 height 31
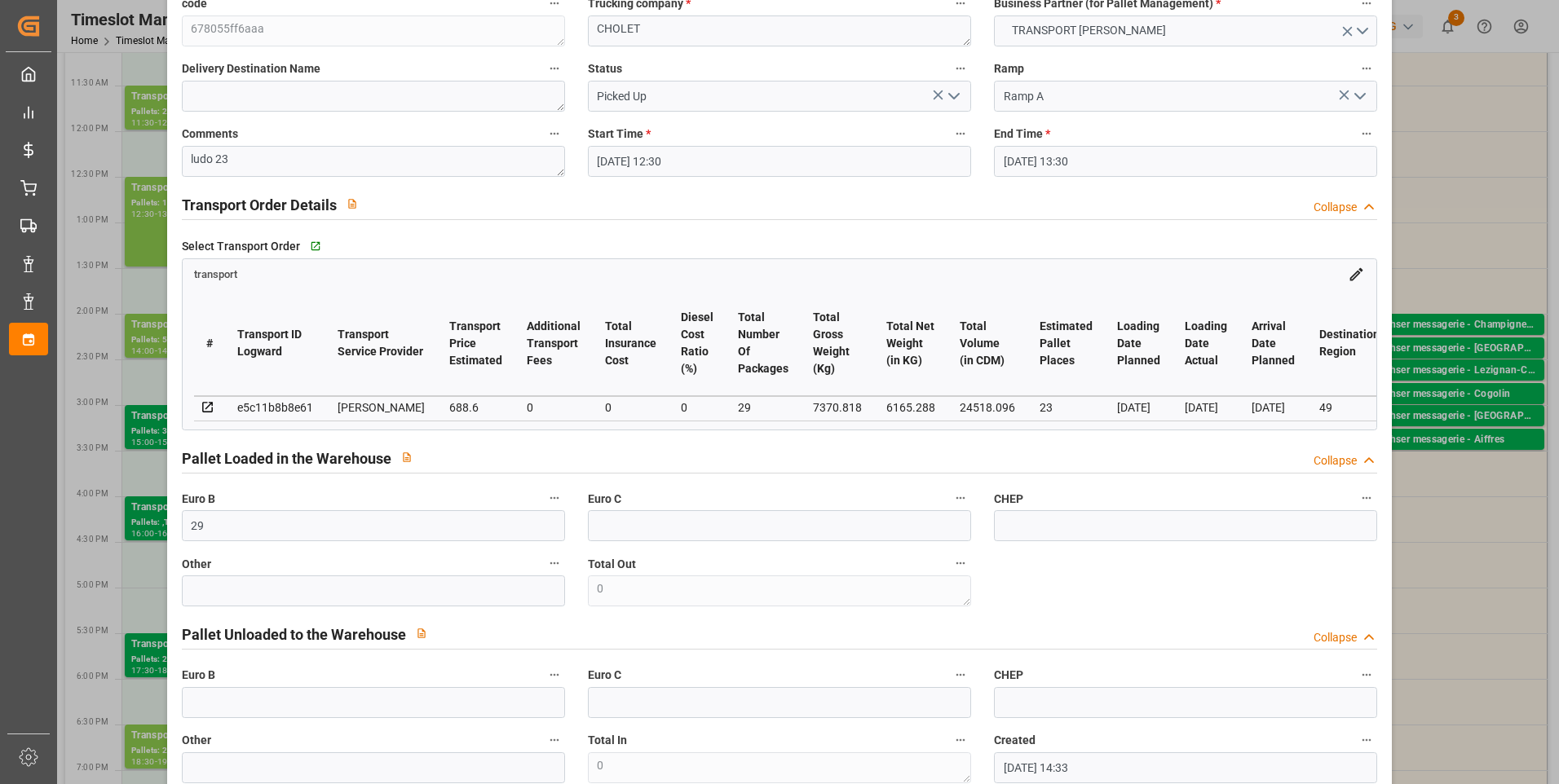
scroll to position [0, 0]
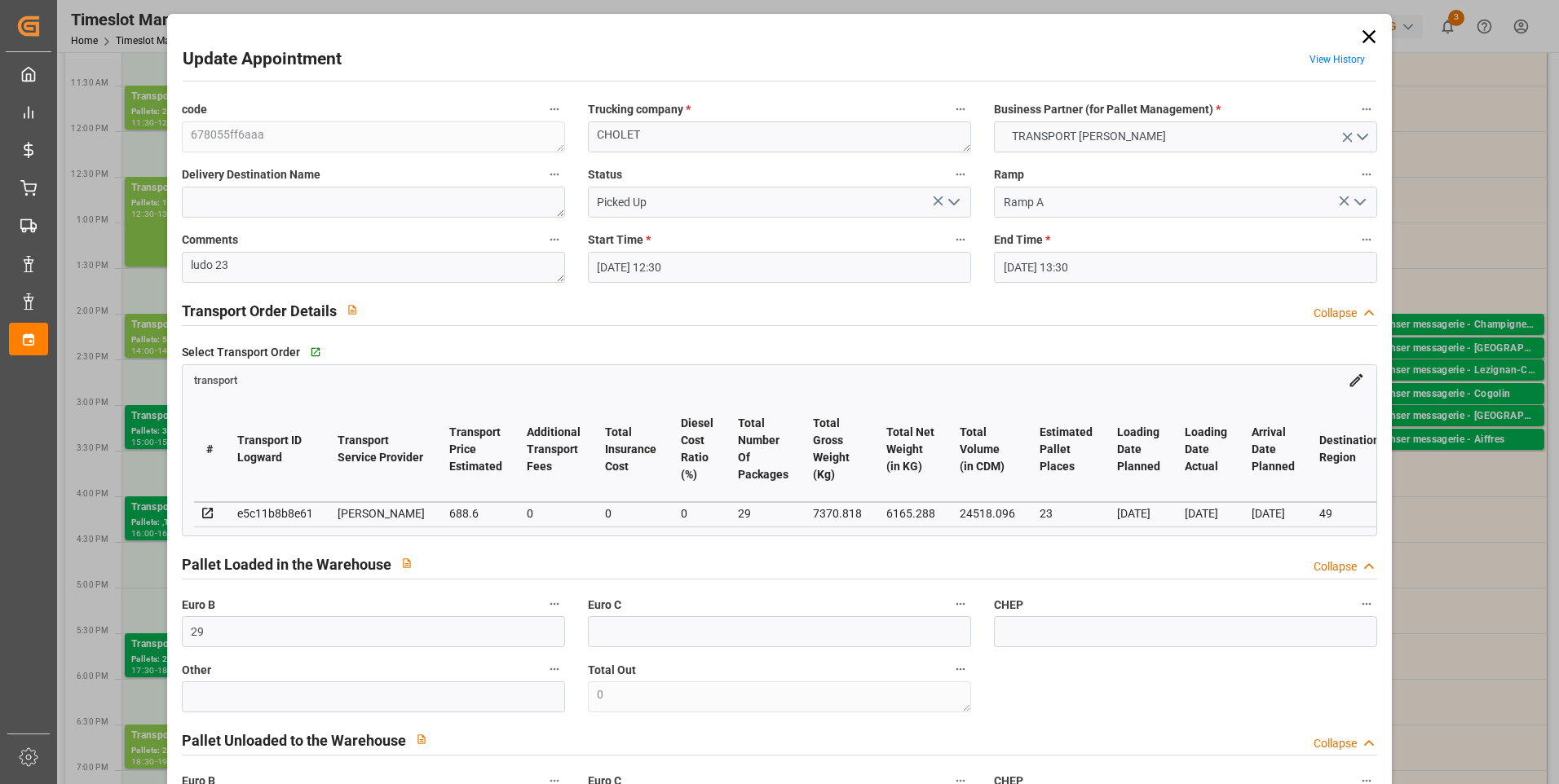
click at [952, 200] on icon "open menu" at bounding box center [954, 202] width 20 height 20
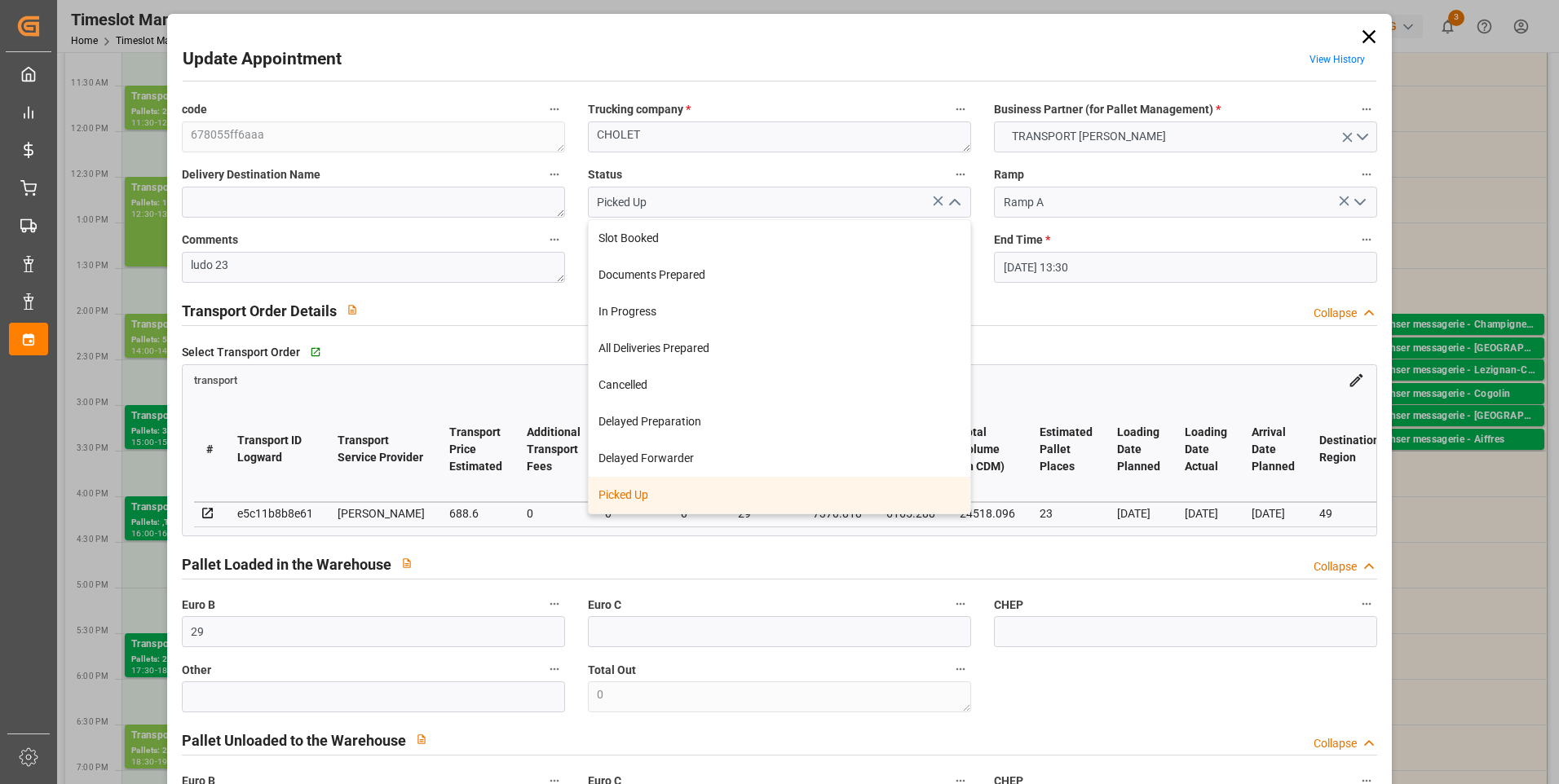
click at [659, 492] on div "Picked Up" at bounding box center [779, 495] width 381 height 36
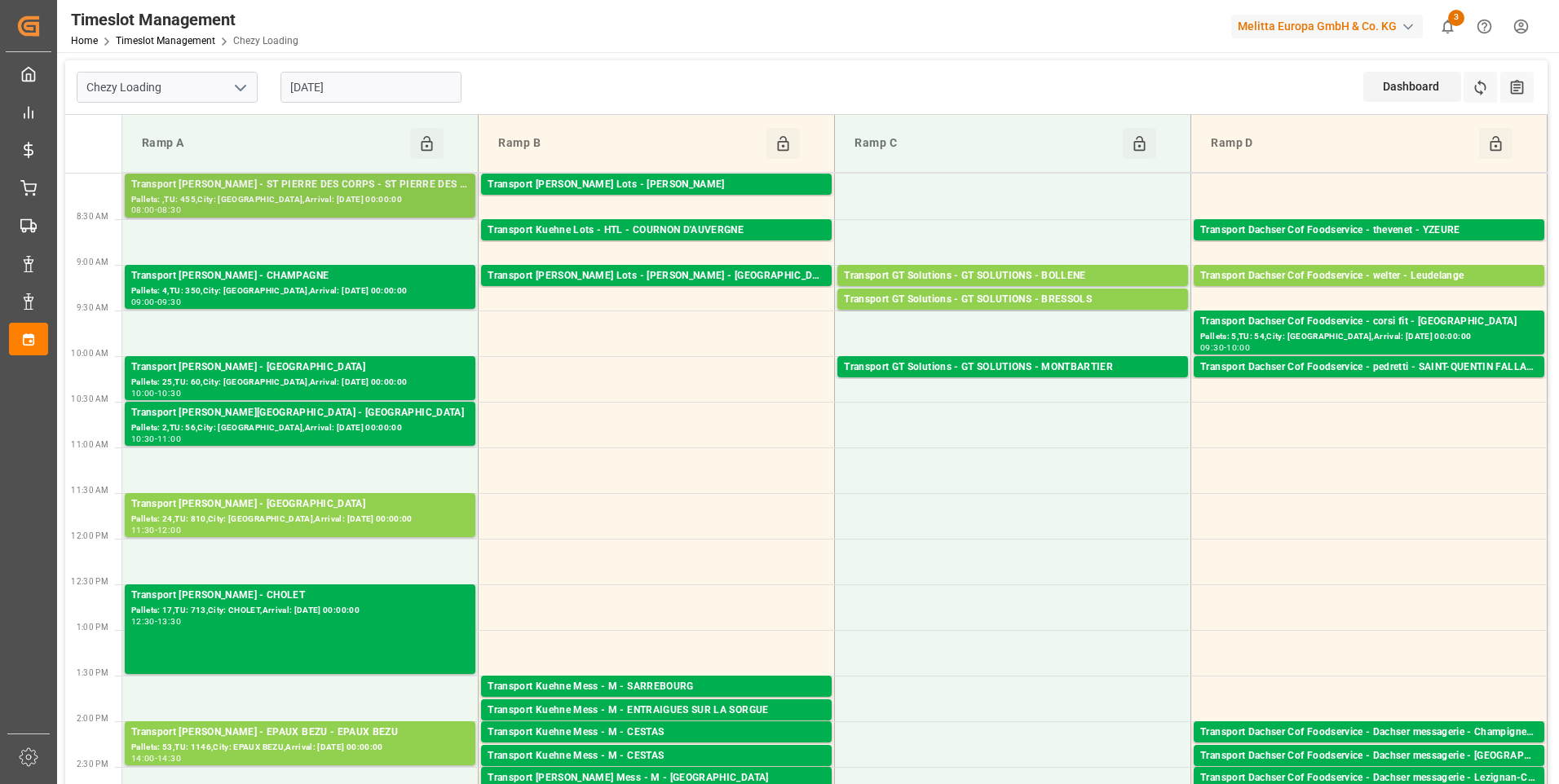
click at [311, 175] on div "Transport Delisle - ST PIERRE DES CORPS - ST PIERRE DES CORPS Pallets: ,TU: 455…" at bounding box center [300, 195] width 351 height 44
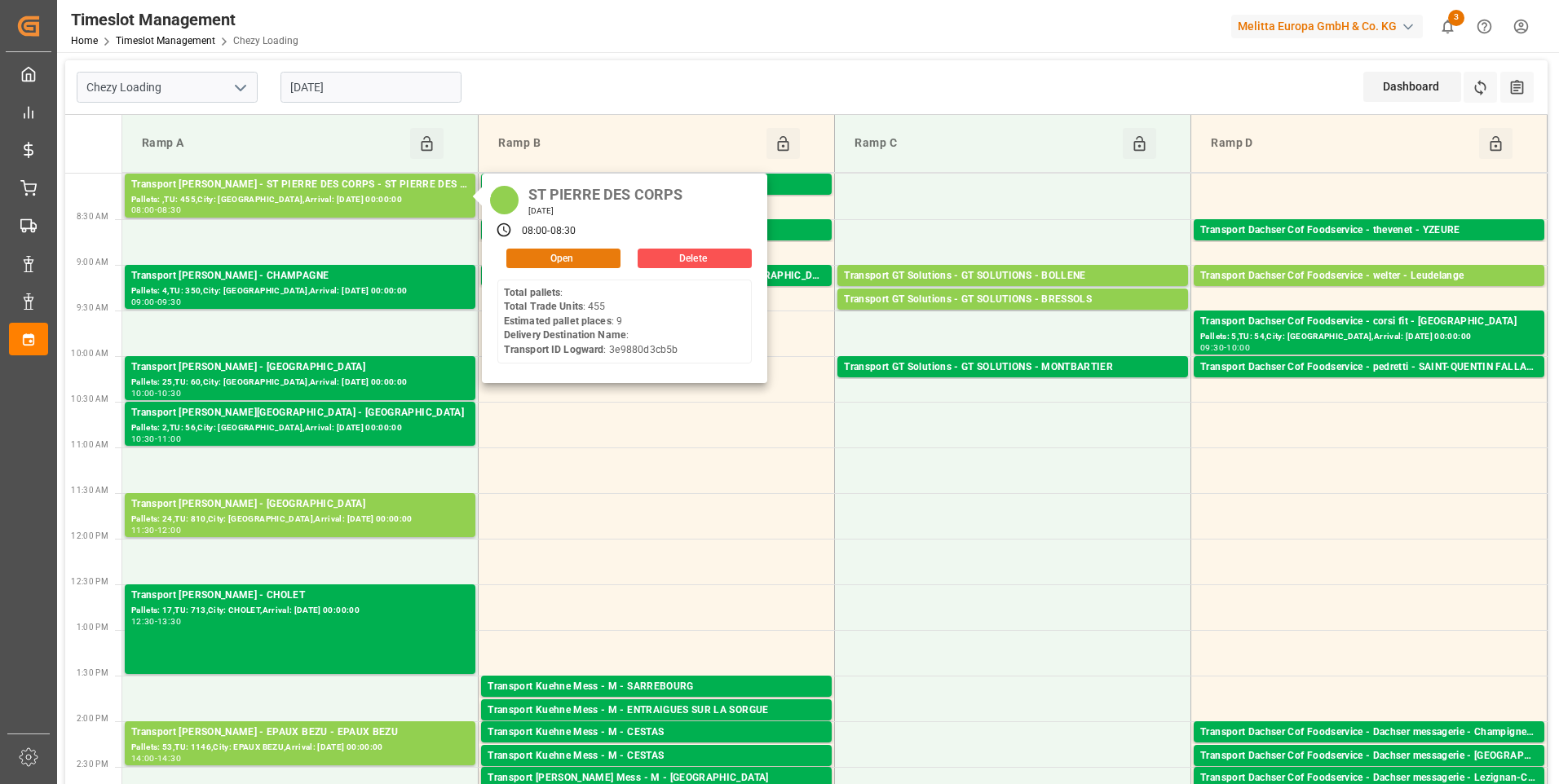
click at [552, 256] on button "Open" at bounding box center [563, 258] width 114 height 20
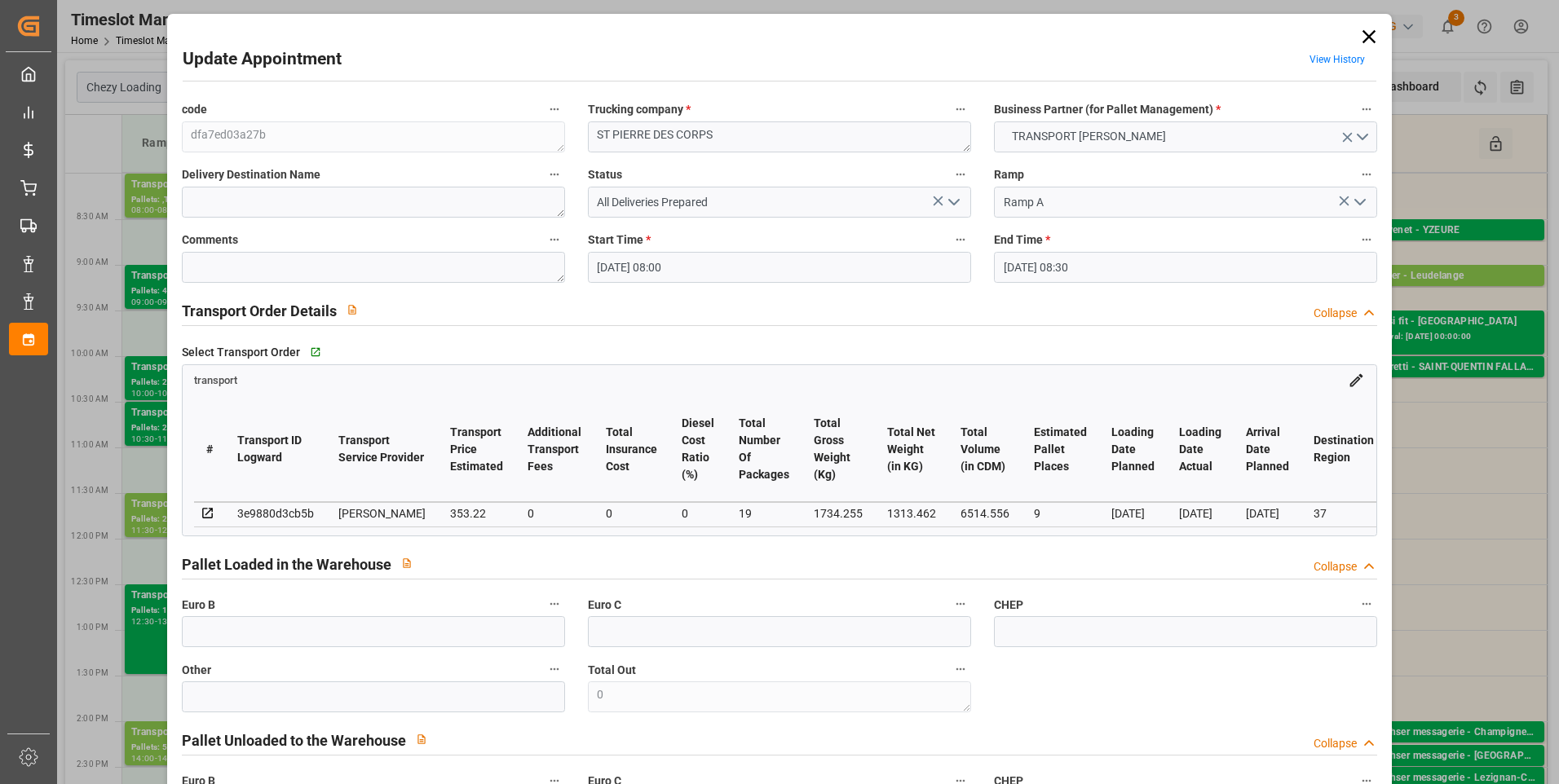
drag, startPoint x: 956, startPoint y: 200, endPoint x: 944, endPoint y: 207, distance: 13.9
click at [954, 200] on polyline "open menu" at bounding box center [953, 203] width 10 height 5
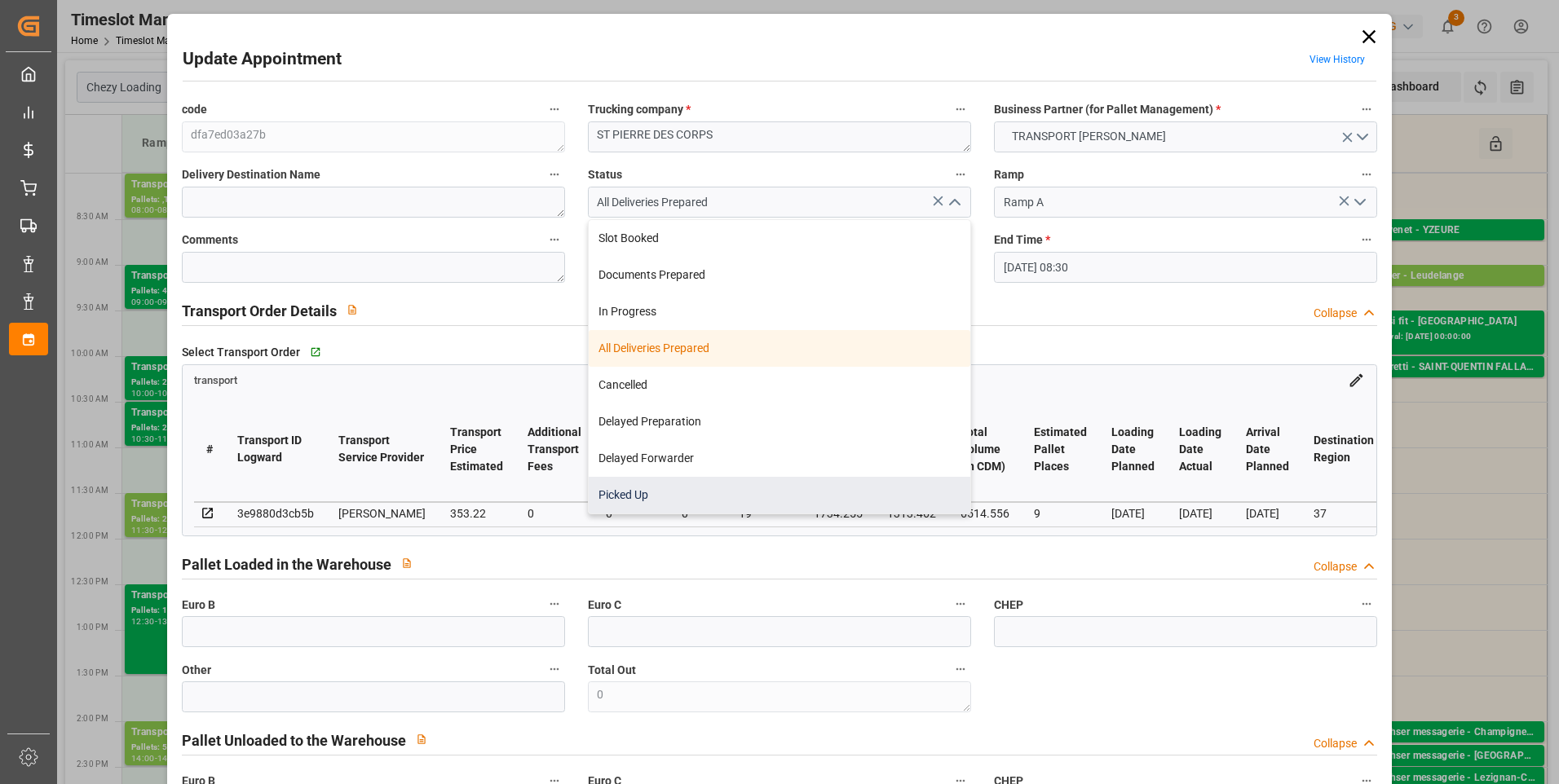
click at [629, 490] on div "Picked Up" at bounding box center [779, 495] width 381 height 36
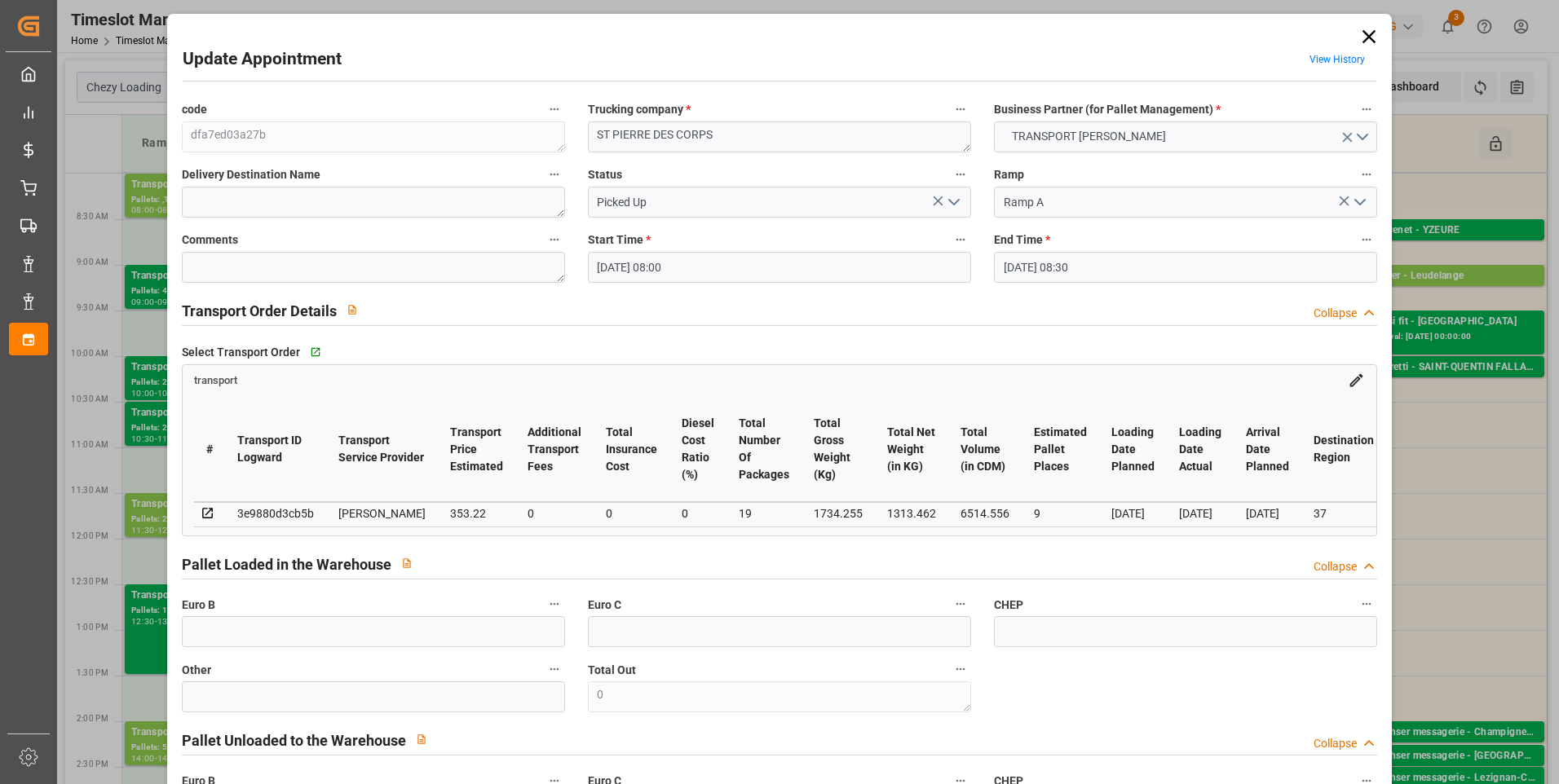
click at [233, 283] on div "Comments" at bounding box center [374, 256] width 406 height 65
click at [227, 259] on textarea at bounding box center [374, 268] width 383 height 31
click at [216, 646] on input "text" at bounding box center [374, 632] width 383 height 31
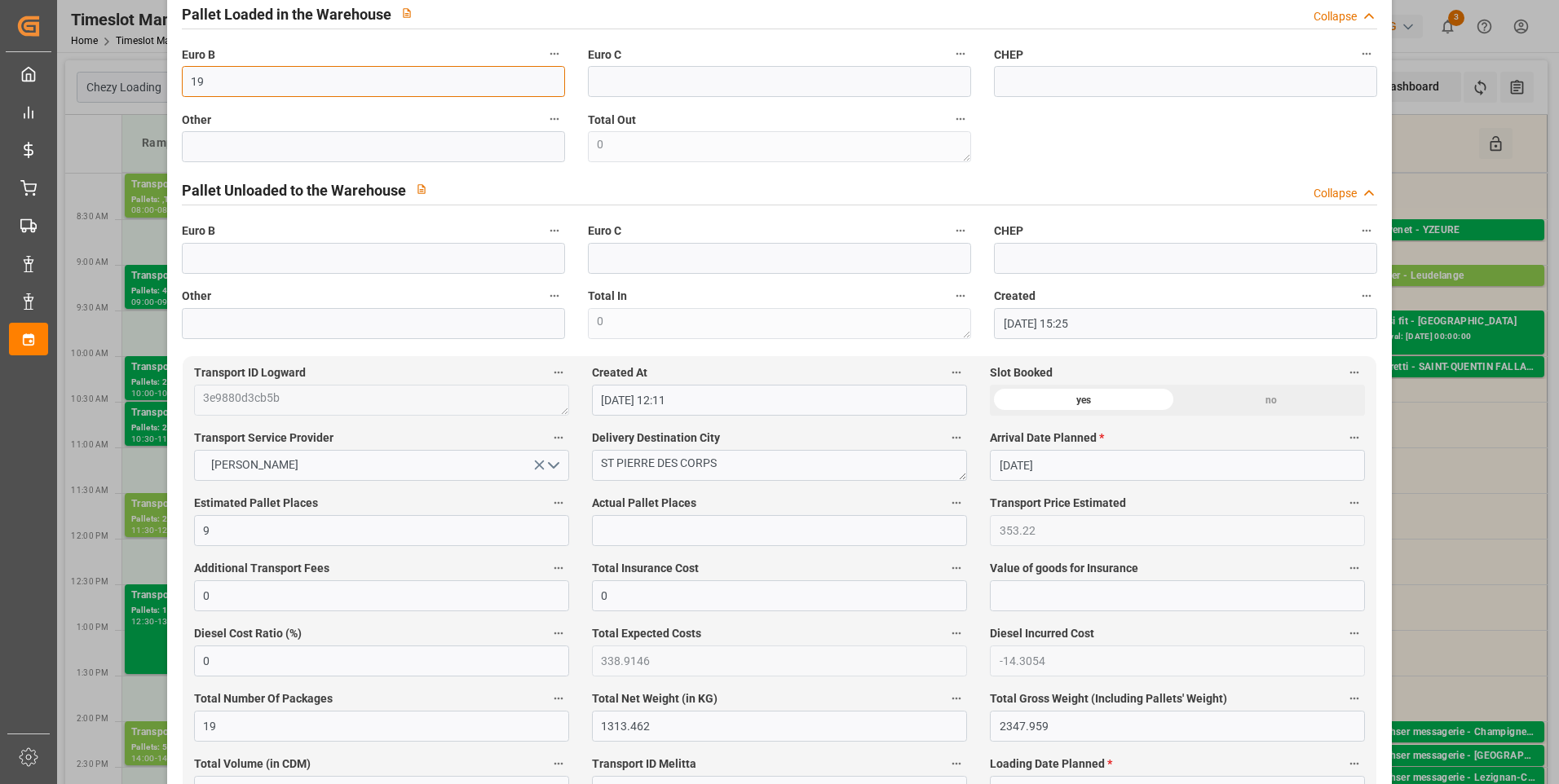
scroll to position [571, 0]
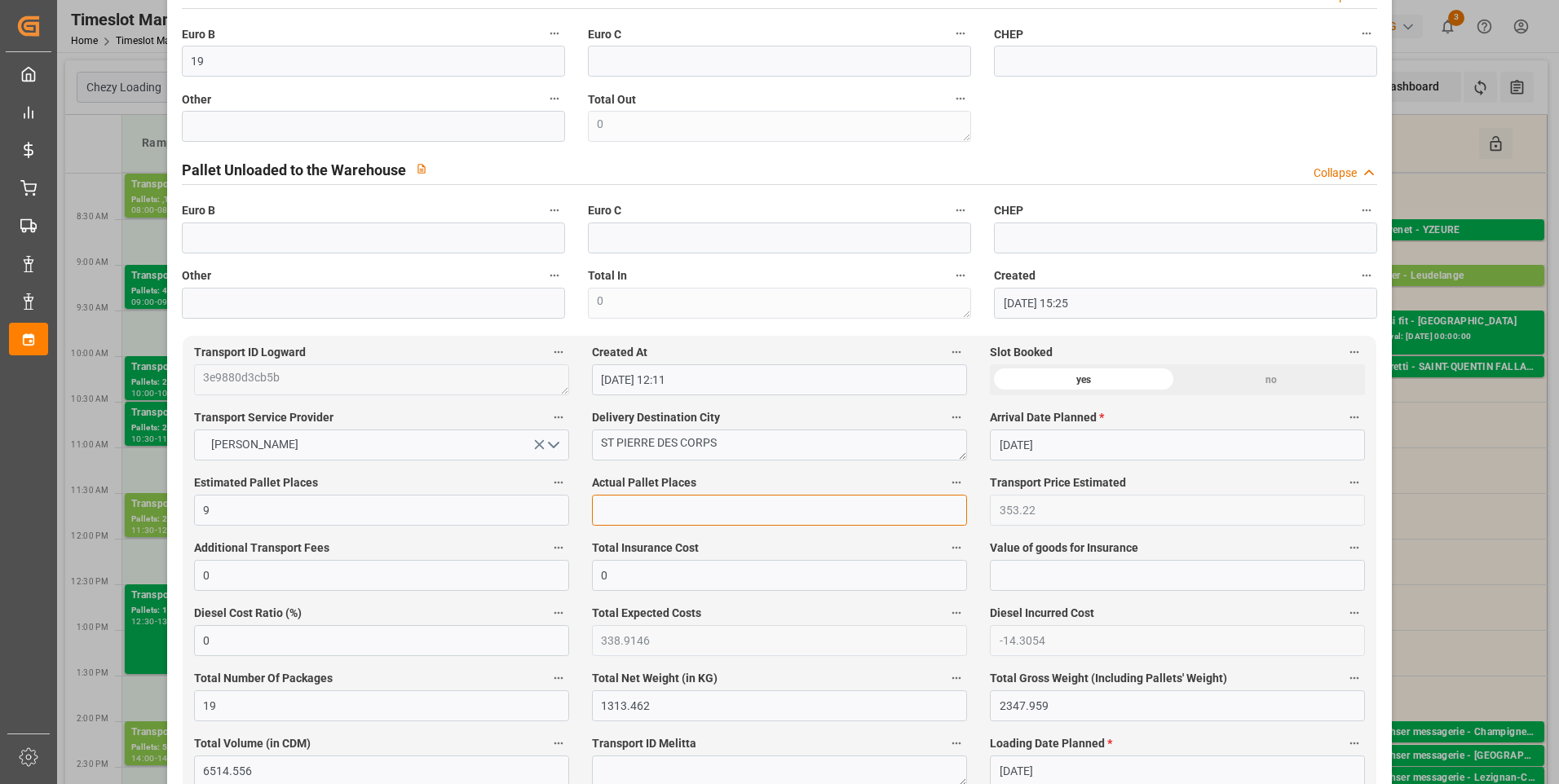
click at [616, 516] on input "text" at bounding box center [779, 510] width 375 height 31
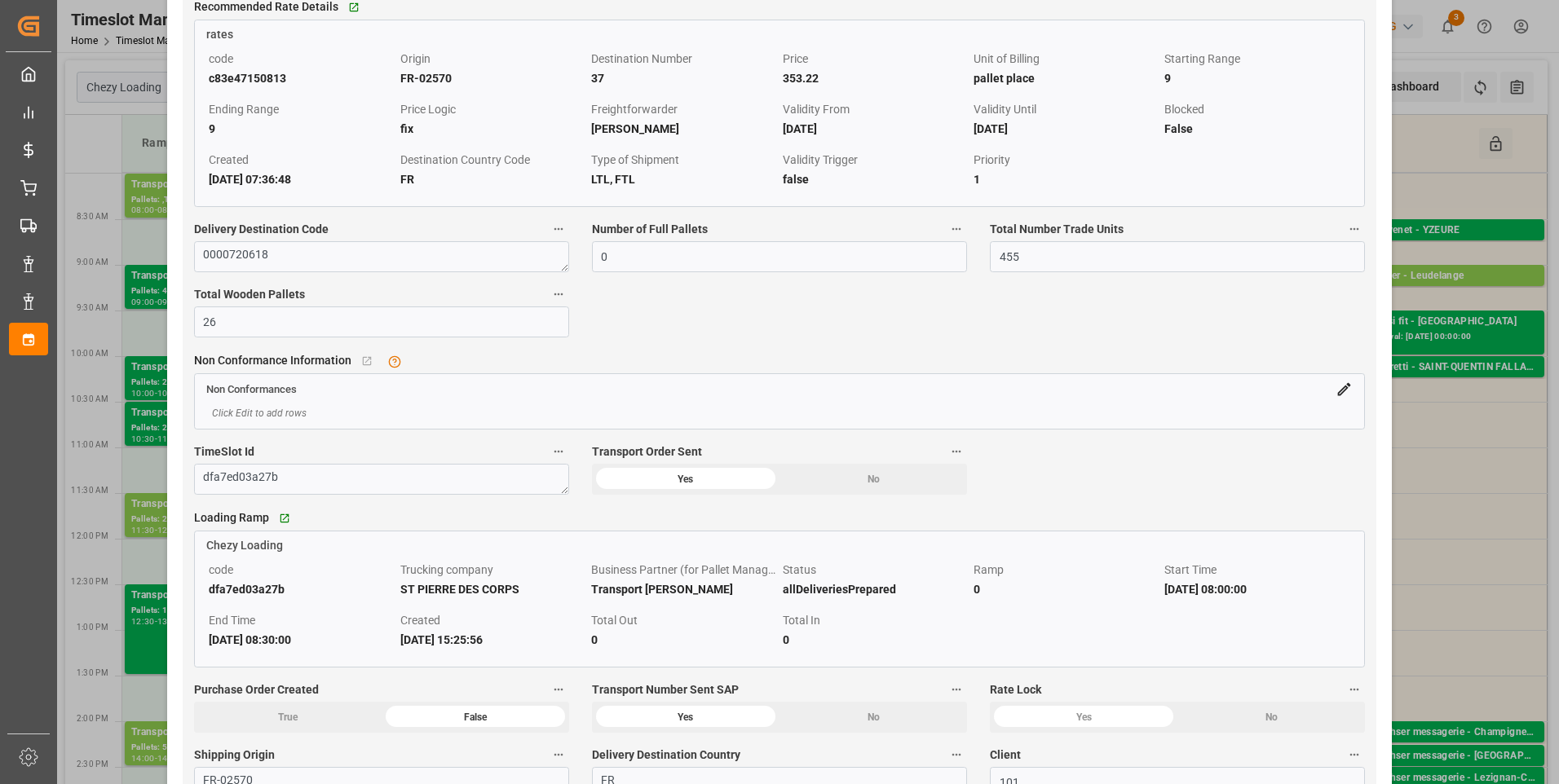
scroll to position [1468, 0]
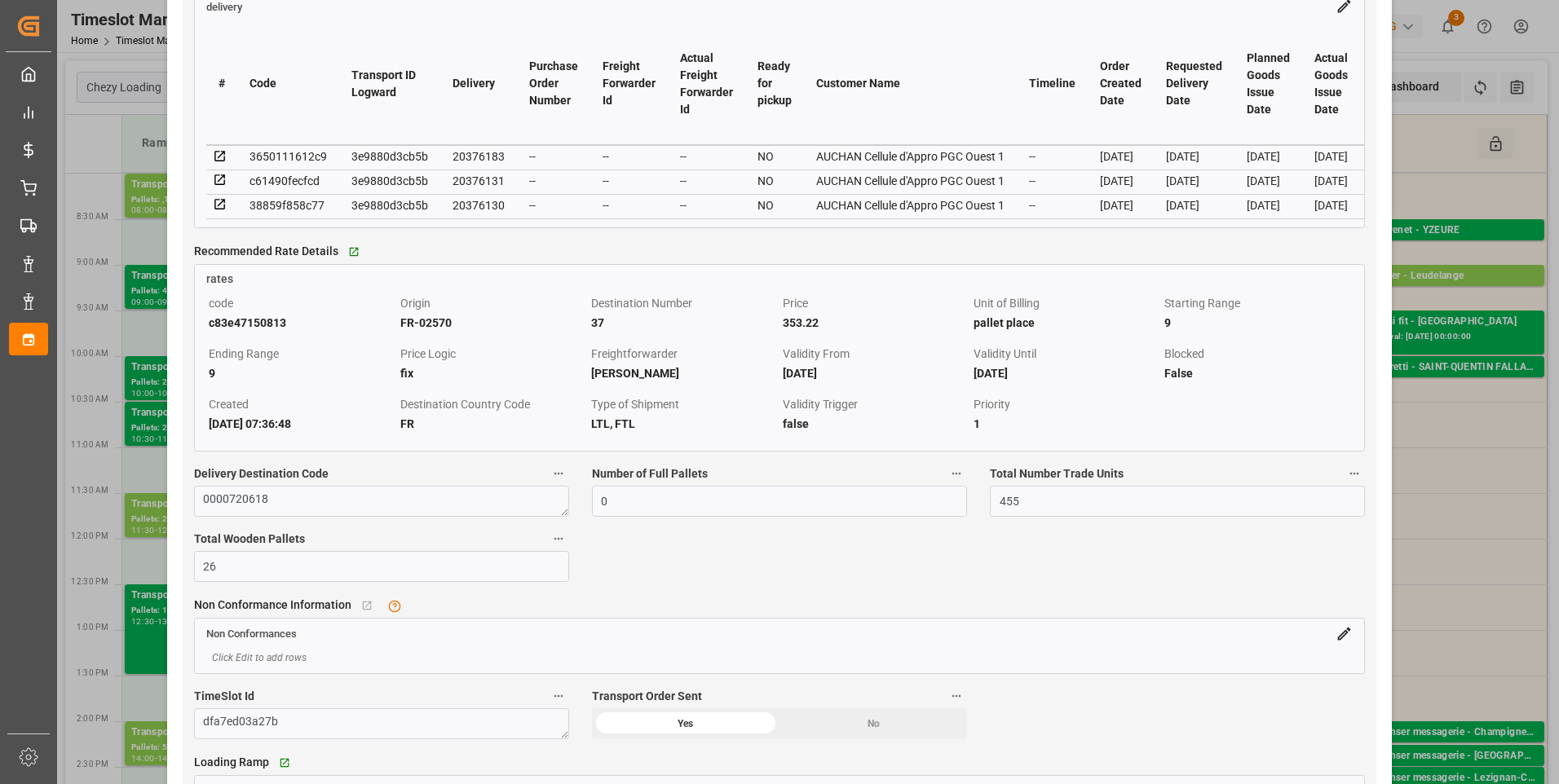
click at [225, 159] on icon at bounding box center [220, 156] width 15 height 15
click at [217, 187] on icon at bounding box center [220, 179] width 15 height 15
click at [224, 211] on icon at bounding box center [219, 205] width 10 height 10
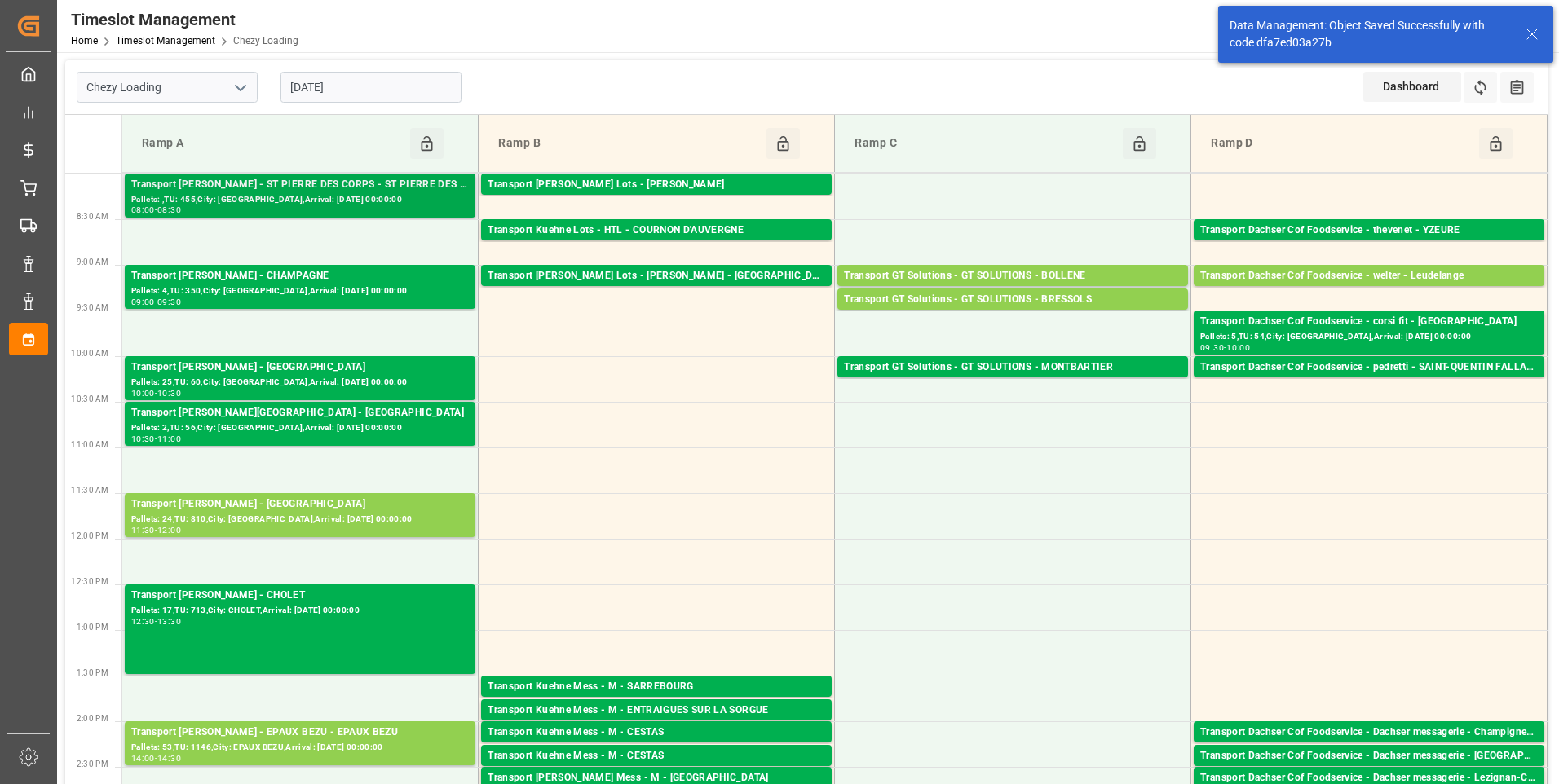
click at [283, 196] on div "Pallets: ,TU: 455,City: [GEOGRAPHIC_DATA],Arrival: [DATE] 00:00:00" at bounding box center [300, 200] width 338 height 14
click at [381, 189] on div "Transport [PERSON_NAME] - ST PIERRE DES CORPS - ST PIERRE DES CORPS" at bounding box center [300, 185] width 338 height 16
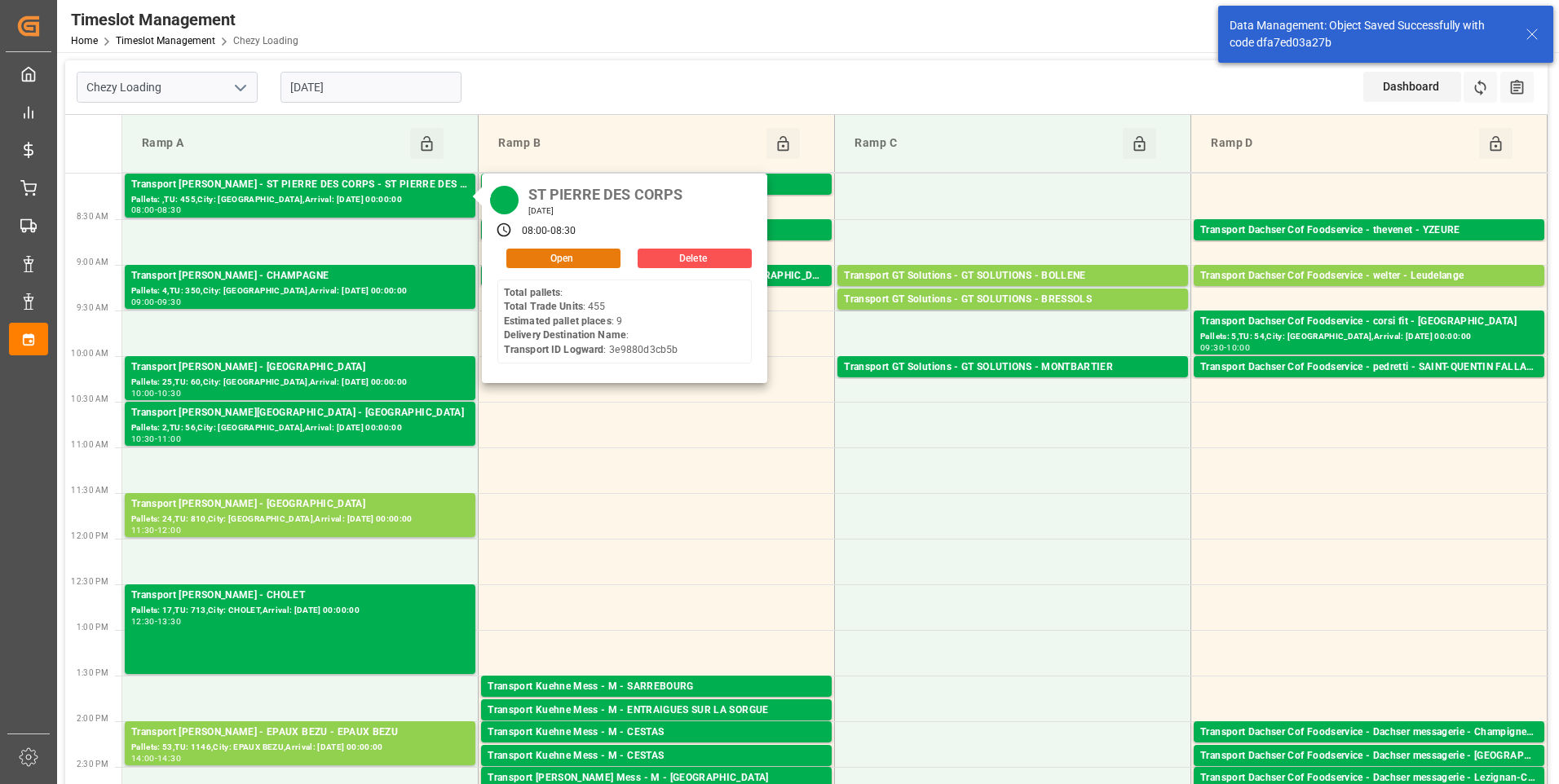
click at [547, 256] on button "Open" at bounding box center [563, 258] width 114 height 20
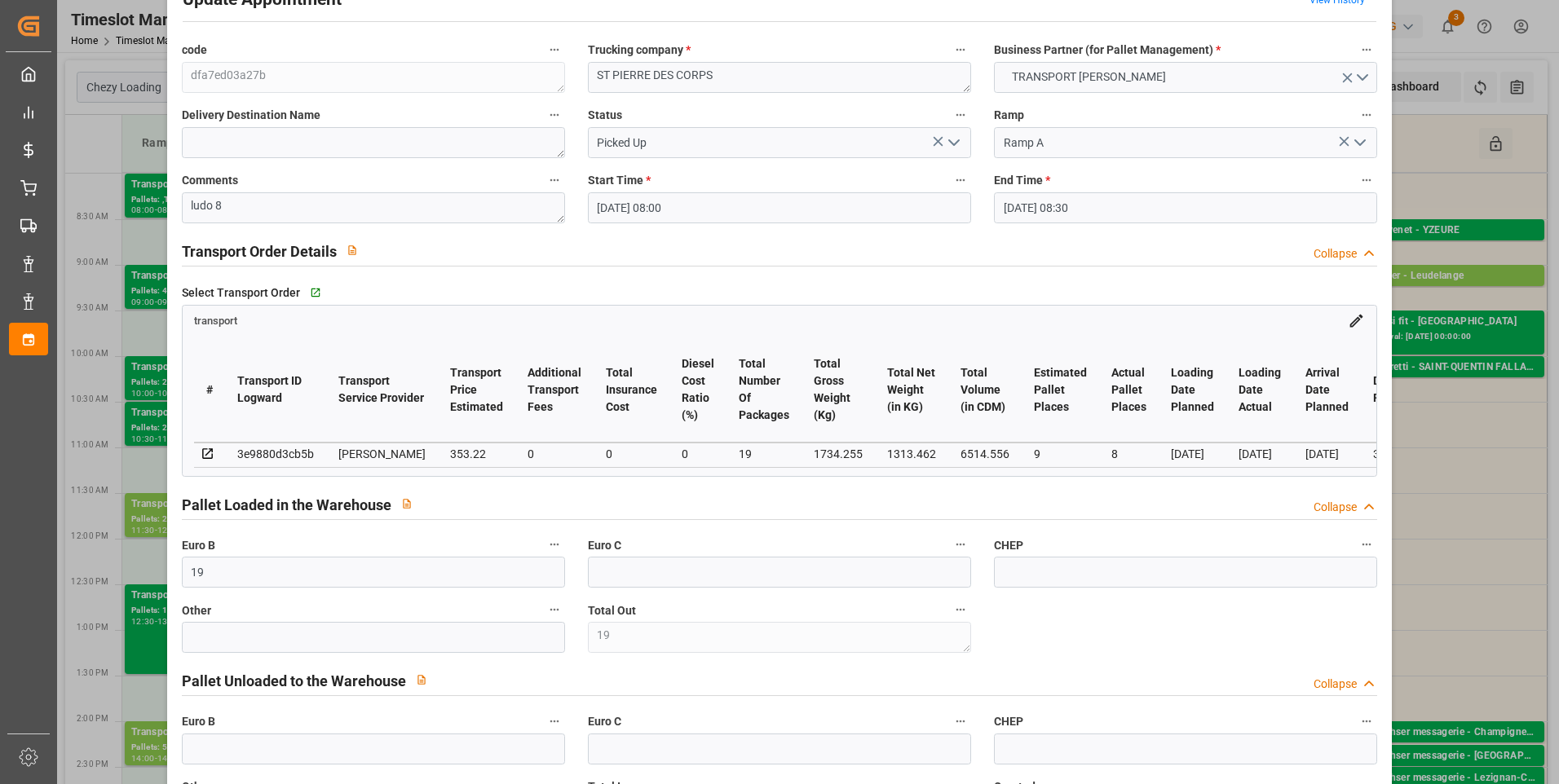
scroll to position [0, 0]
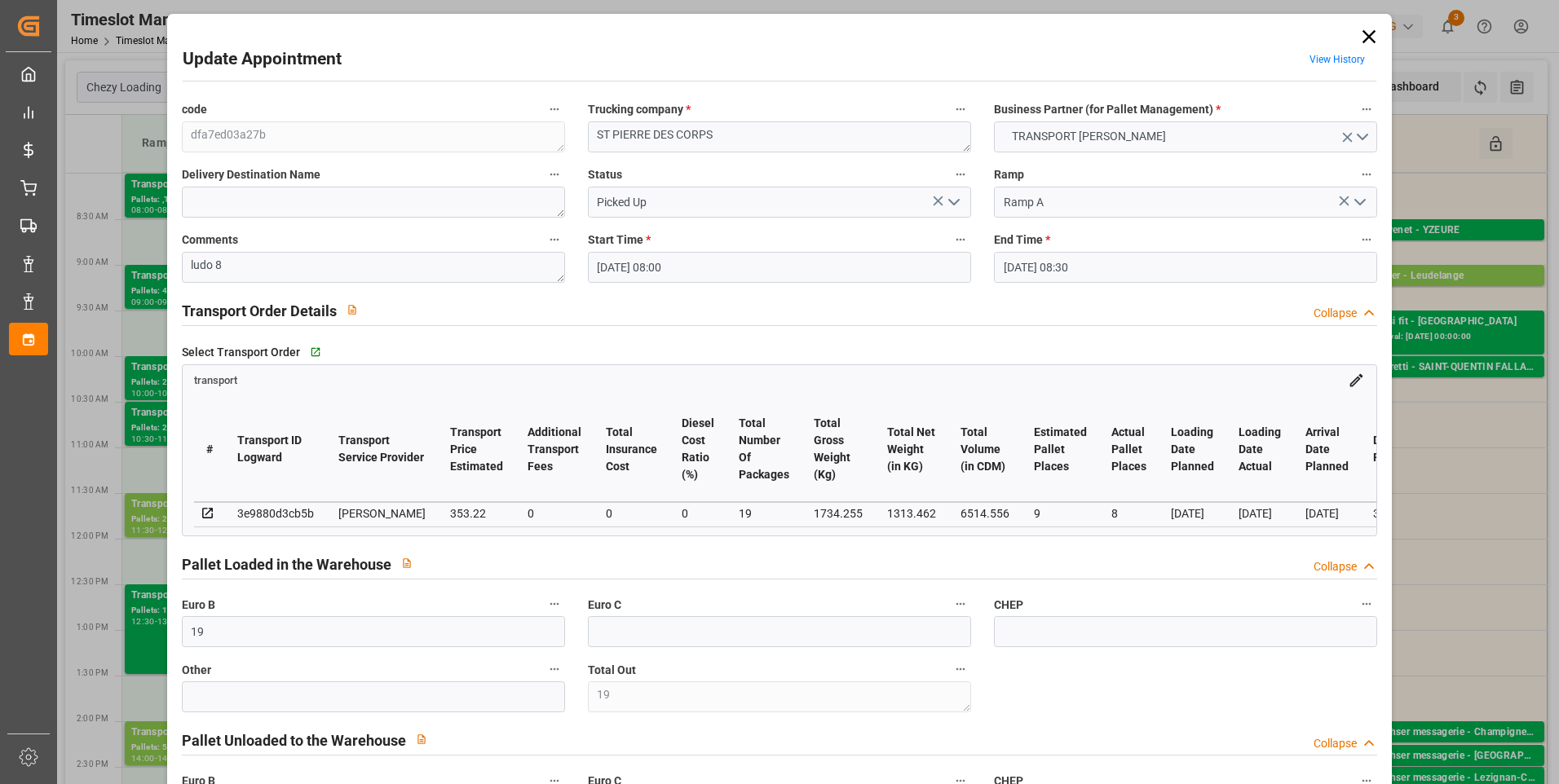
click at [1367, 35] on icon at bounding box center [1369, 36] width 23 height 23
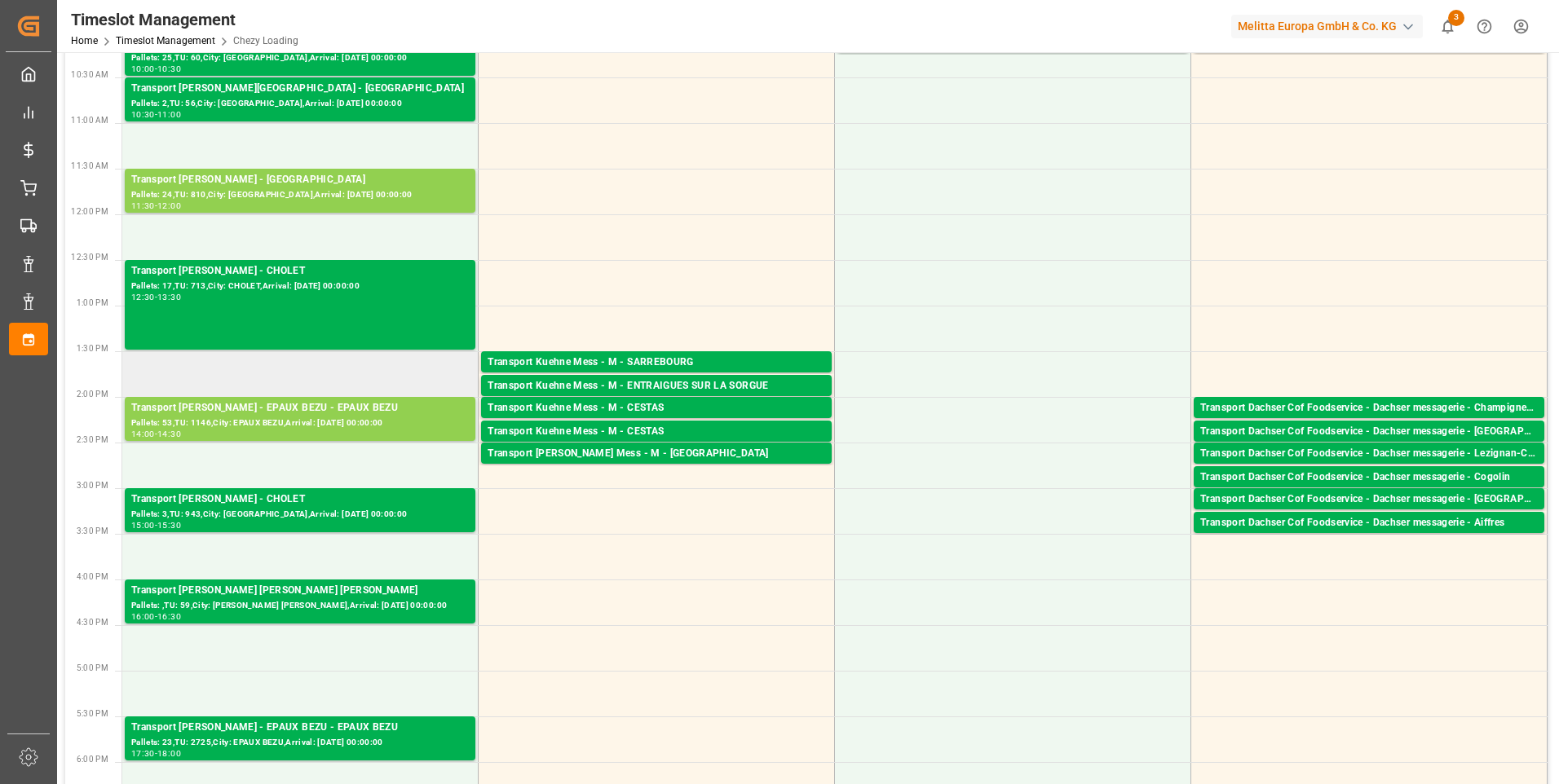
scroll to position [326, 0]
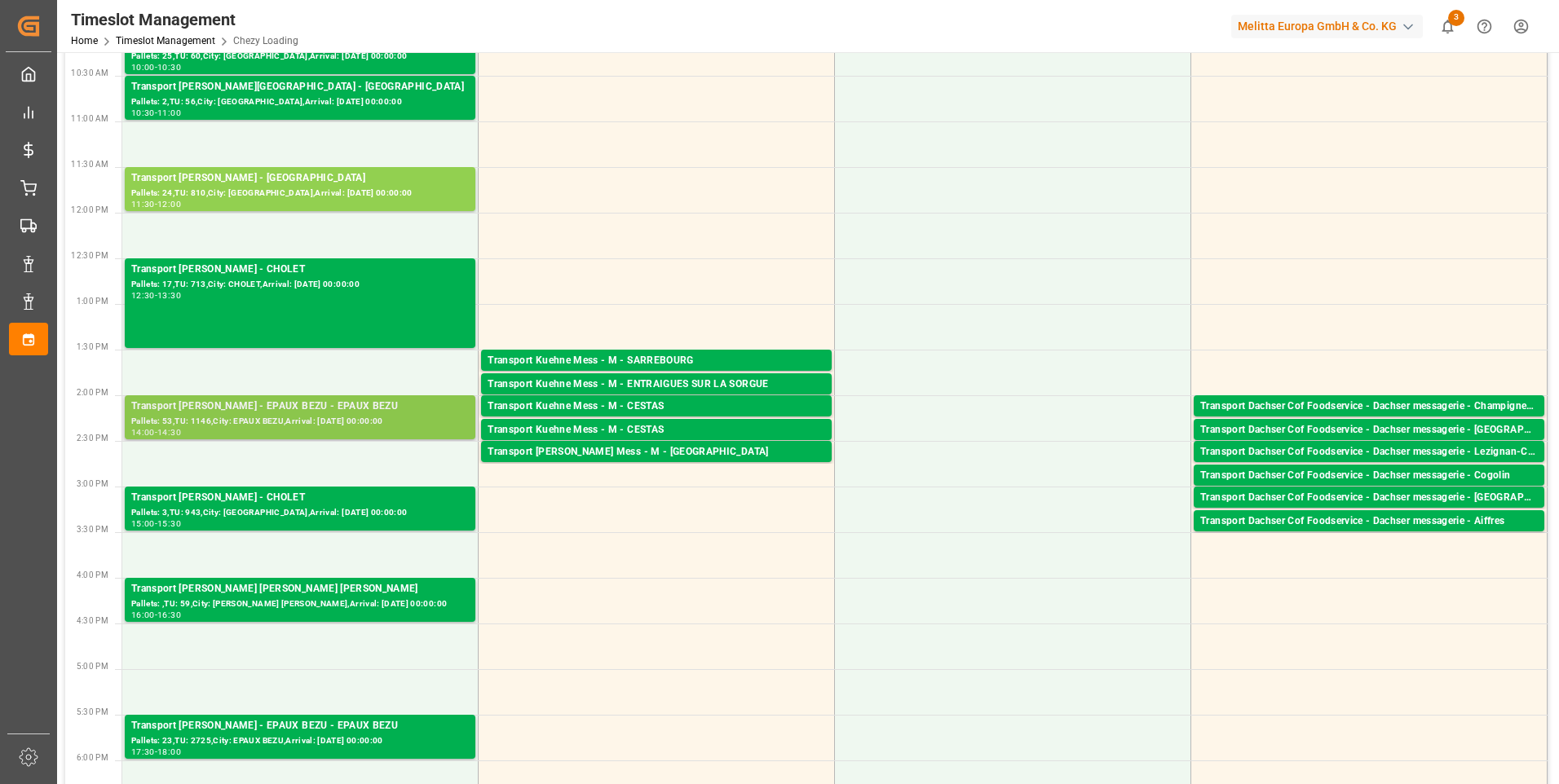
click at [270, 421] on div "Pallets: 53,TU: 1146,City: EPAUX BEZU,Arrival: [DATE] 00:00:00" at bounding box center [300, 422] width 338 height 14
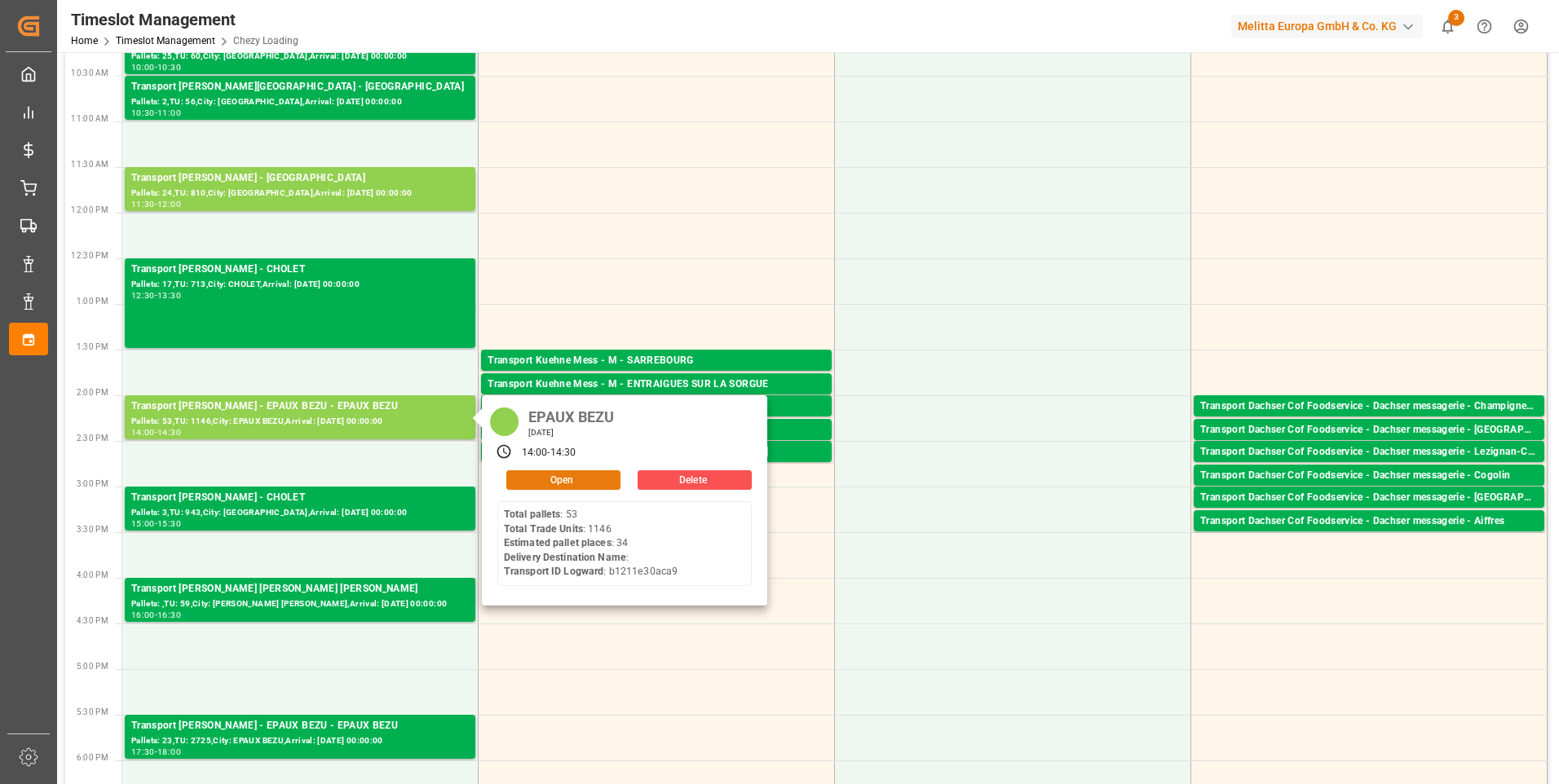
click at [560, 478] on button "Open" at bounding box center [563, 480] width 114 height 20
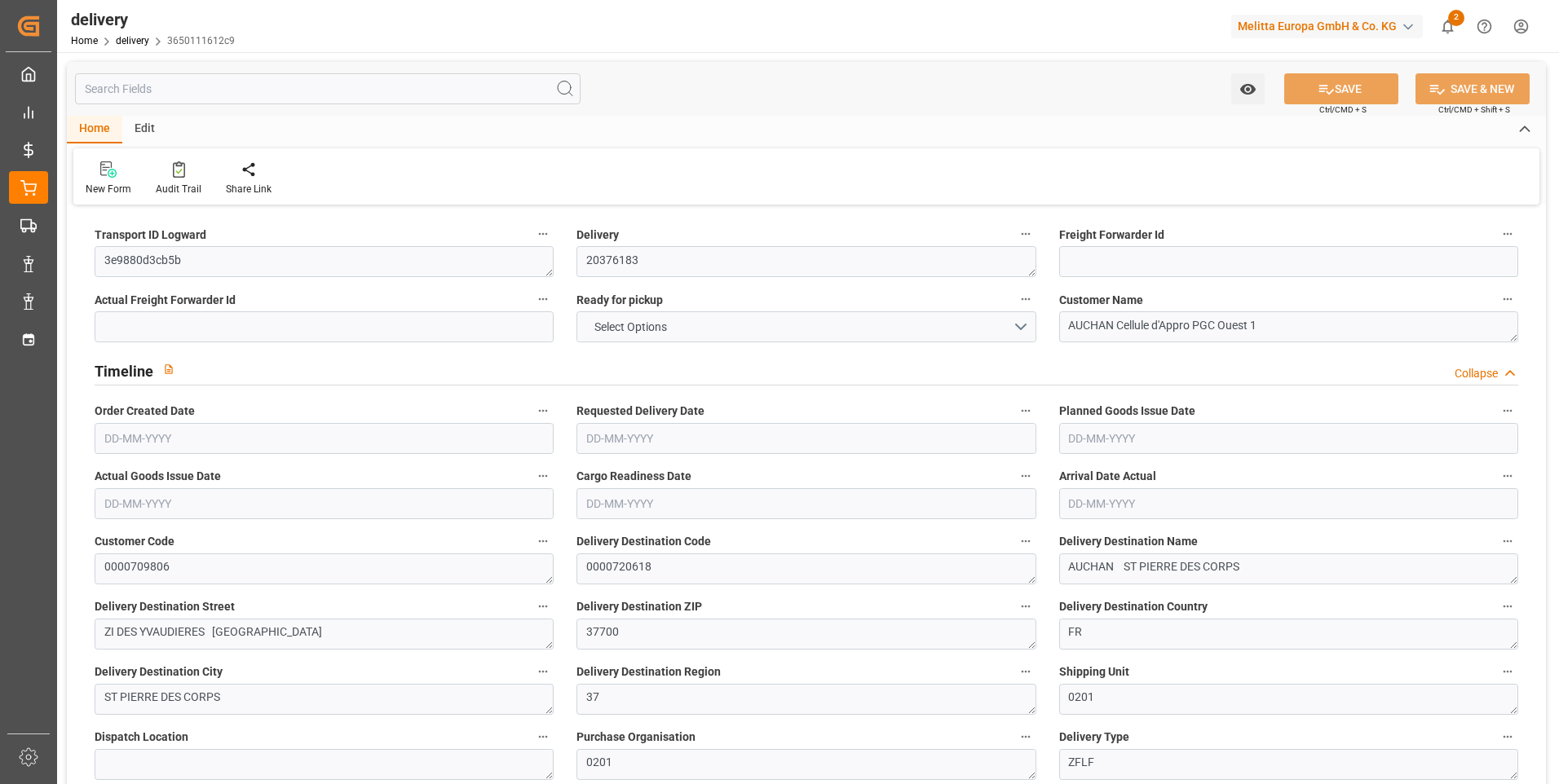
type input "15"
type input "998.774"
type input "1710.707"
type input "3928.556"
type input "323"
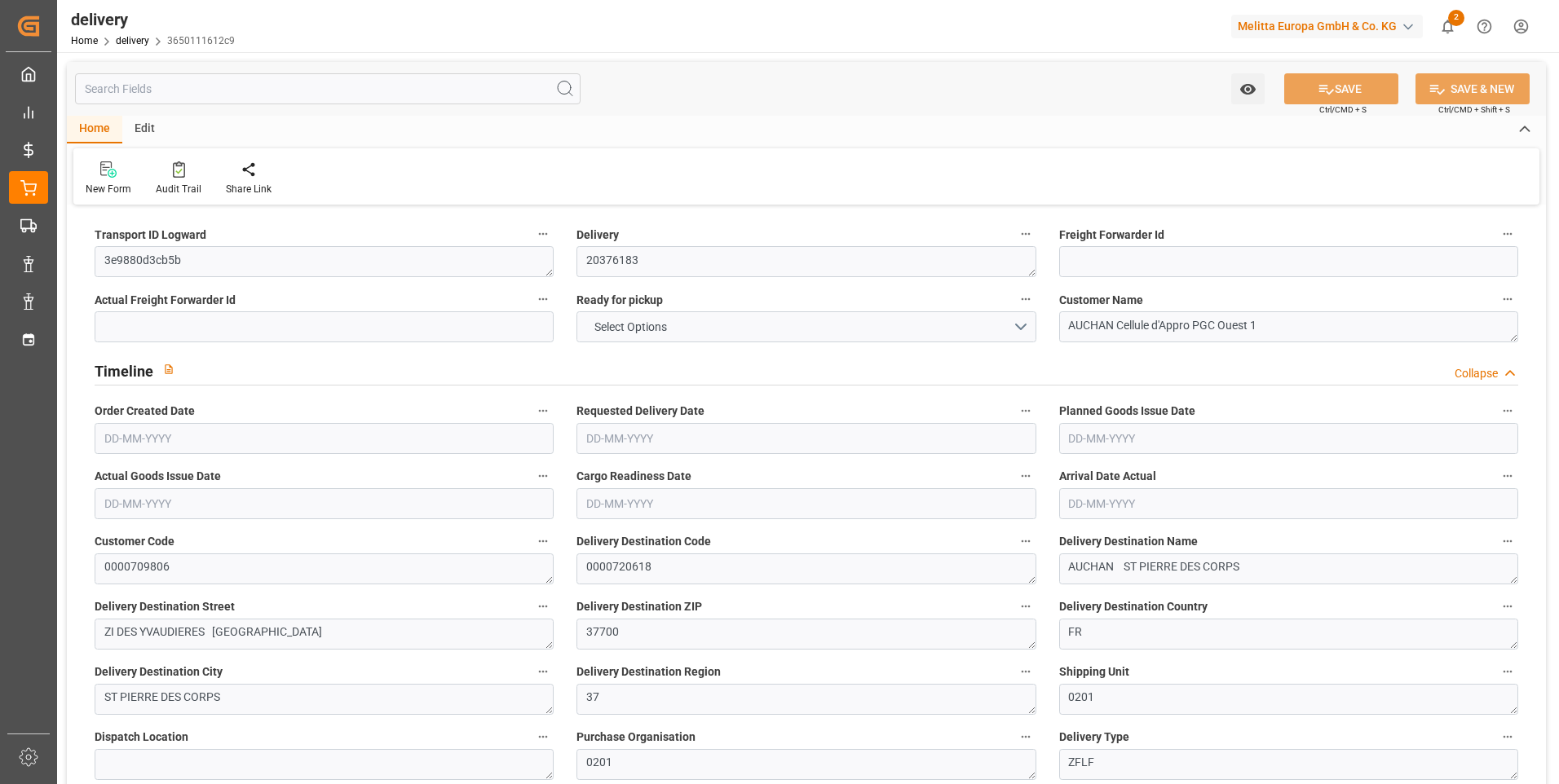
type input "22"
type input "0"
type input "6"
type input "0"
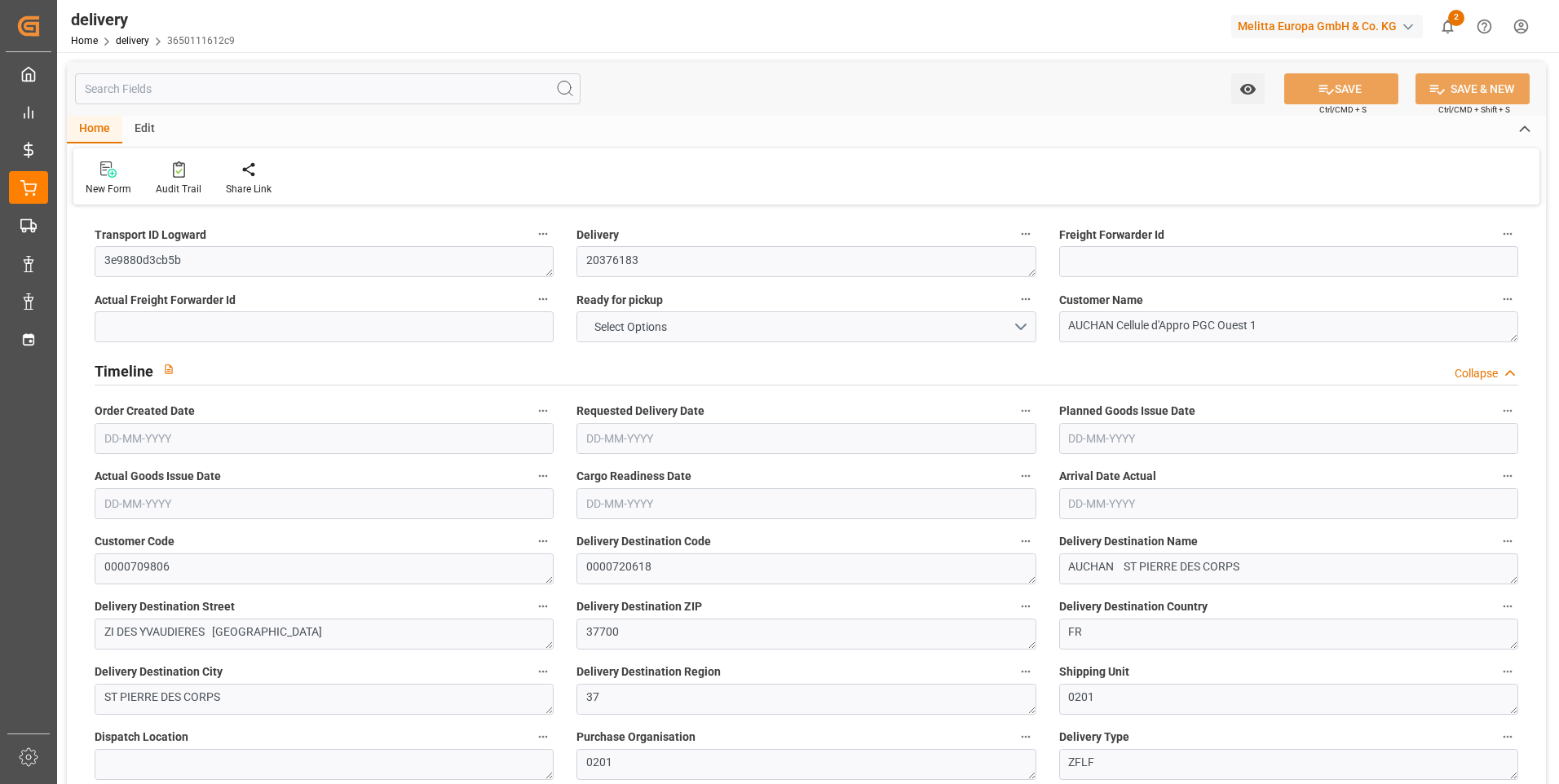
type input "-9.5369"
type input "235.48"
type input "225.9431"
type input "0"
type input "116.28"
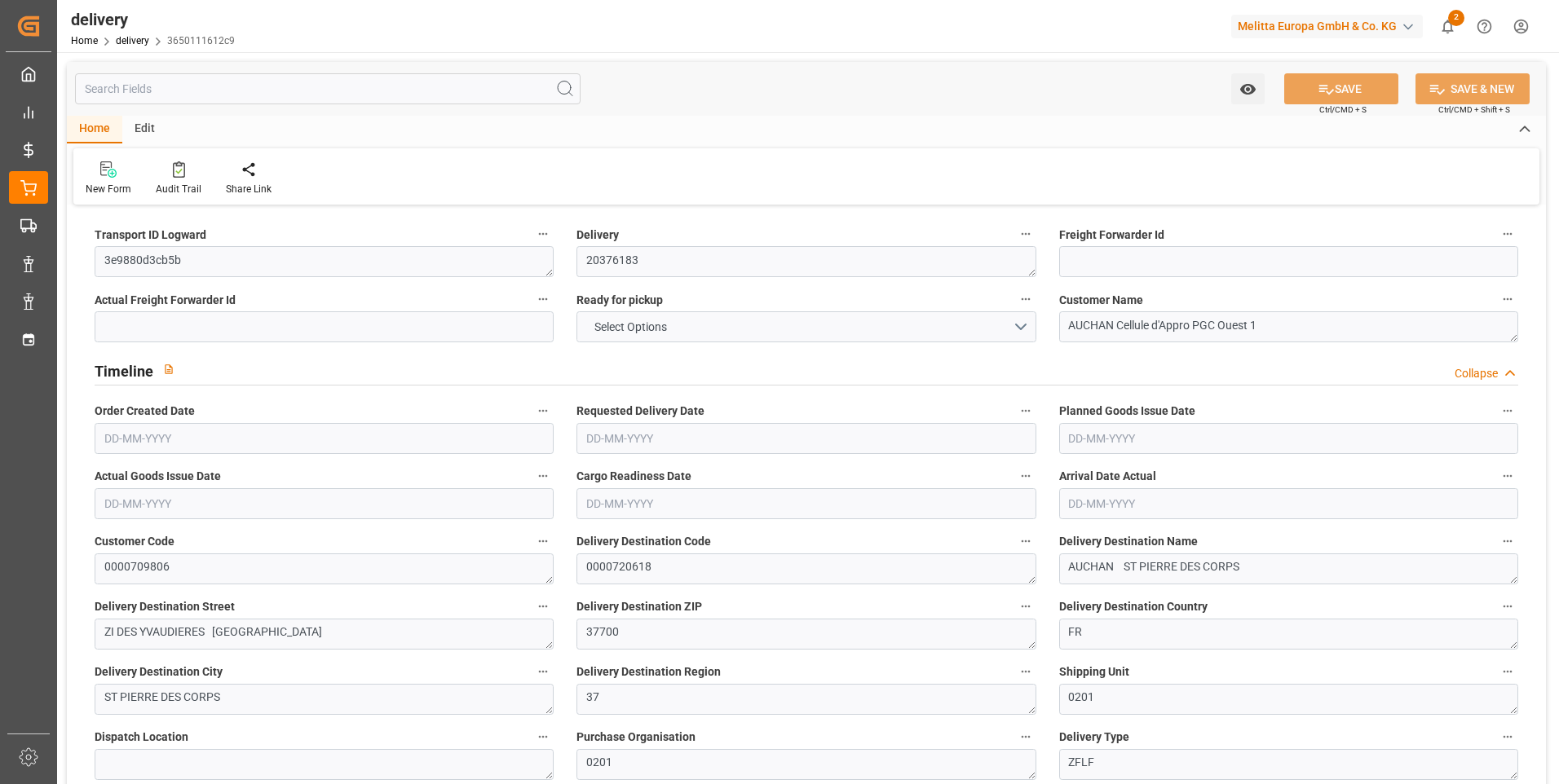
type input "1.5"
type input "1.3"
type input "0"
type input "33"
type input "1204.707"
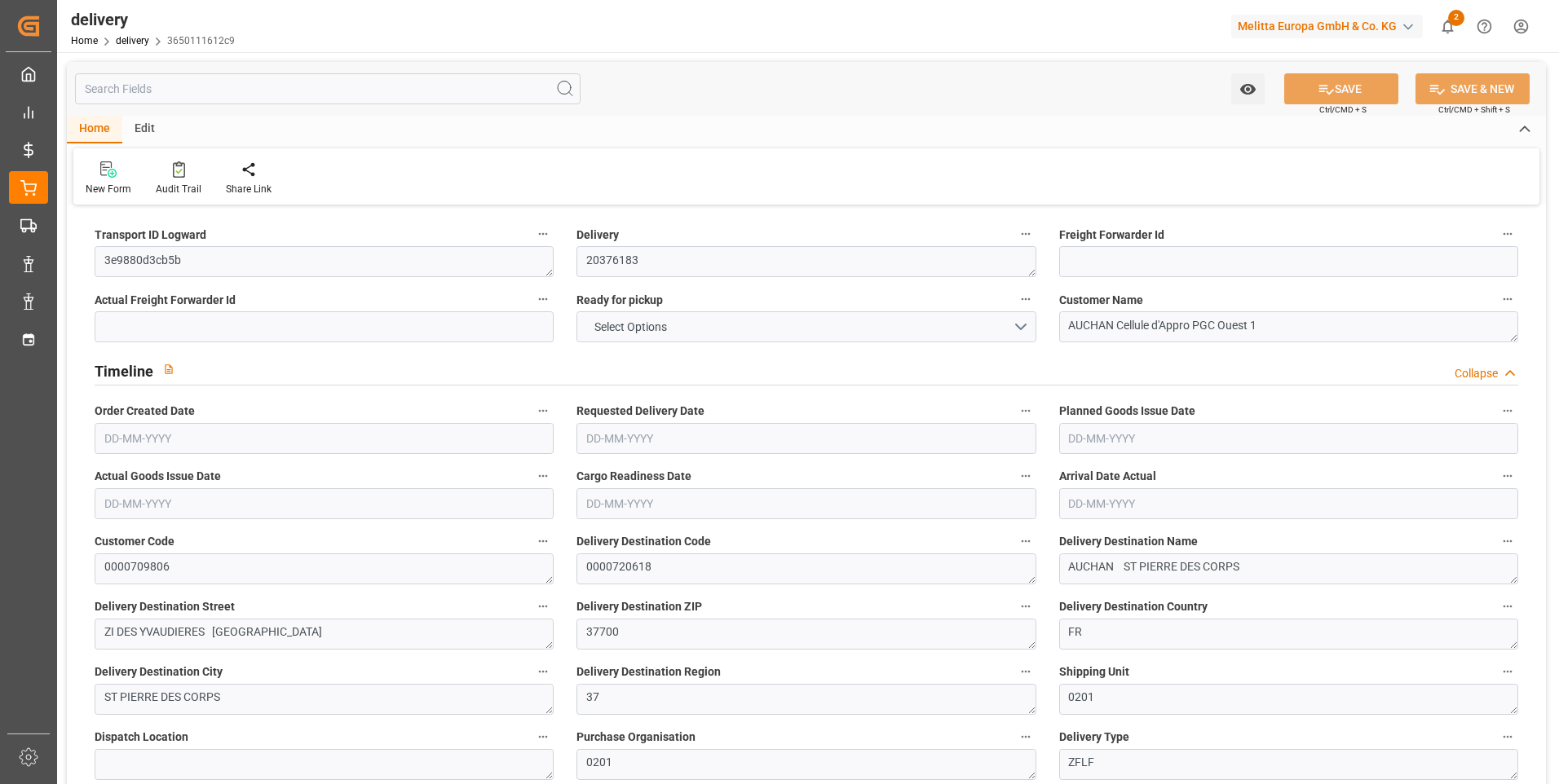
type input "101"
type input "3065.9644"
type input "0.1966"
type input "0"
type input "[DATE]"
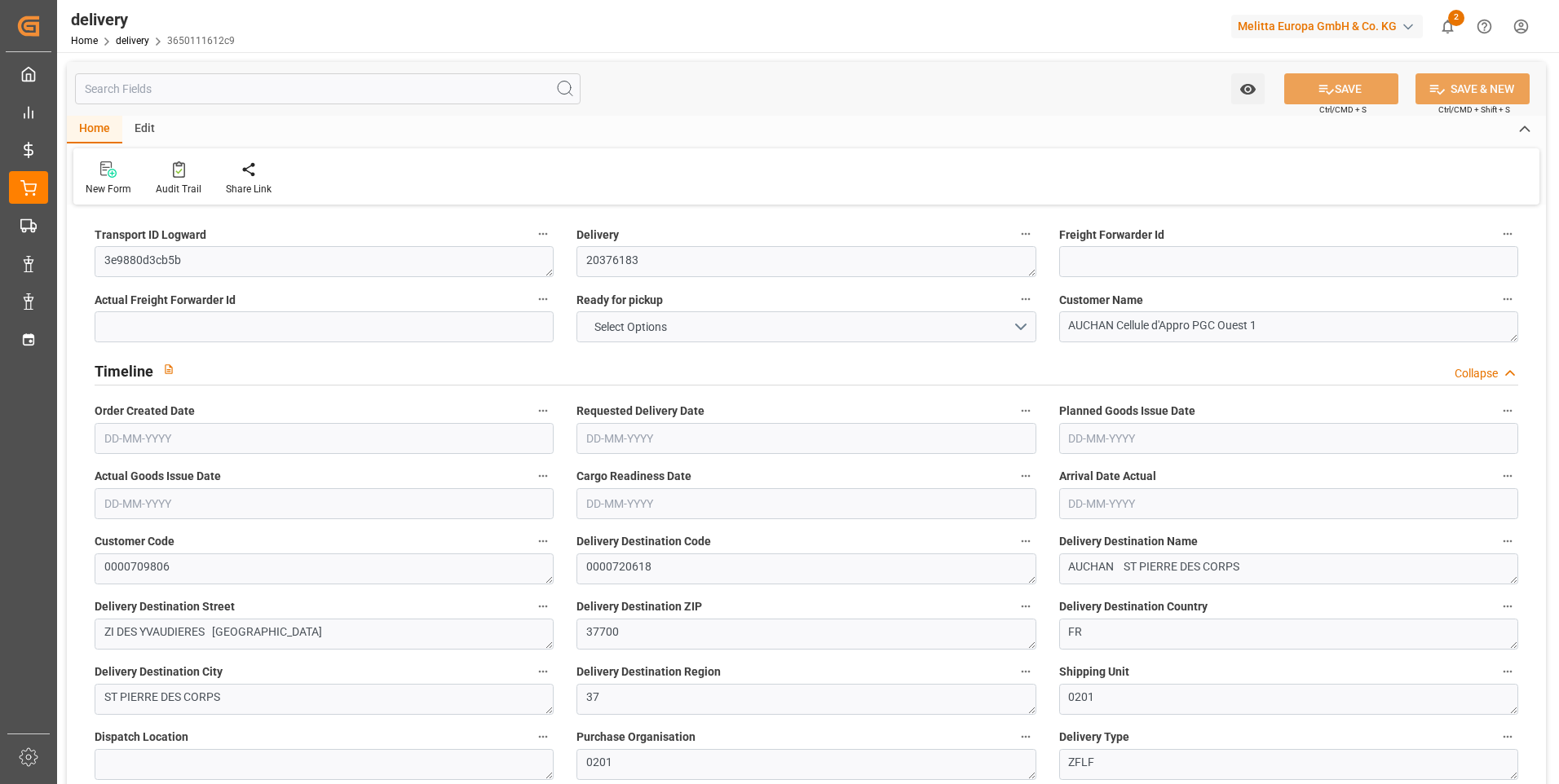
type input "[DATE]"
type input "13-08-2025 11:00"
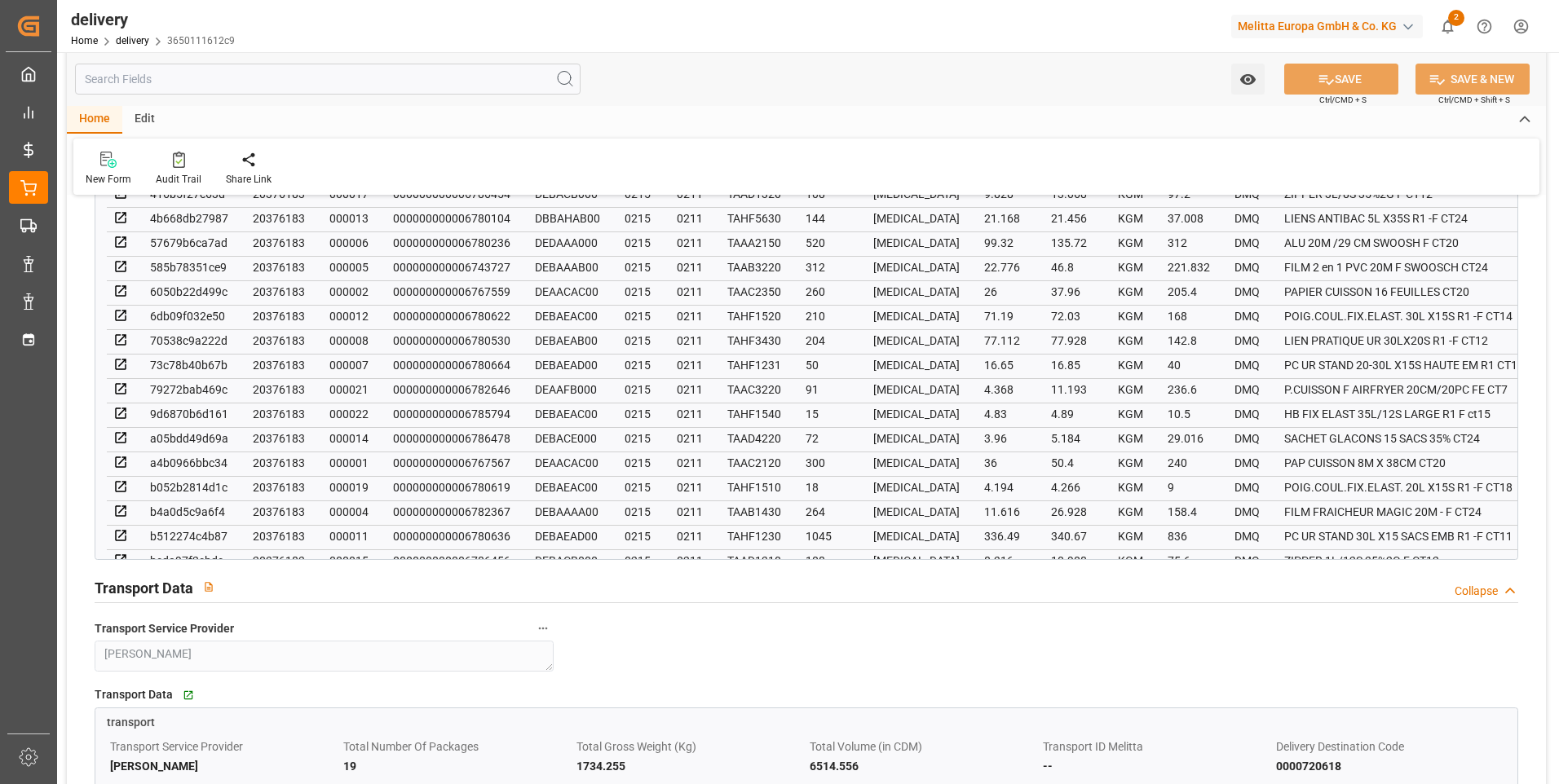
scroll to position [1305, 0]
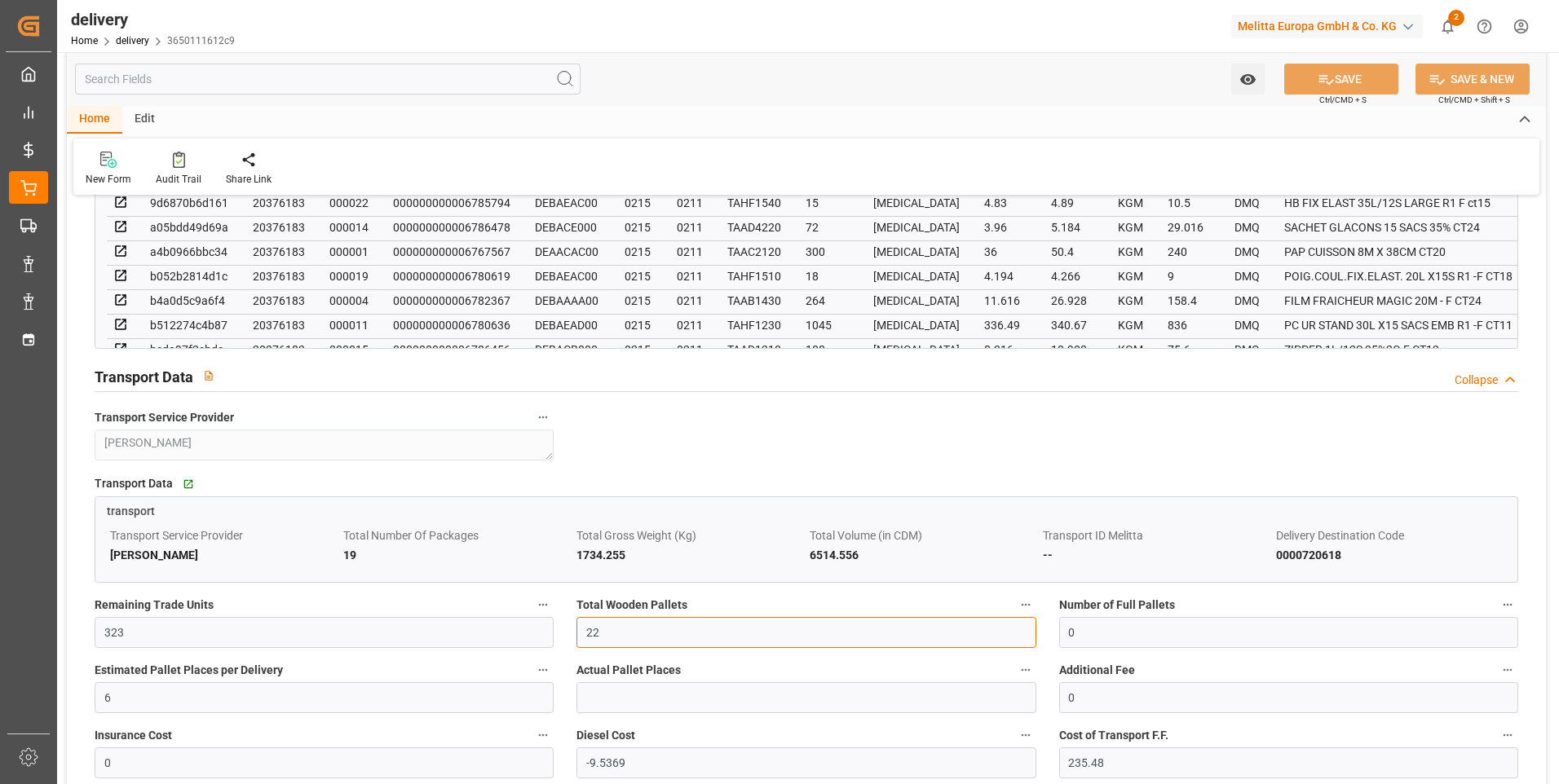
click at [623, 640] on input "22" at bounding box center [806, 632] width 459 height 31
type input "2"
type input "15"
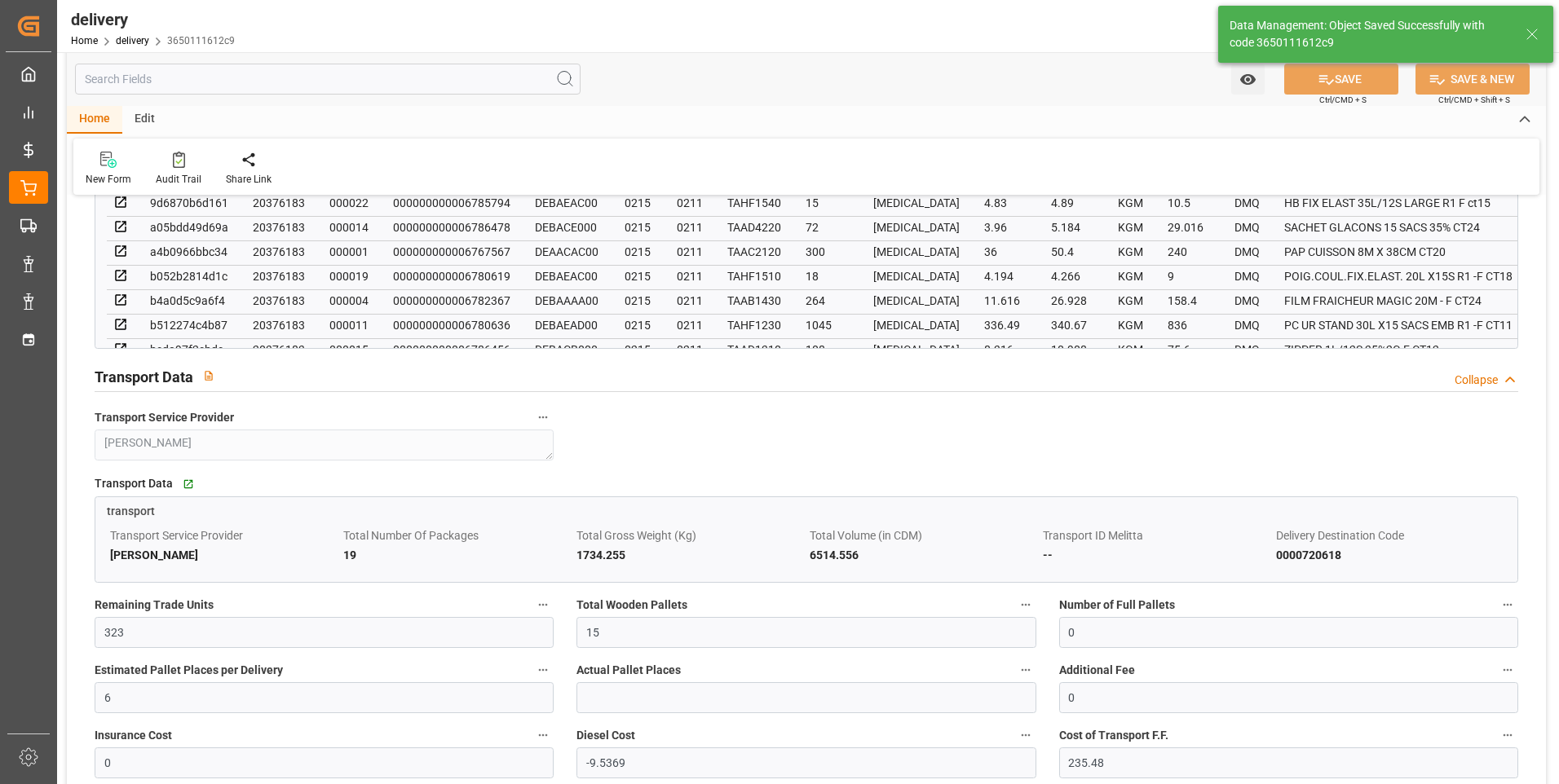
type input "22.5"
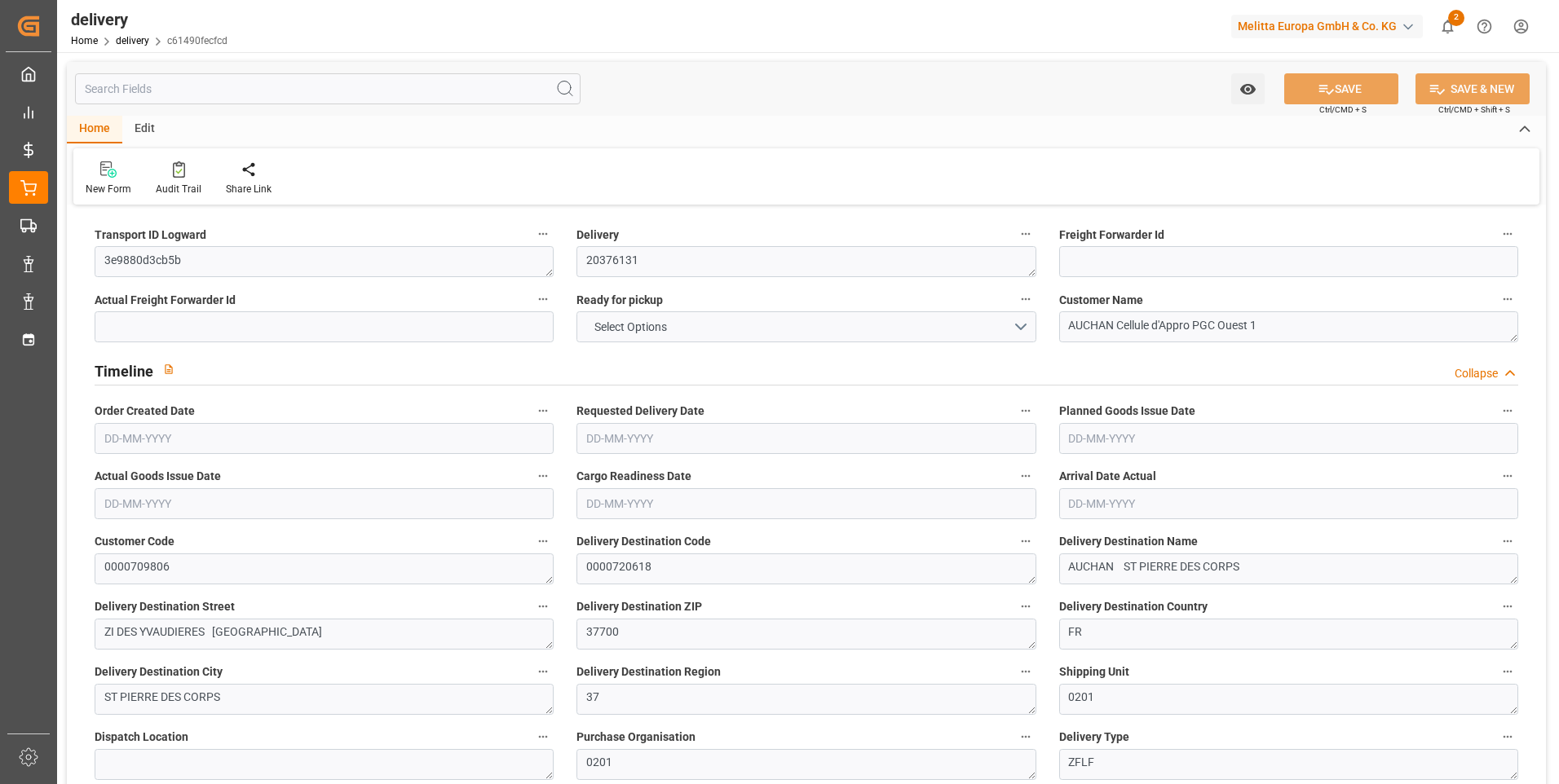
type input "3"
type input "291.136"
type input "562.192"
type input "2194"
type input "121"
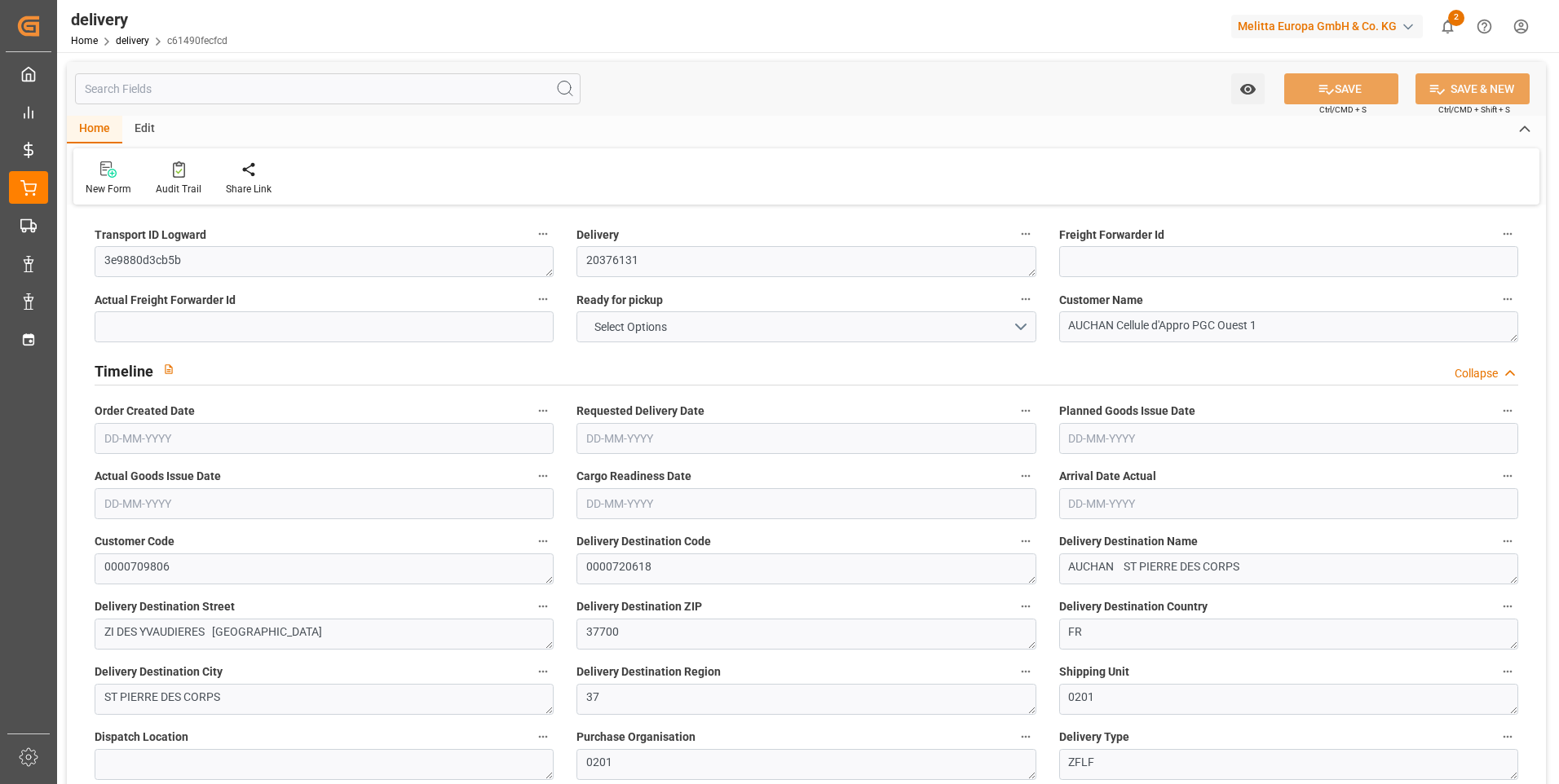
type input "3"
type input "0"
type input "2"
type input "0"
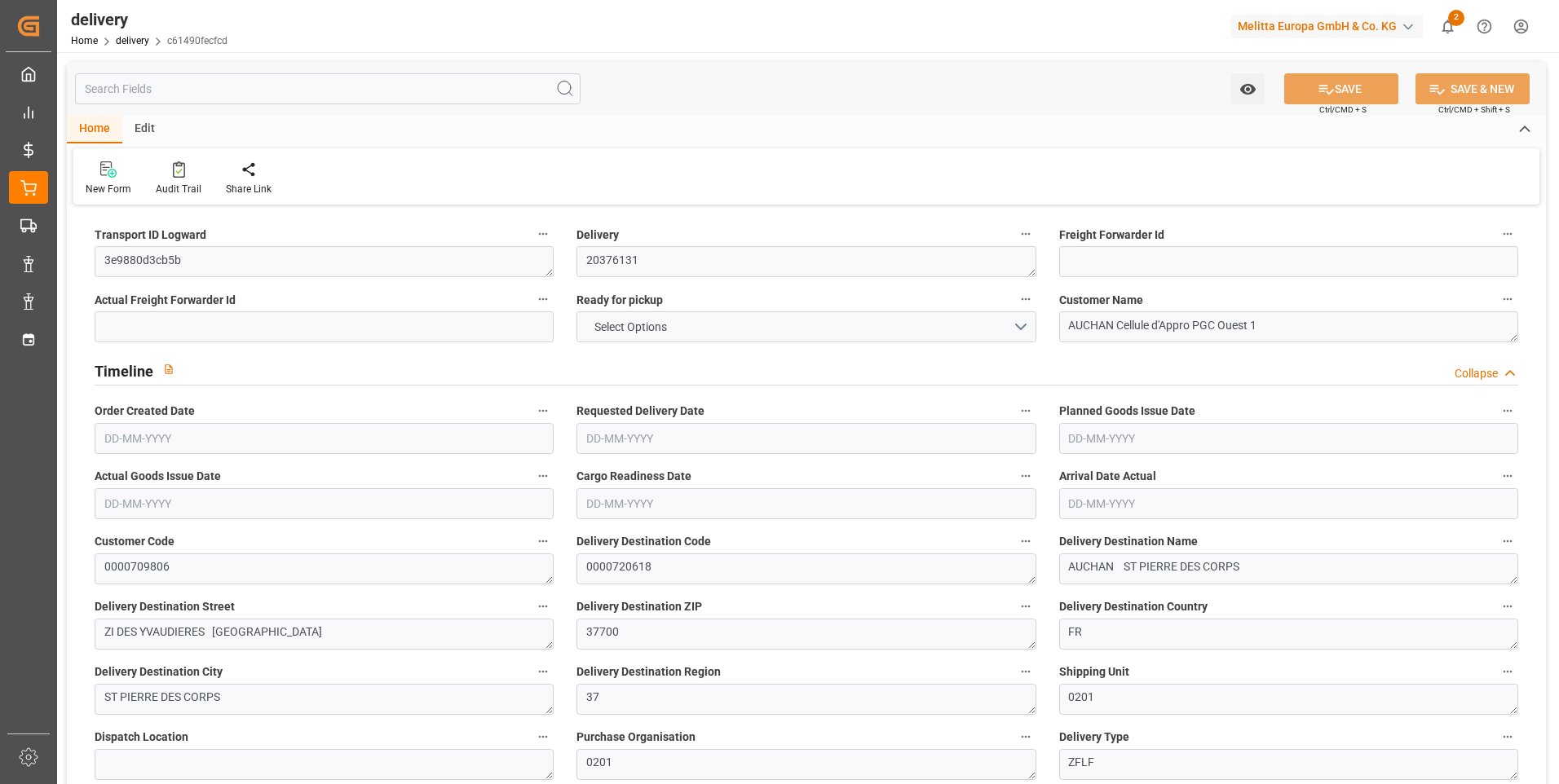
type input "-3.179"
type input "78.4933"
type input "75.3144"
type input "0"
type input "43.56"
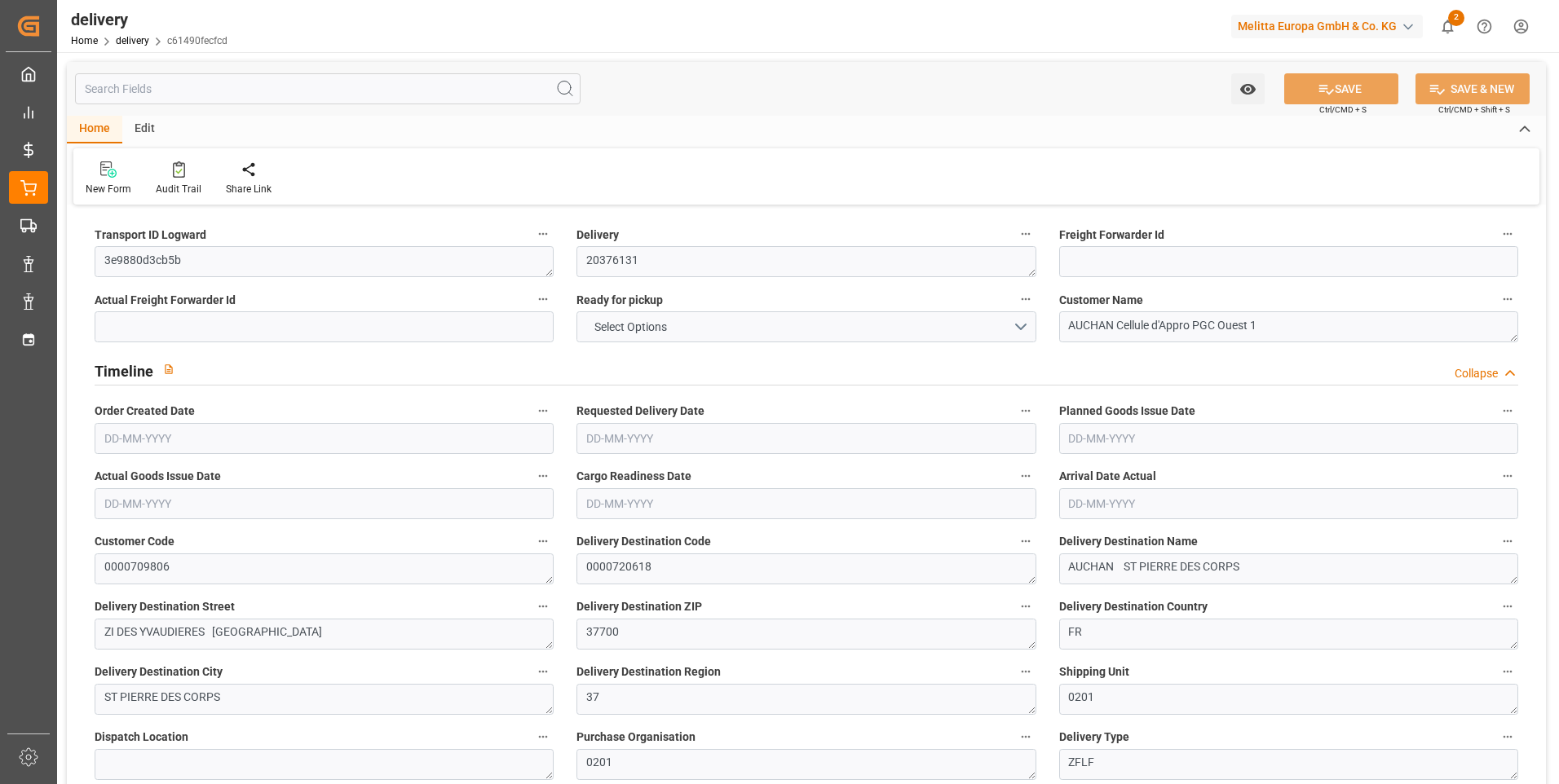
type input "1.5"
type input "1.3"
type input "0"
type input "4.5"
type input "477.488"
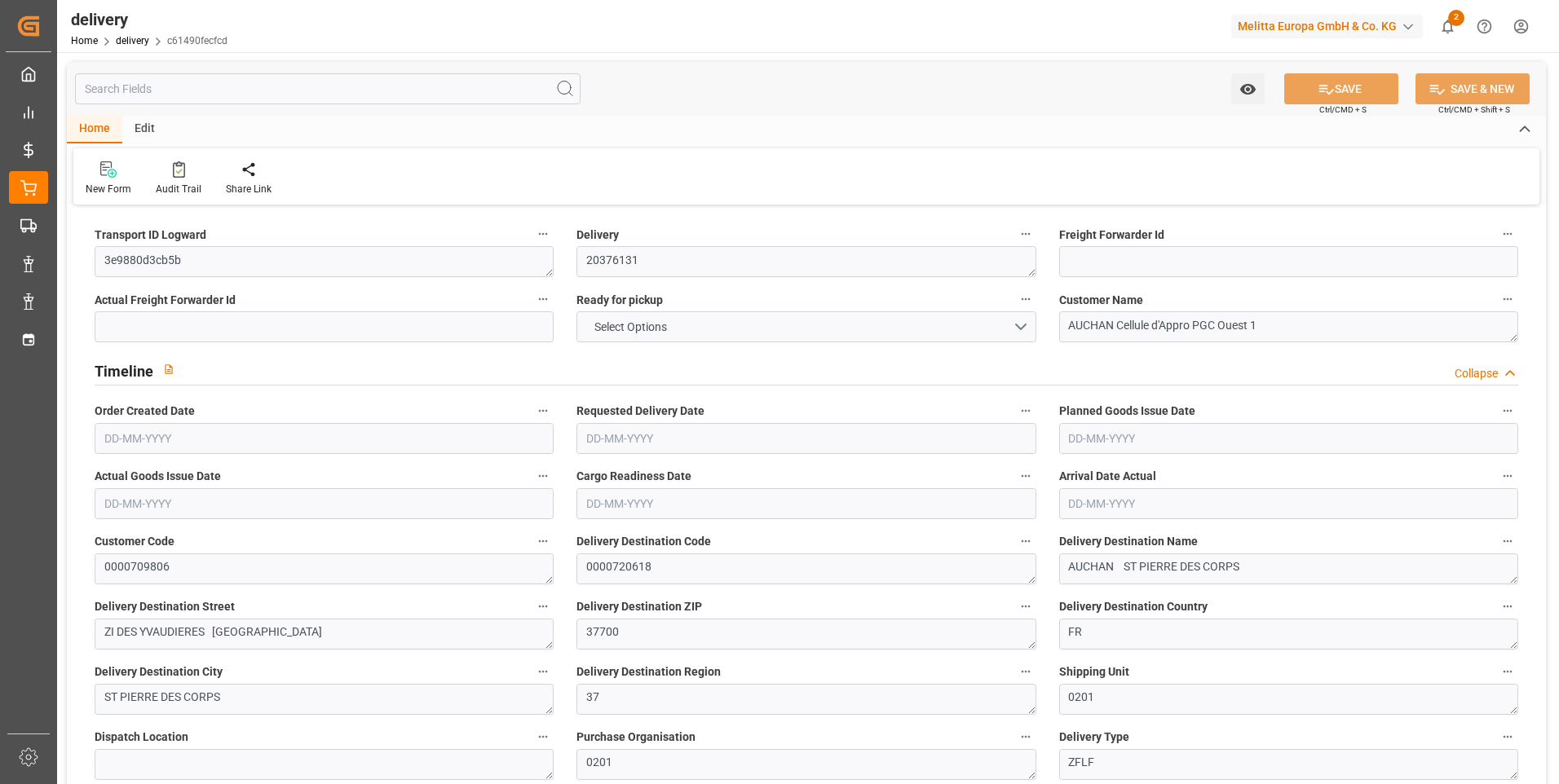
type input "101"
type input "1712.2642"
type input "0.1098"
type input "0"
type input "[DATE]"
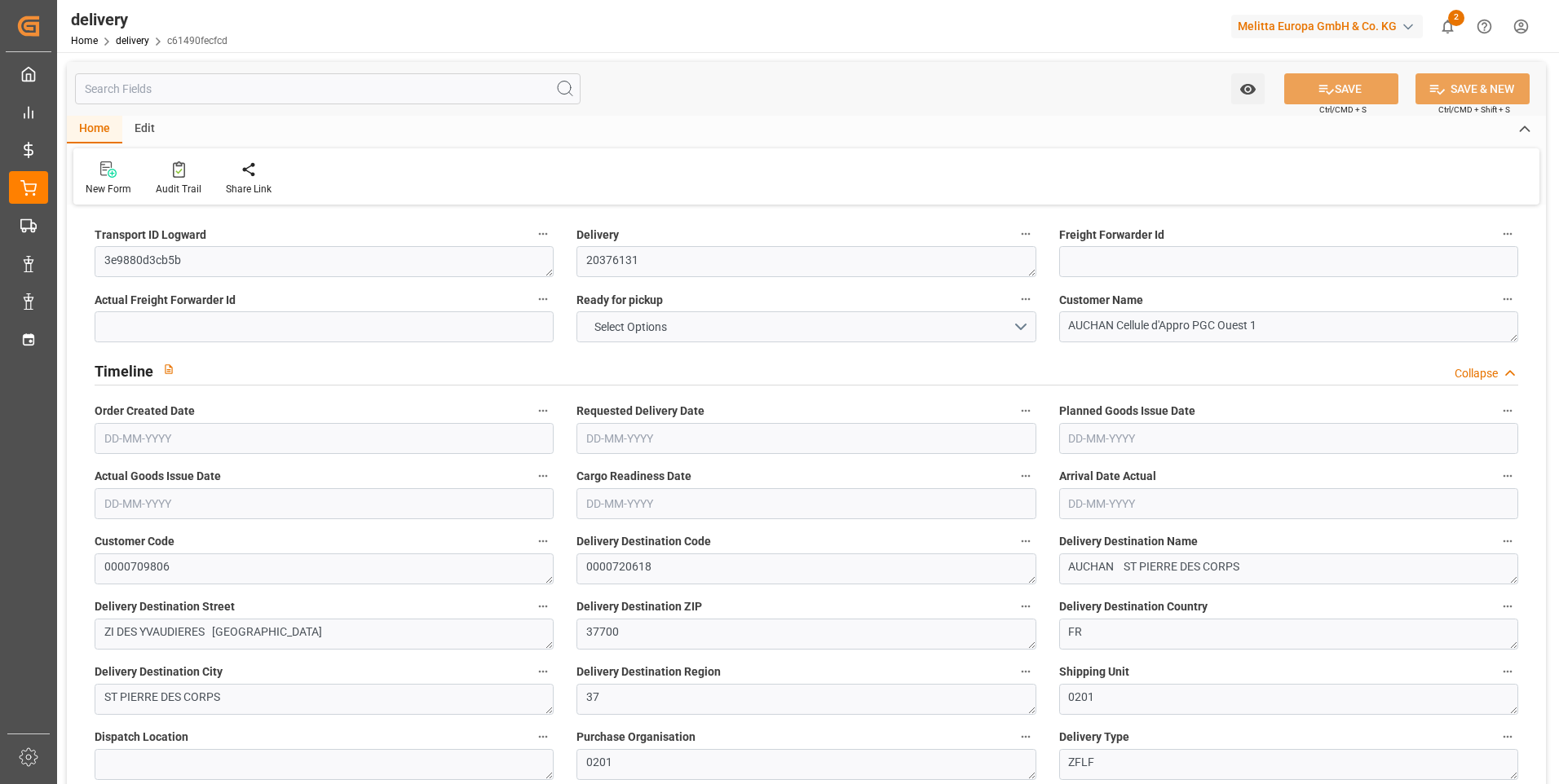
type input "[DATE]"
type input "12-08-2025 11:01"
type input "1"
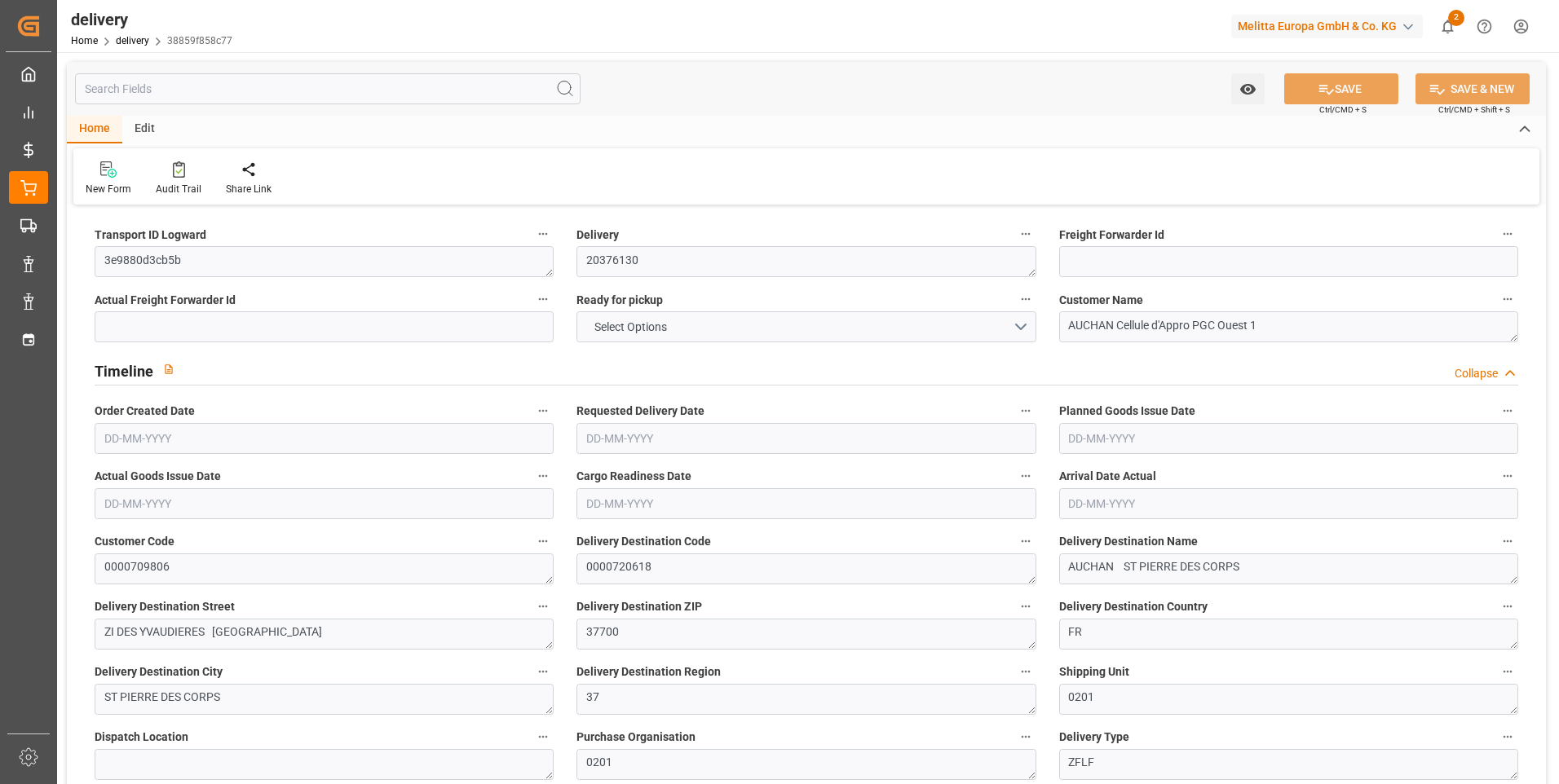
type input "23.552"
type input "75.06"
type input "392"
type input "11"
type input "1"
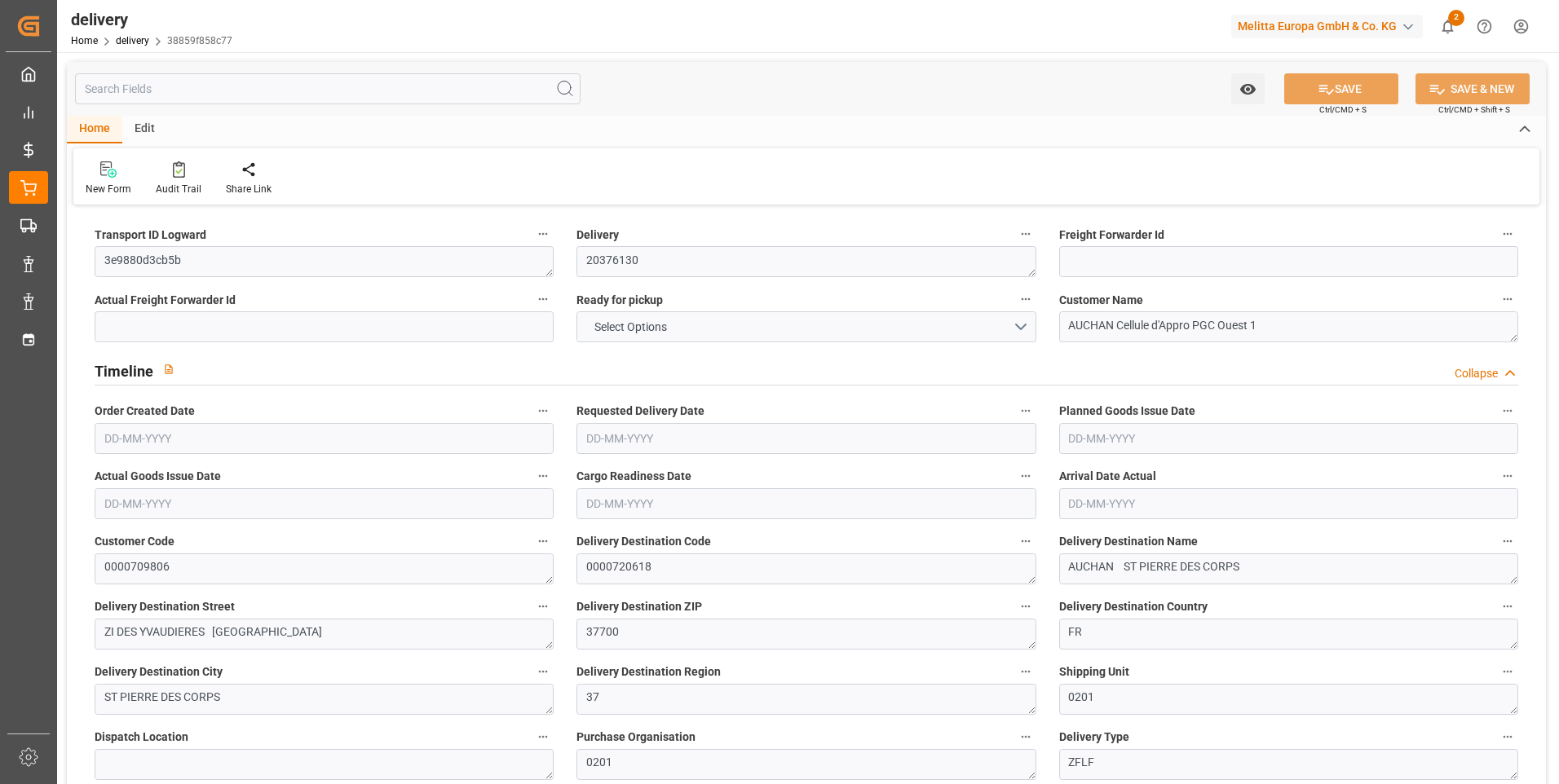
type input "0"
type input "1"
type input "0"
type input "-1.5895"
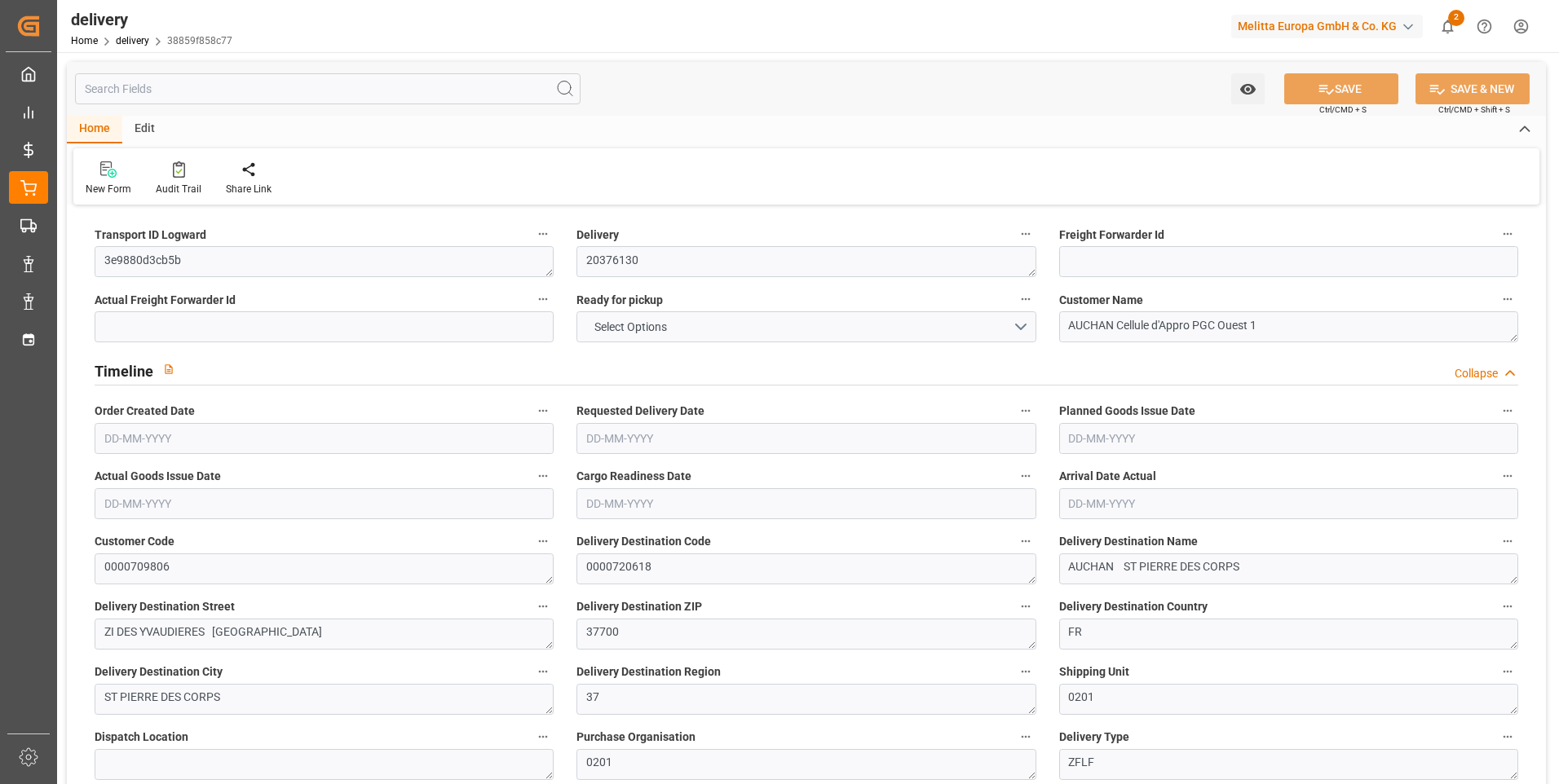
type input "39.2467"
type input "37.6572"
type input "0"
type input "3.96"
type input "1.5"
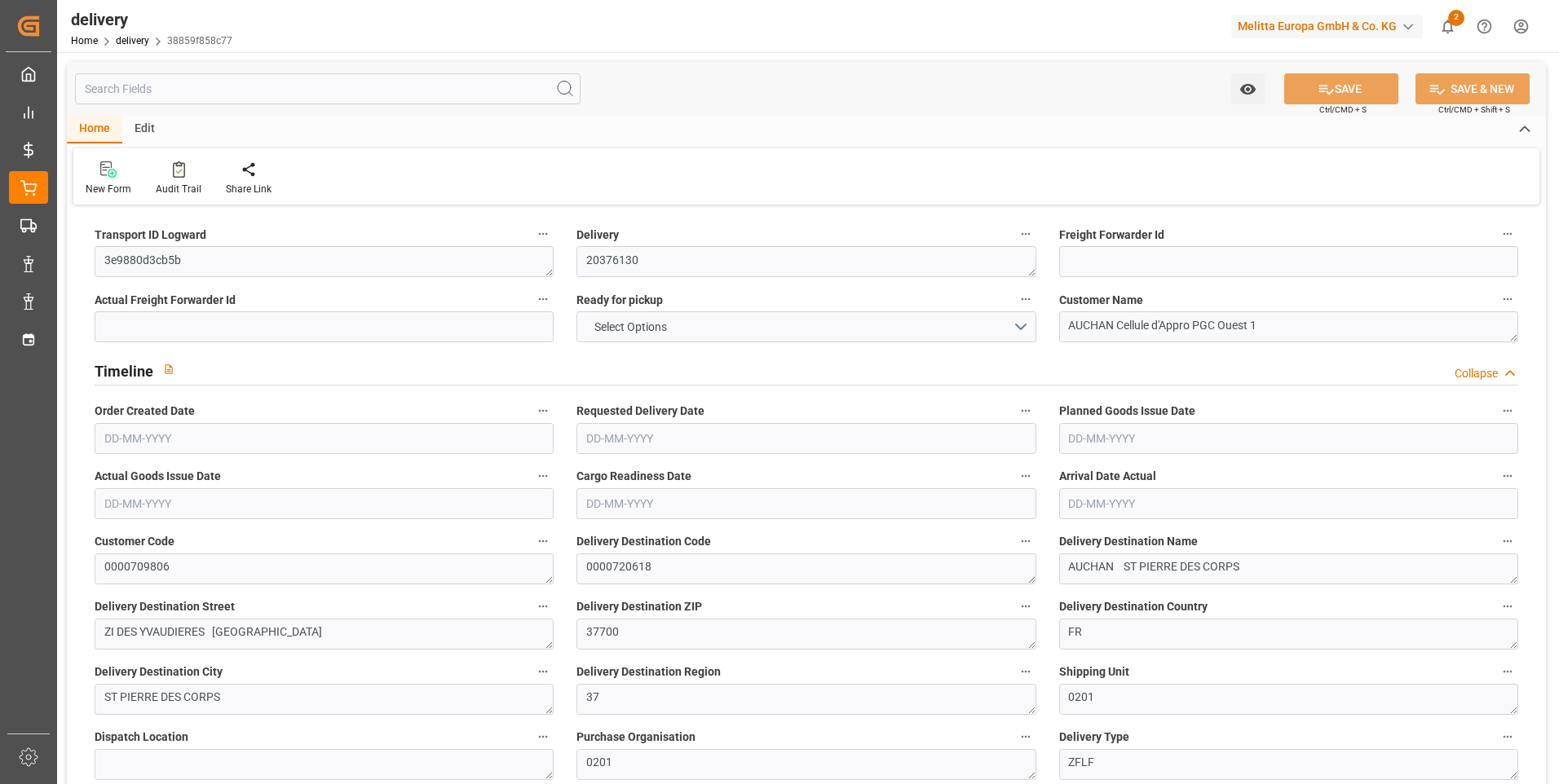
type input "1.3"
type input "0"
type input "1.5"
type input "52.06"
type input "101"
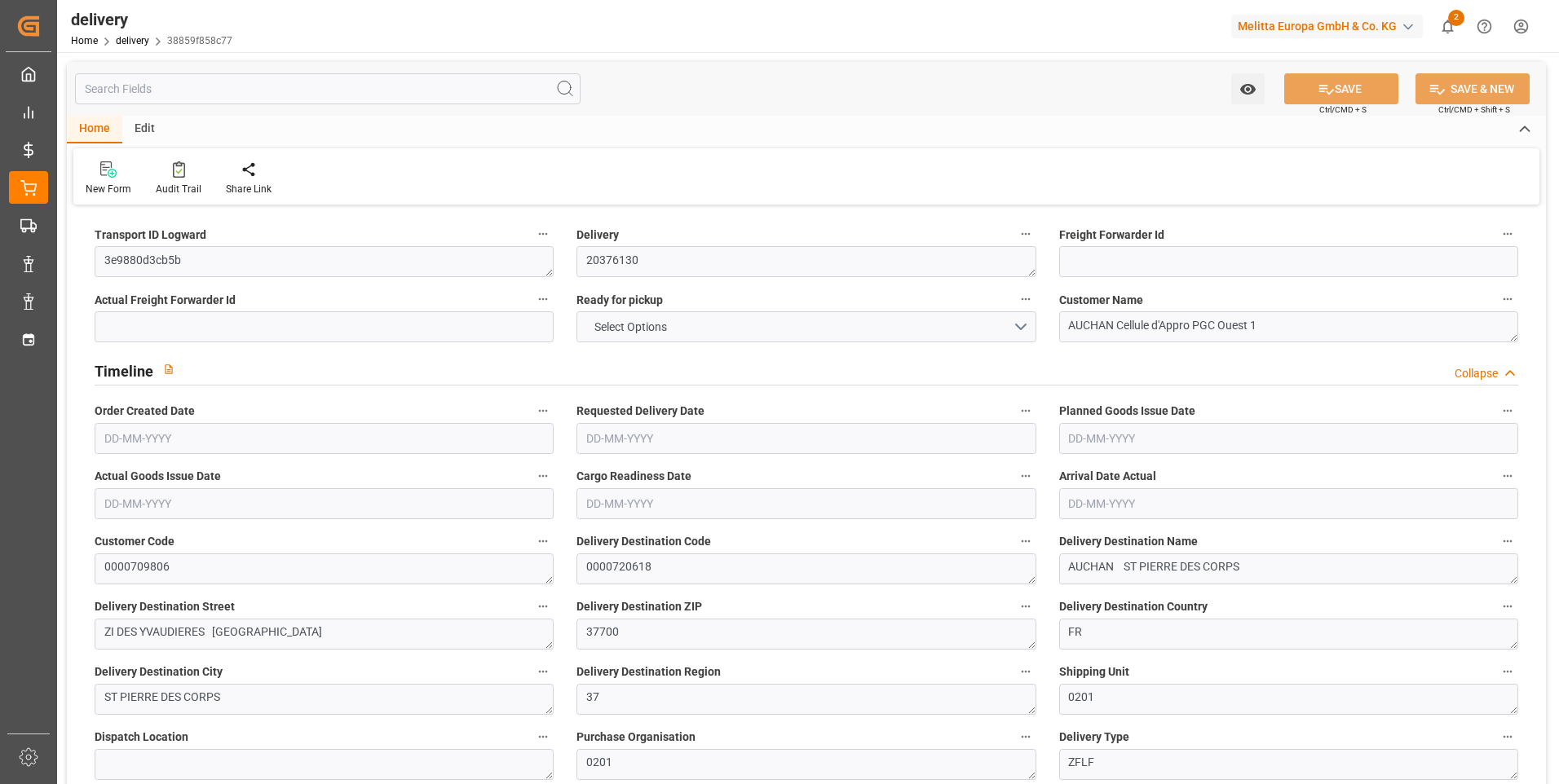
type input "305.9287"
type input "0.0196"
type input "0"
type input "[DATE]"
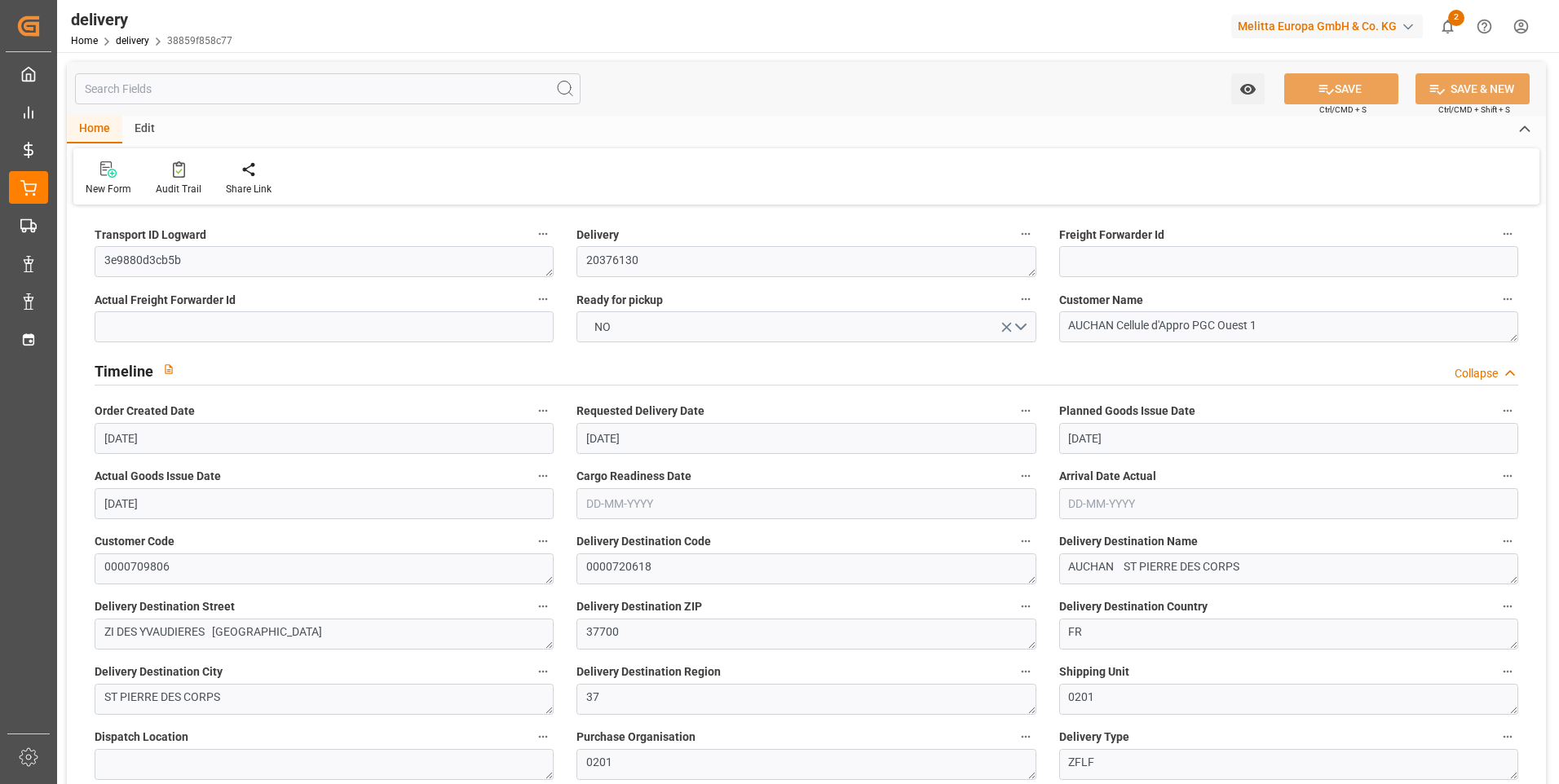
type input "[DATE]"
type input "12-08-2025 11:01"
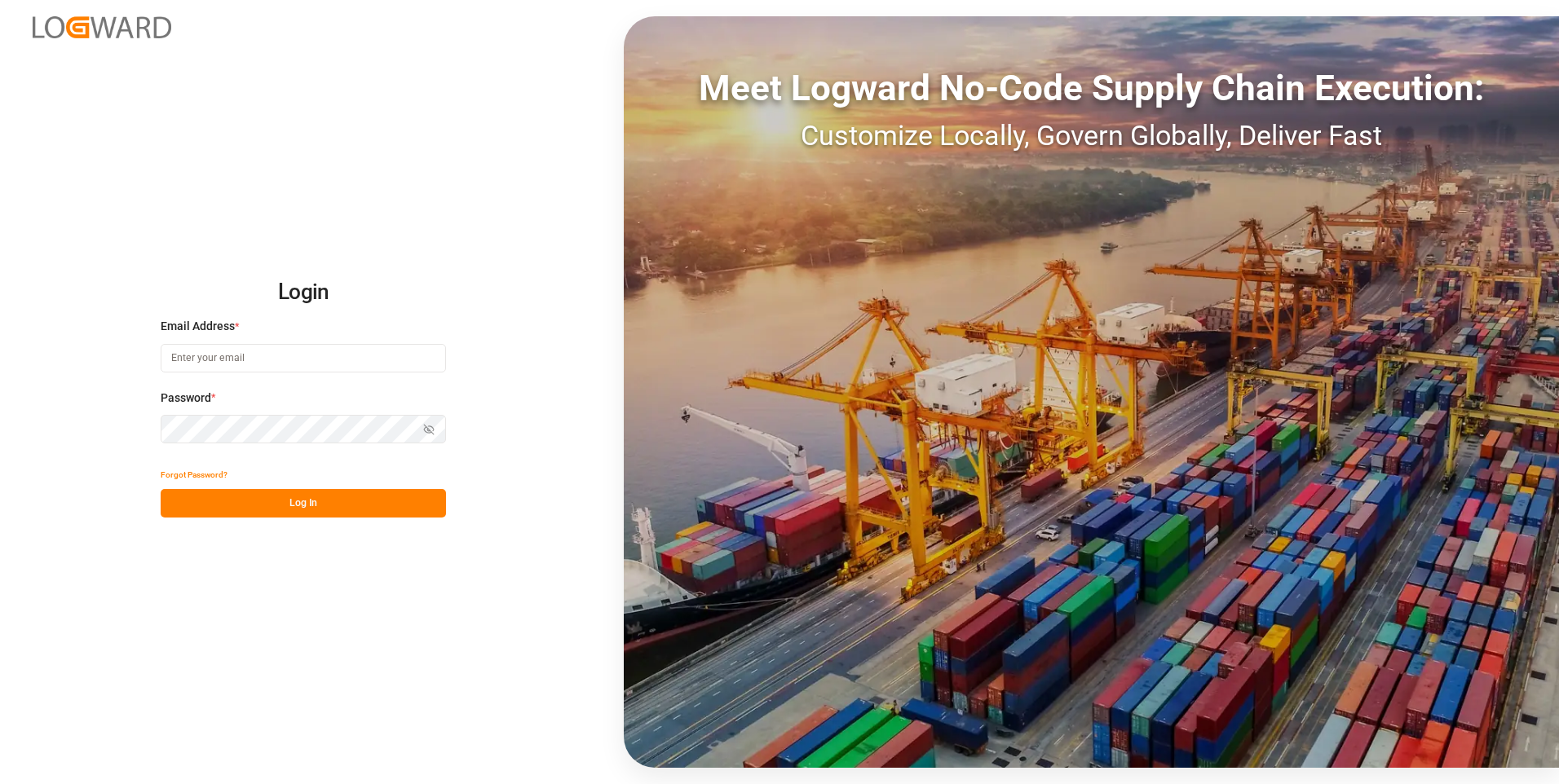
type input "[EMAIL_ADDRESS][DOMAIN_NAME]"
click at [336, 506] on button "Log In" at bounding box center [302, 503] width 285 height 29
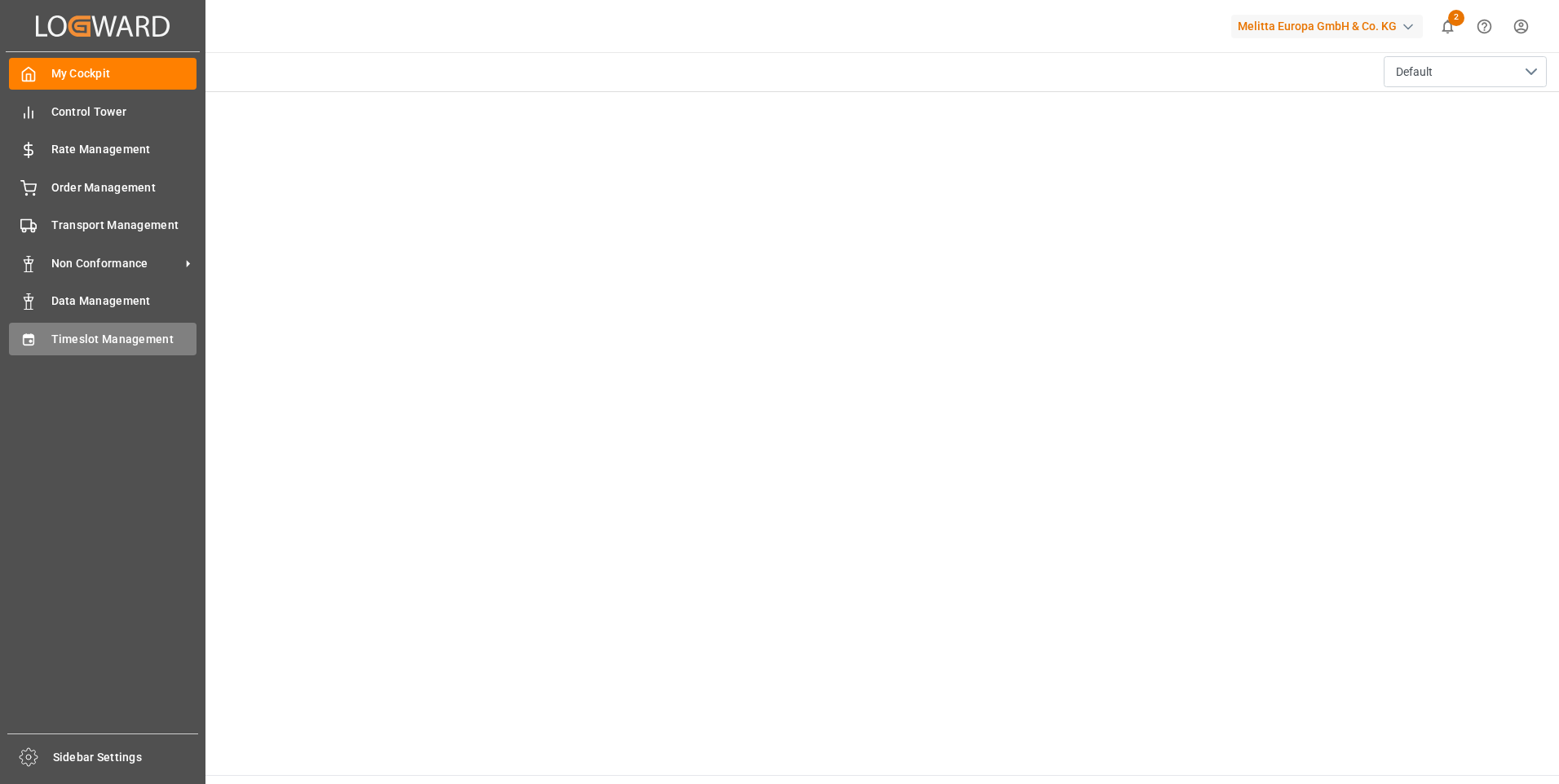
click at [98, 345] on span "Timeslot Management" at bounding box center [124, 340] width 146 height 17
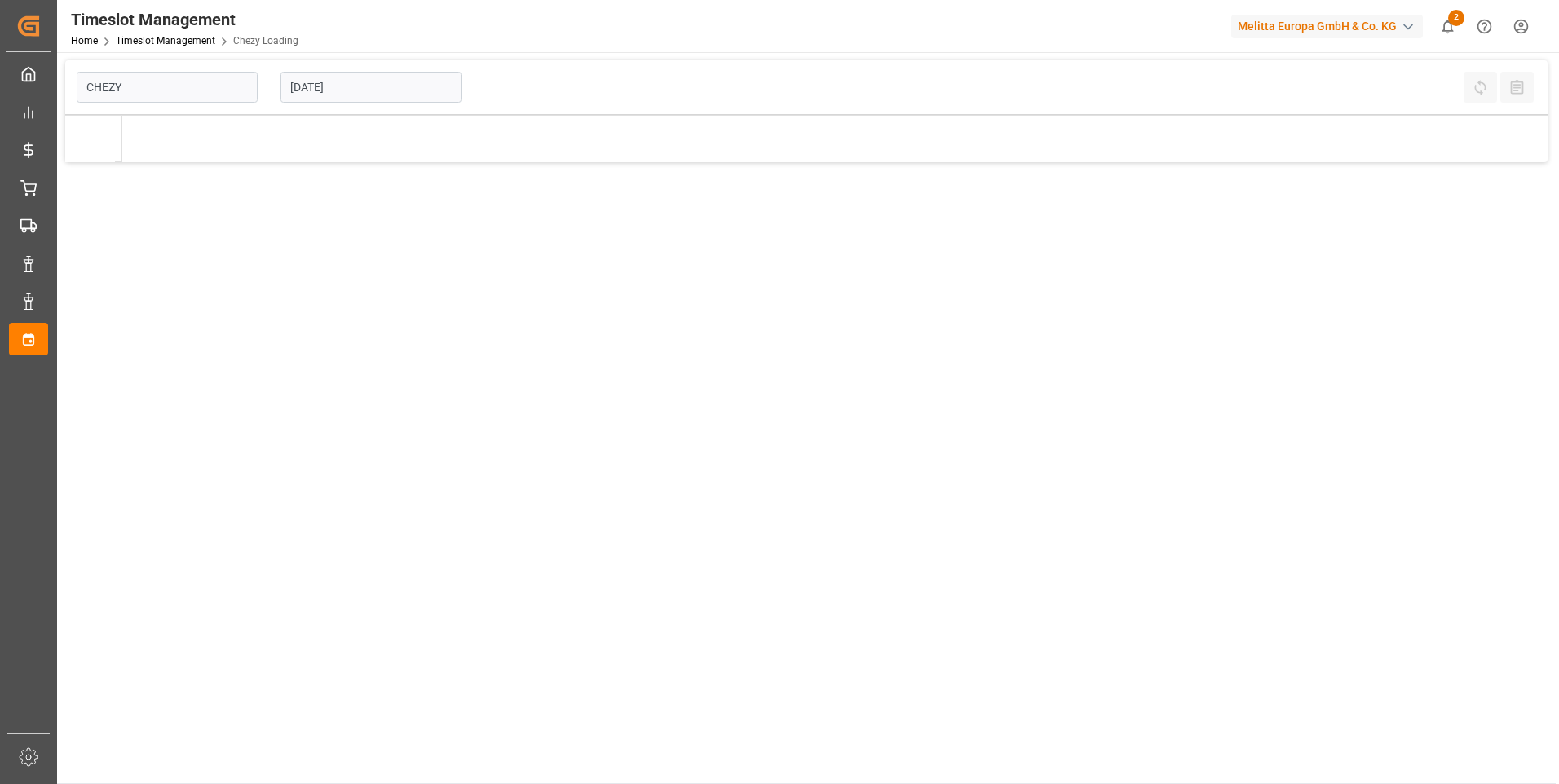
type input "Chezy Loading"
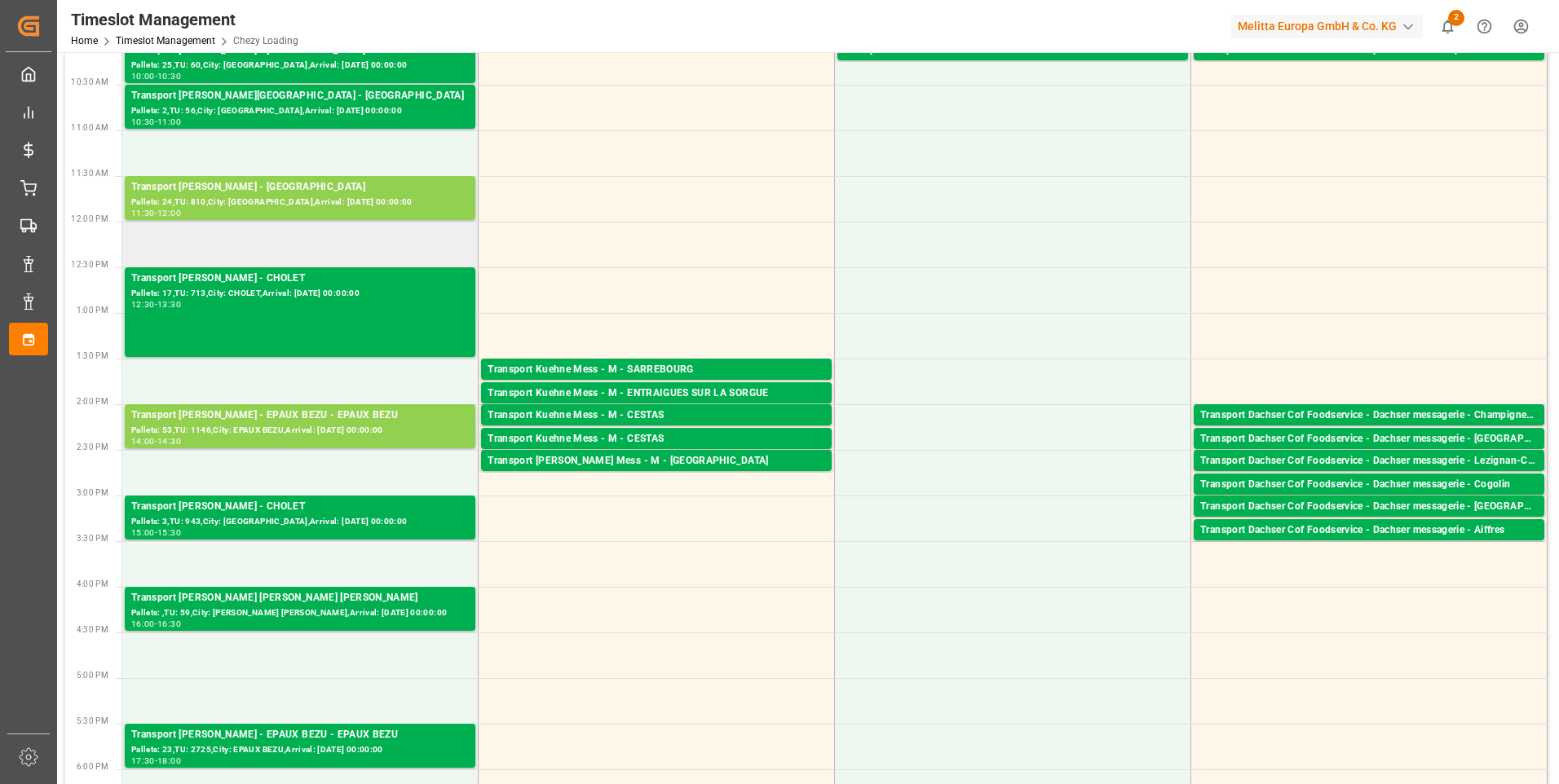
scroll to position [326, 0]
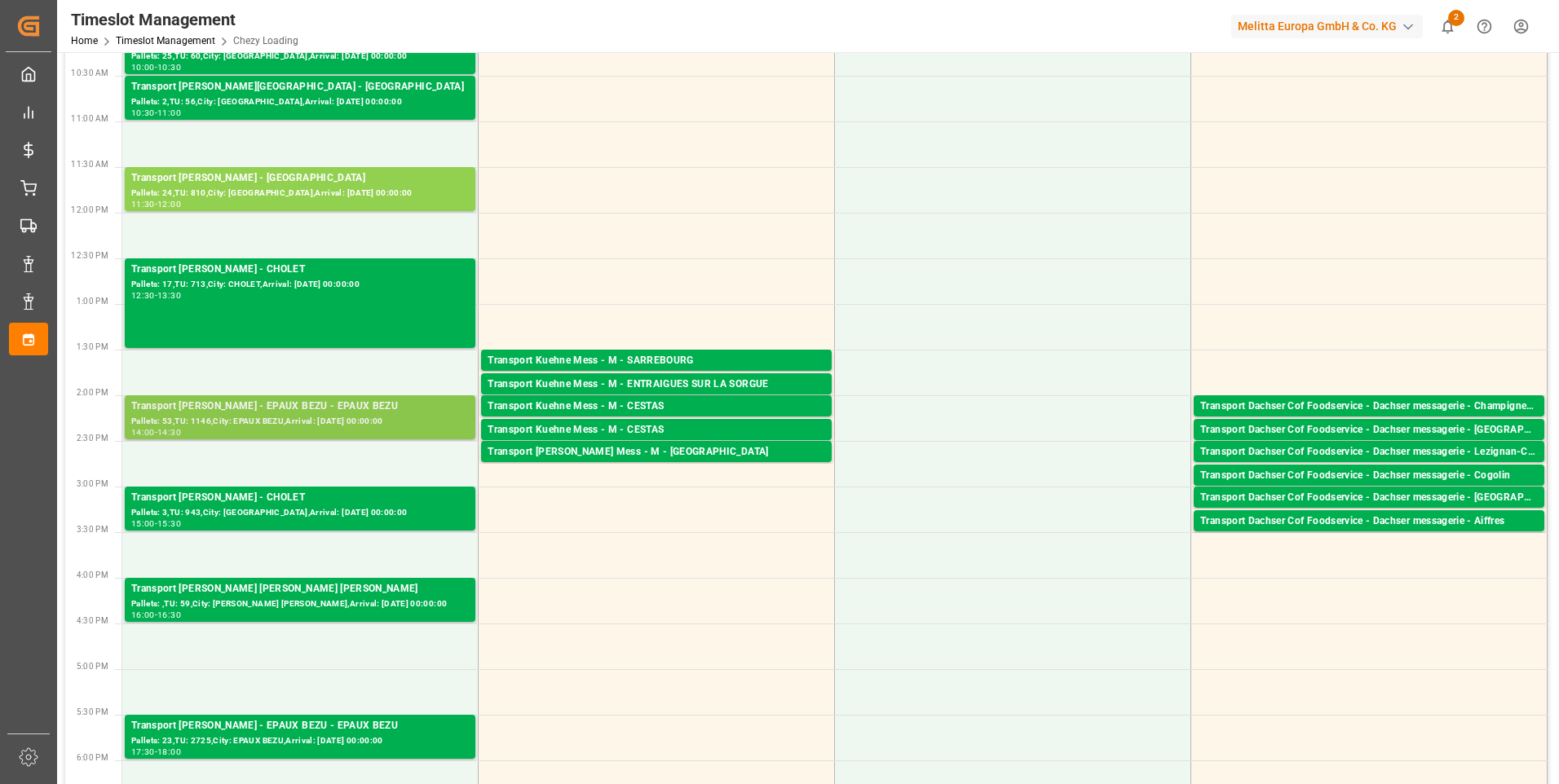
click at [257, 410] on div "Transport [PERSON_NAME] - EPAUX BEZU - EPAUX BEZU" at bounding box center [300, 406] width 338 height 16
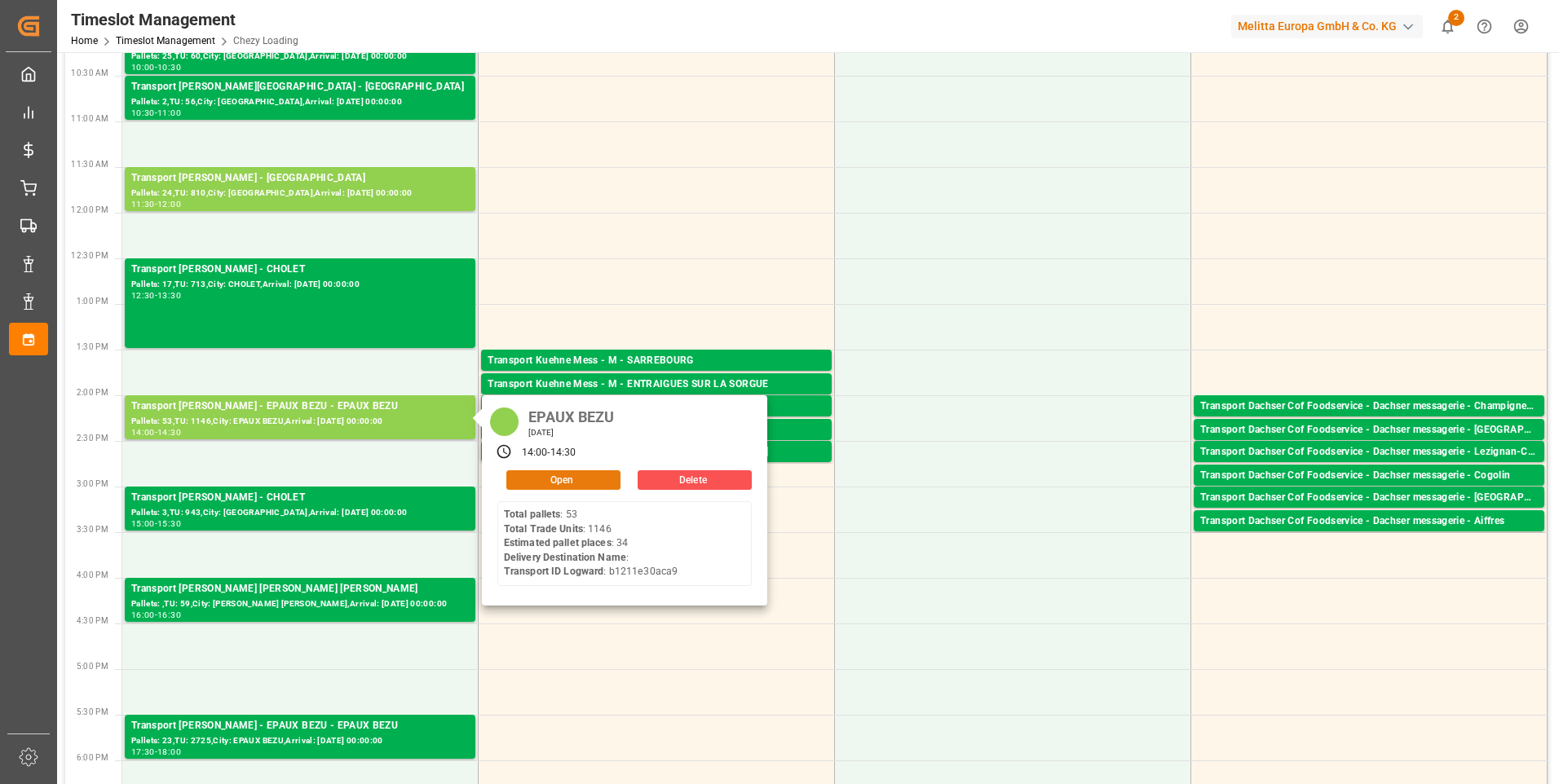
click at [546, 484] on button "Open" at bounding box center [563, 480] width 114 height 20
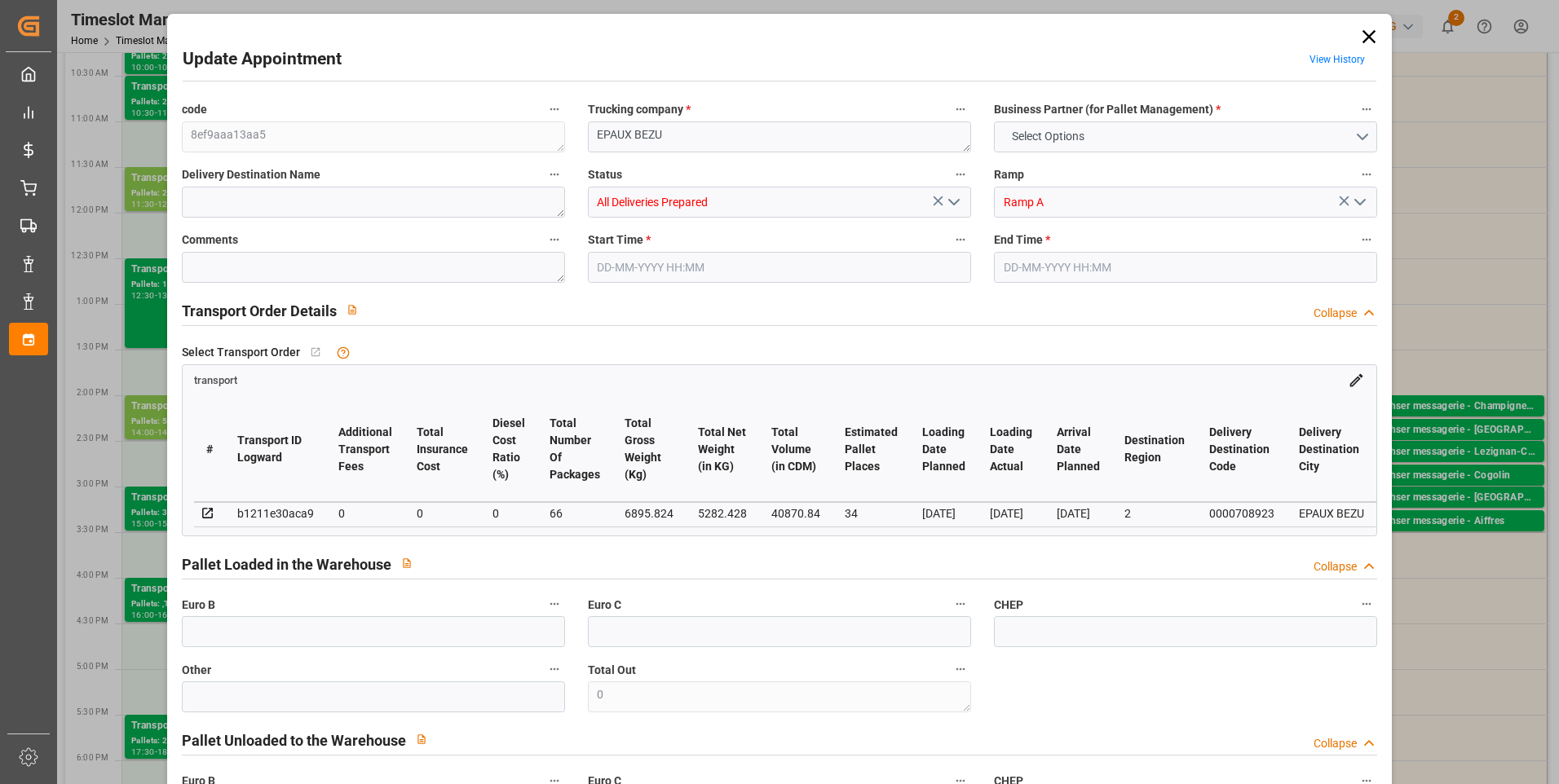
type input "34"
type input "0"
type input "-12.0974"
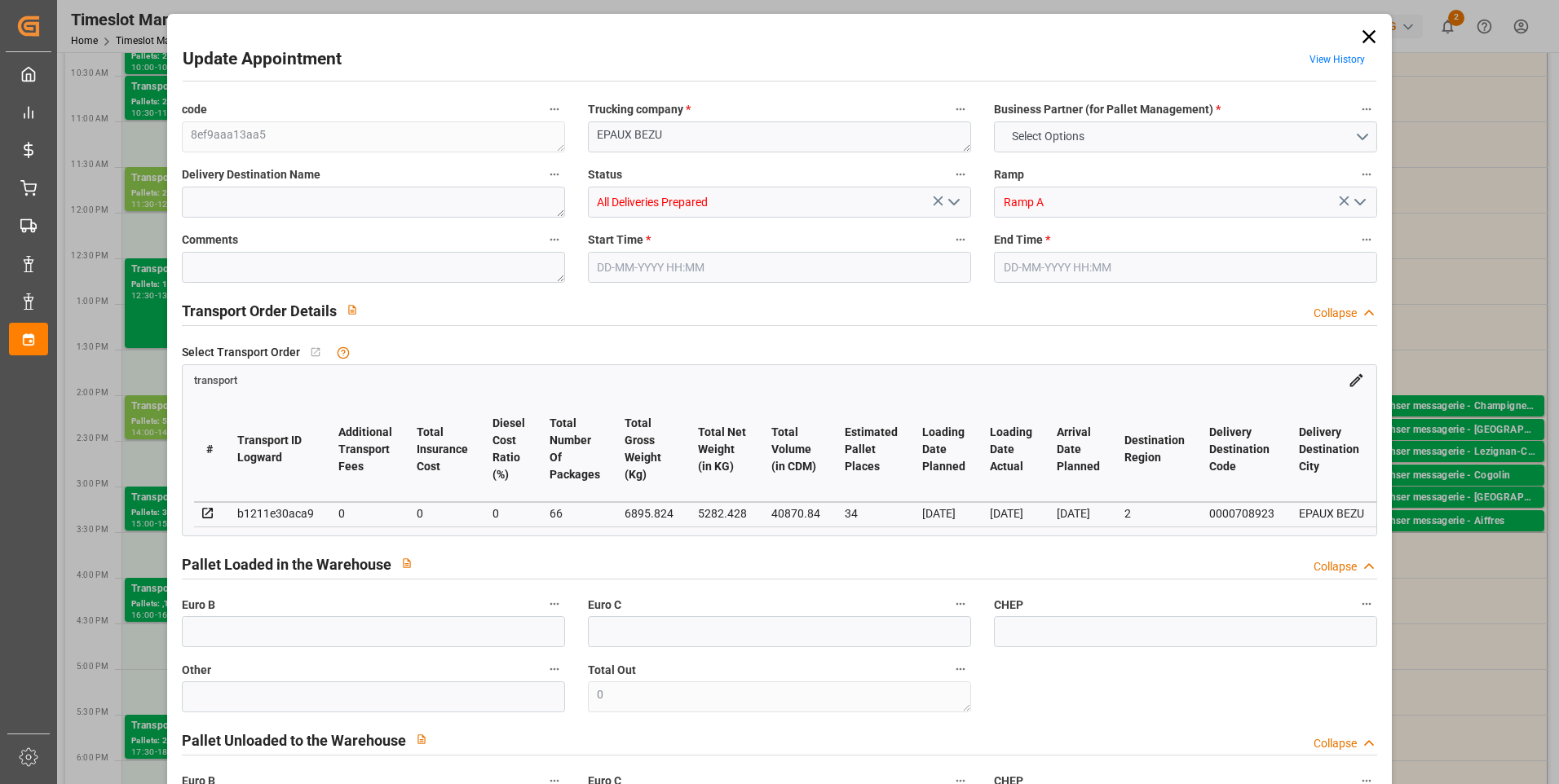
type input "66"
type input "5282.428"
type input "8779.552"
type input "40870.84"
type input "2"
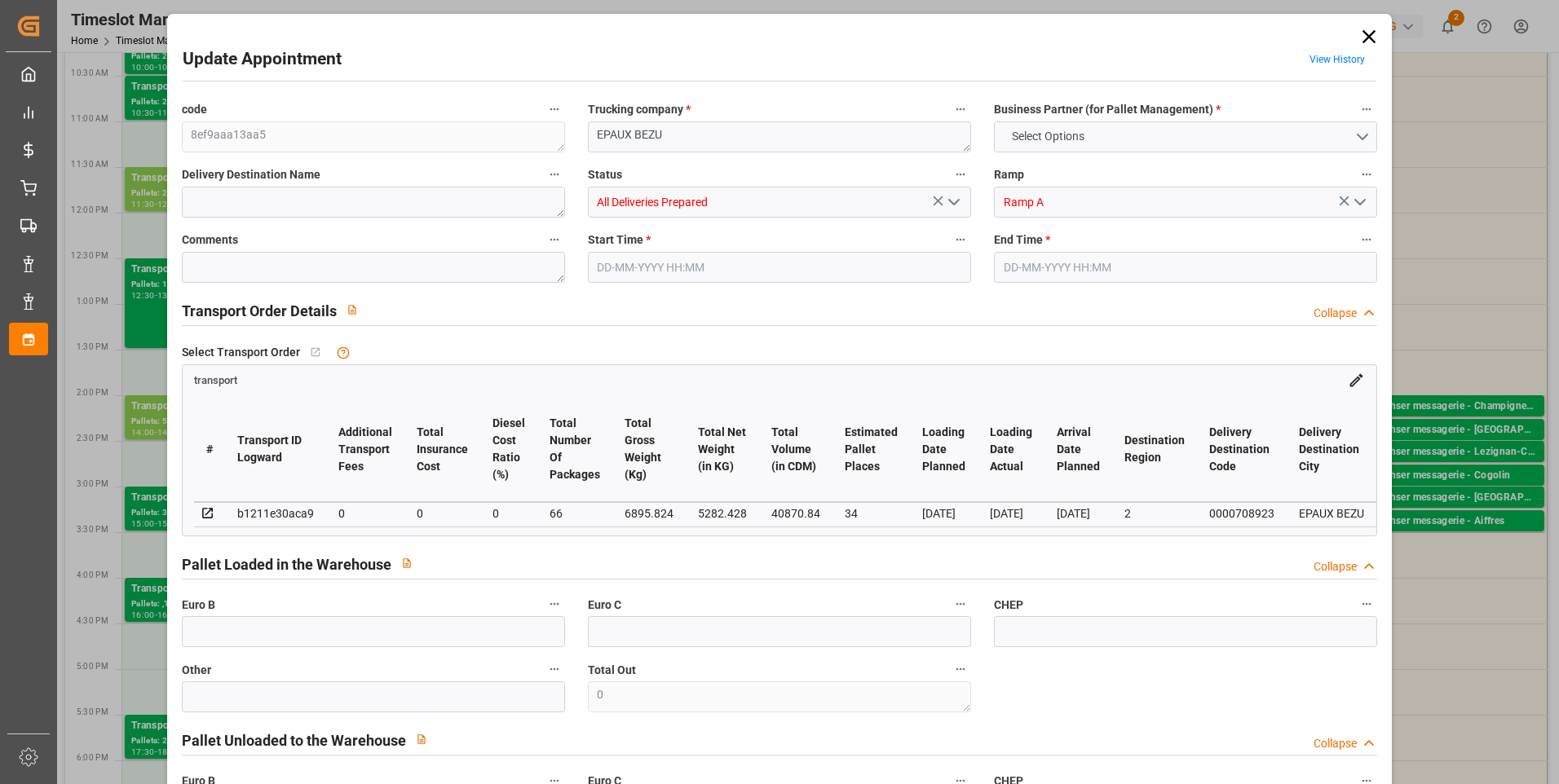
type input "53"
type input "1146"
type input "66"
type input "101"
type input "6895.824"
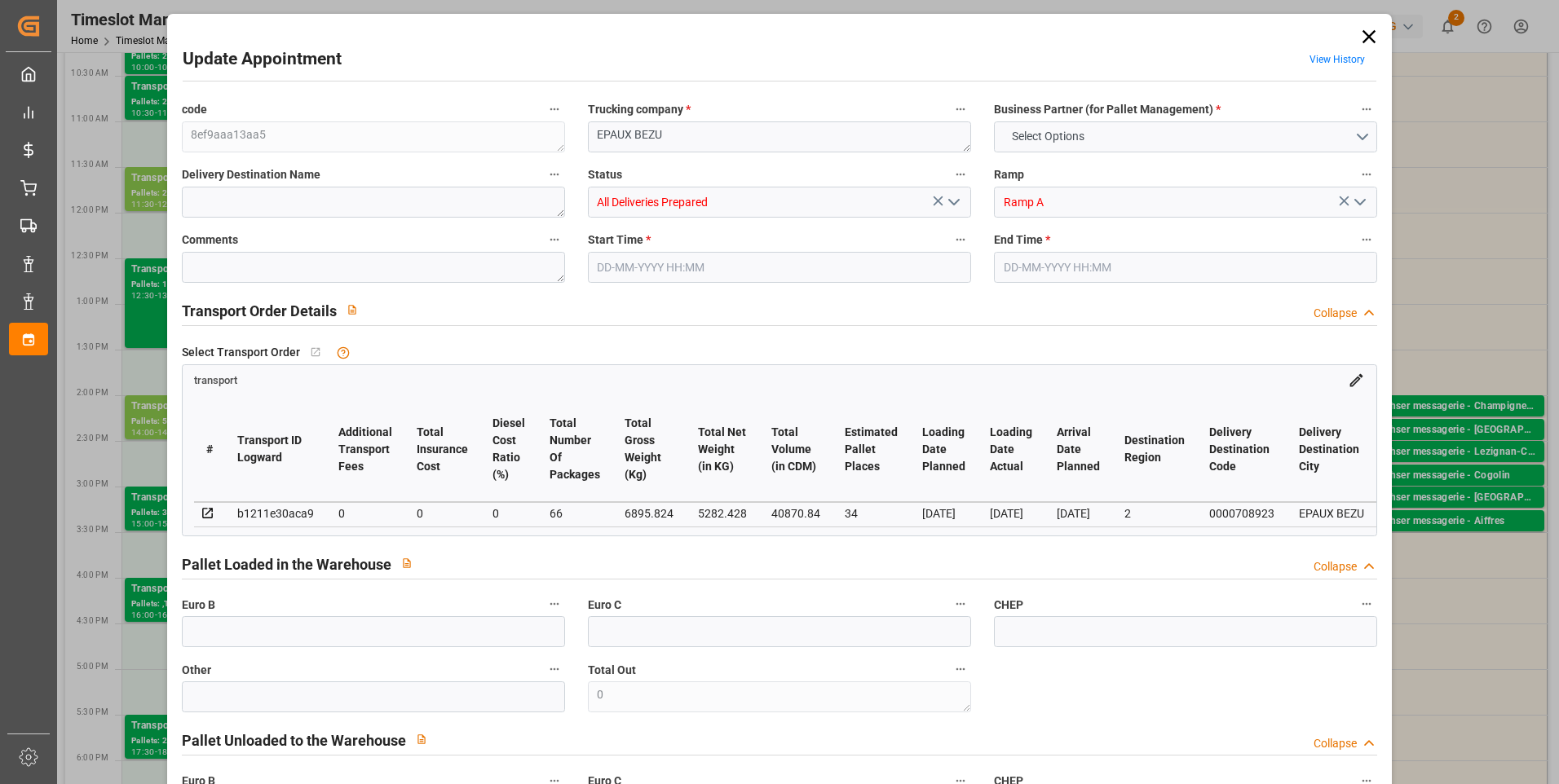
type input "0"
type input "4710.8598"
type input "0"
type input "21"
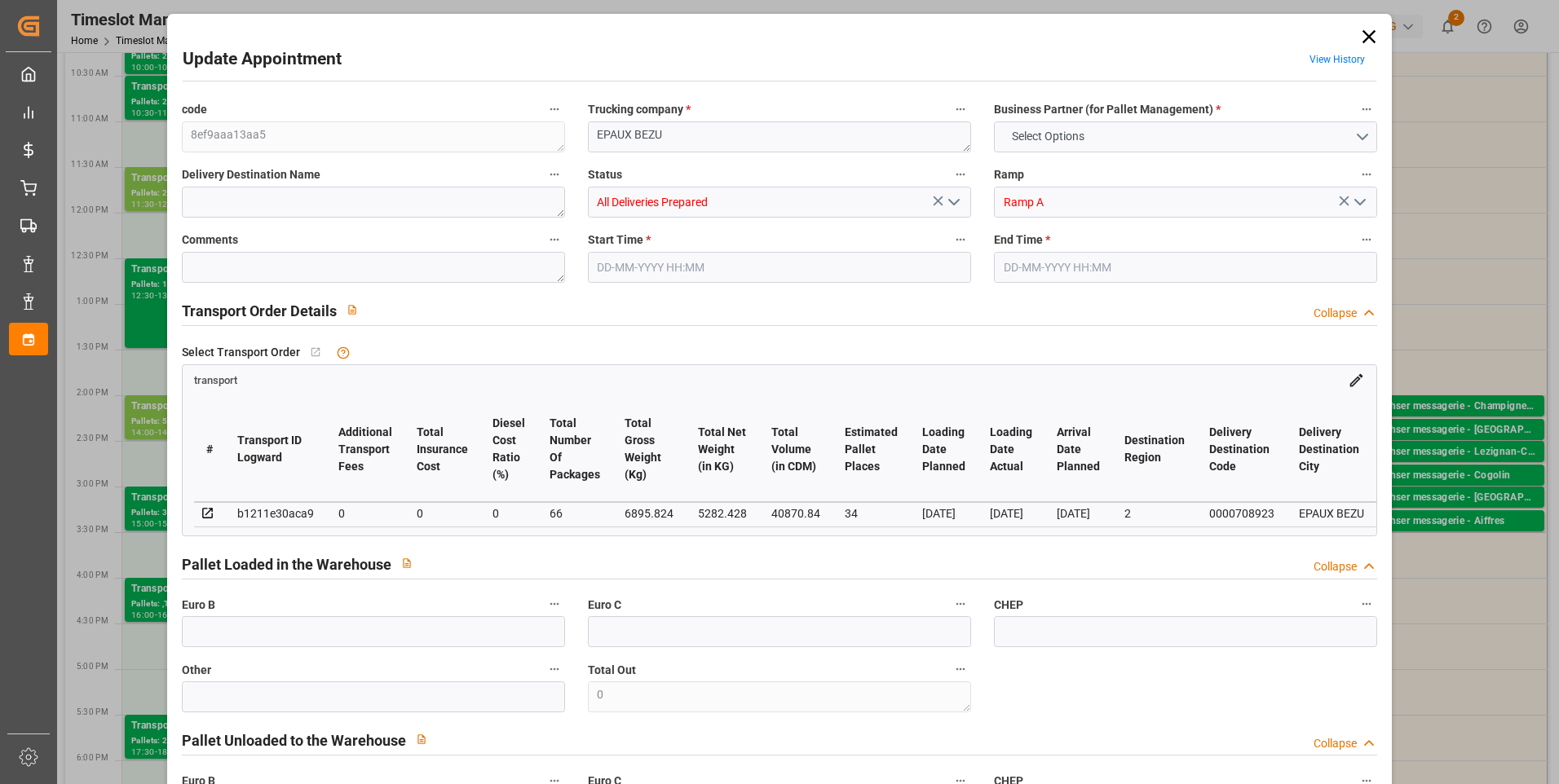
type input "35"
type input "[DATE] 14:00"
type input "[DATE] 14:30"
type input "[DATE] 14:35"
type input "[DATE] 12:12"
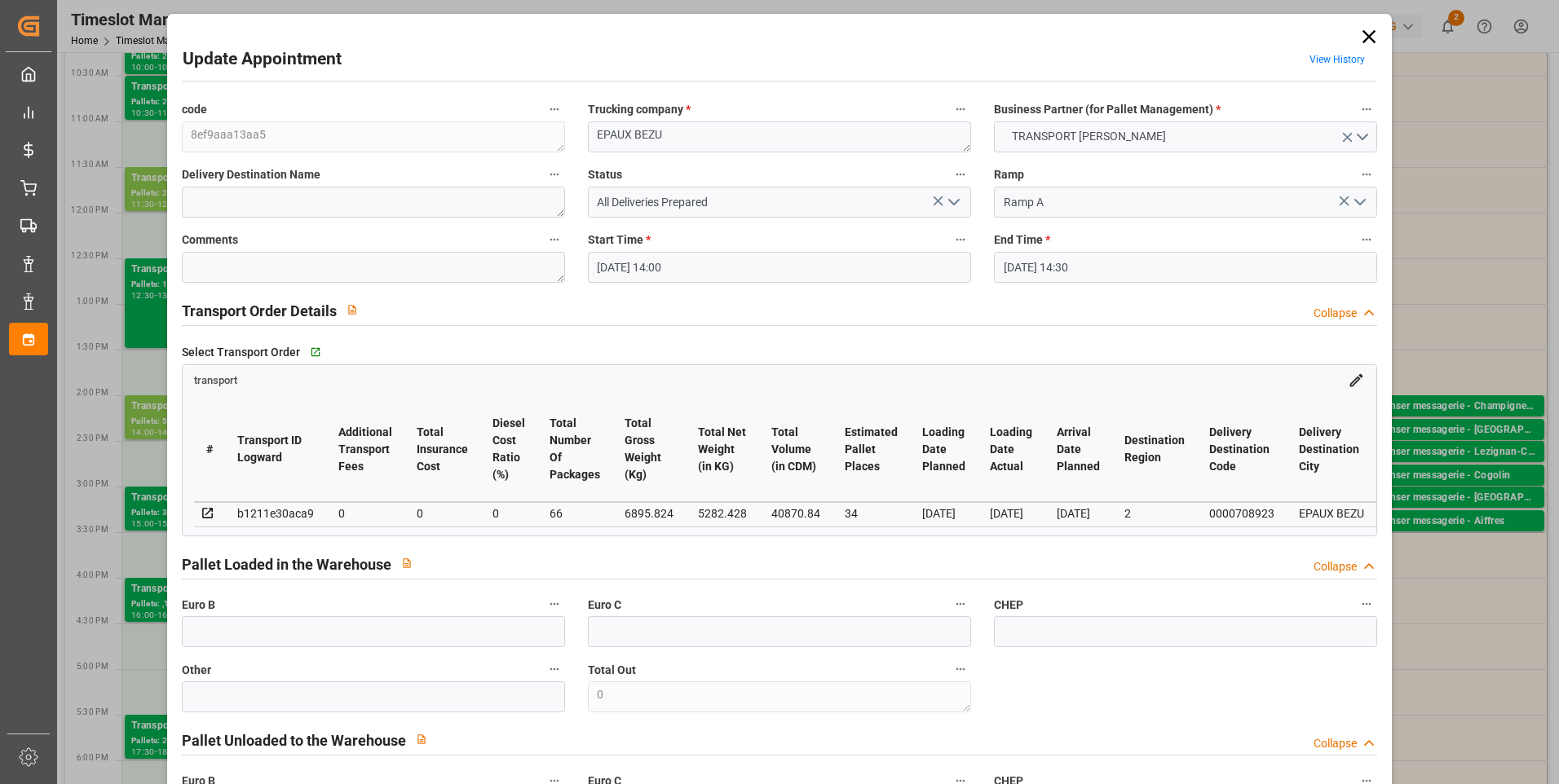
type input "[DATE]"
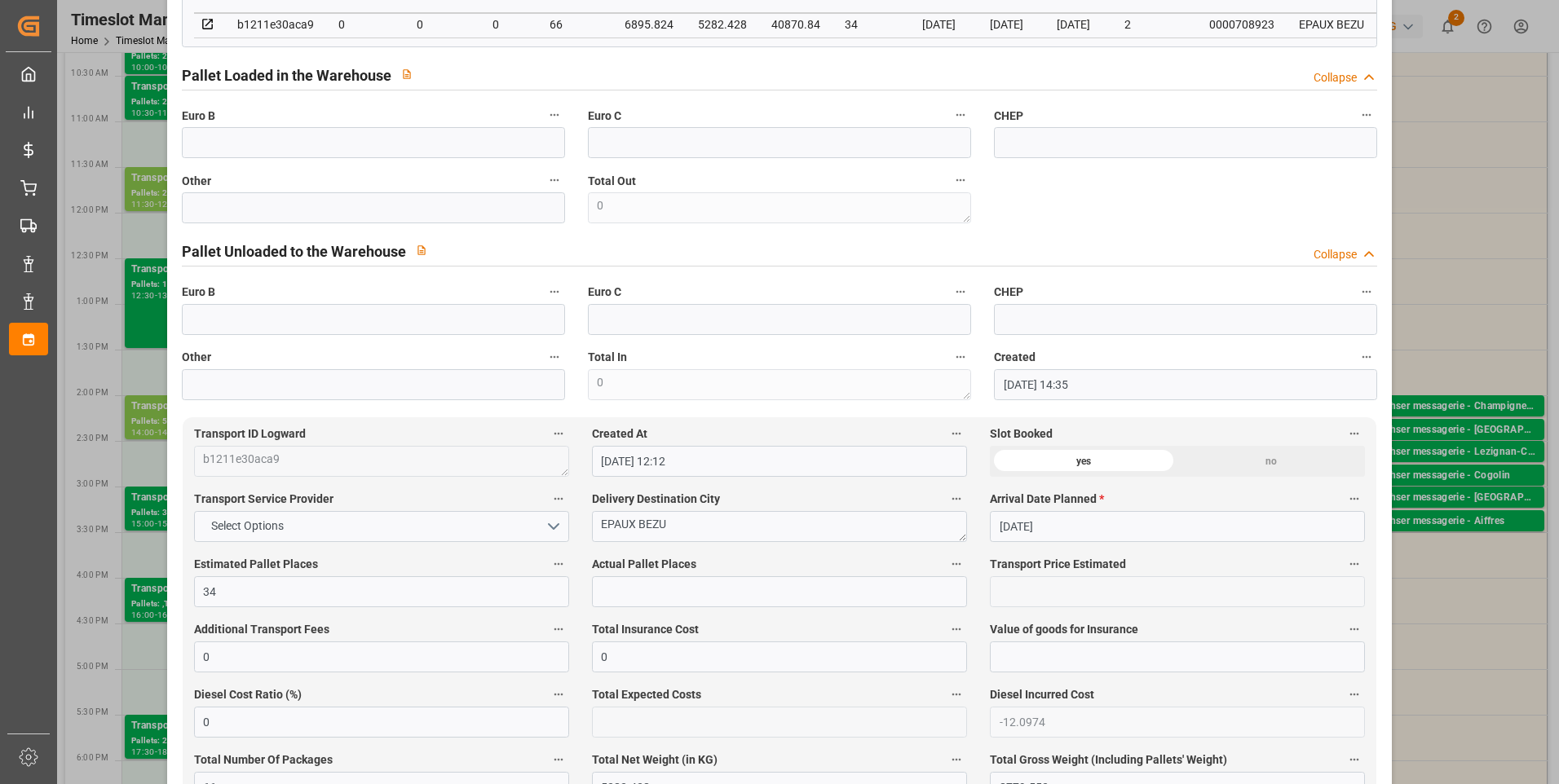
scroll to position [0, 0]
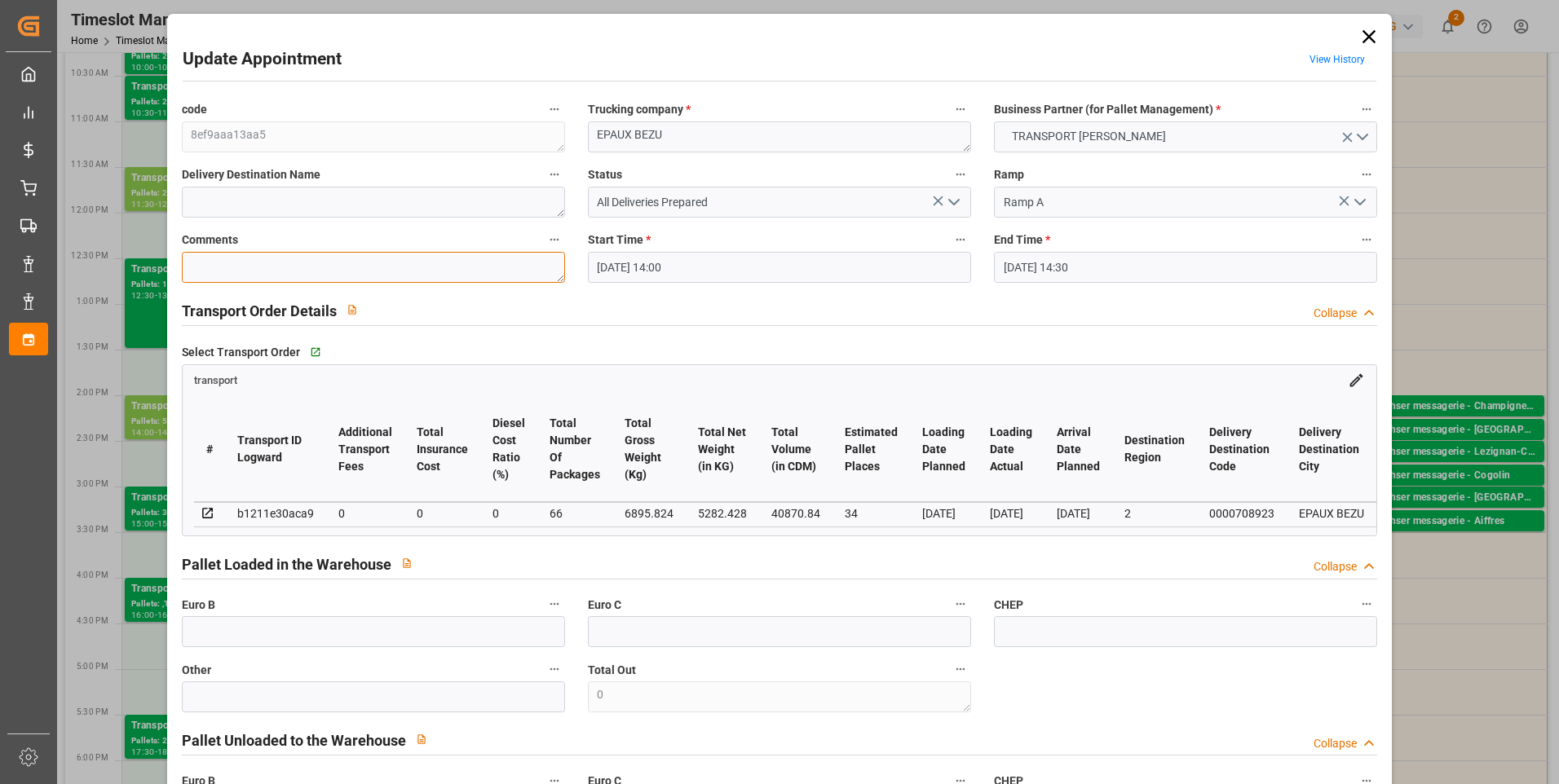
click at [195, 256] on textarea at bounding box center [374, 268] width 383 height 31
type textarea "ludo 33"
click at [956, 209] on icon "open menu" at bounding box center [954, 202] width 20 height 20
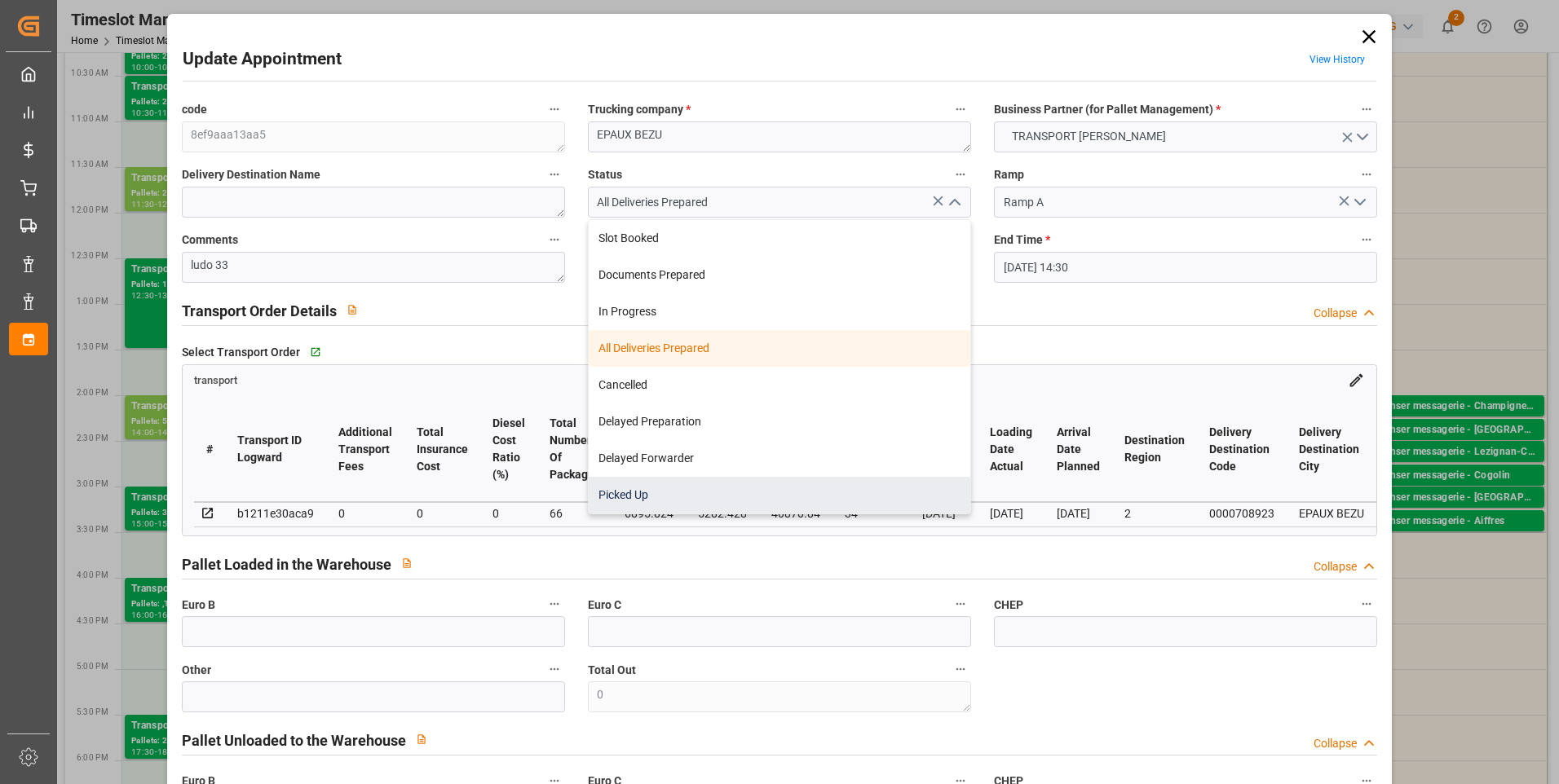
click at [662, 503] on div "Picked Up" at bounding box center [779, 495] width 381 height 36
type input "Picked Up"
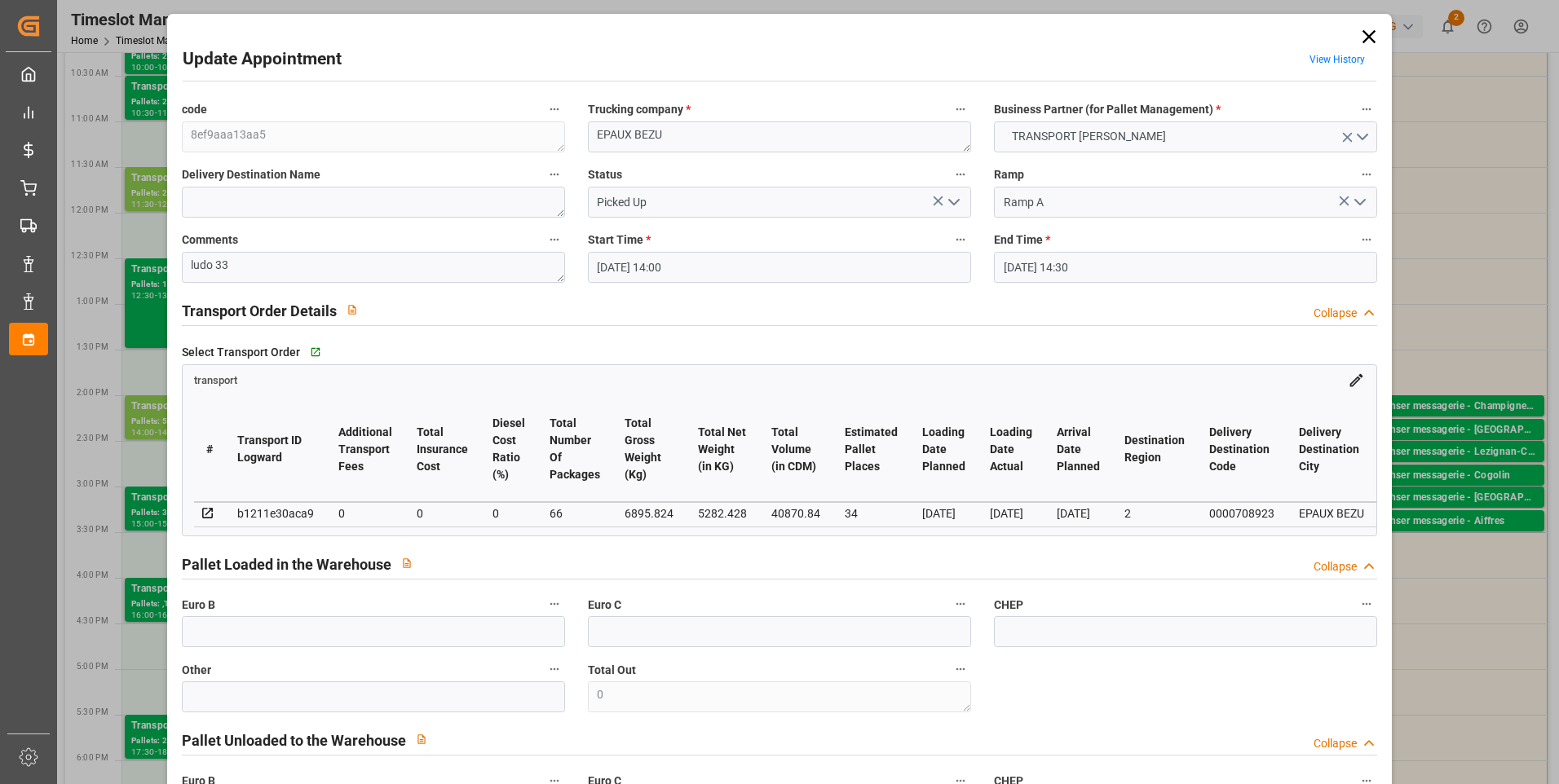
click at [239, 616] on label "Euro B" at bounding box center [374, 605] width 383 height 23
click at [544, 615] on button "Euro B" at bounding box center [555, 604] width 21 height 21
click at [238, 642] on div at bounding box center [779, 392] width 1559 height 784
click at [232, 632] on input "text" at bounding box center [374, 632] width 383 height 31
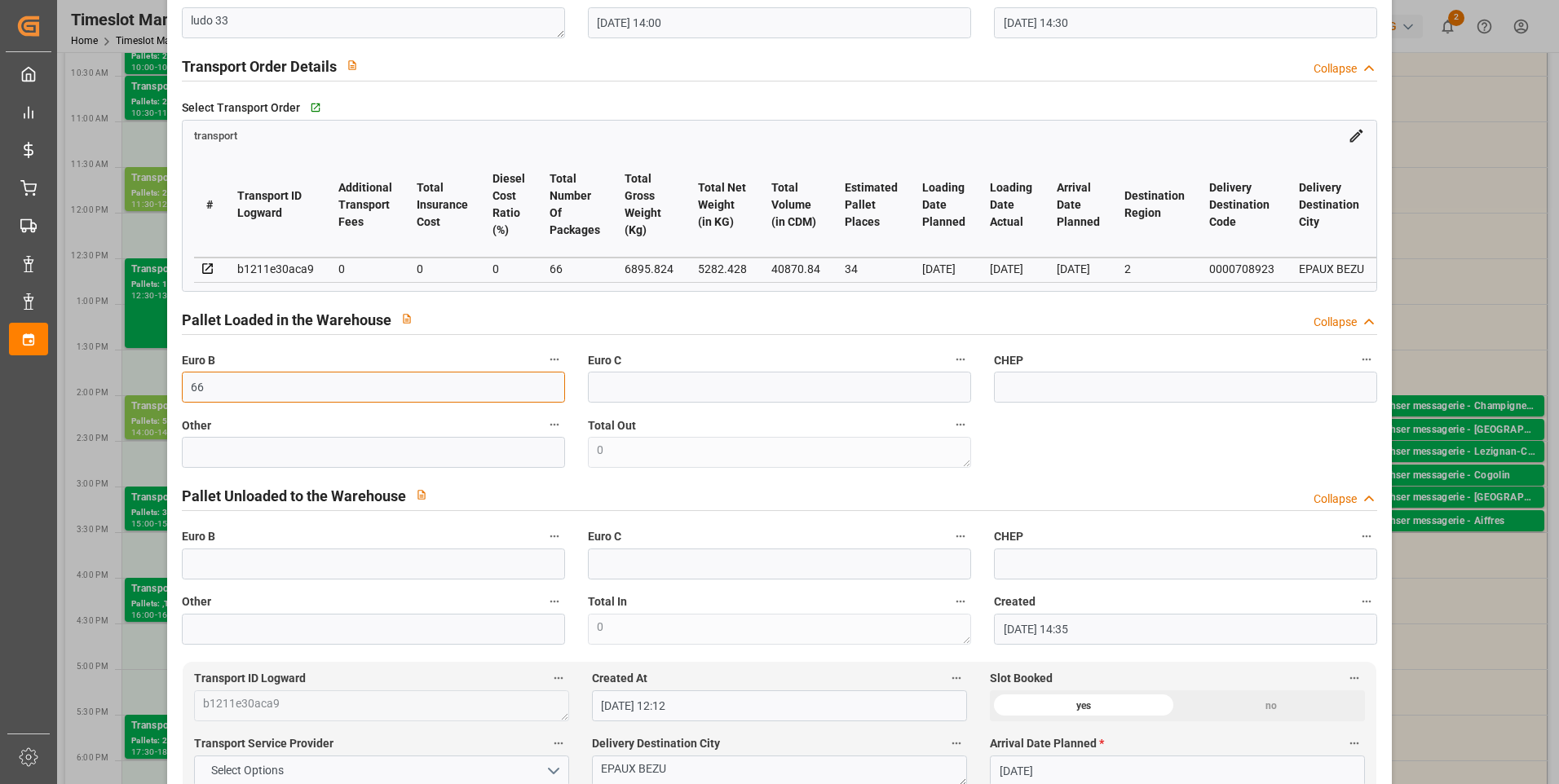
scroll to position [489, 0]
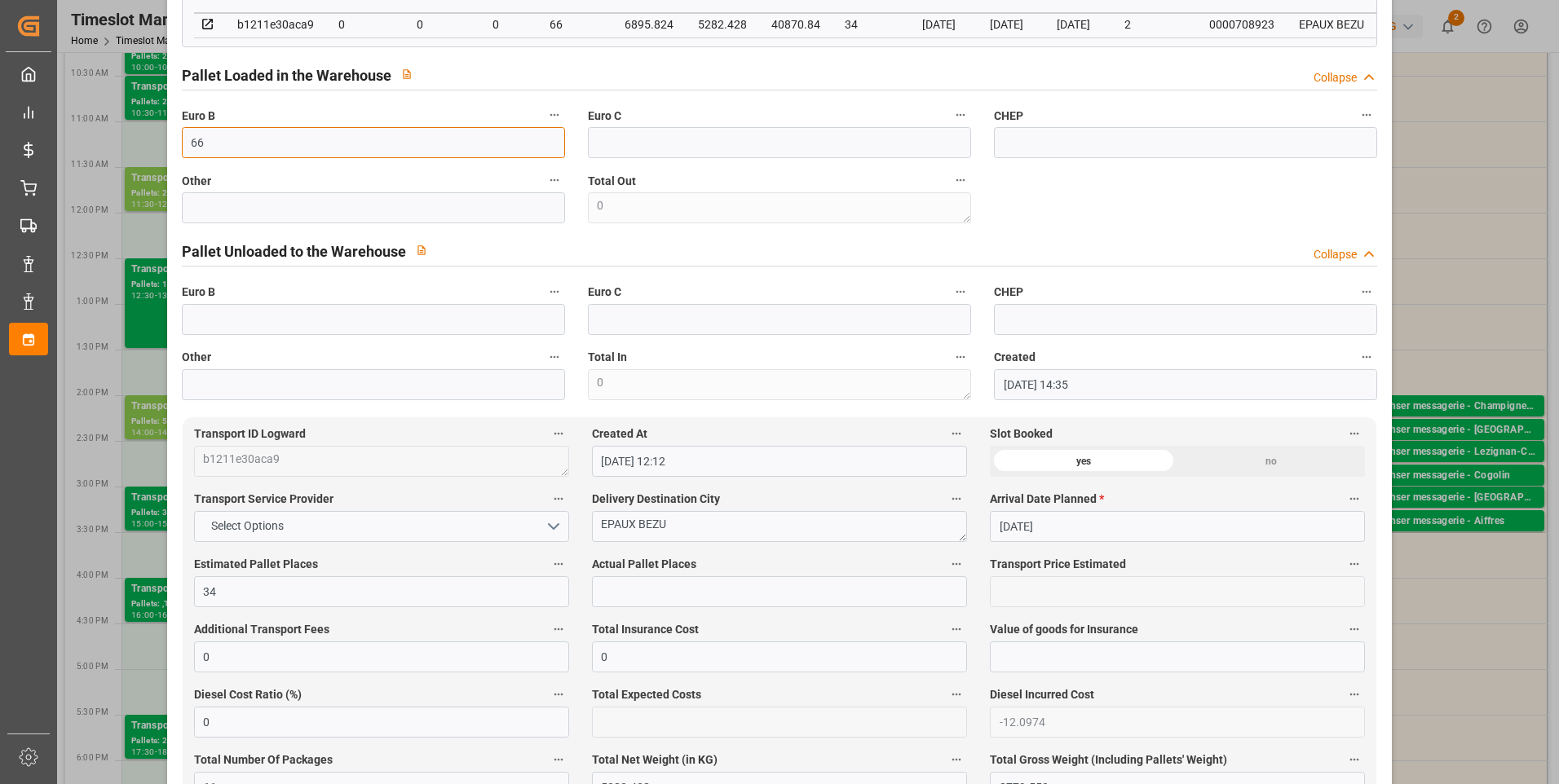
type input "66"
click at [627, 589] on input "text" at bounding box center [779, 592] width 375 height 31
type input "33"
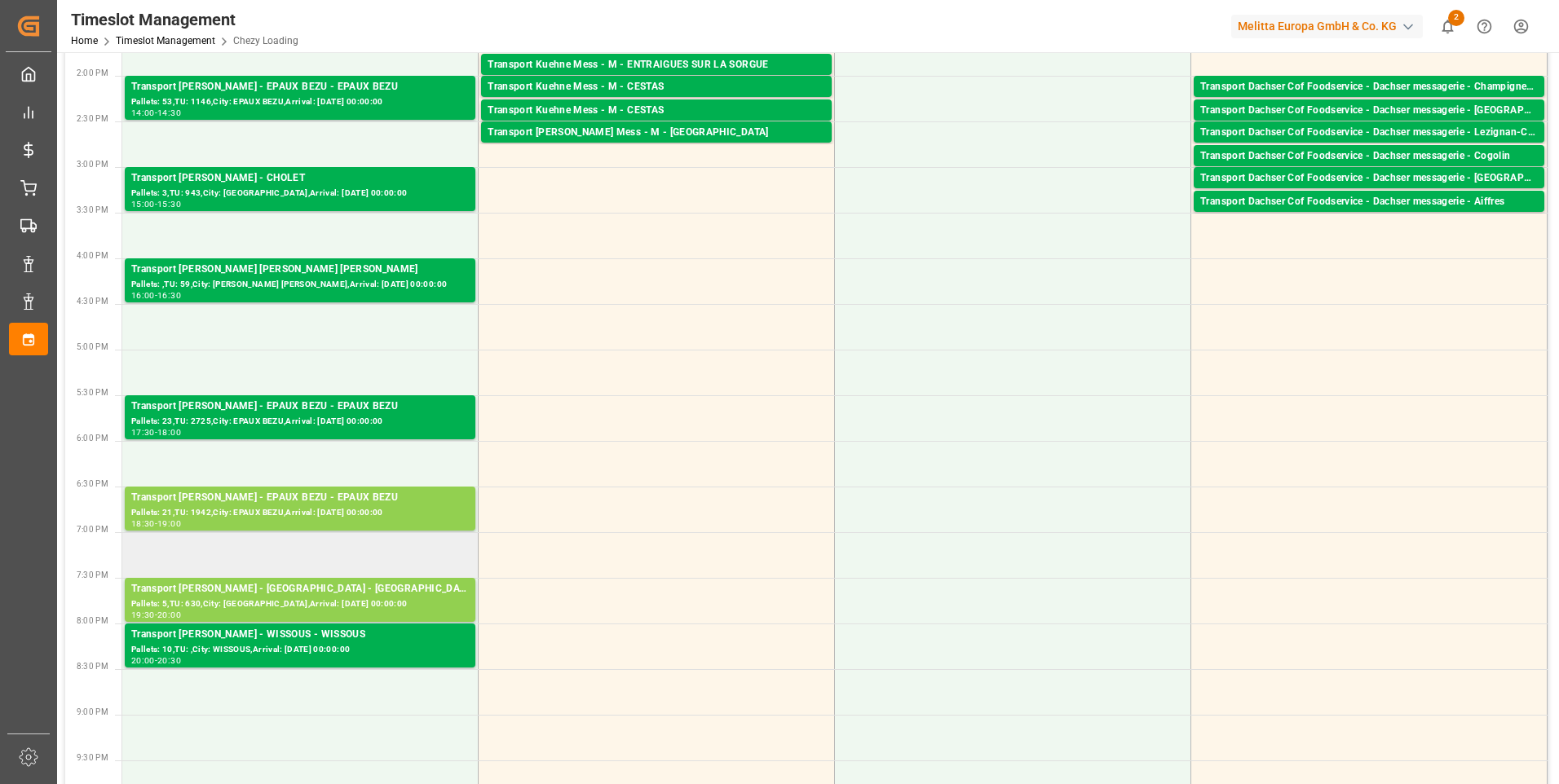
scroll to position [652, 0]
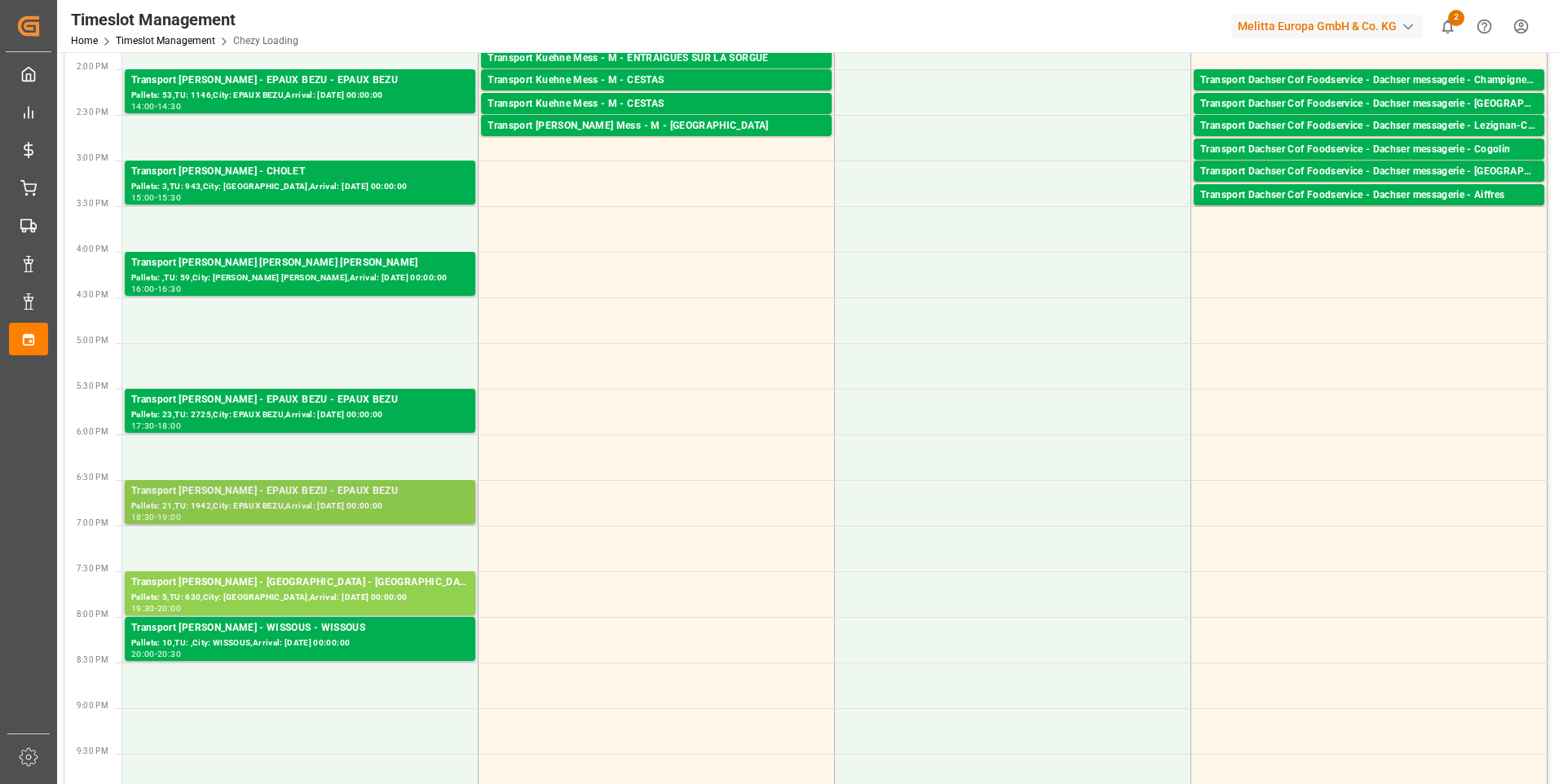
click at [288, 502] on div "Pallets: 21,TU: 1942,City: EPAUX BEZU,Arrival: [DATE] 00:00:00" at bounding box center [300, 507] width 338 height 14
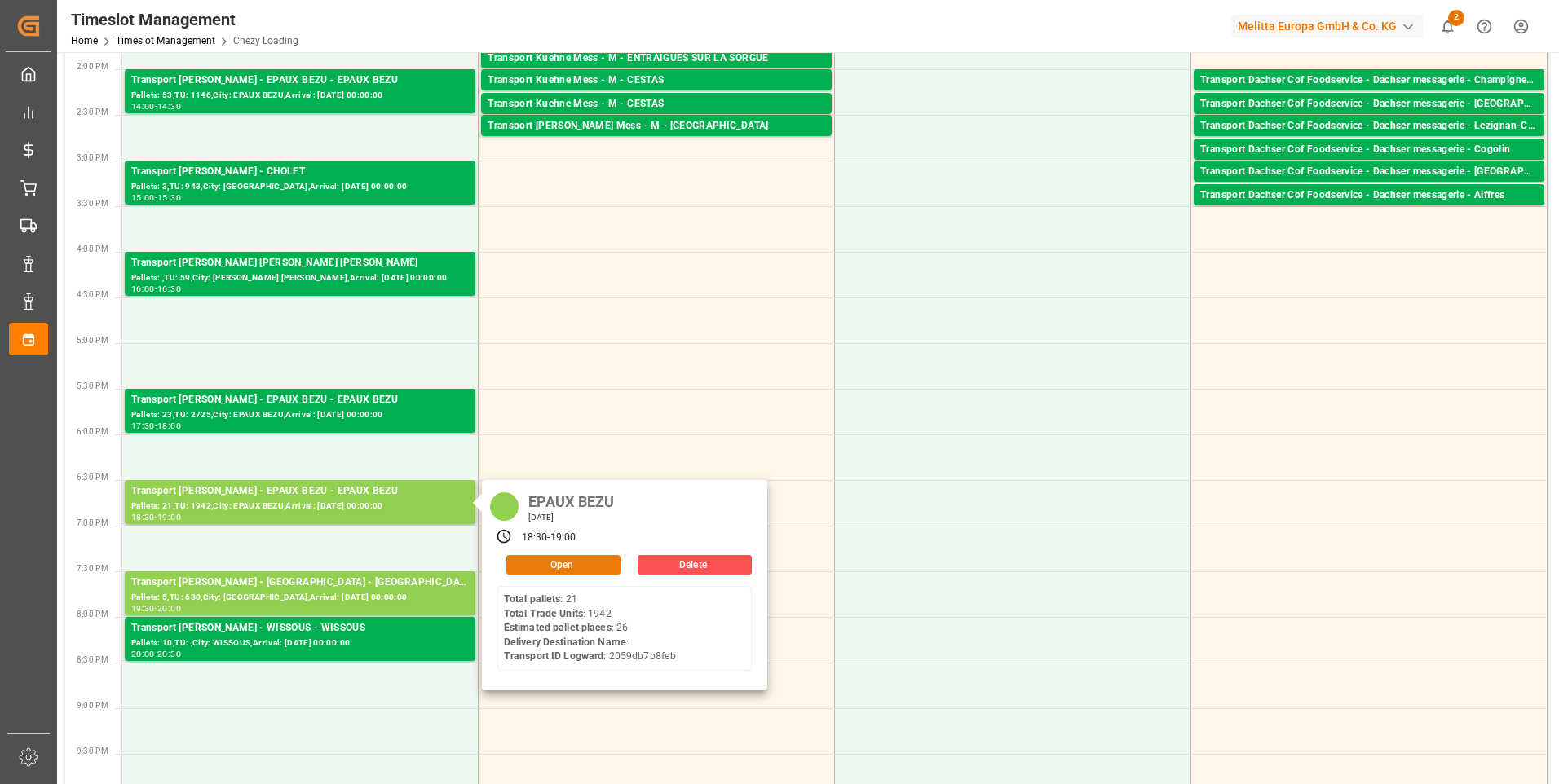
click at [553, 562] on button "Open" at bounding box center [563, 565] width 114 height 20
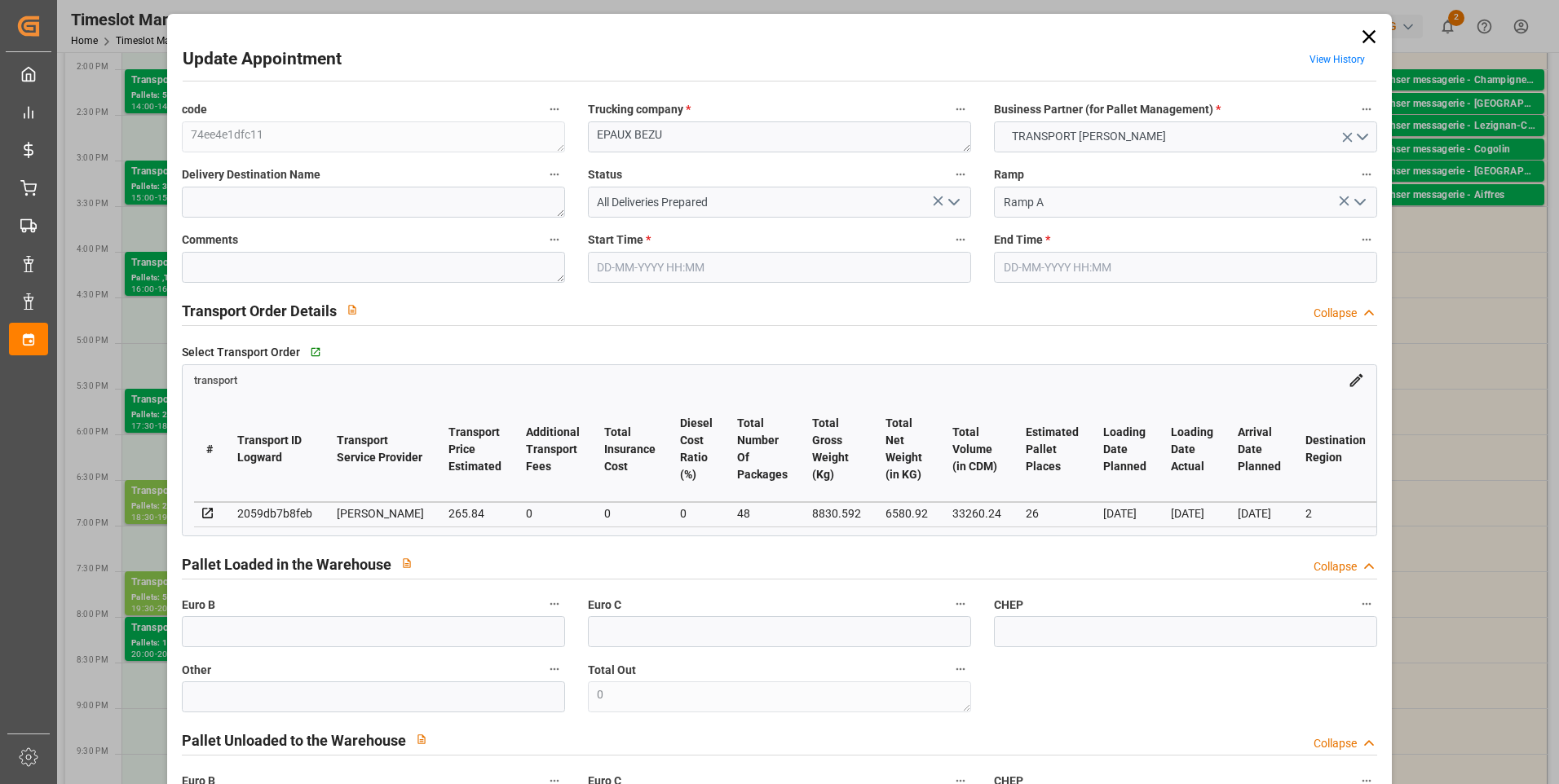
type input "26"
type input "265.84"
type input "0"
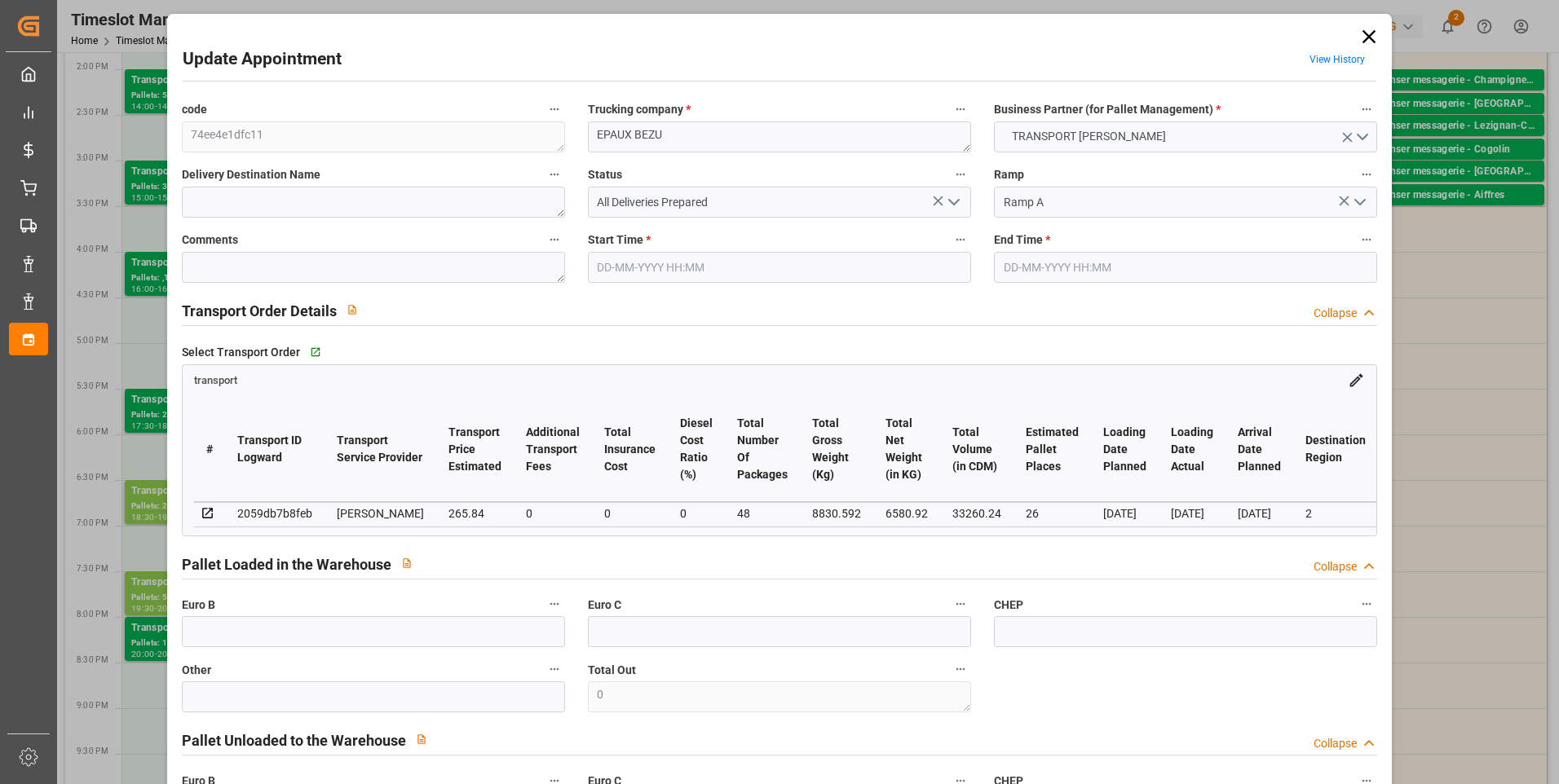
type input "255.0735"
type input "-10.7665"
type input "48"
type input "6580.92"
type input "10317.536"
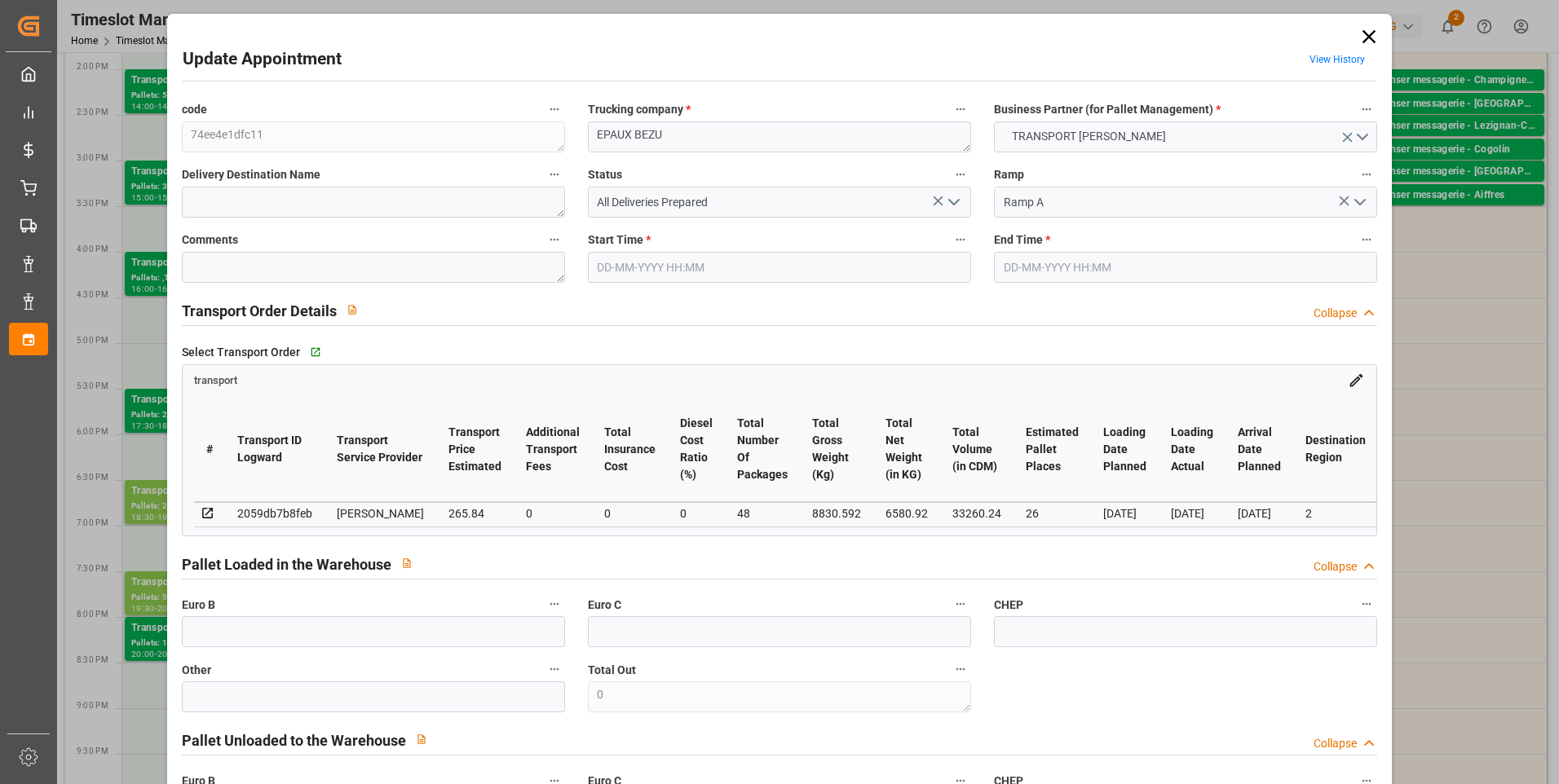
type input "33260.24"
type input "2"
type input "21"
type input "1942"
type input "48"
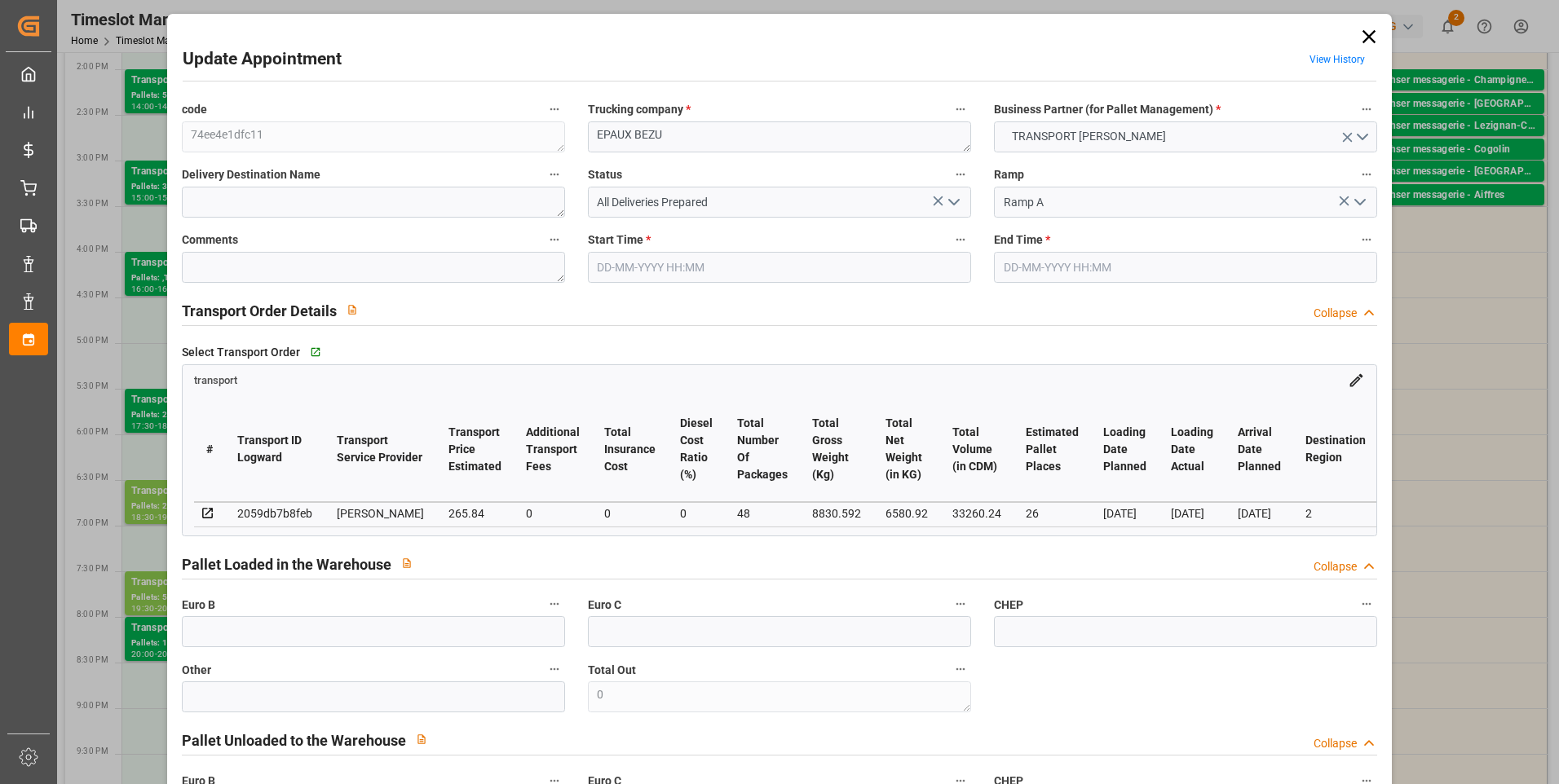
type input "101"
type input "8830.592"
type input "0"
type input "4710.8598"
type input "0"
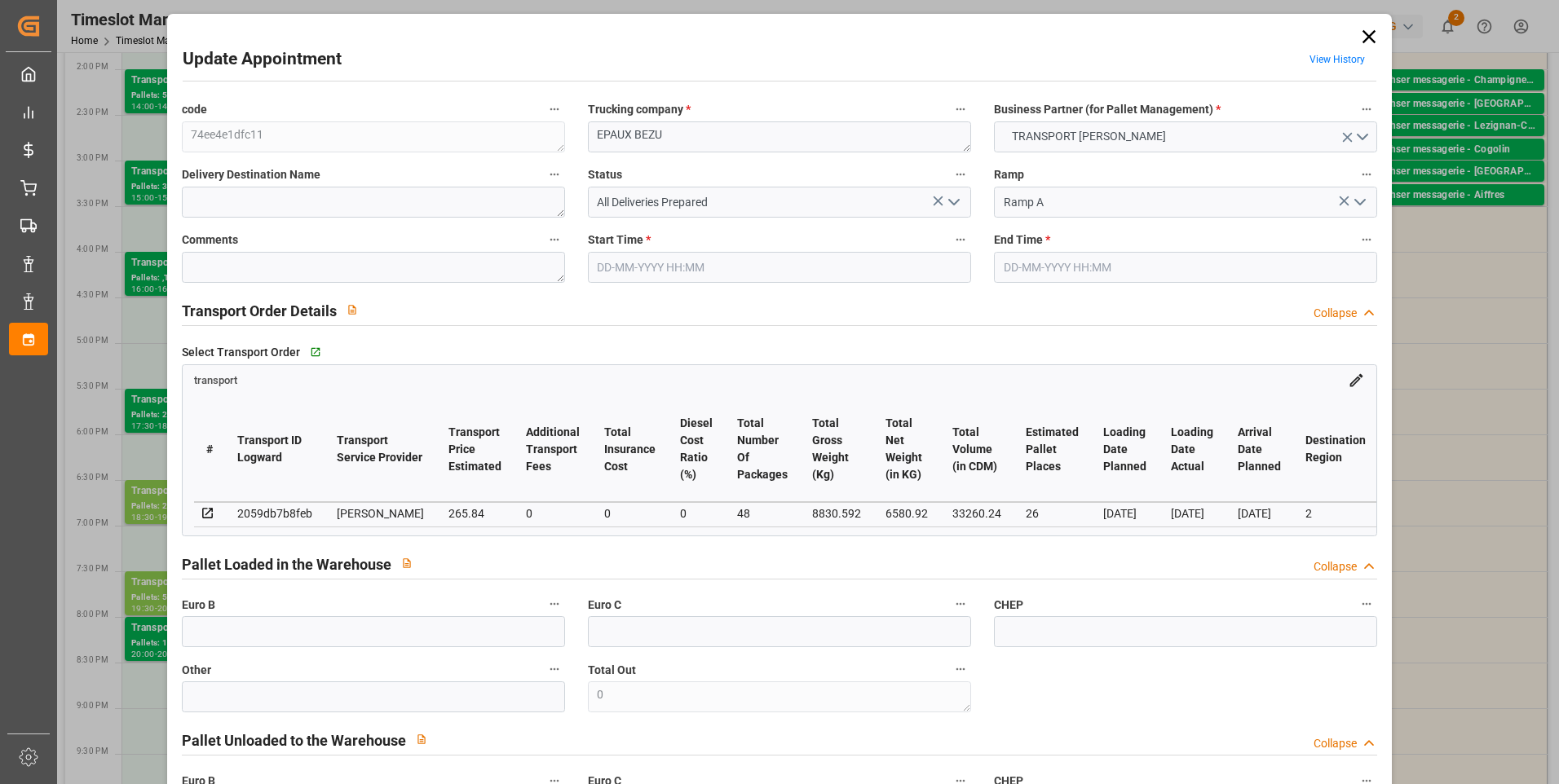
type input "0"
type input "21"
type input "35"
type input "[DATE] 18:30"
type input "[DATE] 19:00"
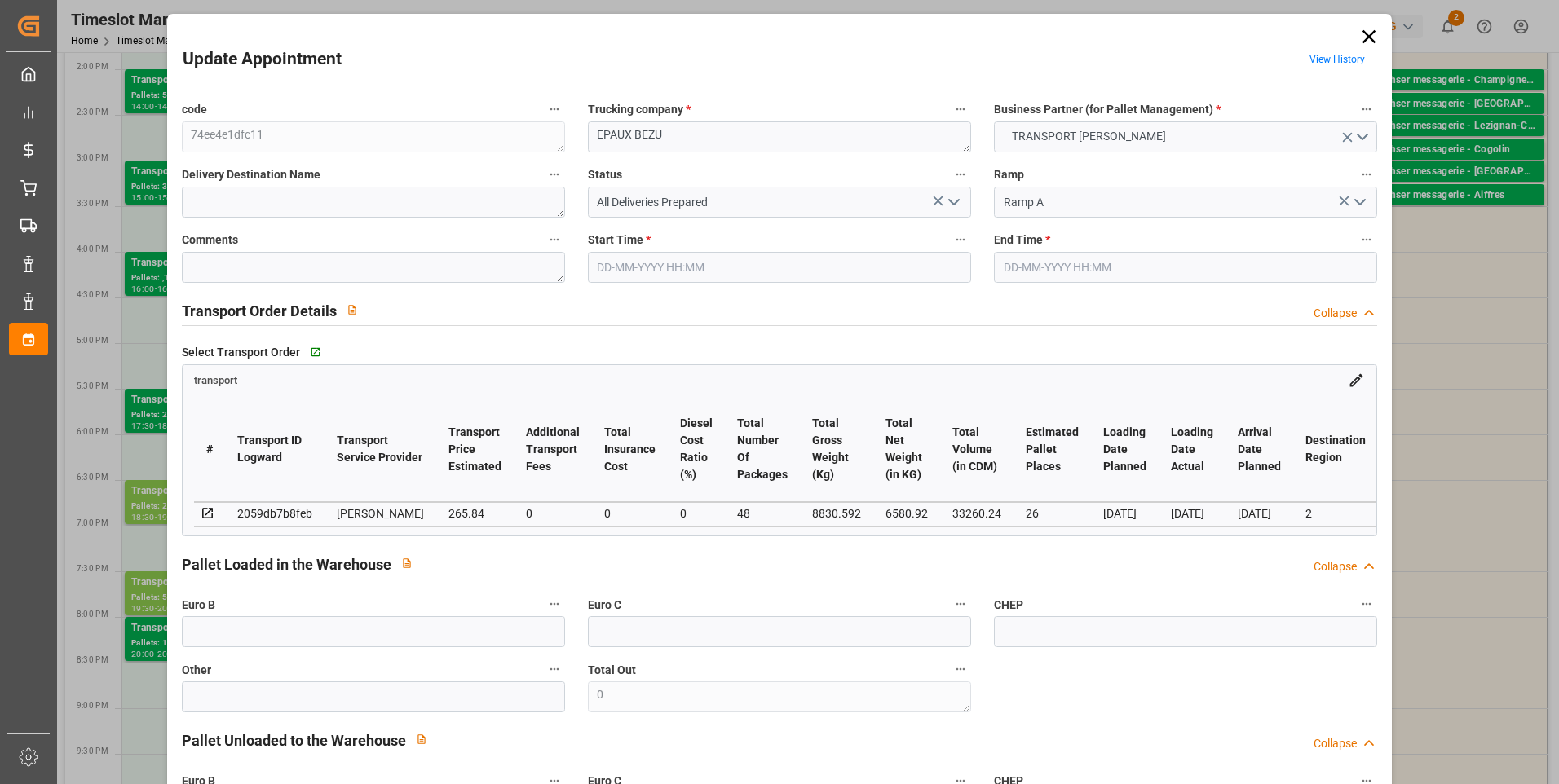
type input "[DATE] 15:01"
type input "[DATE] 12:12"
type input "[DATE]"
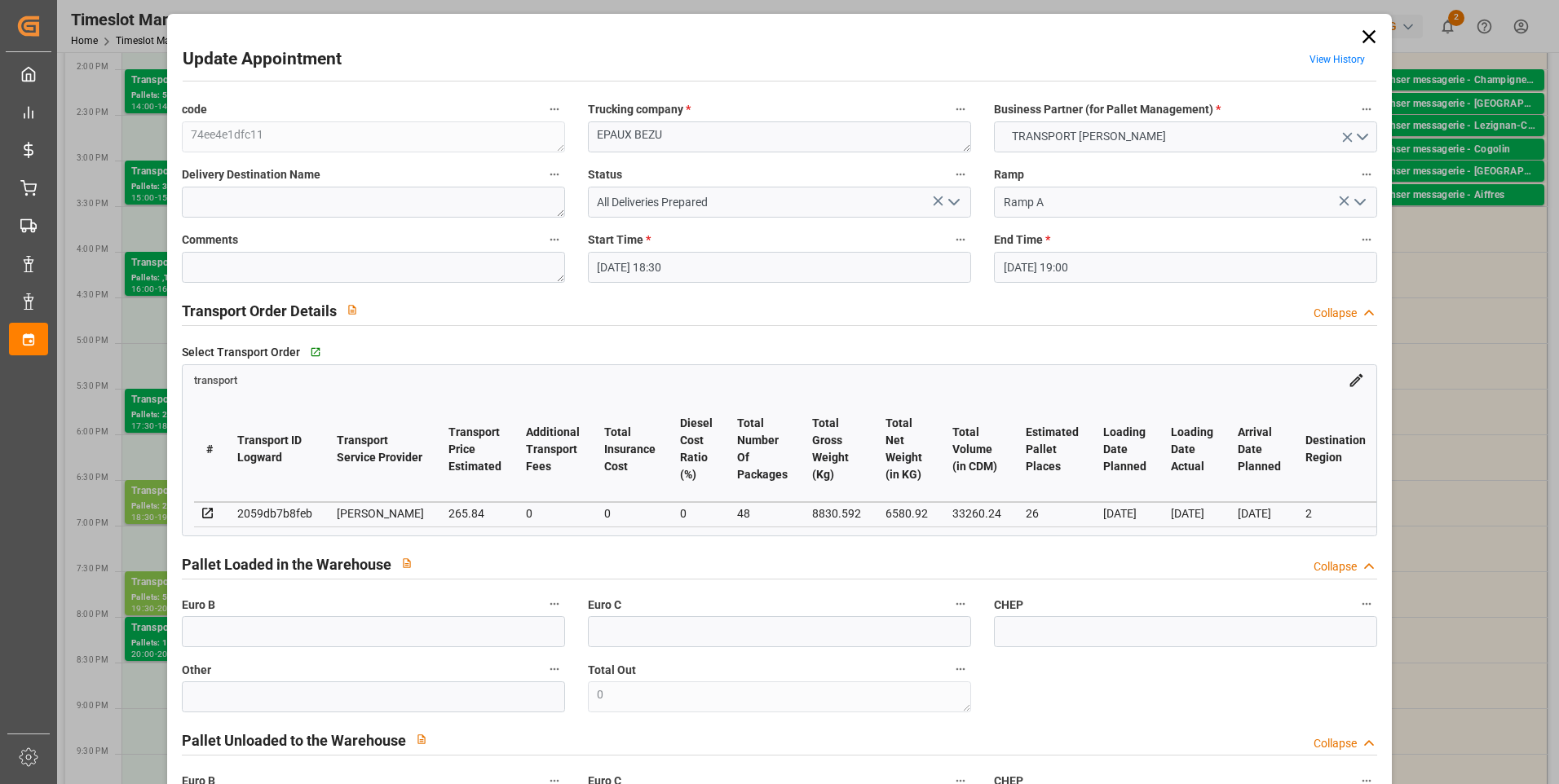
click at [952, 204] on polyline "open menu" at bounding box center [953, 203] width 10 height 5
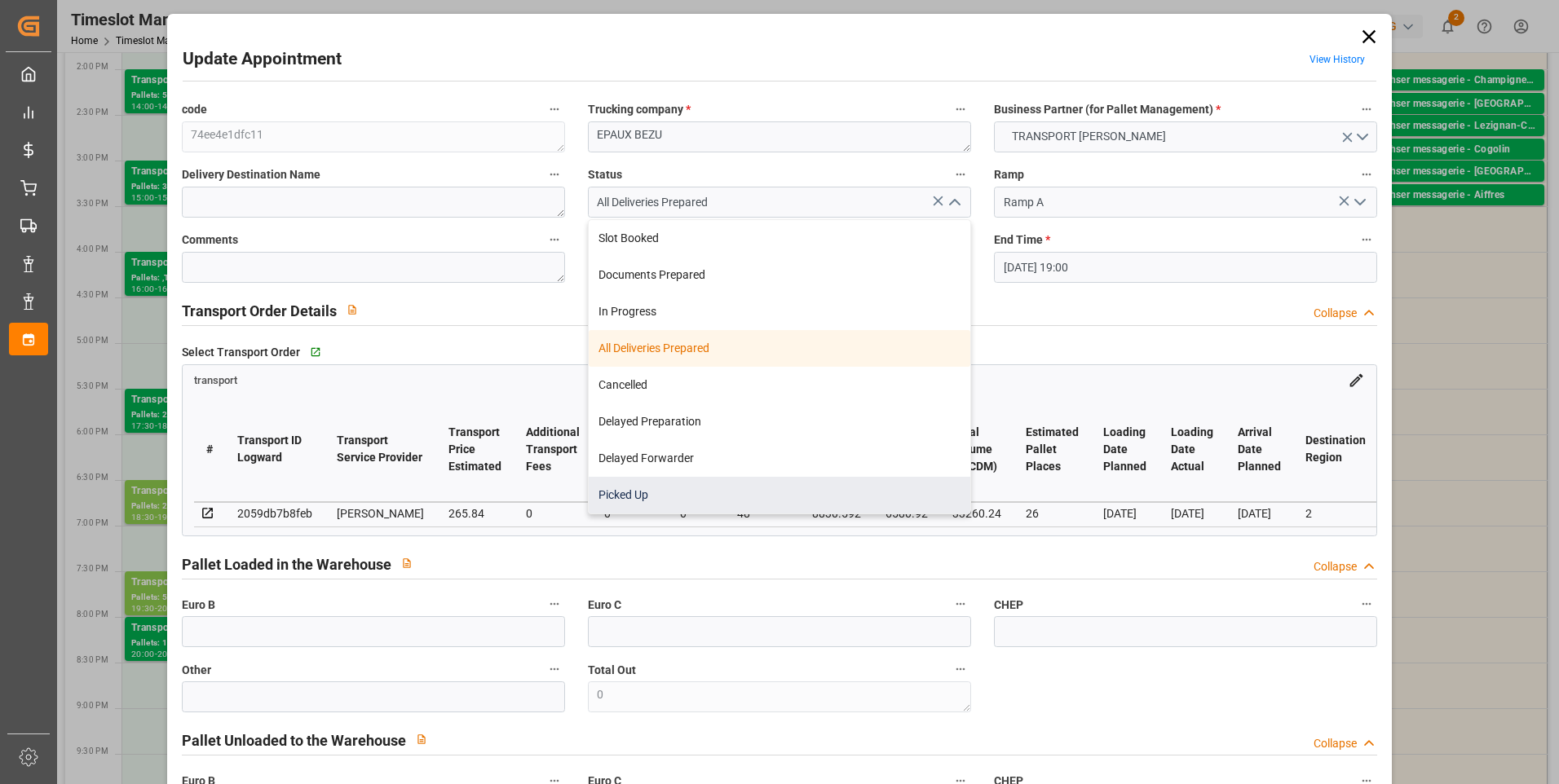
click at [640, 491] on div "Picked Up" at bounding box center [779, 495] width 381 height 36
type input "Picked Up"
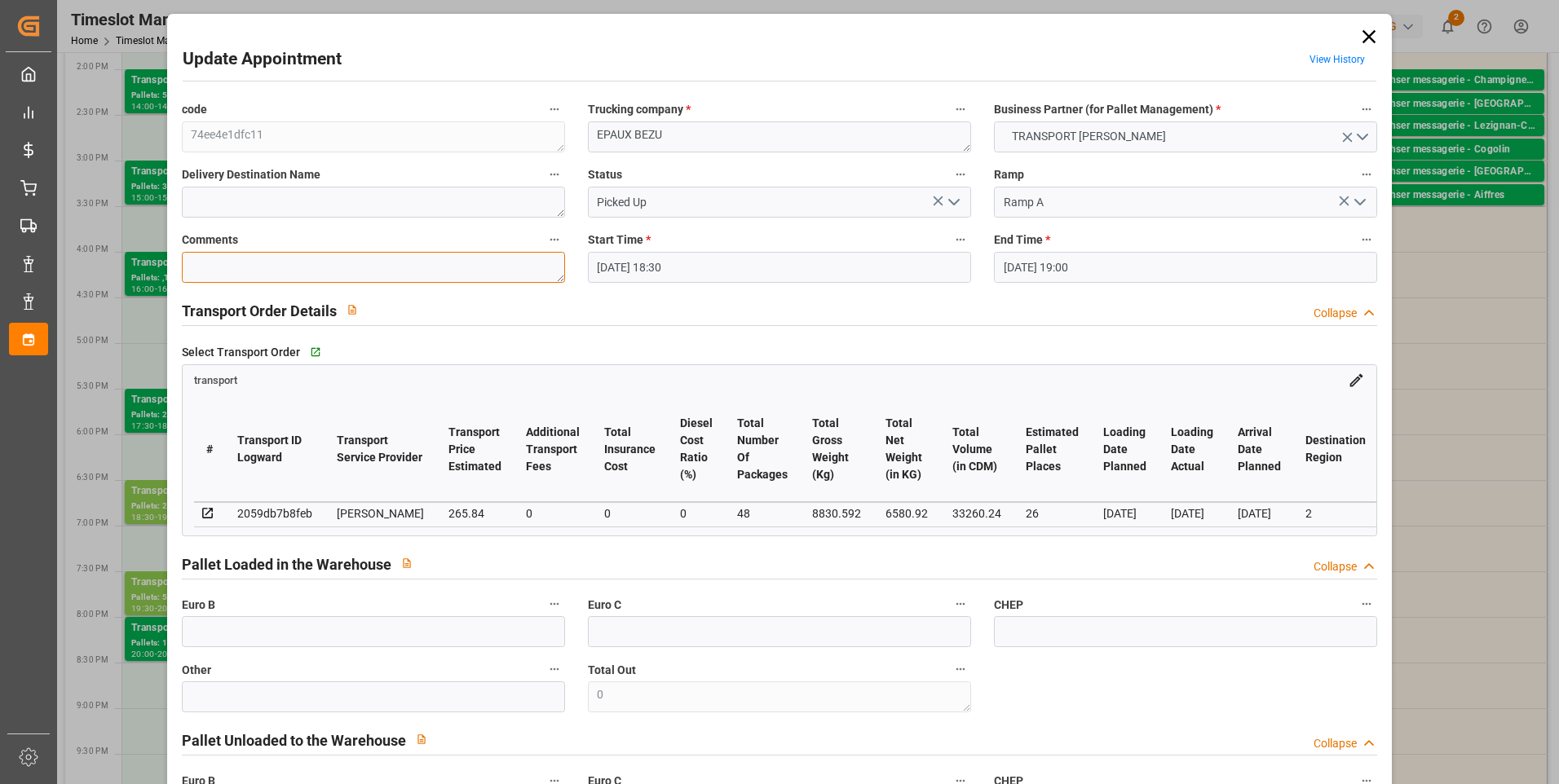
click at [218, 269] on textarea at bounding box center [374, 268] width 383 height 31
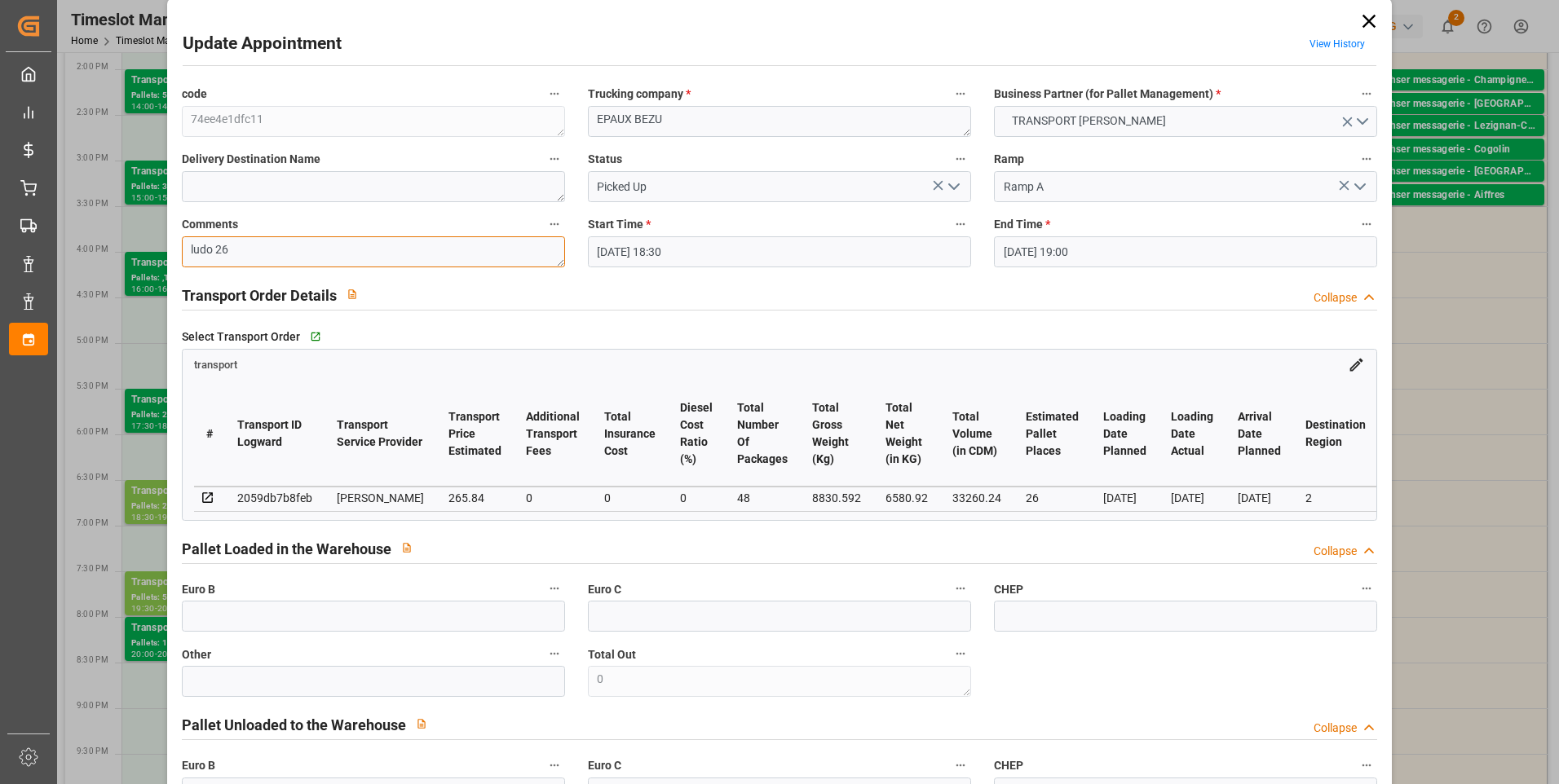
scroll to position [14, 0]
type textarea "ludo 26"
drag, startPoint x: 958, startPoint y: 190, endPoint x: 933, endPoint y: 202, distance: 27.7
click at [956, 191] on icon "open menu" at bounding box center [954, 188] width 20 height 20
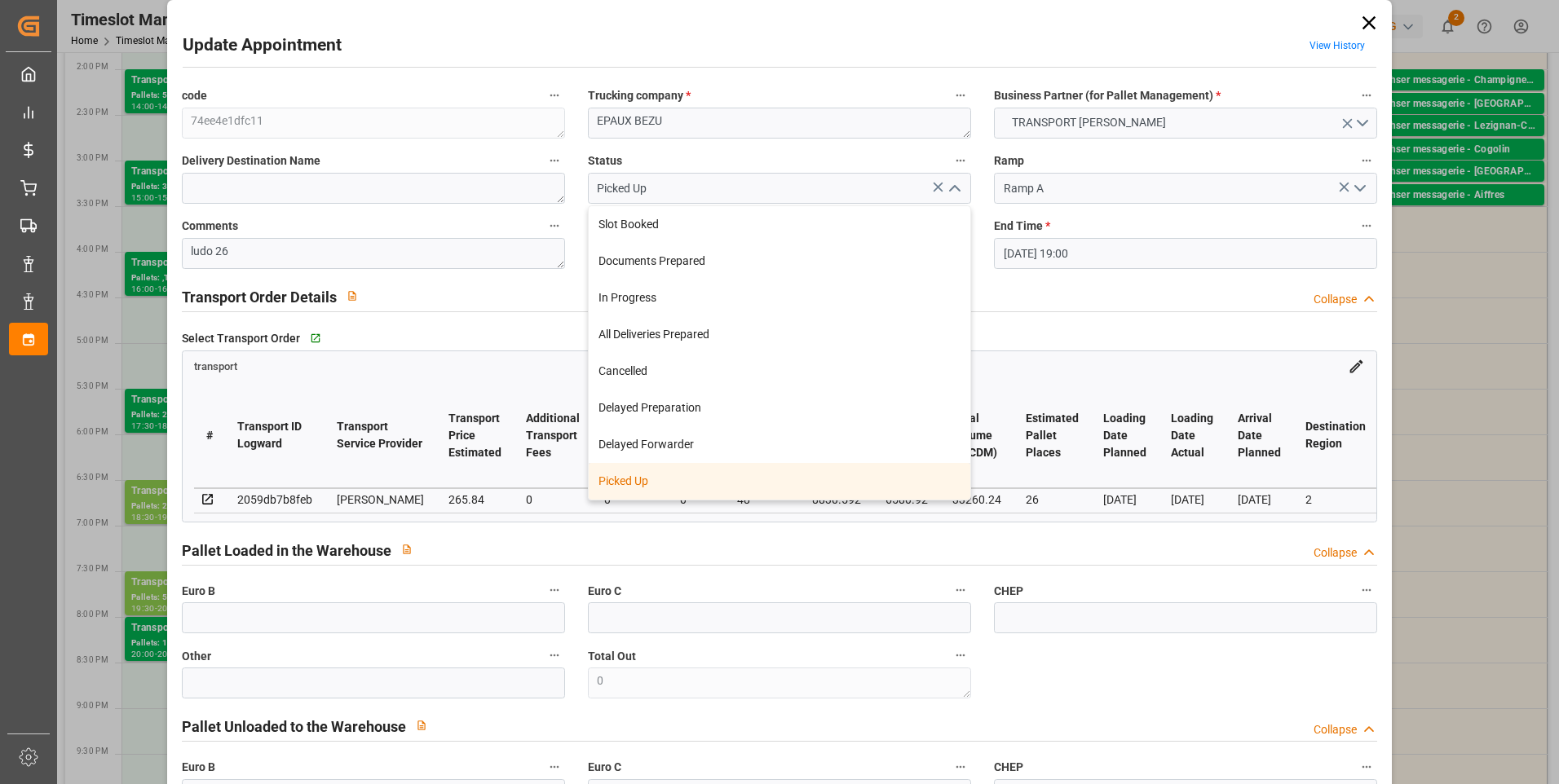
drag, startPoint x: 647, startPoint y: 487, endPoint x: 380, endPoint y: 624, distance: 300.1
click at [647, 488] on div "Picked Up" at bounding box center [779, 481] width 381 height 36
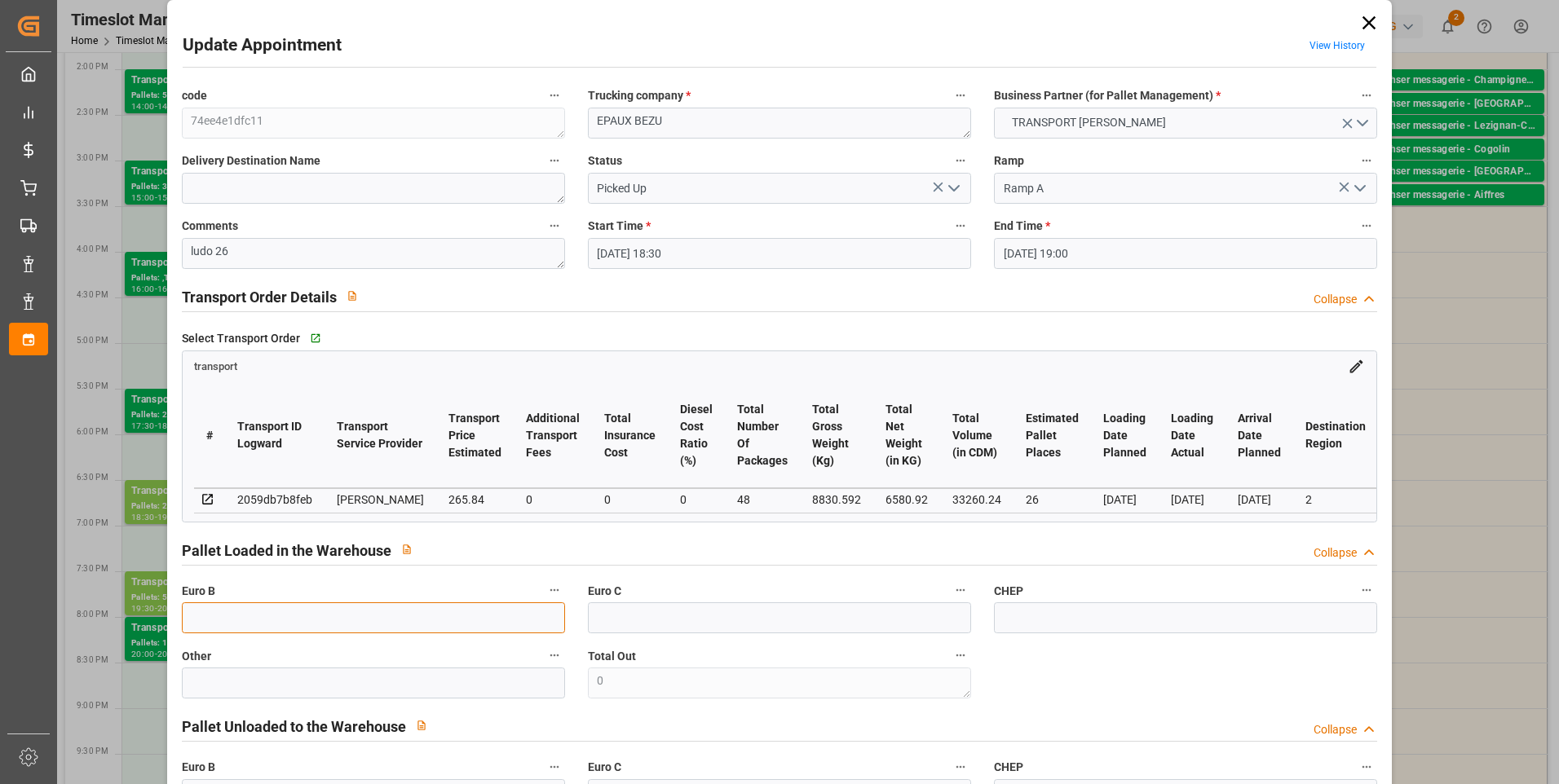
click at [213, 625] on input "text" at bounding box center [374, 618] width 383 height 31
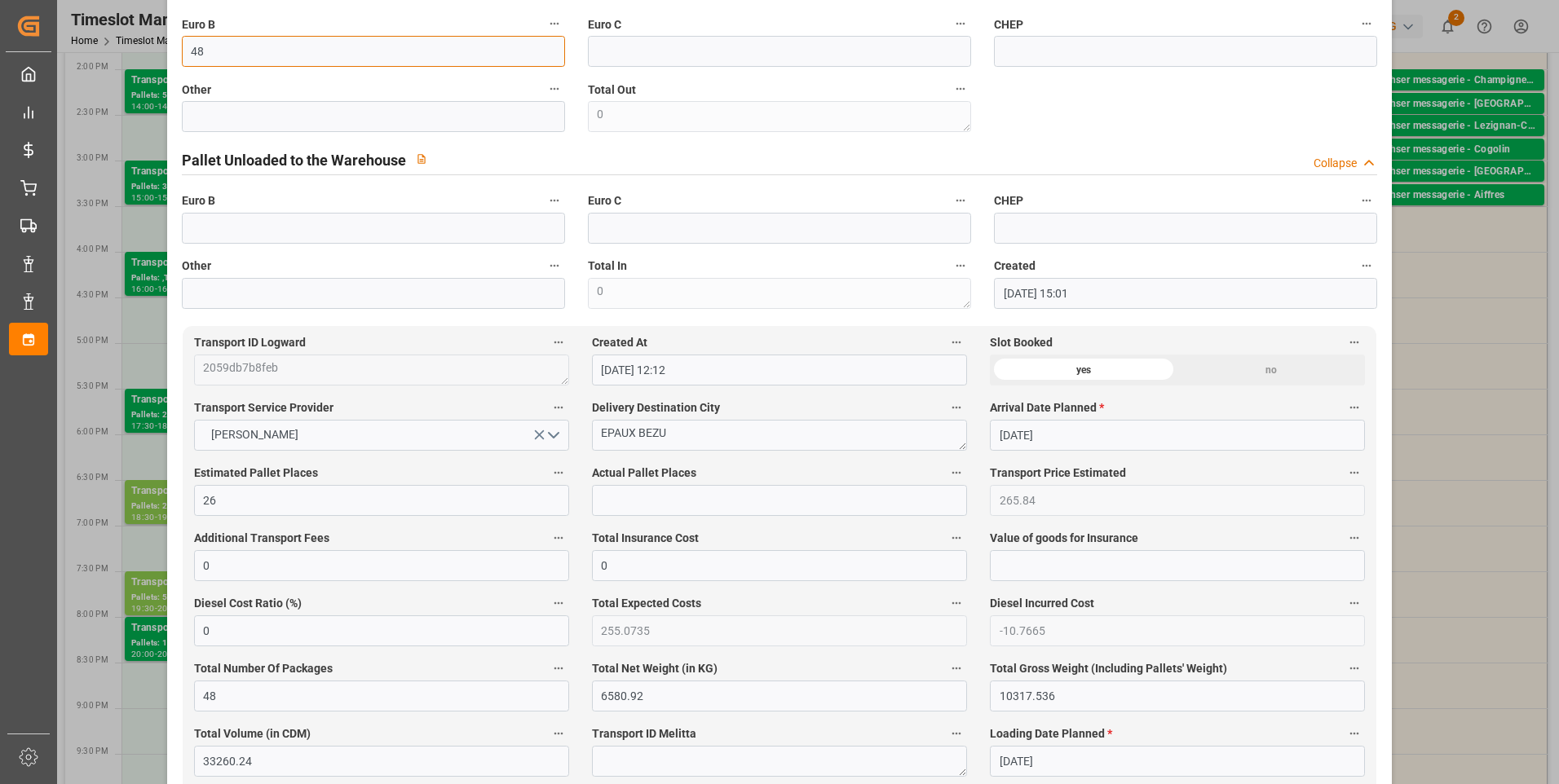
scroll to position [585, 0]
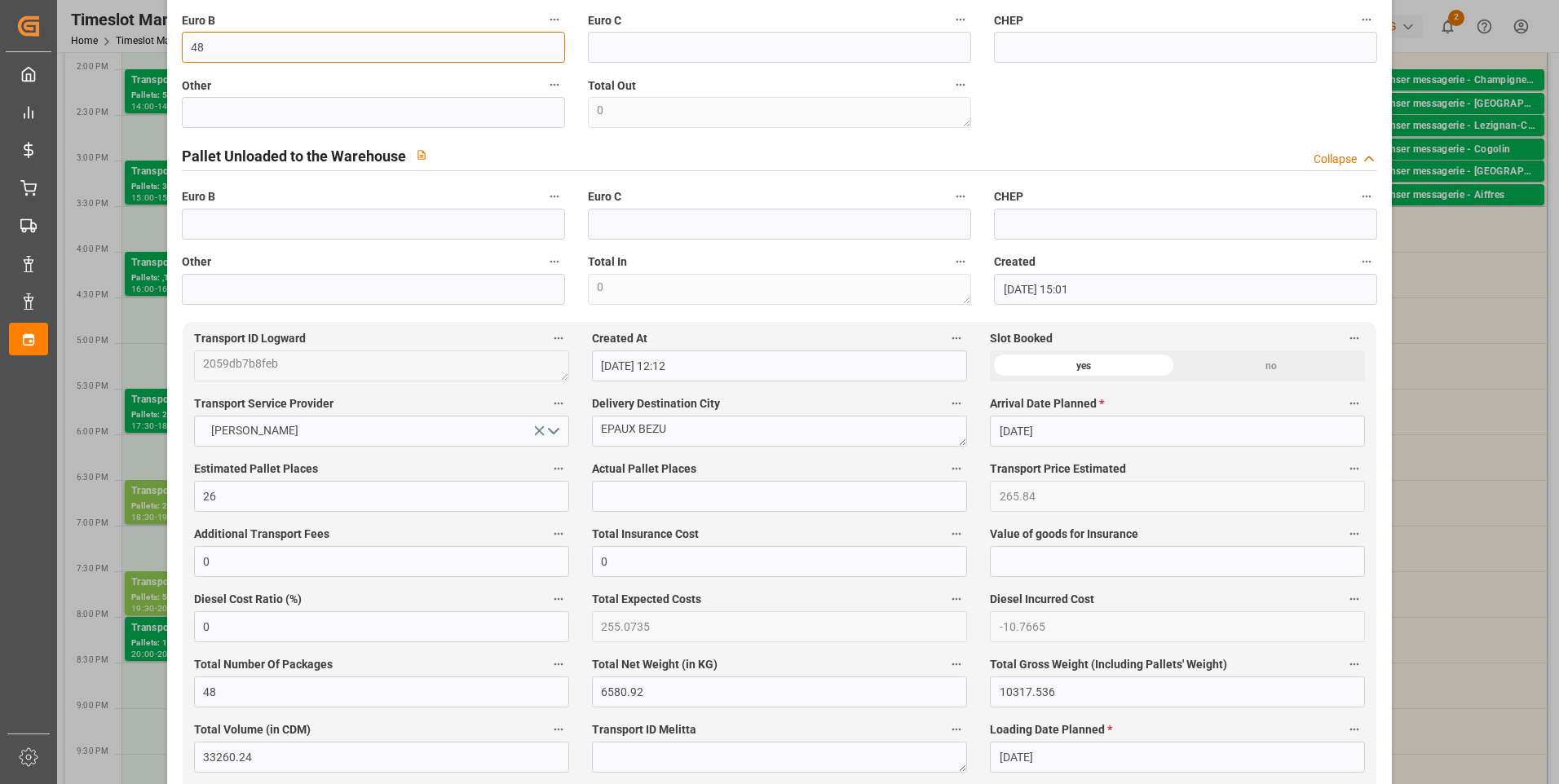
type input "48"
click at [615, 498] on input "text" at bounding box center [779, 496] width 375 height 31
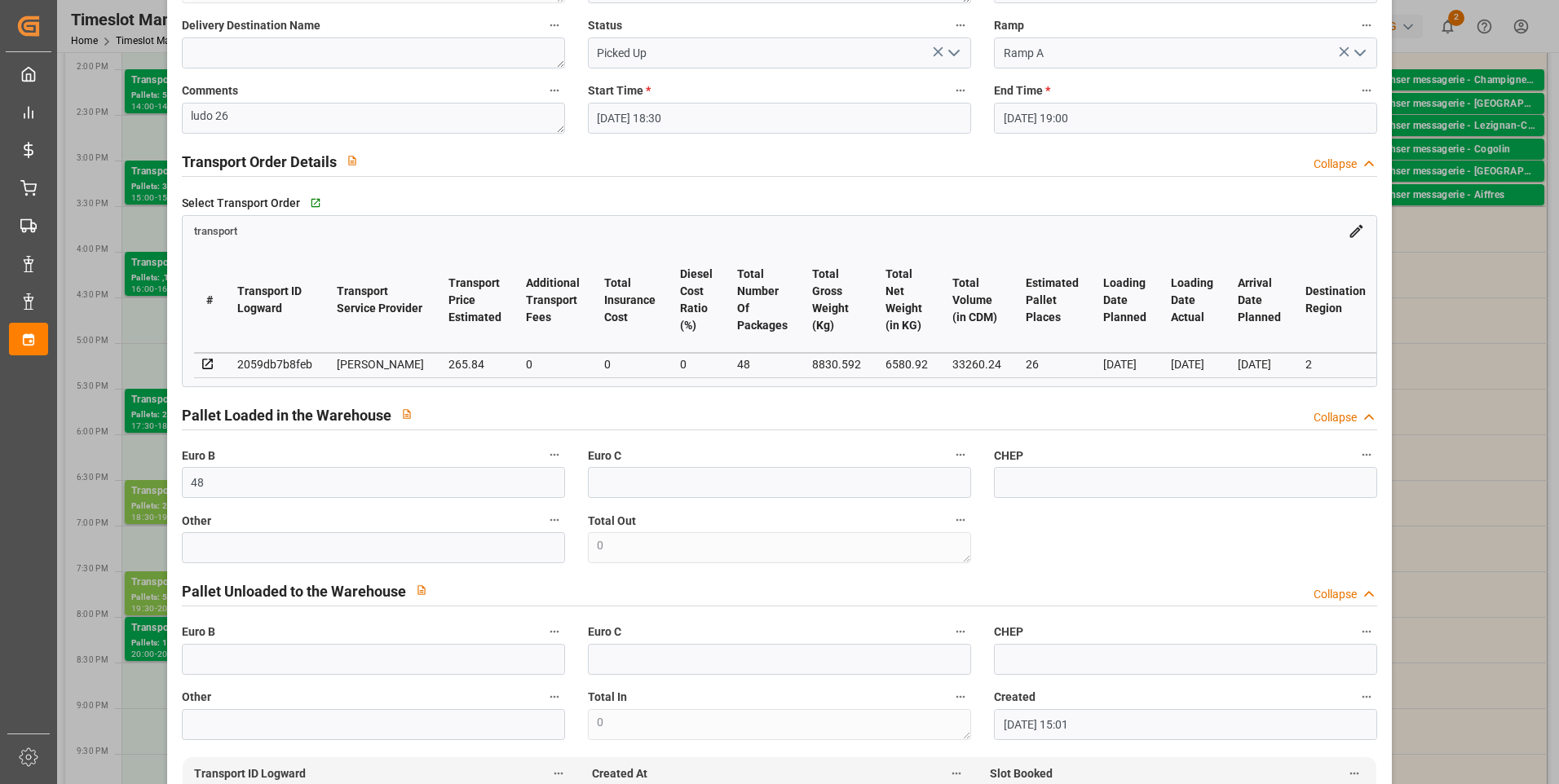
scroll to position [0, 0]
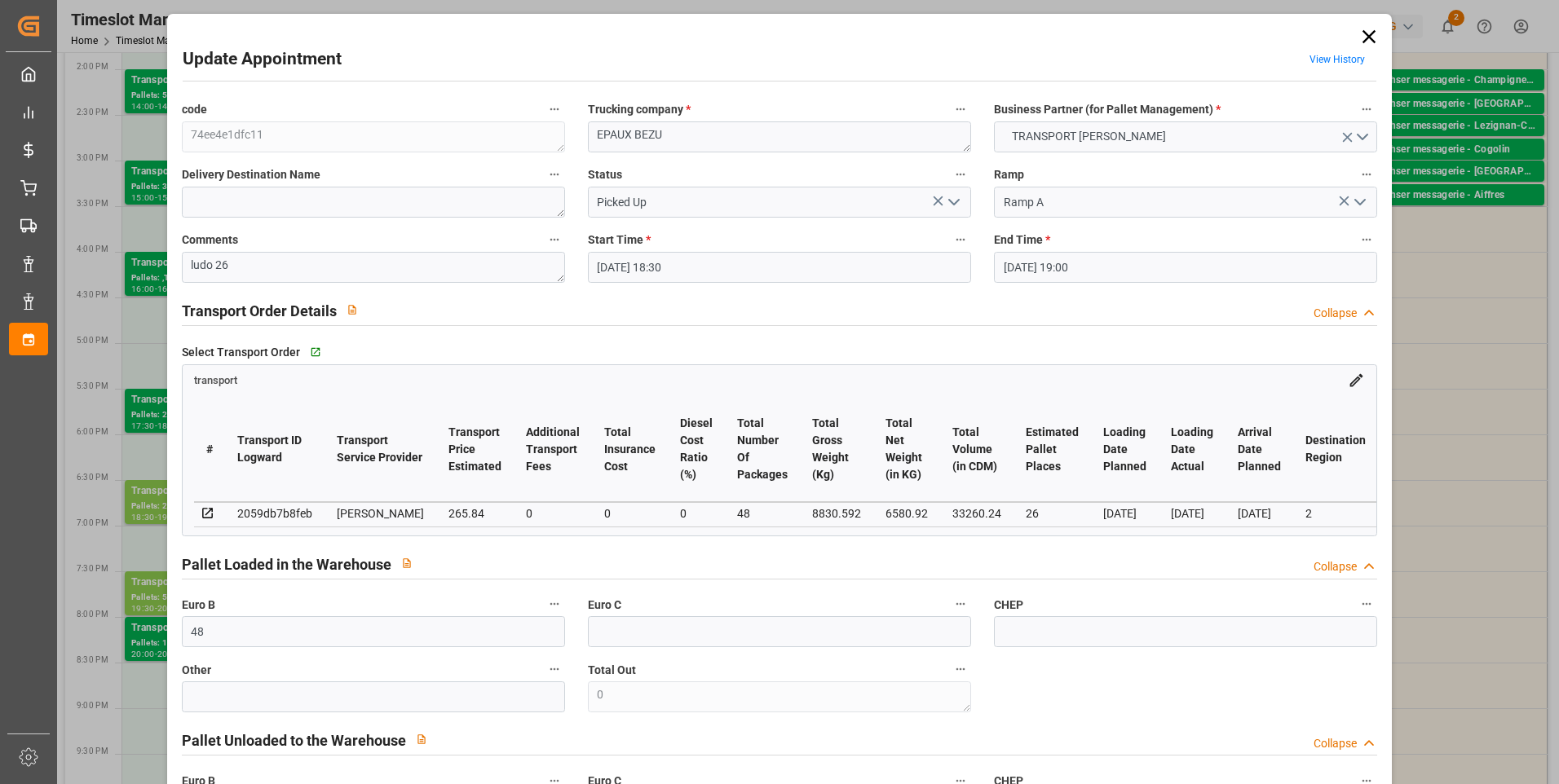
type input "26"
click at [958, 195] on icon "open menu" at bounding box center [954, 202] width 20 height 20
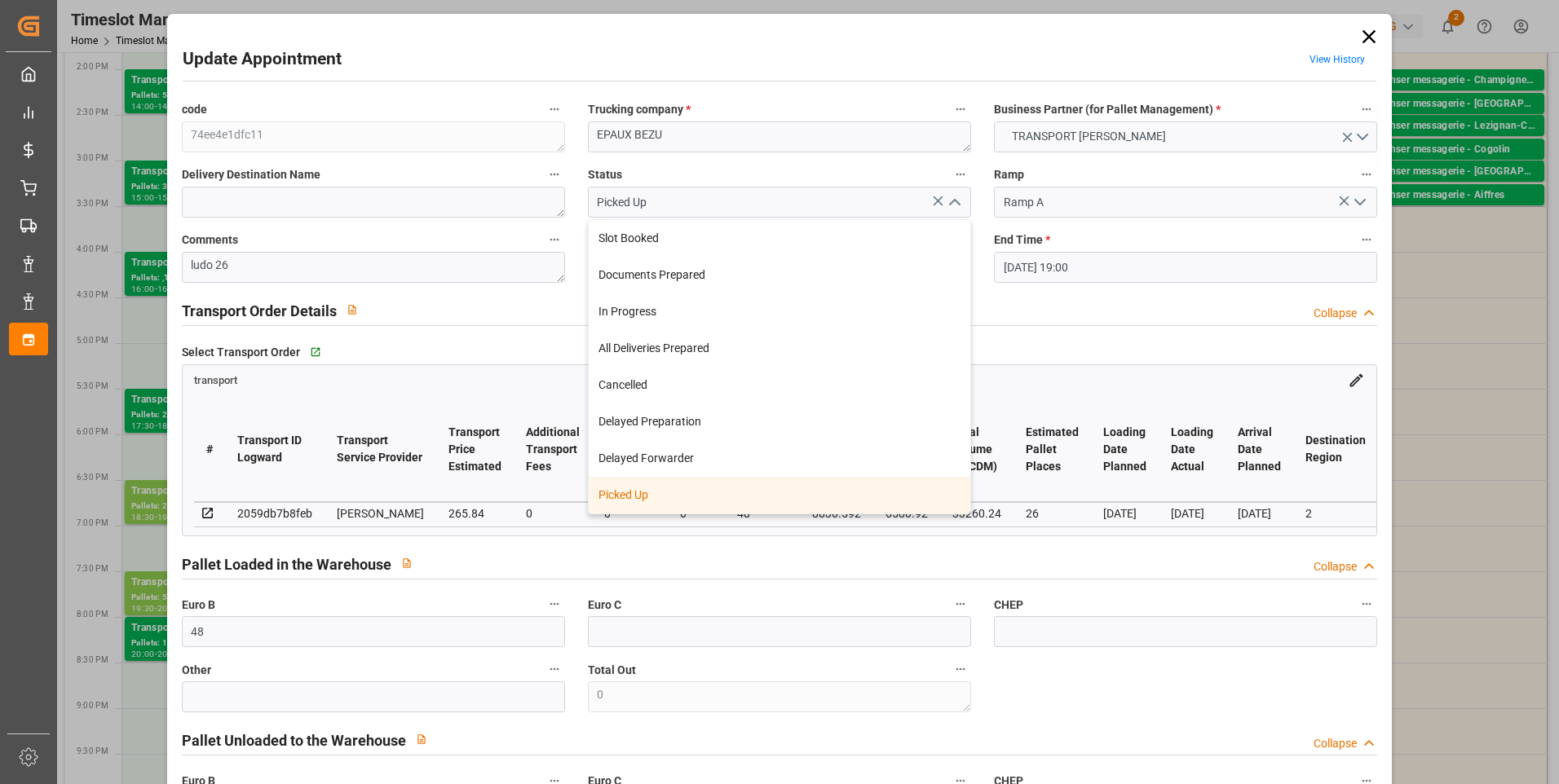
click at [678, 495] on div "Picked Up" at bounding box center [779, 495] width 381 height 36
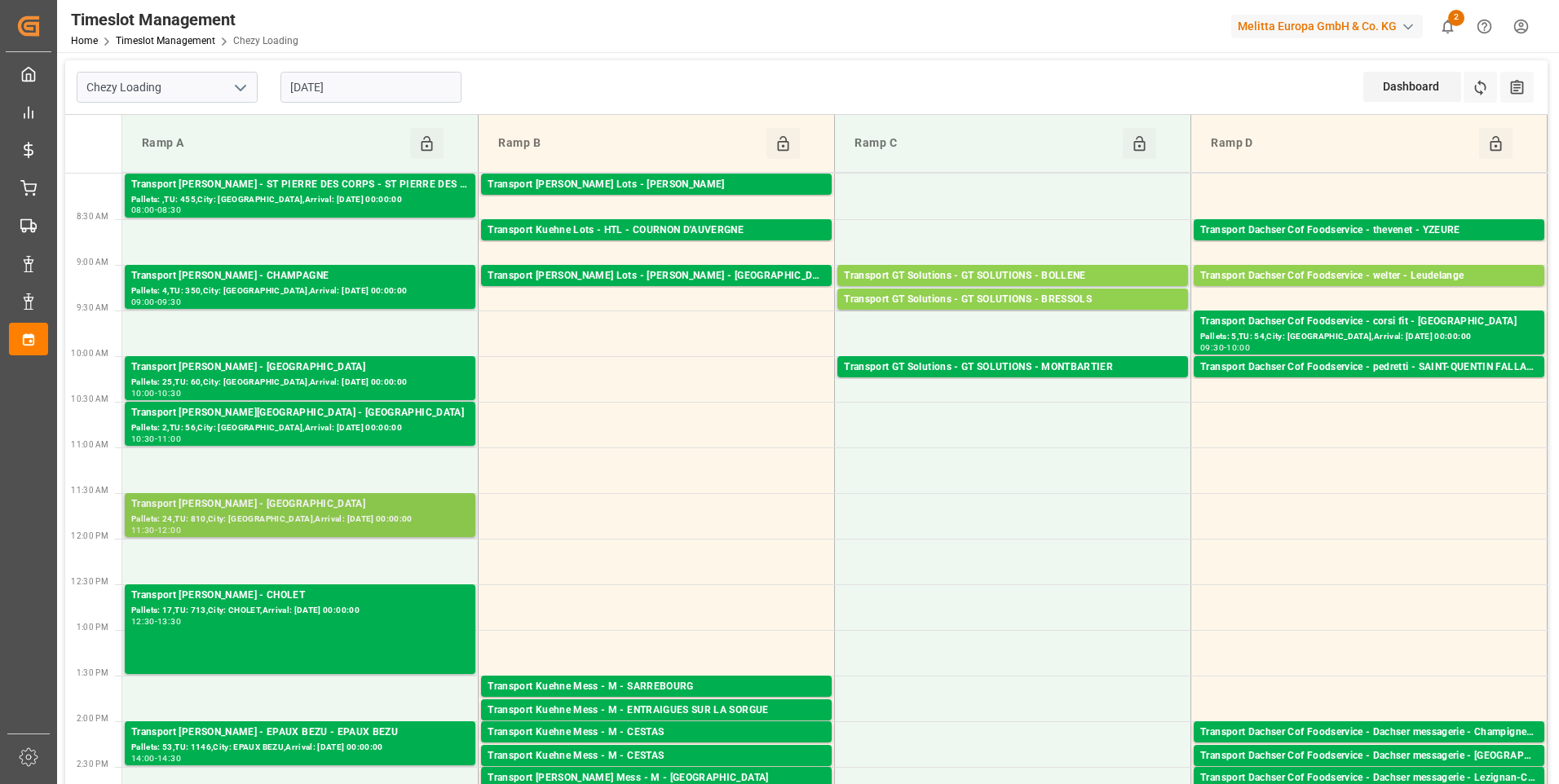
click at [295, 526] on div "Pallets: 24,TU: 810,City: [GEOGRAPHIC_DATA],Arrival: [DATE] 00:00:00" at bounding box center [300, 520] width 338 height 14
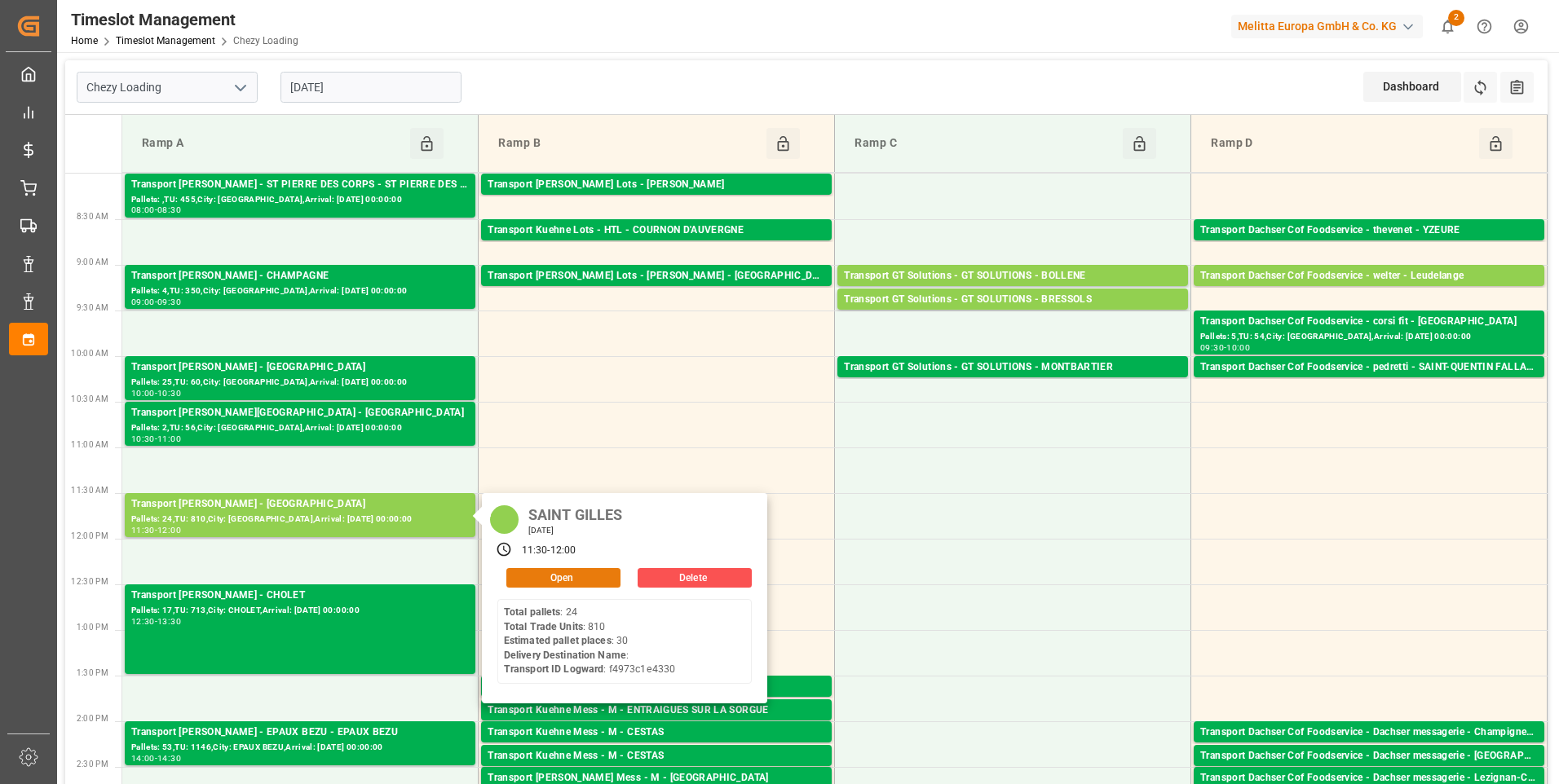
click at [546, 580] on button "Open" at bounding box center [563, 578] width 114 height 20
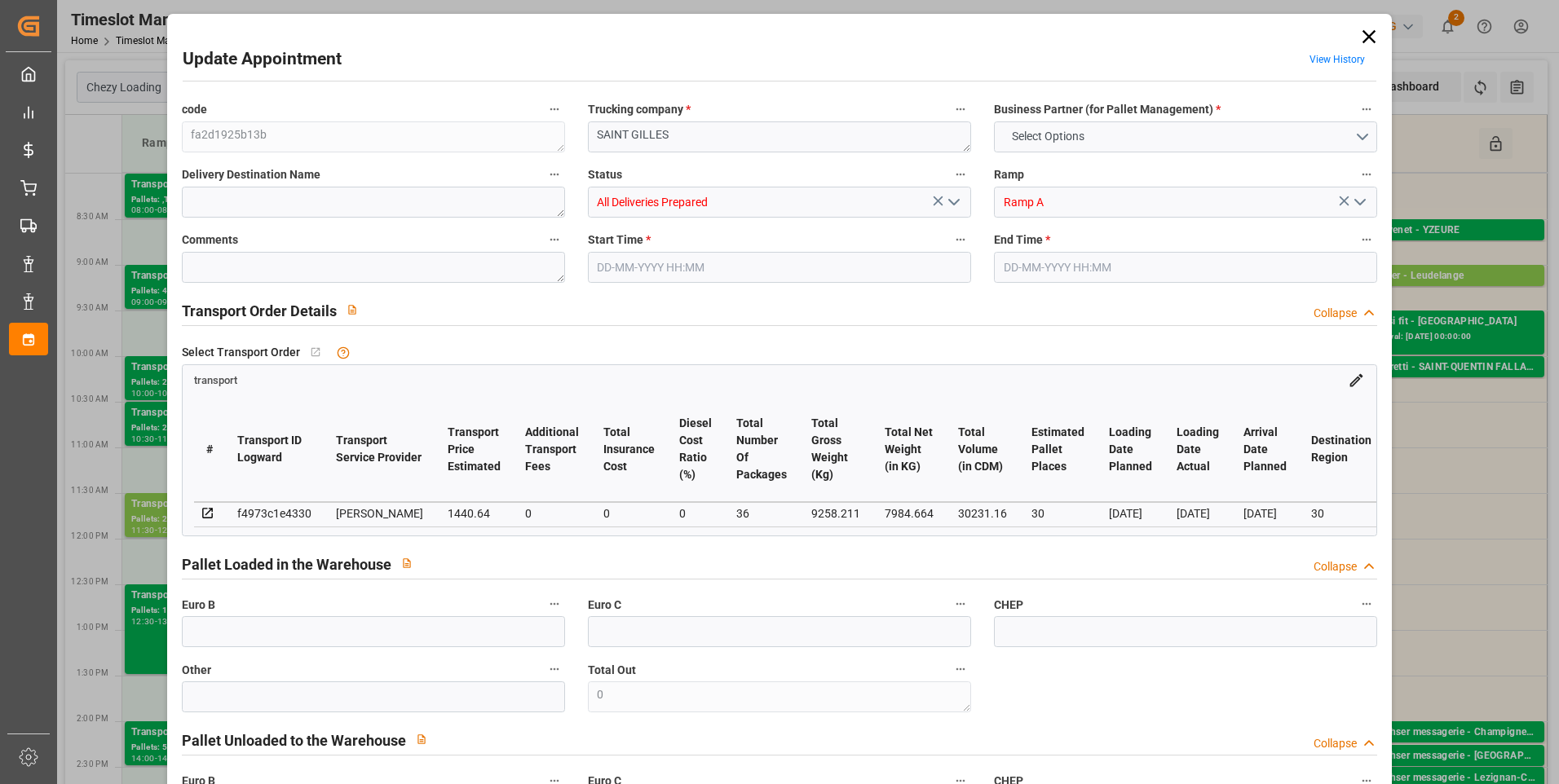
type input "30"
type input "1440.64"
type input "0"
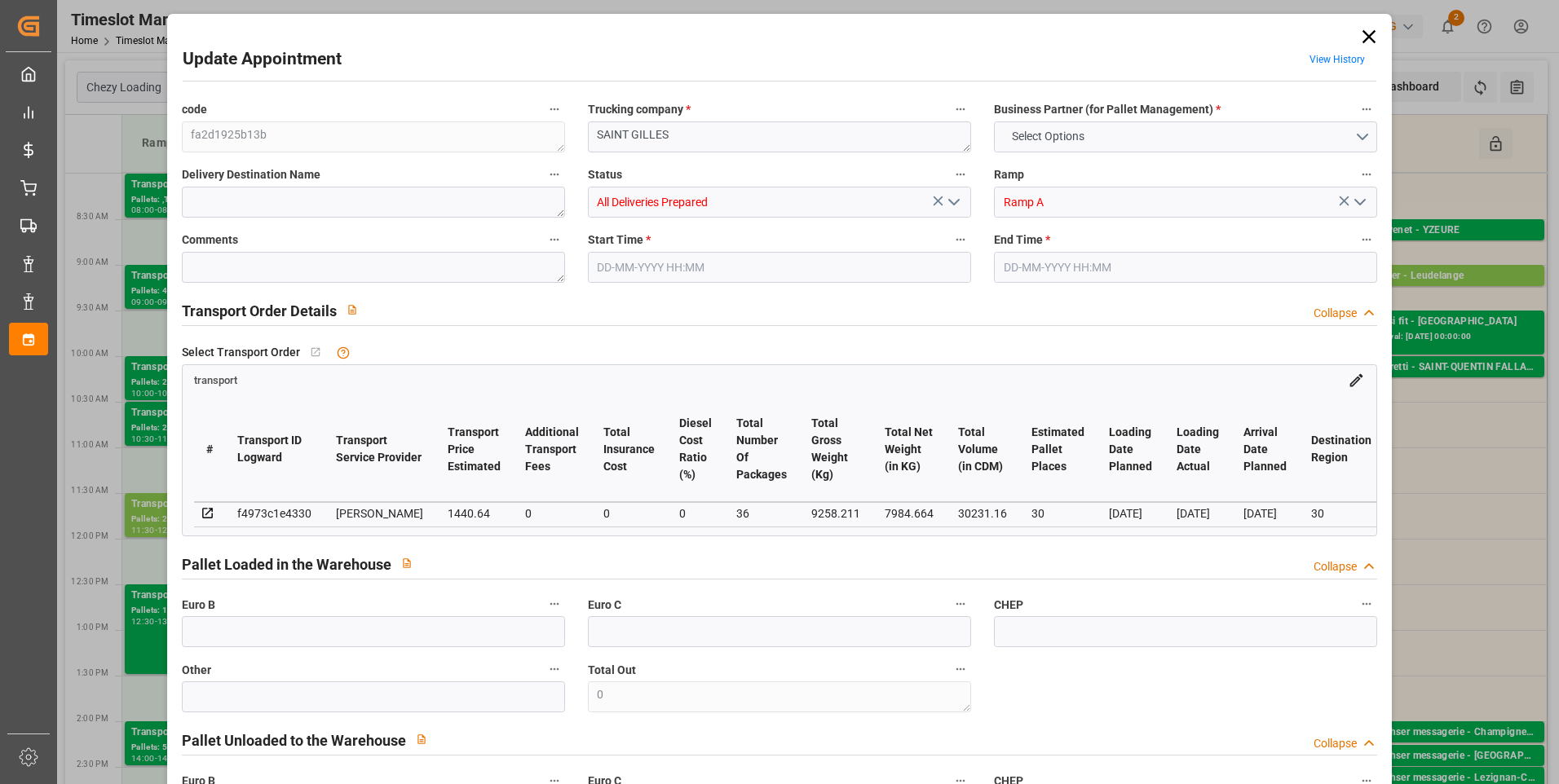
type input "1382.2941"
type input "-58.3459"
type input "36"
type input "7984.664"
type input "10493.848"
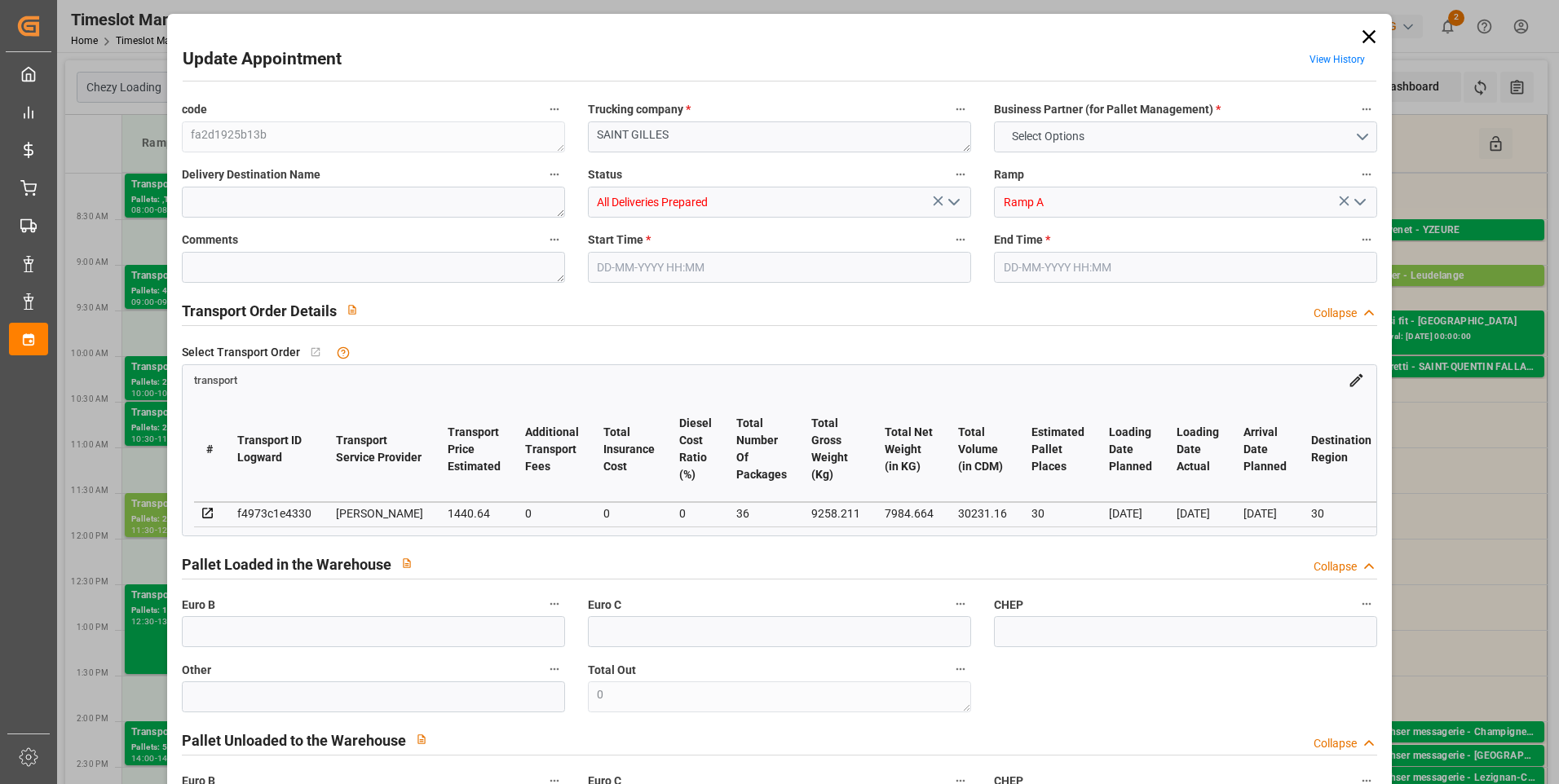
type input "30231.16"
type input "30"
type input "24"
type input "810"
type input "36"
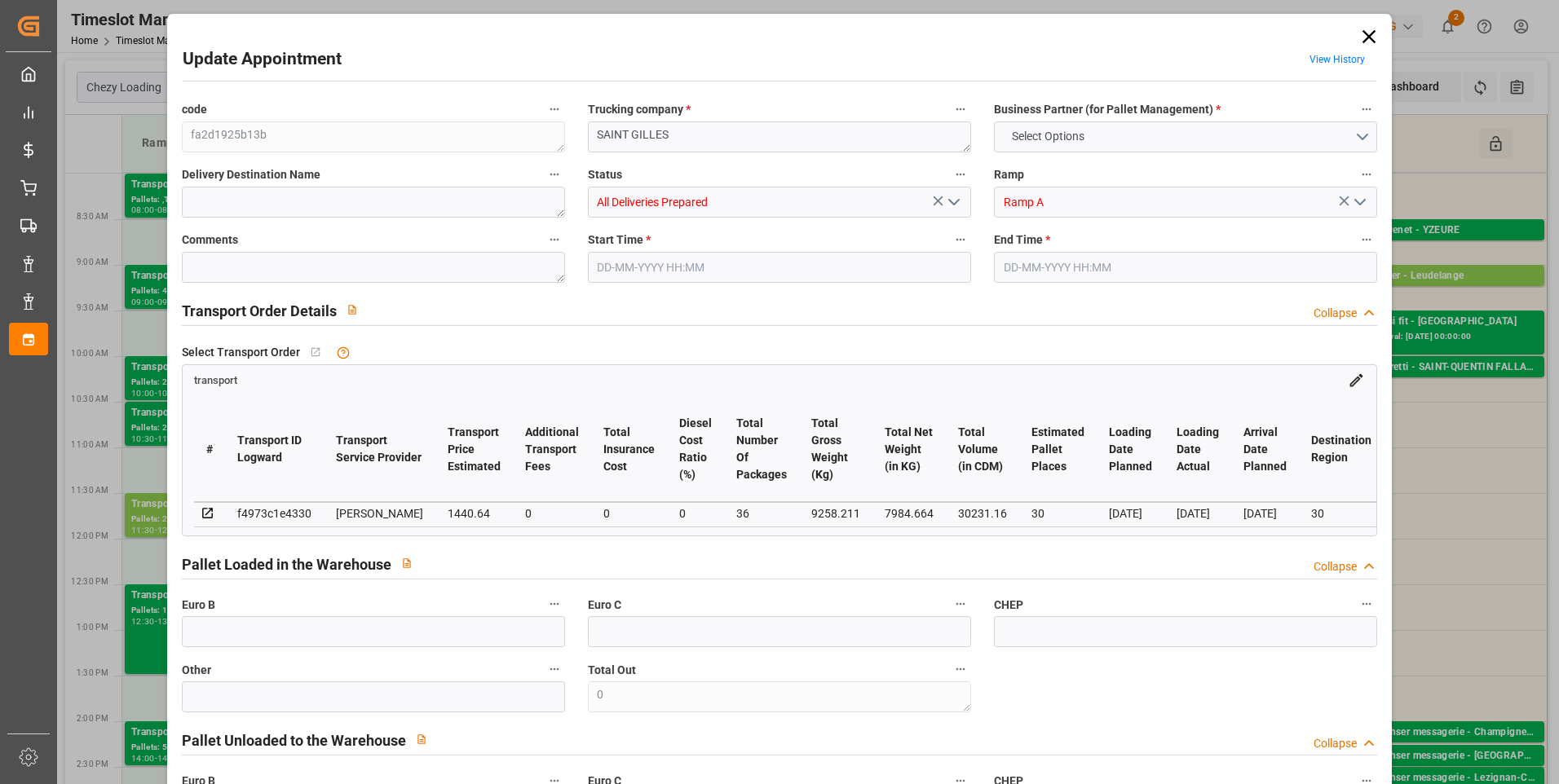
type input "101"
type input "9258.211"
type input "0"
type input "4710.8598"
type input "0"
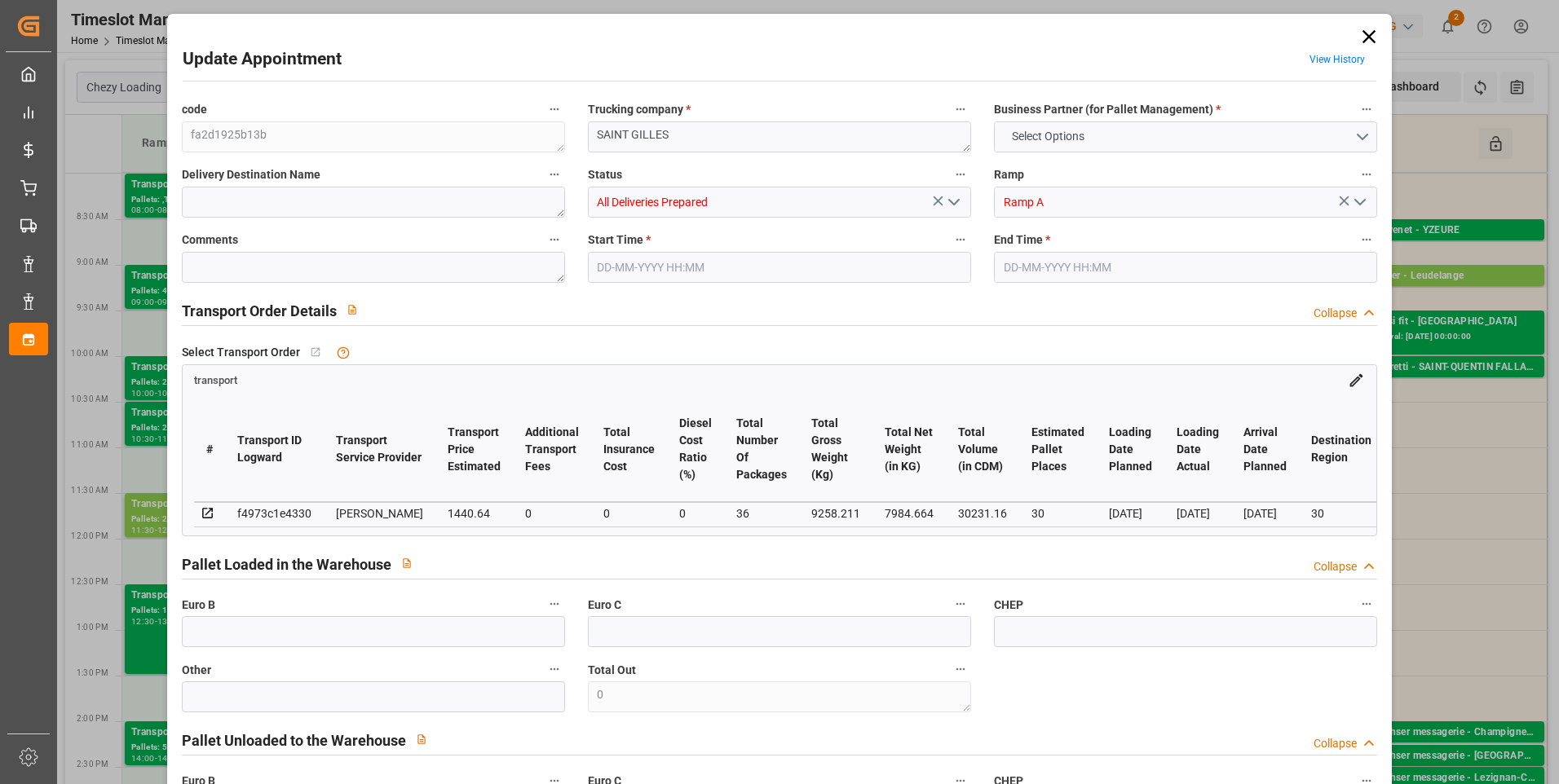
type input "0"
type input "21"
type input "35"
type input "[DATE] 11:30"
type input "[DATE] 12:00"
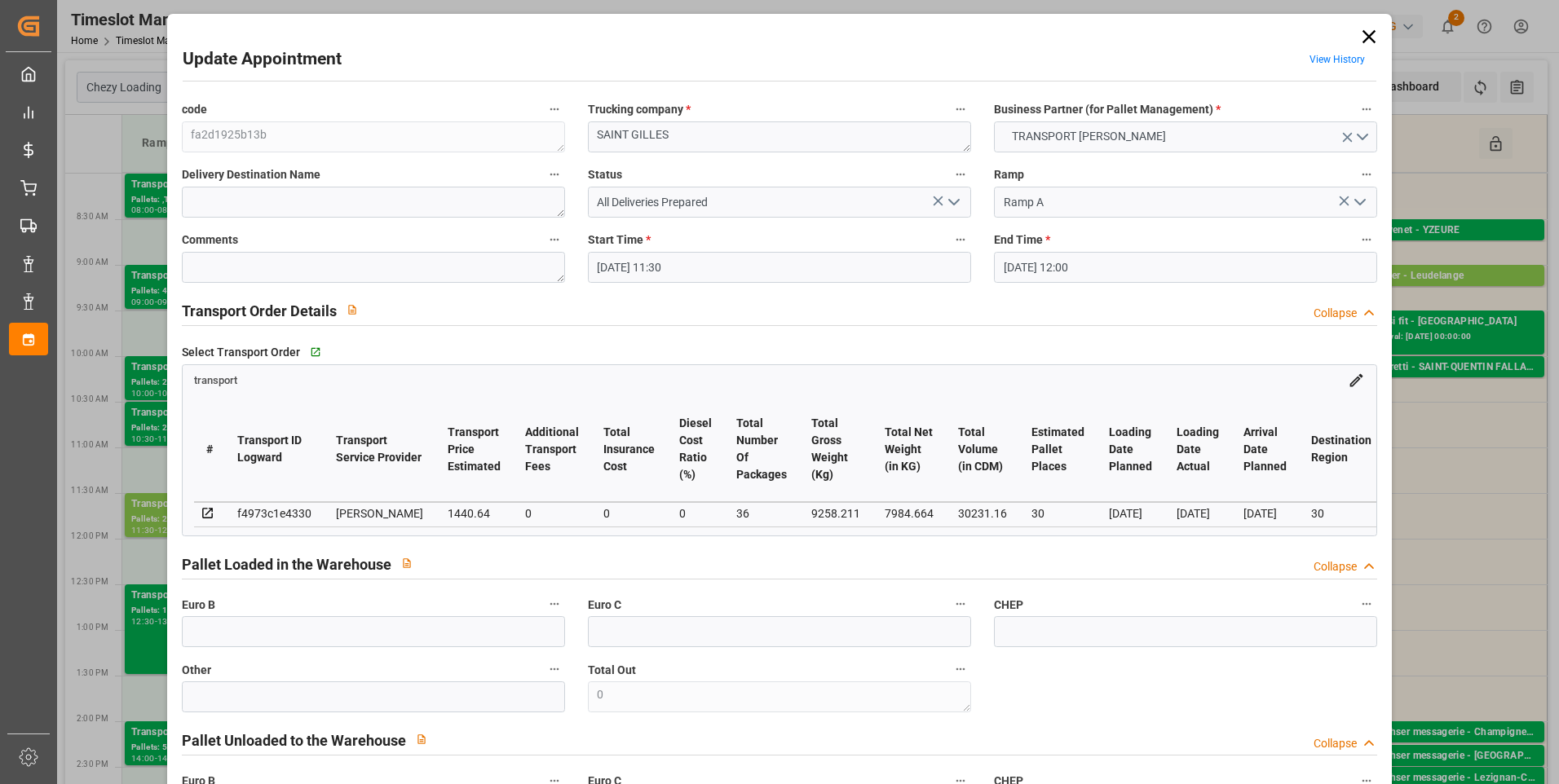
type input "[DATE] 14:39"
type input "[DATE] 12:11"
type input "[DATE]"
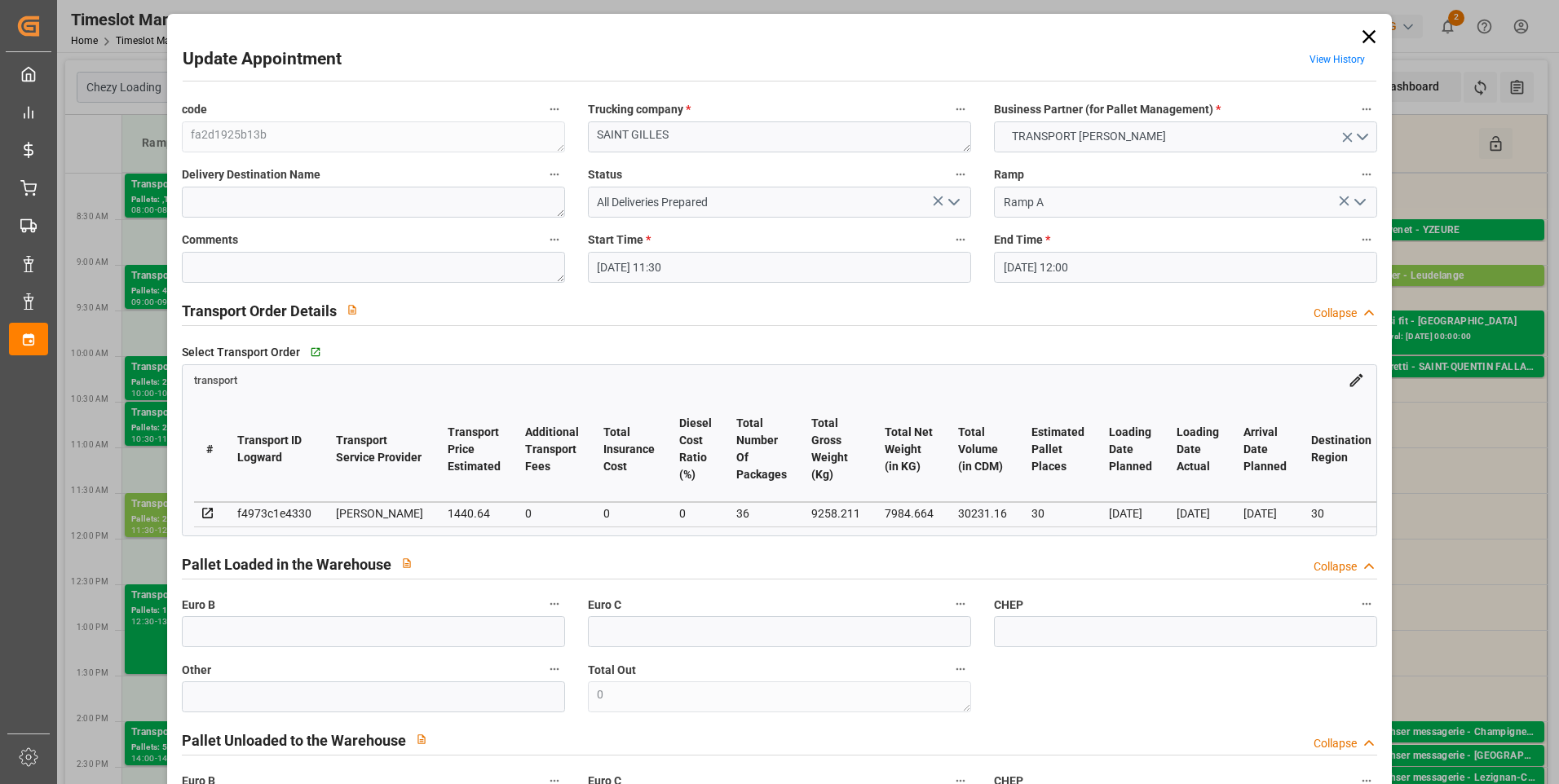
click at [958, 209] on icon "open menu" at bounding box center [954, 202] width 20 height 20
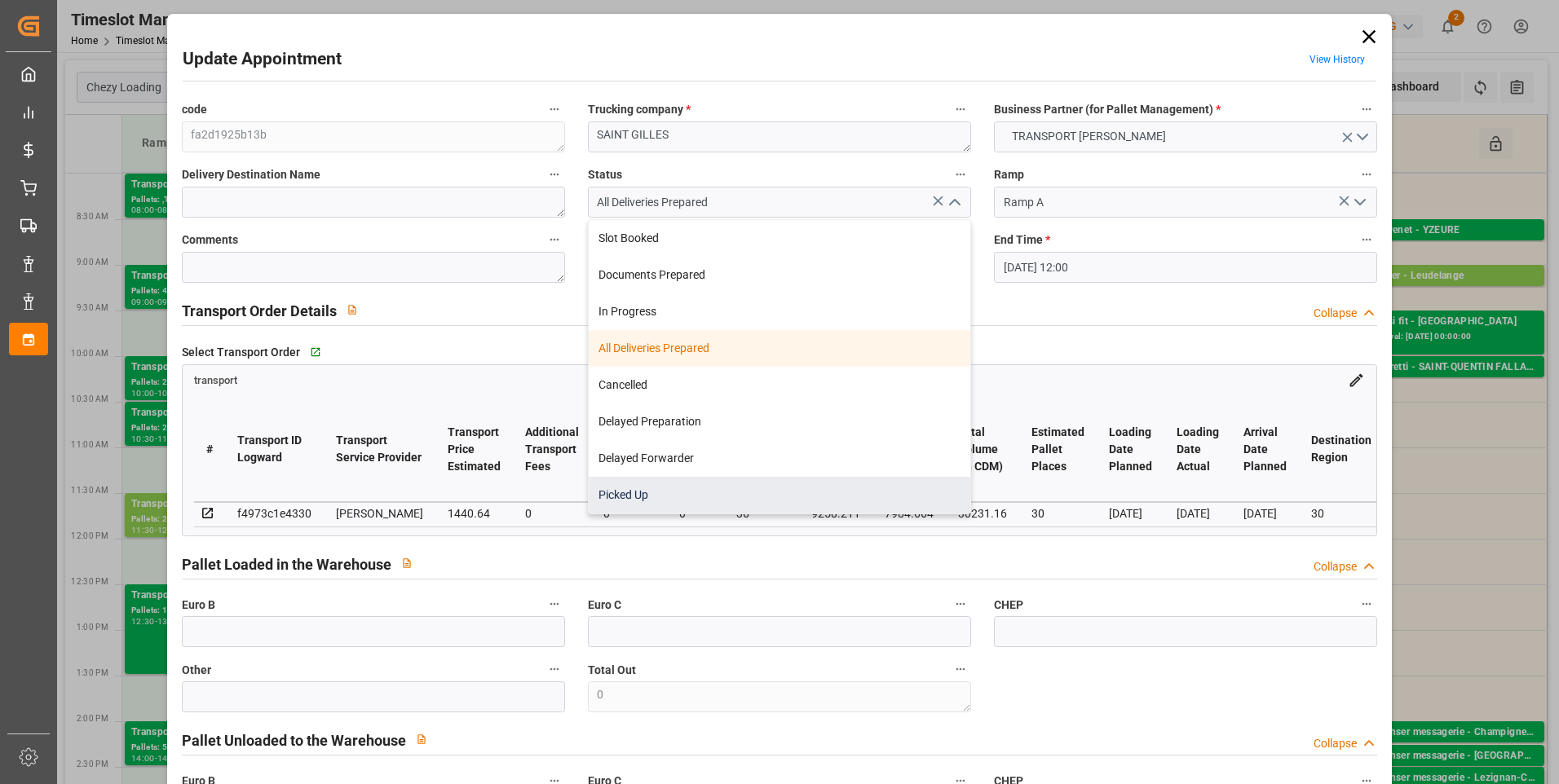
click at [656, 494] on div "Picked Up" at bounding box center [779, 495] width 381 height 36
type input "Picked Up"
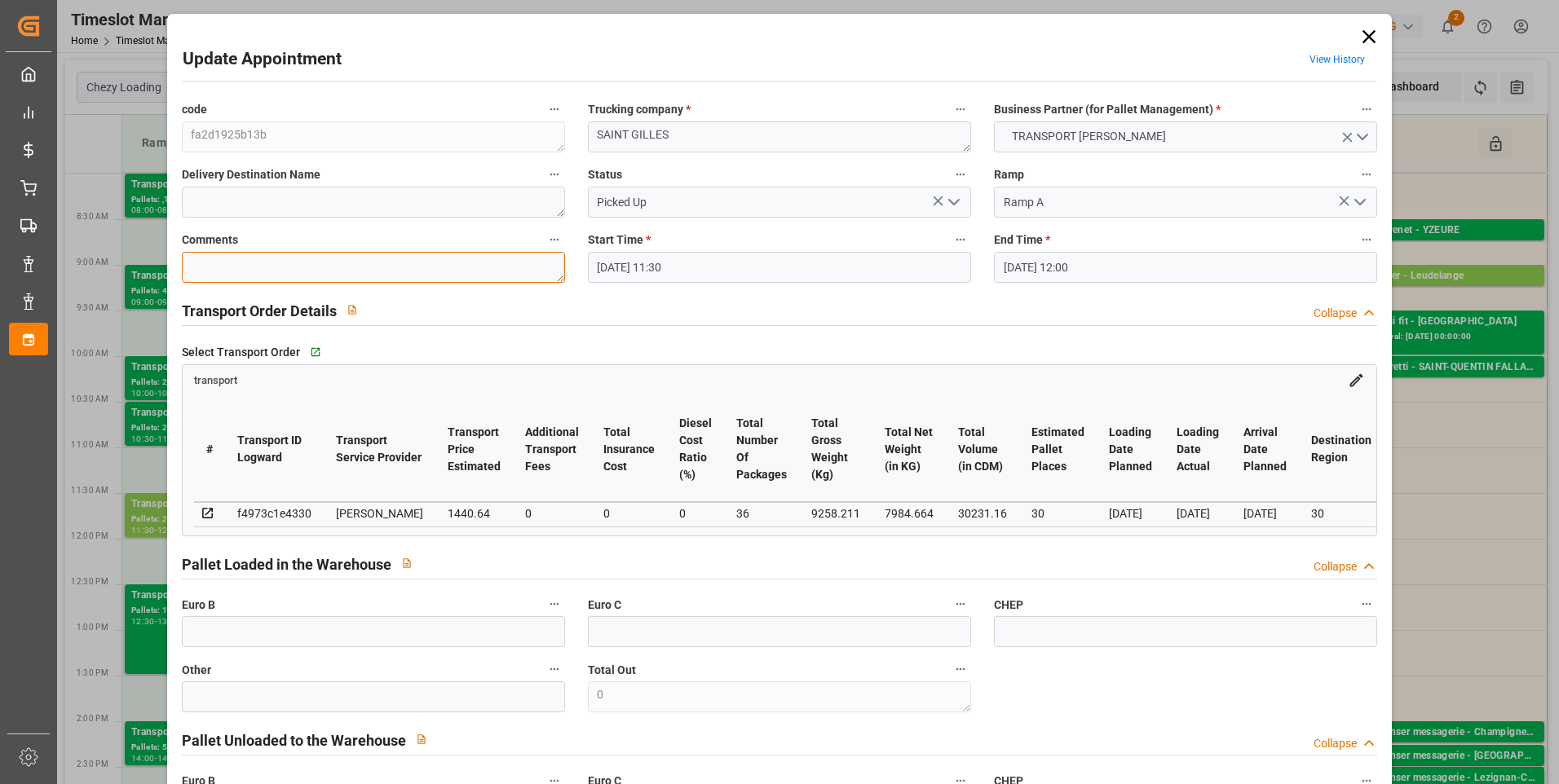
click at [206, 268] on textarea at bounding box center [374, 268] width 383 height 31
type textarea "Nico 30"
click at [956, 196] on icon "open menu" at bounding box center [954, 202] width 20 height 20
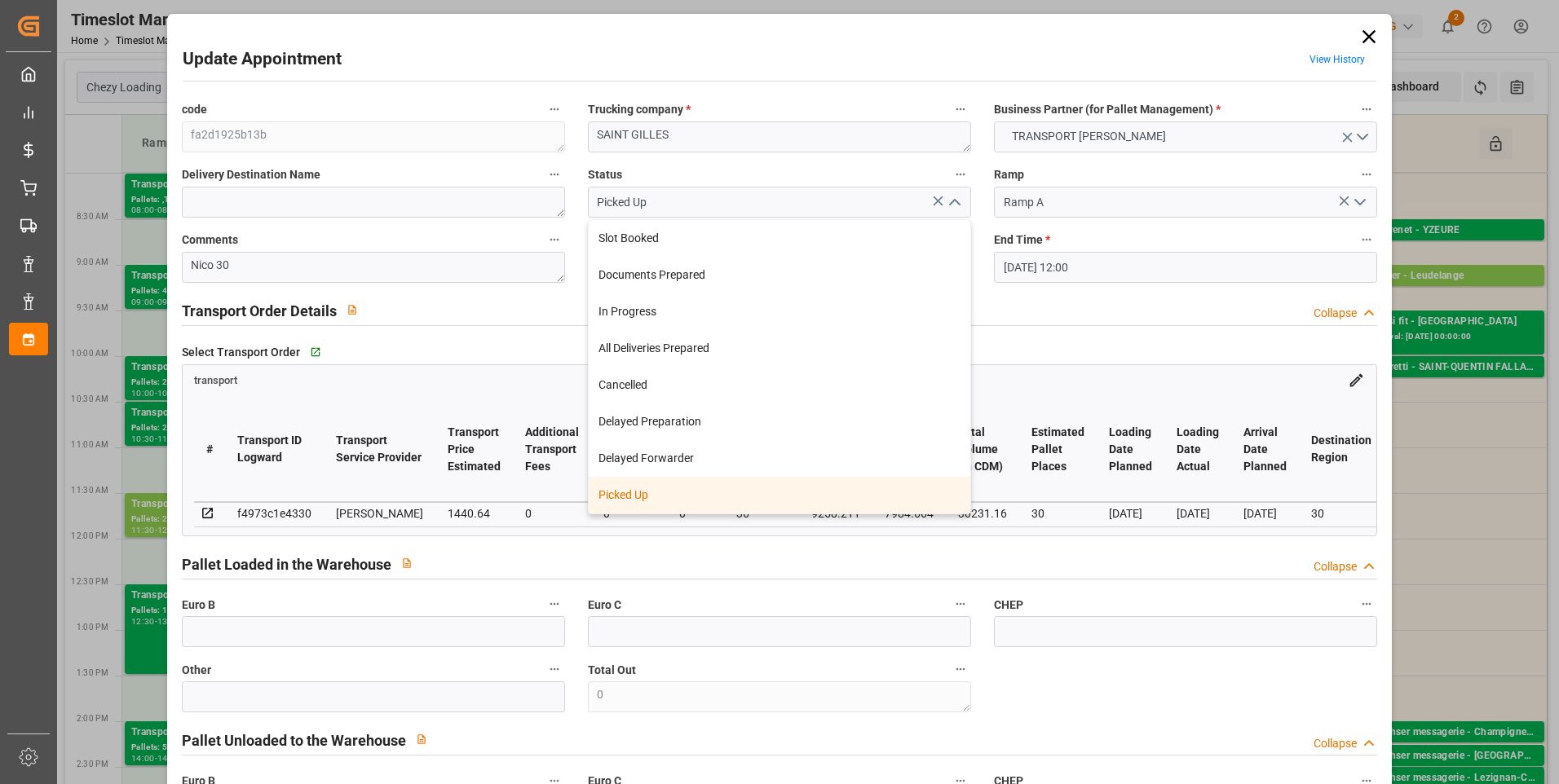
click at [662, 487] on div "Picked Up" at bounding box center [779, 495] width 381 height 36
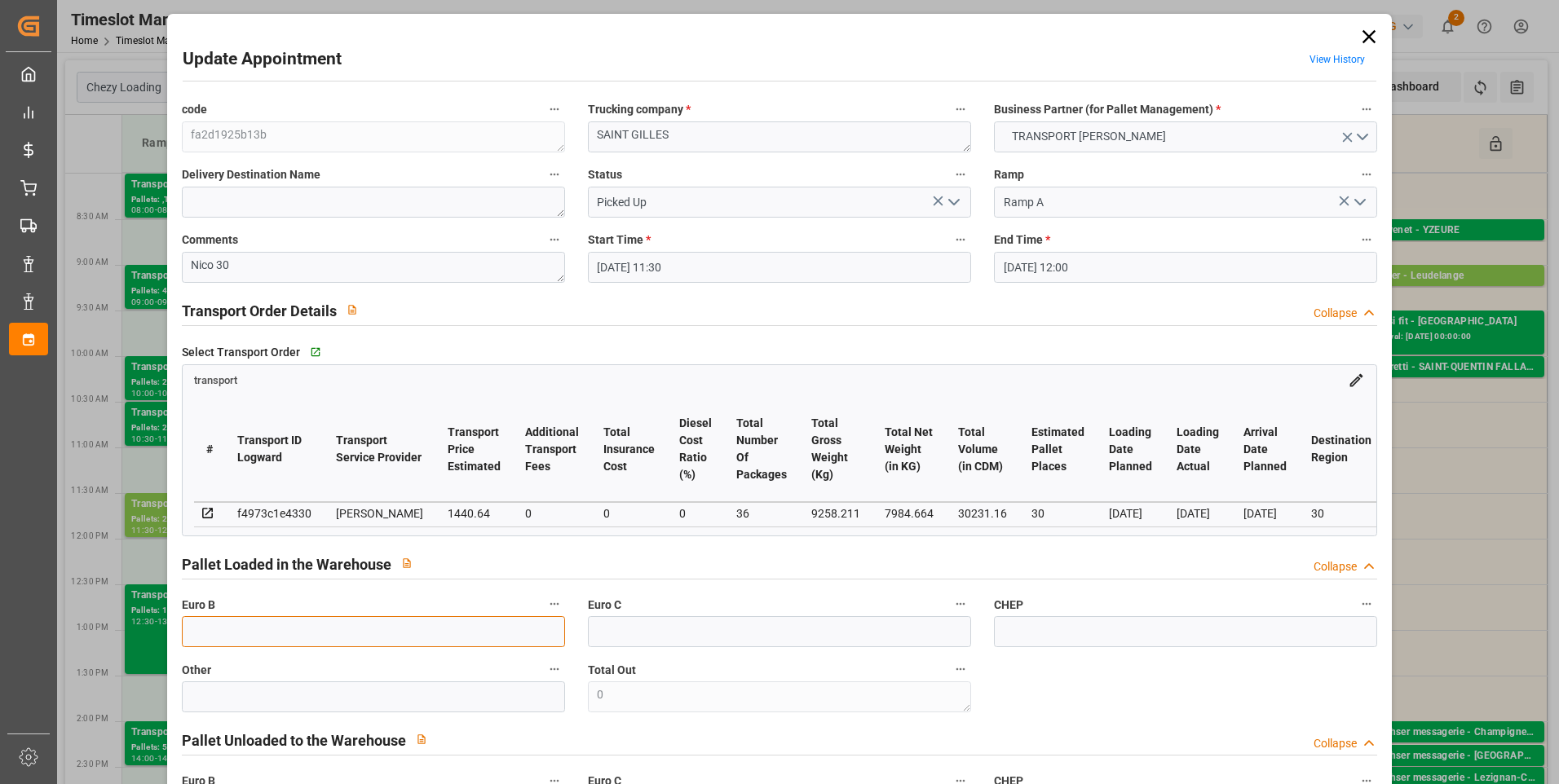
click at [226, 643] on input "text" at bounding box center [374, 632] width 383 height 31
type input "36"
click at [932, 345] on div "Select Transport Order   Go to transport Grid" at bounding box center [780, 352] width 1196 height 24
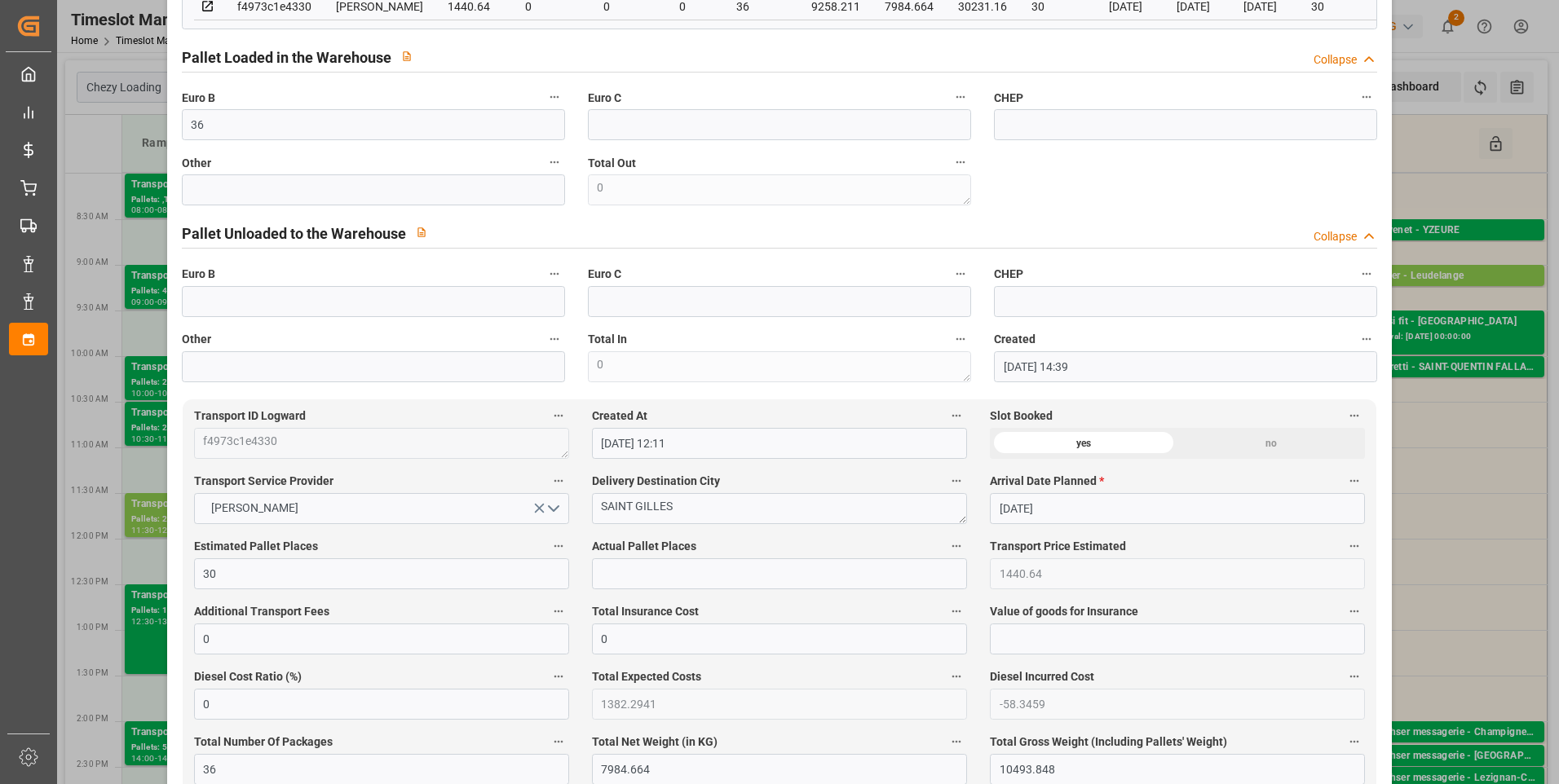
scroll to position [652, 0]
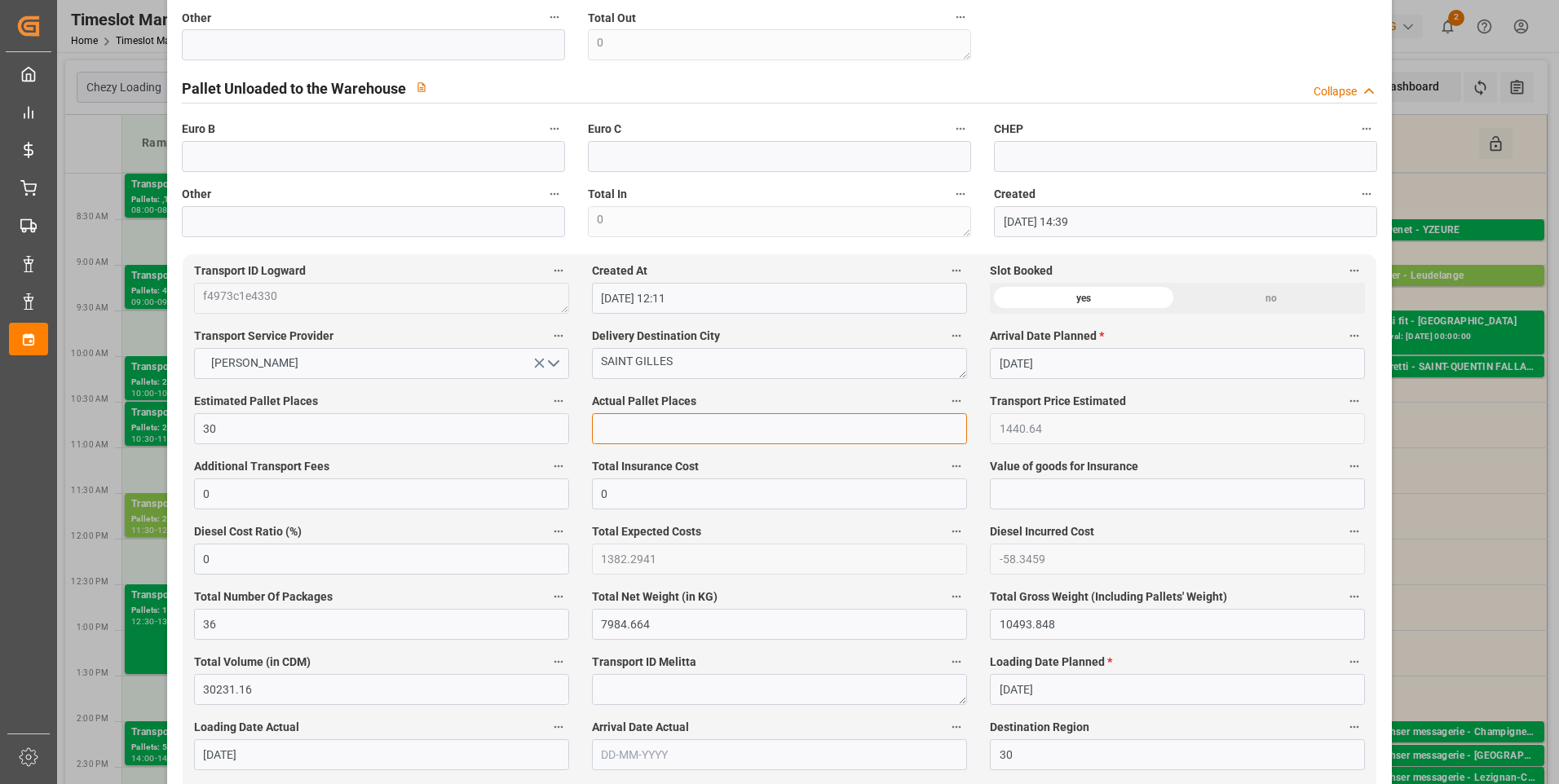
click at [619, 434] on input "text" at bounding box center [779, 429] width 375 height 31
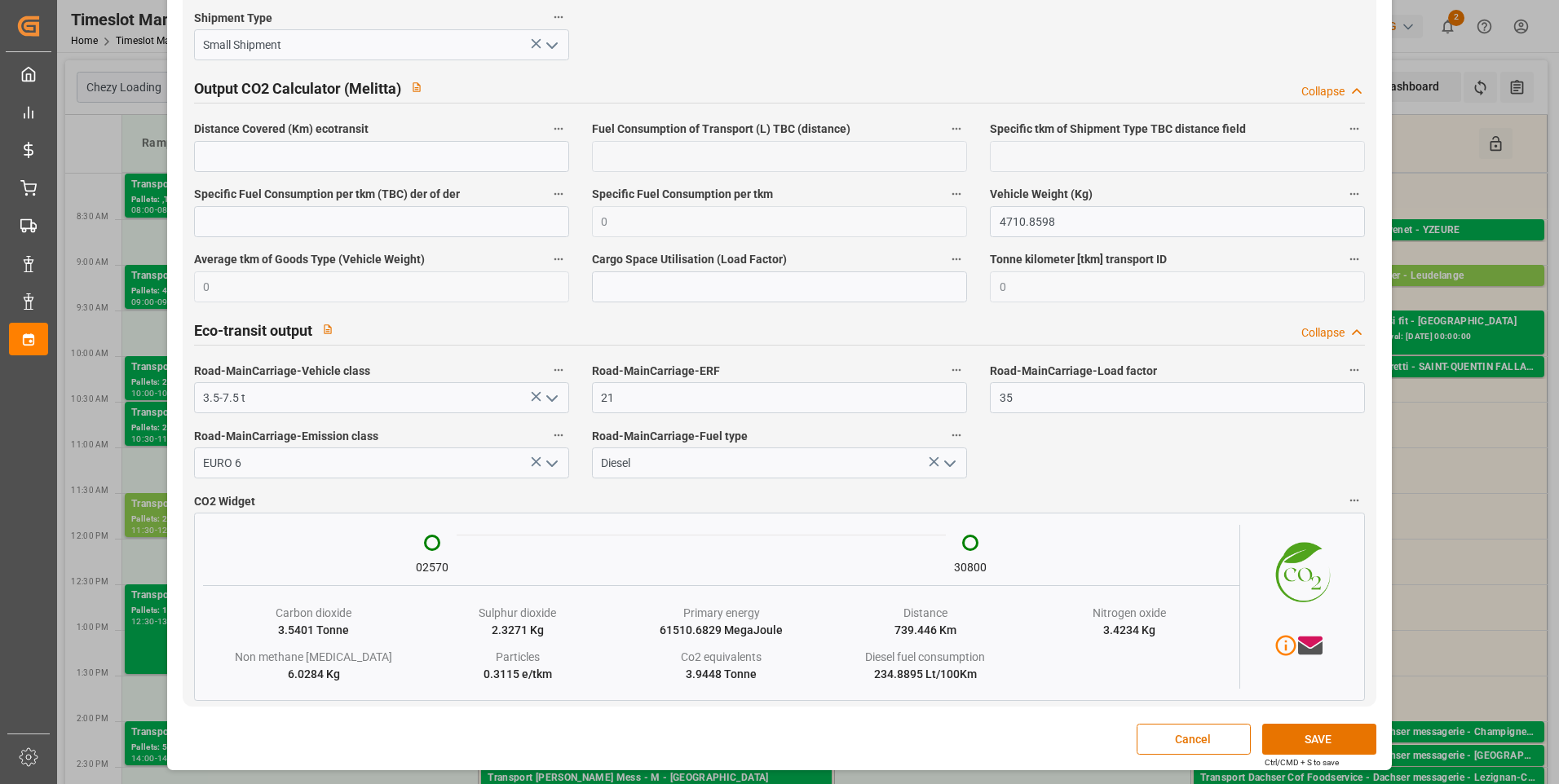
scroll to position [2702, 0]
type input "30"
click at [1310, 741] on button "SAVE" at bounding box center [1320, 740] width 114 height 31
